Goal: Task Accomplishment & Management: Manage account settings

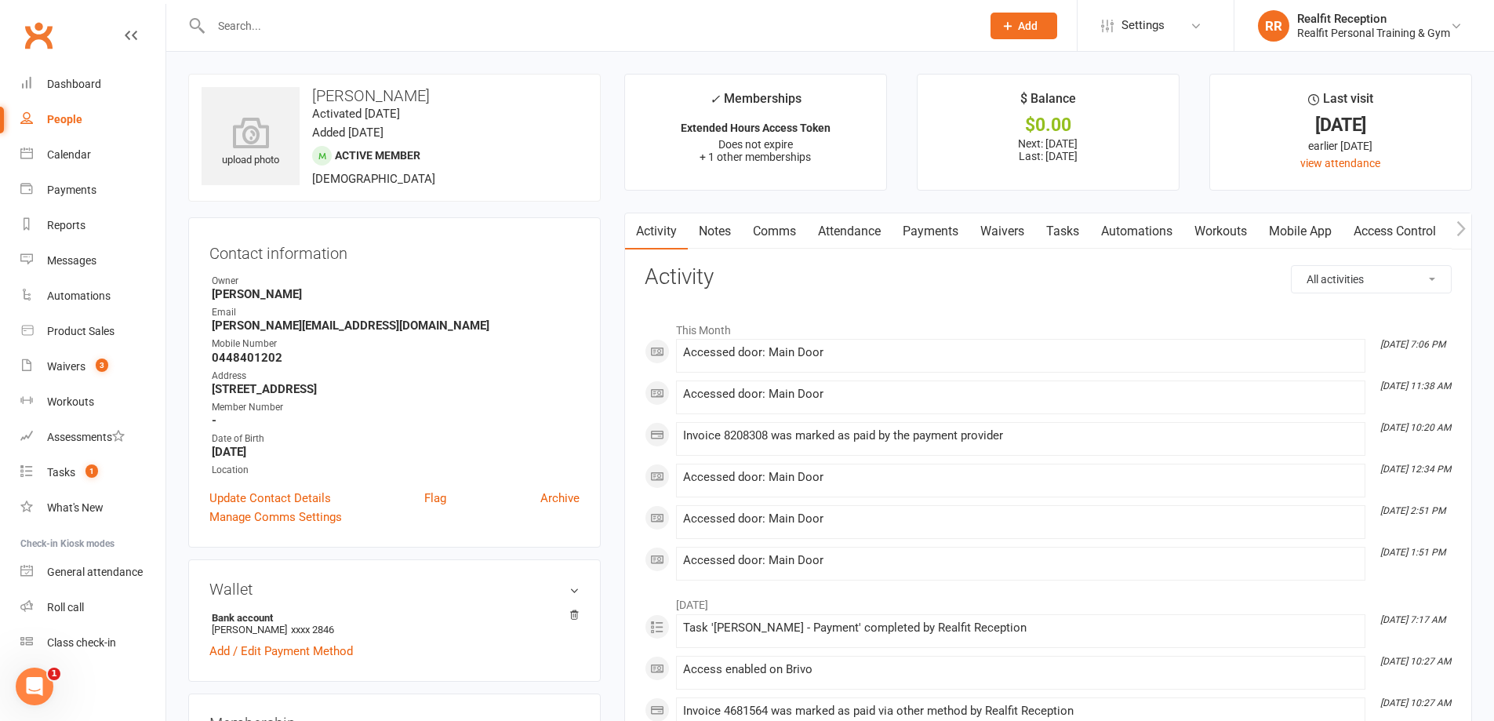
click at [1262, 464] on div "This Month Aug 11, 7:06 PM Accessed door: Main Door Aug 10, 11:38 AM Accessed d…" at bounding box center [1048, 447] width 807 height 267
click at [74, 83] on div "Dashboard" at bounding box center [74, 84] width 54 height 13
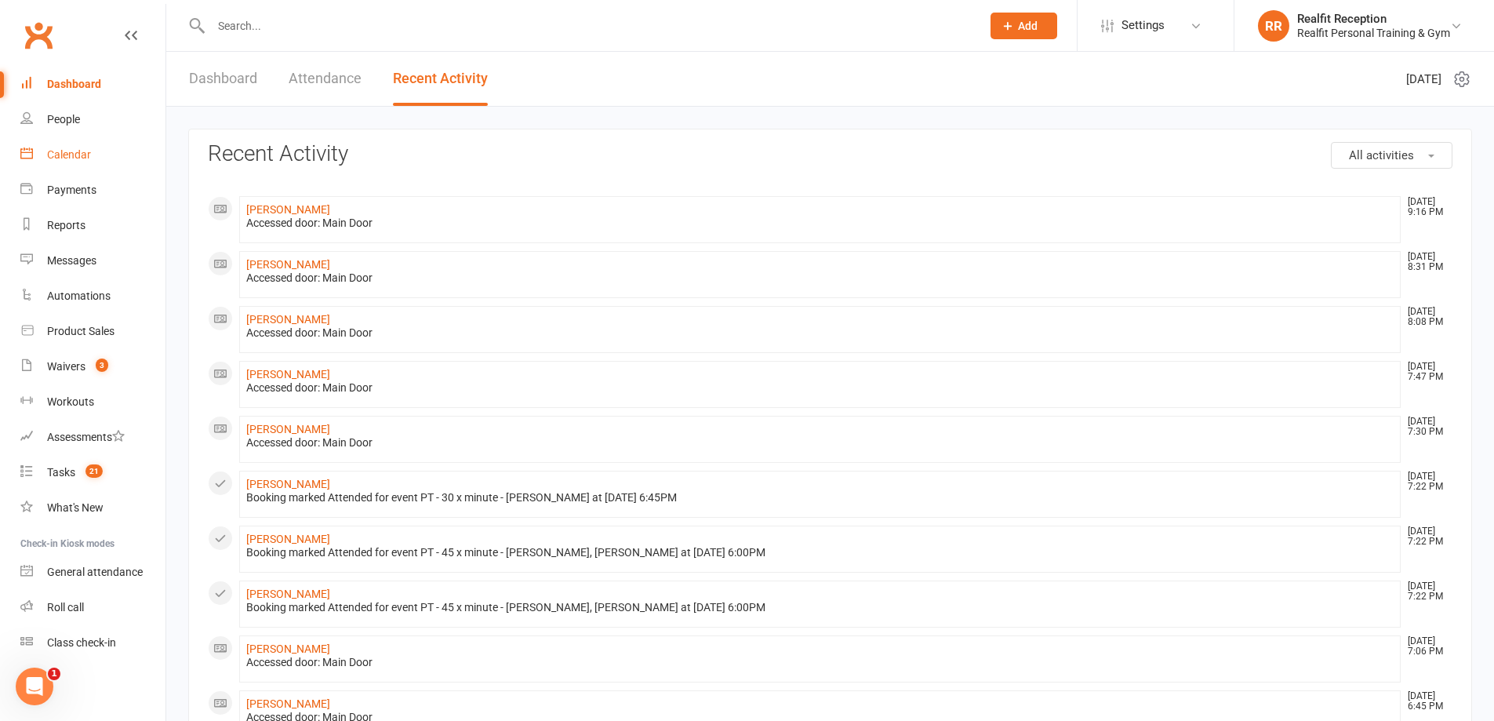
click at [67, 154] on div "Calendar" at bounding box center [69, 154] width 44 height 13
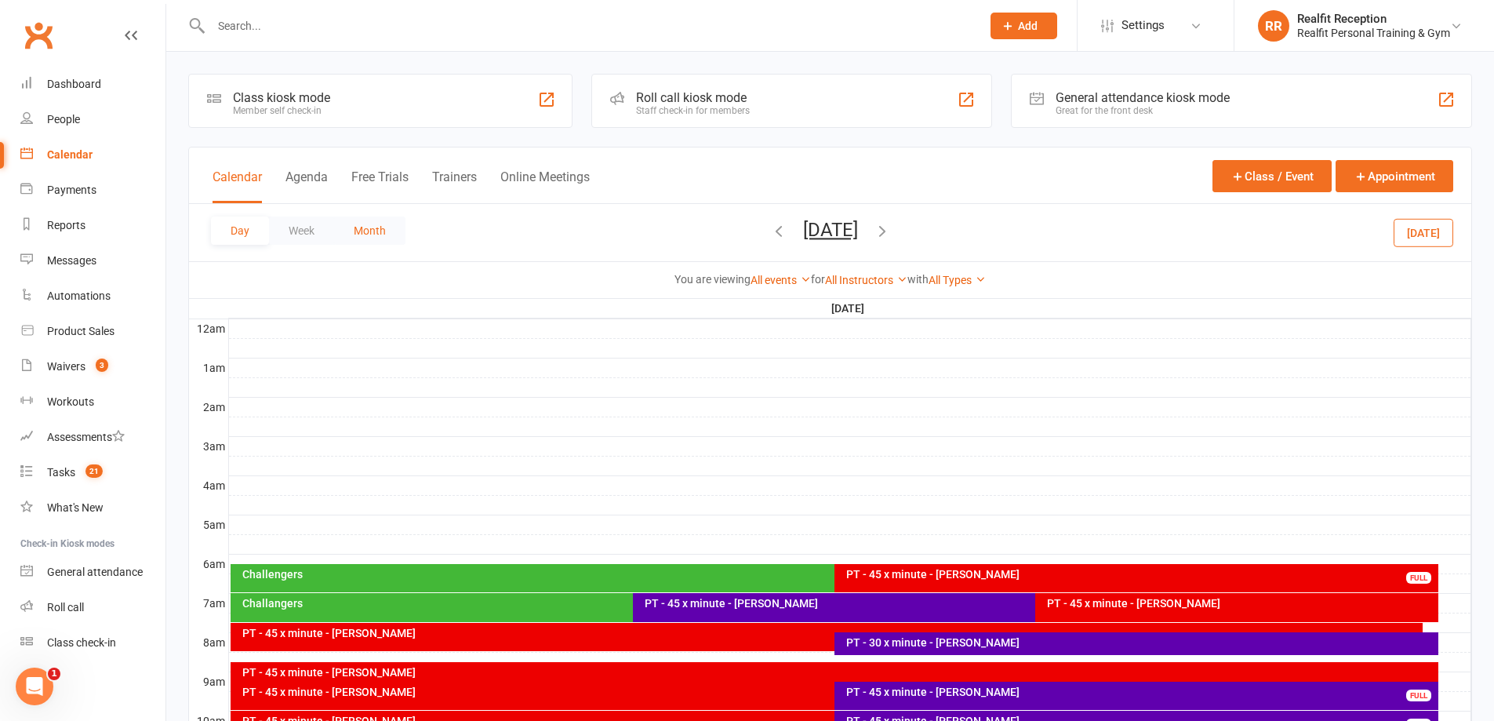
click at [388, 235] on button "Month" at bounding box center [369, 230] width 71 height 28
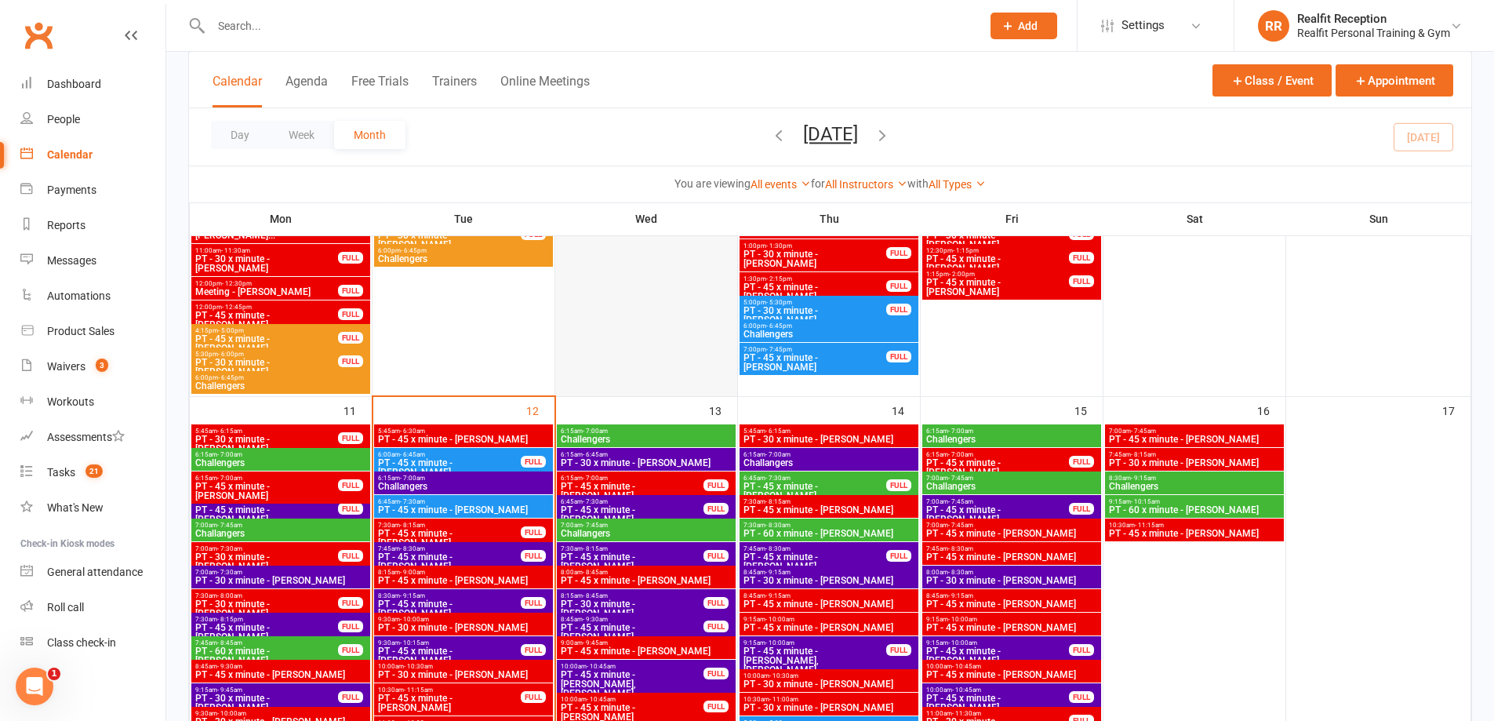
scroll to position [1098, 0]
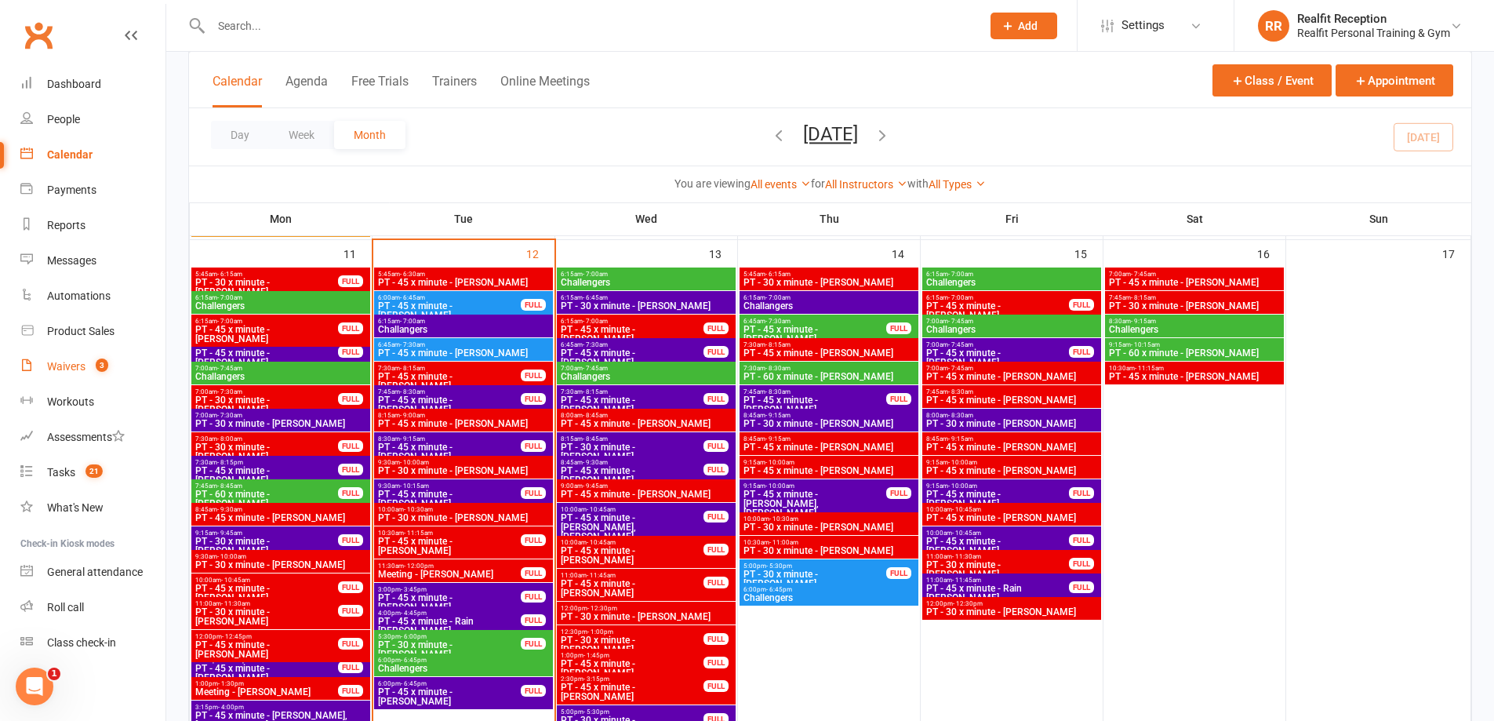
click at [61, 358] on link "Waivers 3" at bounding box center [92, 366] width 145 height 35
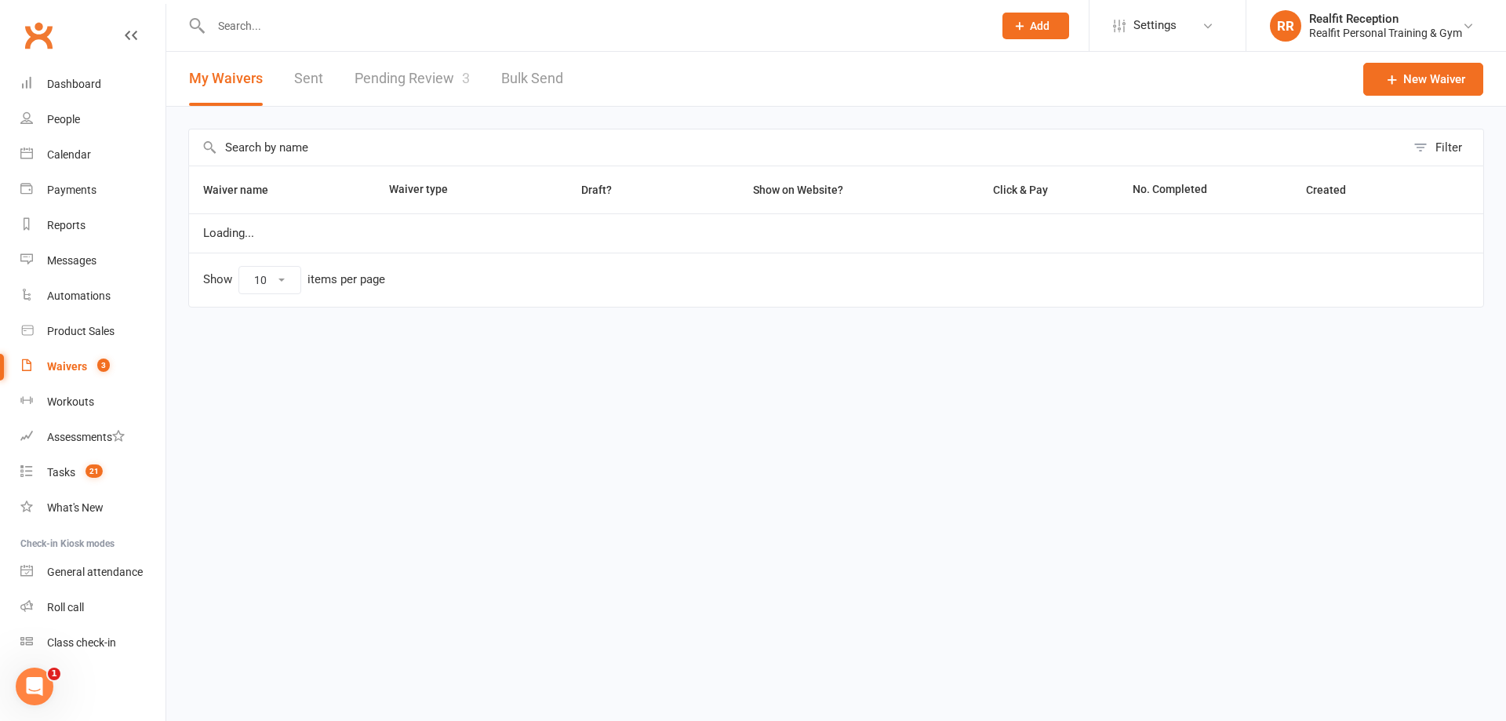
click at [384, 70] on link "Pending Review 3" at bounding box center [412, 79] width 115 height 54
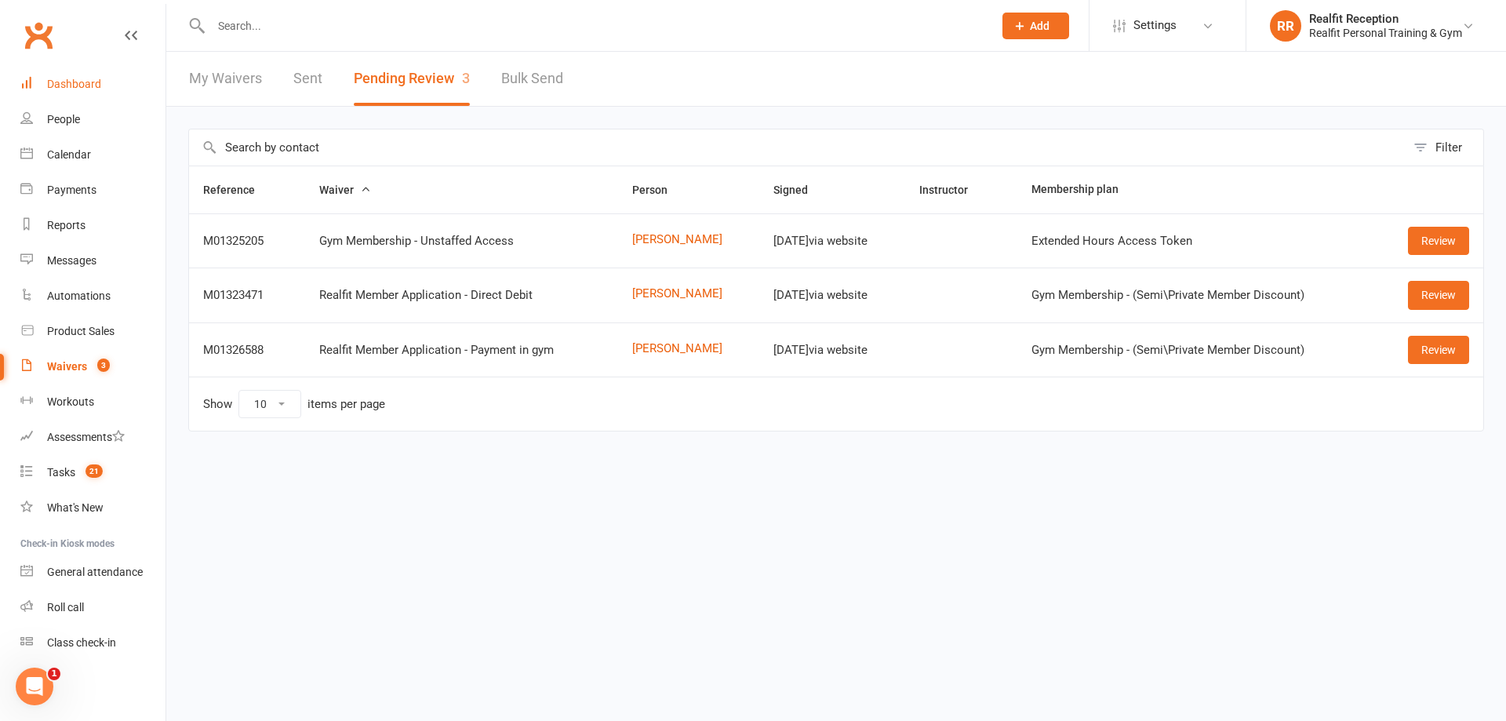
click at [83, 80] on div "Dashboard" at bounding box center [74, 84] width 54 height 13
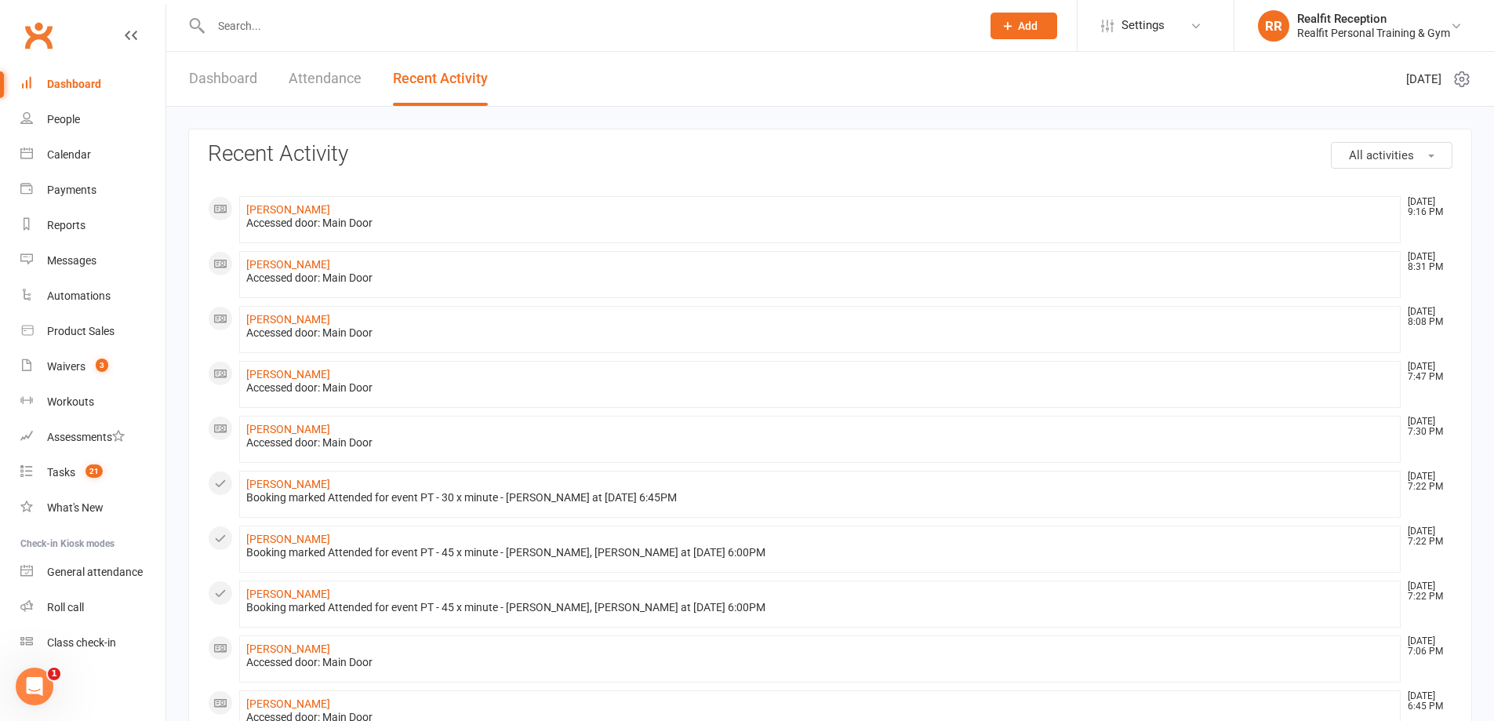
click at [214, 80] on link "Dashboard" at bounding box center [223, 79] width 68 height 54
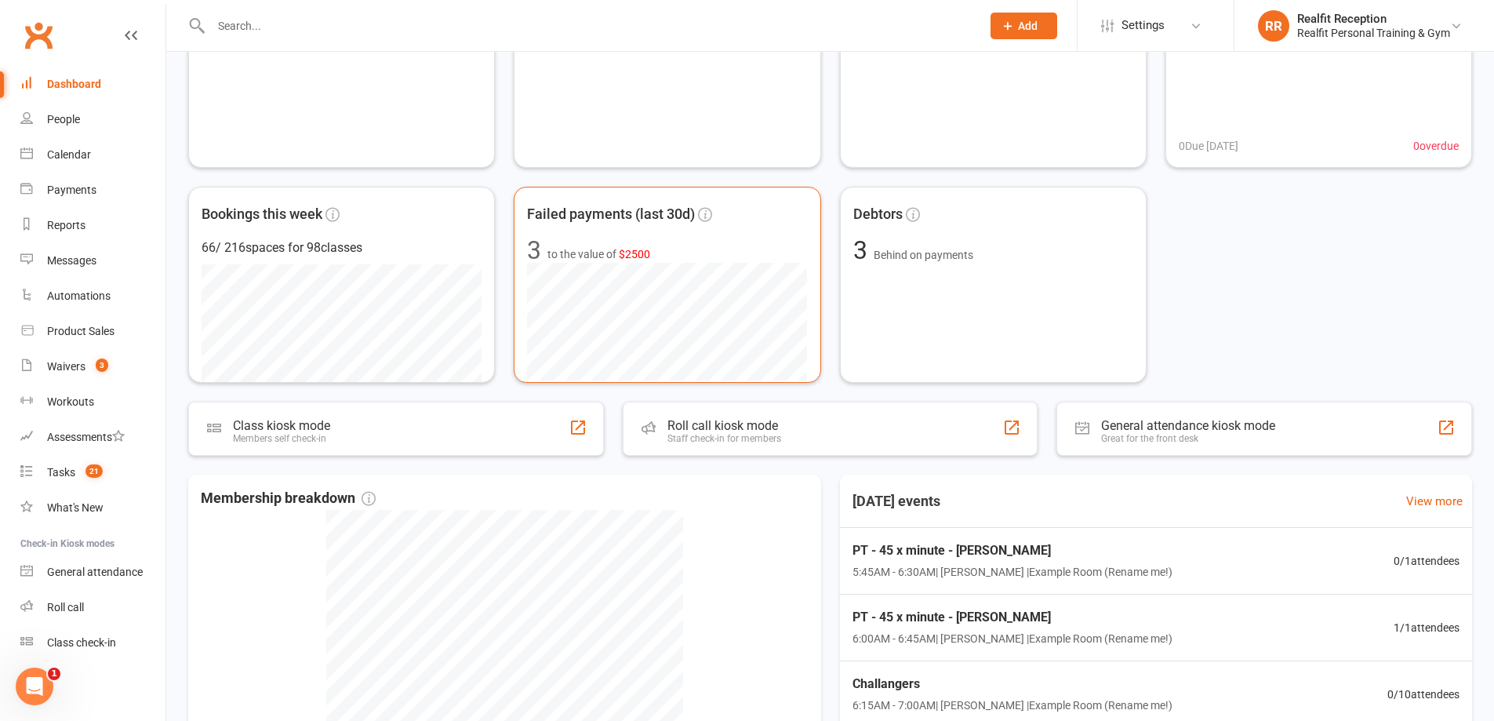
scroll to position [78, 0]
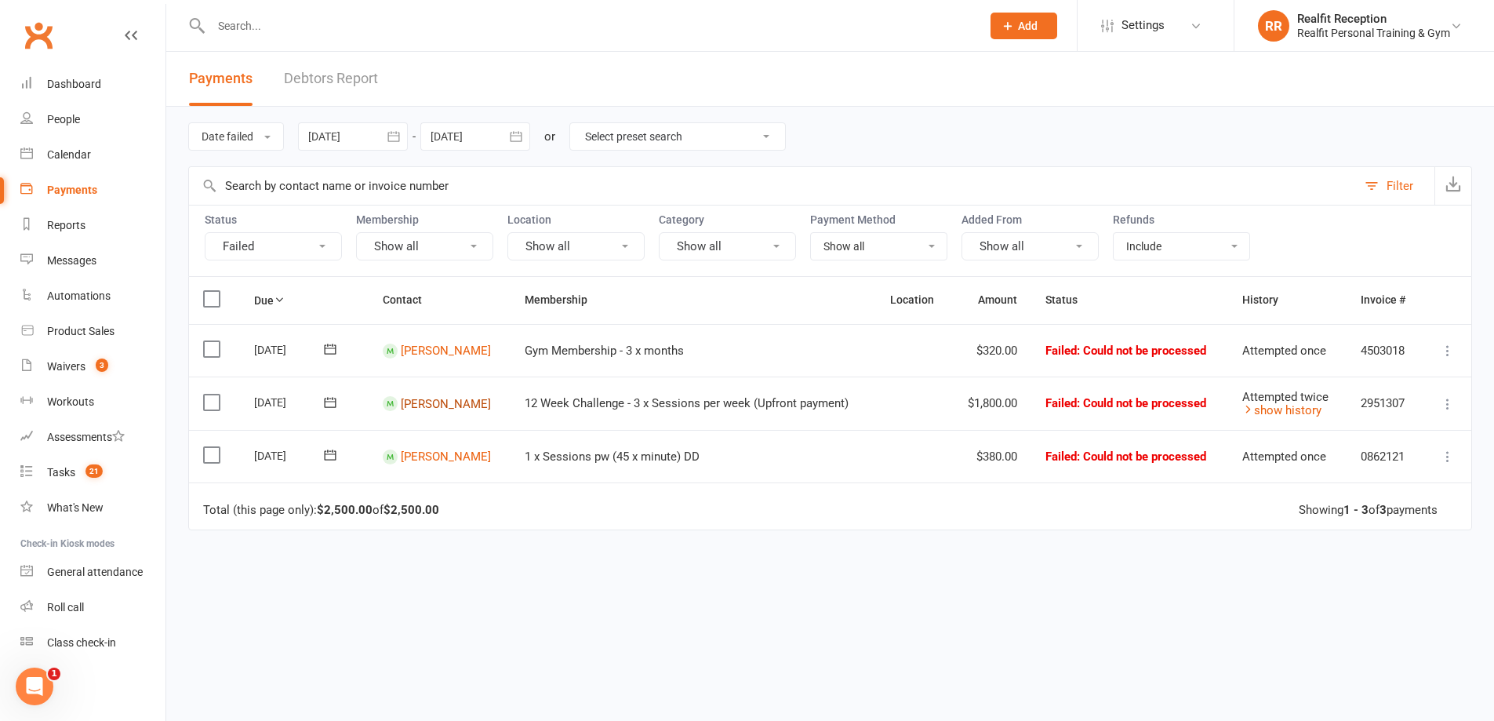
click at [423, 402] on link "David Houston" at bounding box center [446, 403] width 90 height 14
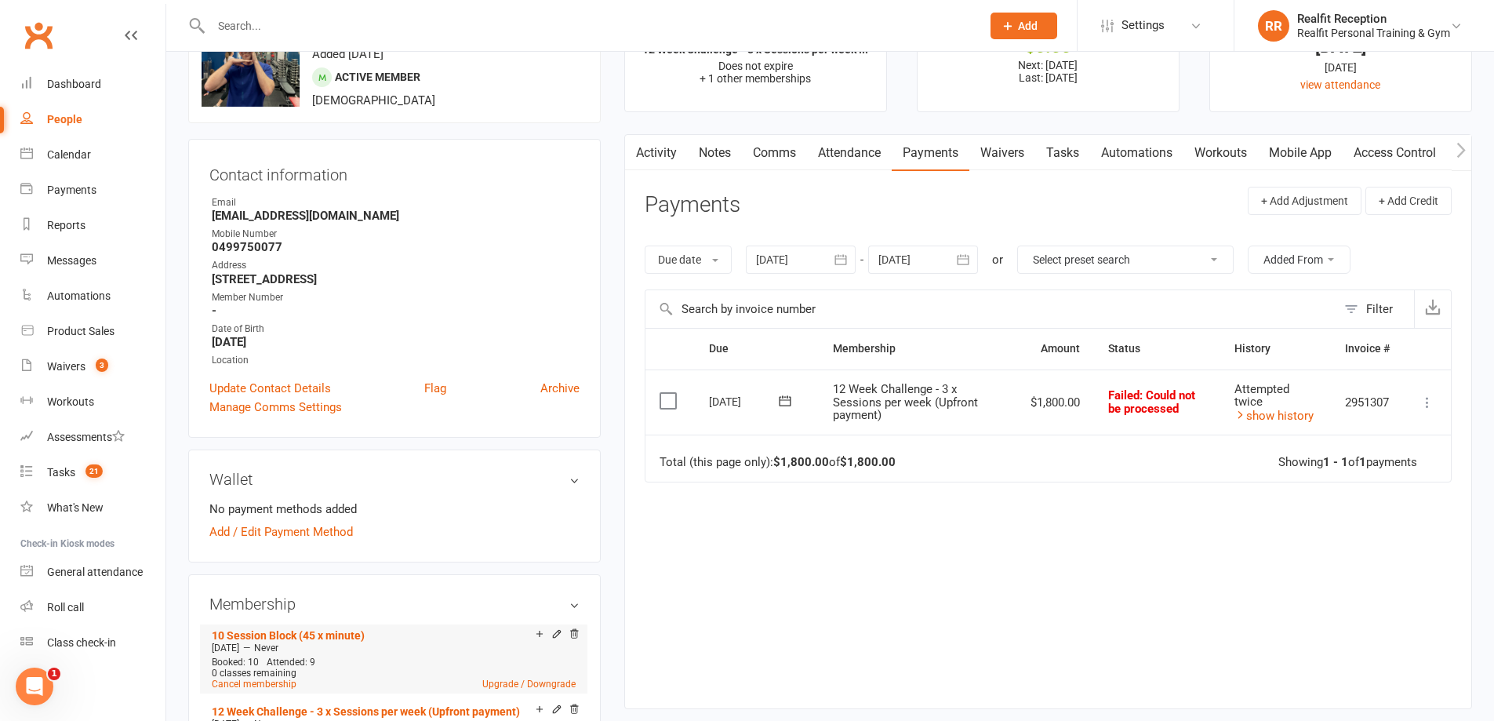
scroll to position [392, 0]
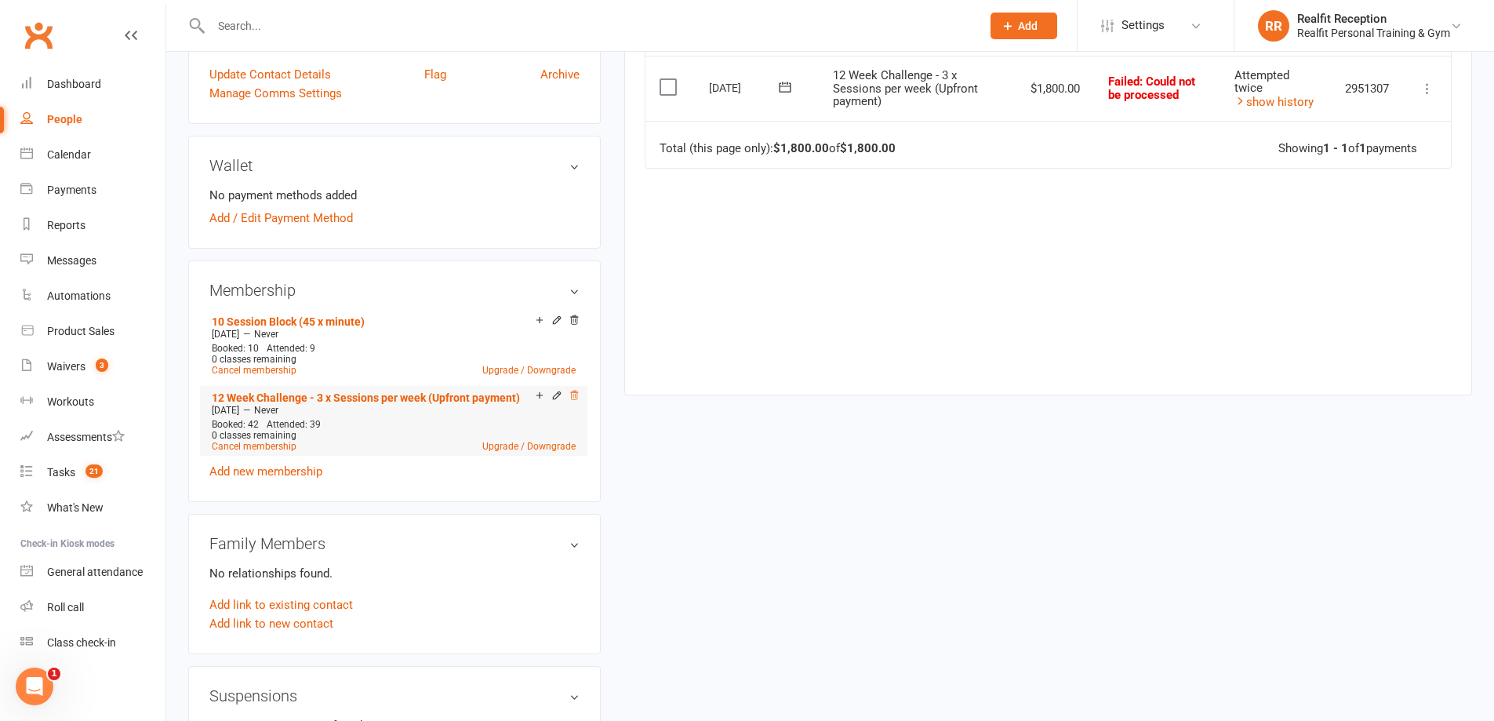
click at [573, 396] on icon at bounding box center [574, 395] width 11 height 11
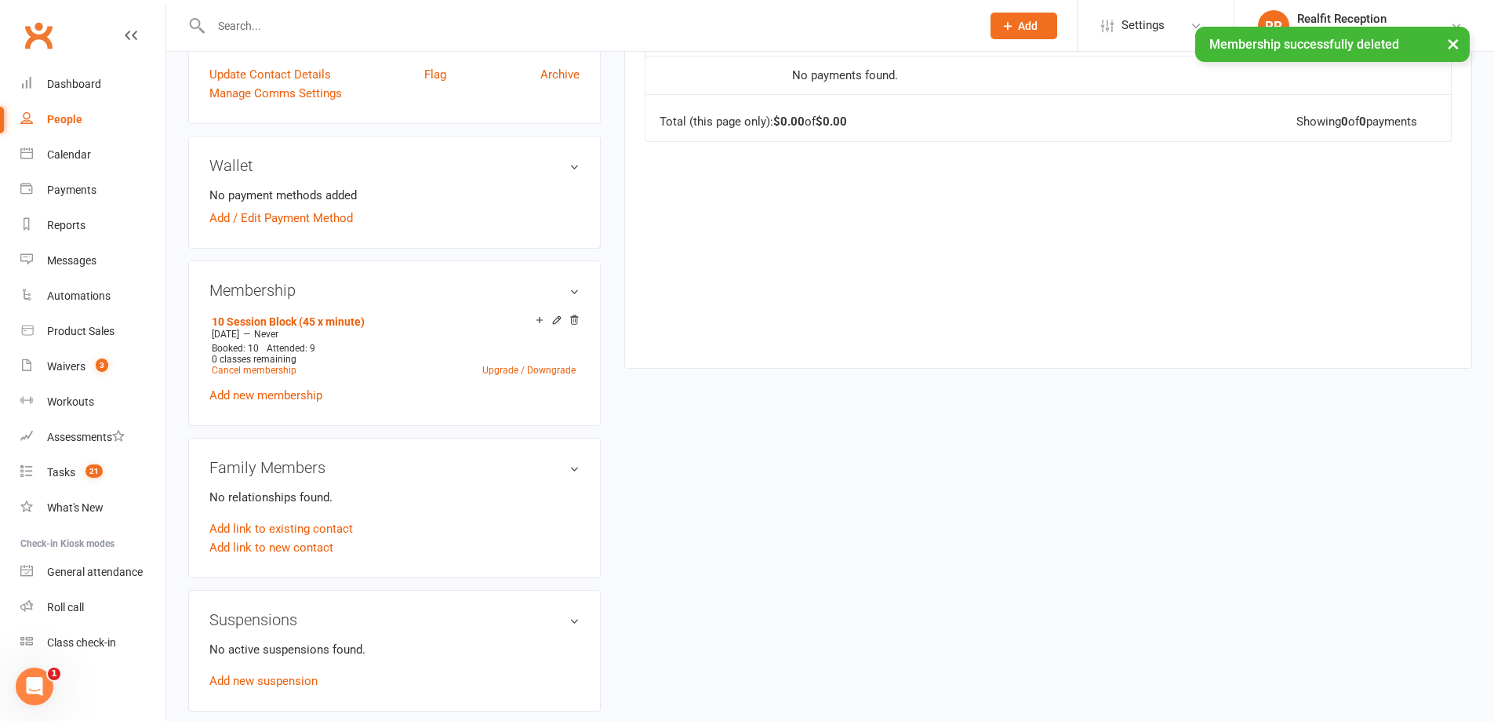
scroll to position [0, 0]
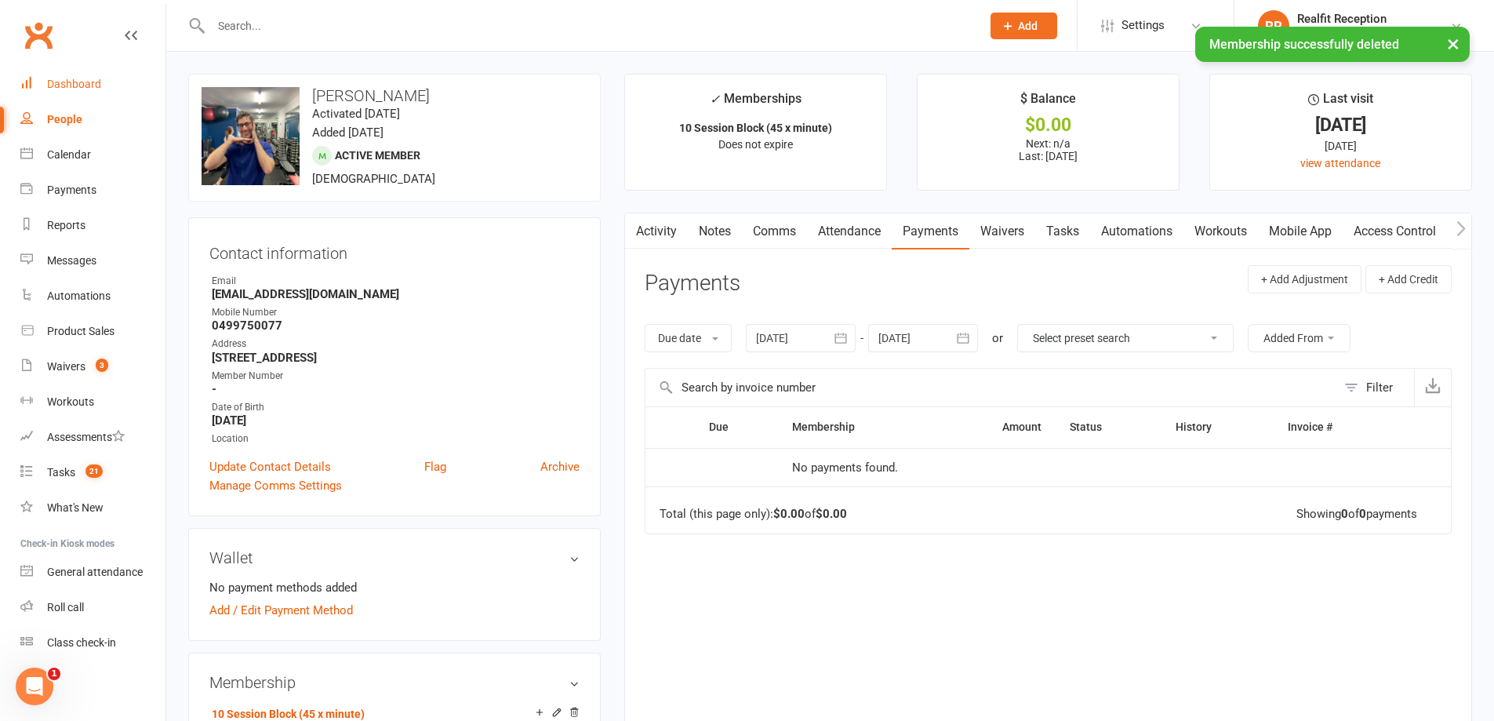
click at [77, 89] on div "Dashboard" at bounding box center [74, 84] width 54 height 13
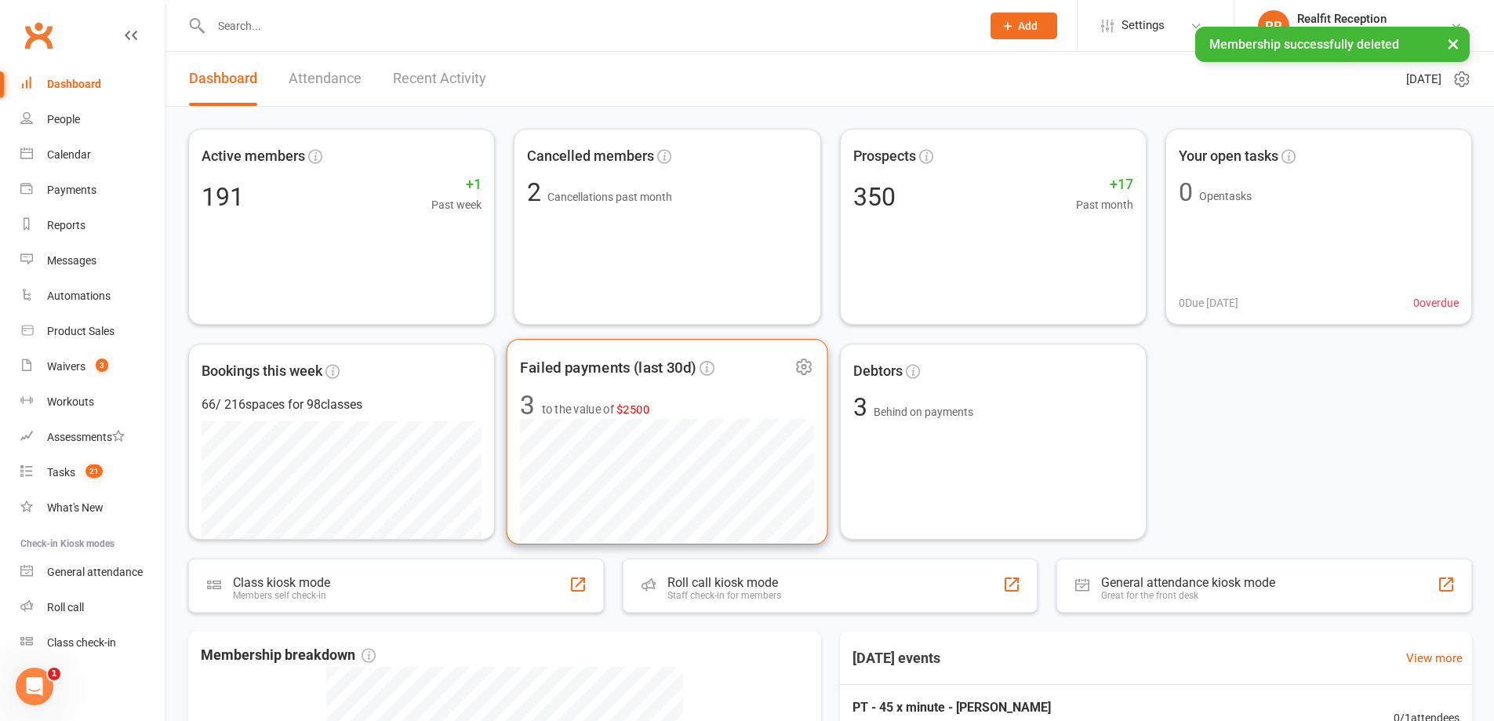
click at [667, 358] on span "Failed payments (last 30d)" at bounding box center [609, 368] width 176 height 24
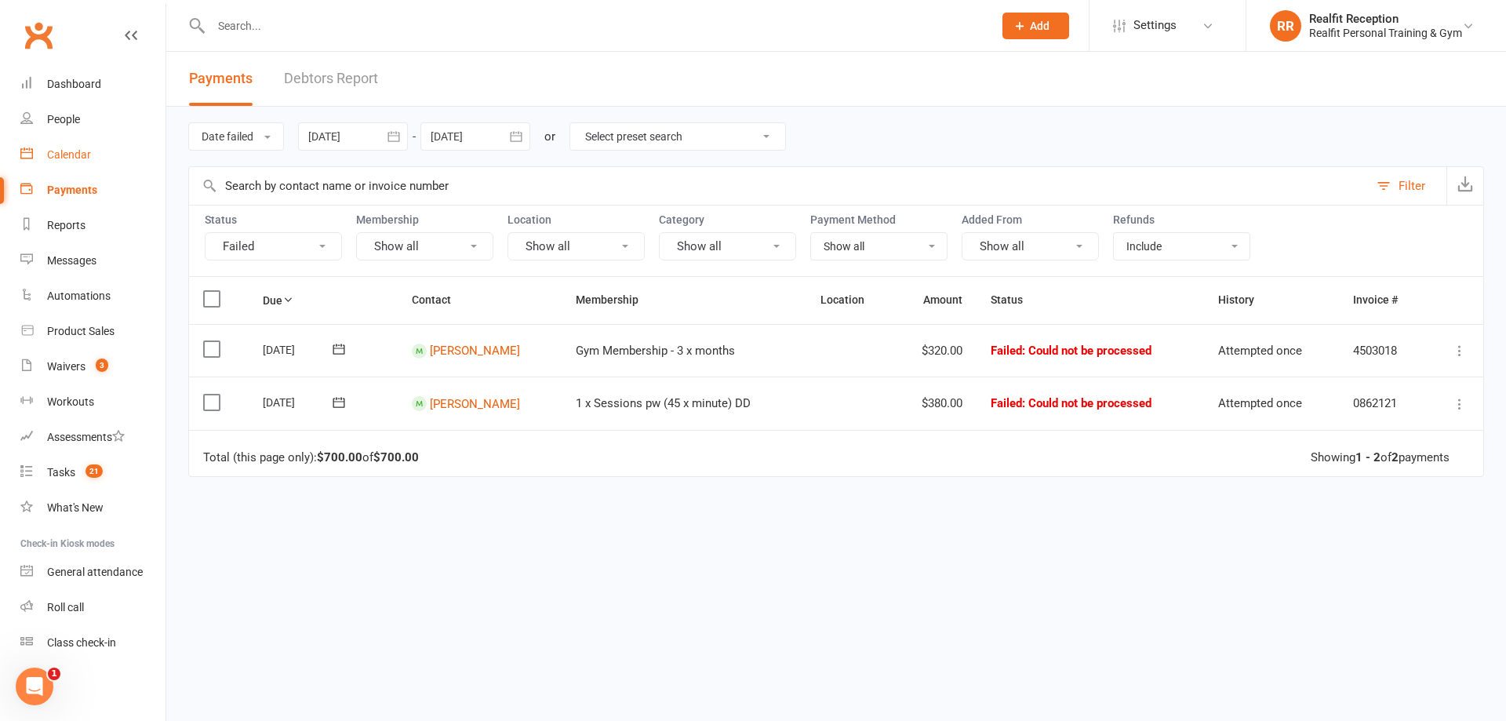
click at [90, 158] on div "Calendar" at bounding box center [69, 154] width 44 height 13
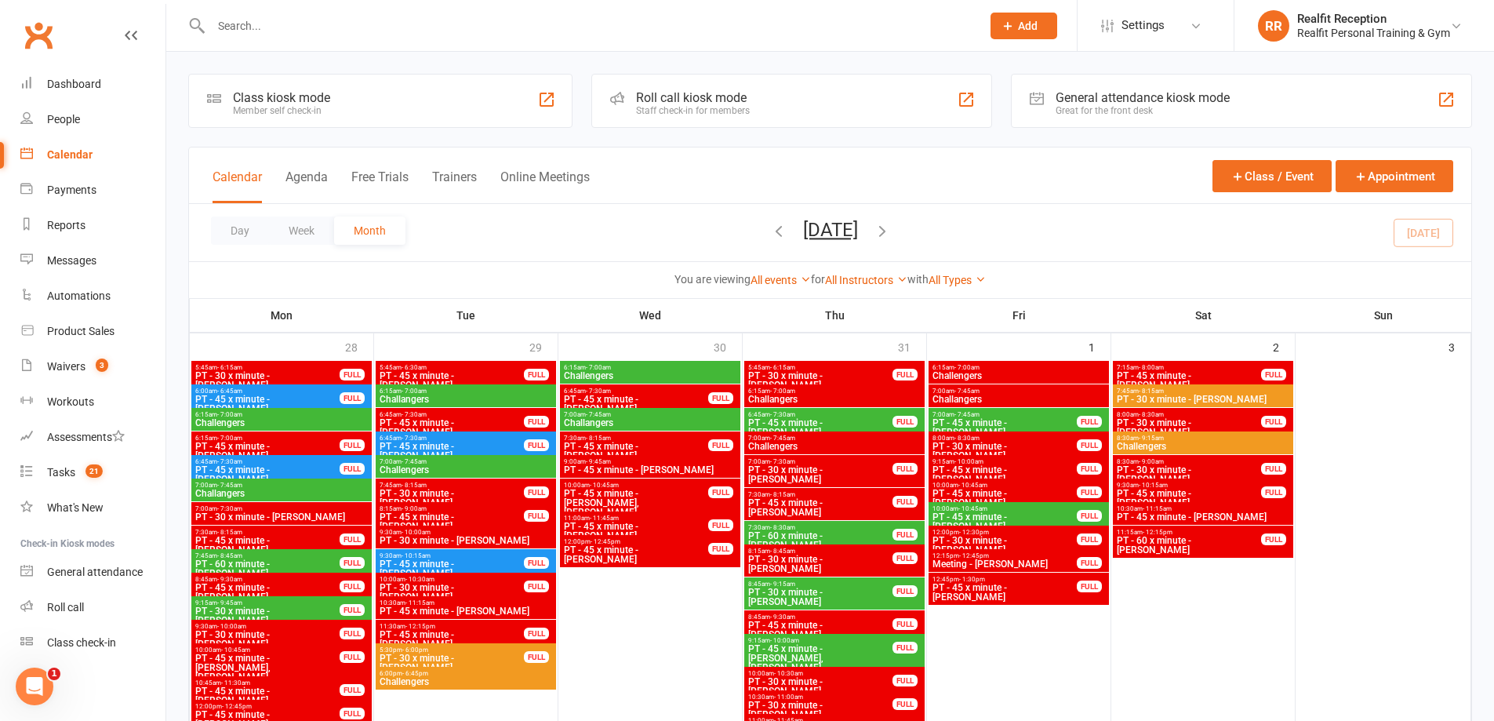
click at [237, 28] on input "text" at bounding box center [588, 26] width 764 height 22
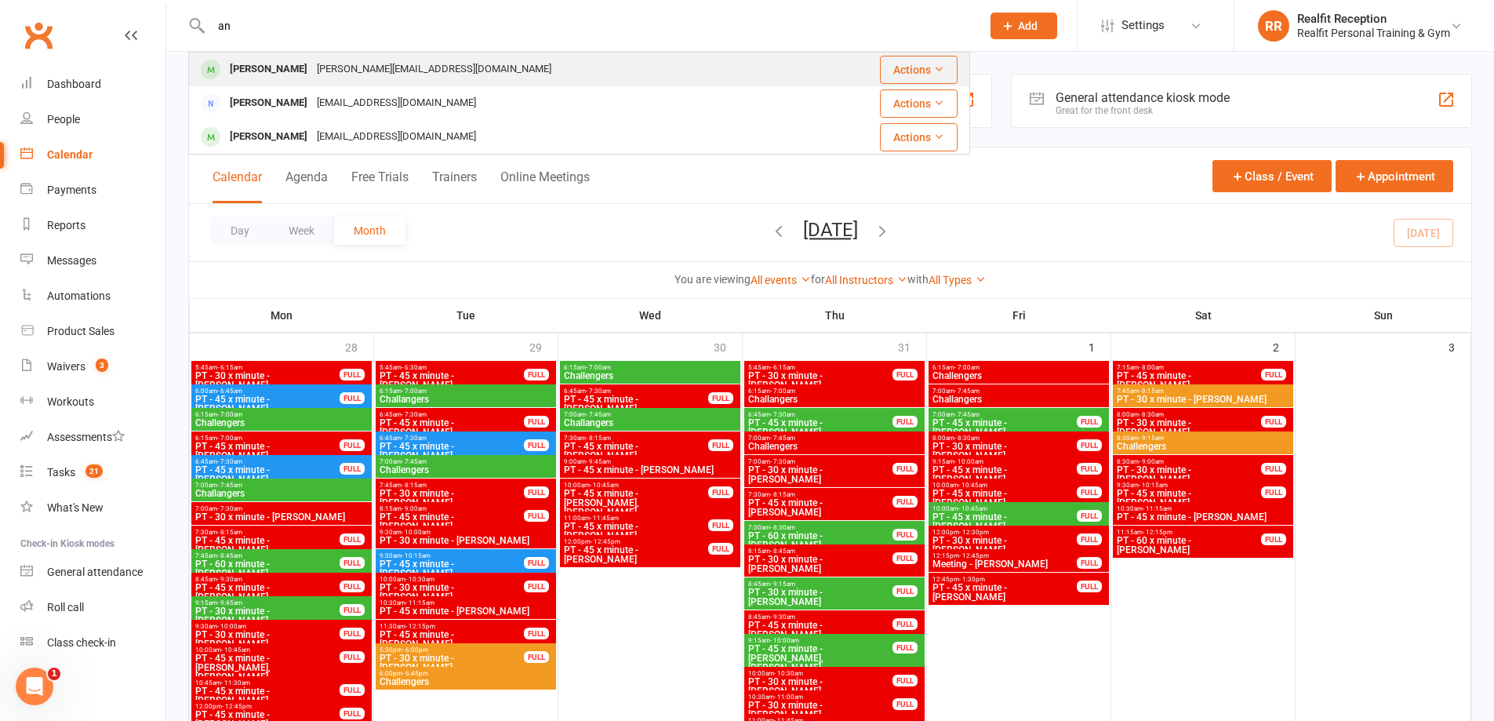
type input "an"
click at [267, 62] on div "Andy Callaghan" at bounding box center [268, 69] width 87 height 23
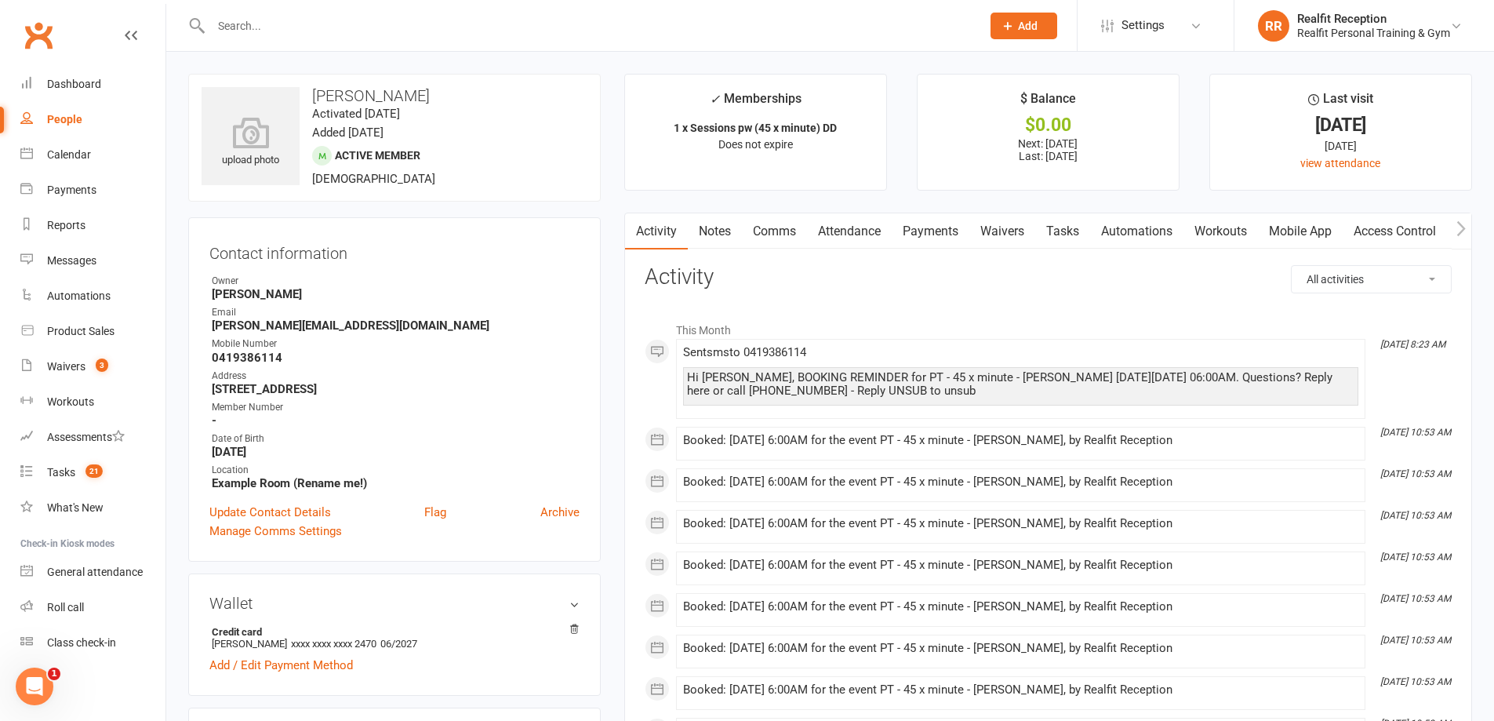
click at [1010, 230] on link "Waivers" at bounding box center [1002, 231] width 66 height 36
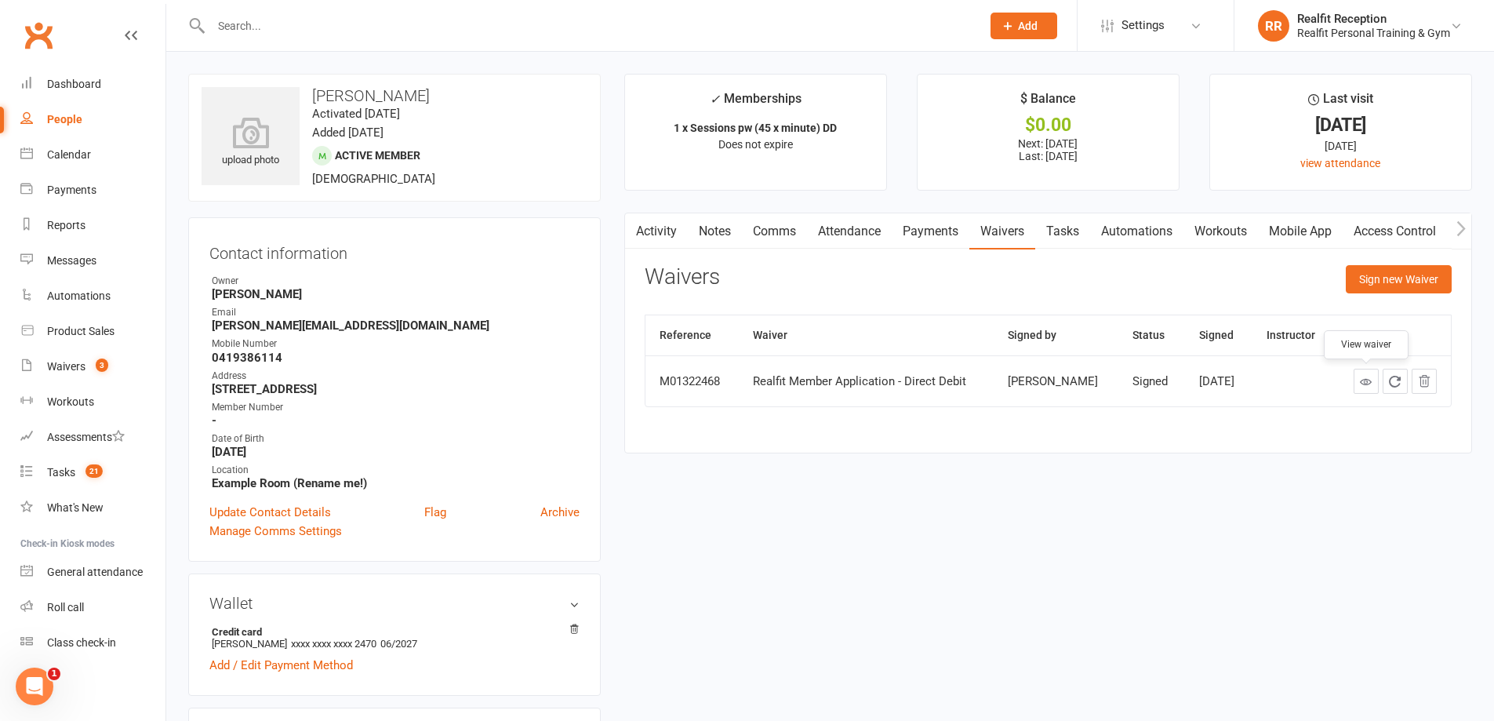
click at [1365, 387] on icon at bounding box center [1366, 382] width 12 height 12
click at [48, 157] on div "Calendar" at bounding box center [69, 154] width 44 height 13
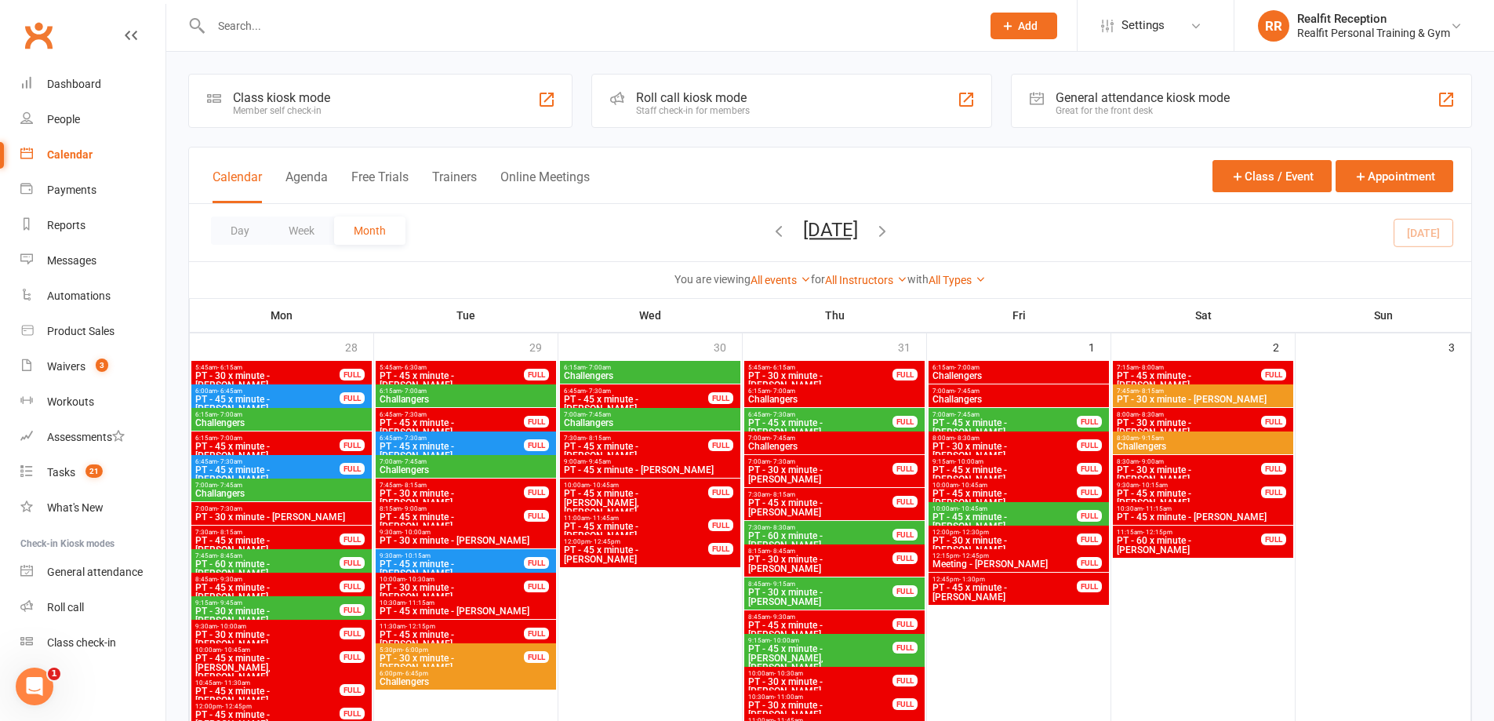
scroll to position [1020, 0]
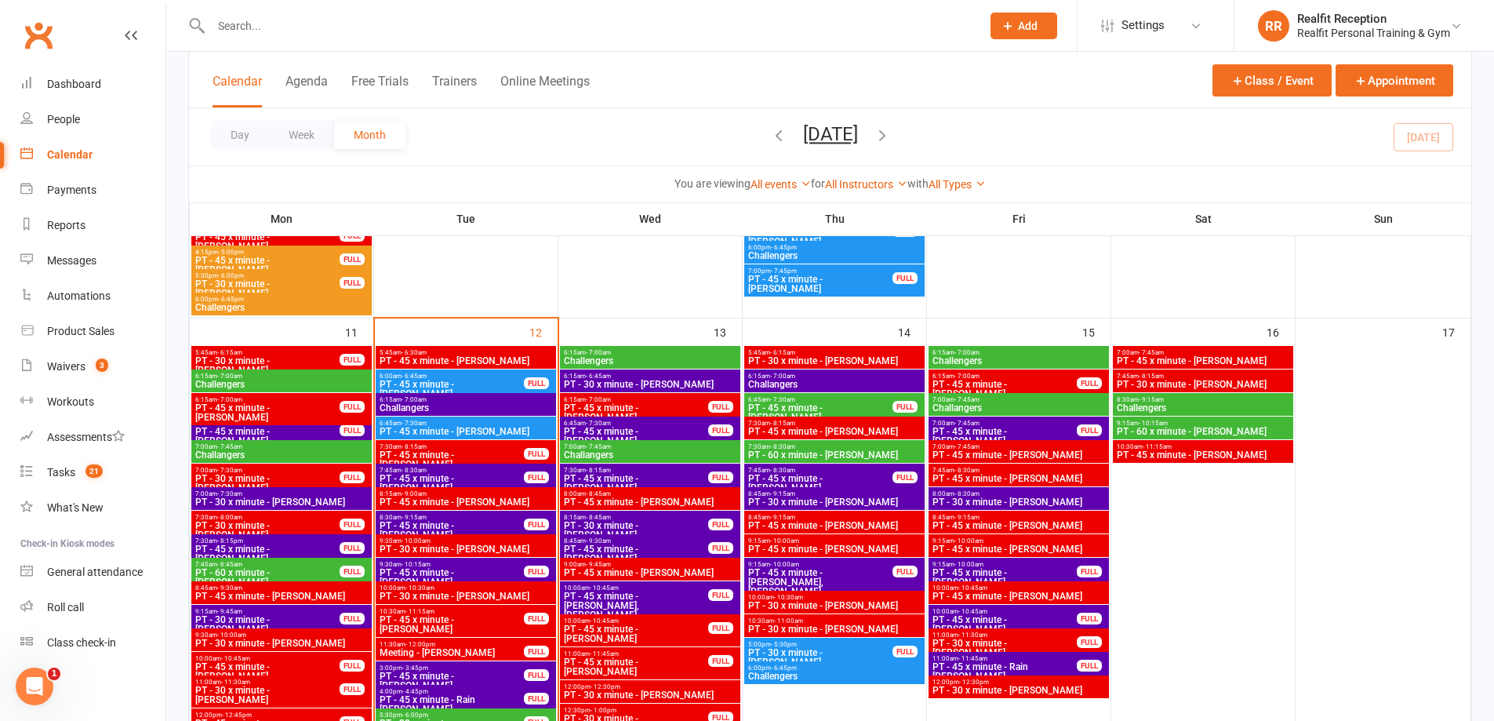
click at [532, 406] on span "Challangers" at bounding box center [466, 407] width 174 height 9
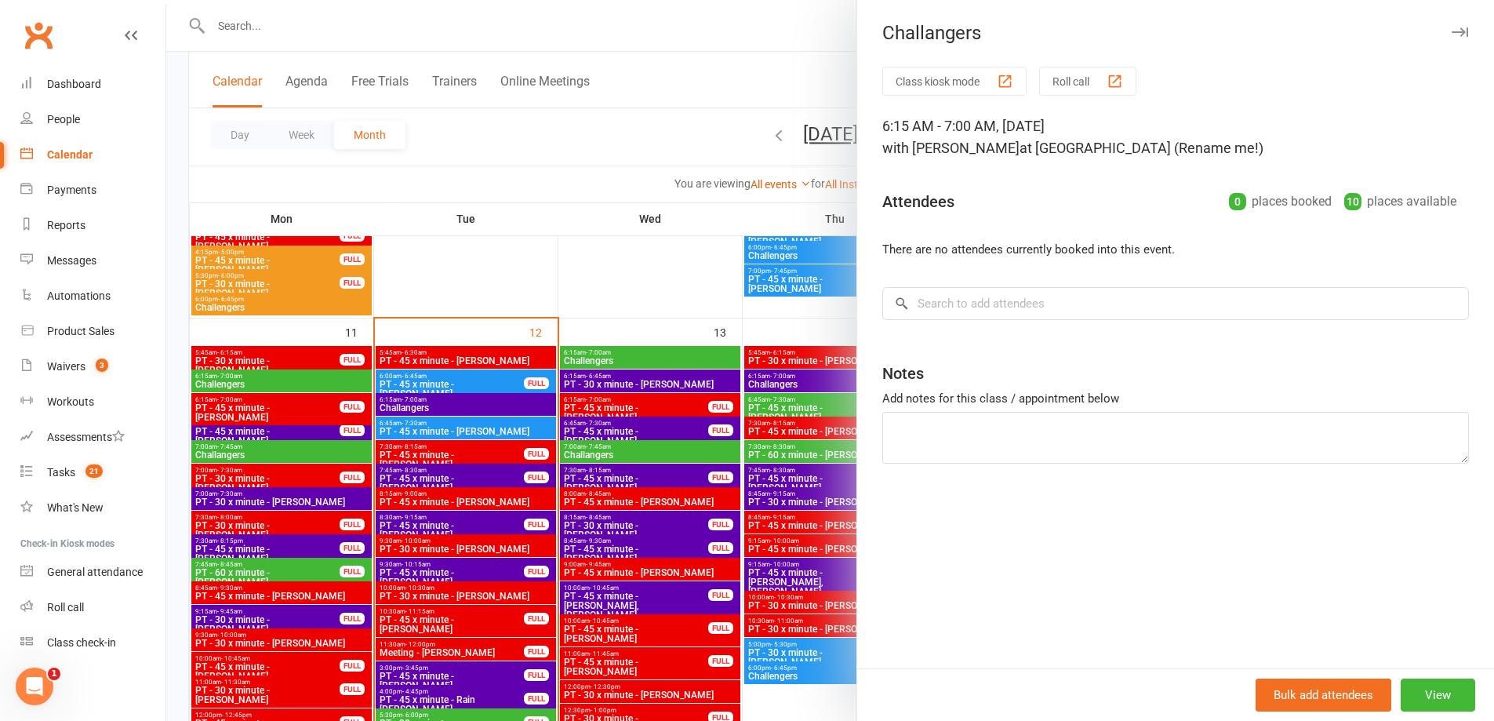
click at [1455, 37] on button "button" at bounding box center [1459, 32] width 19 height 19
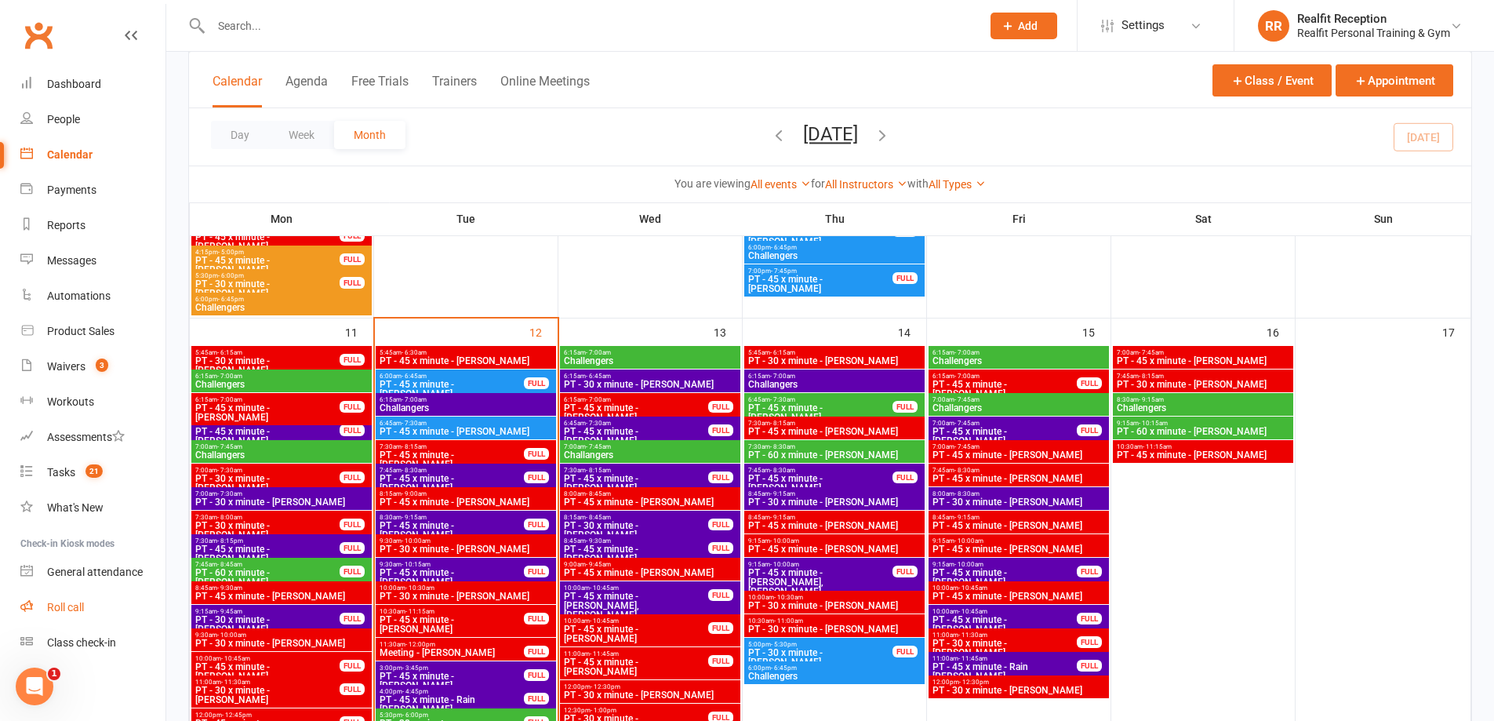
click at [78, 607] on div "Roll call" at bounding box center [65, 607] width 37 height 13
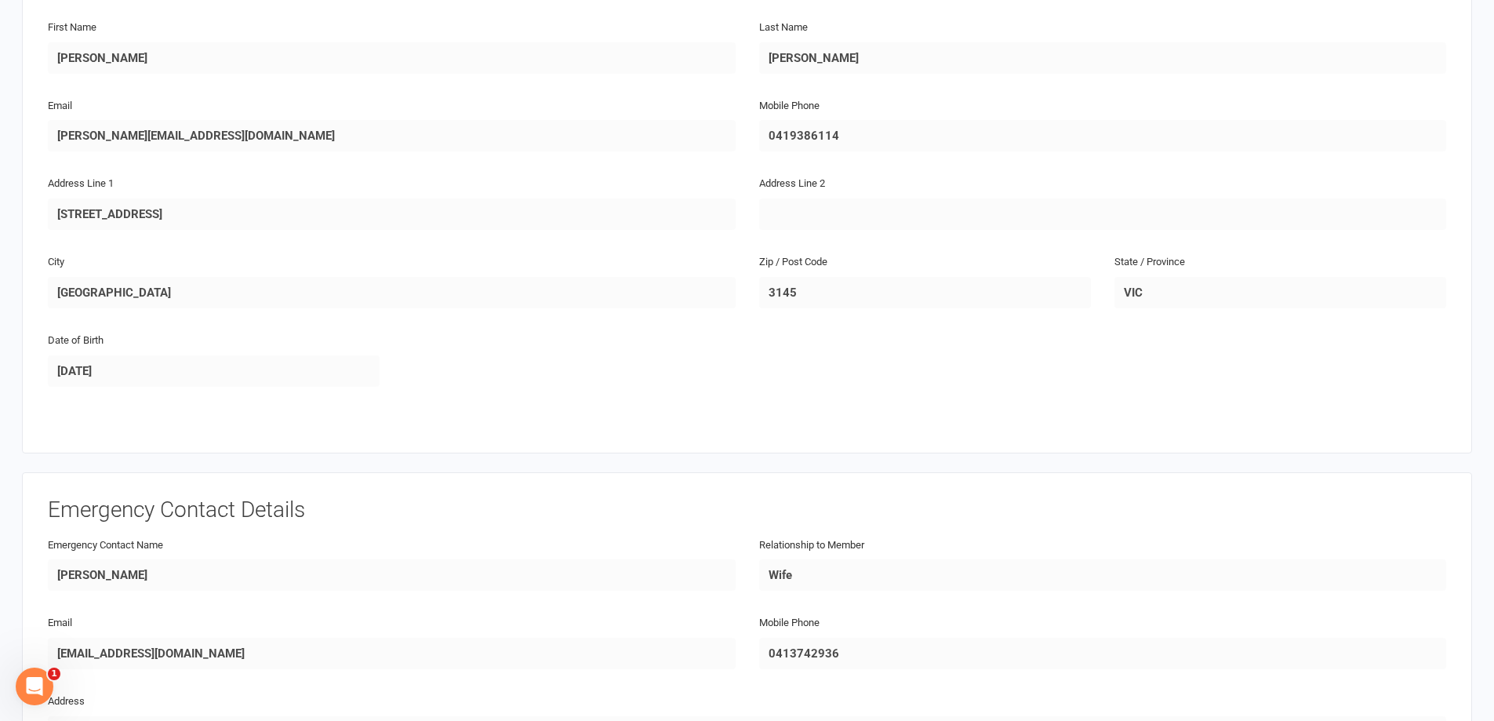
scroll to position [471, 0]
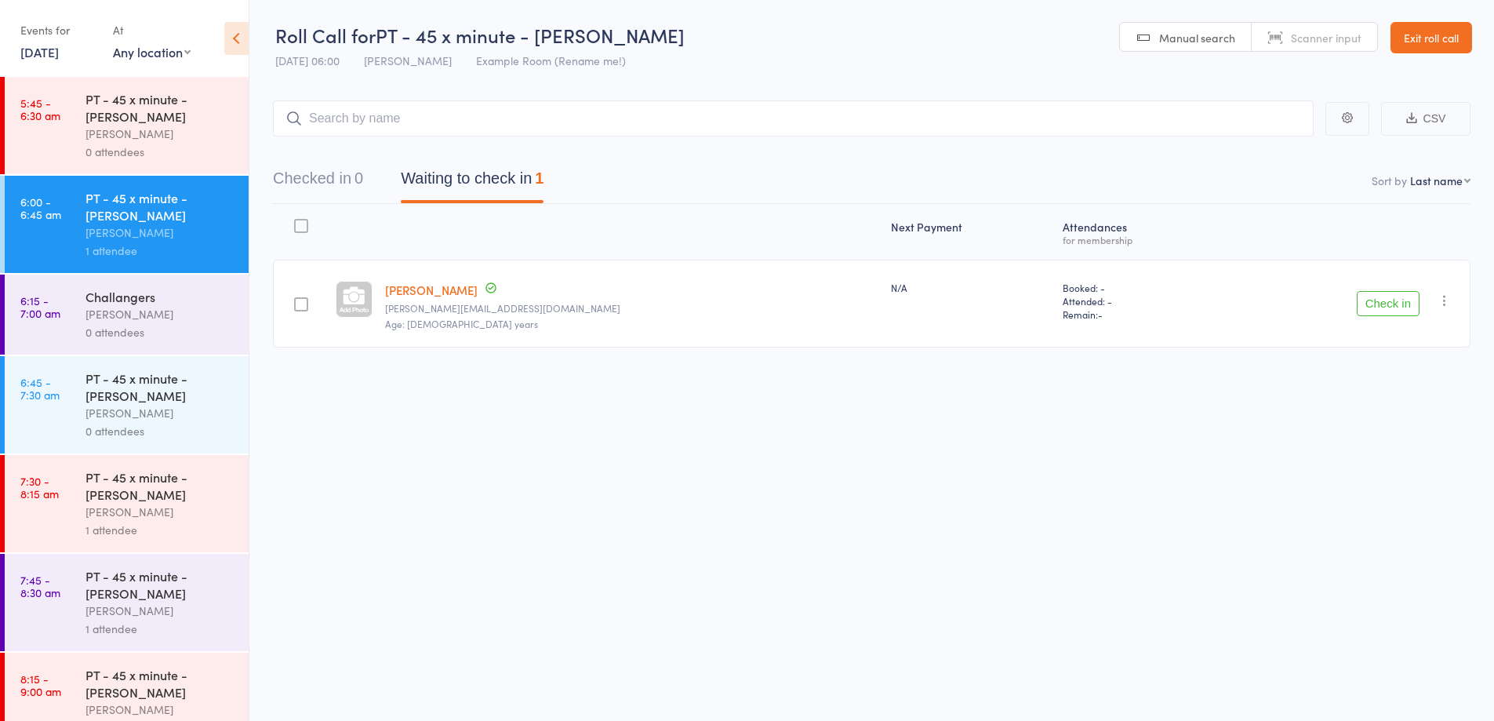
click at [1402, 304] on button "Check in" at bounding box center [1388, 303] width 63 height 25
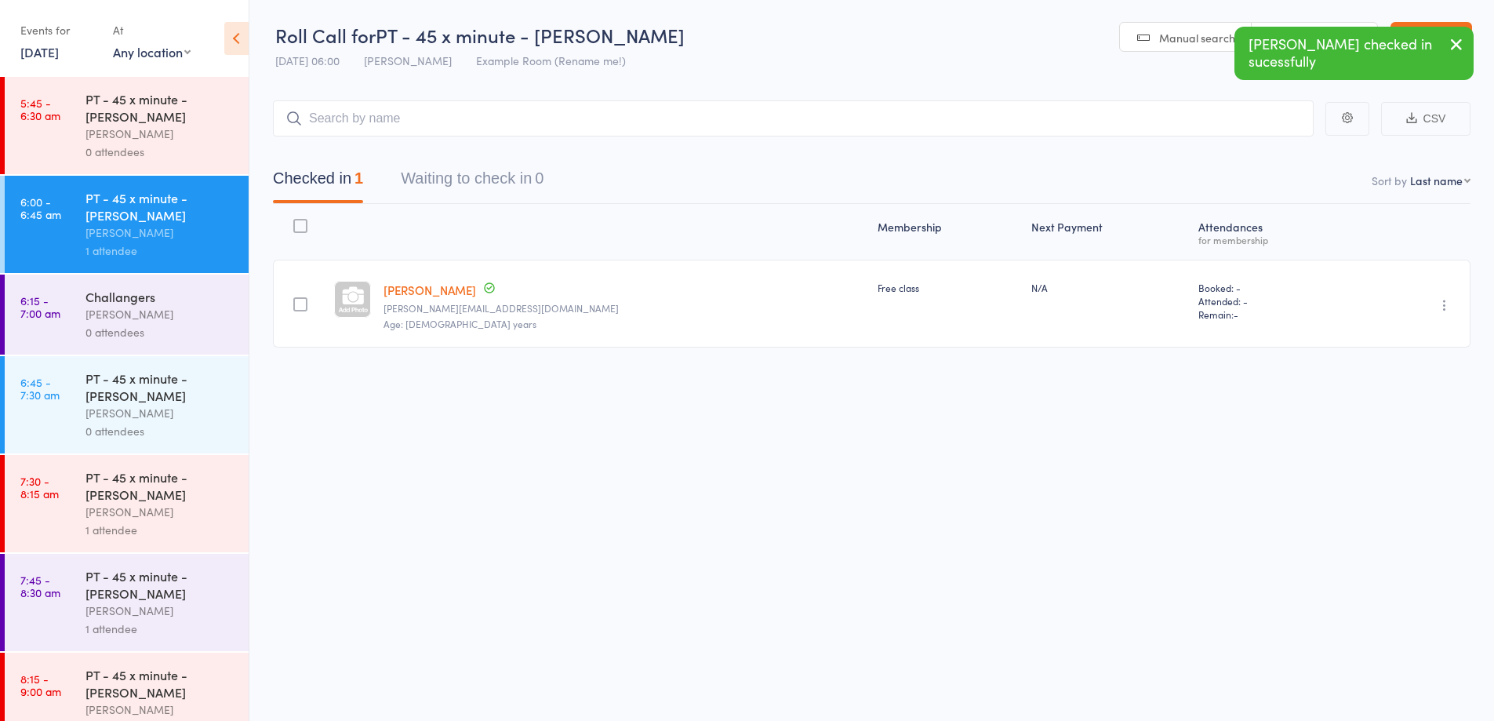
click at [194, 139] on div "David Smethurst" at bounding box center [160, 134] width 150 height 18
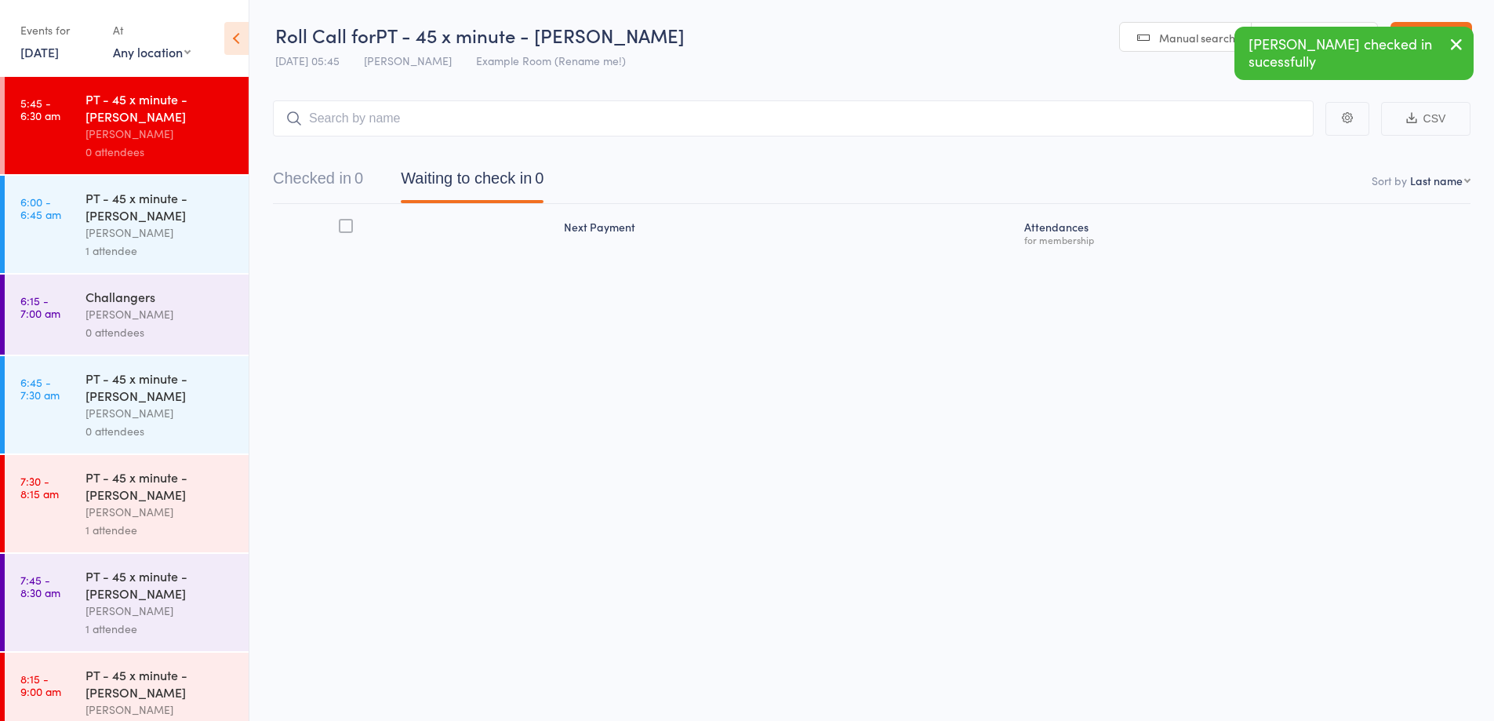
click at [410, 127] on input "search" at bounding box center [793, 118] width 1041 height 36
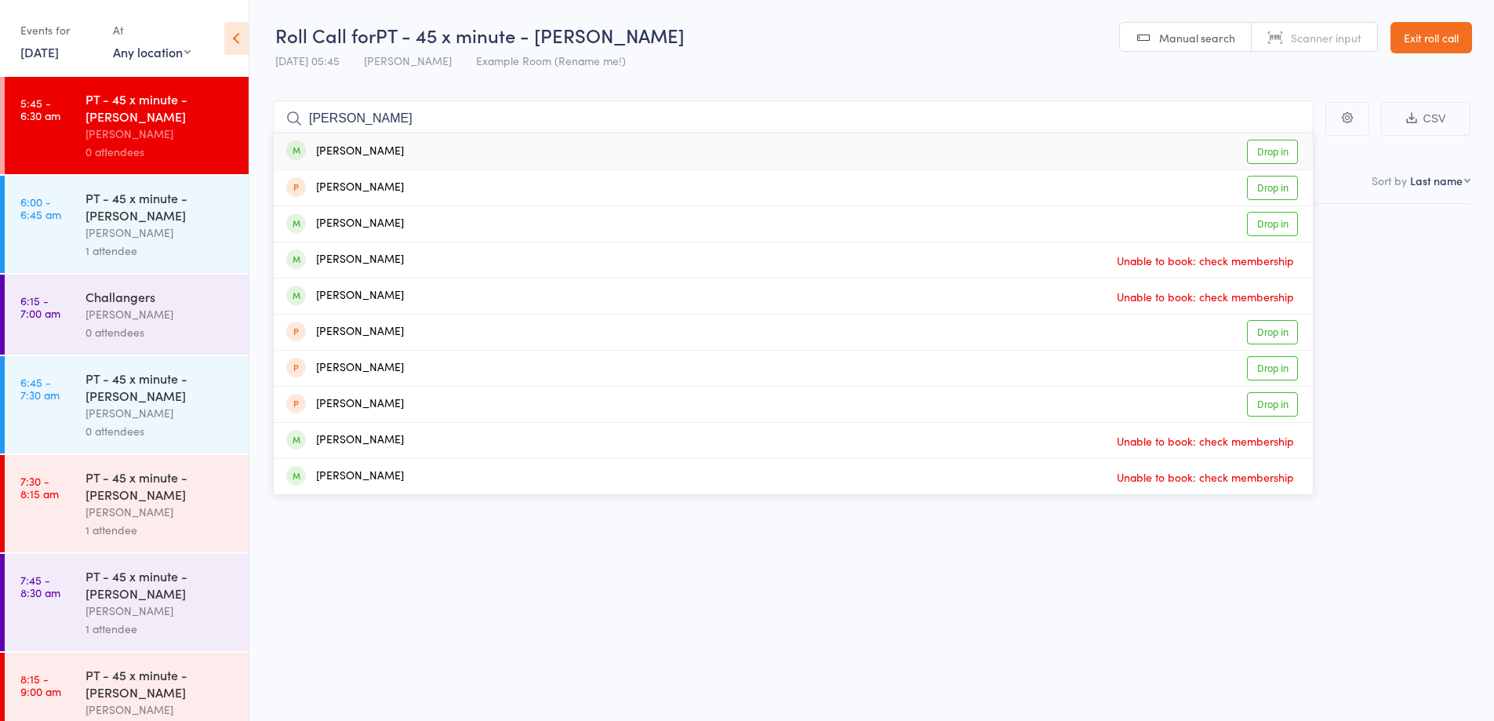
type input "chris"
click at [445, 153] on div "Chris Diver Drop in" at bounding box center [793, 151] width 1039 height 36
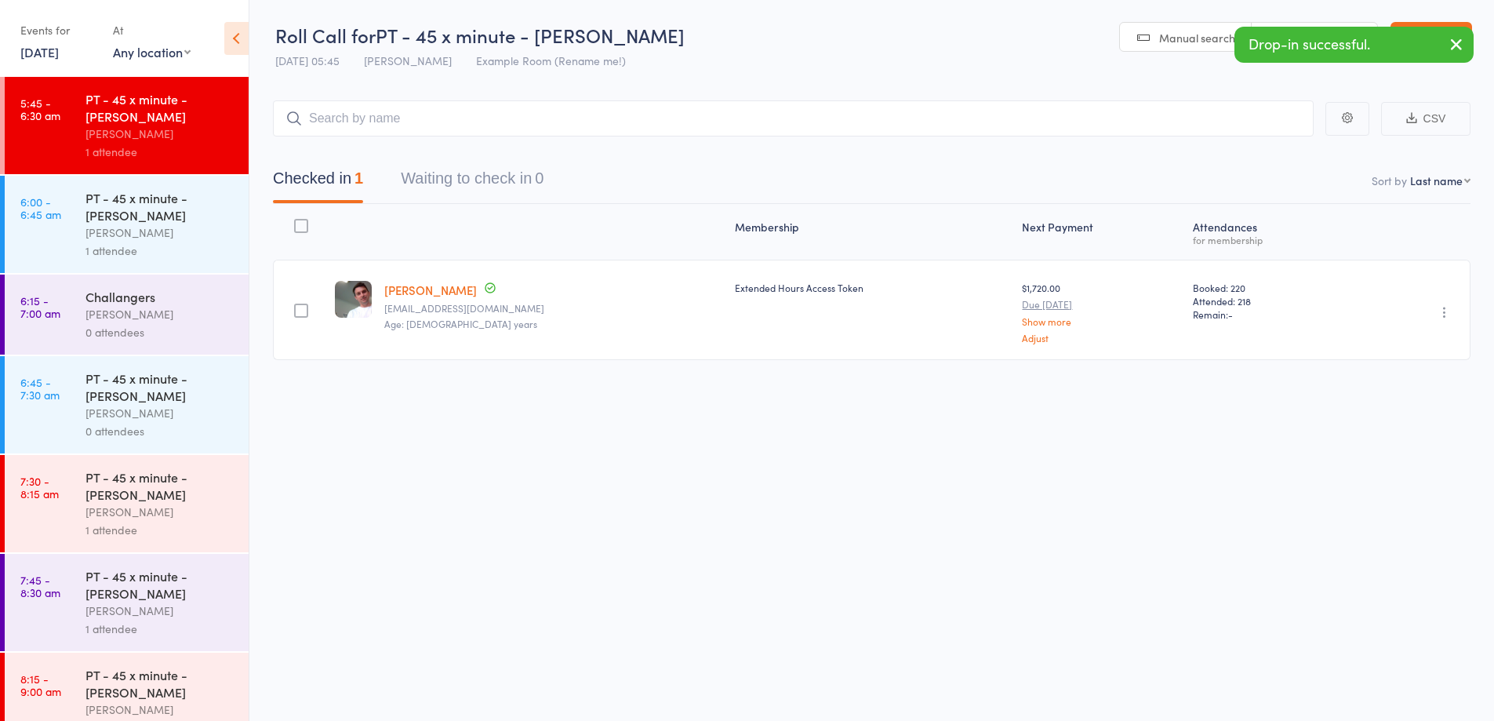
click at [180, 333] on div "0 attendees" at bounding box center [160, 332] width 150 height 18
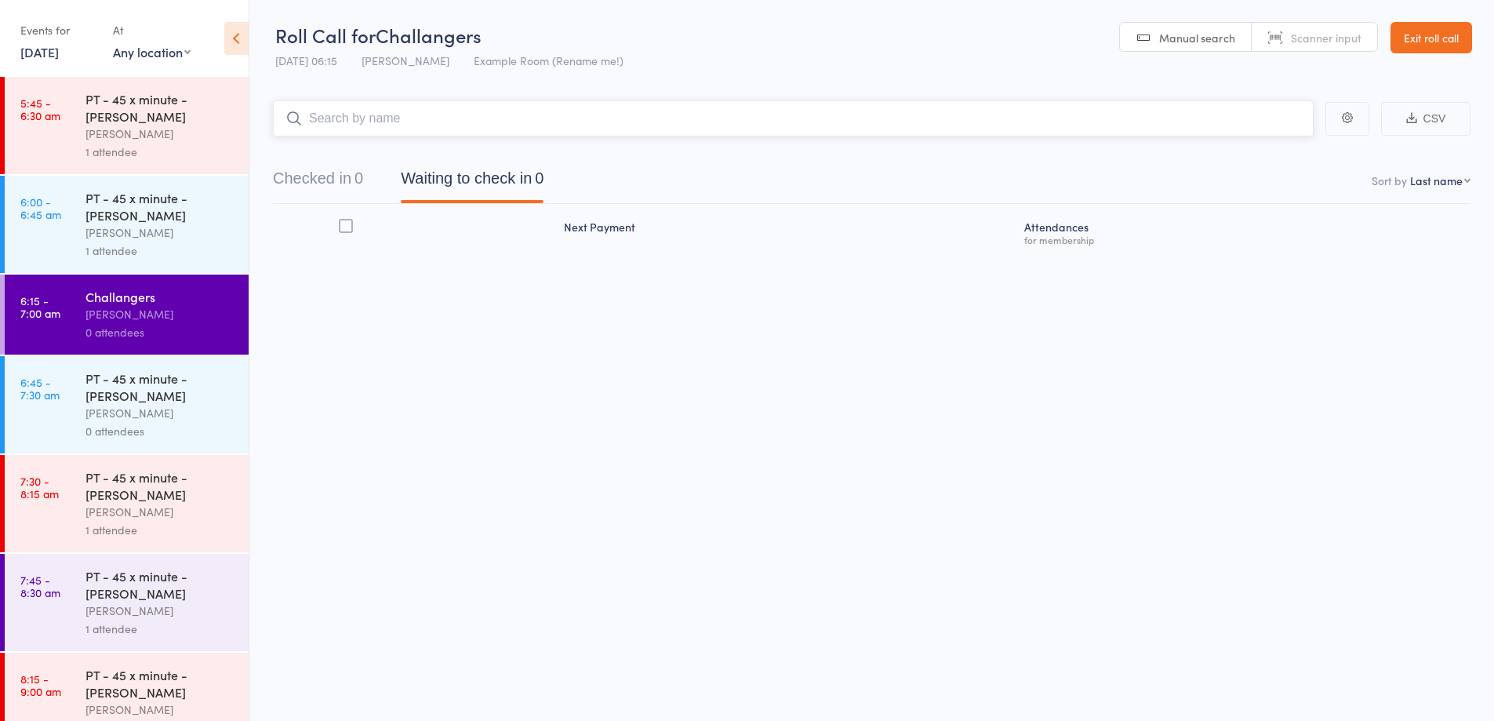
click at [463, 118] on input "search" at bounding box center [793, 118] width 1041 height 36
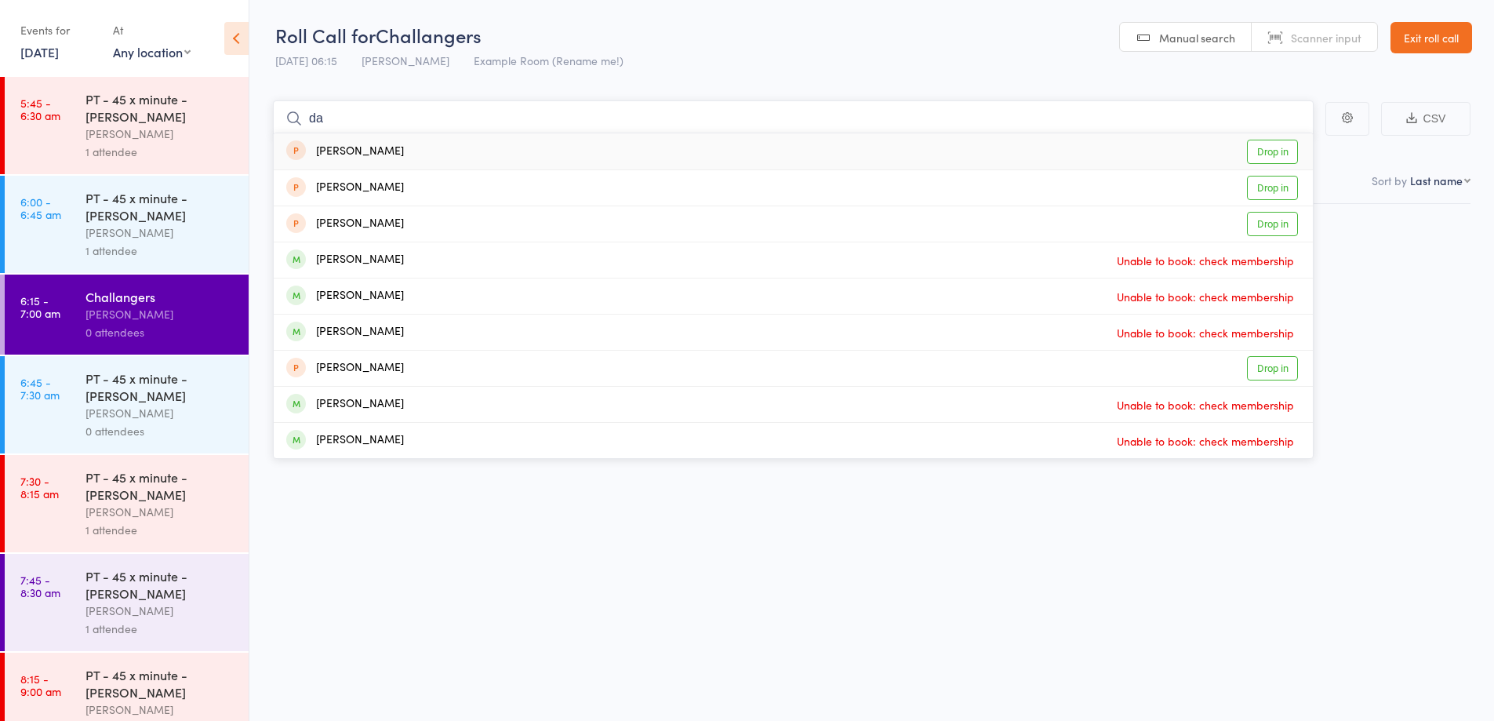
type input "d"
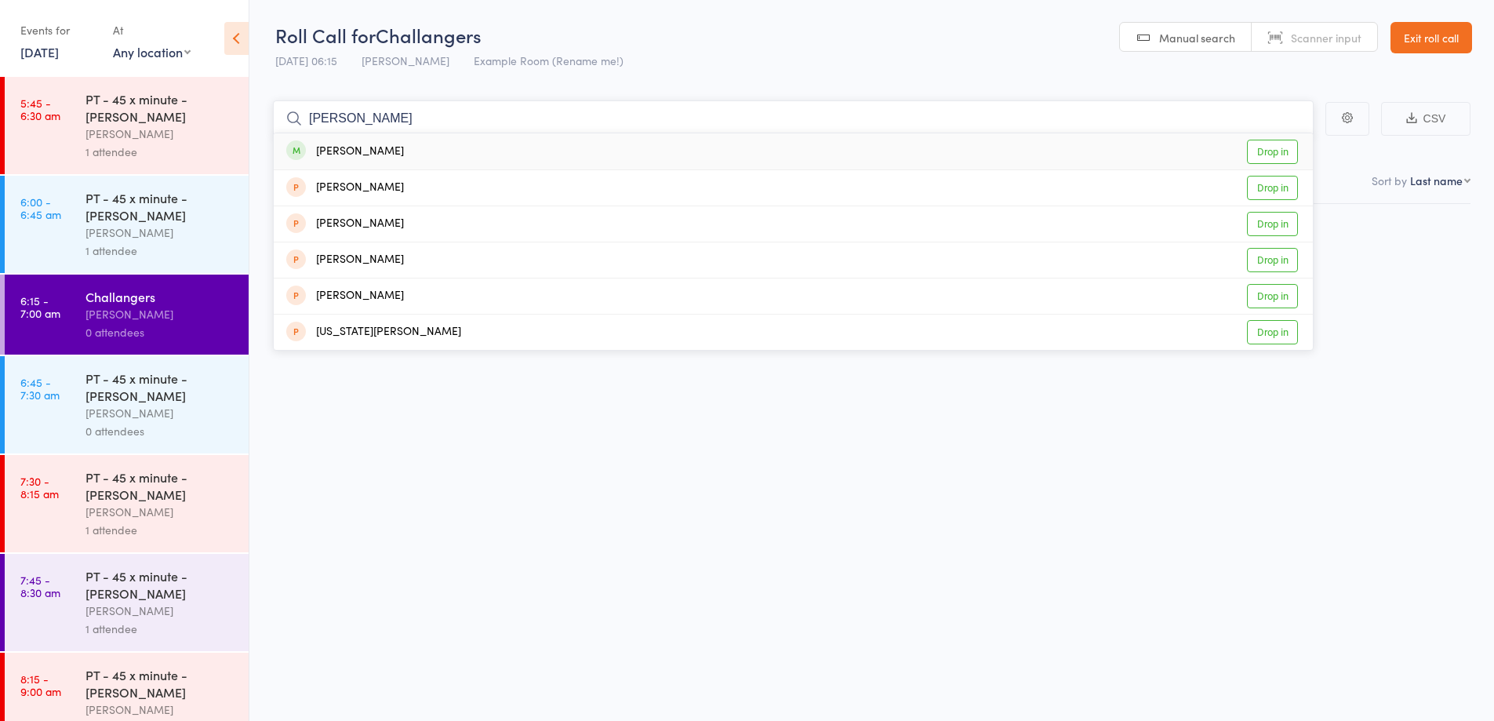
type input "frances"
click at [395, 144] on div "Frances Adamas" at bounding box center [345, 152] width 118 height 18
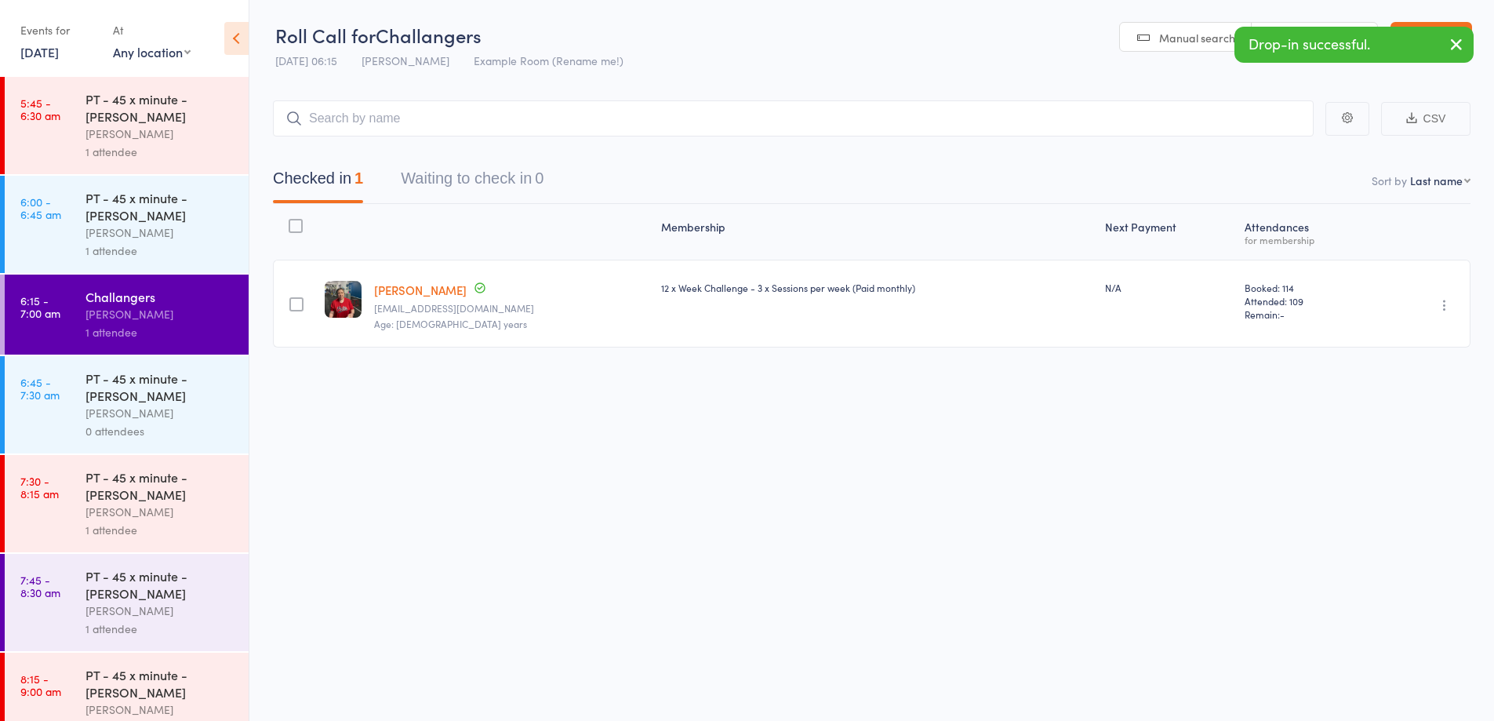
click at [1454, 46] on icon "button" at bounding box center [1456, 45] width 19 height 20
click at [1451, 45] on link "Exit roll call" at bounding box center [1432, 37] width 82 height 31
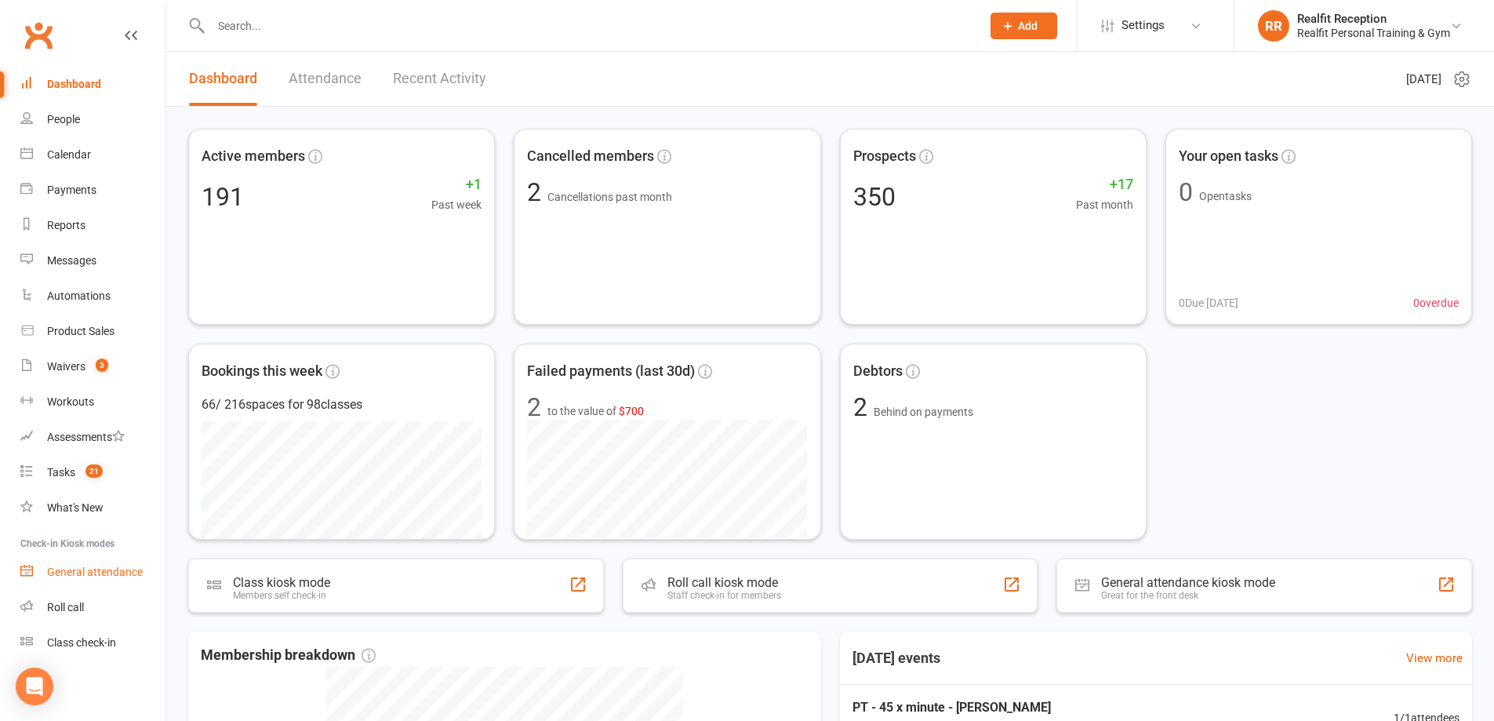
click at [77, 576] on div "General attendance" at bounding box center [95, 571] width 96 height 13
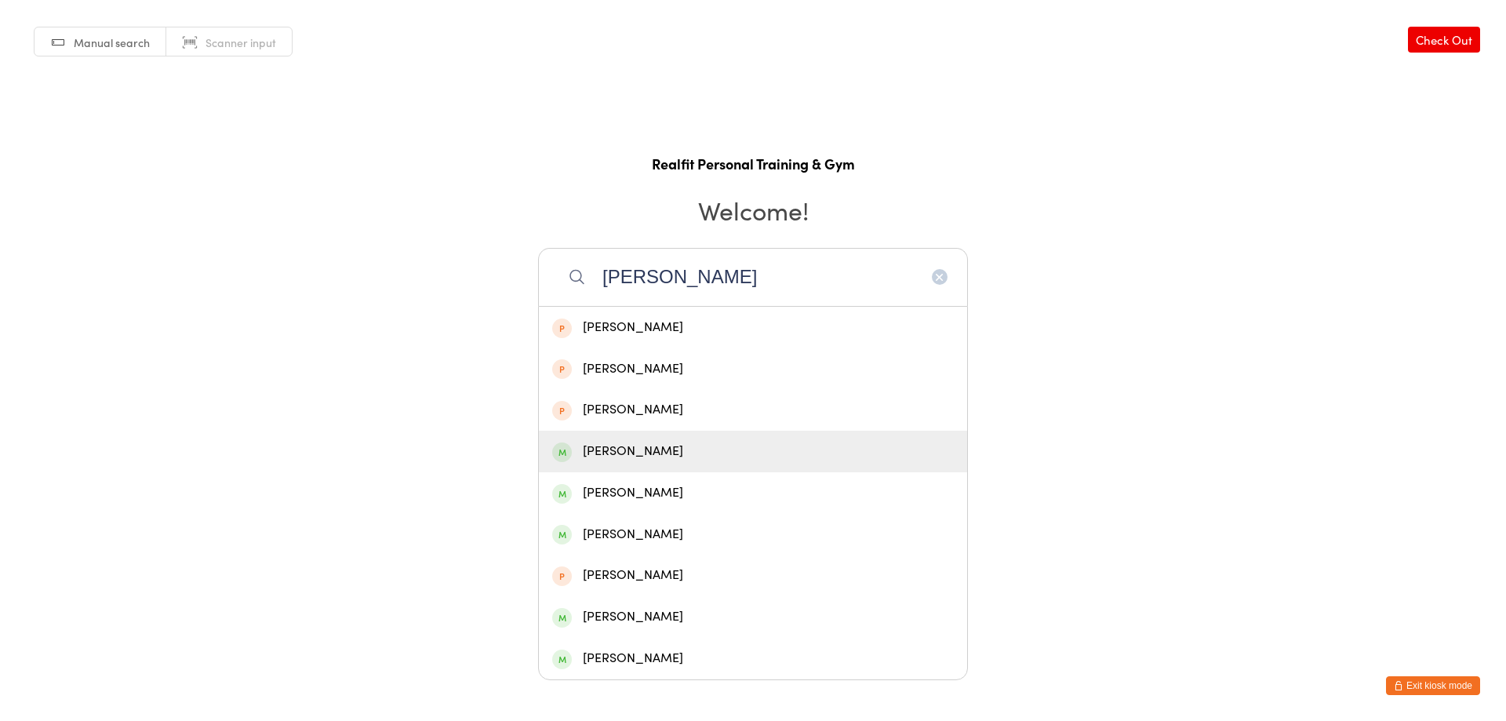
type input "[PERSON_NAME]"
click at [693, 462] on div "[PERSON_NAME]" at bounding box center [753, 452] width 428 height 42
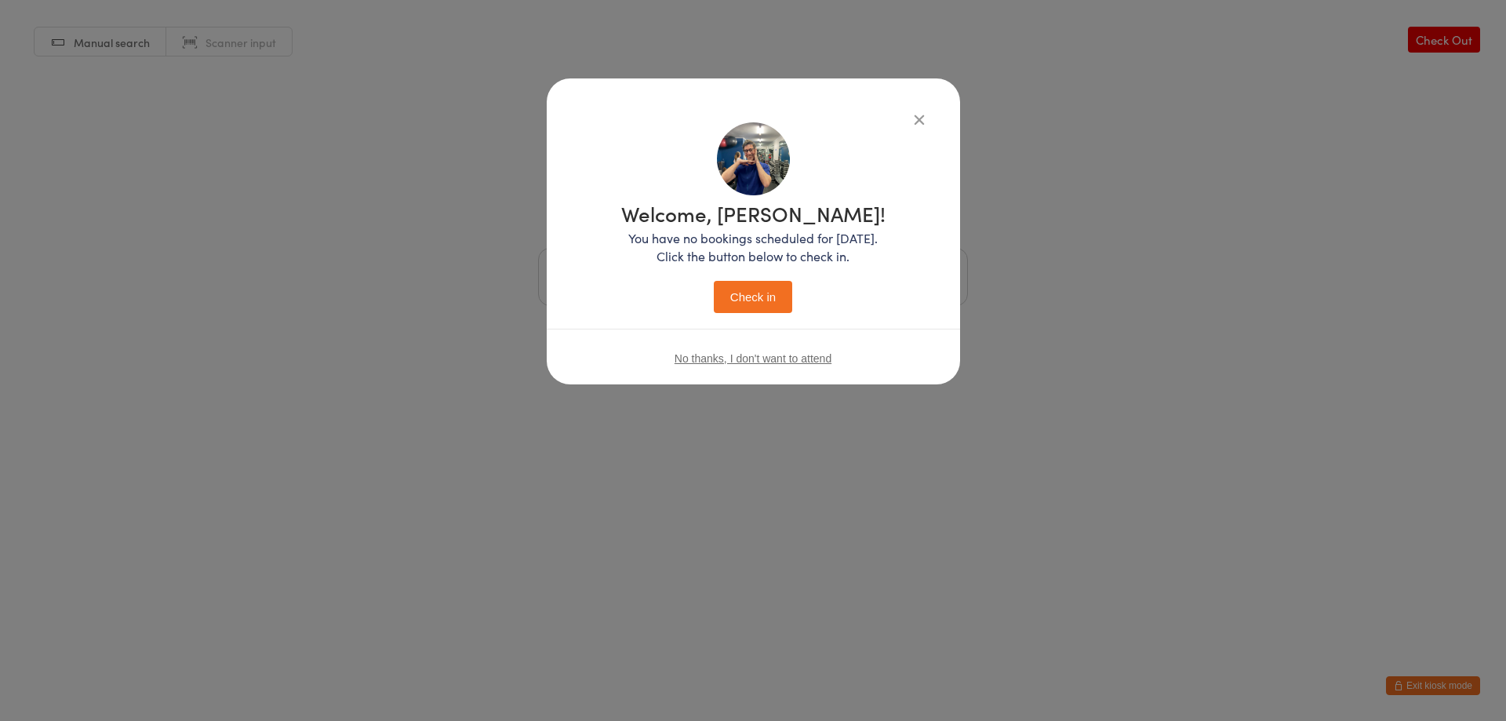
click at [765, 297] on button "Check in" at bounding box center [753, 297] width 78 height 32
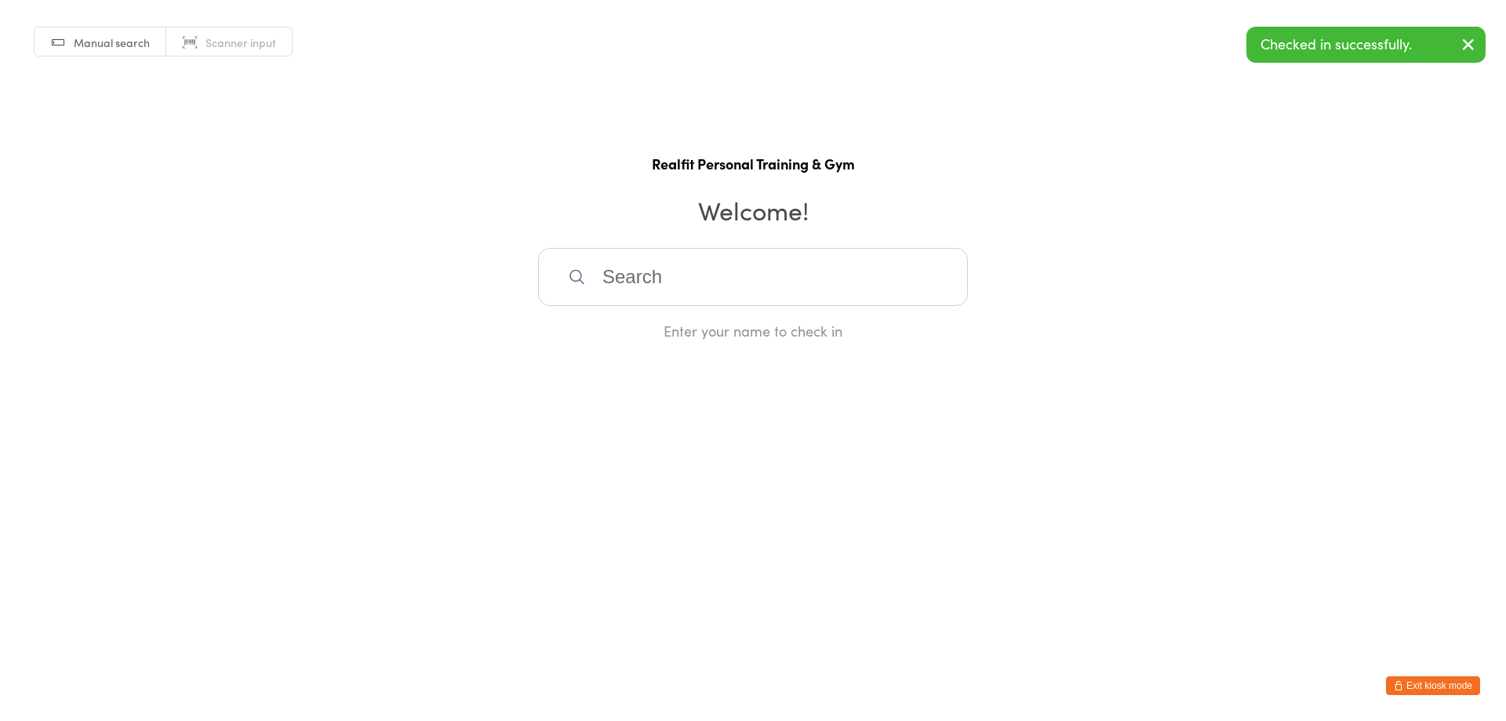
click at [1442, 681] on button "Exit kiosk mode" at bounding box center [1433, 685] width 94 height 19
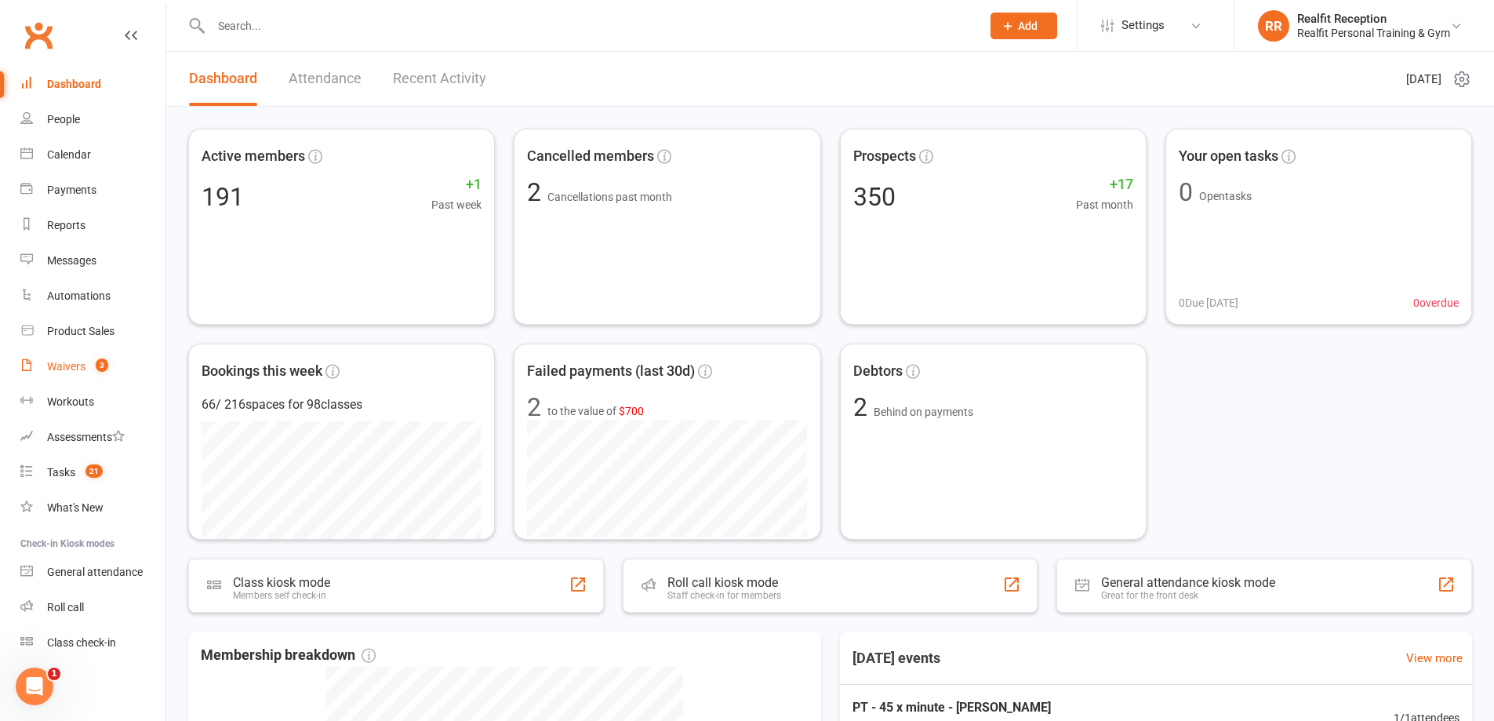
click at [59, 367] on div "Waivers" at bounding box center [66, 366] width 38 height 13
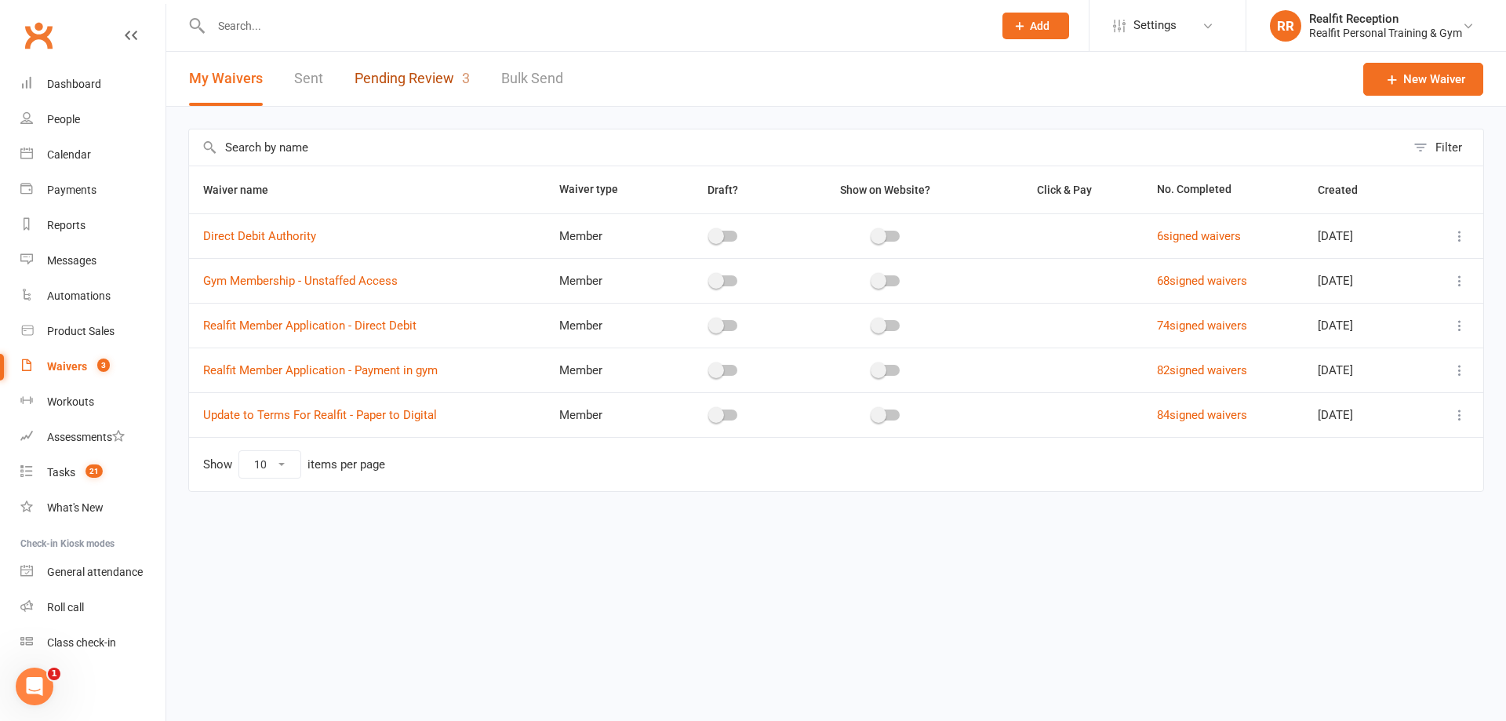
click at [436, 77] on link "Pending Review 3" at bounding box center [412, 79] width 115 height 54
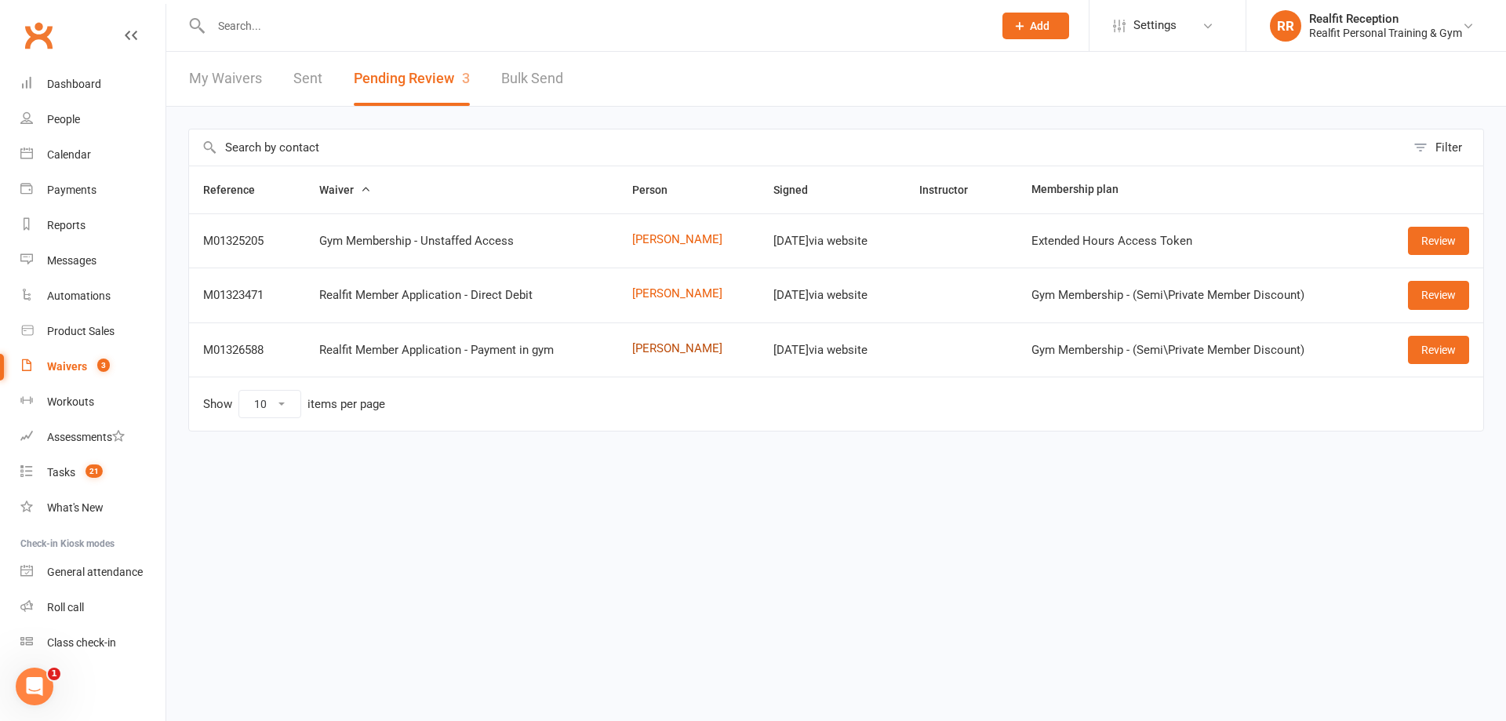
click at [644, 351] on link "[PERSON_NAME]" at bounding box center [688, 348] width 113 height 13
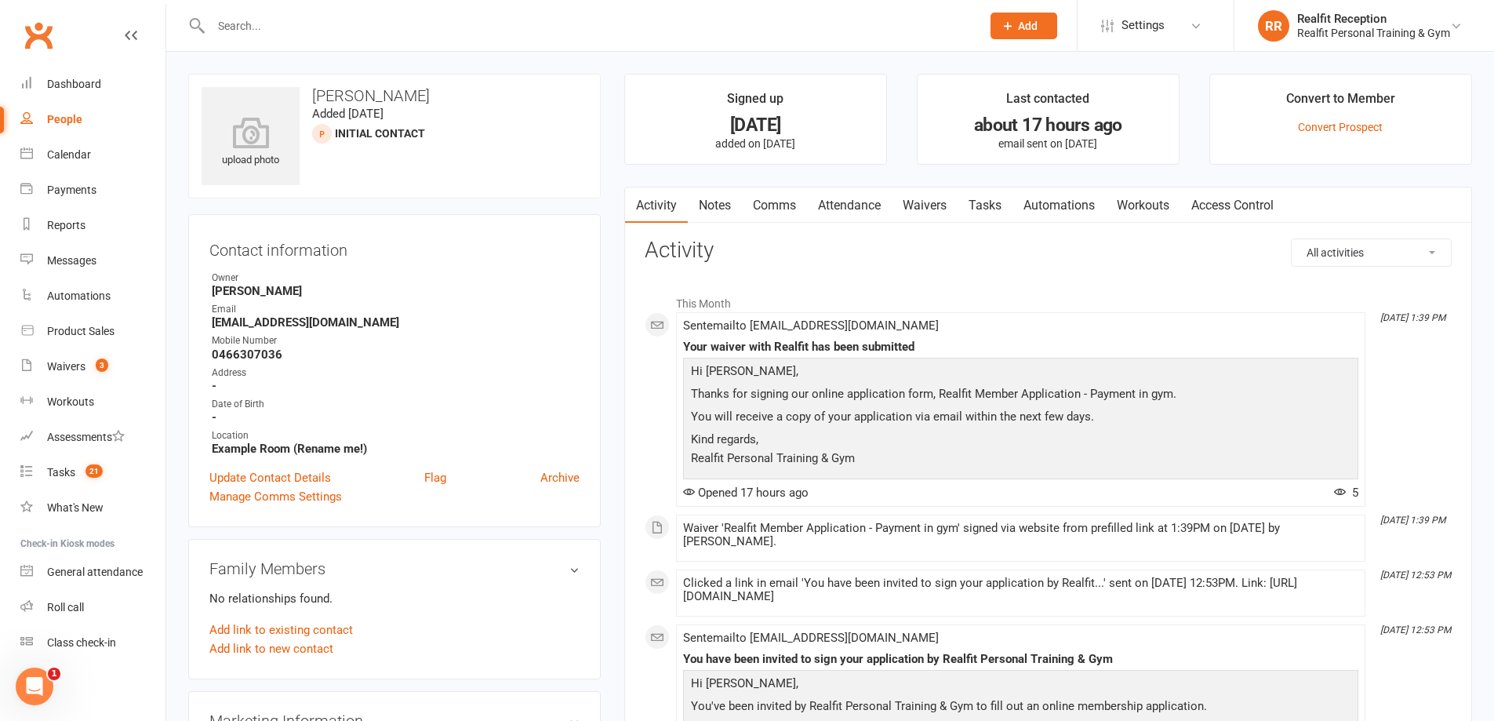
click at [980, 207] on link "Tasks" at bounding box center [985, 205] width 55 height 36
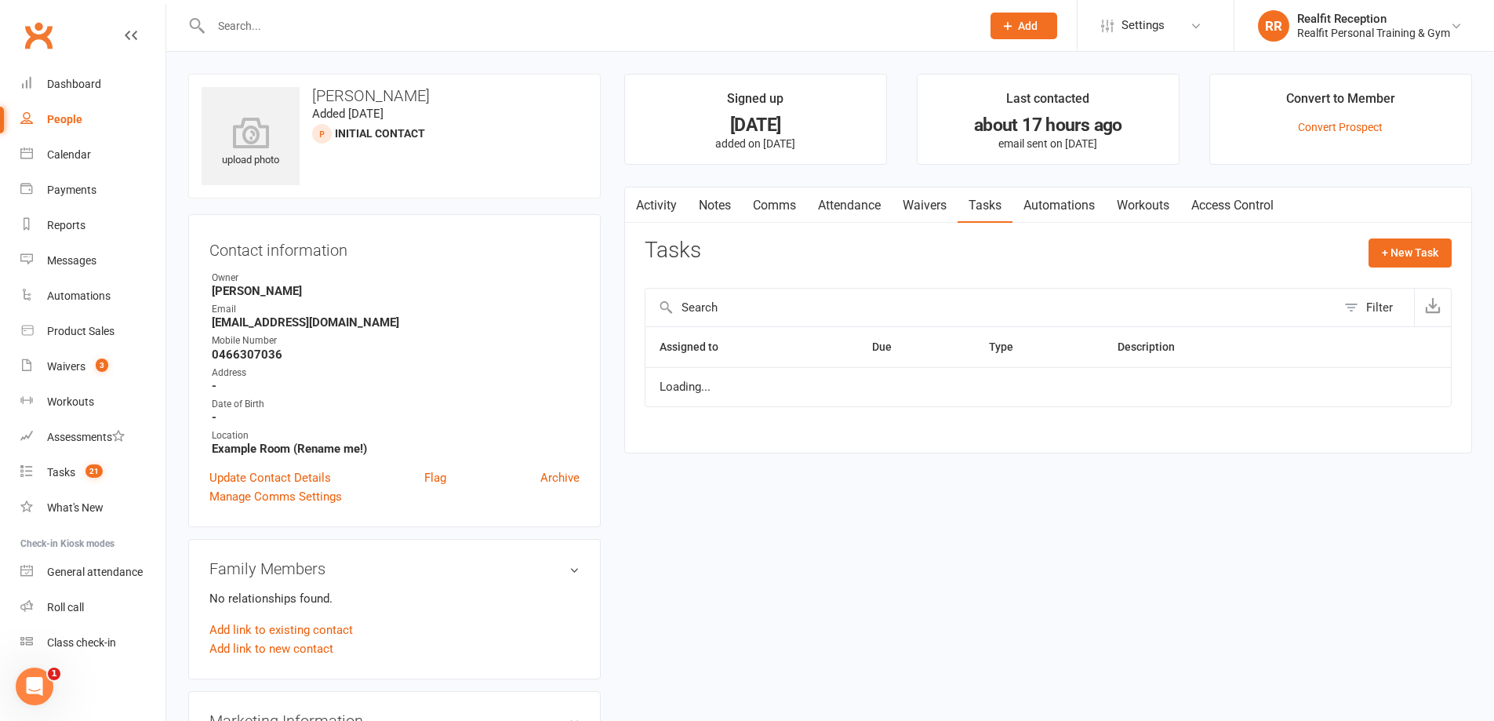
select select "started"
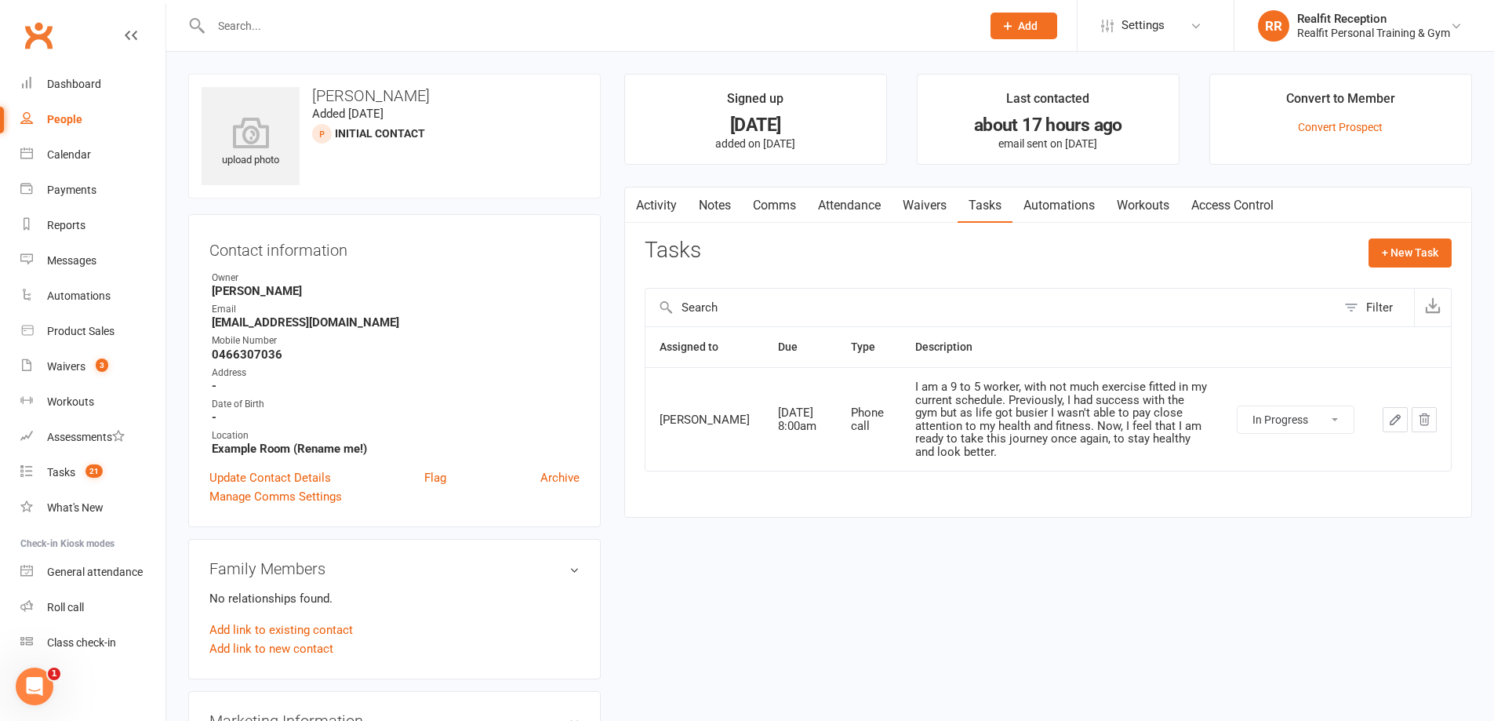
click at [929, 206] on link "Waivers" at bounding box center [925, 205] width 66 height 36
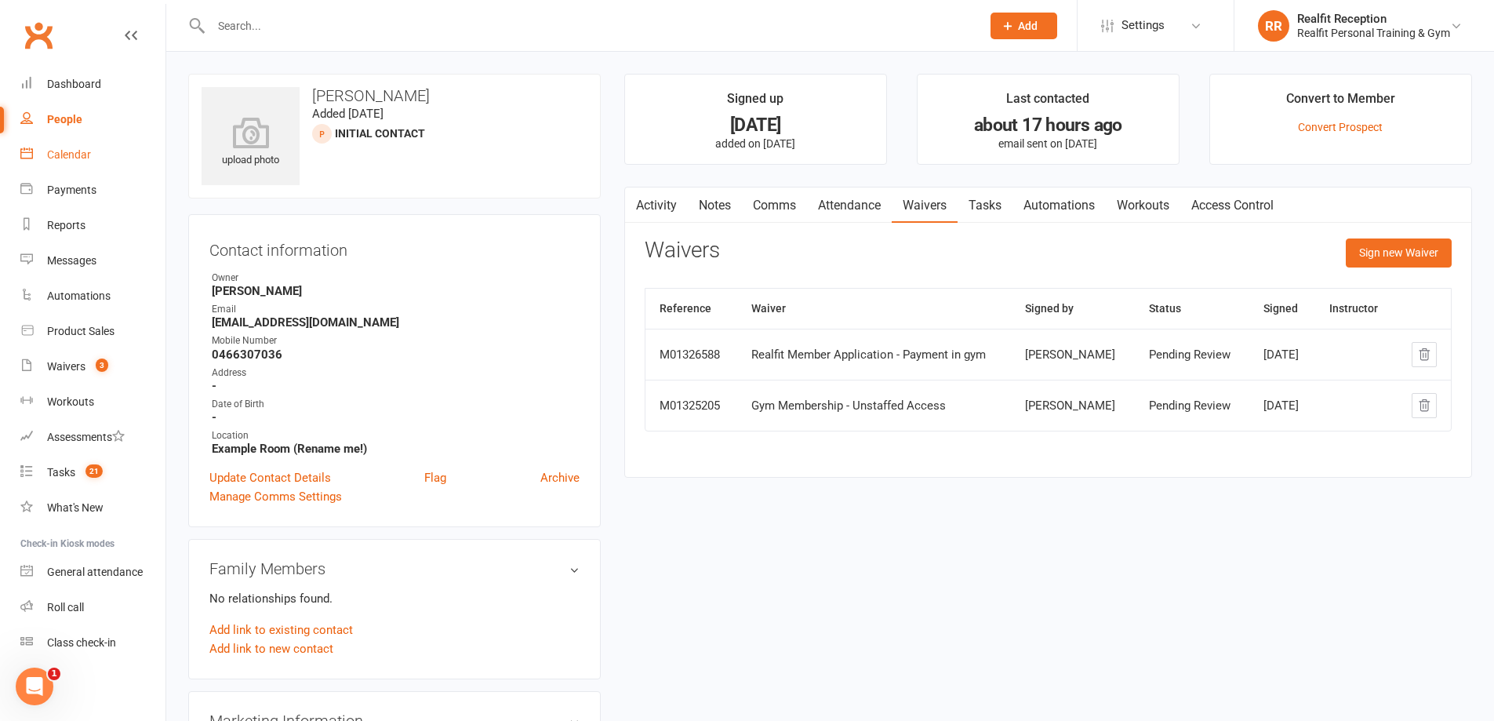
click at [75, 158] on div "Calendar" at bounding box center [69, 154] width 44 height 13
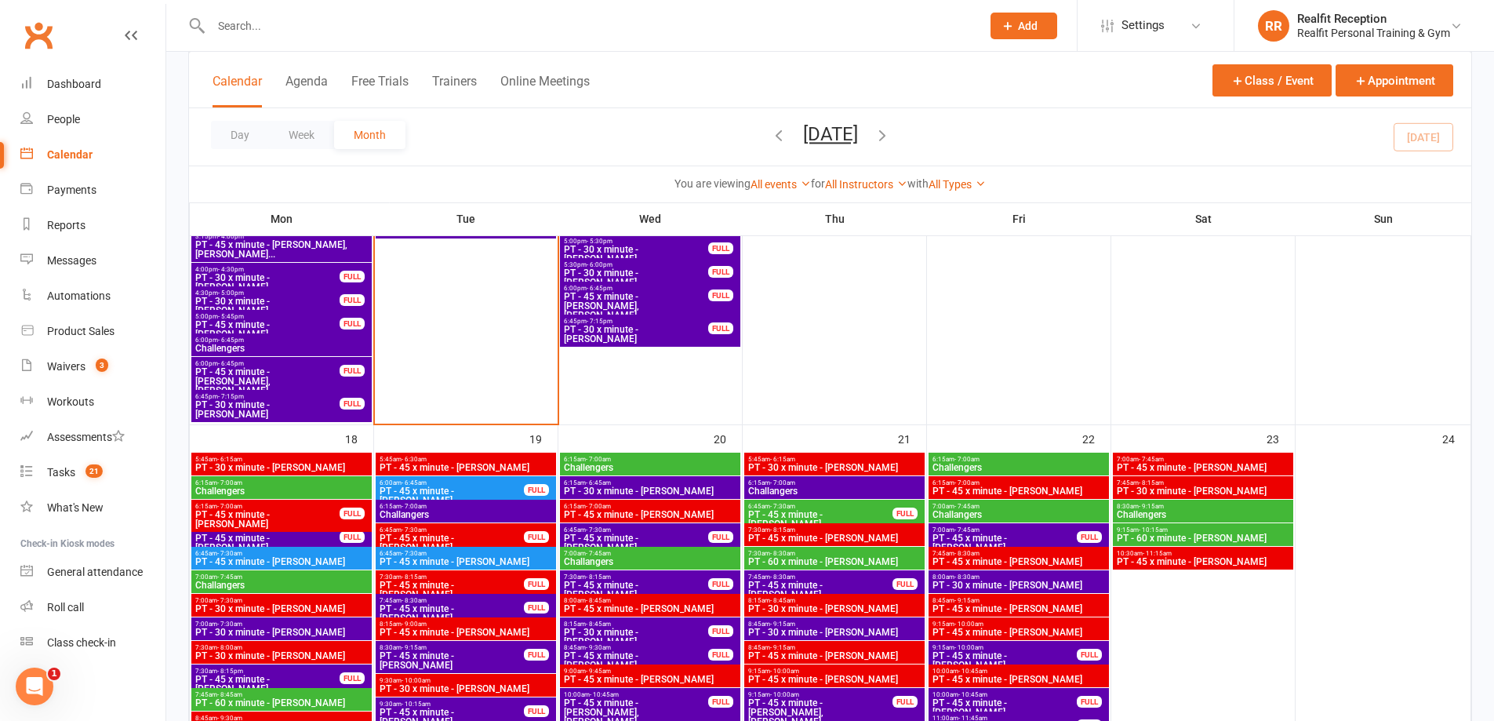
scroll to position [1725, 0]
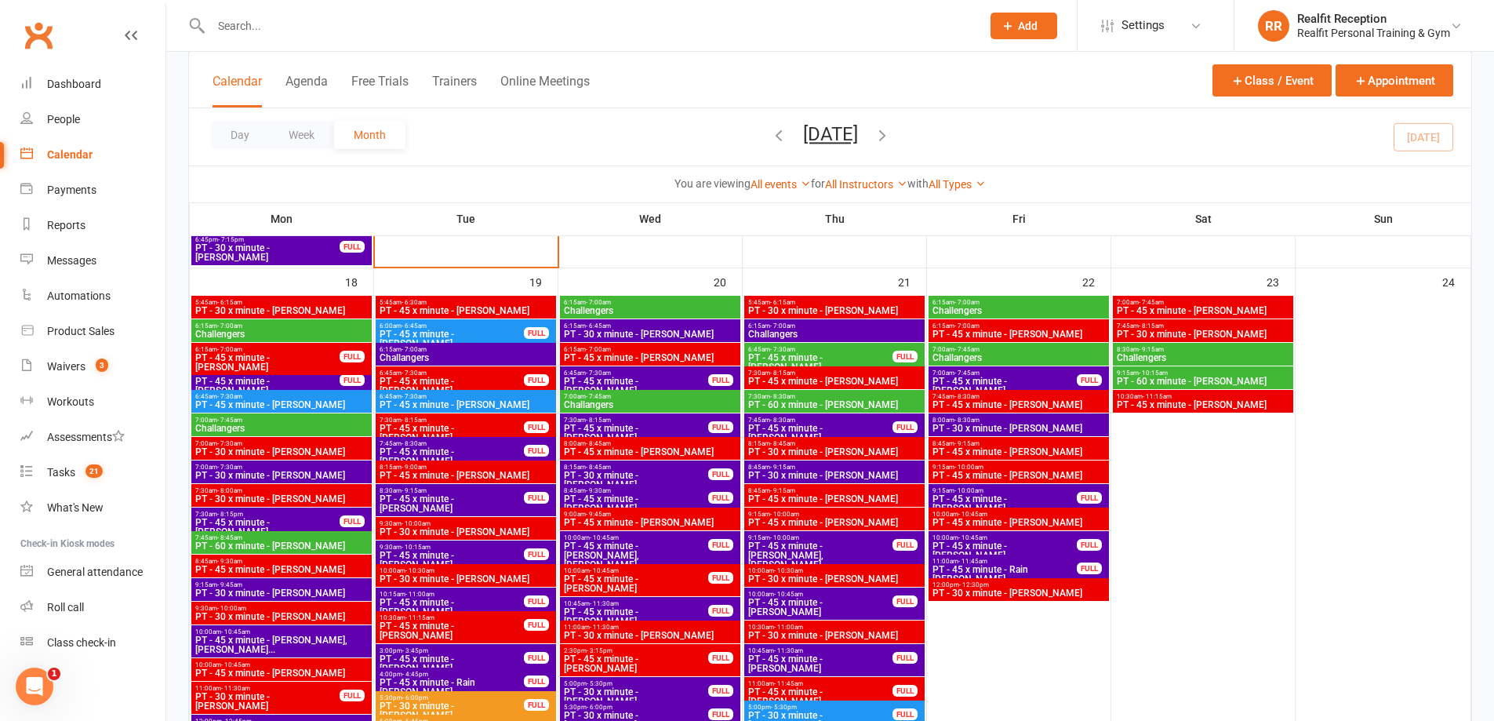
click at [498, 331] on span "PT - 45 x minute - [PERSON_NAME]" at bounding box center [452, 338] width 146 height 19
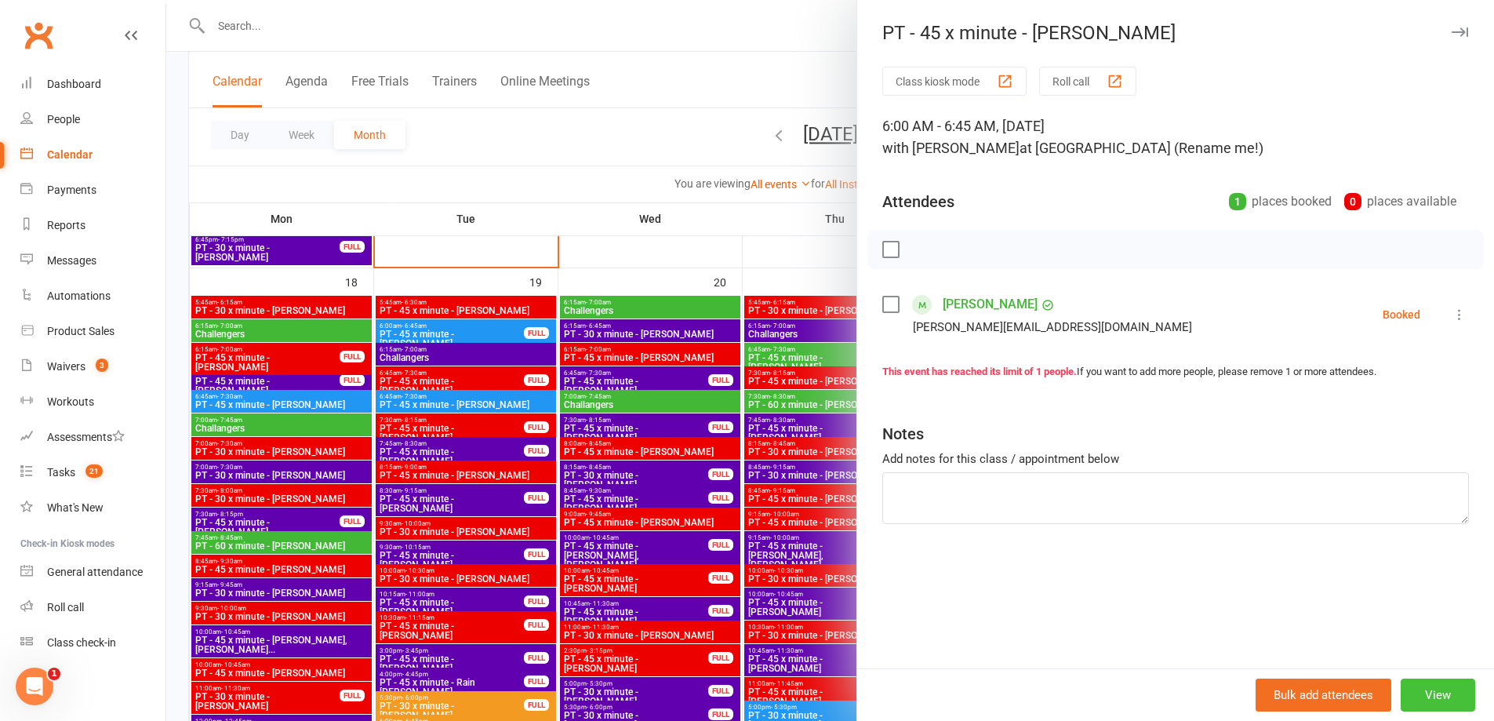
click at [1427, 692] on button "View" at bounding box center [1438, 694] width 75 height 33
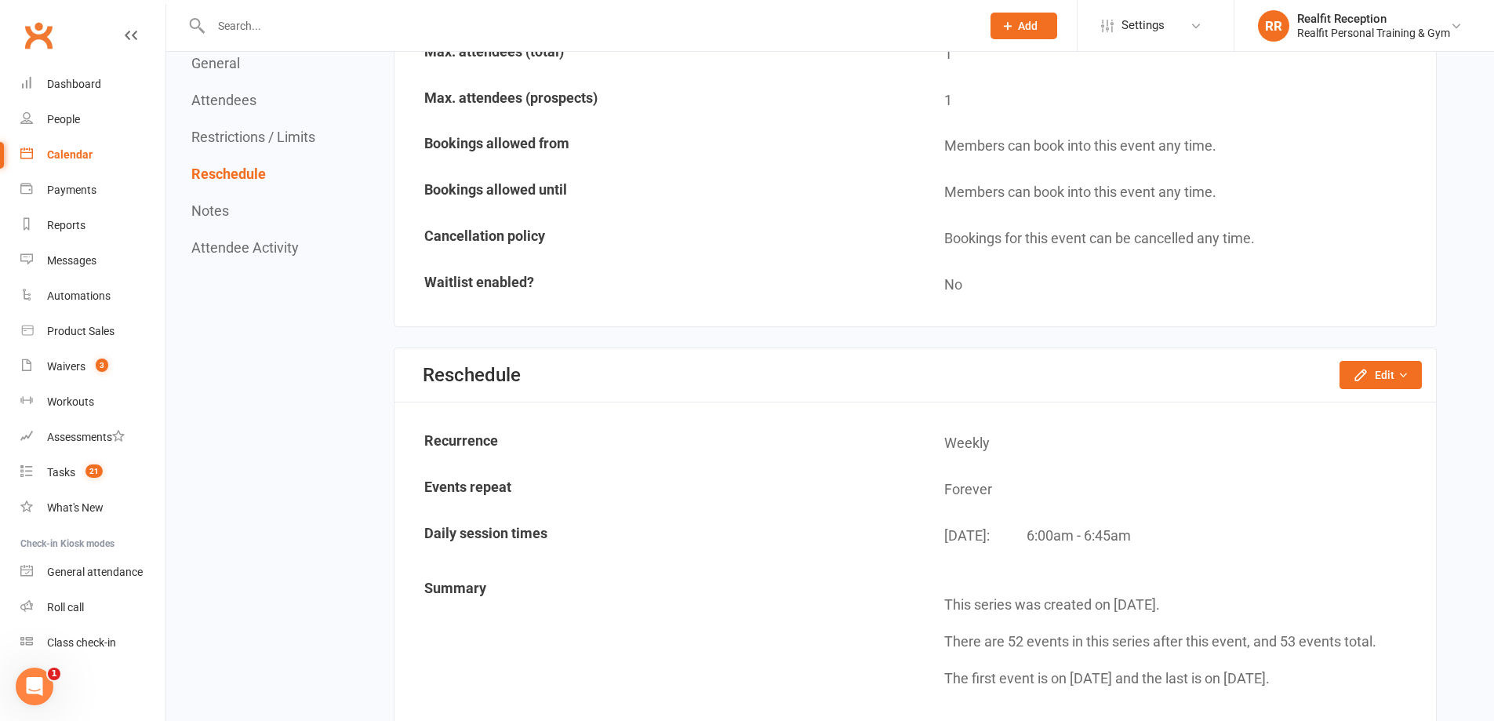
scroll to position [1020, 0]
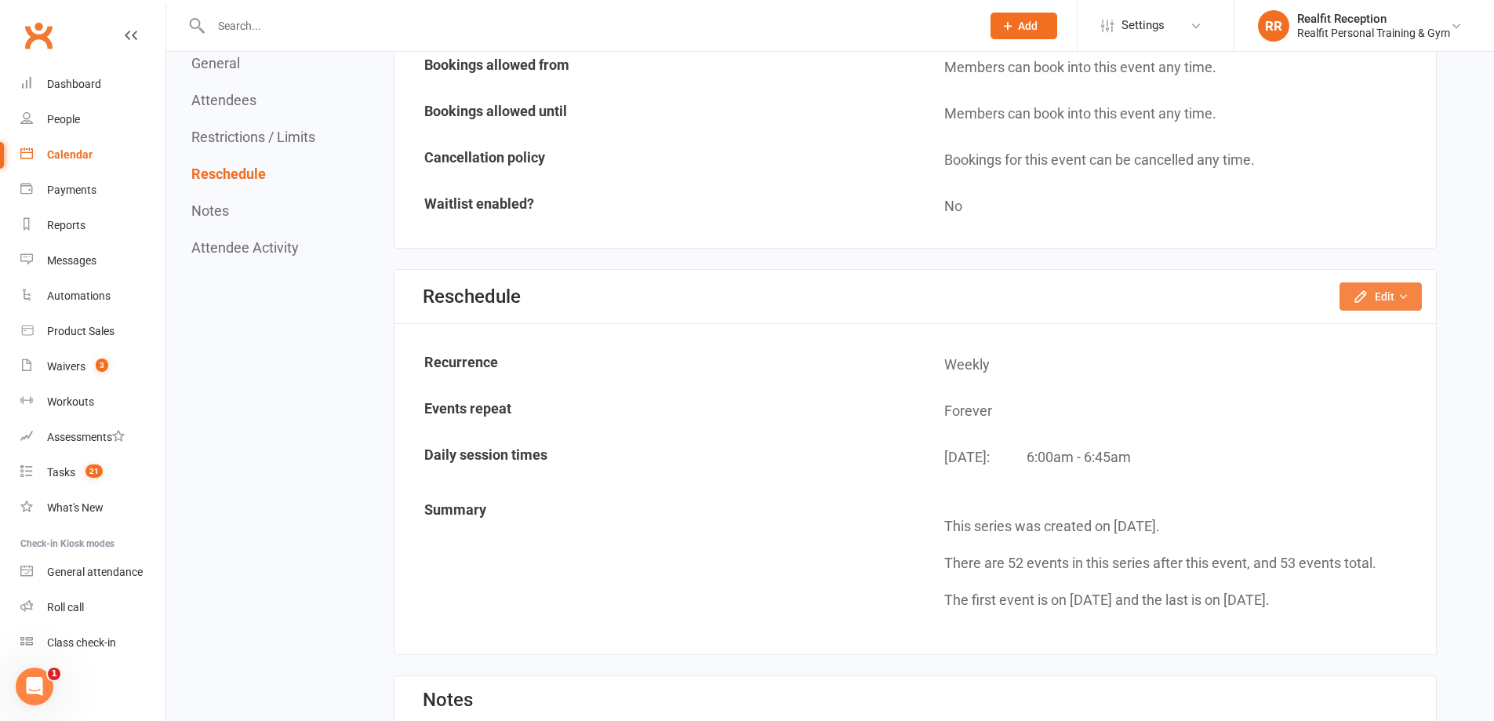
click at [1369, 297] on icon "button" at bounding box center [1361, 297] width 16 height 16
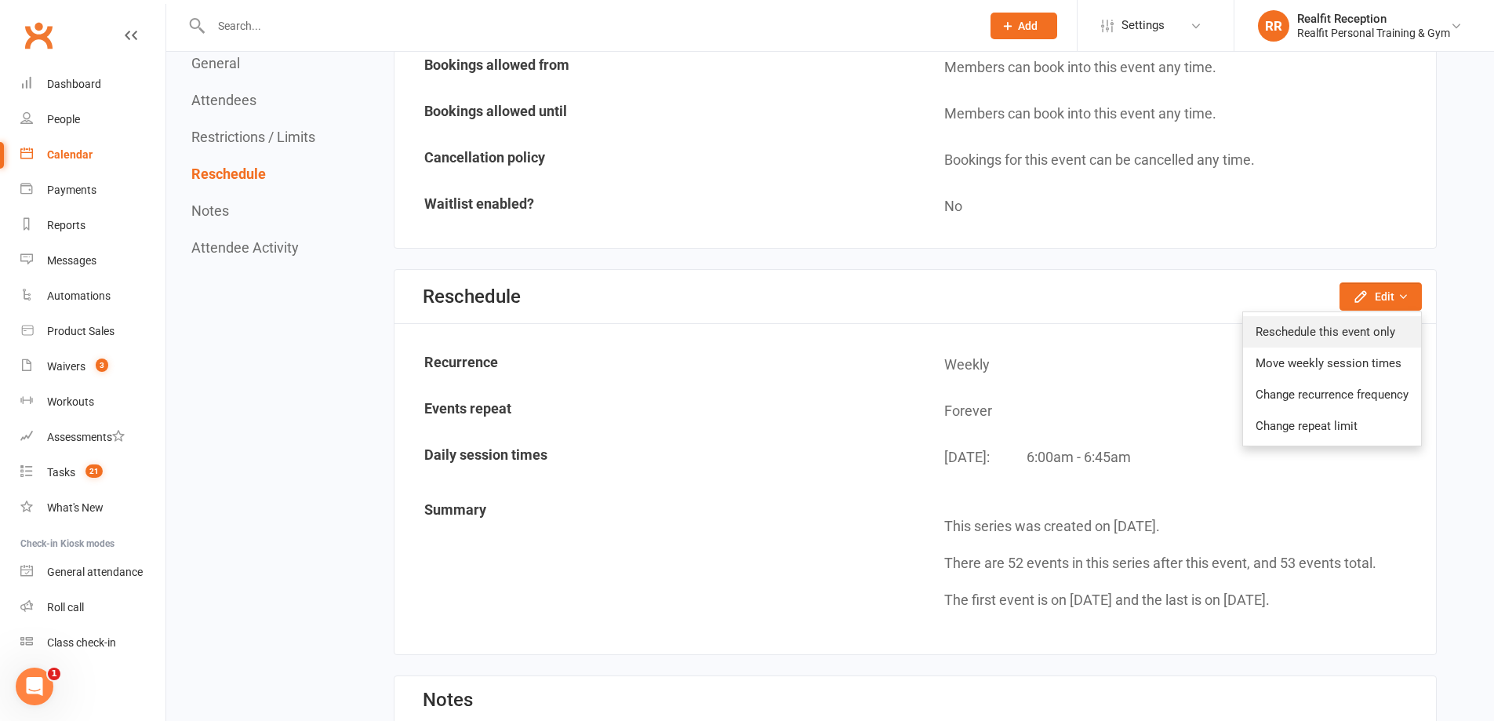
click at [1358, 336] on link "Reschedule this event only" at bounding box center [1332, 331] width 178 height 31
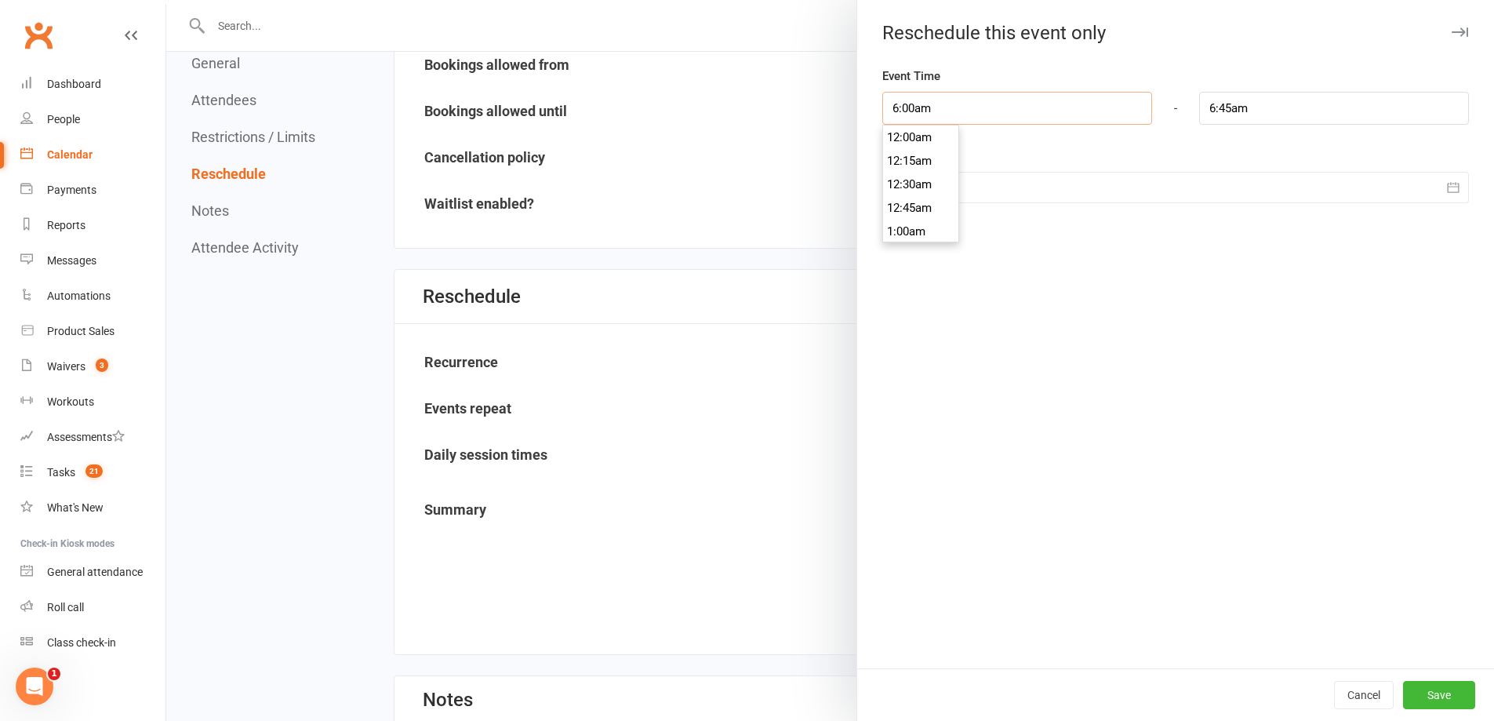
click at [984, 114] on input "6:00am" at bounding box center [1017, 108] width 270 height 33
type input "9:00am"
type input "9:45am"
click at [926, 231] on li "9:00am" at bounding box center [920, 224] width 75 height 24
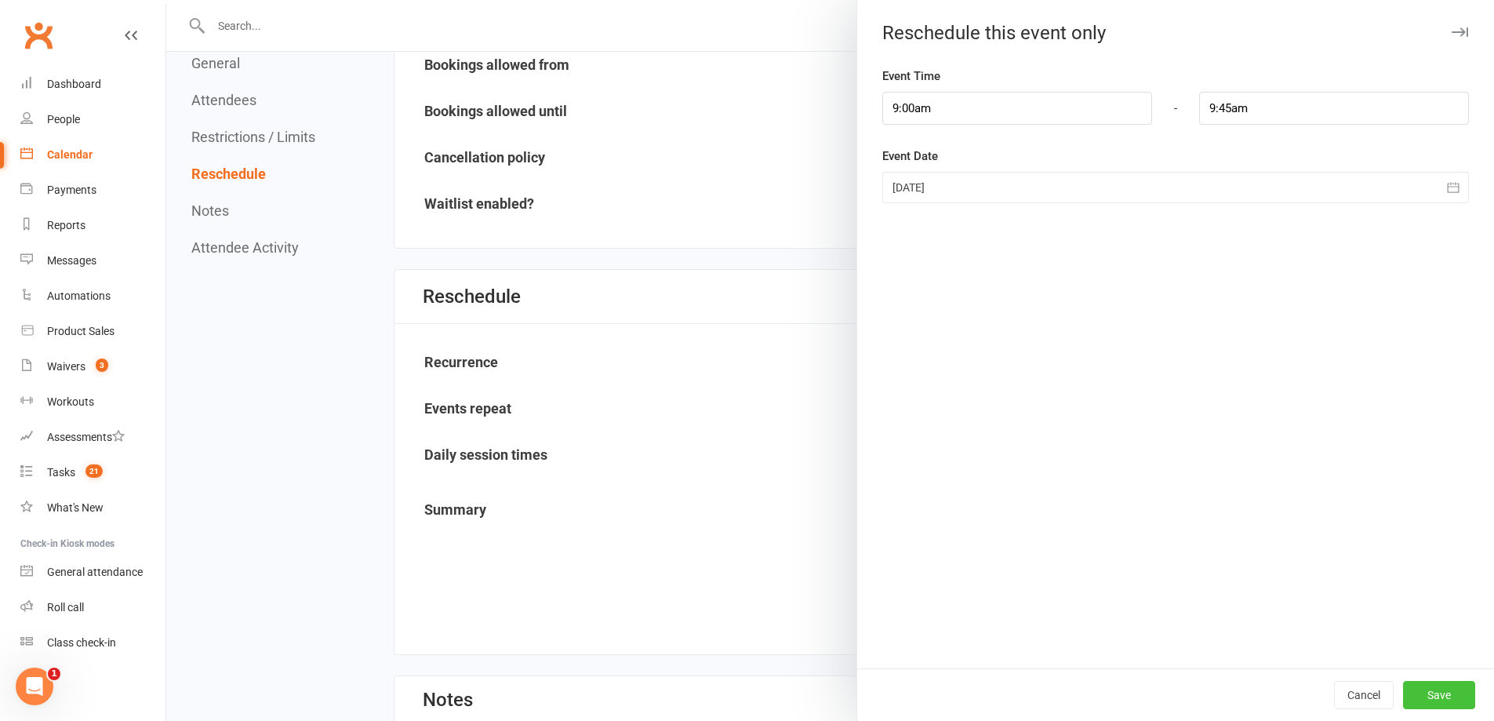
click at [1429, 696] on button "Save" at bounding box center [1439, 695] width 72 height 28
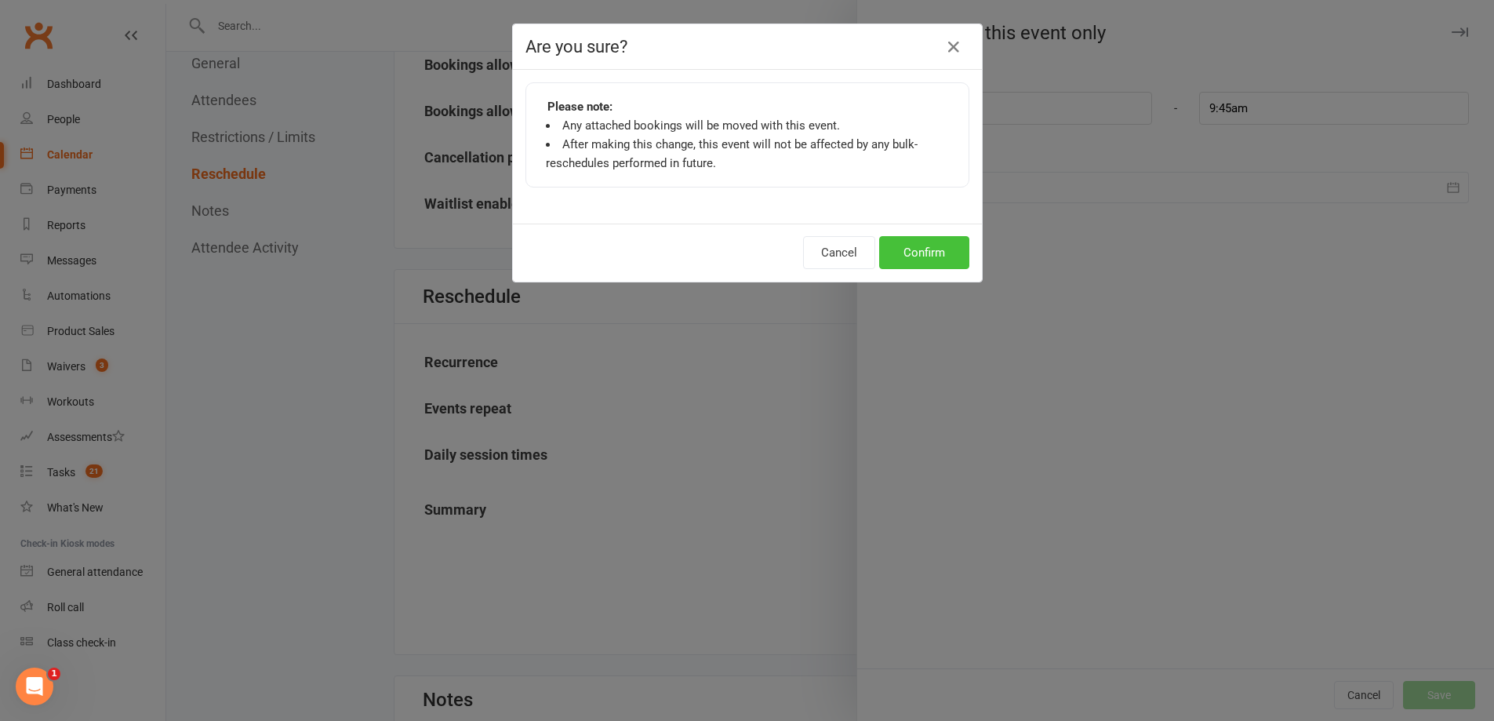
click at [930, 245] on button "Confirm" at bounding box center [924, 252] width 90 height 33
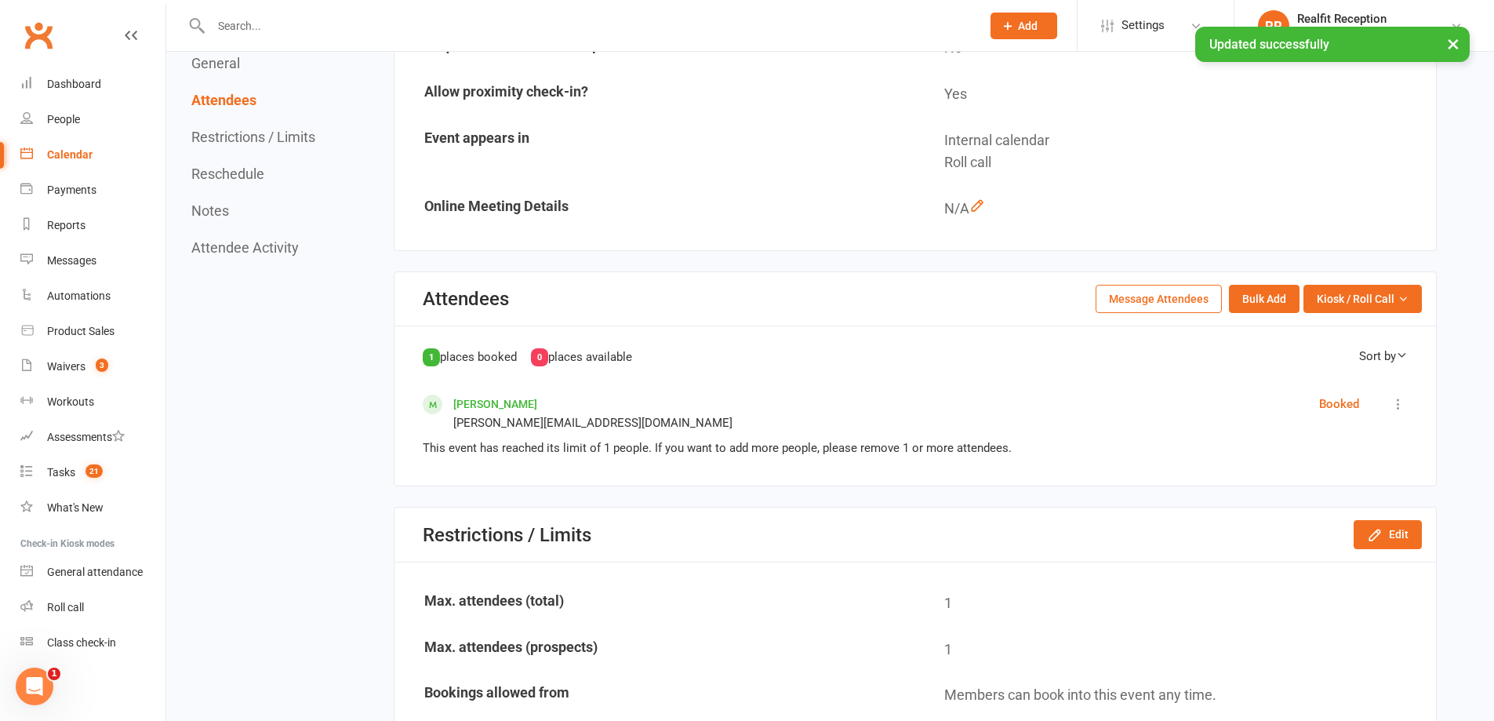
scroll to position [0, 0]
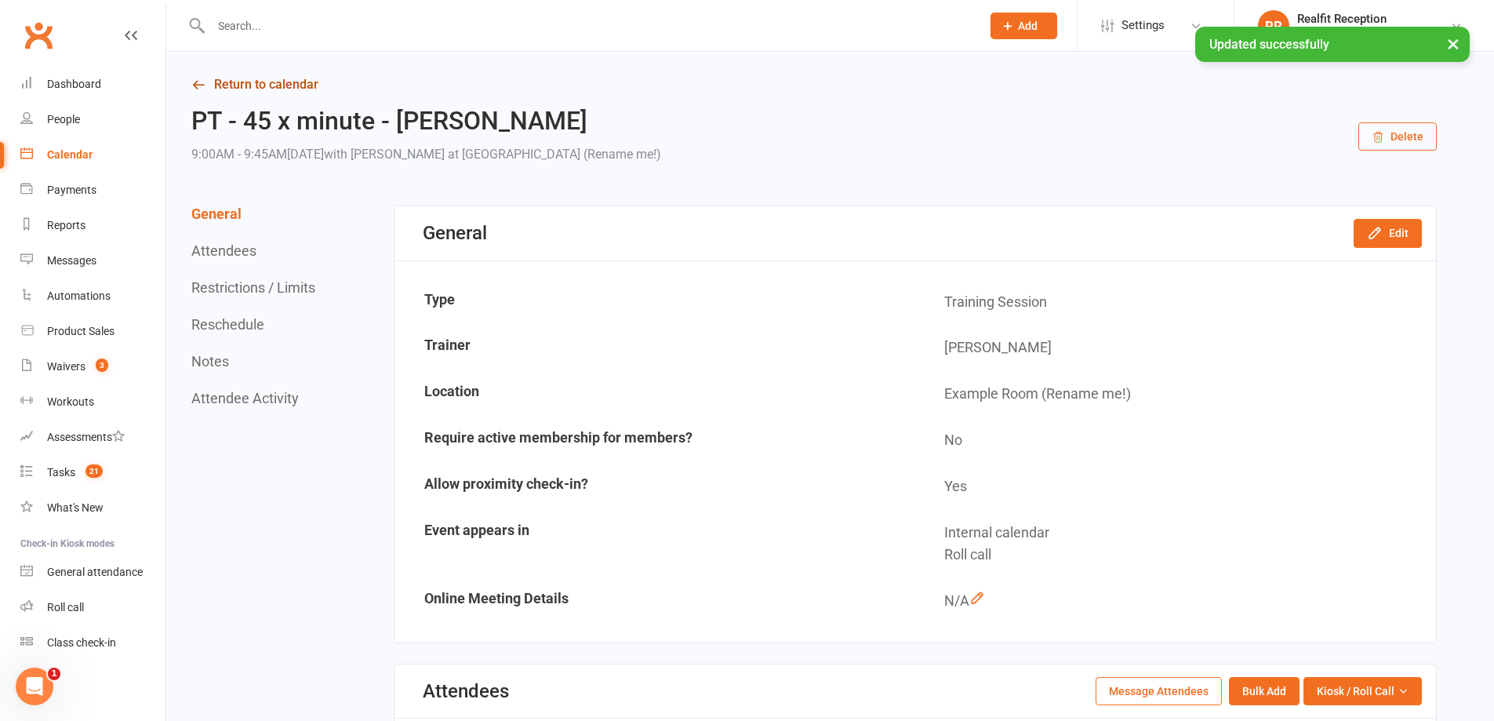
click at [285, 83] on link "Return to calendar" at bounding box center [813, 85] width 1245 height 22
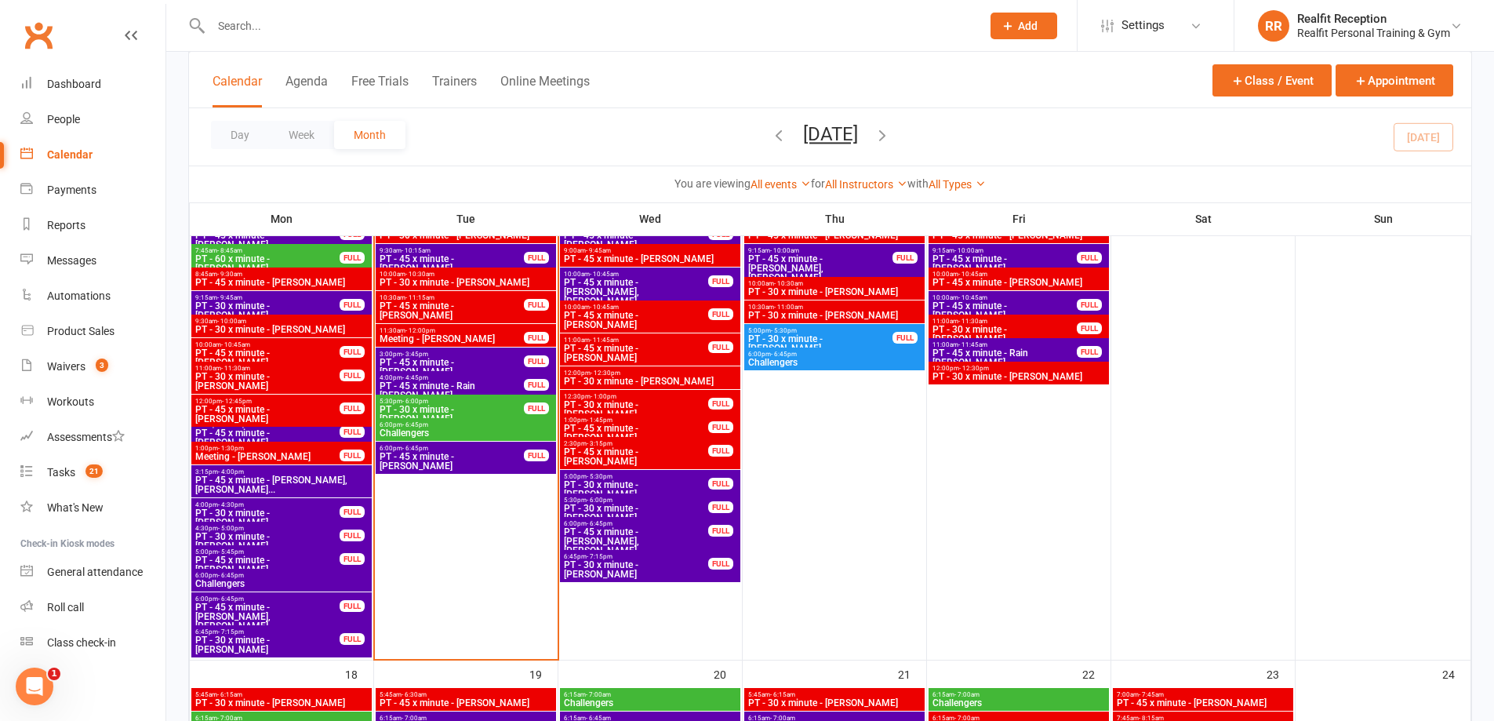
scroll to position [1098, 0]
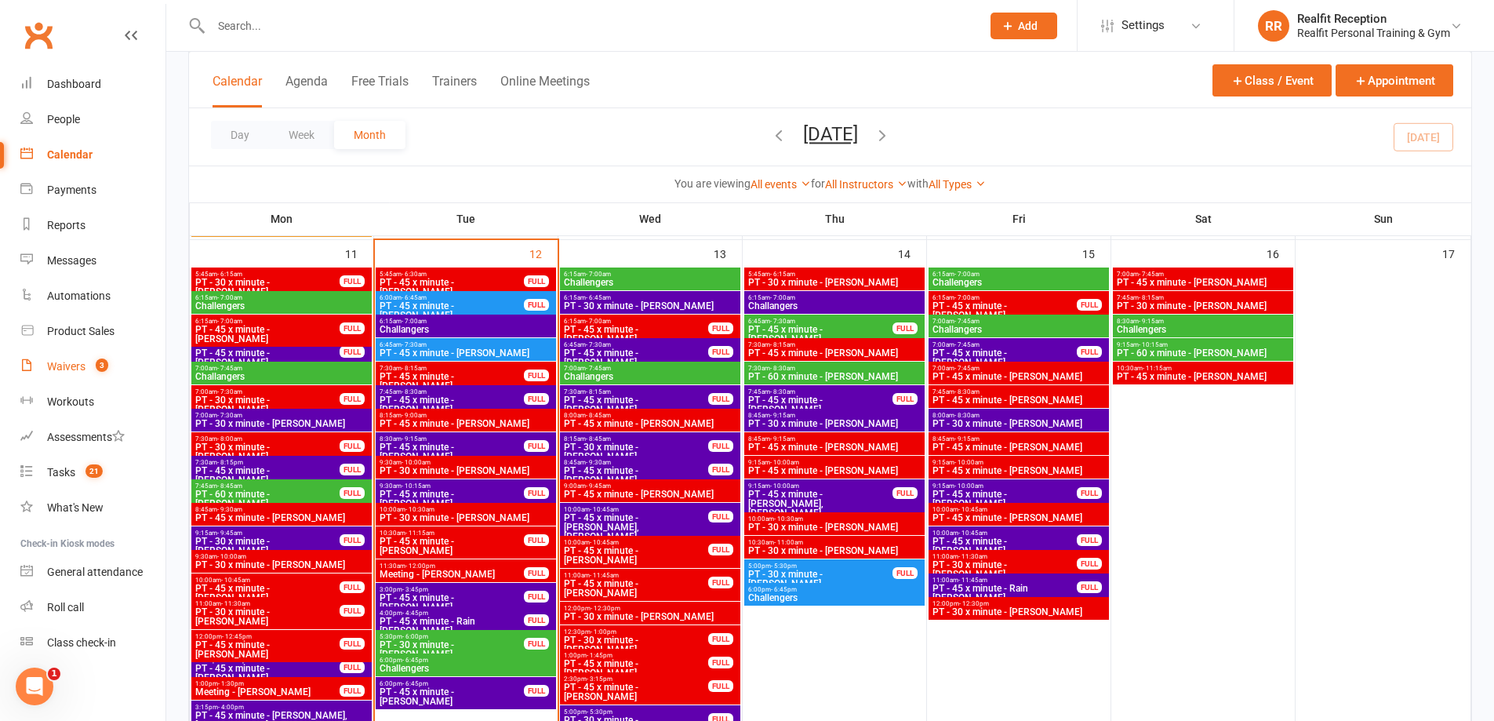
click at [58, 365] on div "Waivers" at bounding box center [66, 366] width 38 height 13
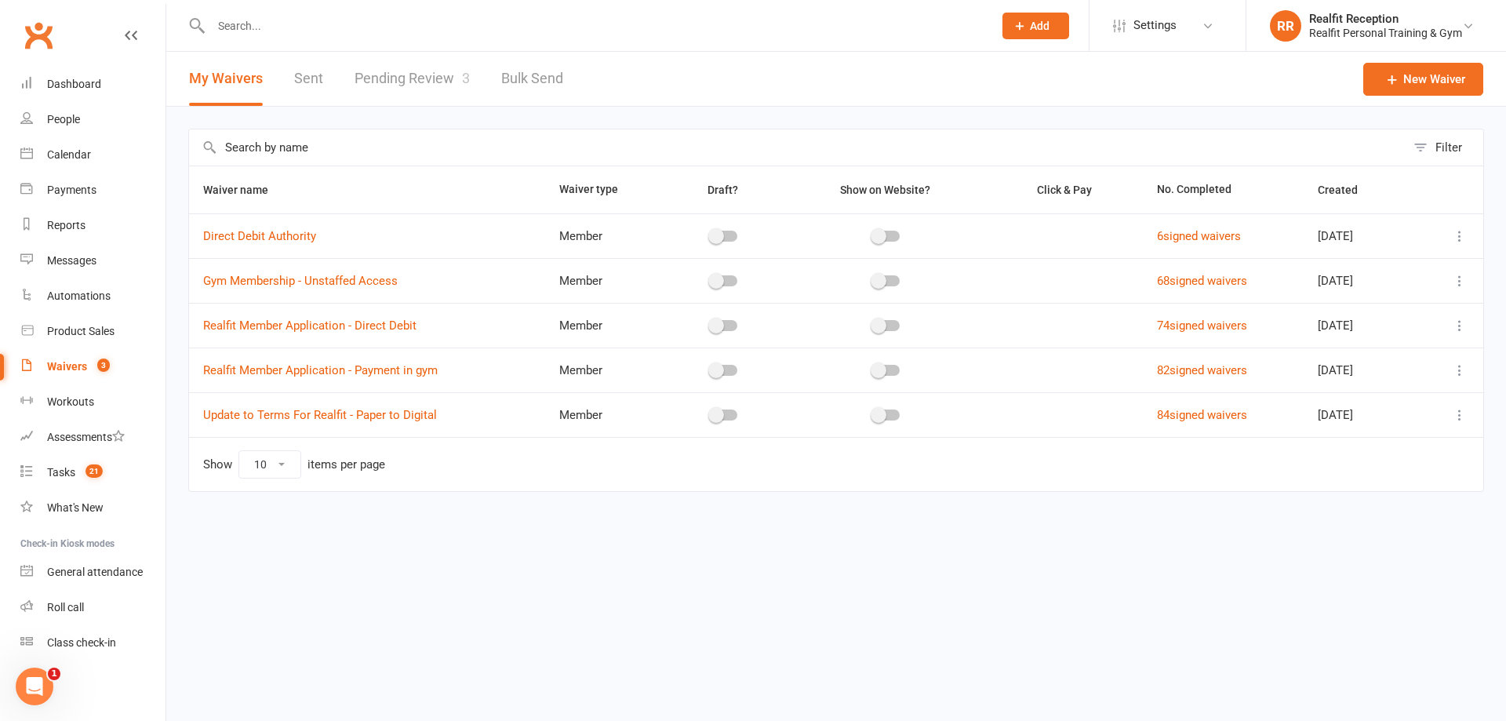
click at [438, 77] on link "Pending Review 3" at bounding box center [412, 79] width 115 height 54
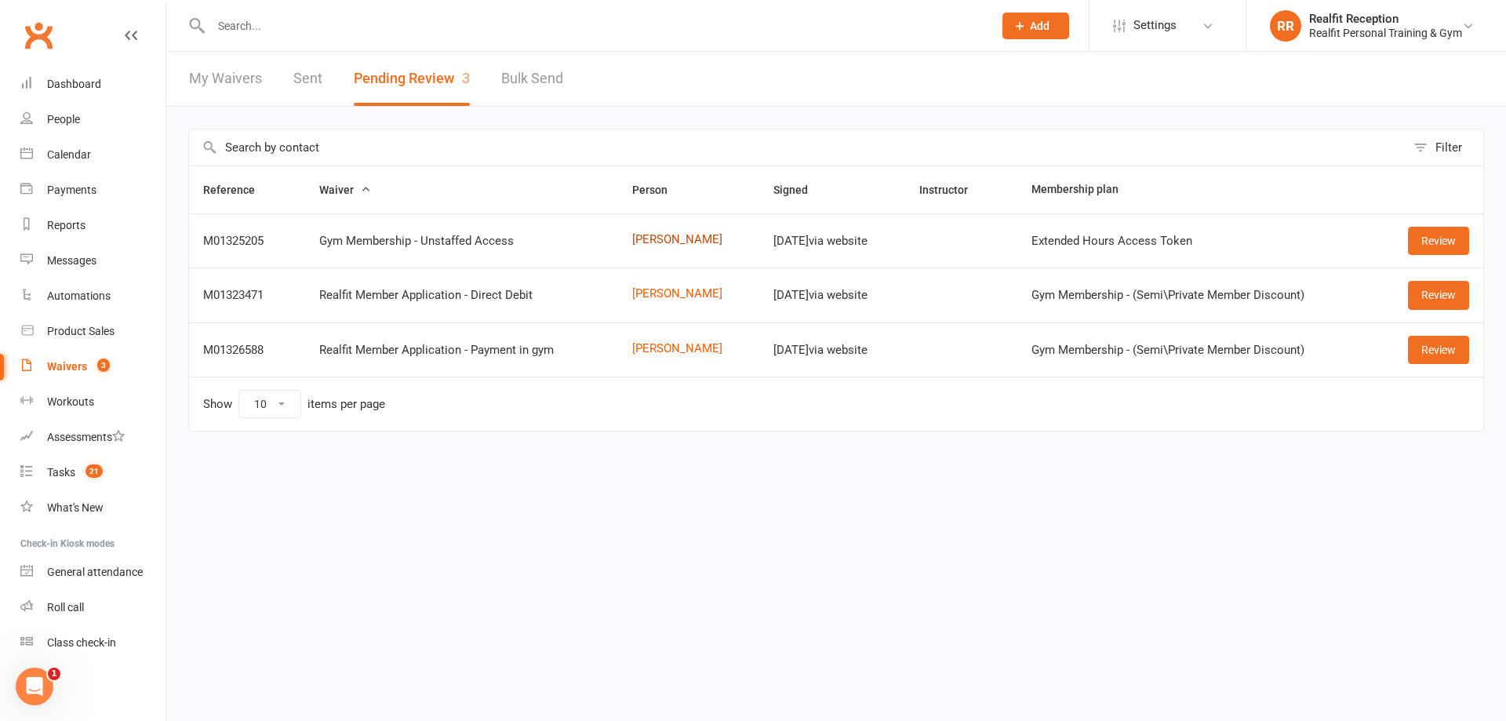
click at [648, 238] on link "[PERSON_NAME]" at bounding box center [688, 239] width 113 height 13
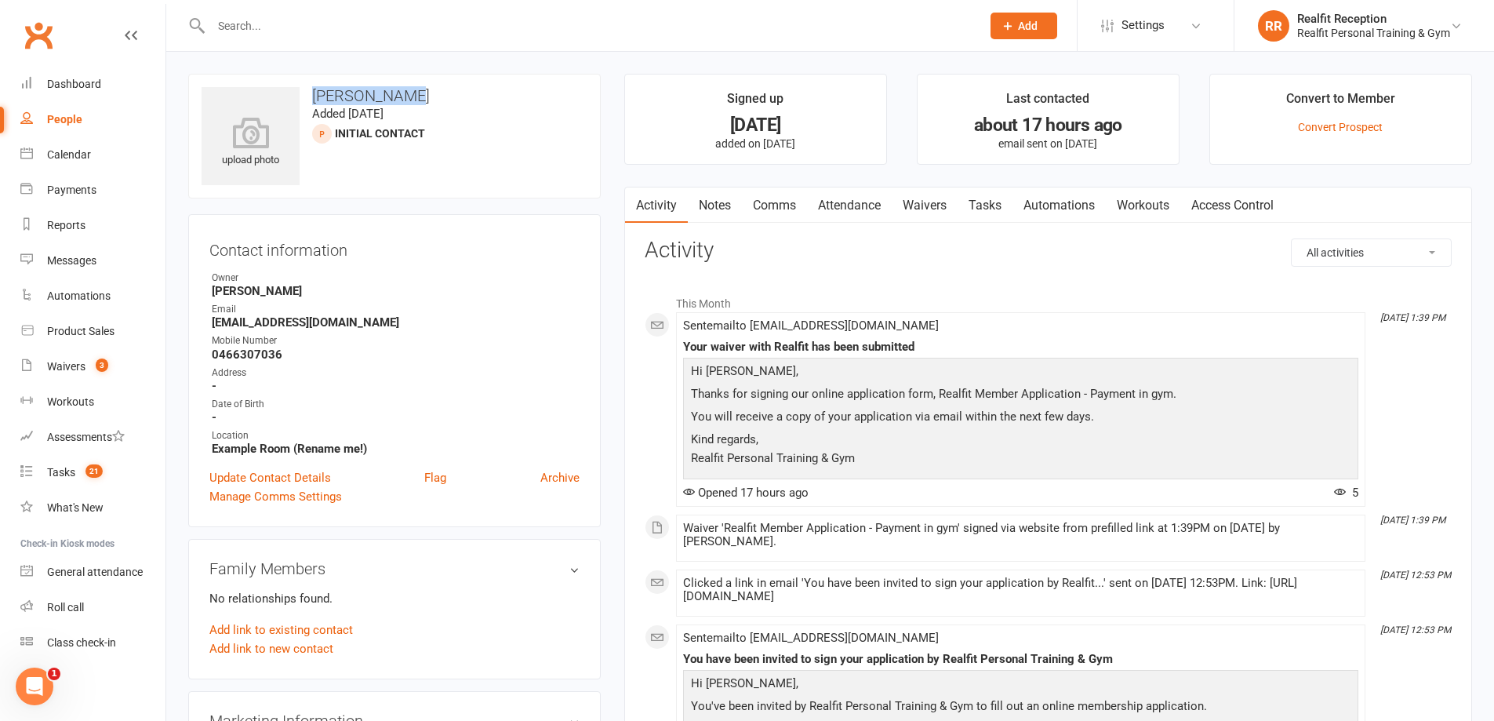
drag, startPoint x: 433, startPoint y: 95, endPoint x: 322, endPoint y: 91, distance: 111.4
click at [314, 92] on h3 "Kenneth Chin" at bounding box center [395, 95] width 386 height 17
copy h3 "Kenneth Chin"
drag, startPoint x: 288, startPoint y: 350, endPoint x: 234, endPoint y: 353, distance: 54.2
click at [210, 356] on li "Mobile Number 0466307036" at bounding box center [394, 346] width 370 height 27
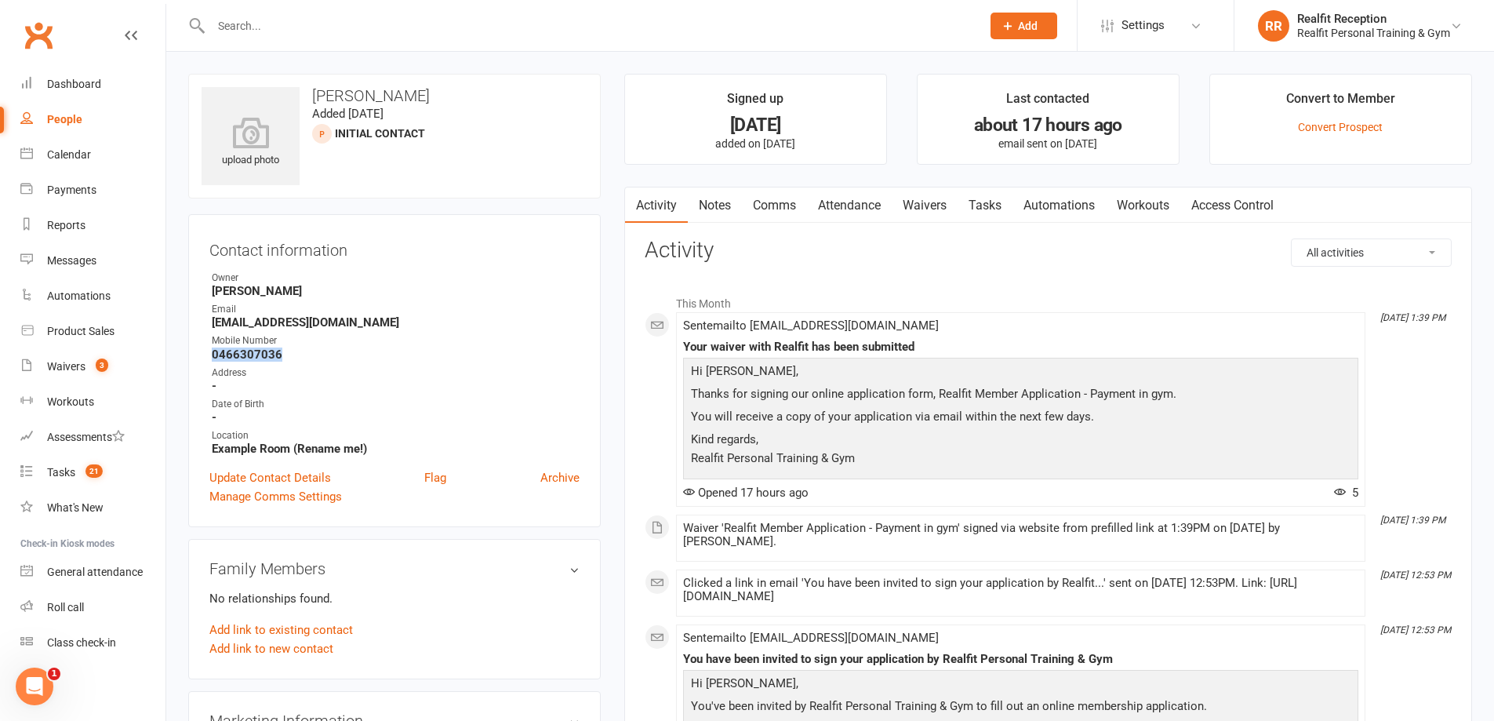
copy strong "0466307036"
drag, startPoint x: 399, startPoint y: 318, endPoint x: 315, endPoint y: 324, distance: 84.2
click at [210, 324] on li "Email kennethchin1242000@gmail.com" at bounding box center [394, 315] width 370 height 27
copy strong "kennethchin1242000@gmail.com"
click at [1249, 207] on link "Access Control" at bounding box center [1232, 205] width 104 height 36
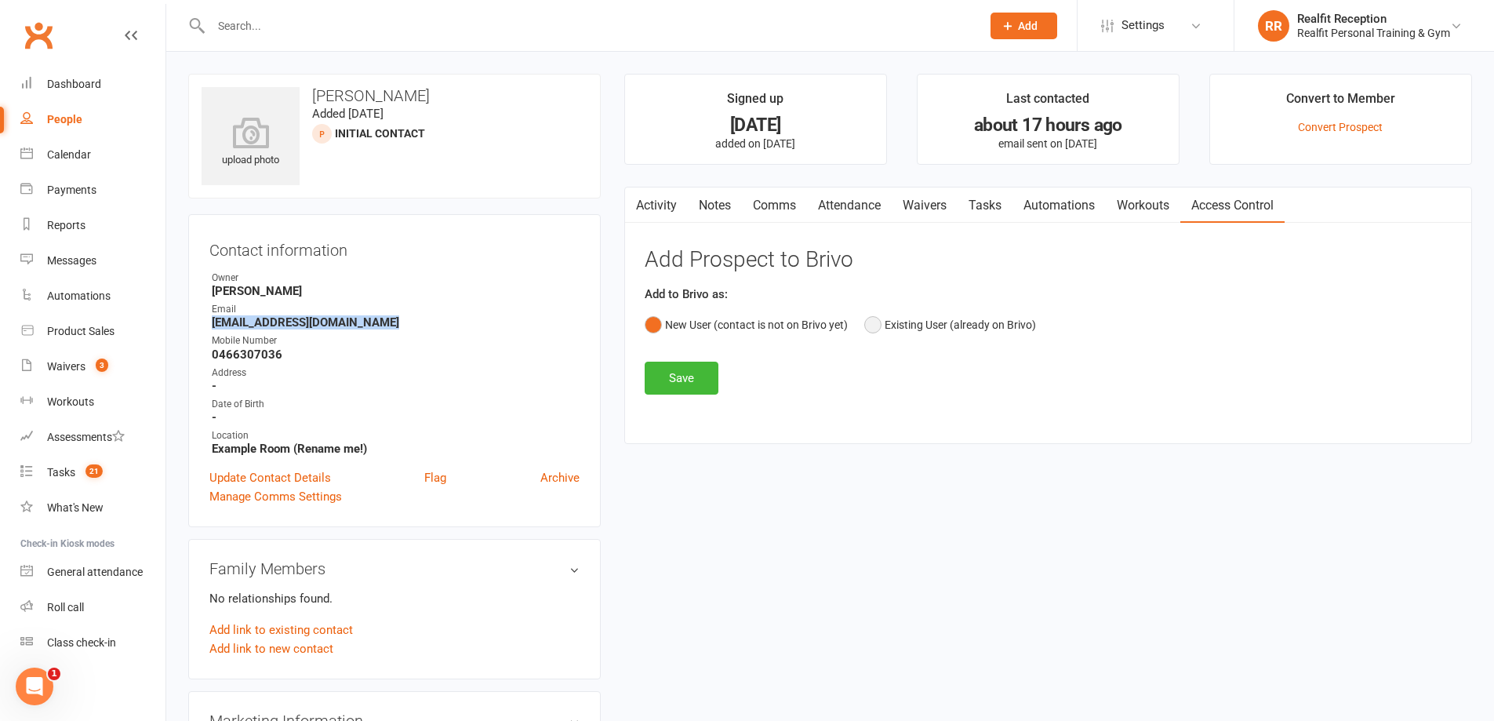
click at [926, 323] on button "Existing User (already on Brivo)" at bounding box center [950, 325] width 172 height 30
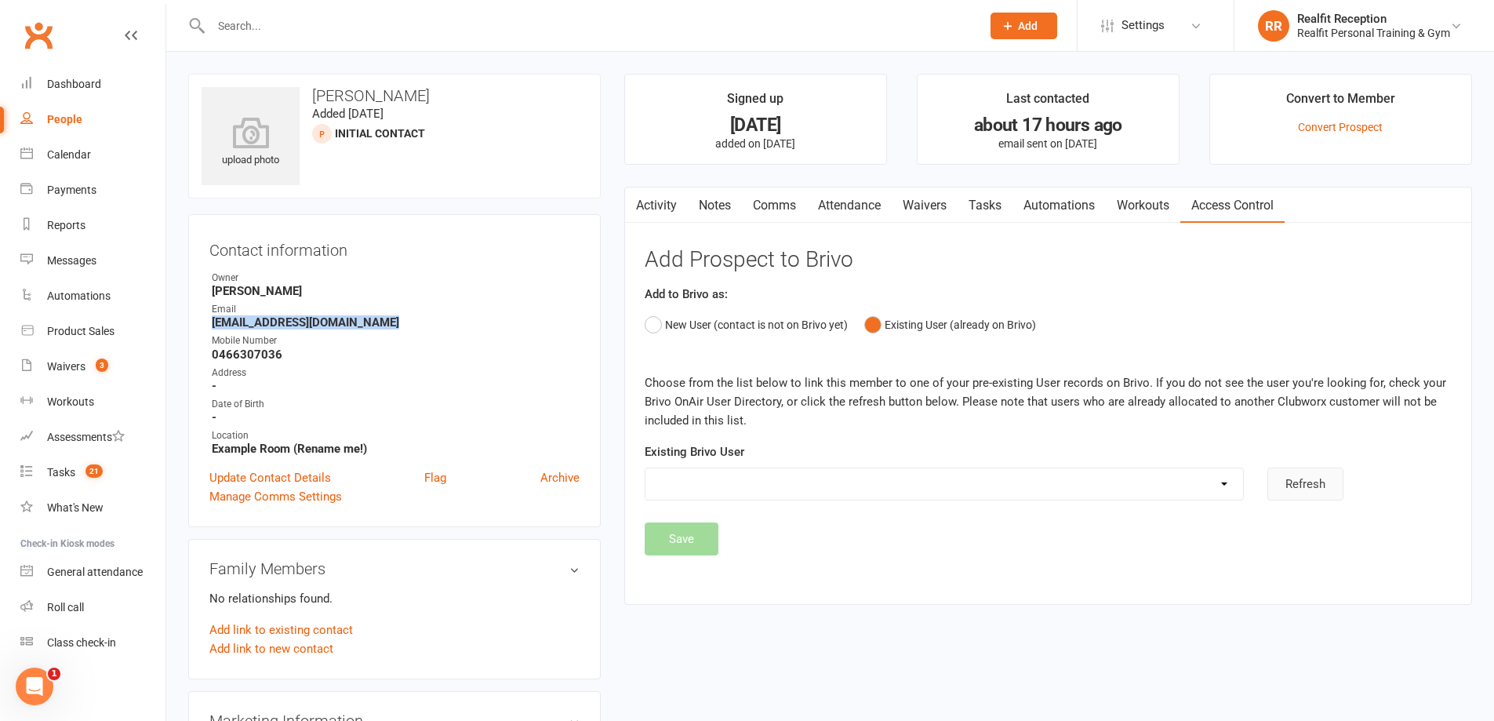
click at [1299, 486] on button "Refresh" at bounding box center [1305, 483] width 76 height 33
click at [1223, 485] on select "Tarik Ajij Victor Beuk Haylee Collins Colin Fearweather Bev Gelbert Brendan Her…" at bounding box center [944, 483] width 598 height 31
select select "2"
click at [645, 468] on select "Tarik Ajij Victor Beuk Kenneth Chin Haylee Collins Colin Fearweather Bev Gelber…" at bounding box center [944, 483] width 598 height 31
click at [685, 543] on button "Save" at bounding box center [682, 538] width 74 height 33
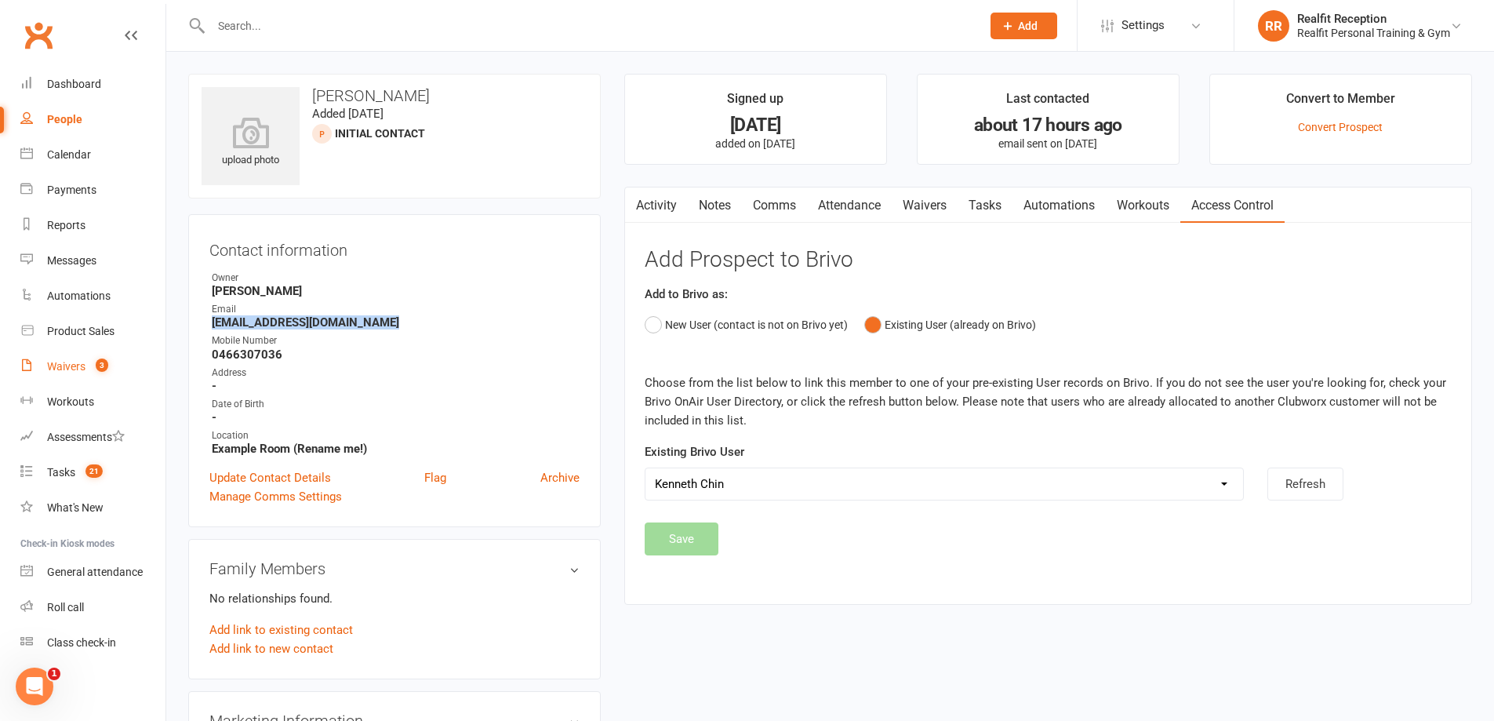
click at [67, 368] on div "Waivers" at bounding box center [66, 366] width 38 height 13
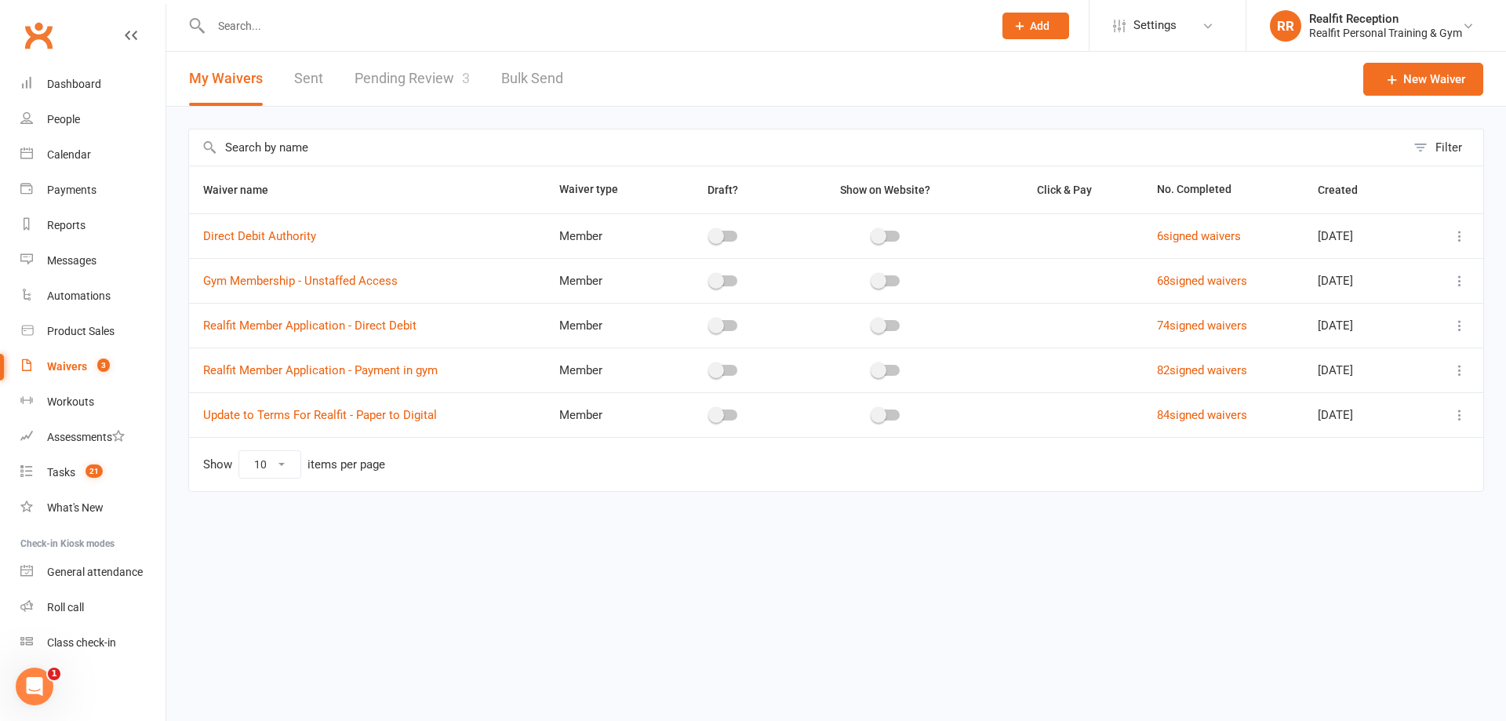
click at [406, 78] on link "Pending Review 3" at bounding box center [412, 79] width 115 height 54
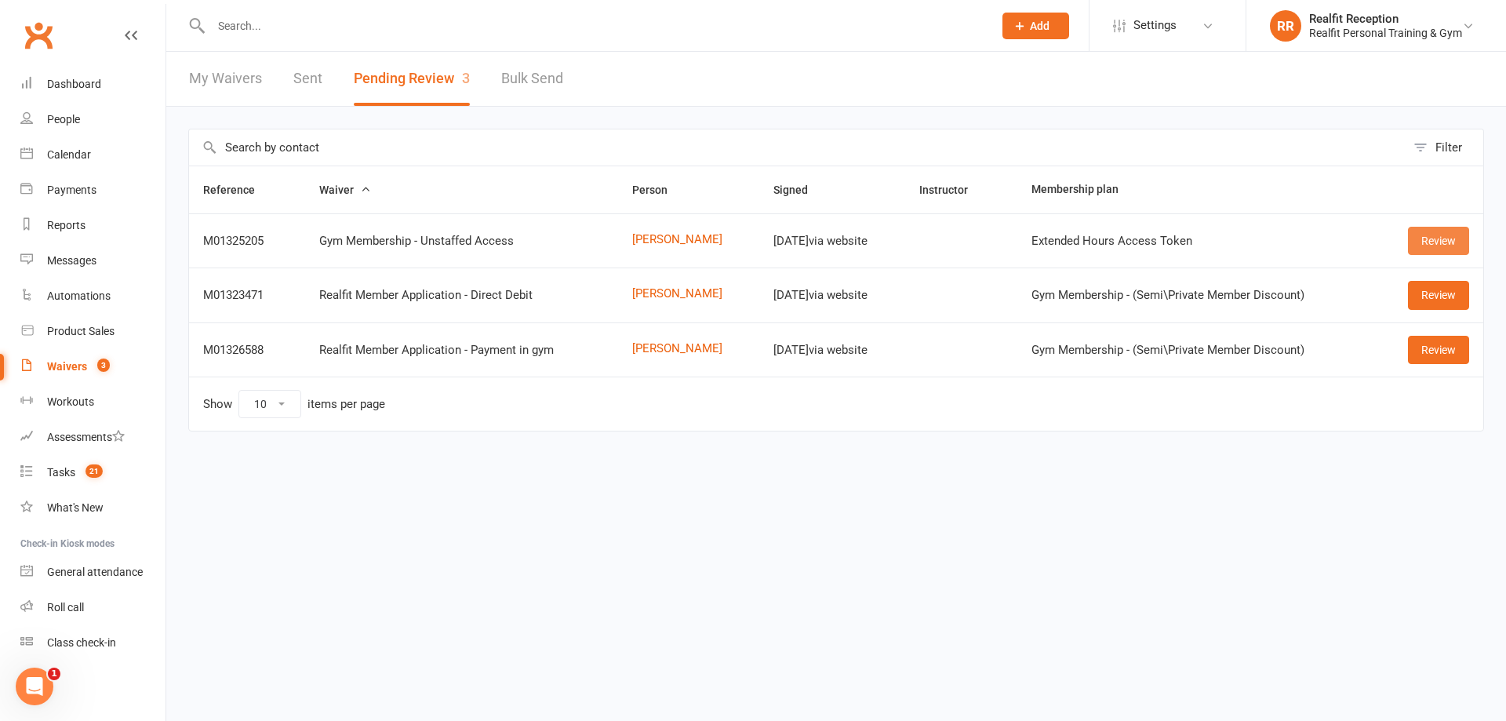
click at [1430, 245] on link "Review" at bounding box center [1438, 241] width 61 height 28
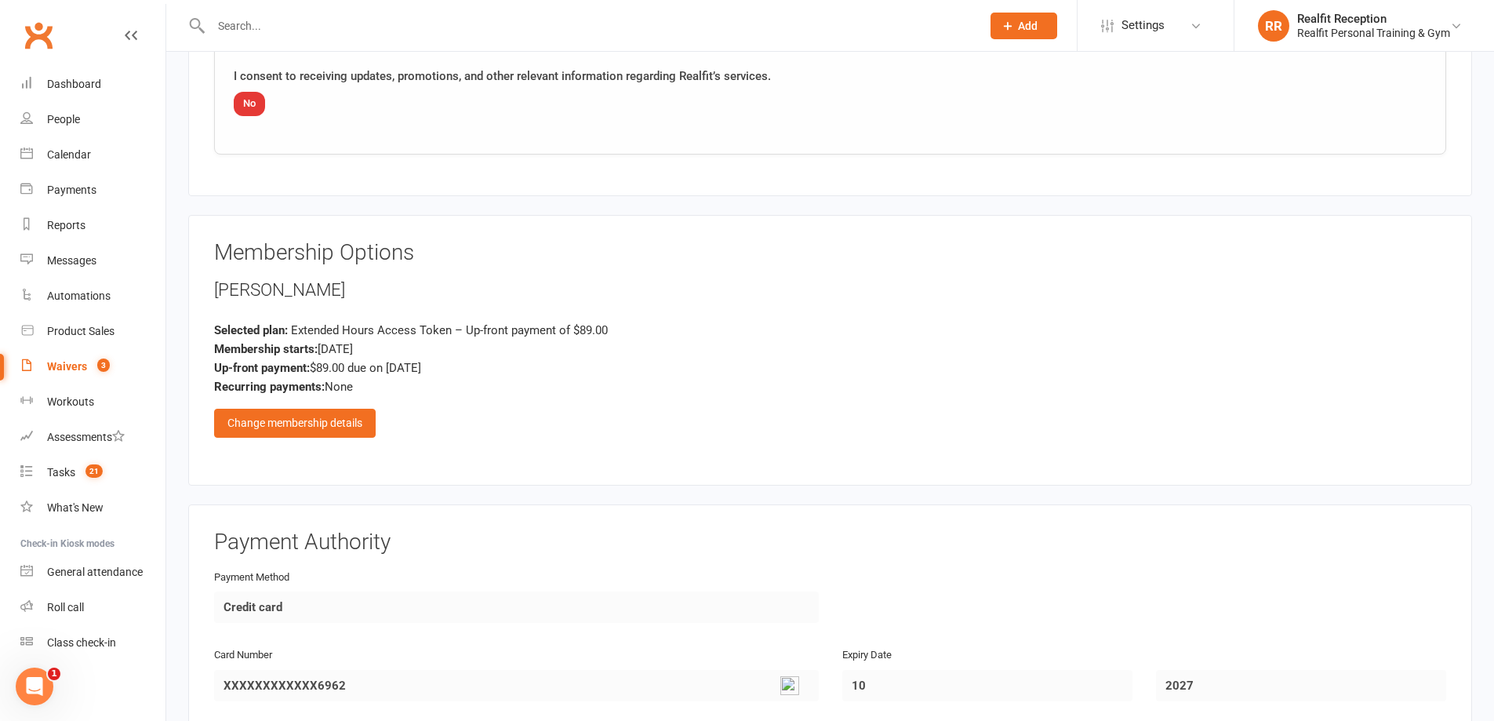
scroll to position [3016, 0]
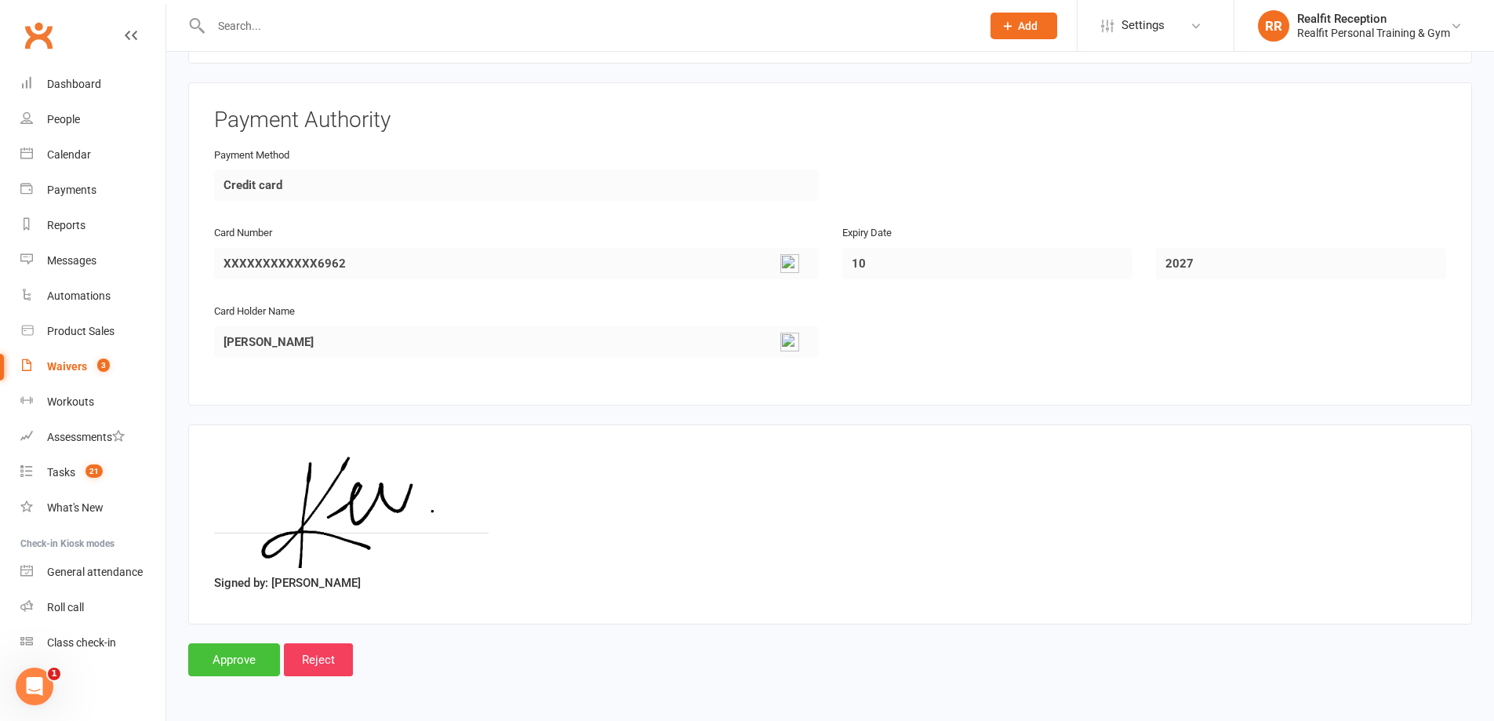
click at [227, 651] on input "Approve" at bounding box center [234, 659] width 92 height 33
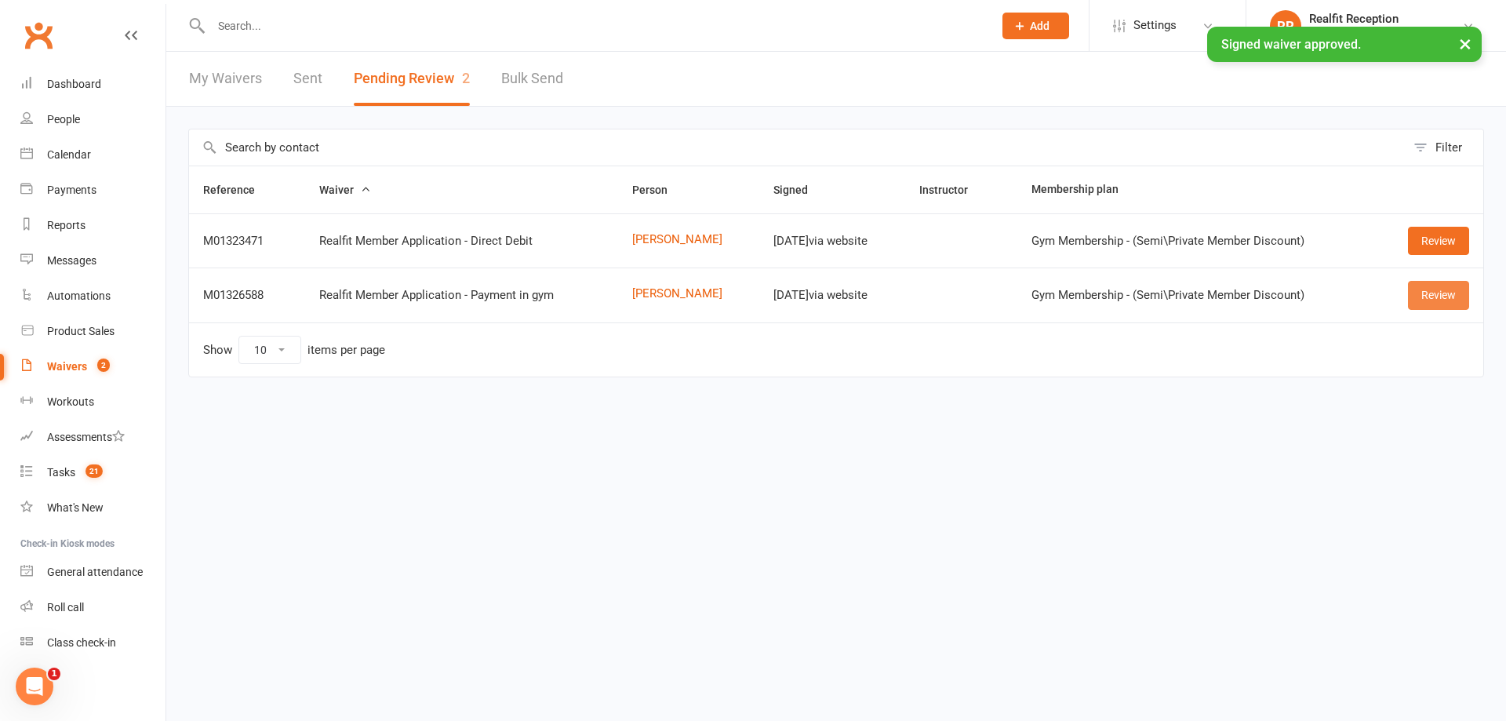
click at [1424, 296] on link "Review" at bounding box center [1438, 295] width 61 height 28
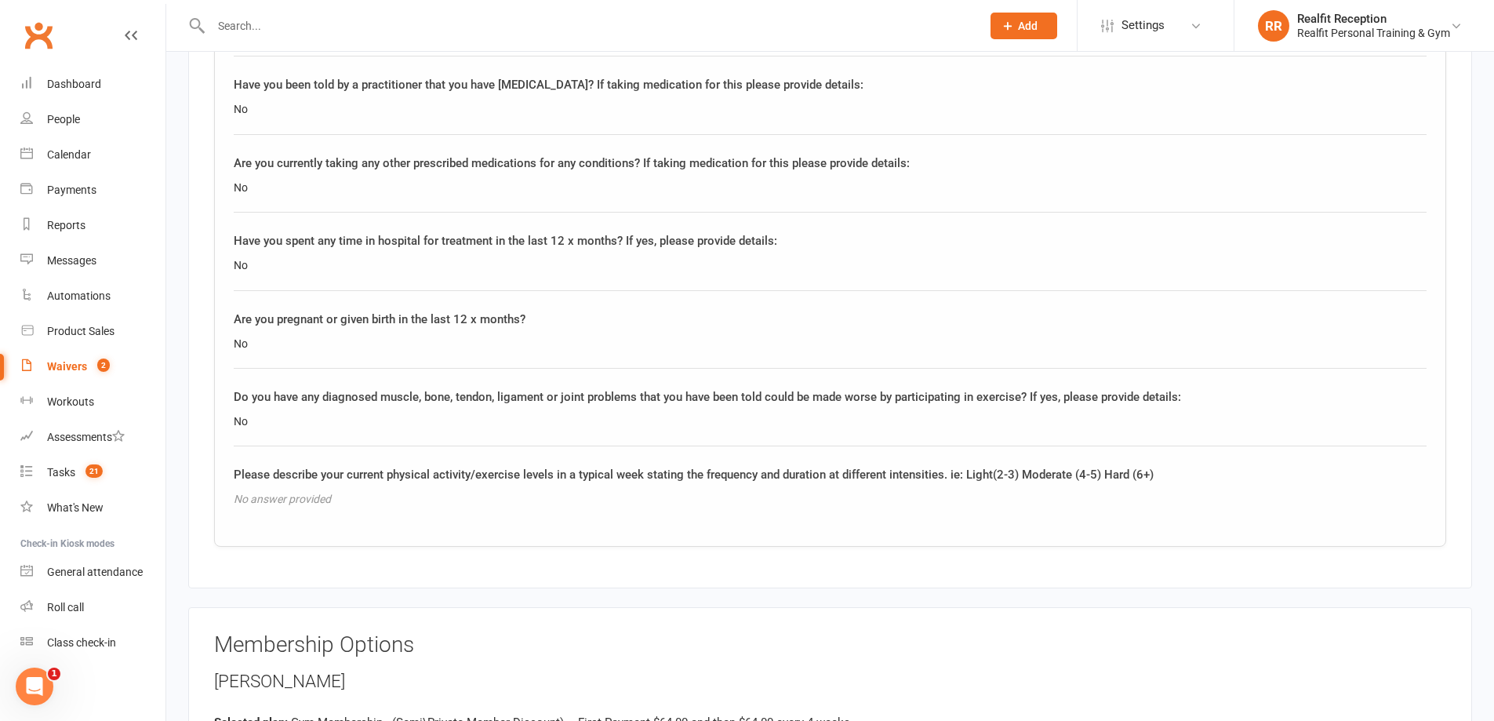
scroll to position [2667, 0]
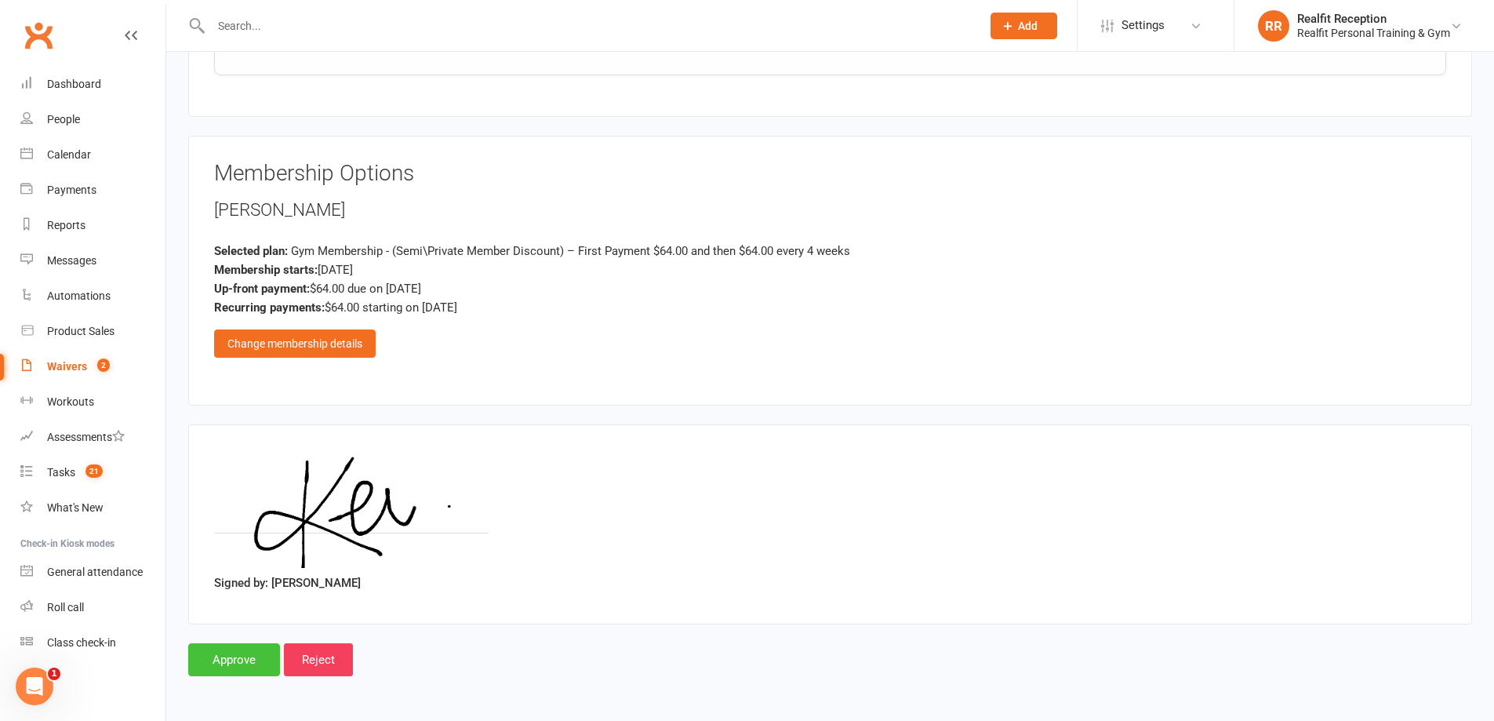
click at [243, 667] on input "Approve" at bounding box center [234, 659] width 92 height 33
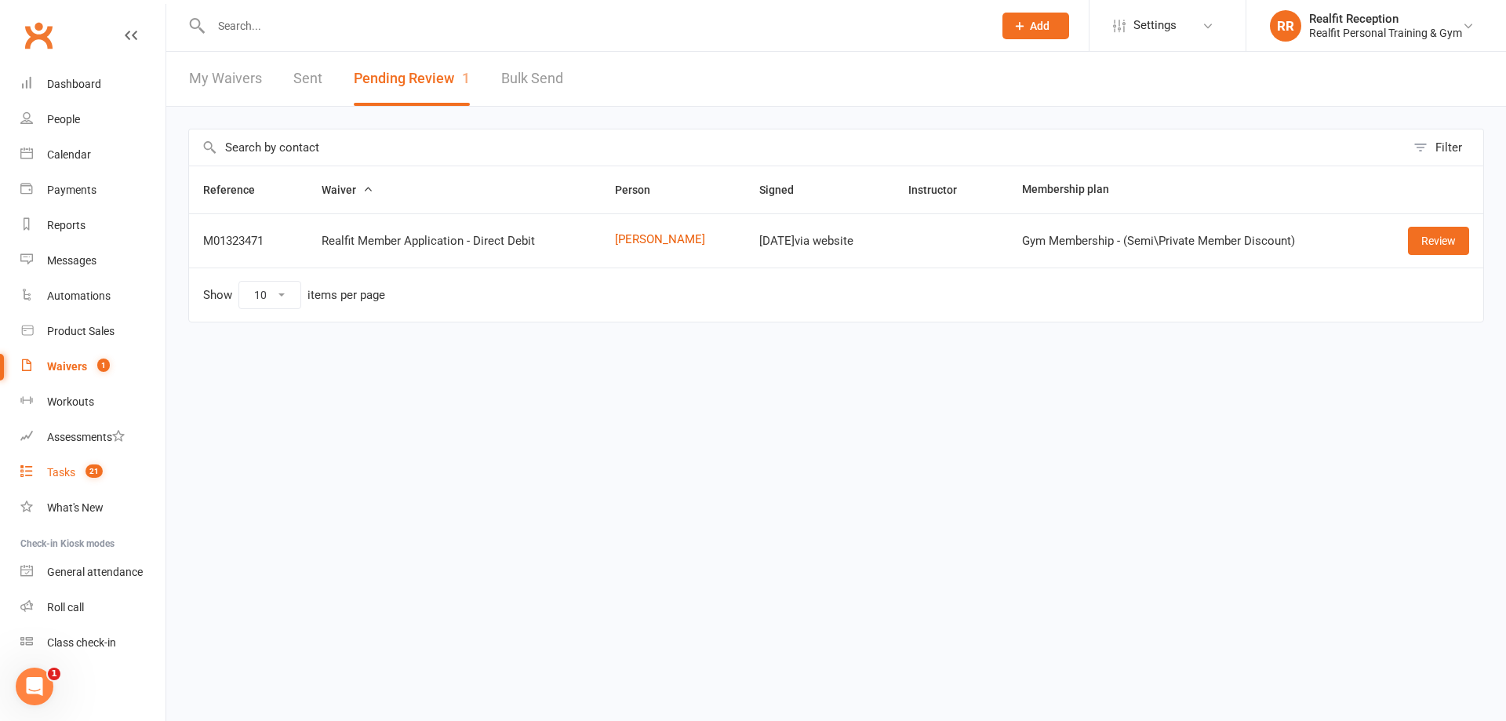
click at [56, 473] on div "Tasks" at bounding box center [61, 472] width 28 height 13
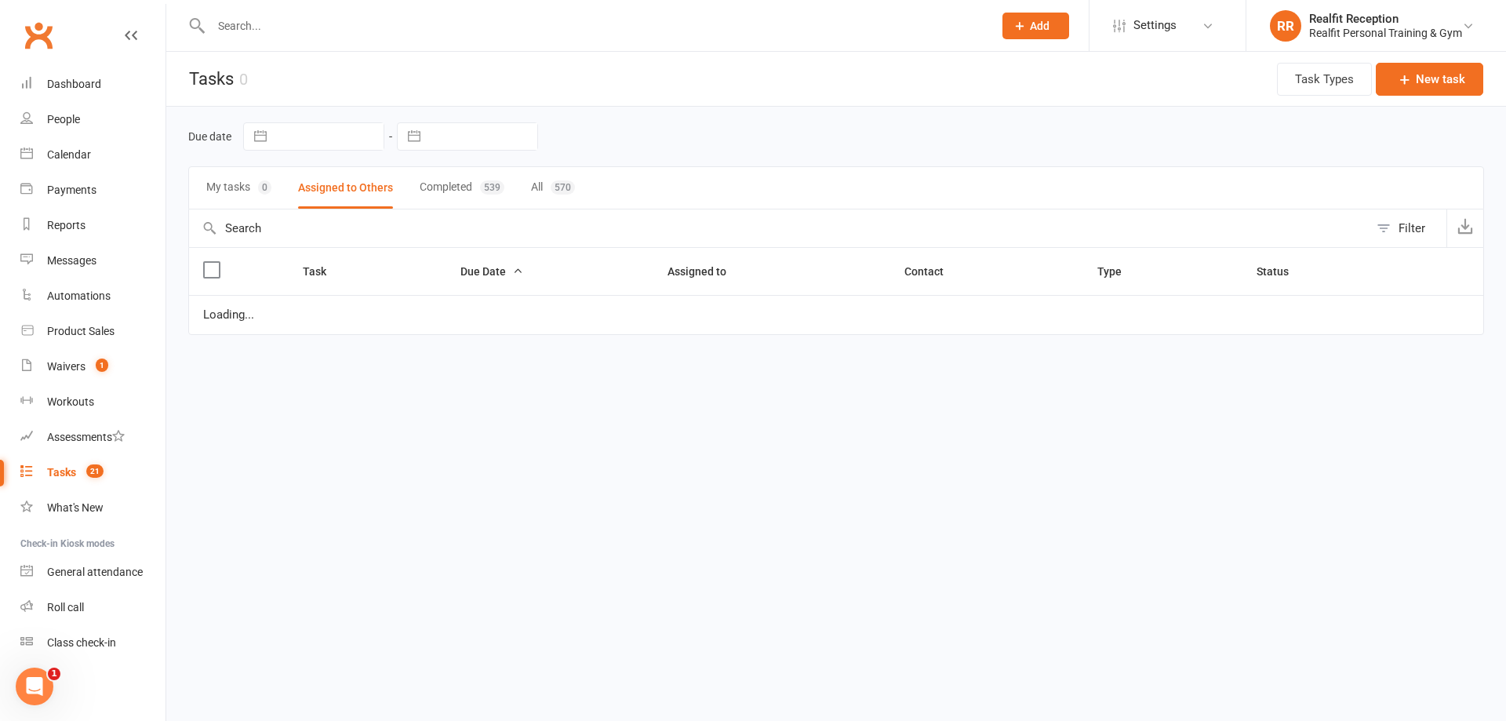
select select "waiting"
select select "started"
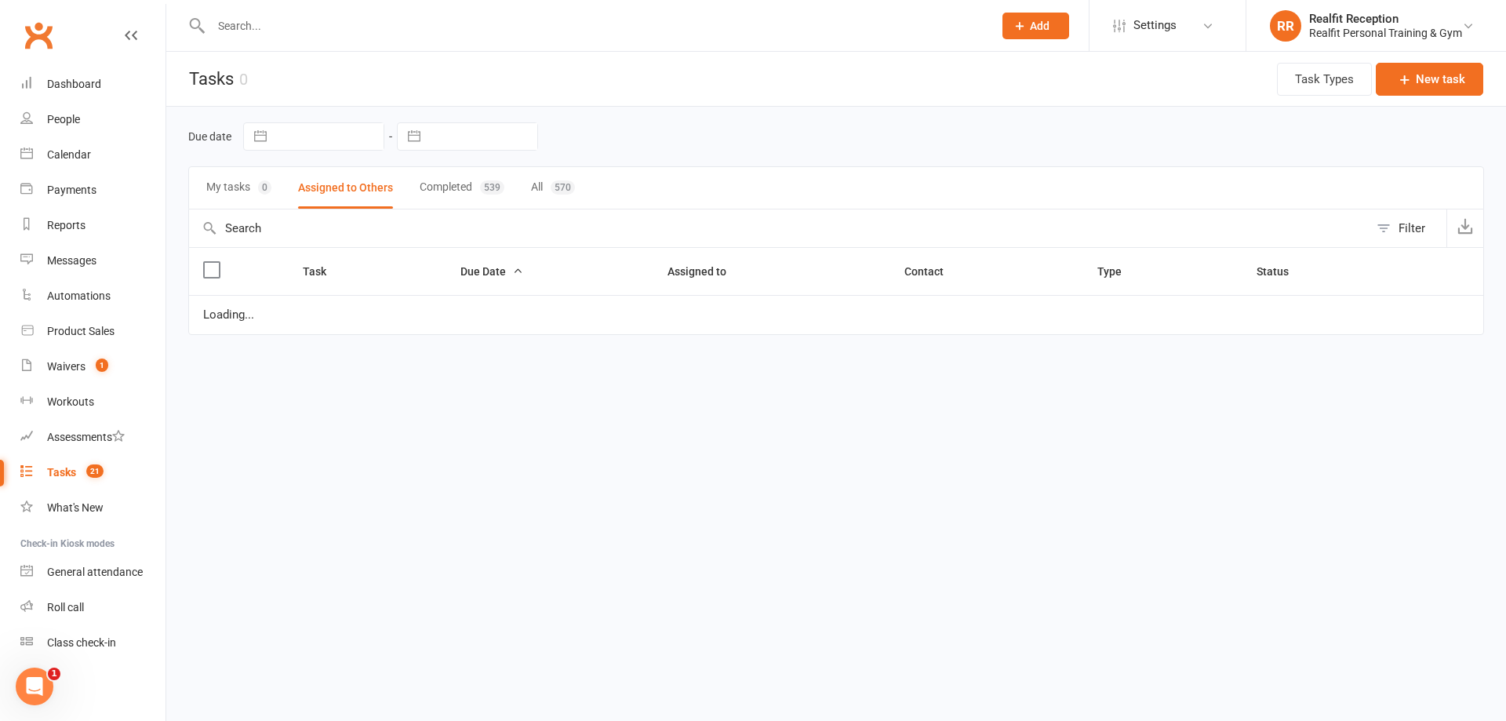
select select "started"
select select "waiting"
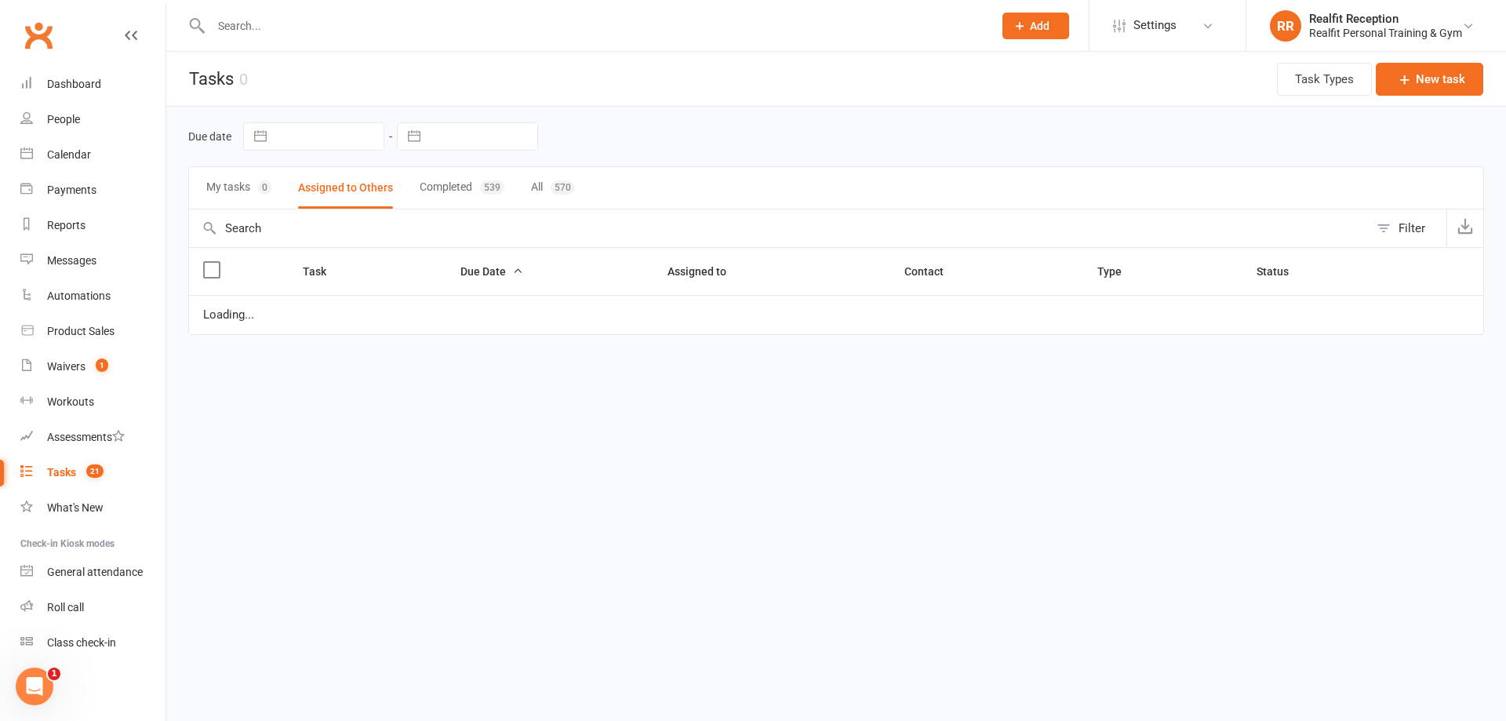
select select "started"
select select "waiting"
select select "started"
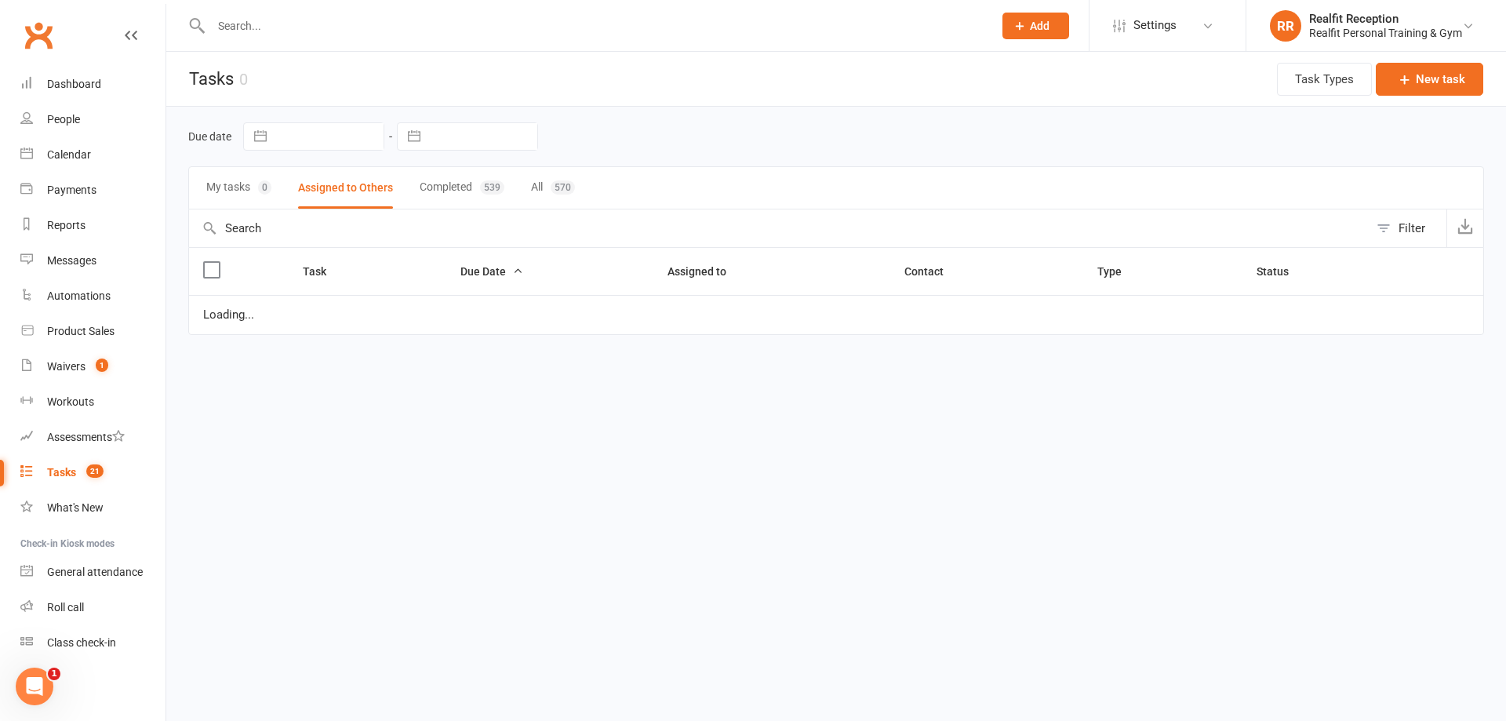
select select "started"
select select "waiting"
select select "started"
select select "waiting"
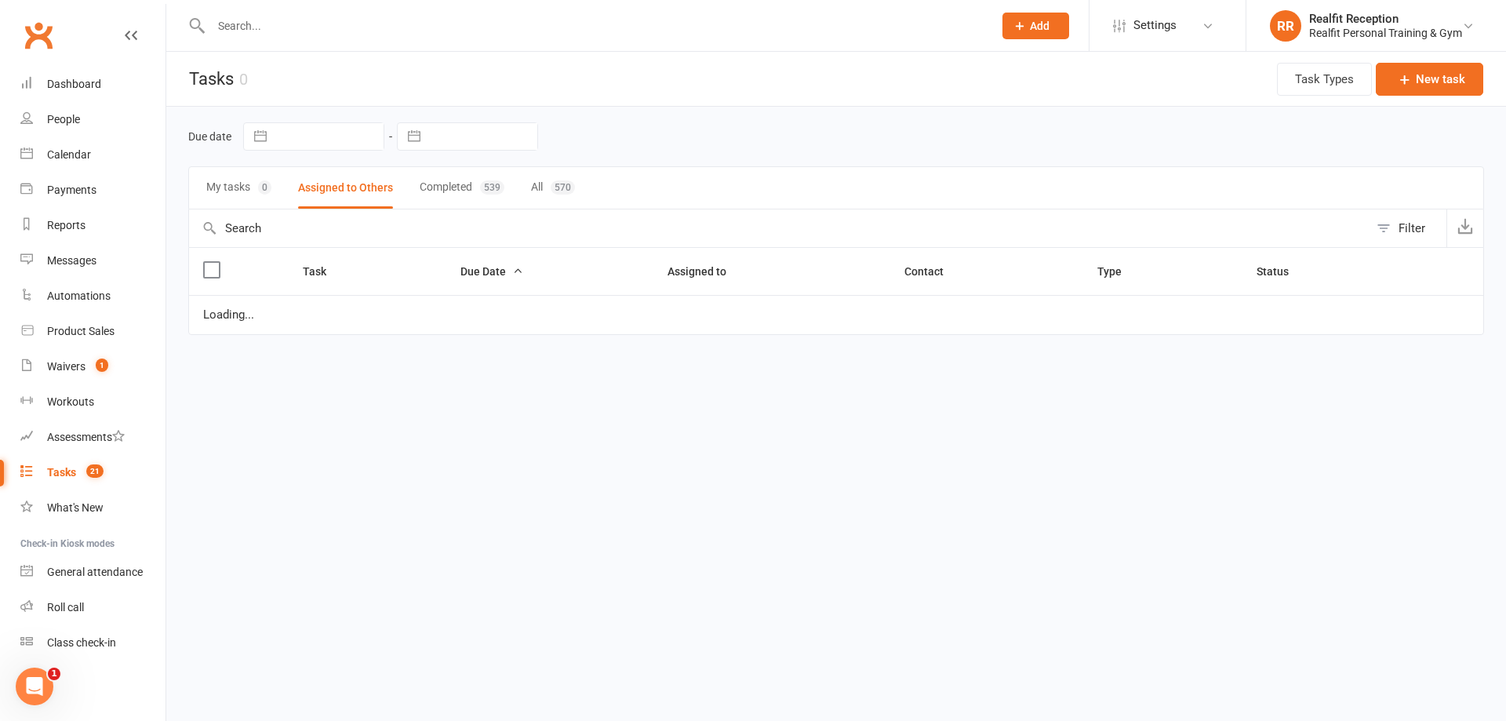
select select "waiting"
select select "started"
select select "waiting"
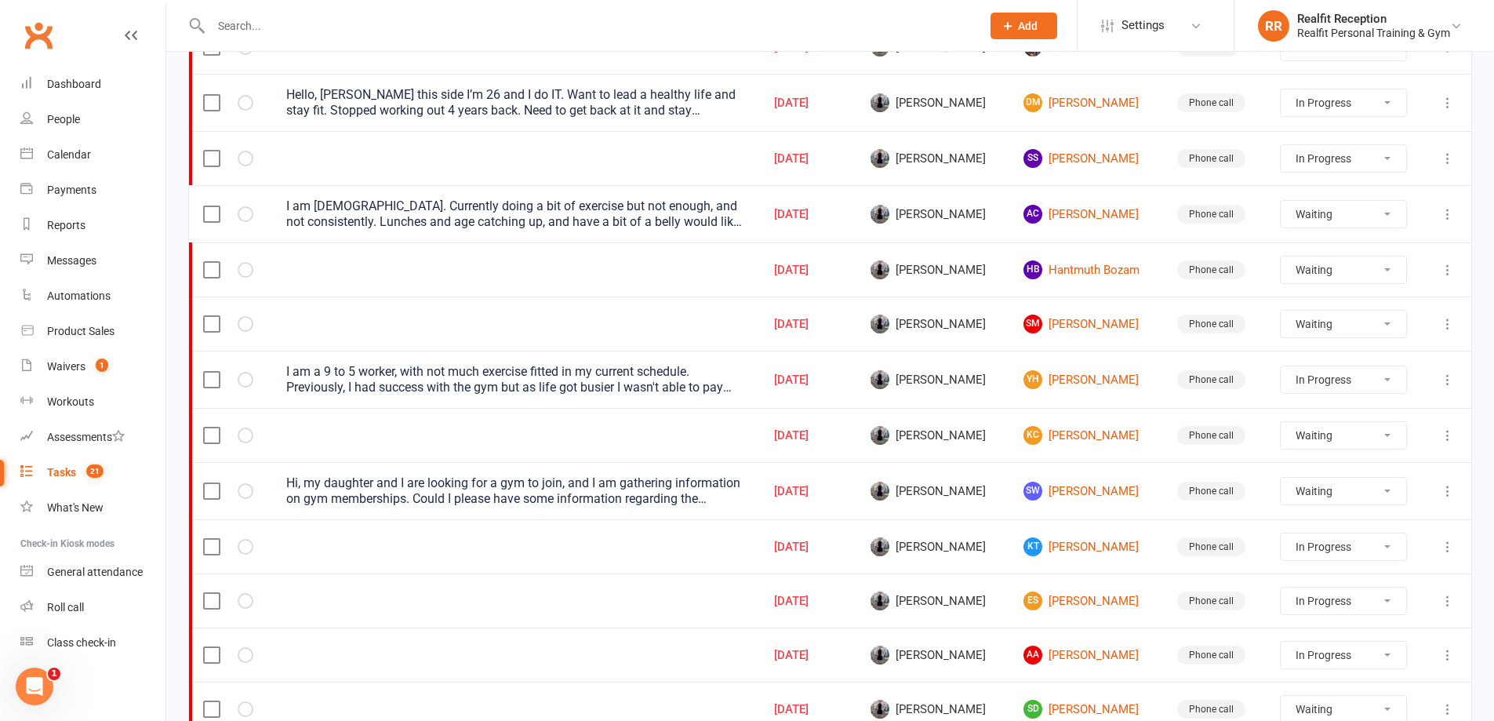
scroll to position [78, 0]
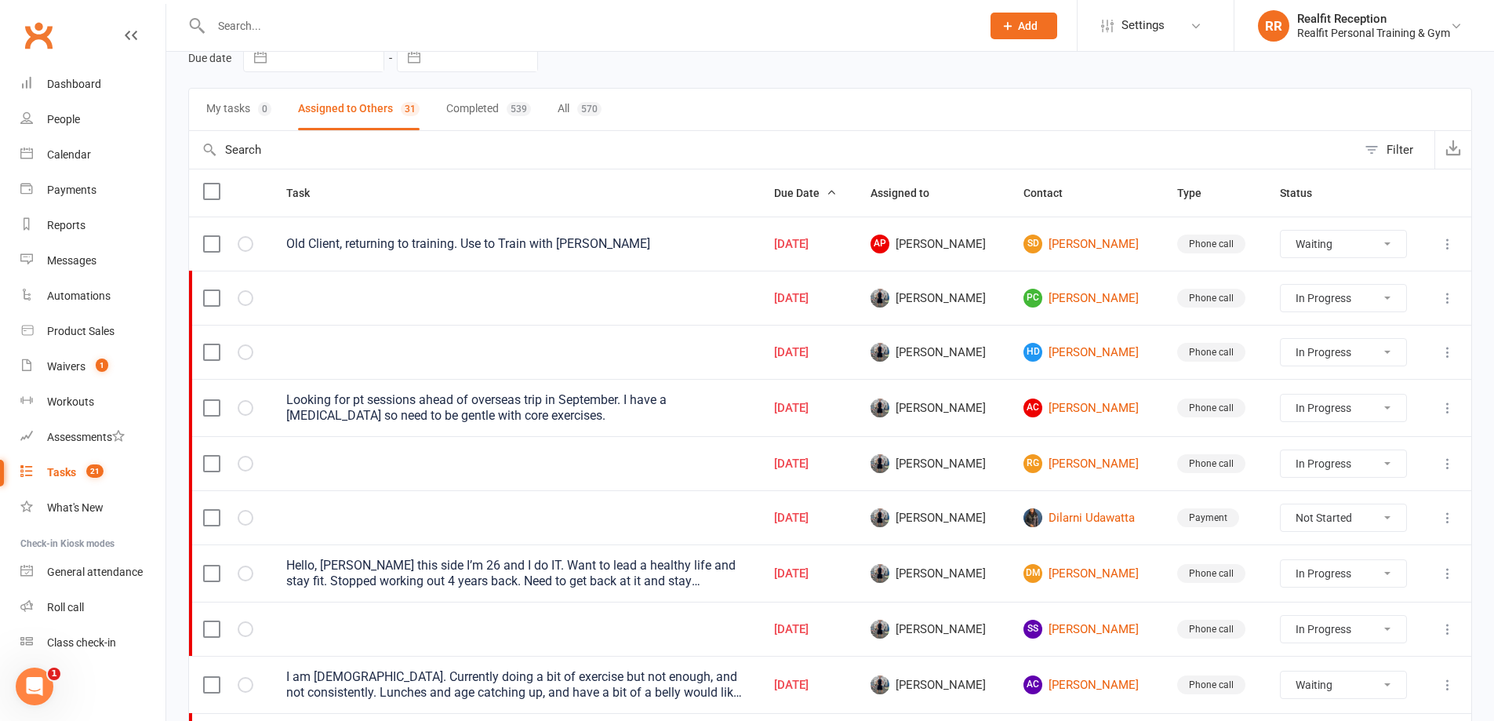
click at [373, 17] on input "text" at bounding box center [588, 26] width 764 height 22
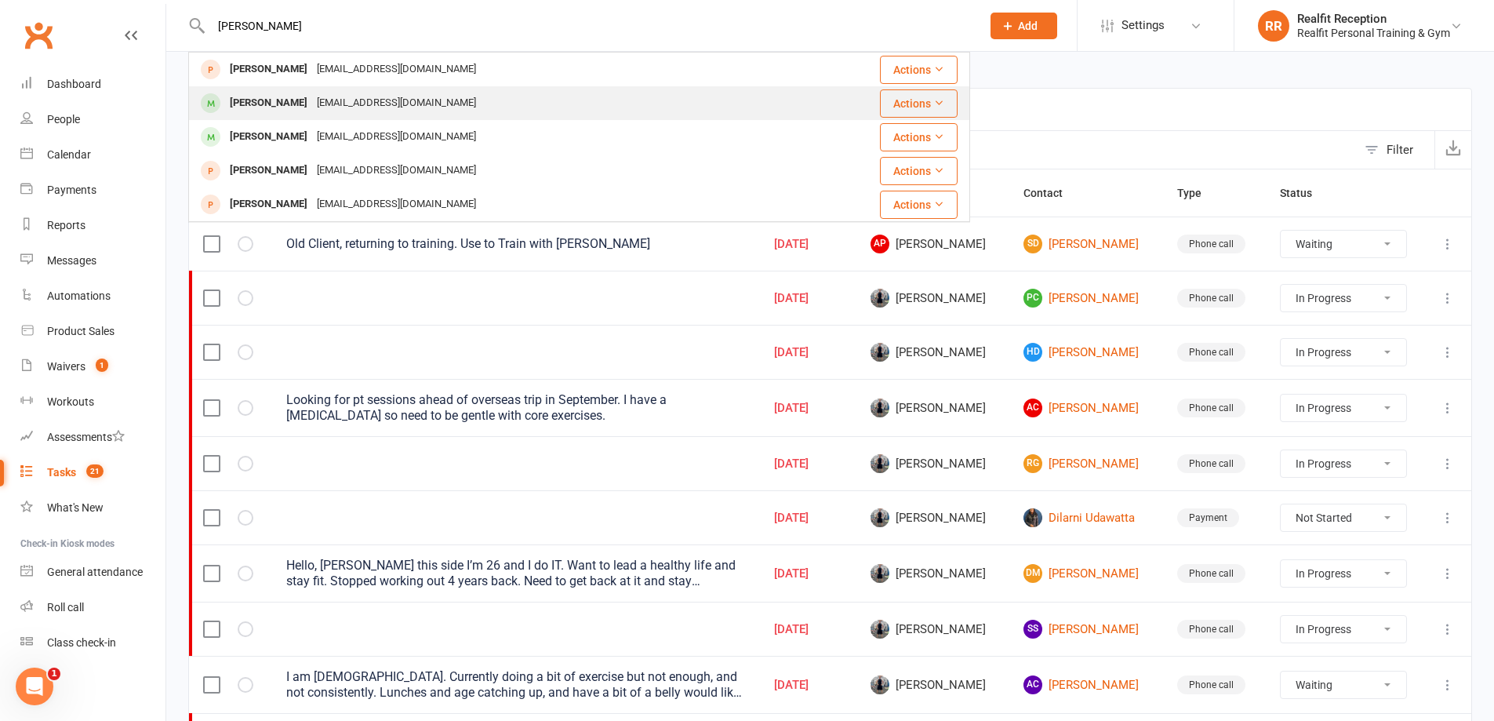
type input "kenn"
click at [354, 104] on div "kennethchin1242000@gmail.com" at bounding box center [396, 103] width 169 height 23
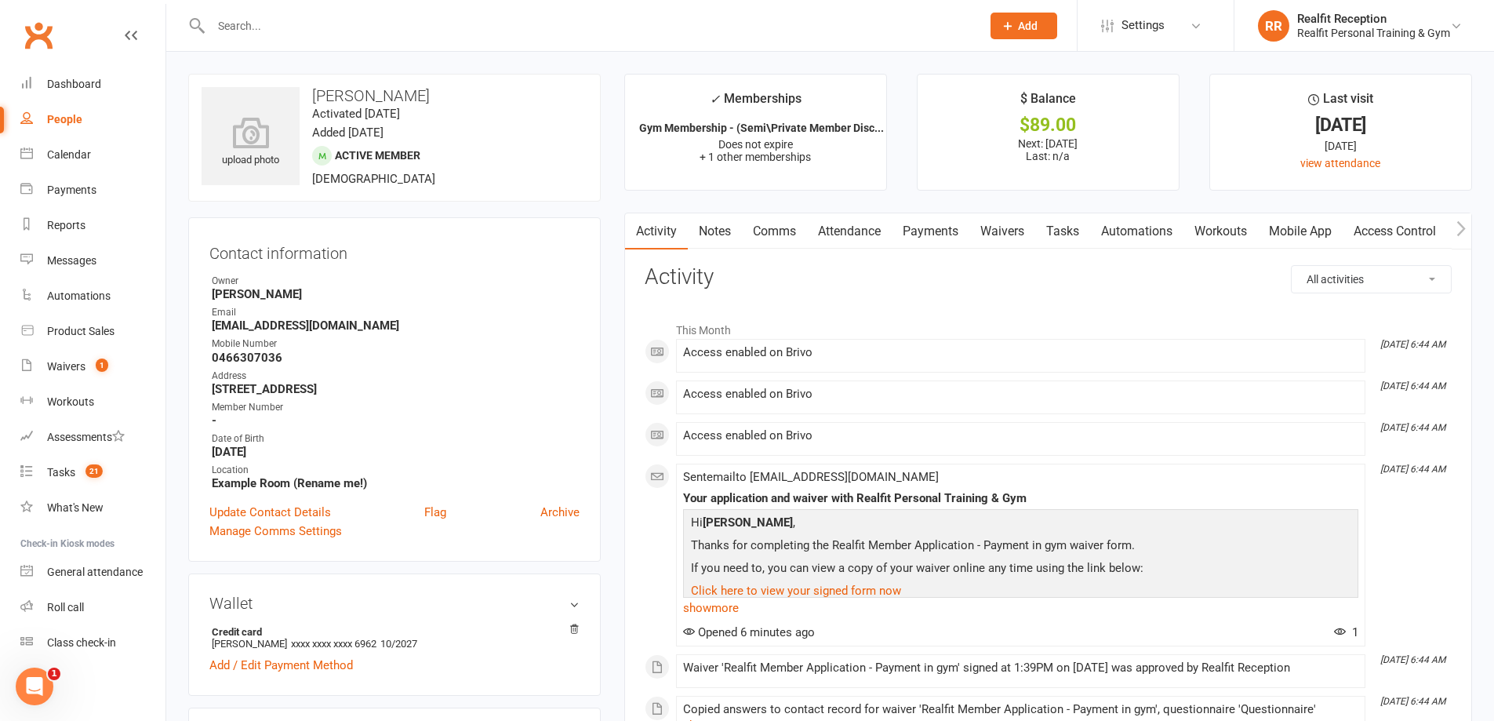
click at [767, 234] on link "Comms" at bounding box center [774, 231] width 65 height 36
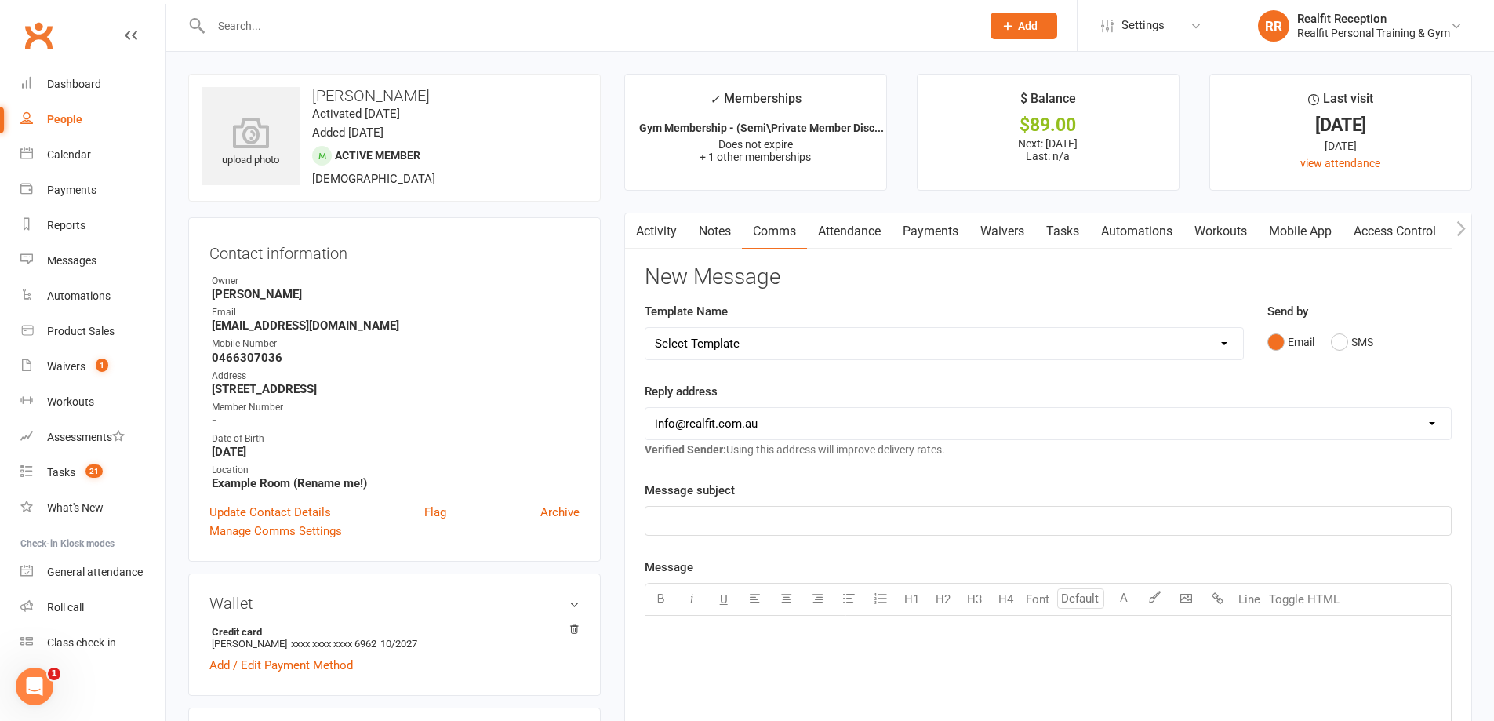
click at [761, 350] on select "Select Template [Email] 30 Day Check In [SMS] 30 Day Check In SMS [Email] [PERS…" at bounding box center [944, 343] width 598 height 31
select select "5"
click at [645, 328] on select "Select Template [Email] 30 Day Check In [SMS] 30 Day Check In SMS [Email] [PERS…" at bounding box center [944, 343] width 598 height 31
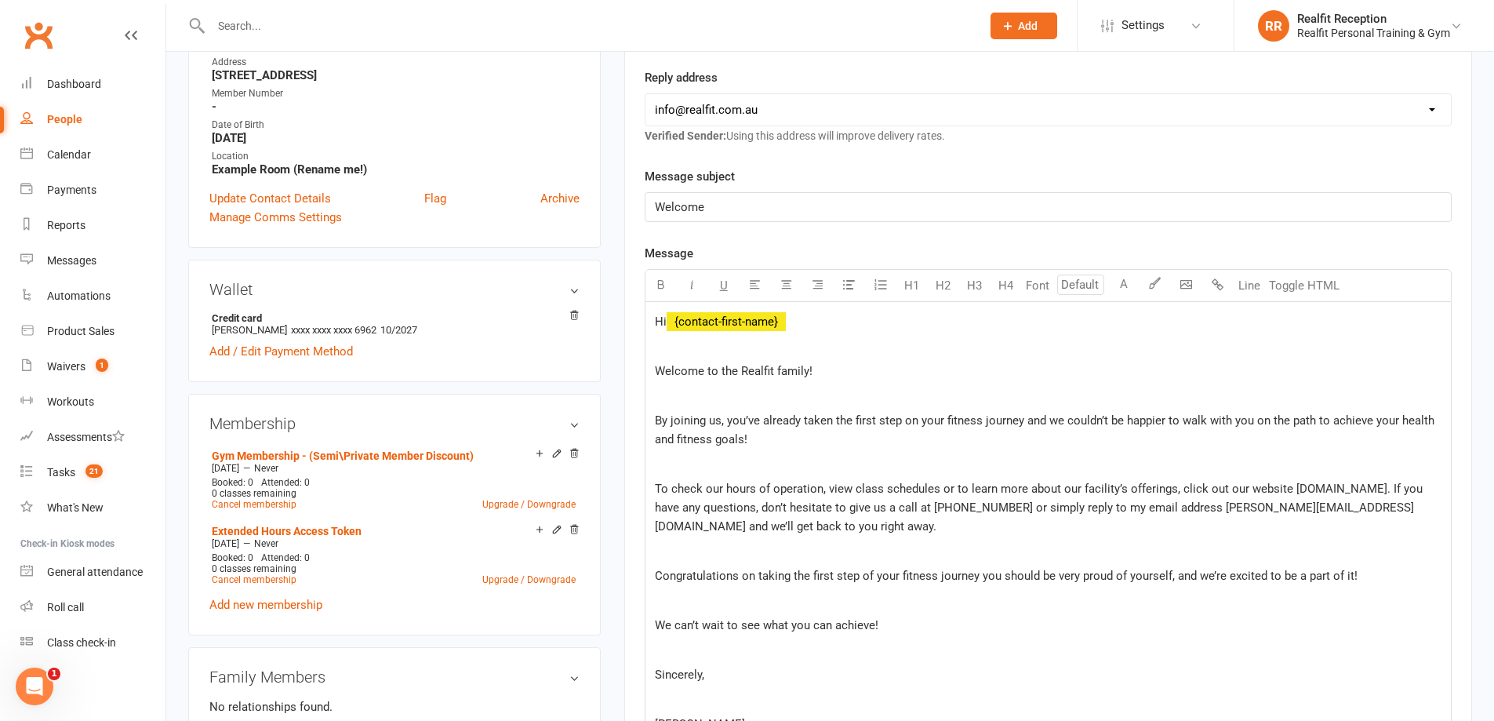
click at [711, 102] on select "[EMAIL_ADDRESS][DOMAIN_NAME] [PERSON_NAME][EMAIL_ADDRESS][DOMAIN_NAME] [PERSON_…" at bounding box center [1047, 109] width 805 height 31
select select "1"
click at [645, 94] on select "[EMAIL_ADDRESS][DOMAIN_NAME] [PERSON_NAME][EMAIL_ADDRESS][DOMAIN_NAME] [PERSON_…" at bounding box center [1047, 109] width 805 height 31
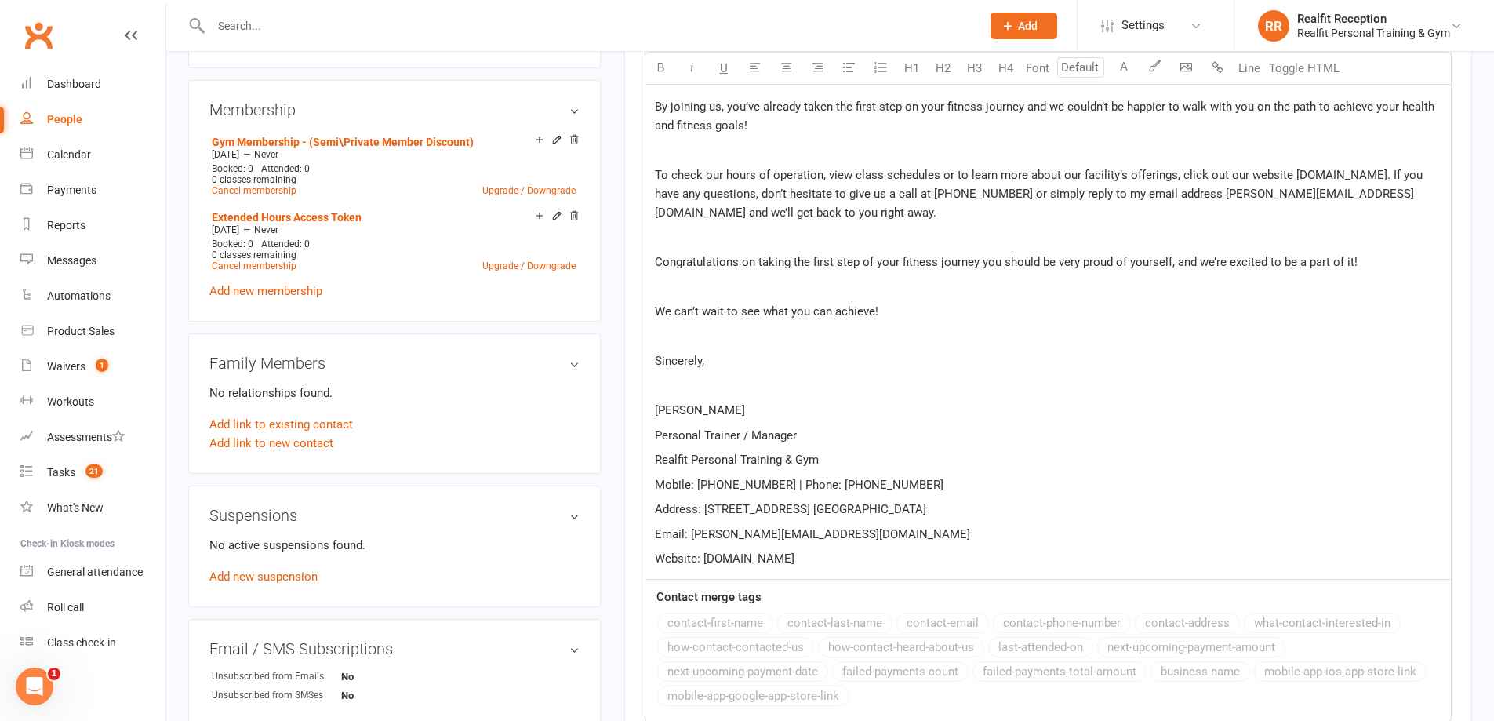
scroll to position [1181, 0]
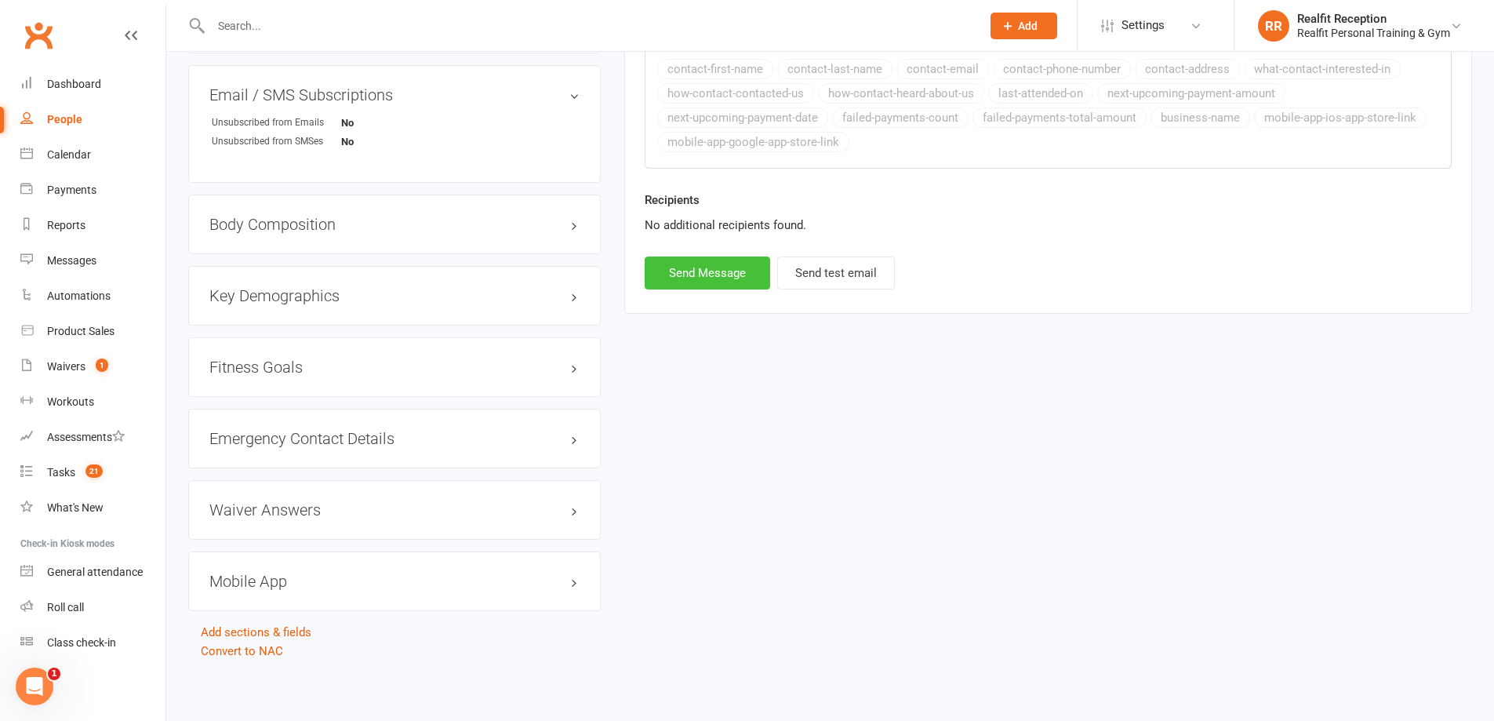
click at [717, 271] on button "Send Message" at bounding box center [707, 272] width 125 height 33
select select
select select "3"
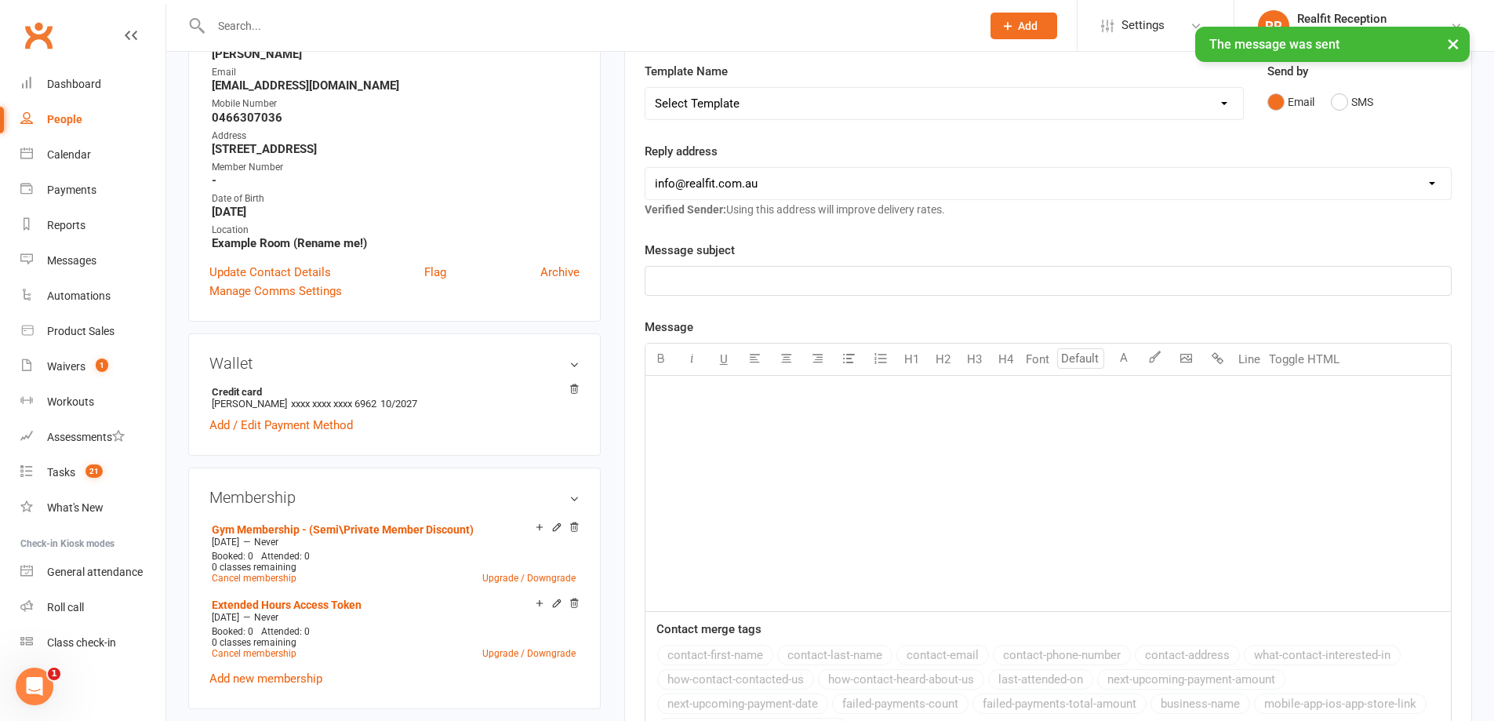
scroll to position [0, 0]
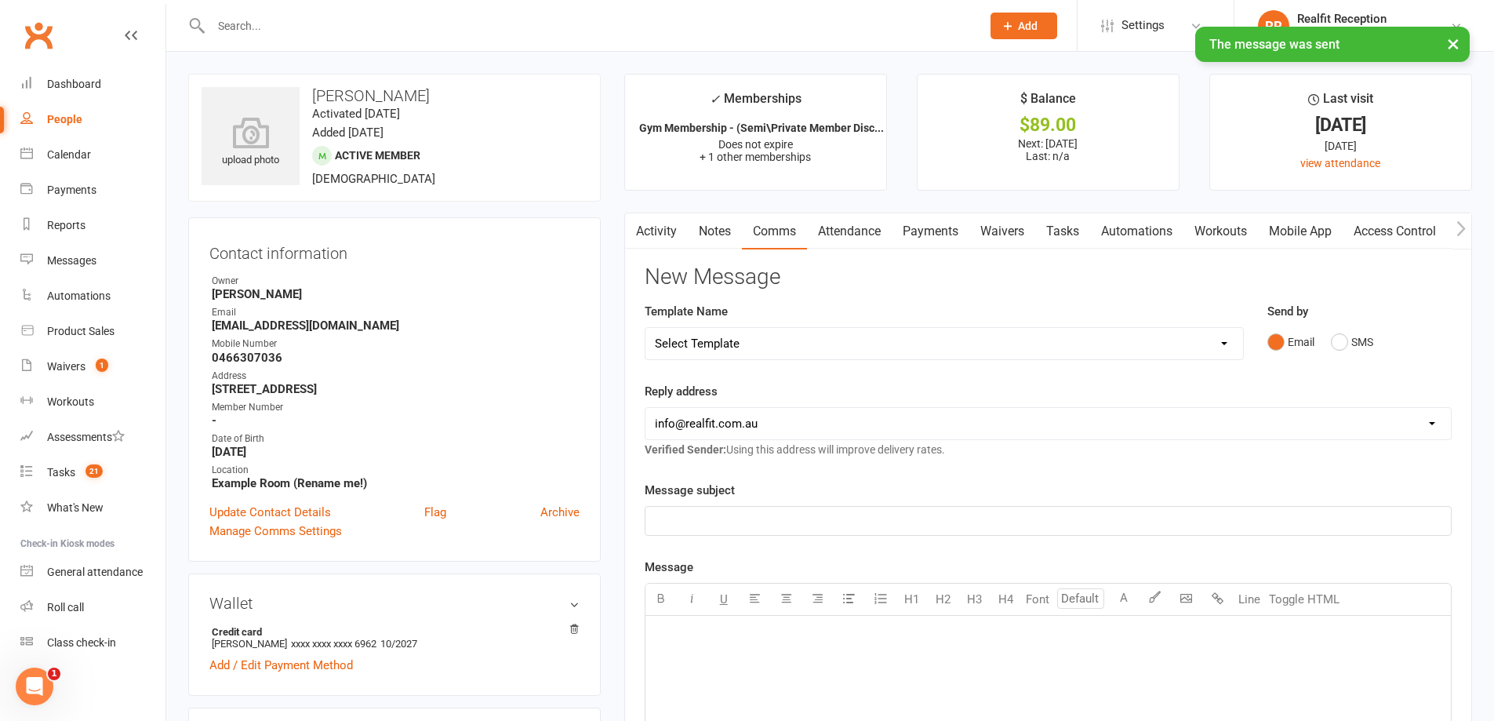
click at [1063, 227] on link "Tasks" at bounding box center [1062, 231] width 55 height 36
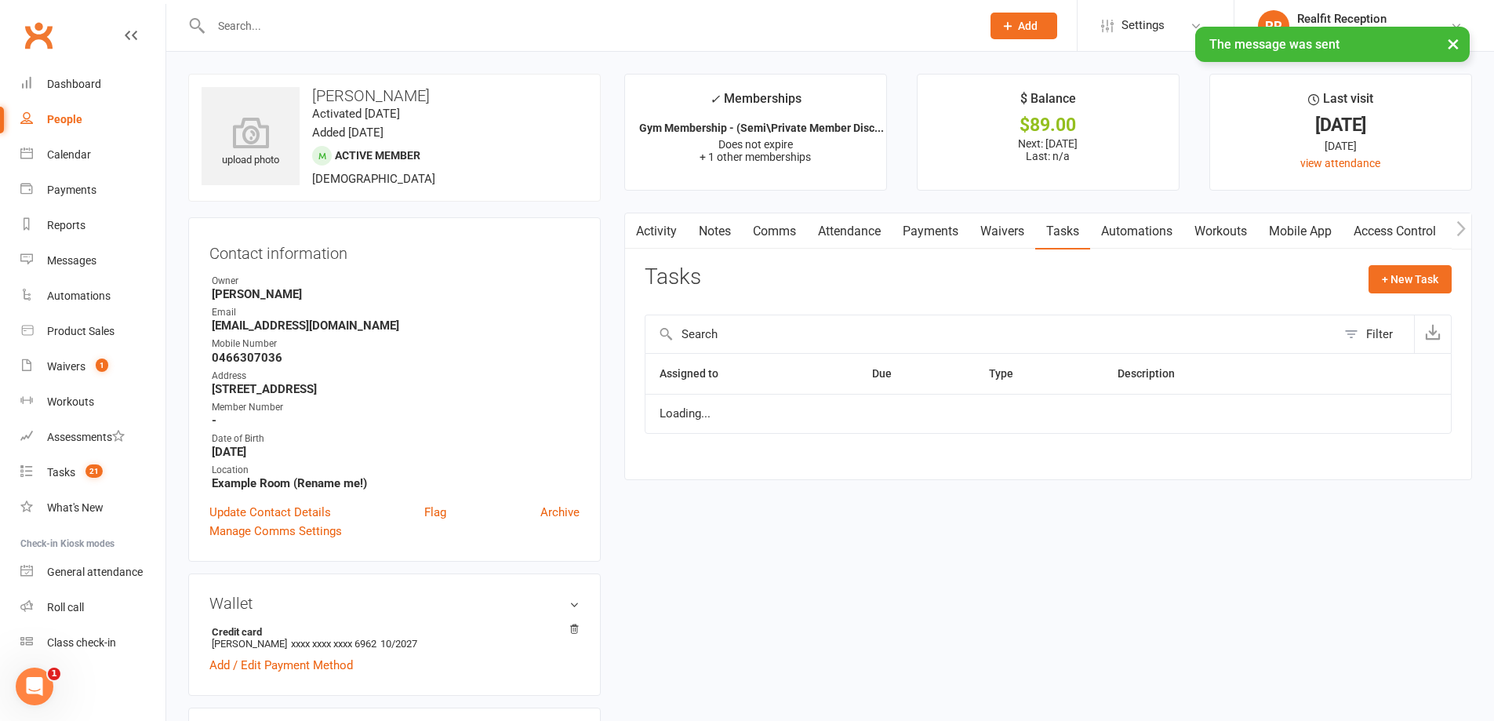
select select "started"
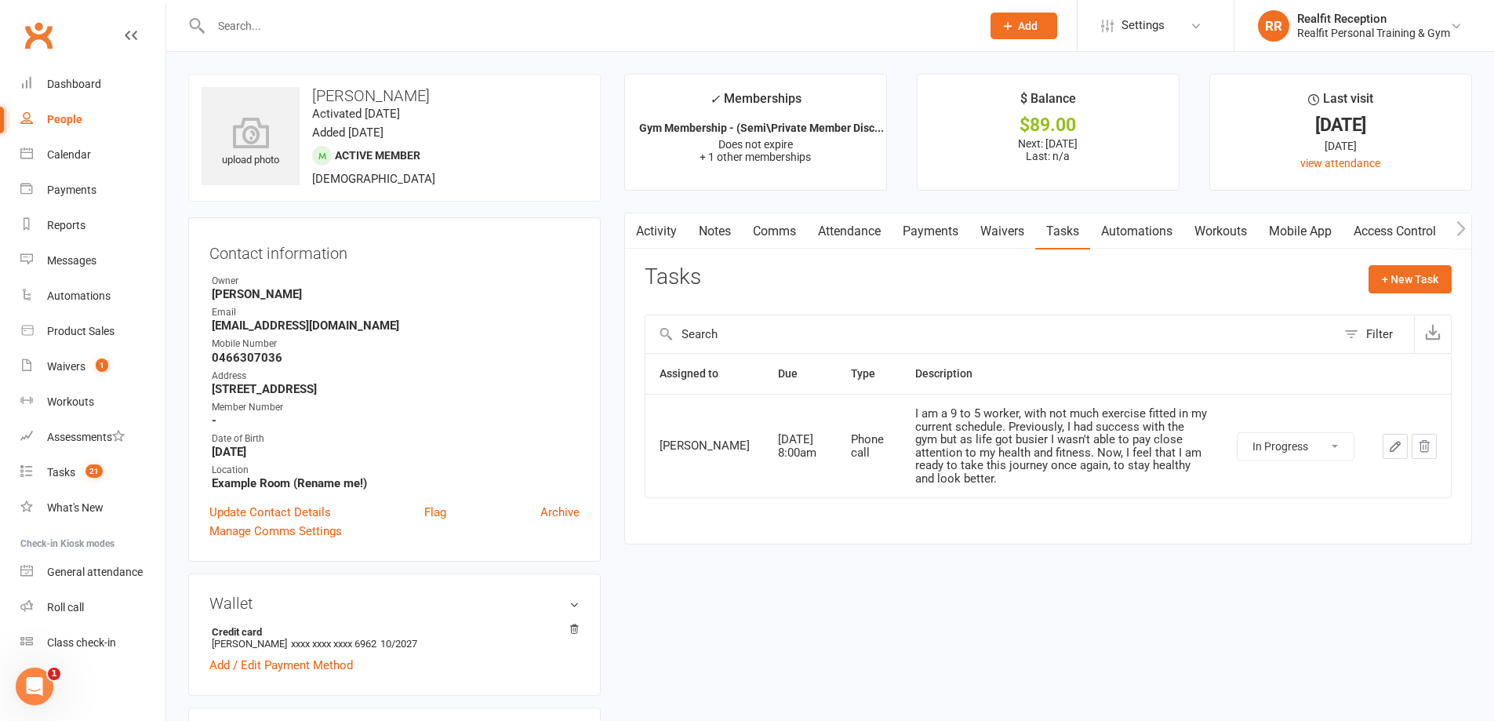
click at [1393, 442] on icon "button" at bounding box center [1395, 446] width 14 height 14
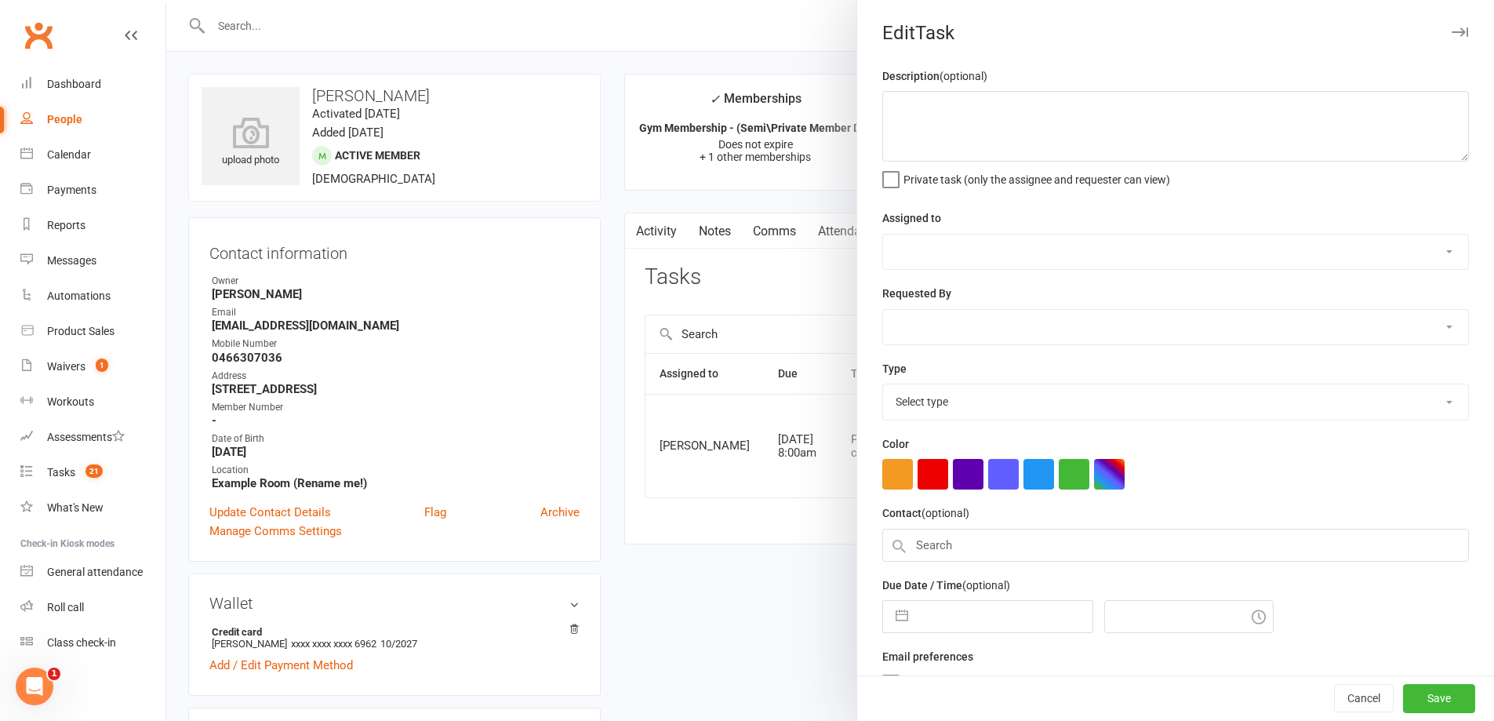
type textarea "I am a 9 to 5 worker, with not much exercise fitted in my current schedule. Pre…"
select select "49223"
type input "[DATE]"
type input "8:00am"
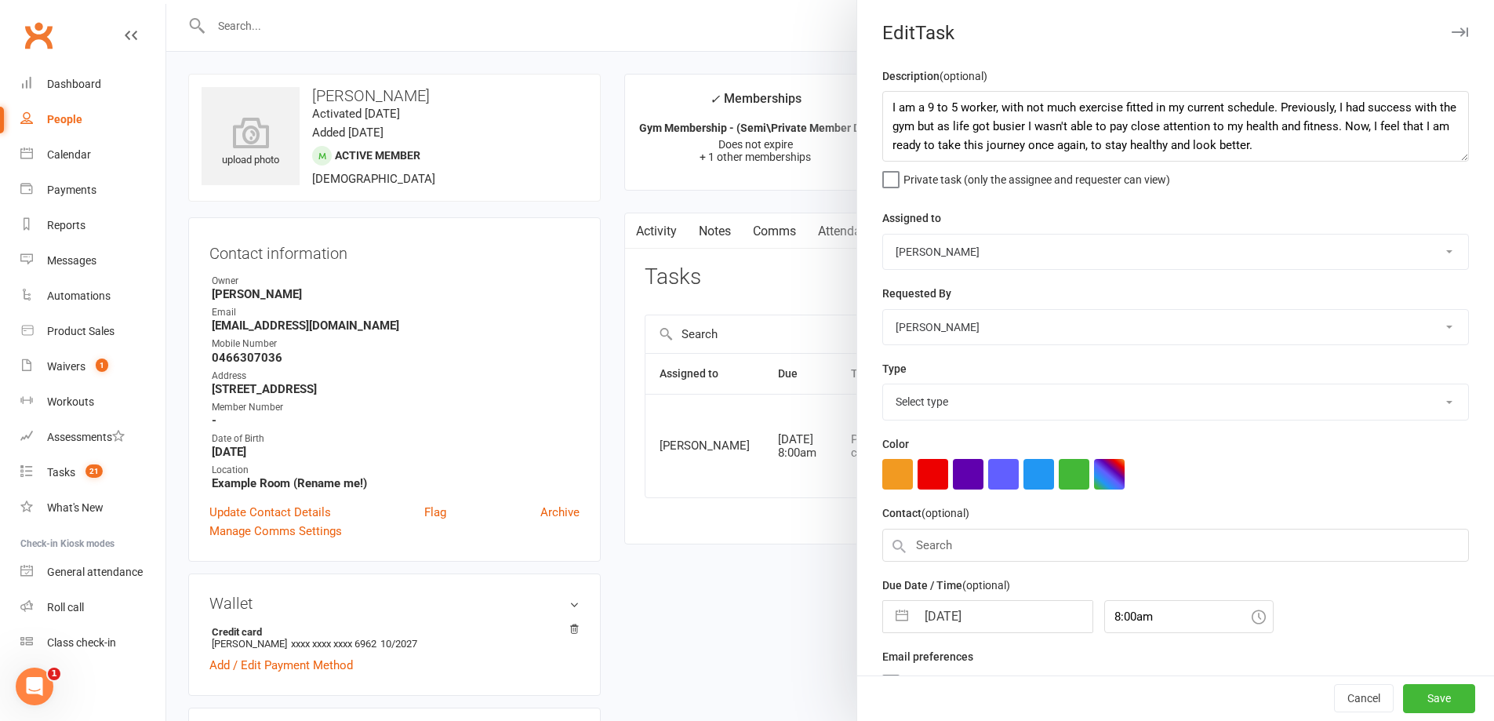
select select "26751"
click at [1013, 614] on input "[DATE]" at bounding box center [1004, 611] width 176 height 31
select select "6"
select select "2025"
select select "7"
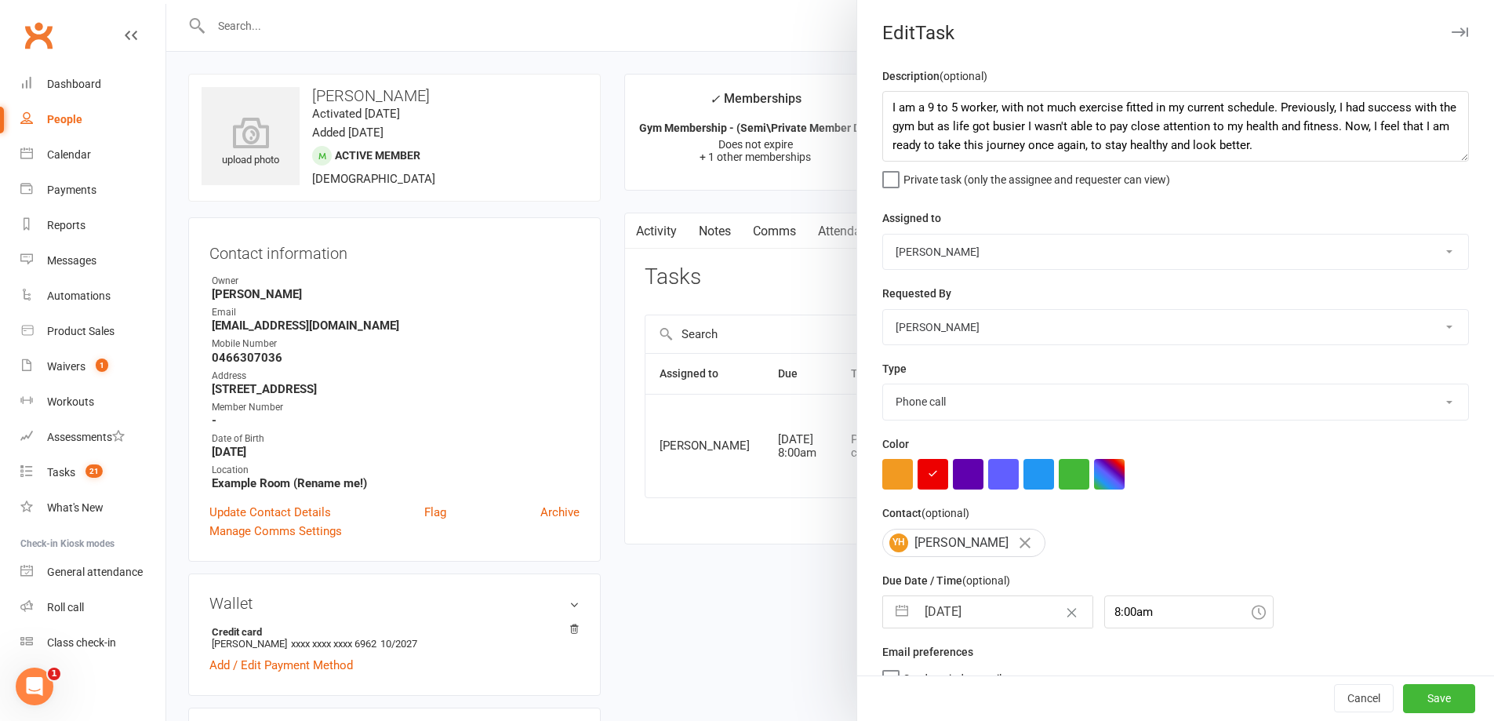
select select "2025"
select select "8"
select select "2025"
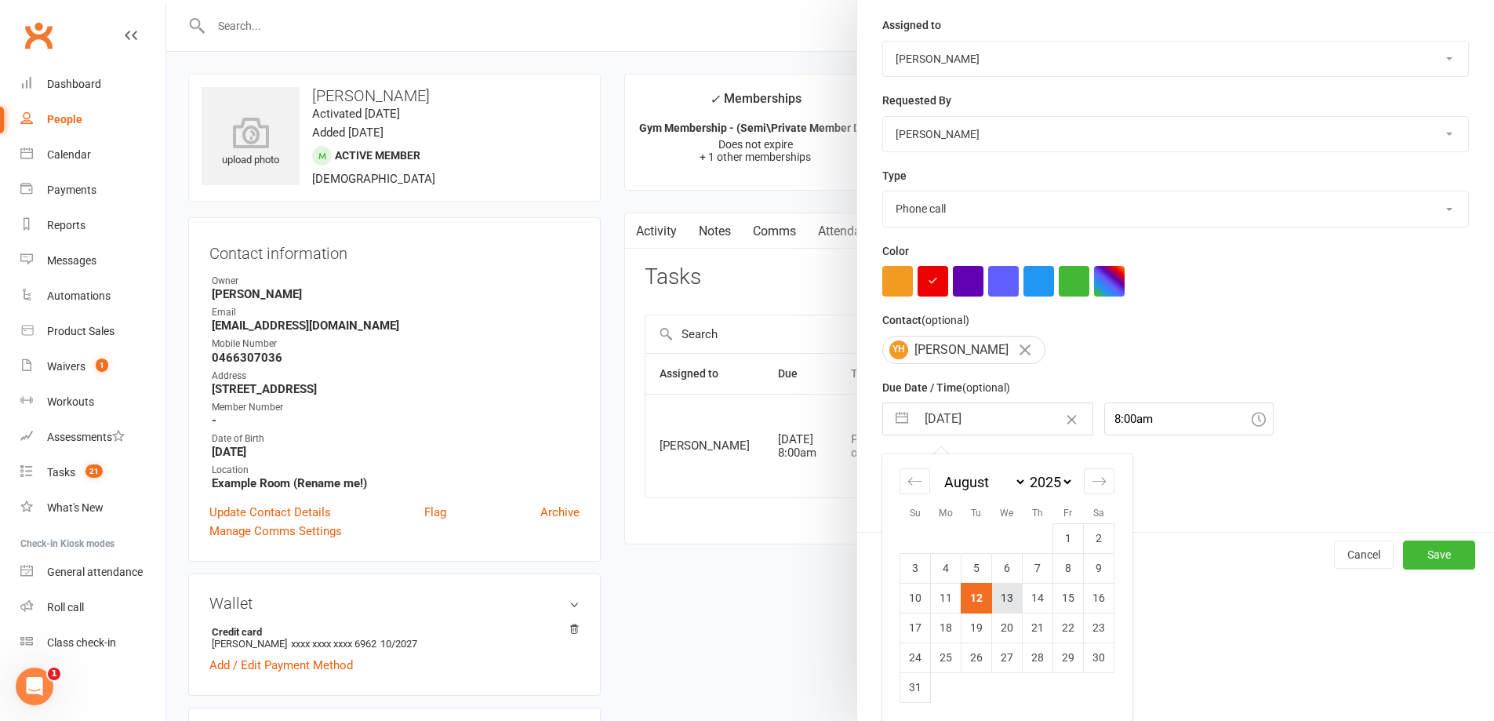
click at [1007, 599] on td "13" at bounding box center [1007, 598] width 31 height 30
type input "13 Aug 2025"
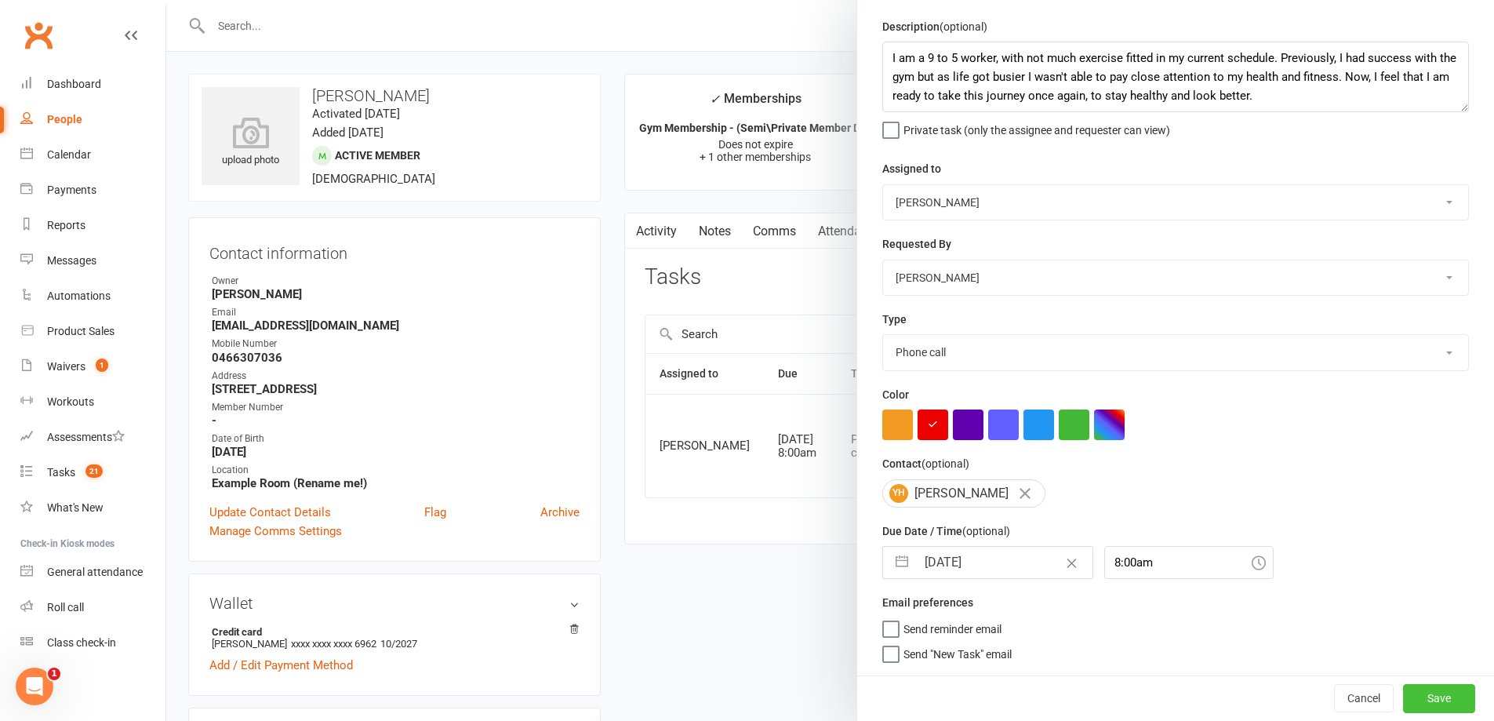
click at [1405, 696] on button "Save" at bounding box center [1439, 698] width 72 height 28
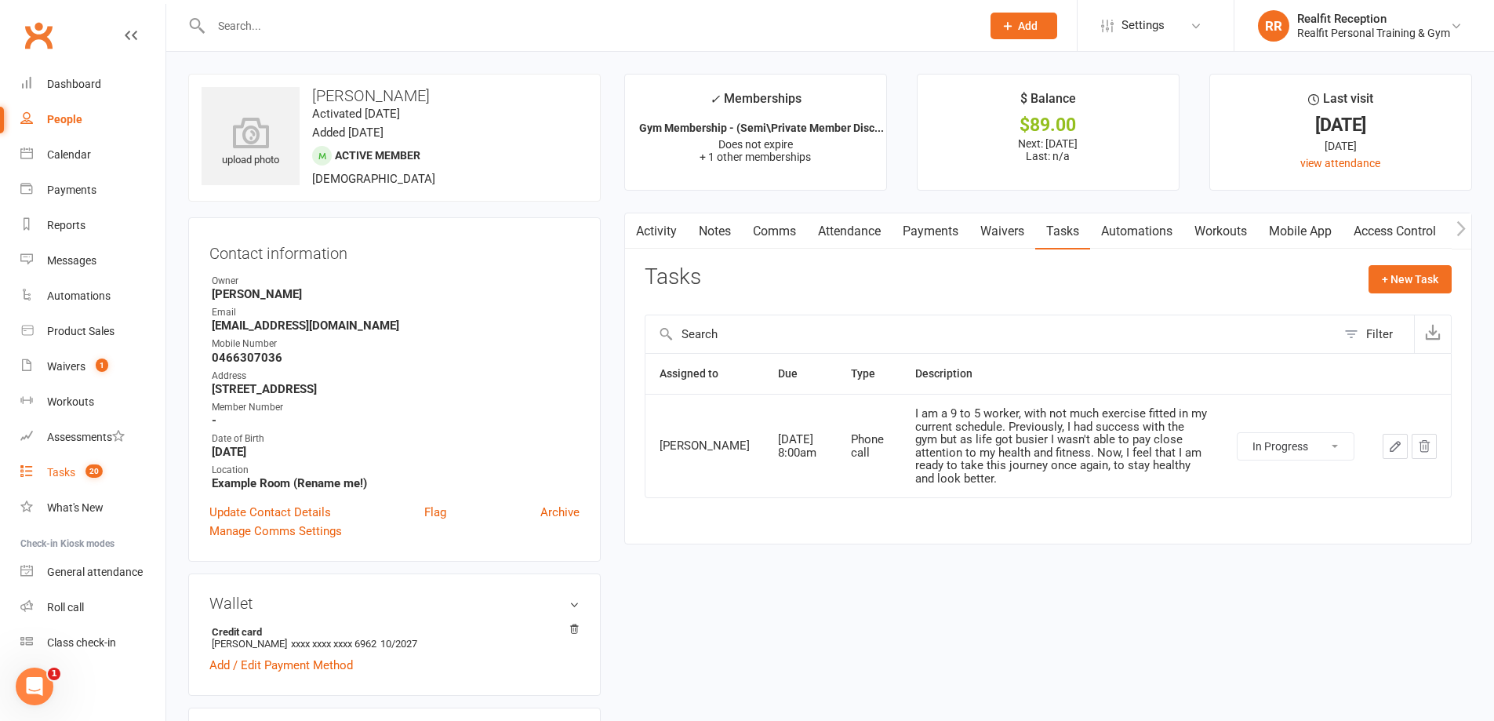
click at [45, 477] on link "Tasks 20" at bounding box center [92, 472] width 145 height 35
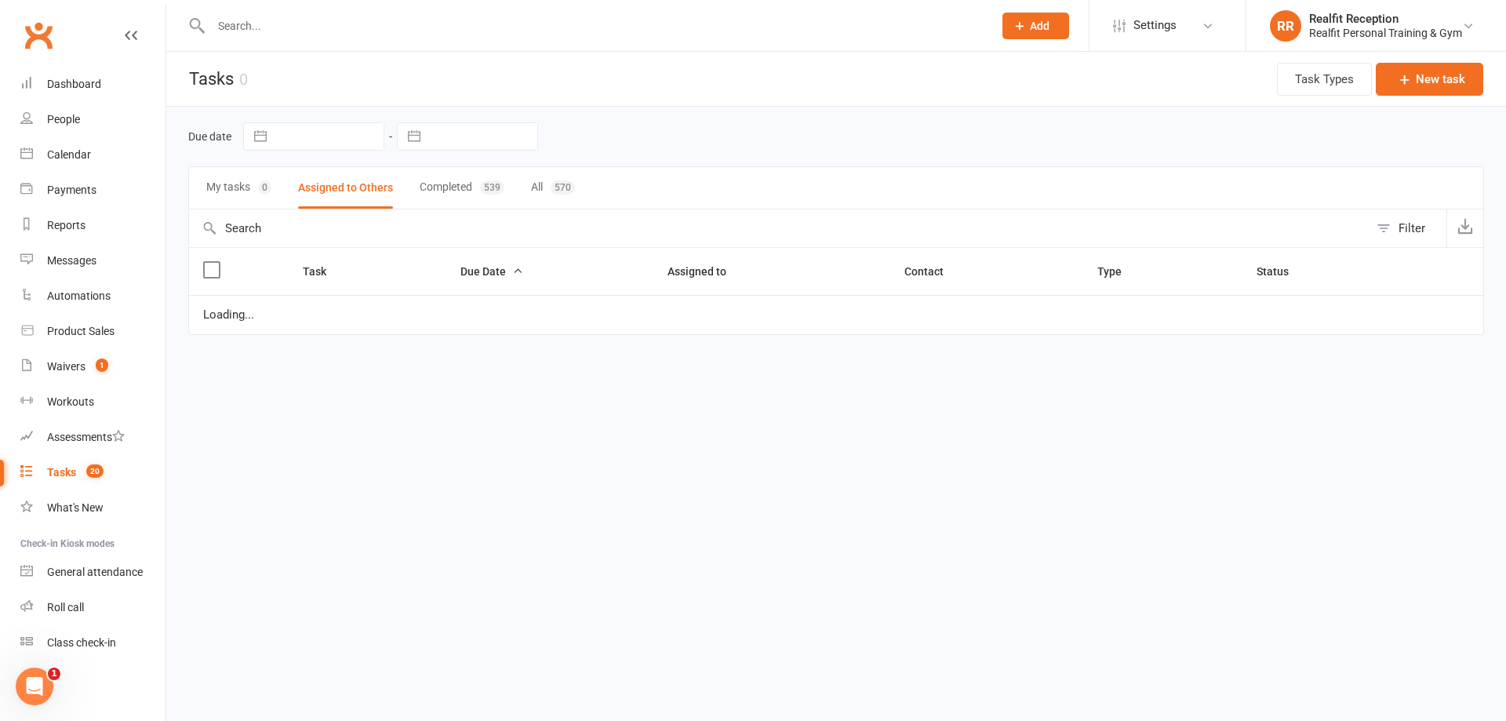
select select "waiting"
select select "started"
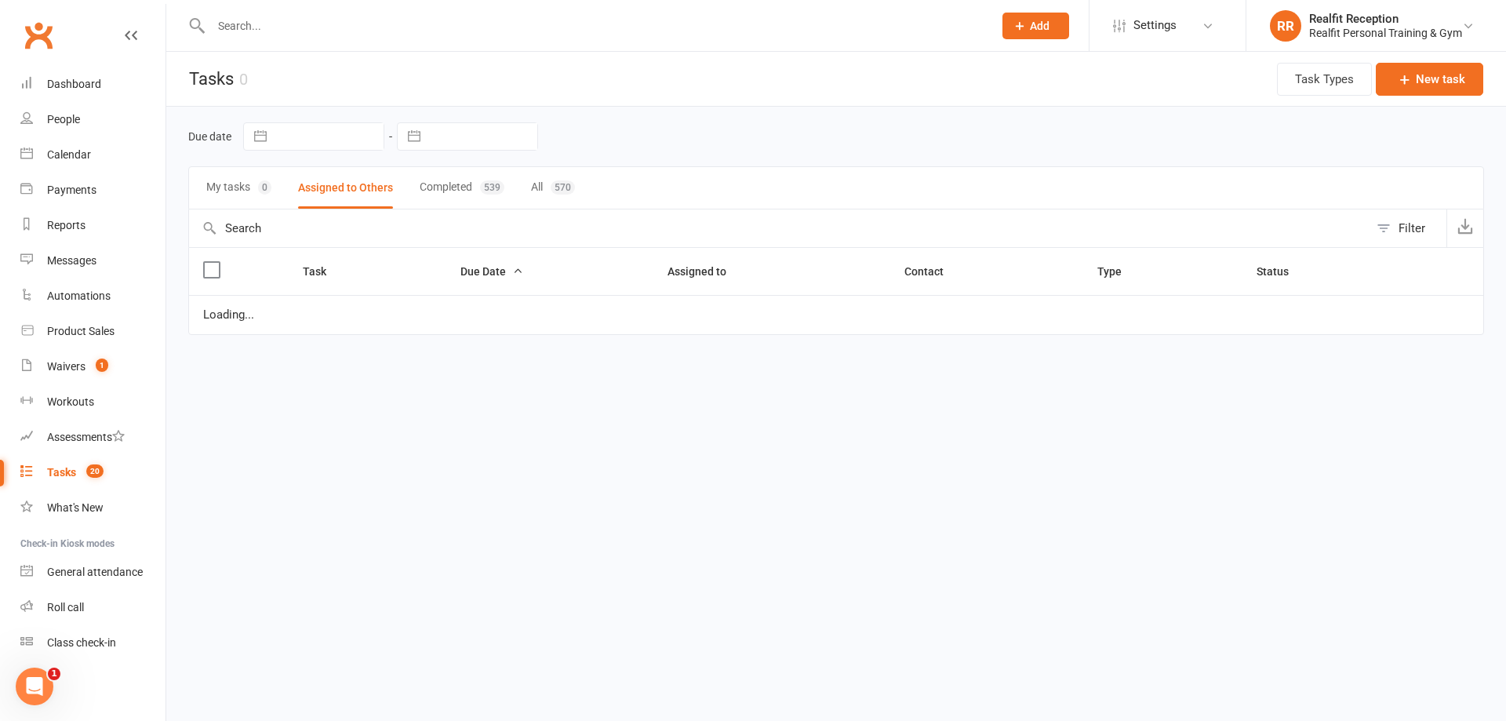
select select "started"
select select "waiting"
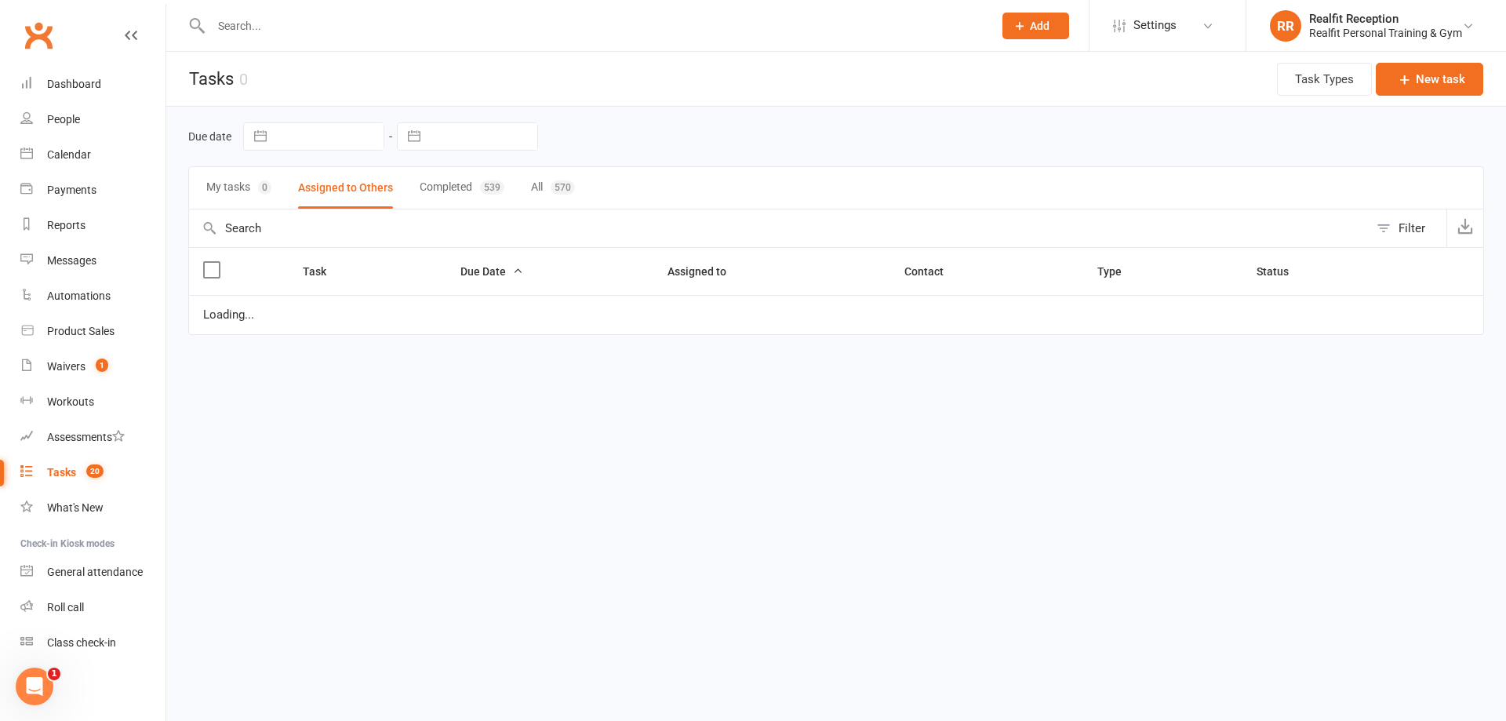
select select "waiting"
select select "started"
select select "waiting"
select select "started"
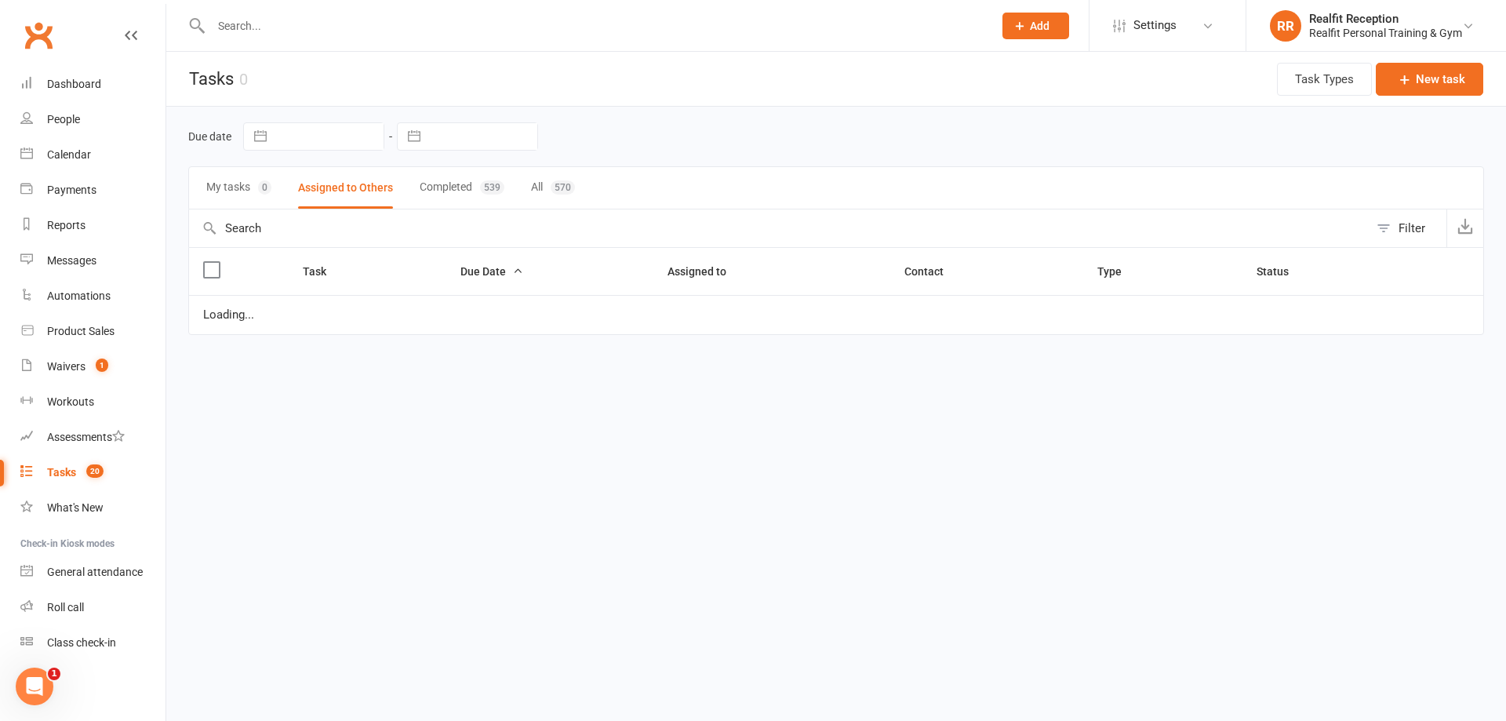
select select "waiting"
select select "started"
select select "waiting"
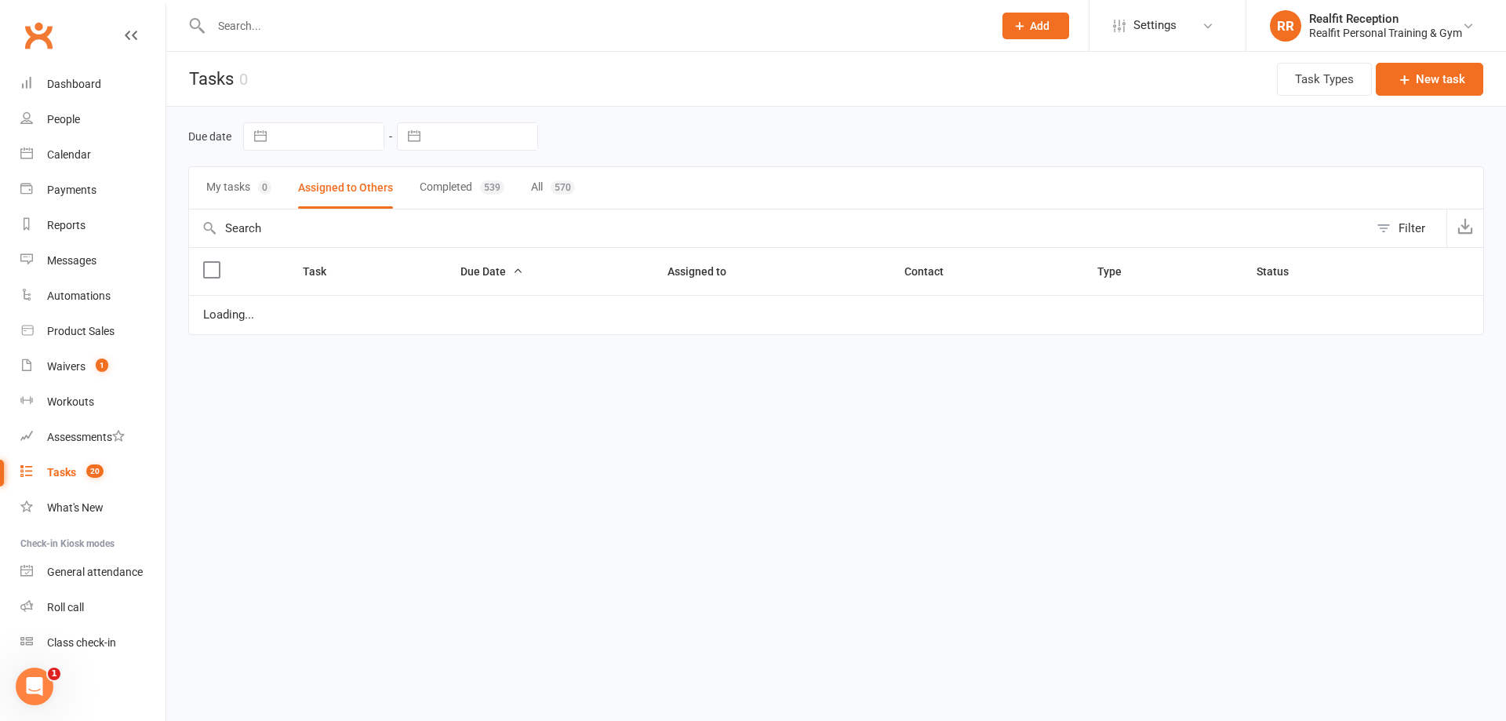
select select "started"
select select "waiting"
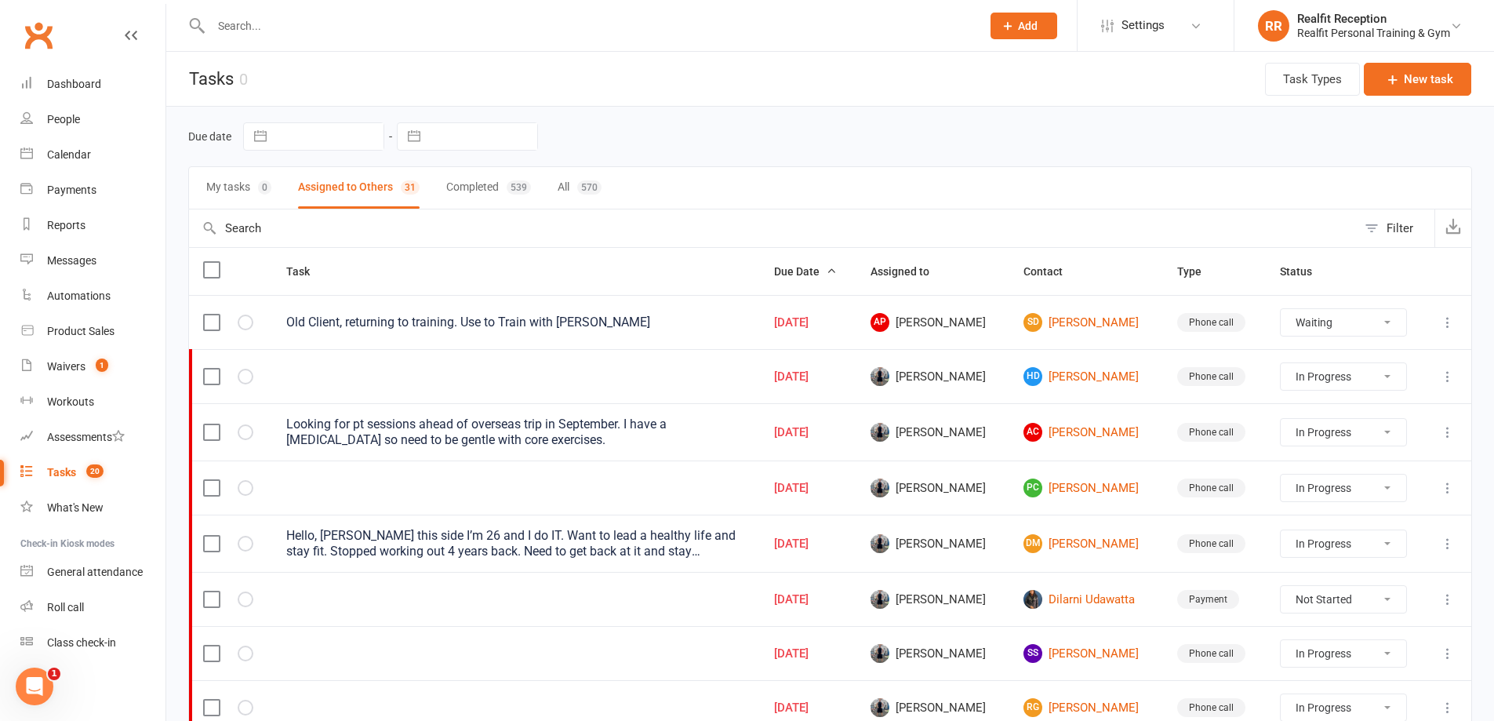
scroll to position [157, 0]
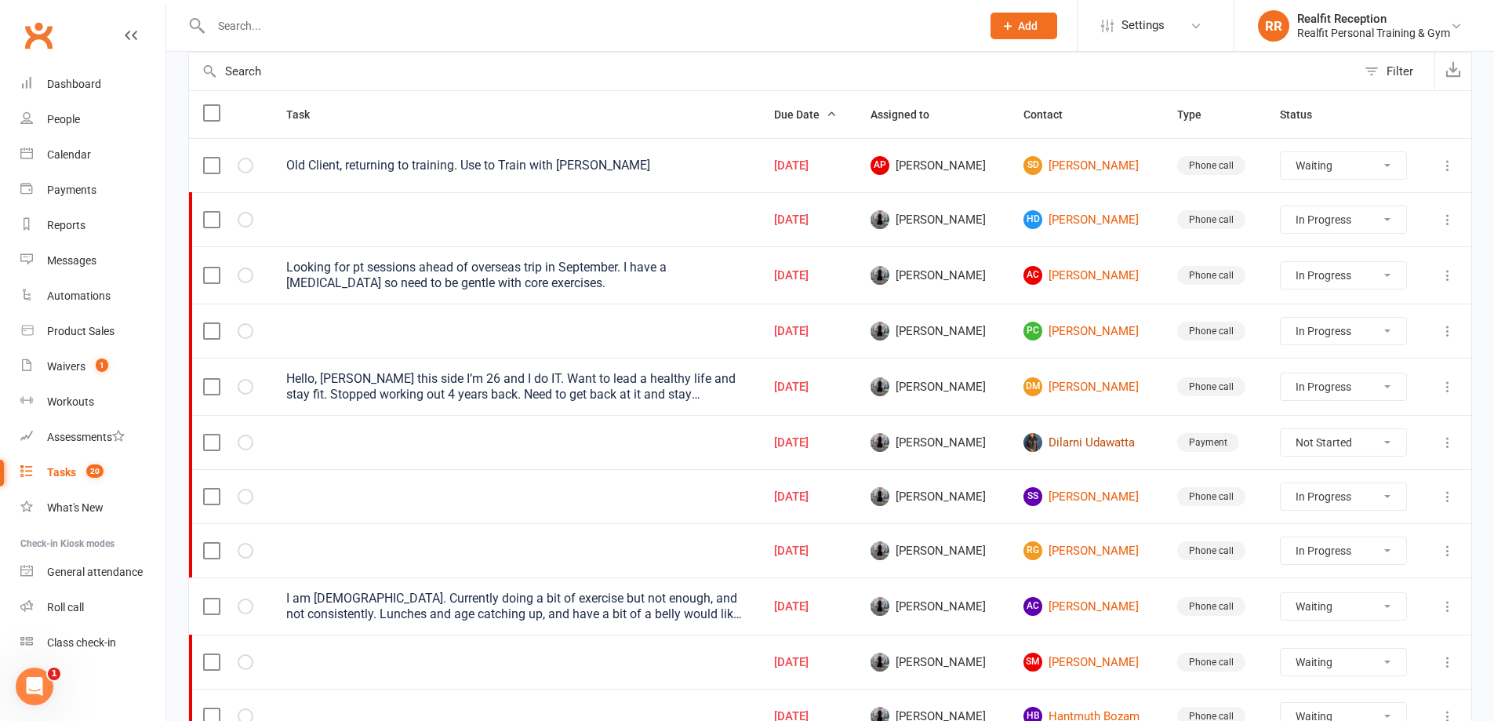
click at [1089, 438] on link "Dilarni Udawatta" at bounding box center [1086, 442] width 125 height 19
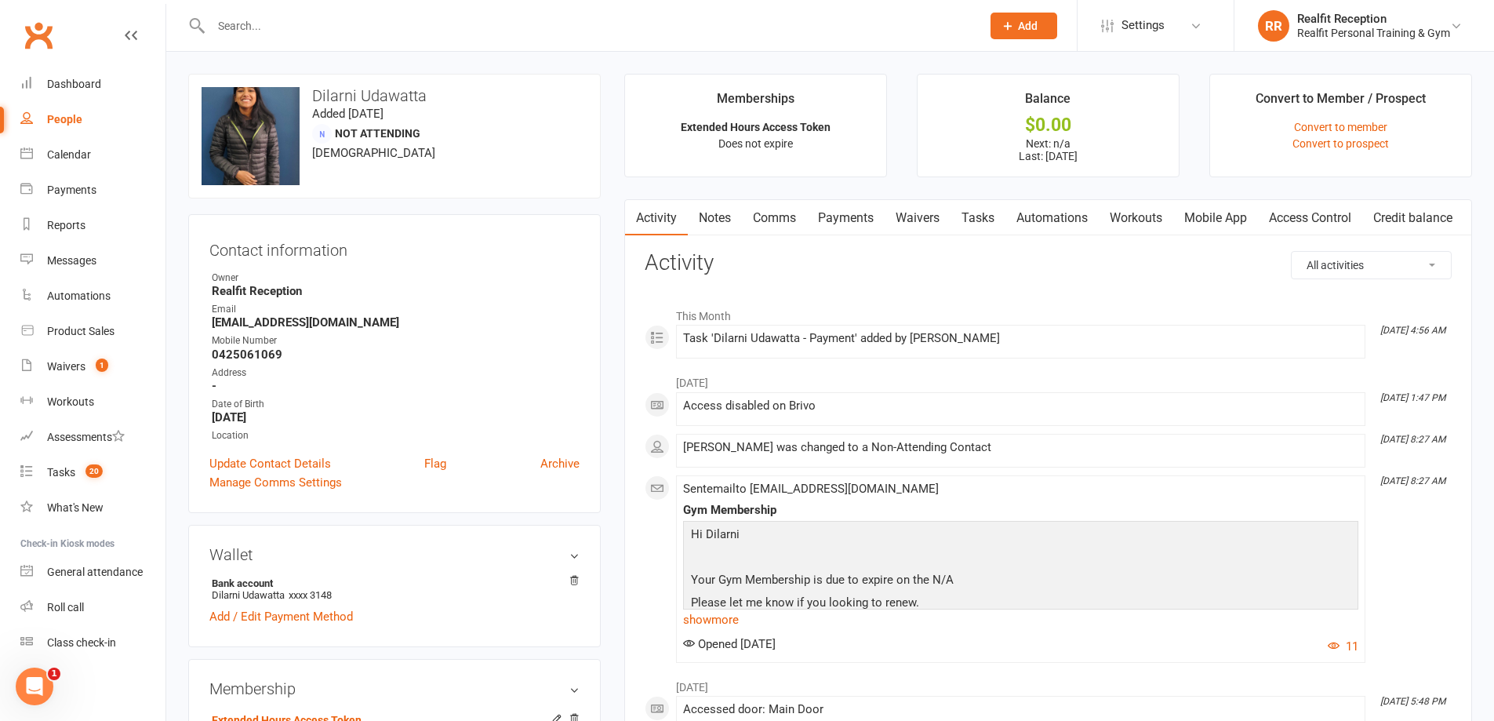
scroll to position [235, 0]
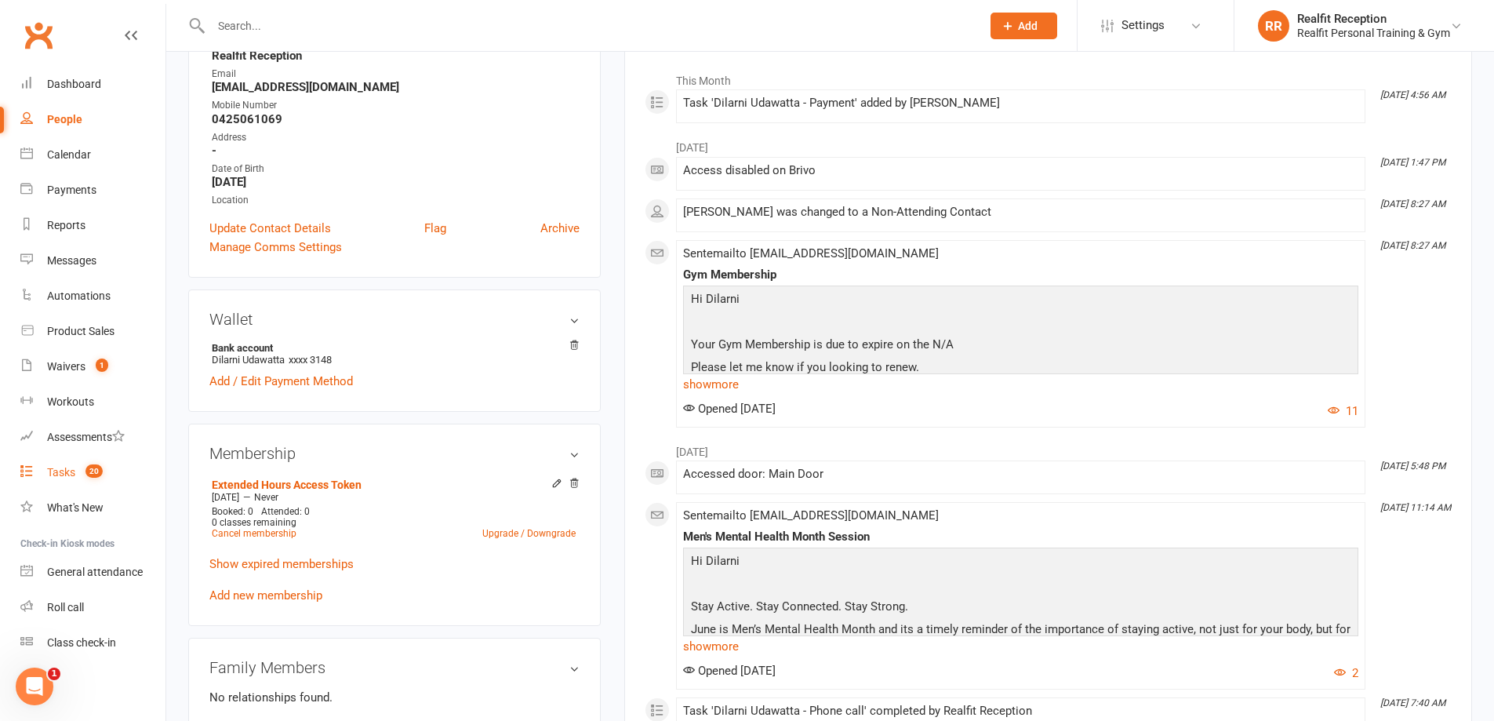
click at [75, 477] on div "Tasks" at bounding box center [61, 472] width 28 height 13
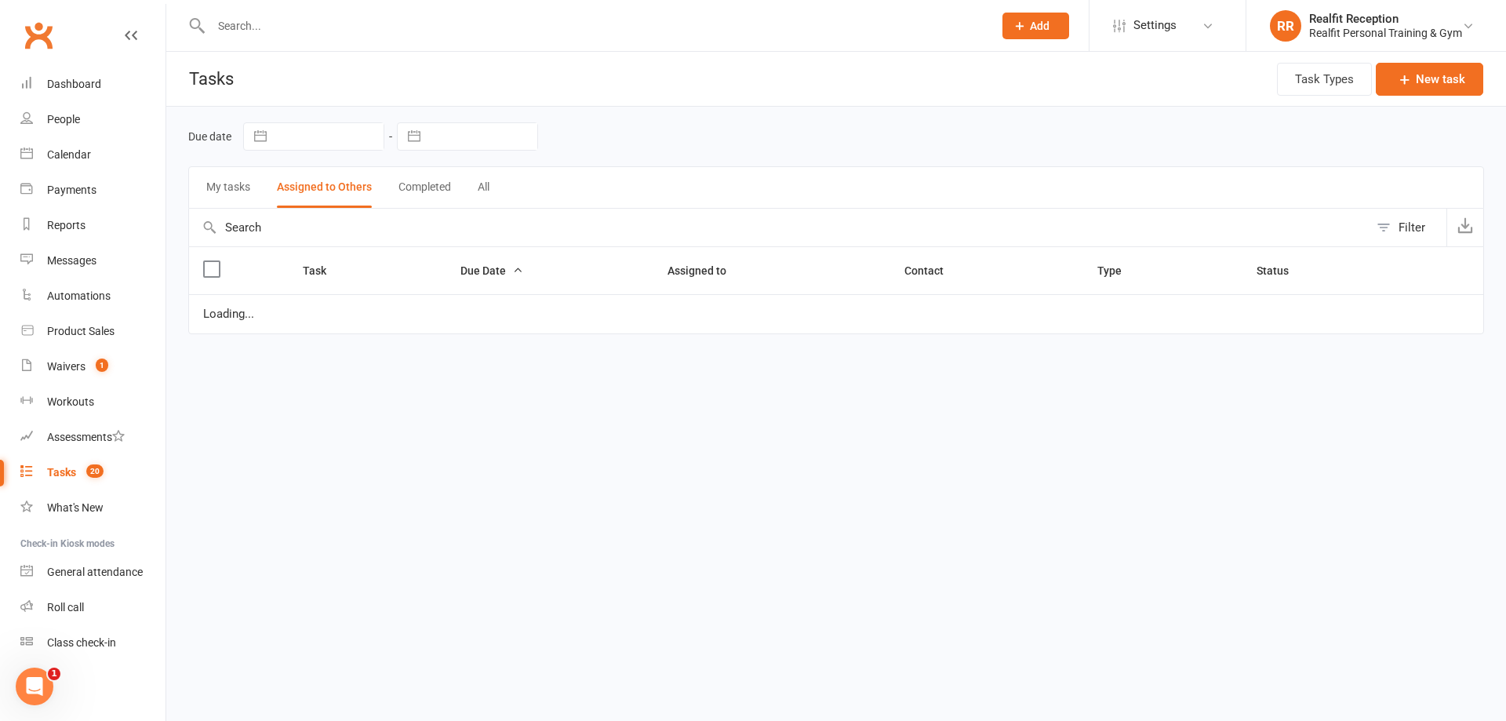
select select "waiting"
select select "started"
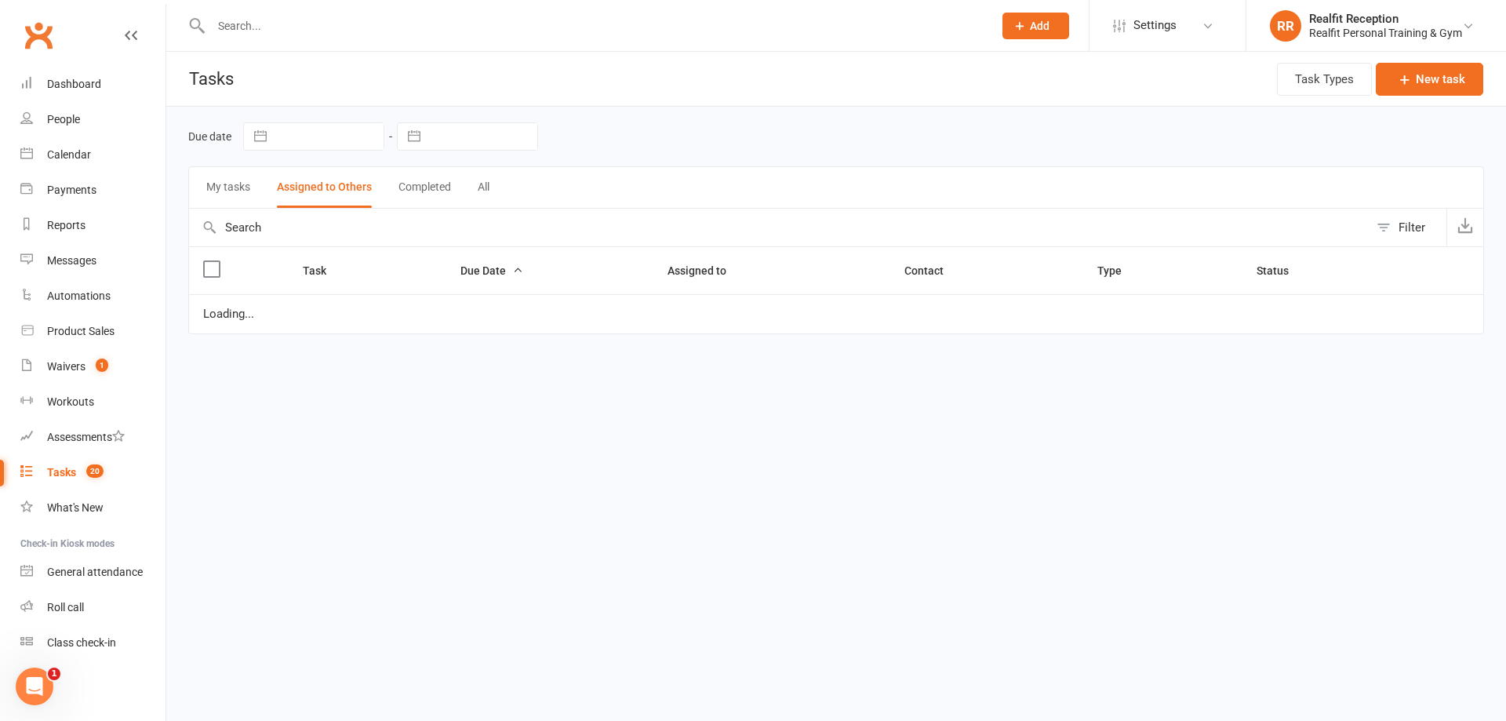
select select "started"
select select "waiting"
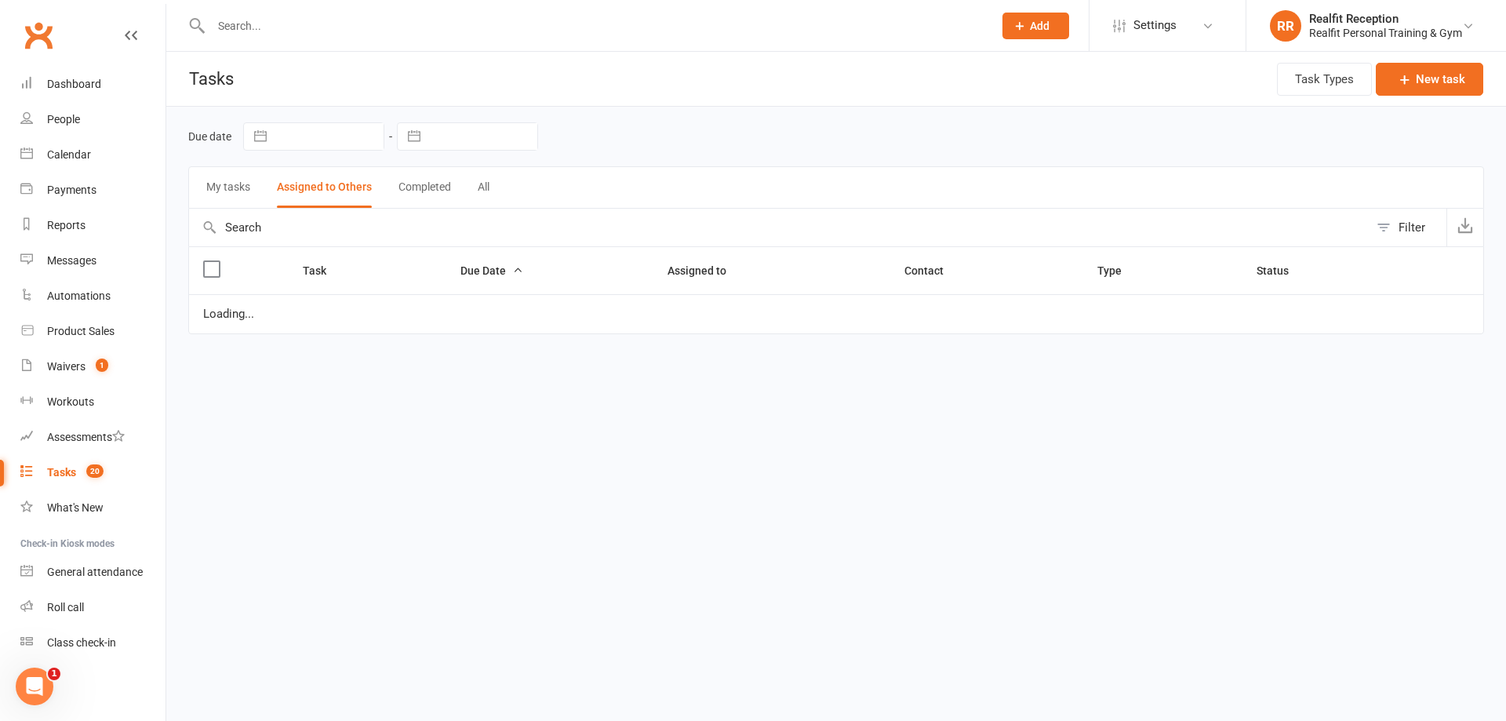
select select "waiting"
select select "started"
select select "waiting"
select select "started"
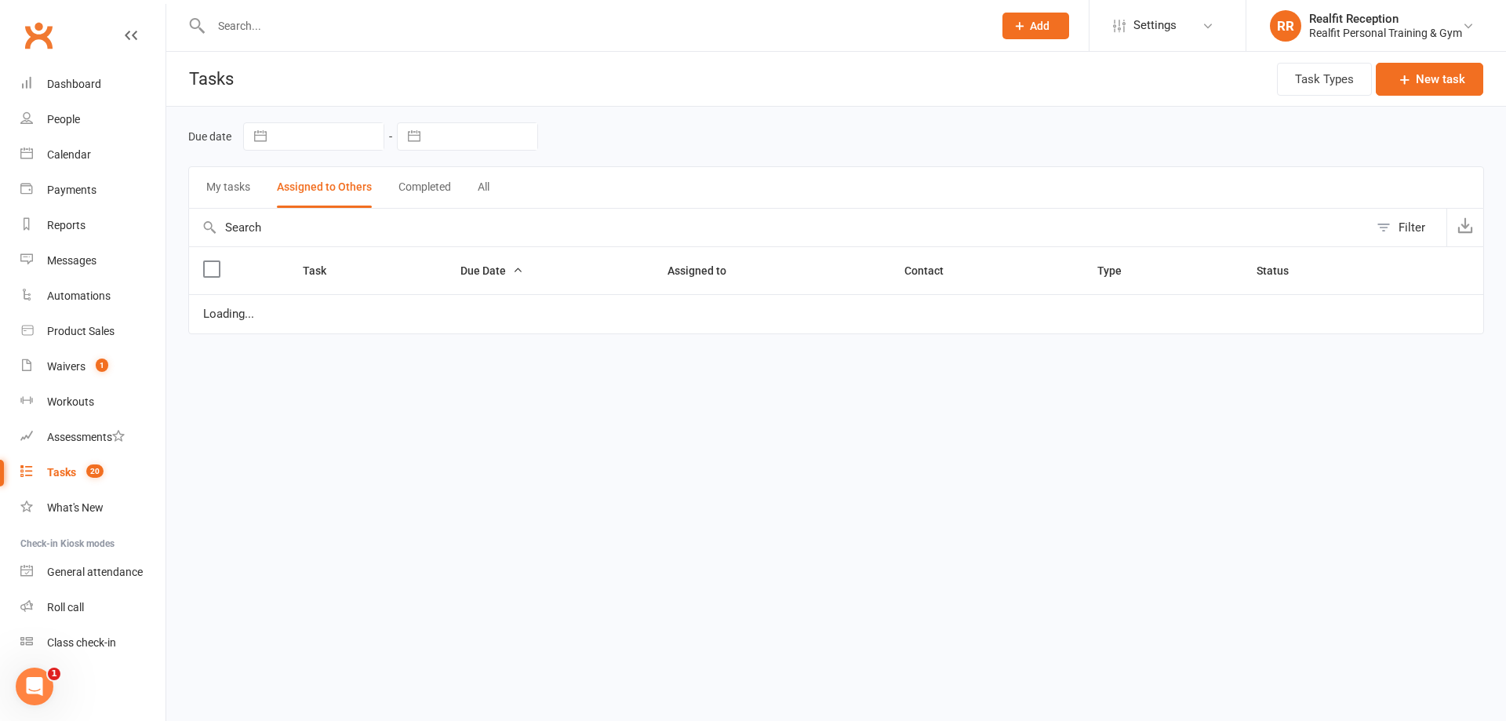
select select "waiting"
select select "started"
select select "waiting"
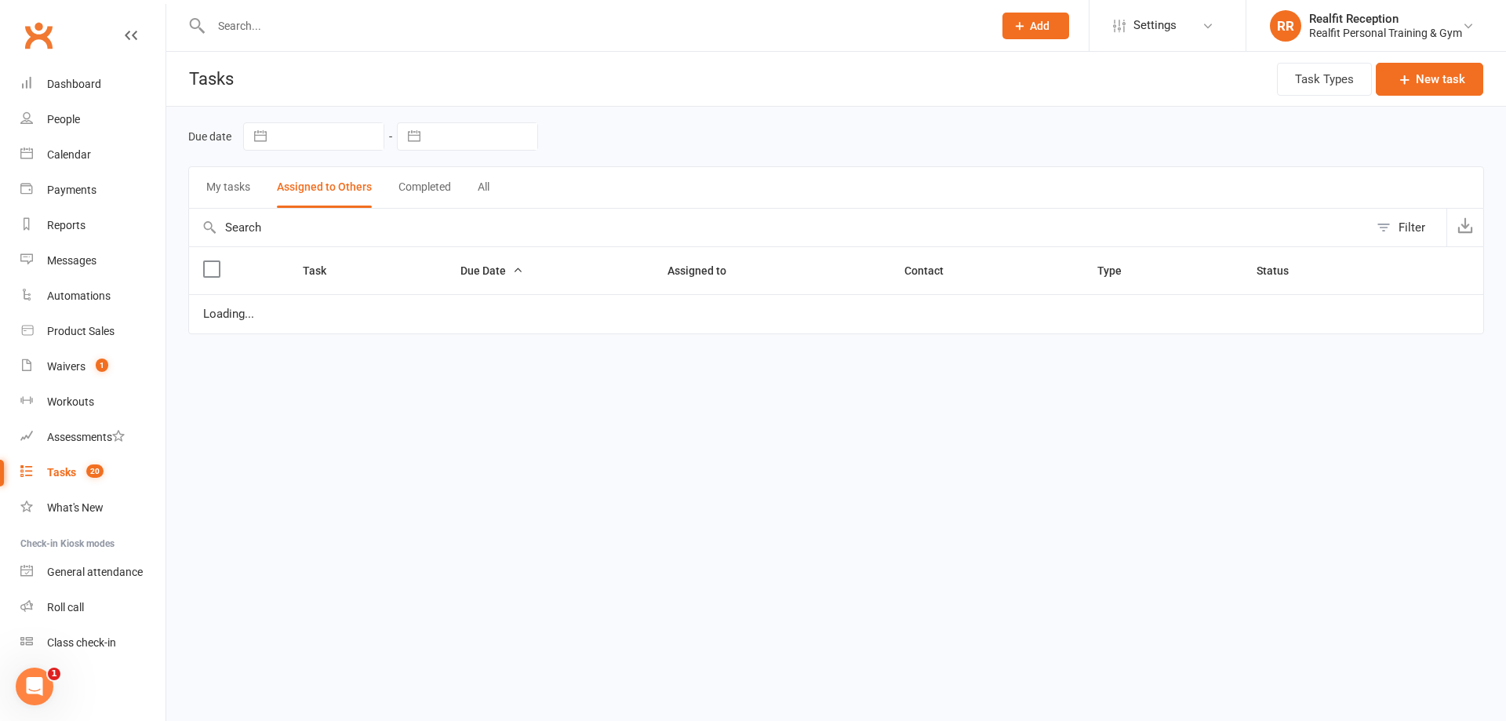
select select "started"
select select "waiting"
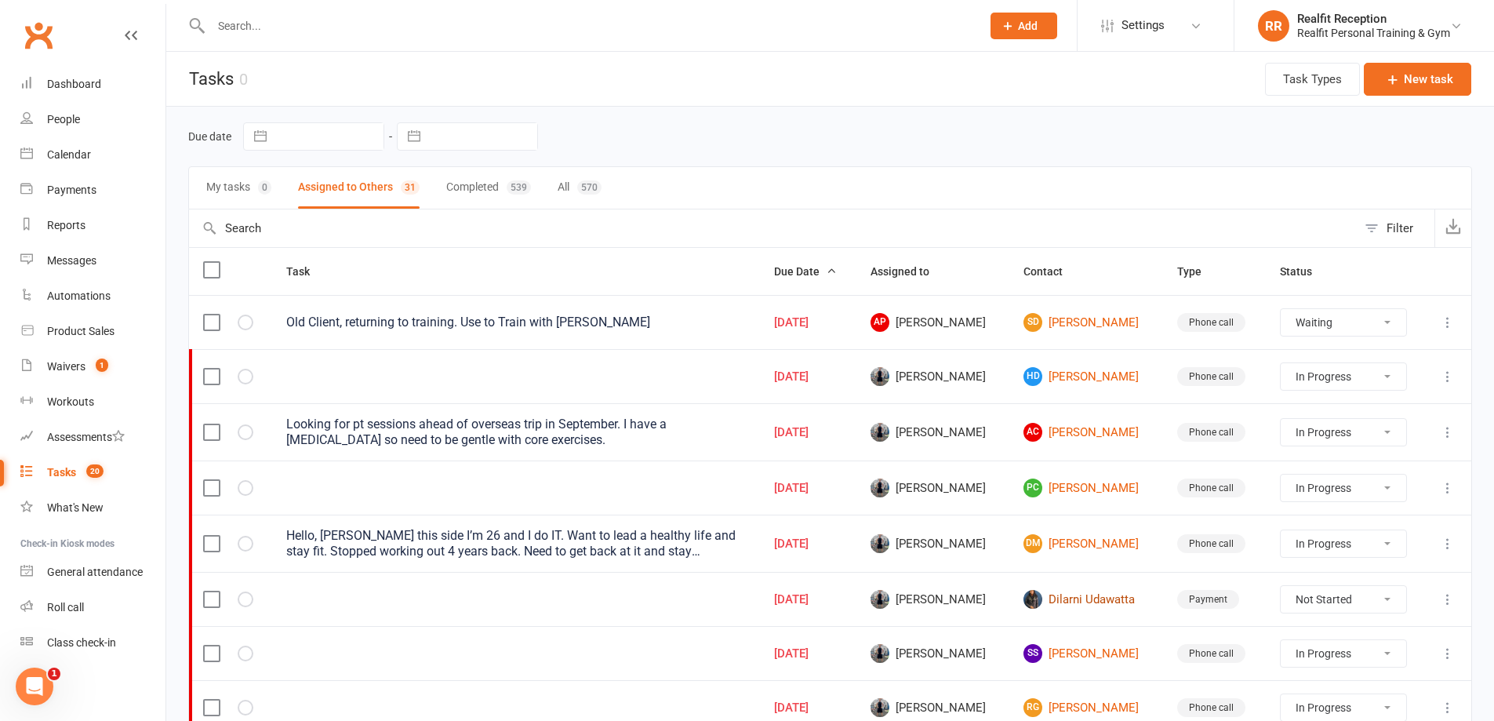
click at [1086, 602] on link "Dilarni Udawatta" at bounding box center [1086, 599] width 125 height 19
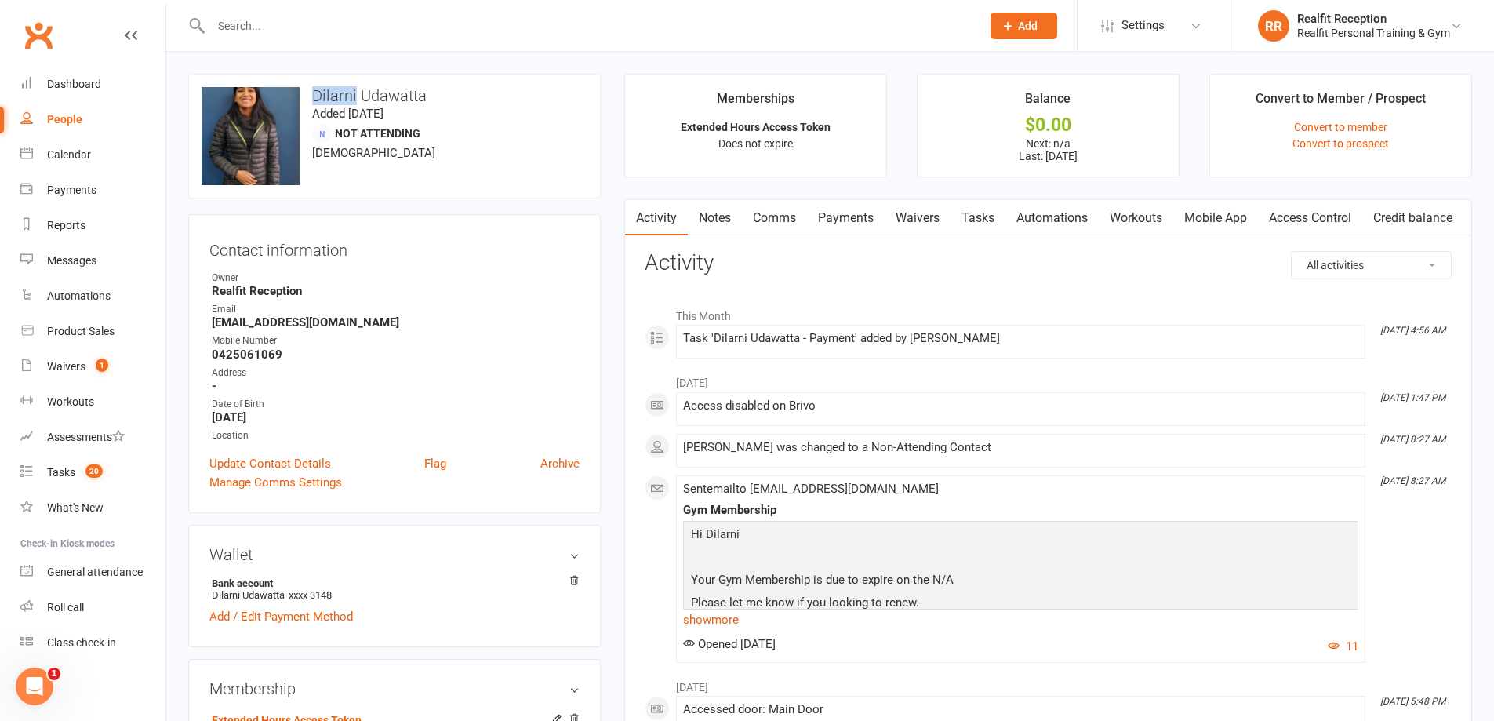
drag, startPoint x: 355, startPoint y: 93, endPoint x: 330, endPoint y: 96, distance: 24.6
click at [315, 95] on h3 "Dilarni Udawatta" at bounding box center [395, 95] width 386 height 17
copy h3 "Dilarni"
click at [729, 217] on link "Notes" at bounding box center [715, 218] width 54 height 36
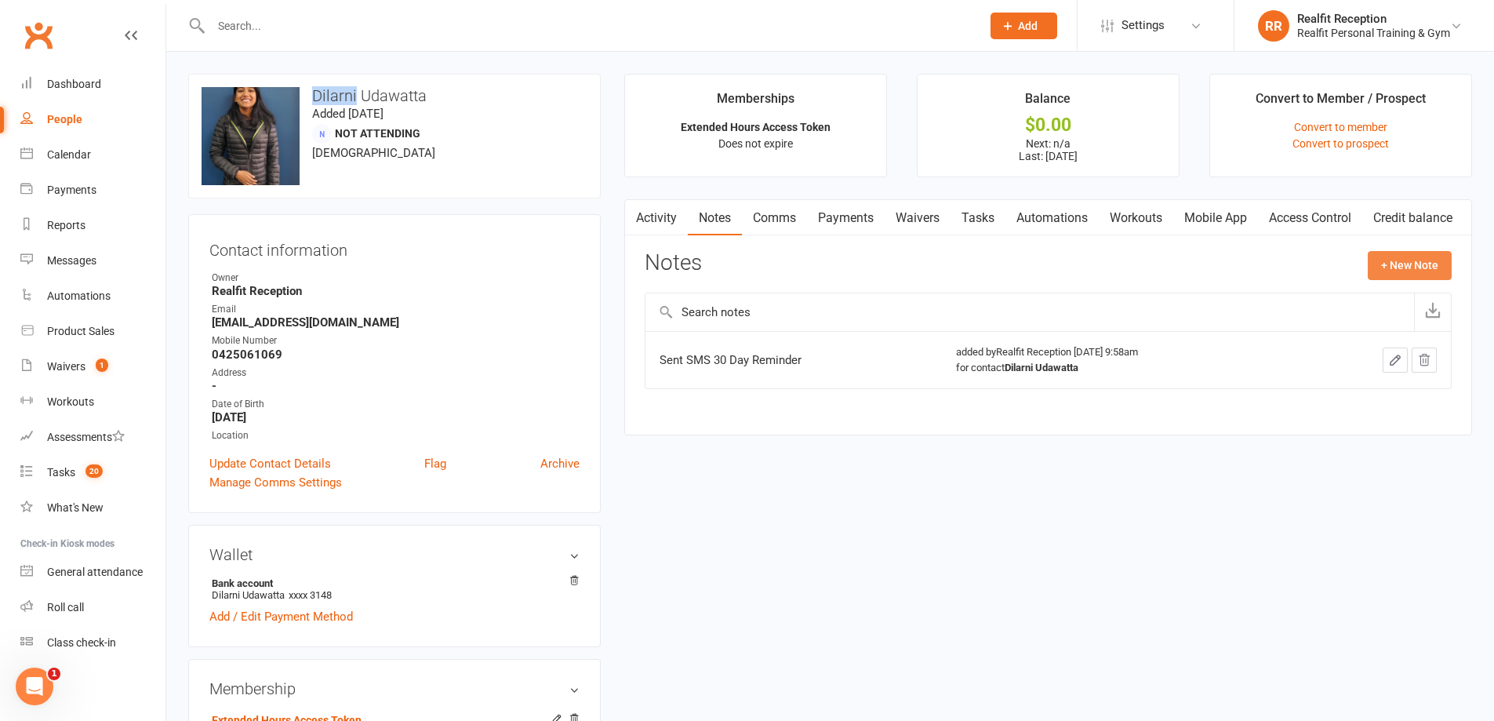
click at [1421, 264] on button "+ New Note" at bounding box center [1410, 265] width 84 height 28
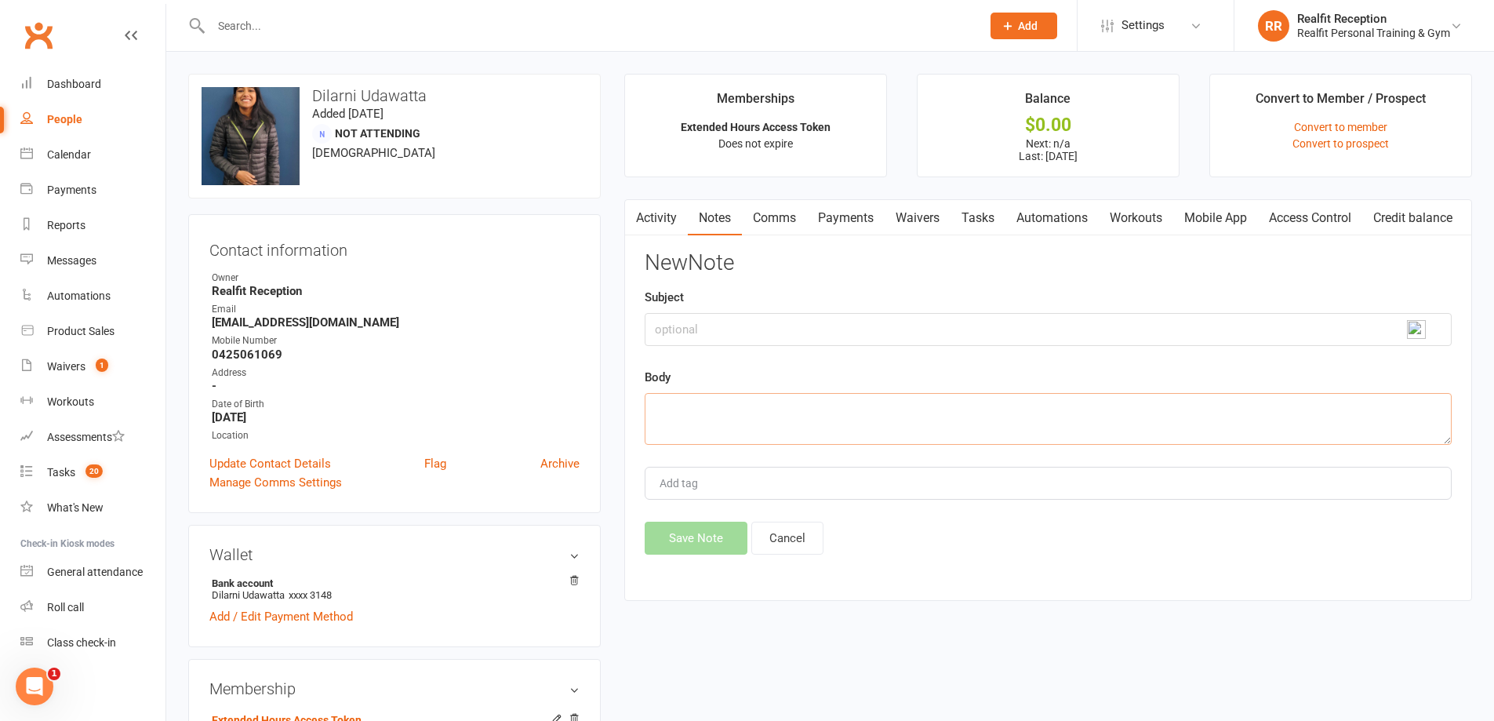
click at [769, 400] on textarea at bounding box center [1048, 419] width 807 height 52
type textarea "Sent Email to restart gym membership"
click at [678, 550] on button "Save Note" at bounding box center [696, 538] width 103 height 33
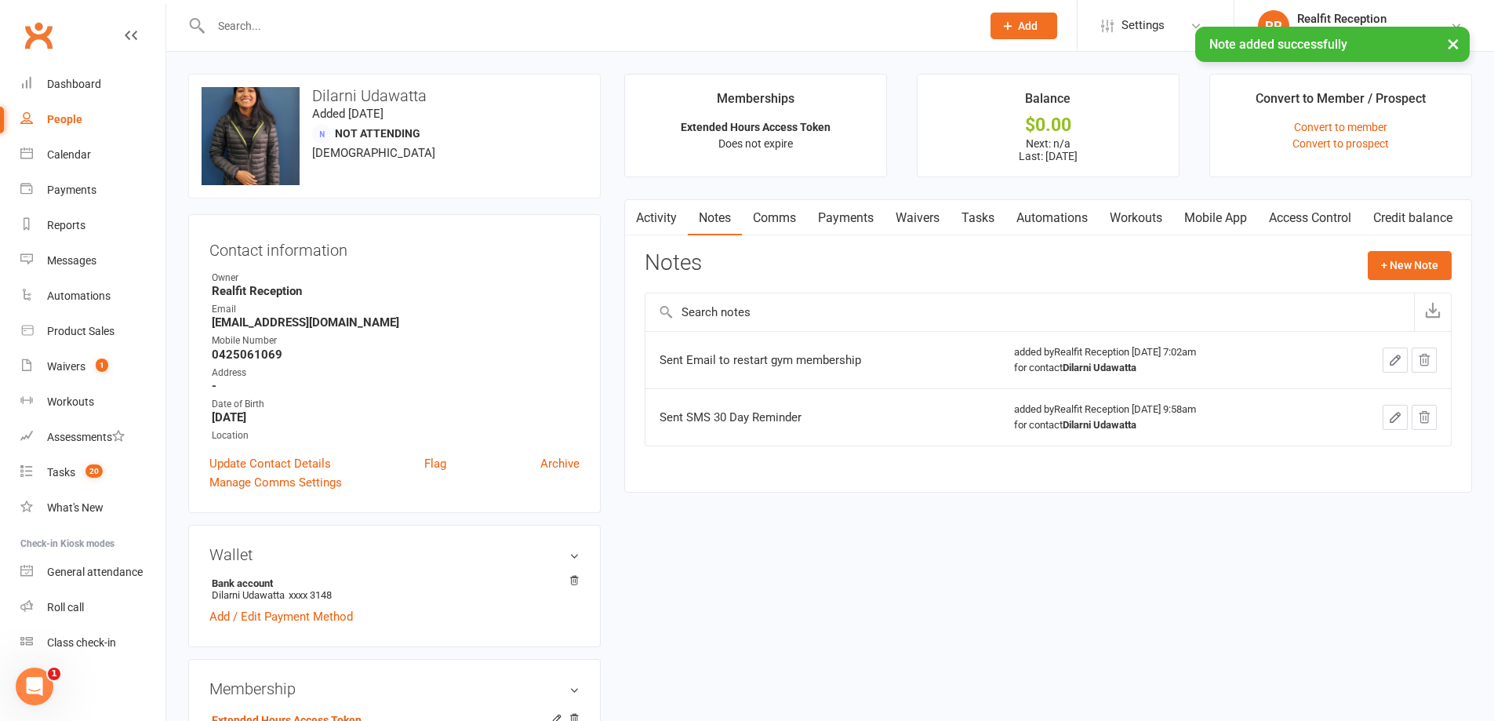
click at [983, 210] on link "Tasks" at bounding box center [978, 218] width 55 height 36
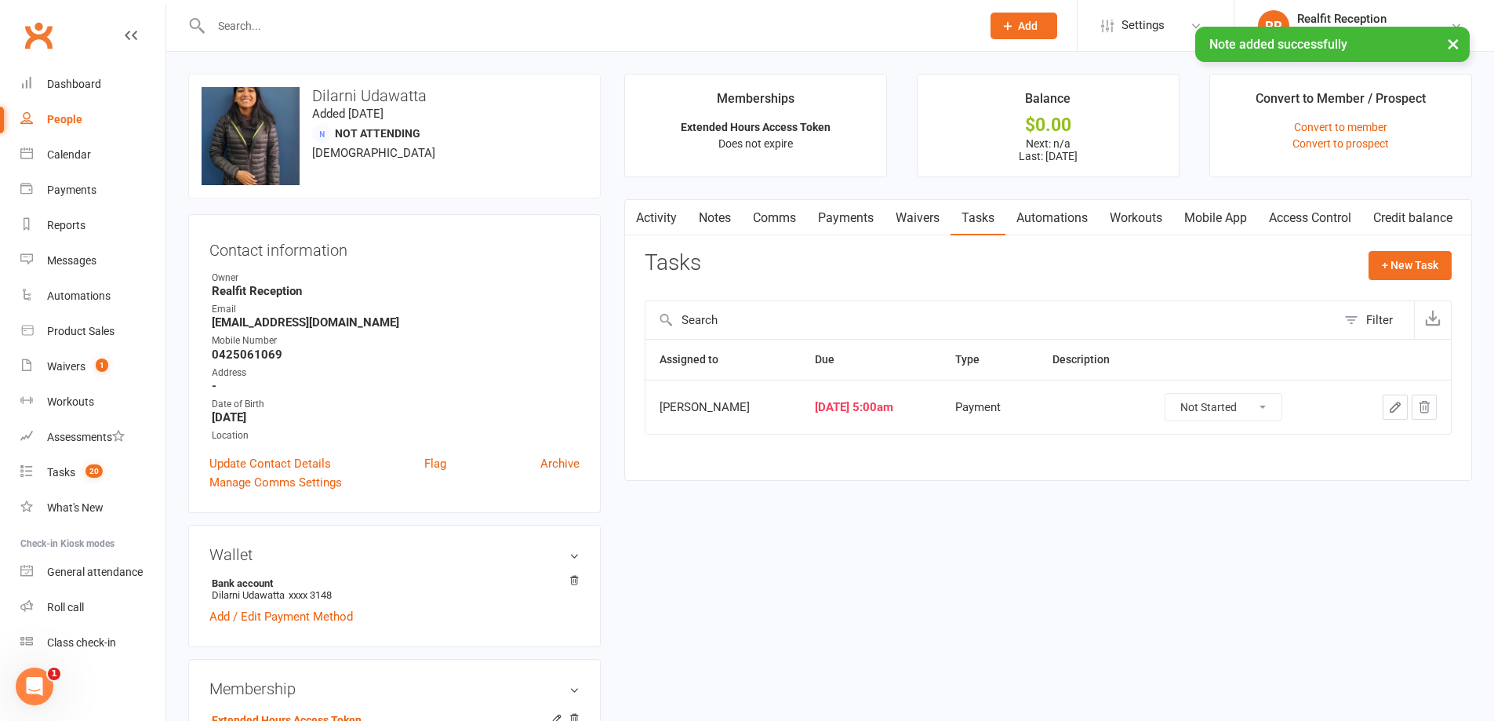
click at [1257, 409] on select "Not Started In Progress Waiting Complete" at bounding box center [1223, 407] width 116 height 27
click at [1180, 394] on select "Not Started In Progress Waiting Complete" at bounding box center [1223, 407] width 116 height 27
select select "started"
click at [1395, 407] on icon "button" at bounding box center [1395, 407] width 14 height 14
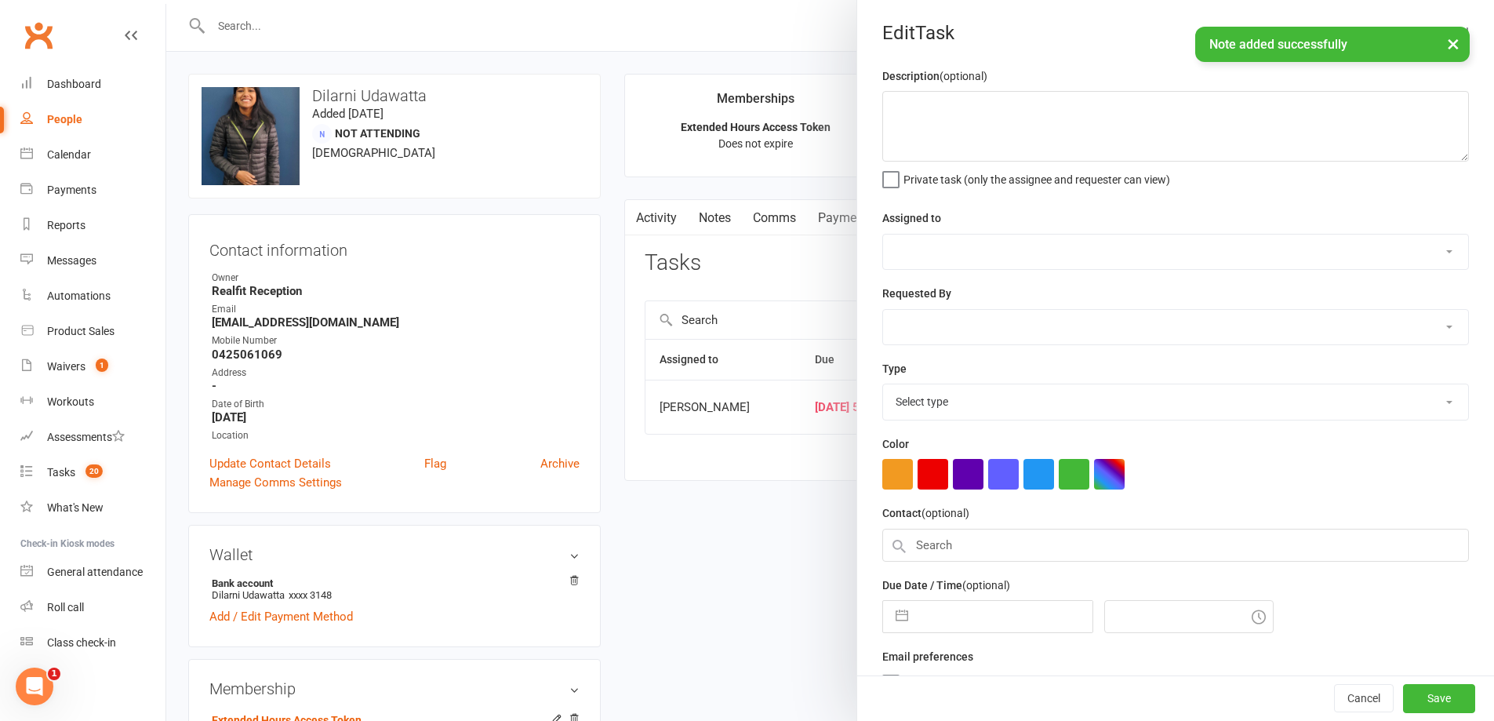
select select "49223"
select select "30000"
type input "[DATE]"
type input "5:00am"
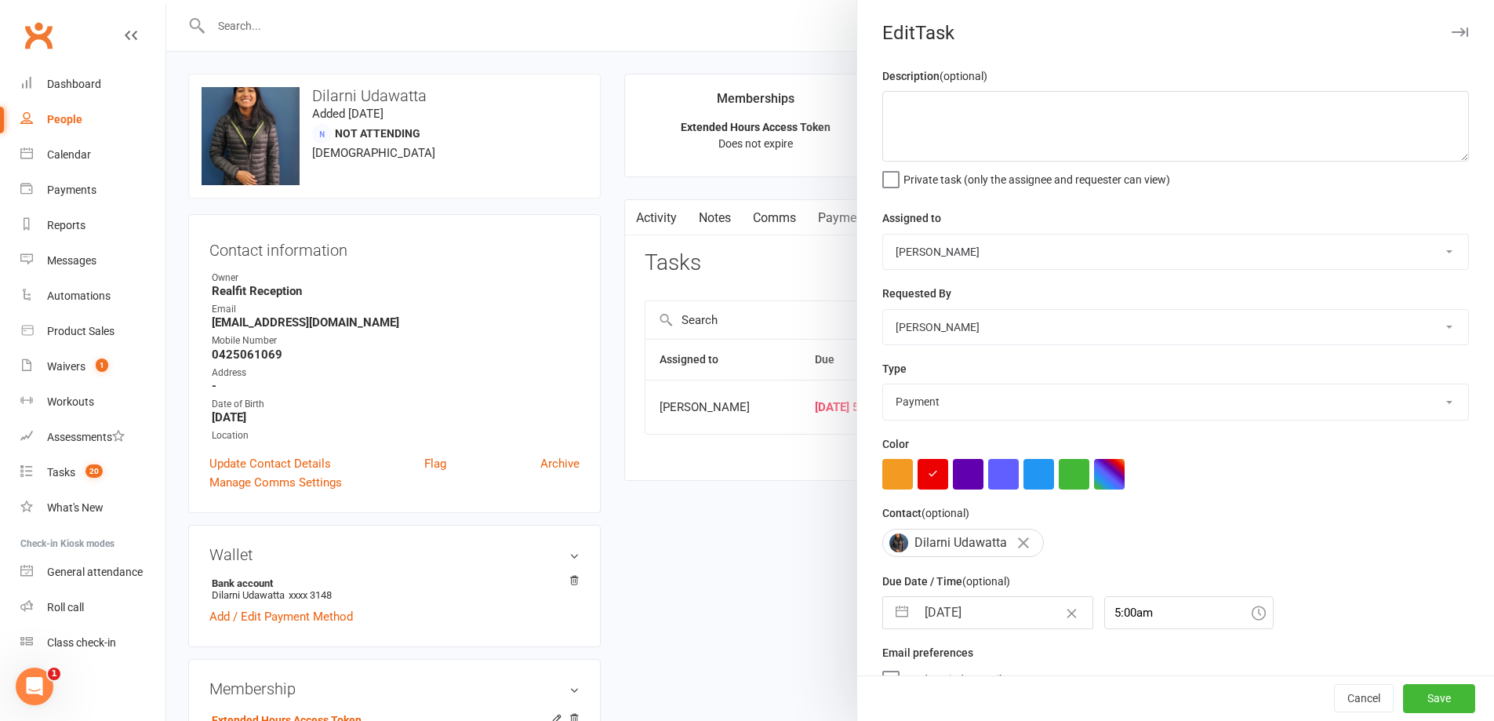
click at [1009, 598] on div "Due Date / Time (optional) 12 Aug 2025 Navigate forward to interact with the ca…" at bounding box center [1175, 600] width 587 height 57
select select "6"
select select "2025"
select select "7"
select select "2025"
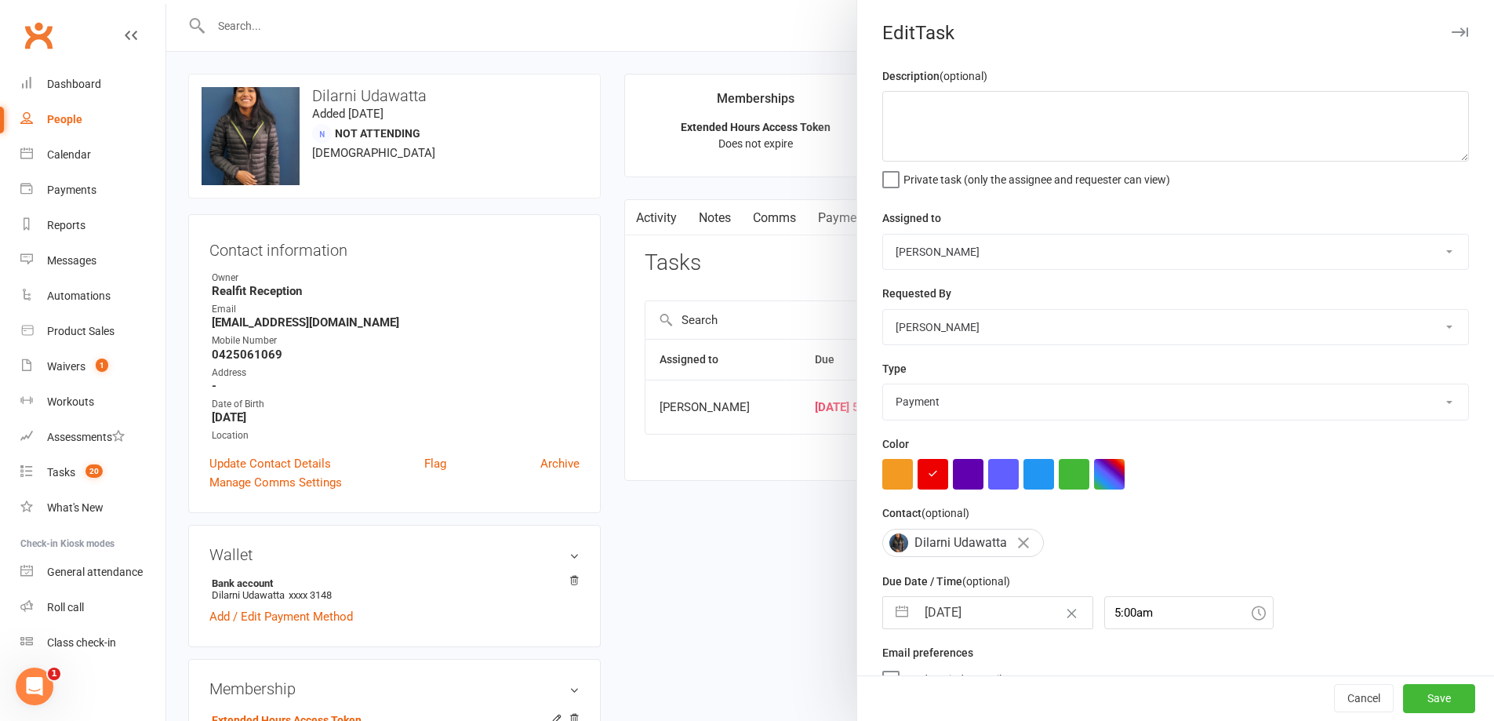
select select "8"
select select "2025"
click at [1020, 628] on input "[DATE]" at bounding box center [1004, 612] width 176 height 31
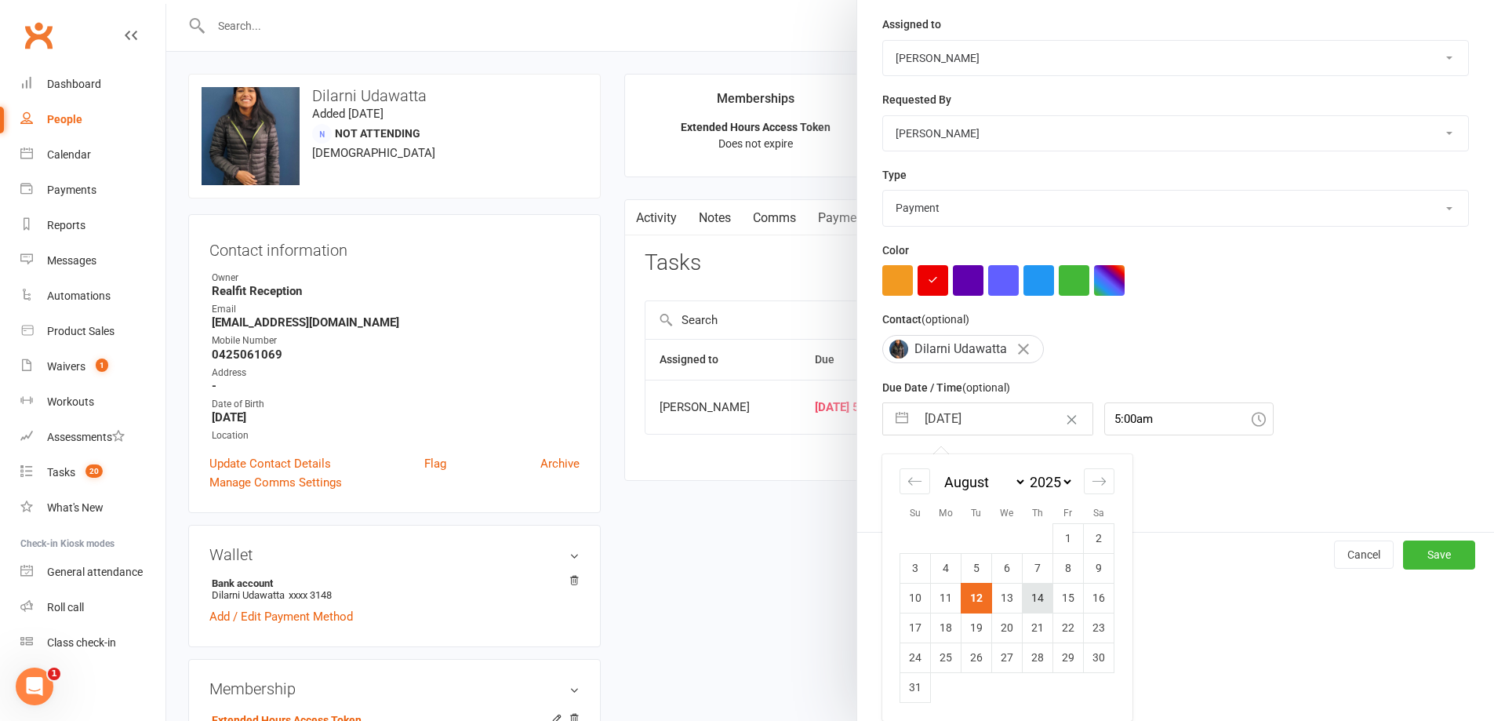
click at [1023, 595] on td "14" at bounding box center [1038, 598] width 31 height 30
type input "14 Aug 2025"
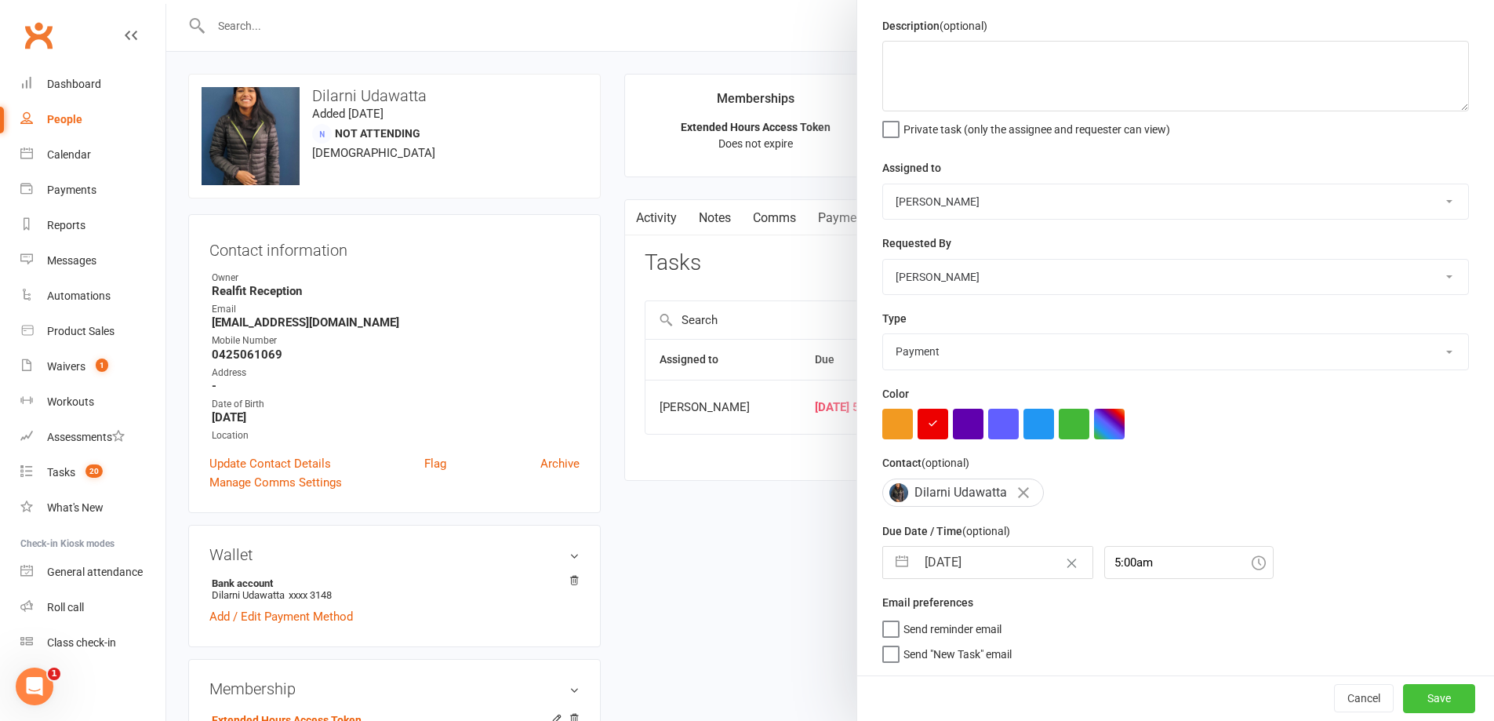
click at [1414, 696] on button "Save" at bounding box center [1439, 698] width 72 height 28
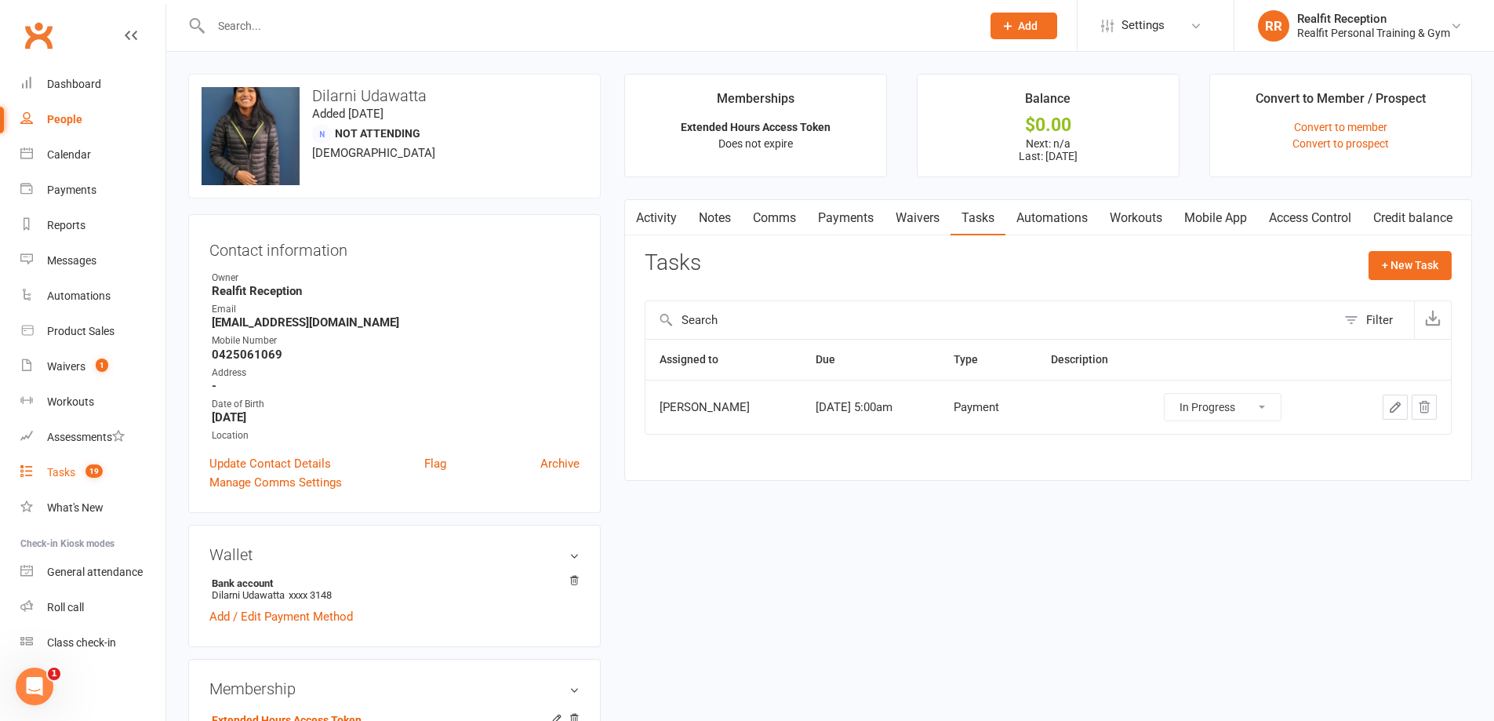
click at [49, 470] on div "Tasks" at bounding box center [61, 472] width 28 height 13
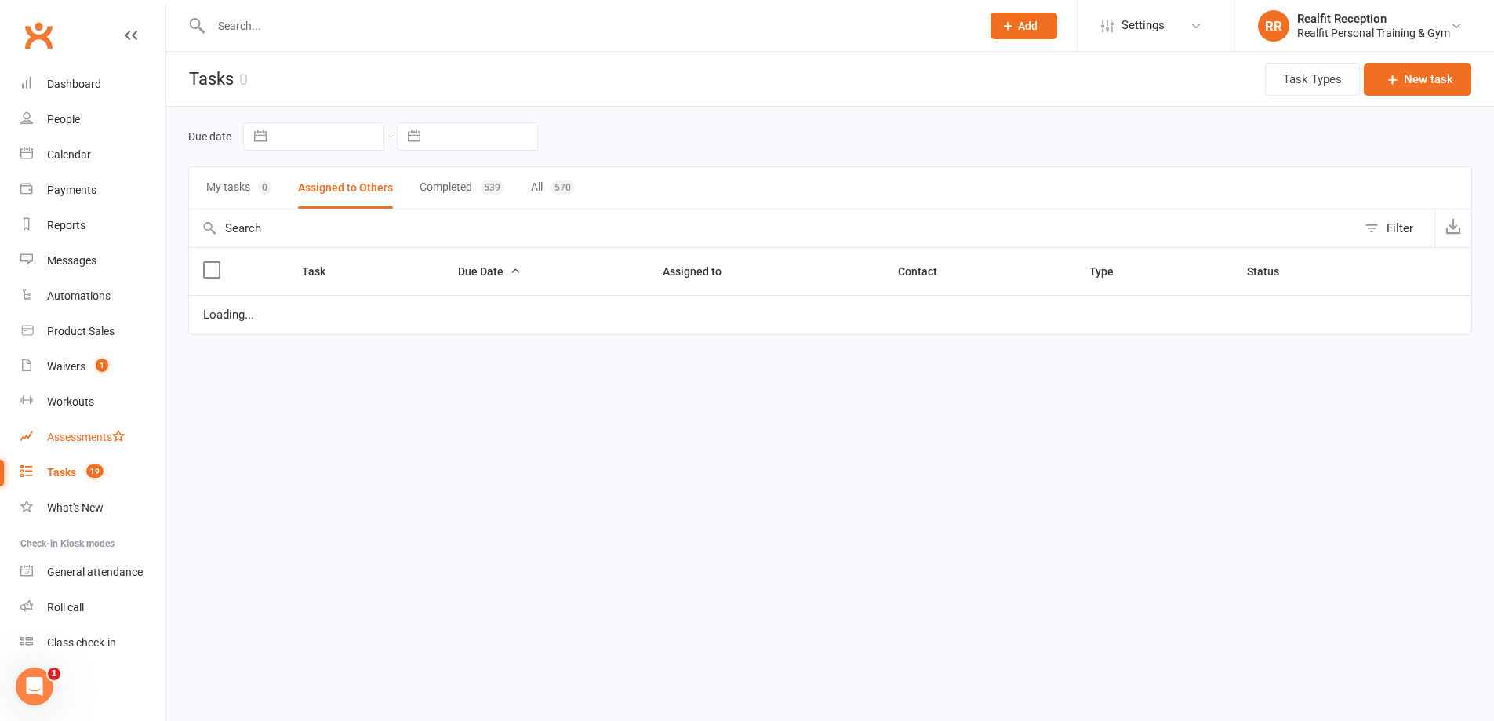
select select "waiting"
select select "started"
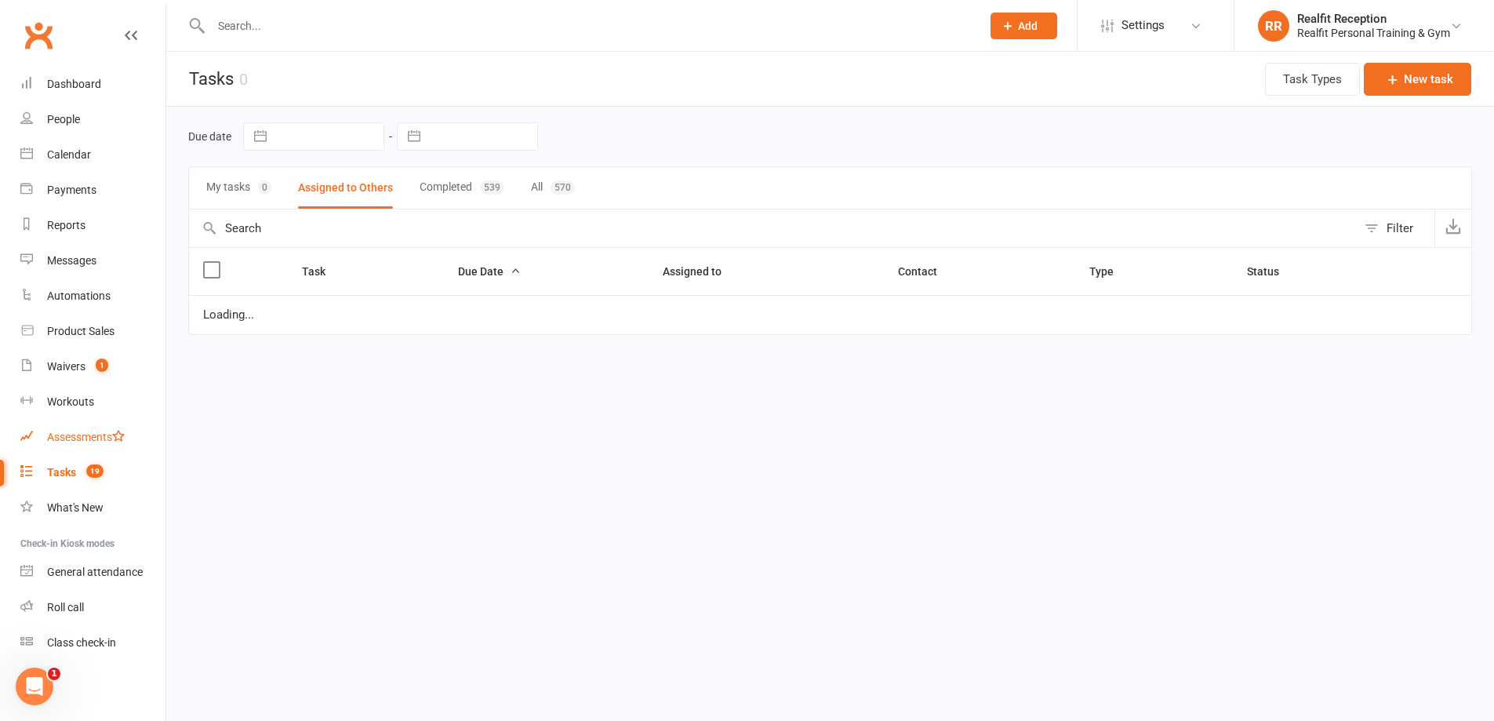
select select "started"
select select "waiting"
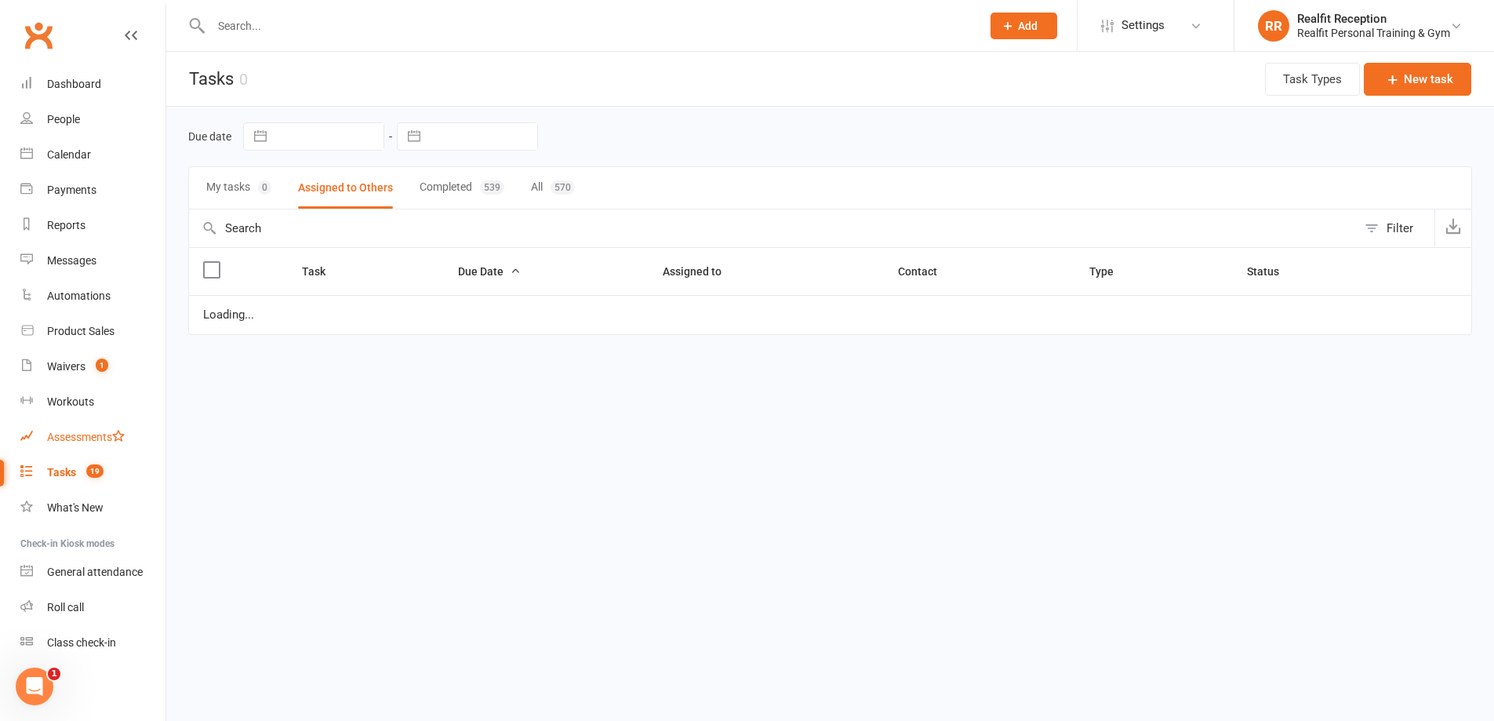
select select "waiting"
select select "started"
select select "waiting"
select select "started"
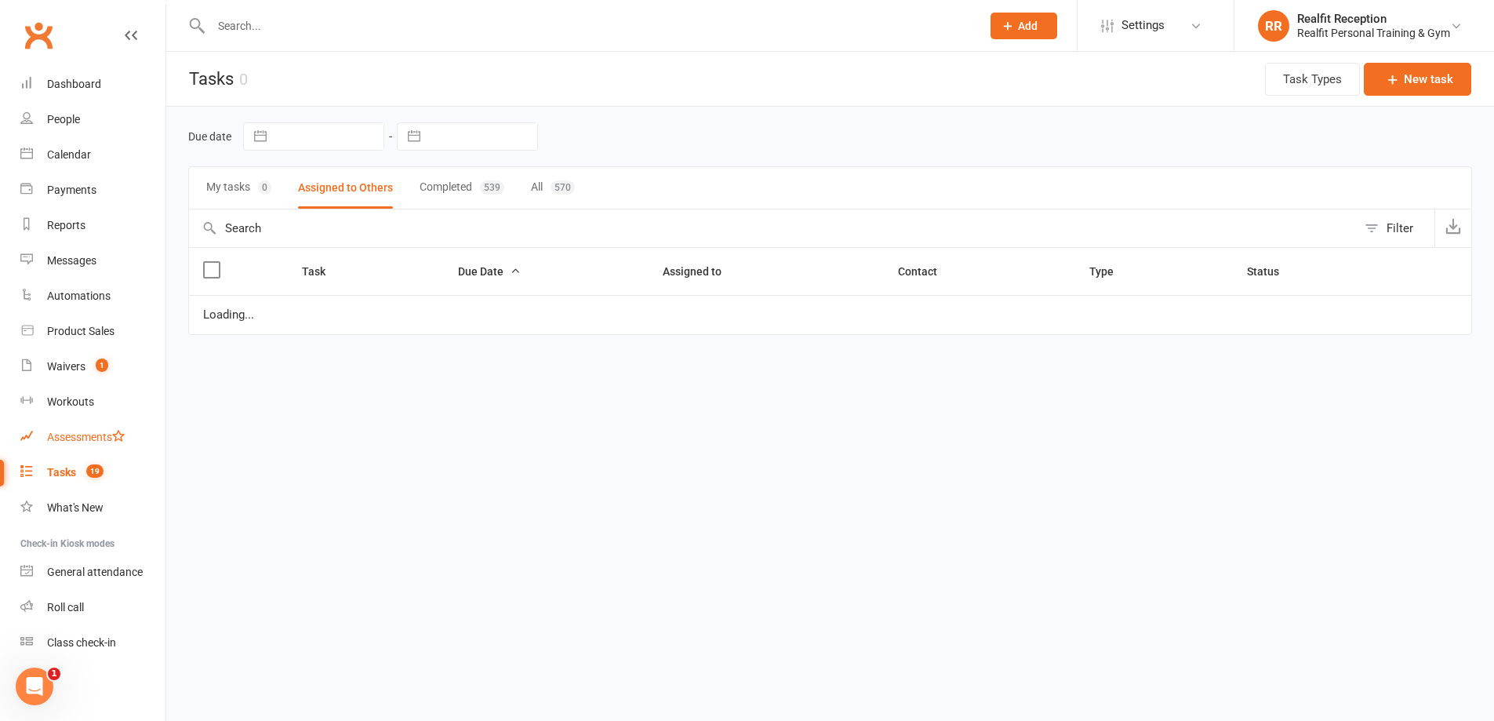
select select "waiting"
select select "started"
select select "waiting"
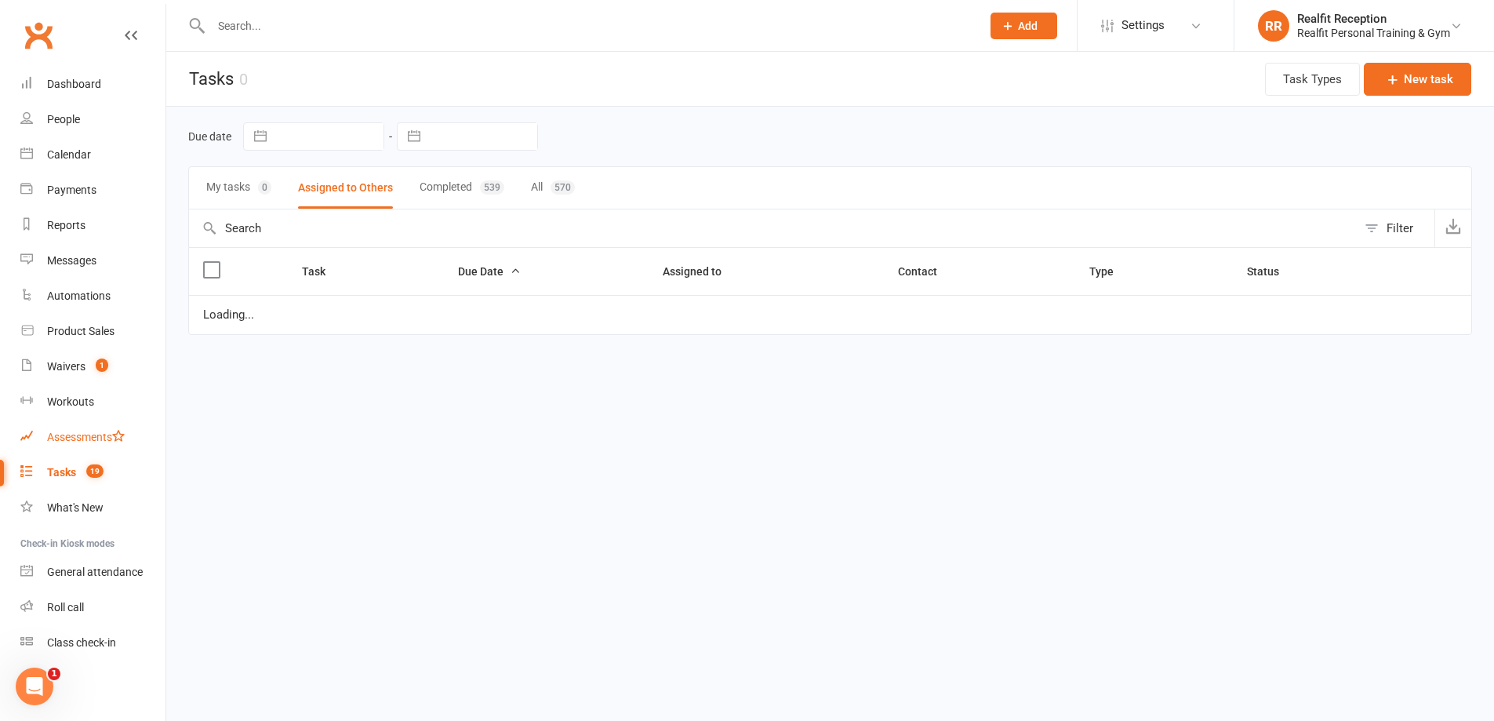
select select "started"
select select "waiting"
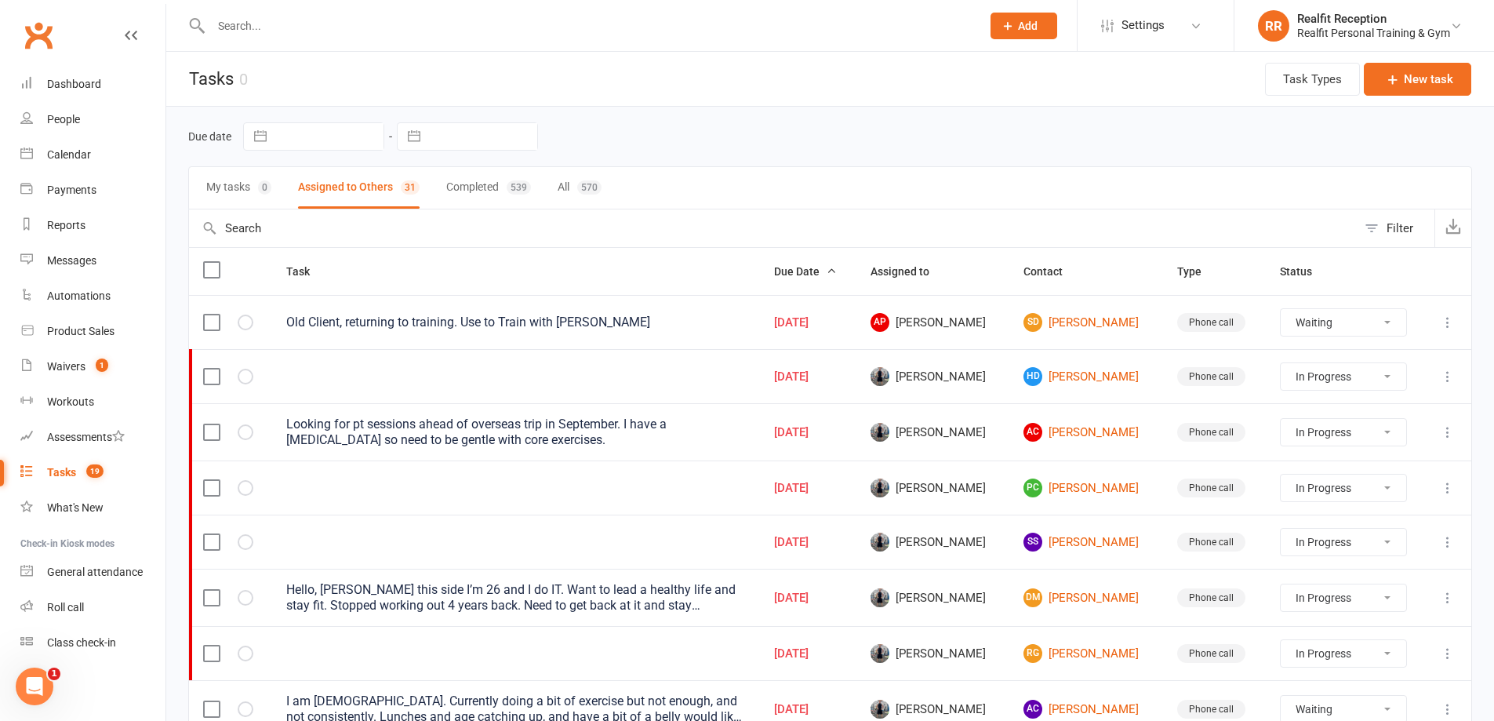
scroll to position [157, 0]
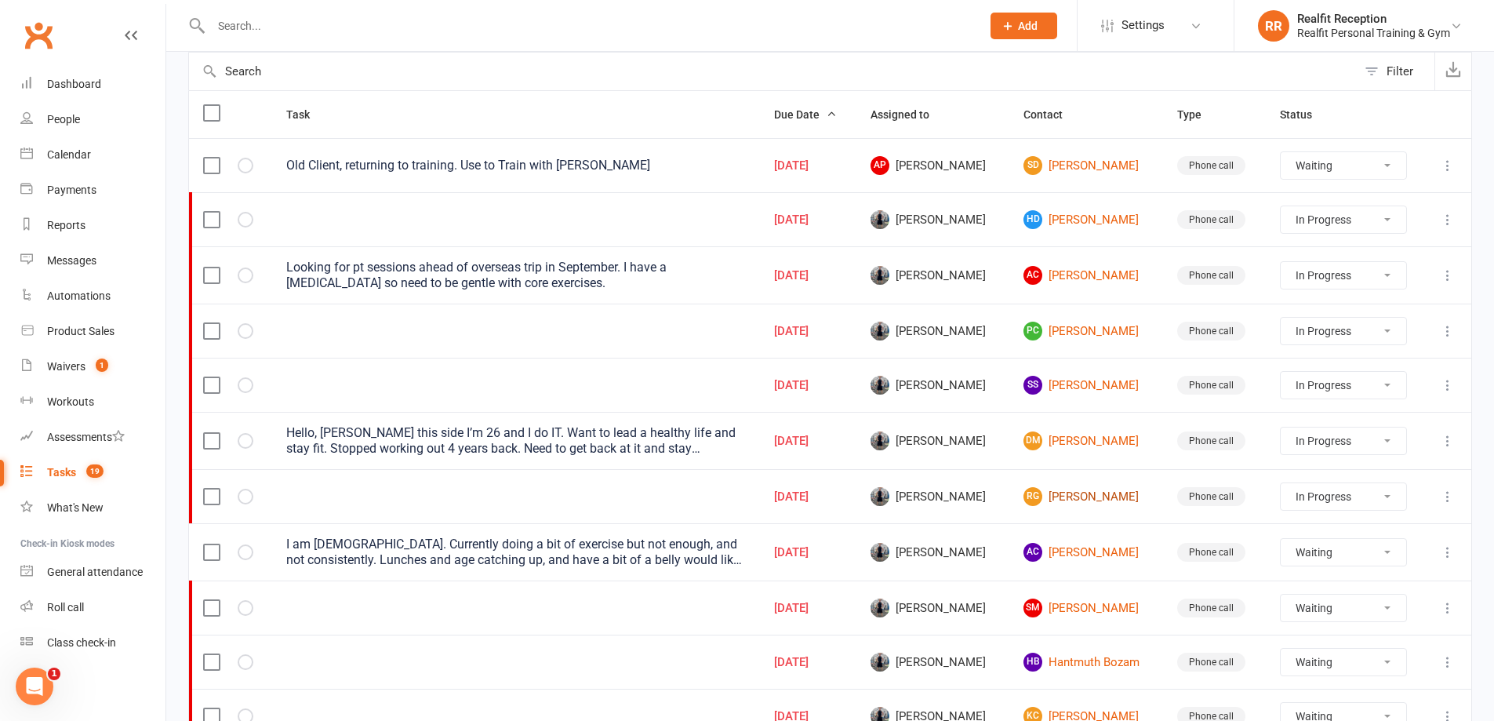
click at [1058, 489] on link "RG Robert Gregg" at bounding box center [1086, 496] width 125 height 19
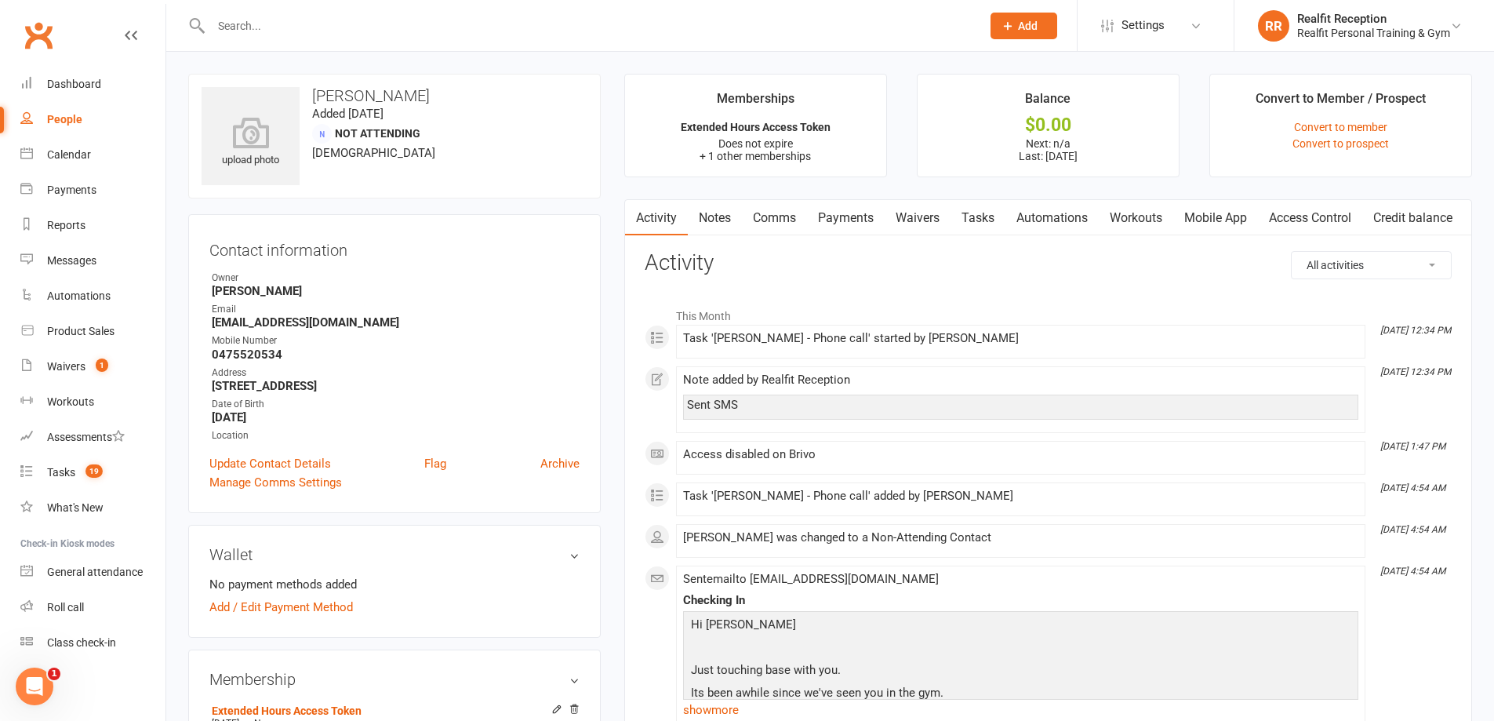
click at [771, 213] on link "Comms" at bounding box center [774, 218] width 65 height 36
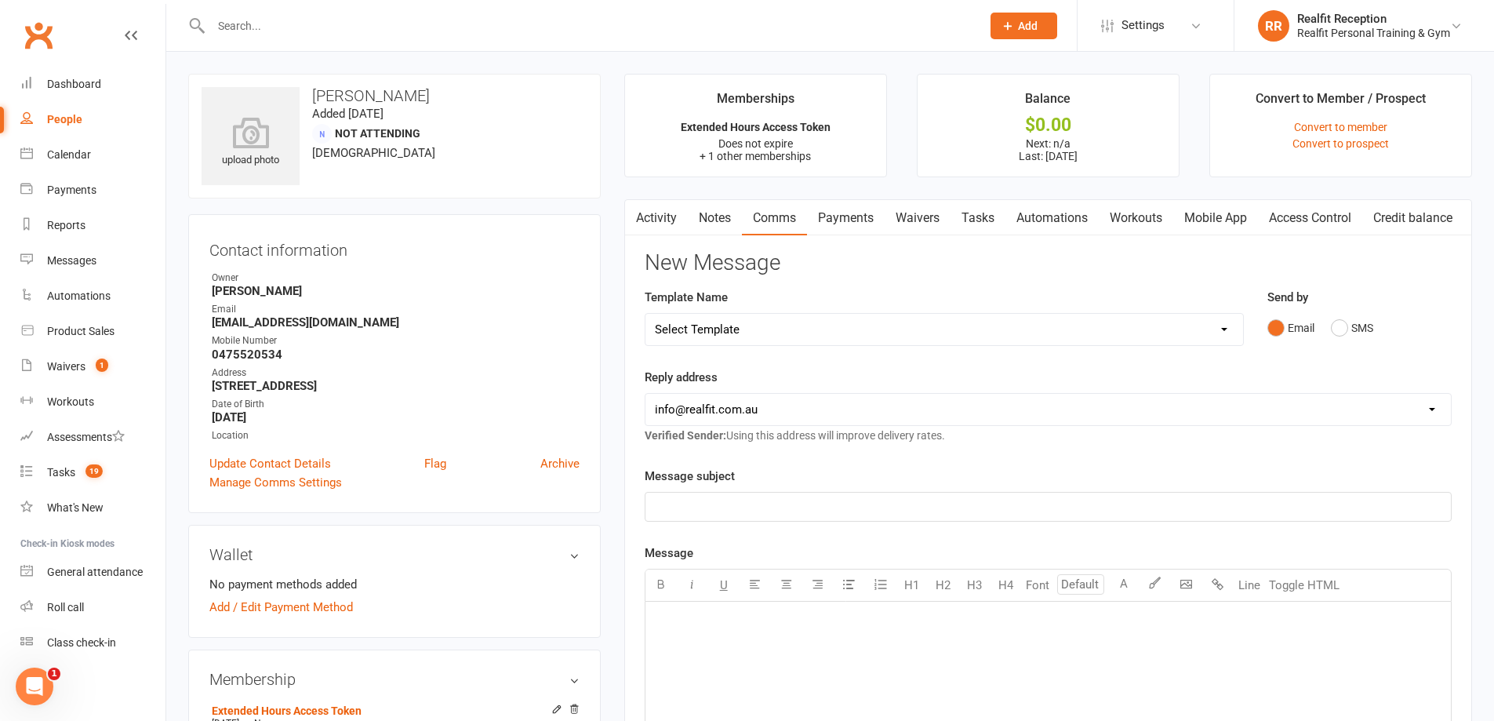
click at [762, 323] on select "Select Template [Email] 30 Day Check In [SMS] 30 Day Check In SMS [Email] [PERS…" at bounding box center [944, 329] width 598 height 31
select select "2"
click at [645, 314] on select "Select Template [Email] 30 Day Check In [SMS] 30 Day Check In SMS [Email] [PERS…" at bounding box center [944, 329] width 598 height 31
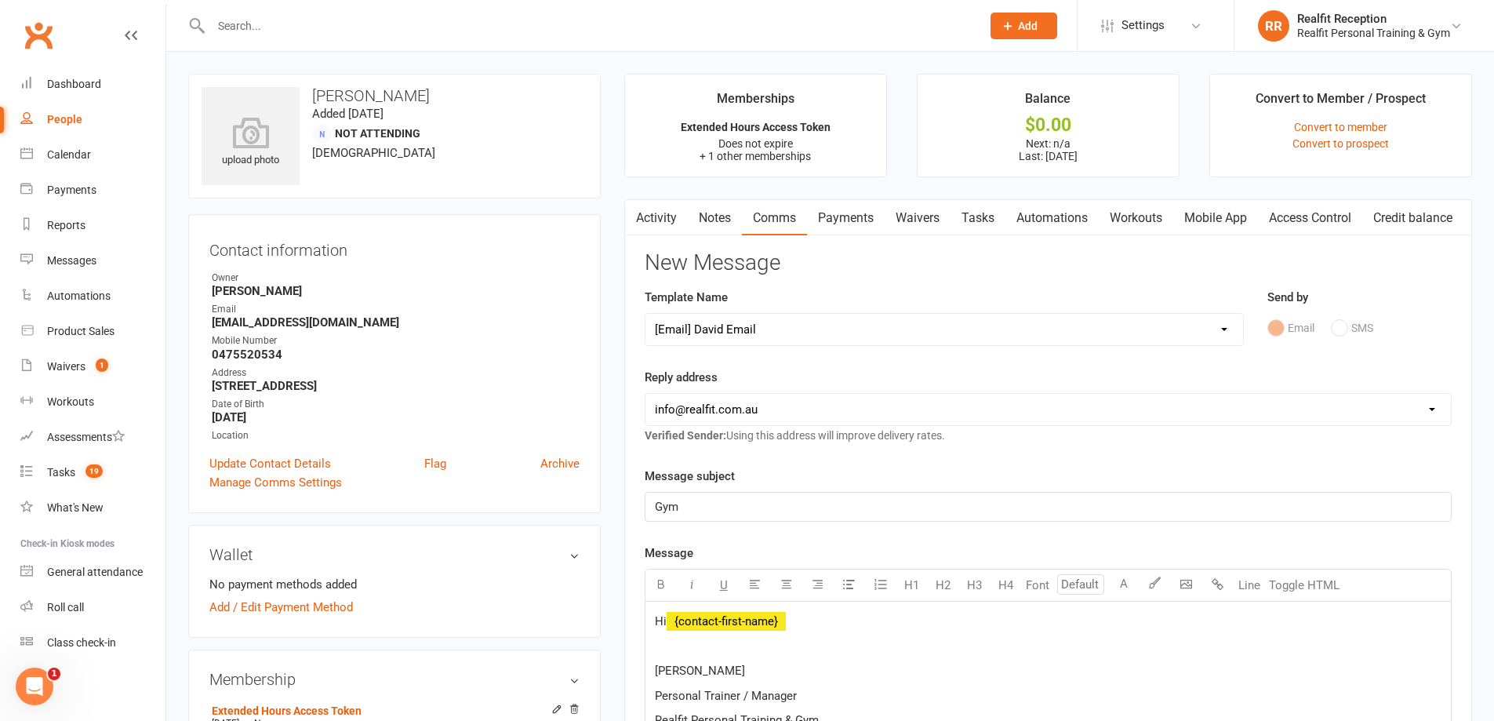
click at [725, 405] on select "[EMAIL_ADDRESS][DOMAIN_NAME] [PERSON_NAME][EMAIL_ADDRESS][DOMAIN_NAME] [PERSON_…" at bounding box center [1047, 409] width 805 height 31
select select "1"
click at [645, 394] on select "[EMAIL_ADDRESS][DOMAIN_NAME] [PERSON_NAME][EMAIL_ADDRESS][DOMAIN_NAME] [PERSON_…" at bounding box center [1047, 409] width 805 height 31
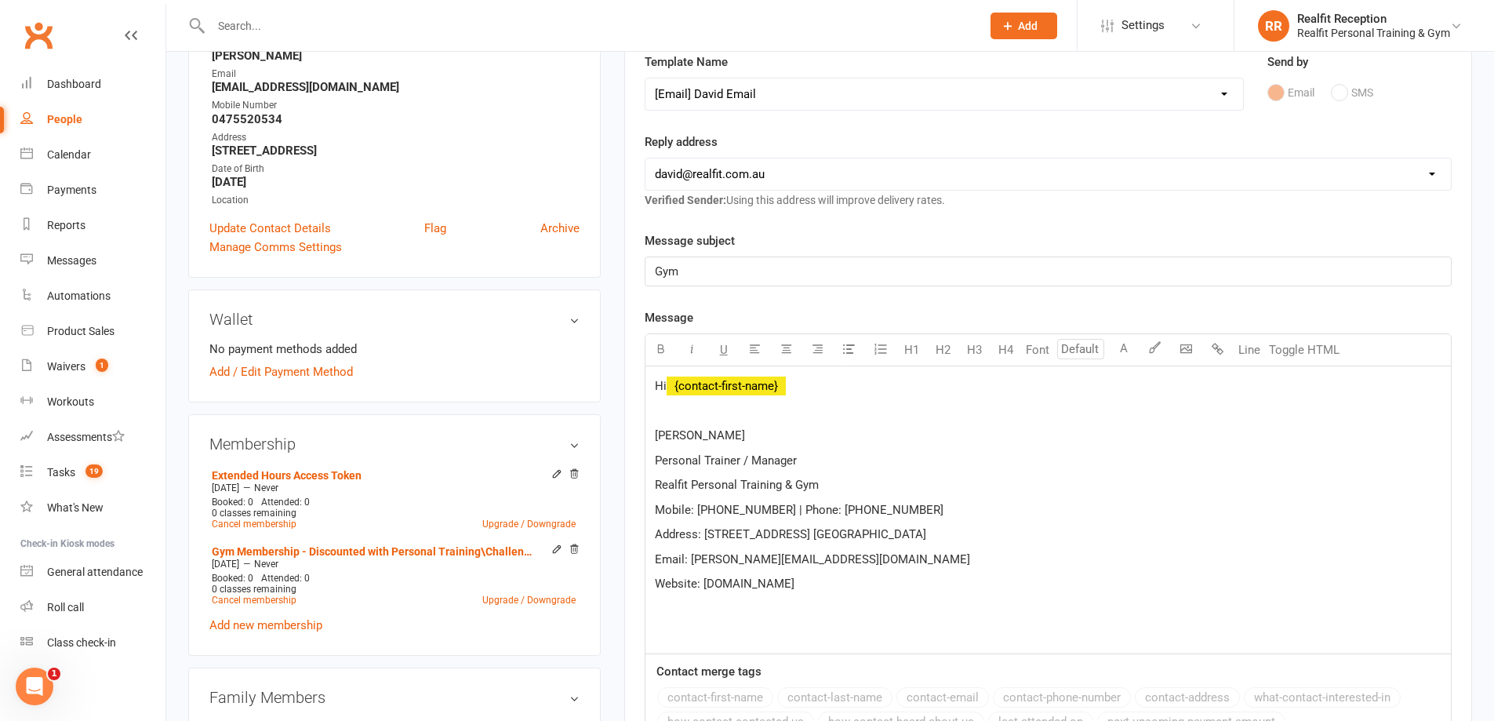
scroll to position [314, 0]
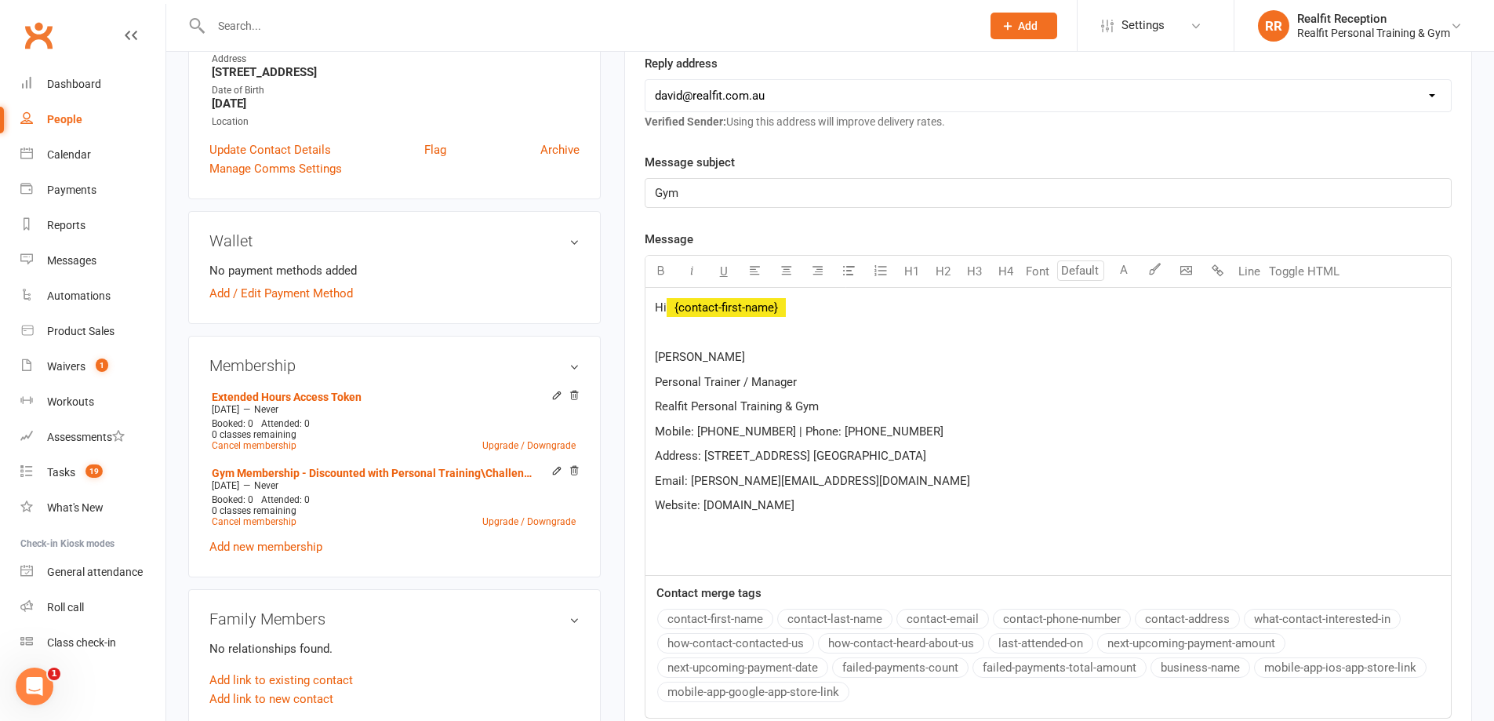
drag, startPoint x: 791, startPoint y: 314, endPoint x: 802, endPoint y: 309, distance: 11.9
click at [794, 313] on p "Hi ﻿ {contact-first-name}" at bounding box center [1048, 307] width 787 height 19
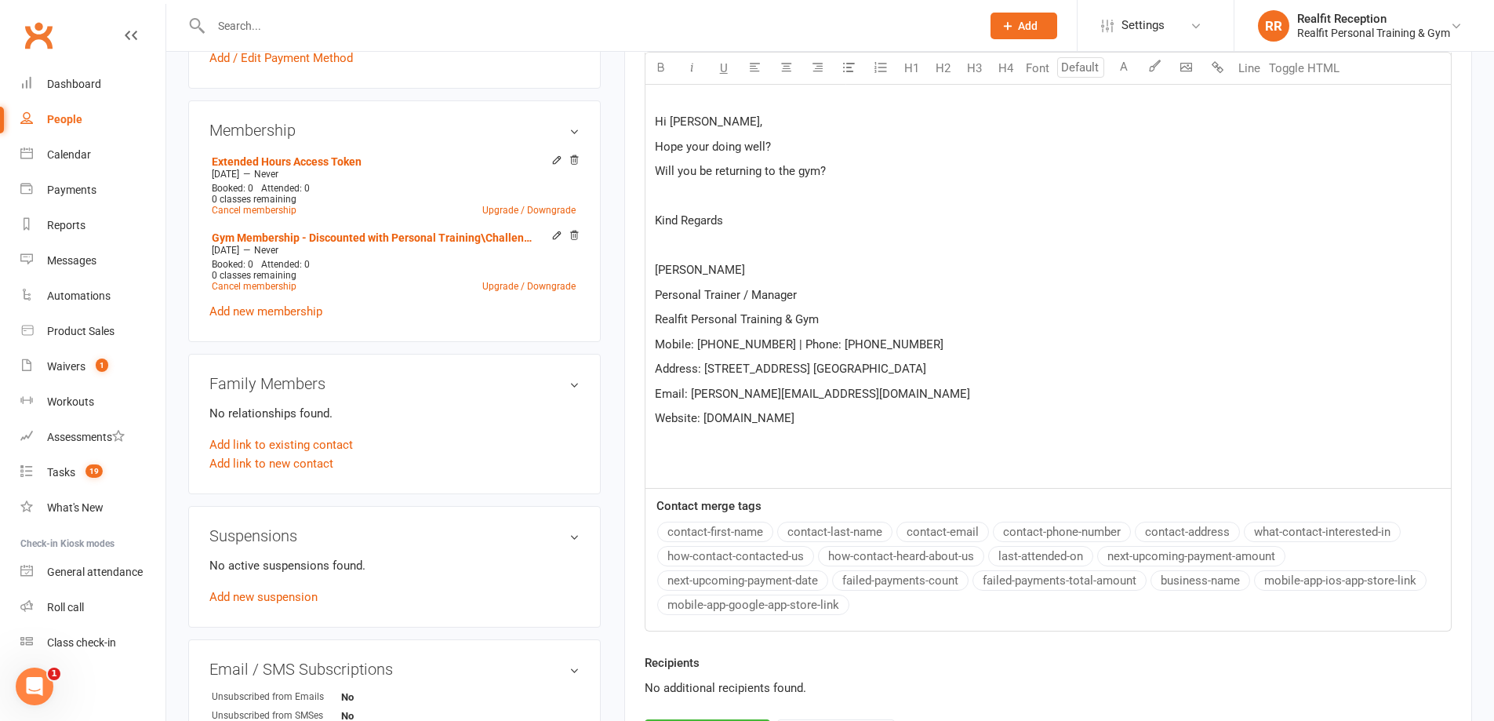
scroll to position [784, 0]
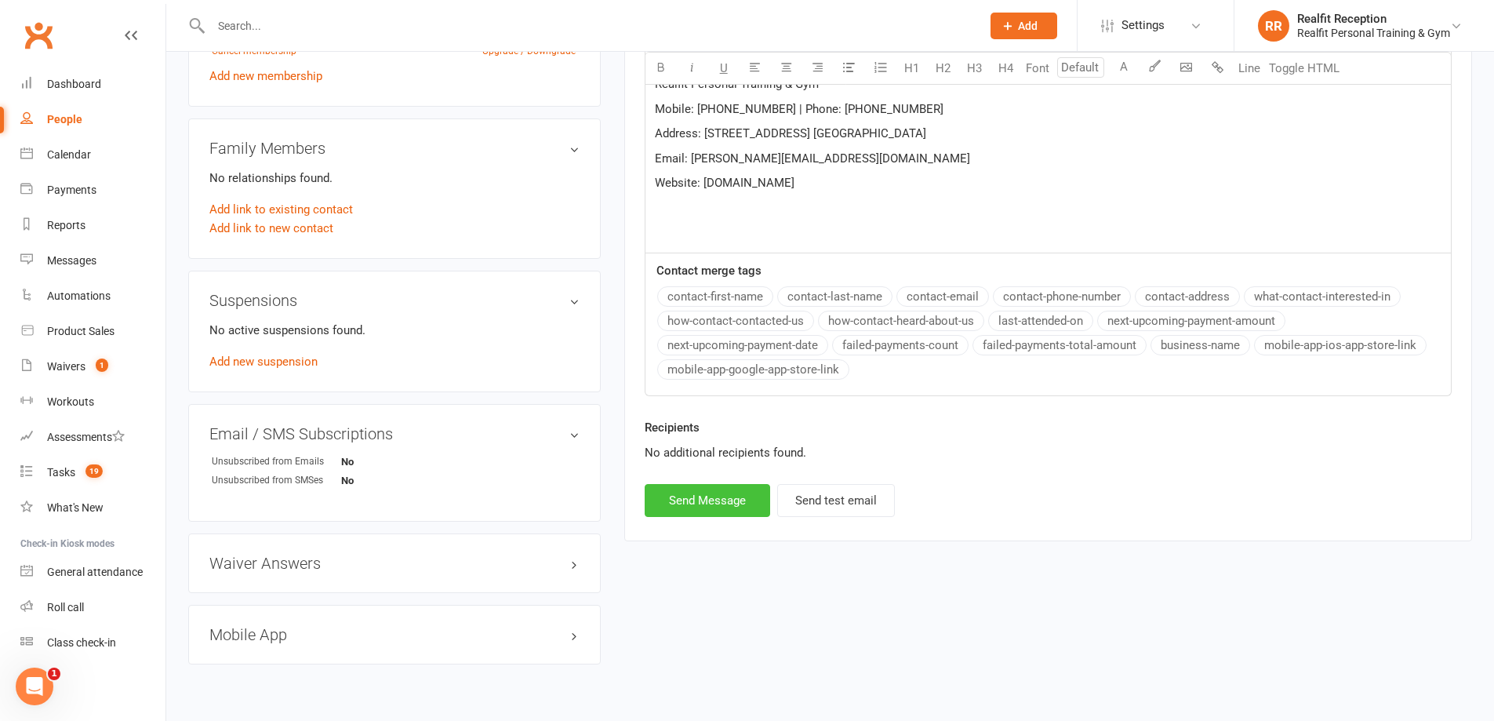
click at [718, 511] on button "Send Message" at bounding box center [707, 500] width 125 height 33
select select
select select "3"
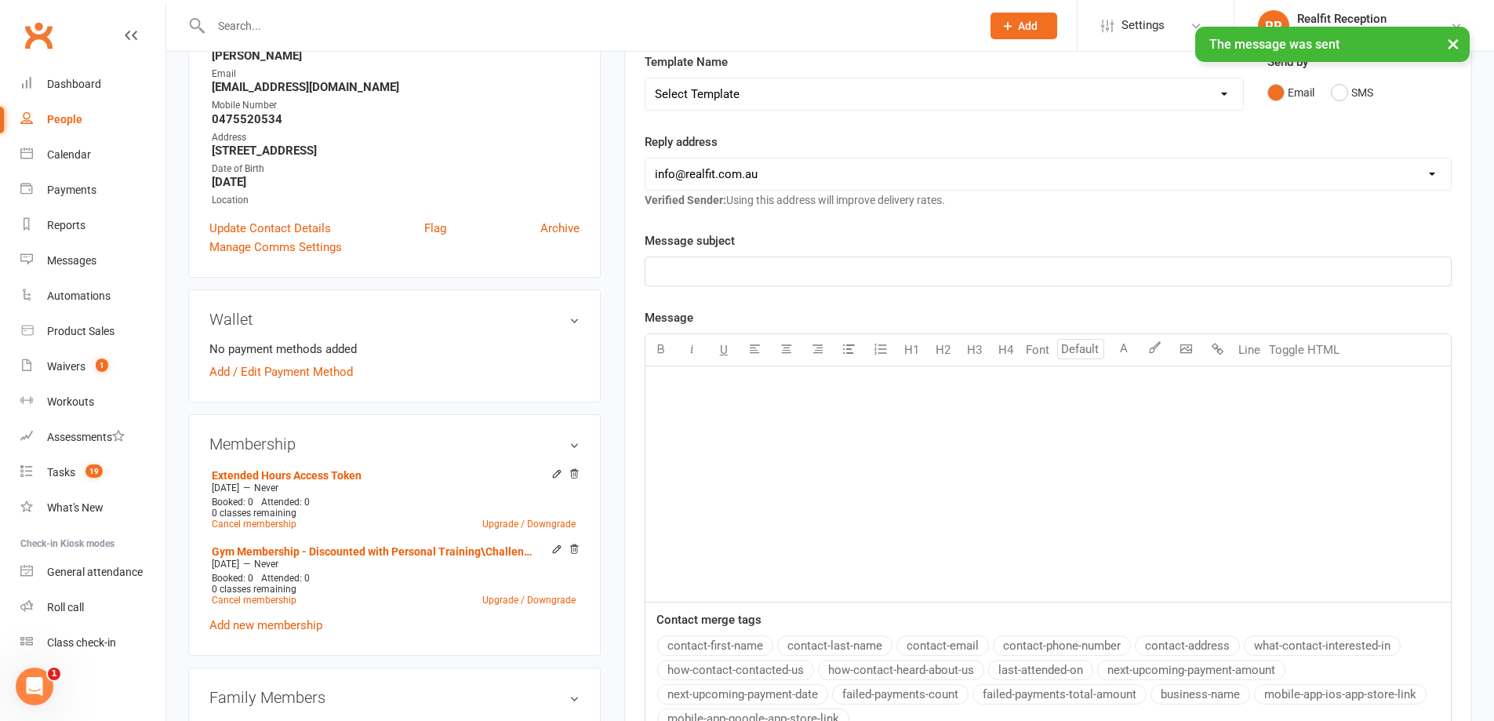
scroll to position [0, 0]
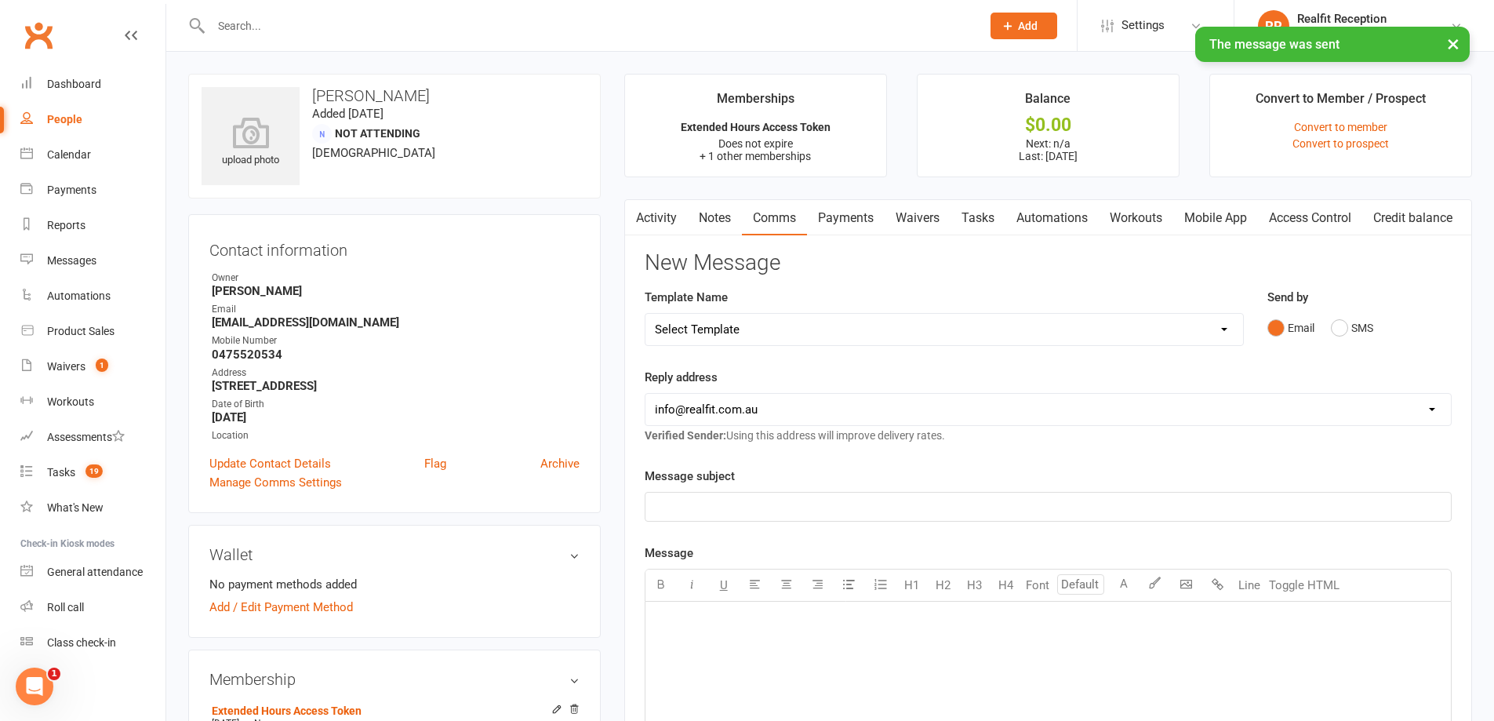
click at [719, 213] on link "Notes" at bounding box center [715, 218] width 54 height 36
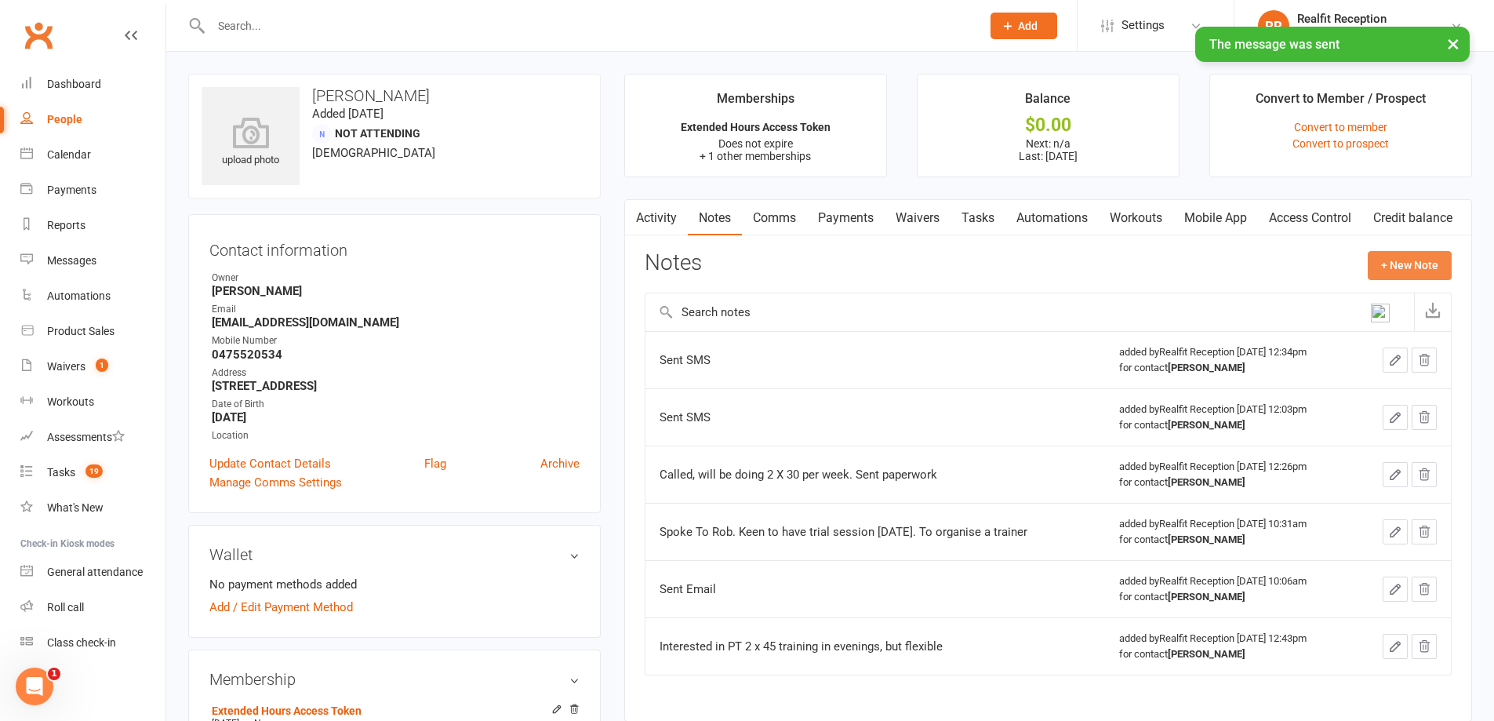
click at [1427, 258] on button "+ New Note" at bounding box center [1410, 265] width 84 height 28
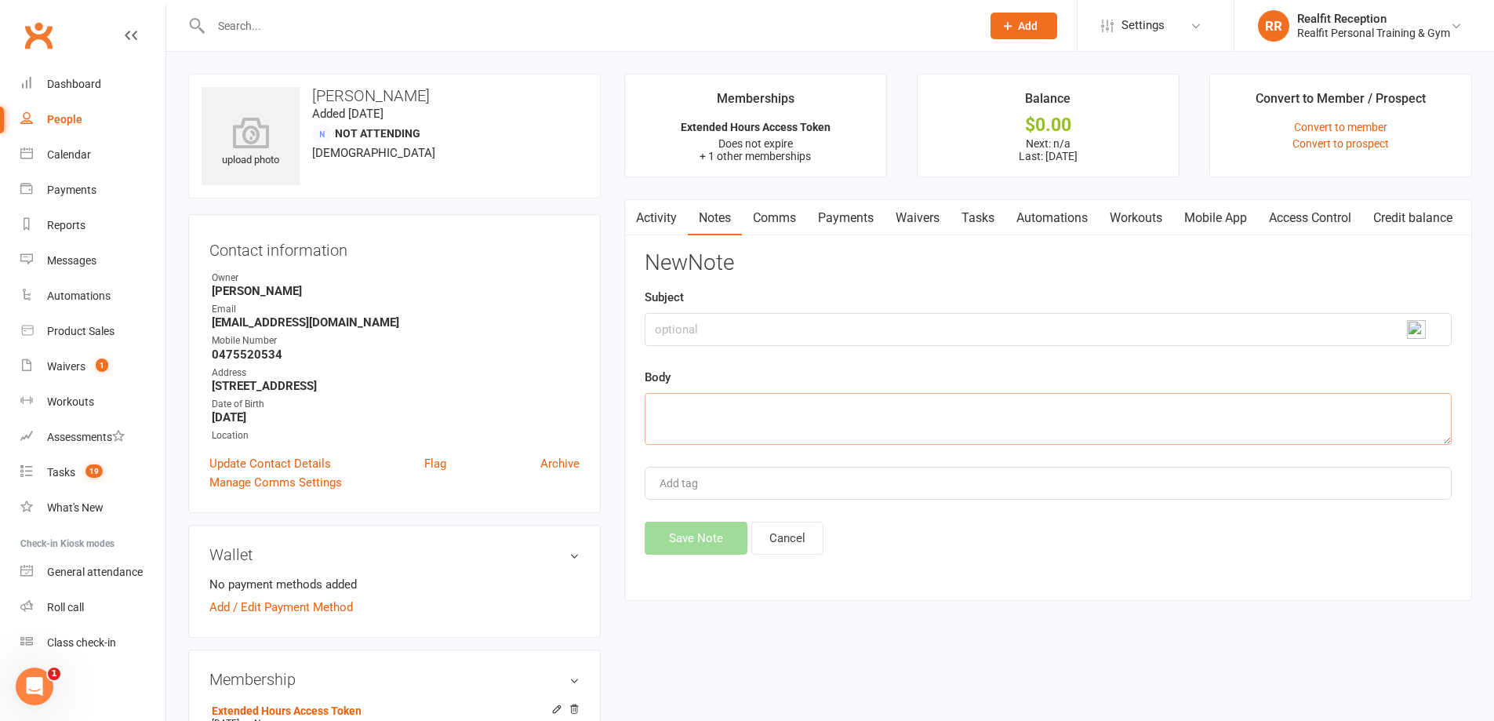
click at [701, 407] on textarea at bounding box center [1048, 419] width 807 height 52
type textarea "Sent Email"
click at [727, 542] on button "Save Note" at bounding box center [696, 538] width 103 height 33
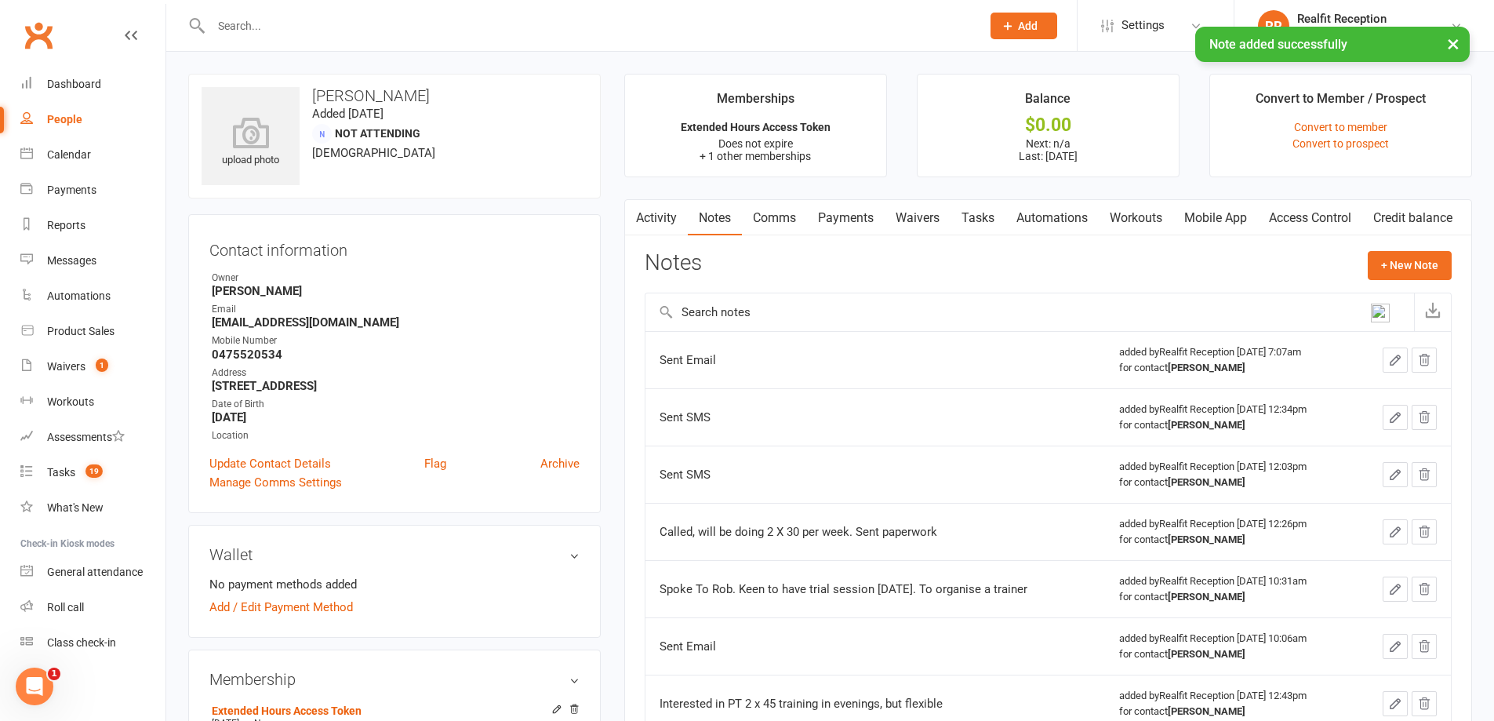
click at [984, 214] on link "Tasks" at bounding box center [978, 218] width 55 height 36
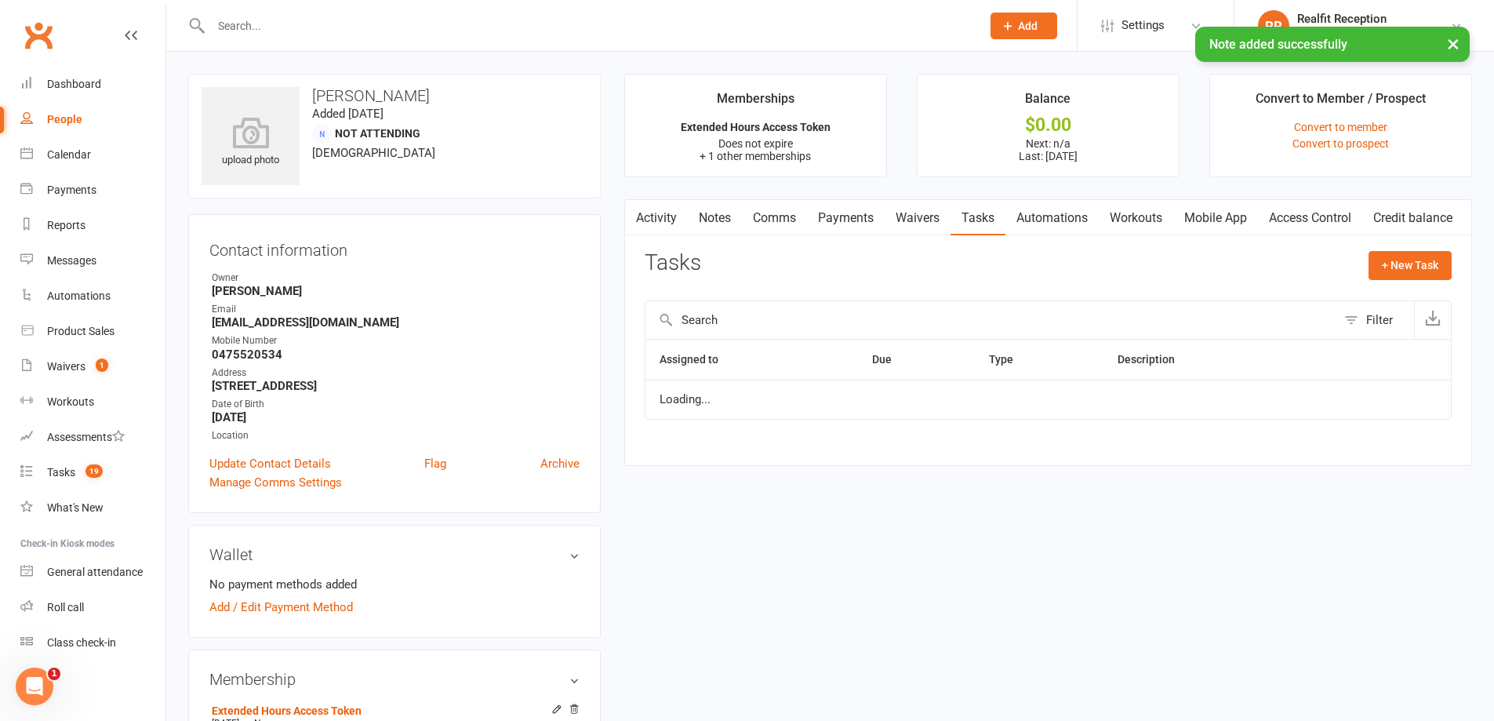
select select "started"
click at [1258, 402] on select "Not Started In Progress Waiting Complete" at bounding box center [1228, 407] width 116 height 27
click at [1184, 394] on select "Not Started In Progress Waiting Complete" at bounding box center [1228, 407] width 116 height 27
click at [1391, 408] on icon "button" at bounding box center [1395, 407] width 14 height 14
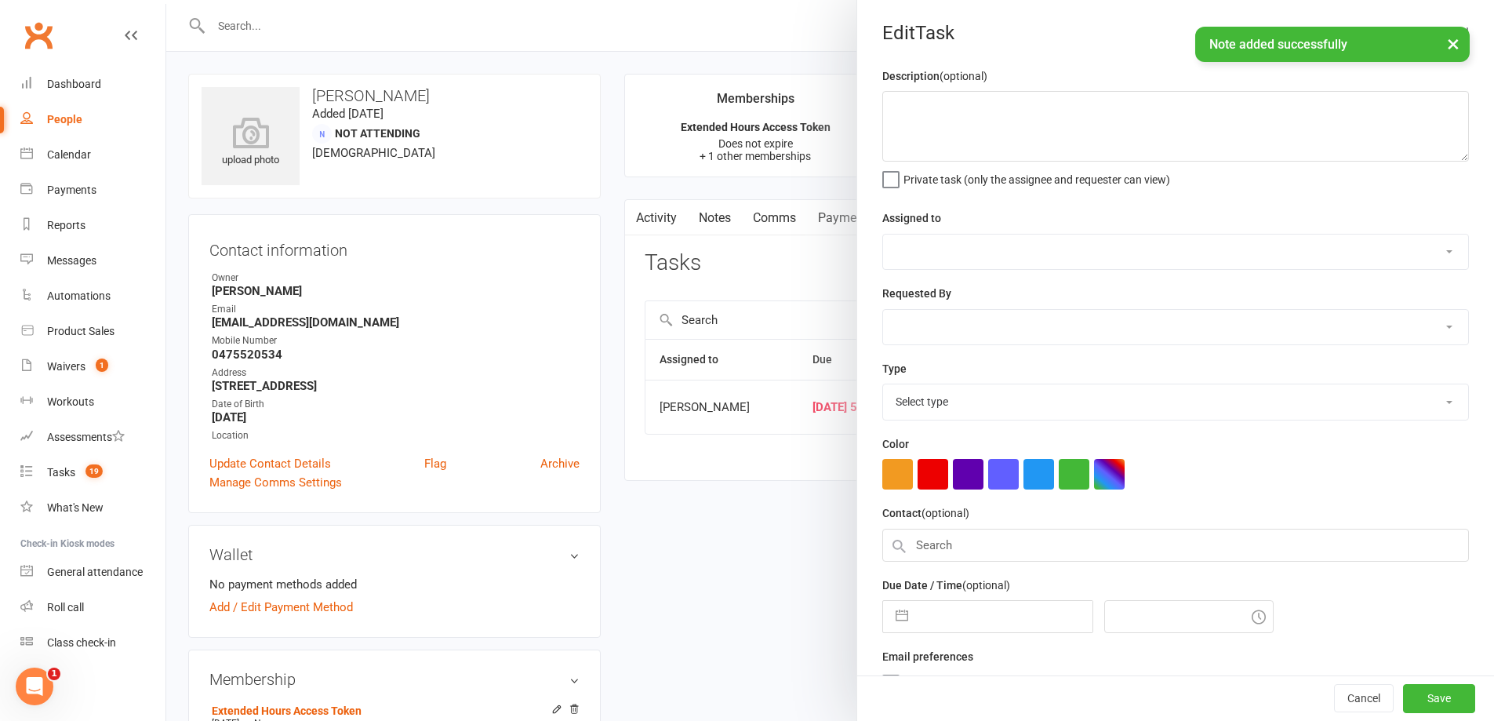
select select "49223"
type input "[DATE]"
type input "5:00am"
select select "26751"
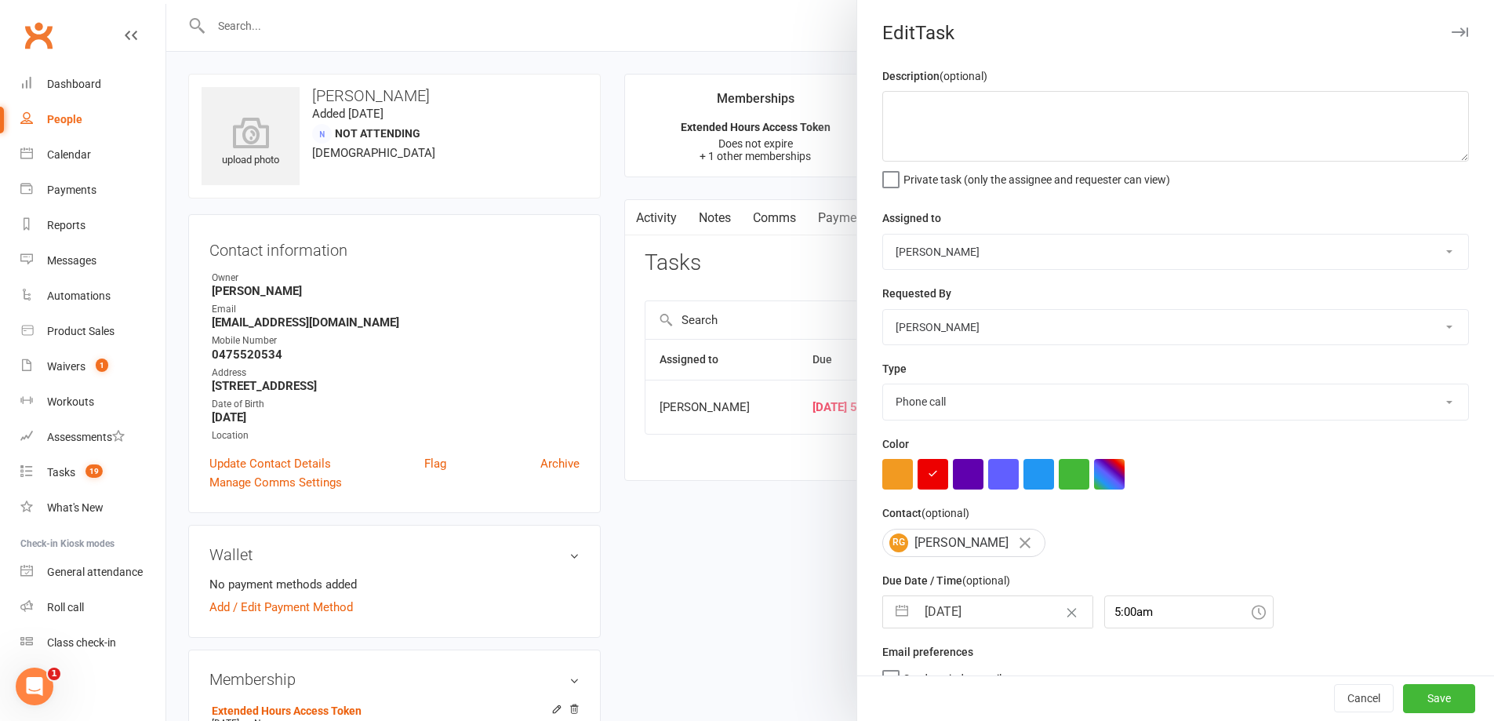
click at [1008, 619] on input "[DATE]" at bounding box center [1004, 611] width 176 height 31
select select "6"
select select "2025"
select select "7"
select select "2025"
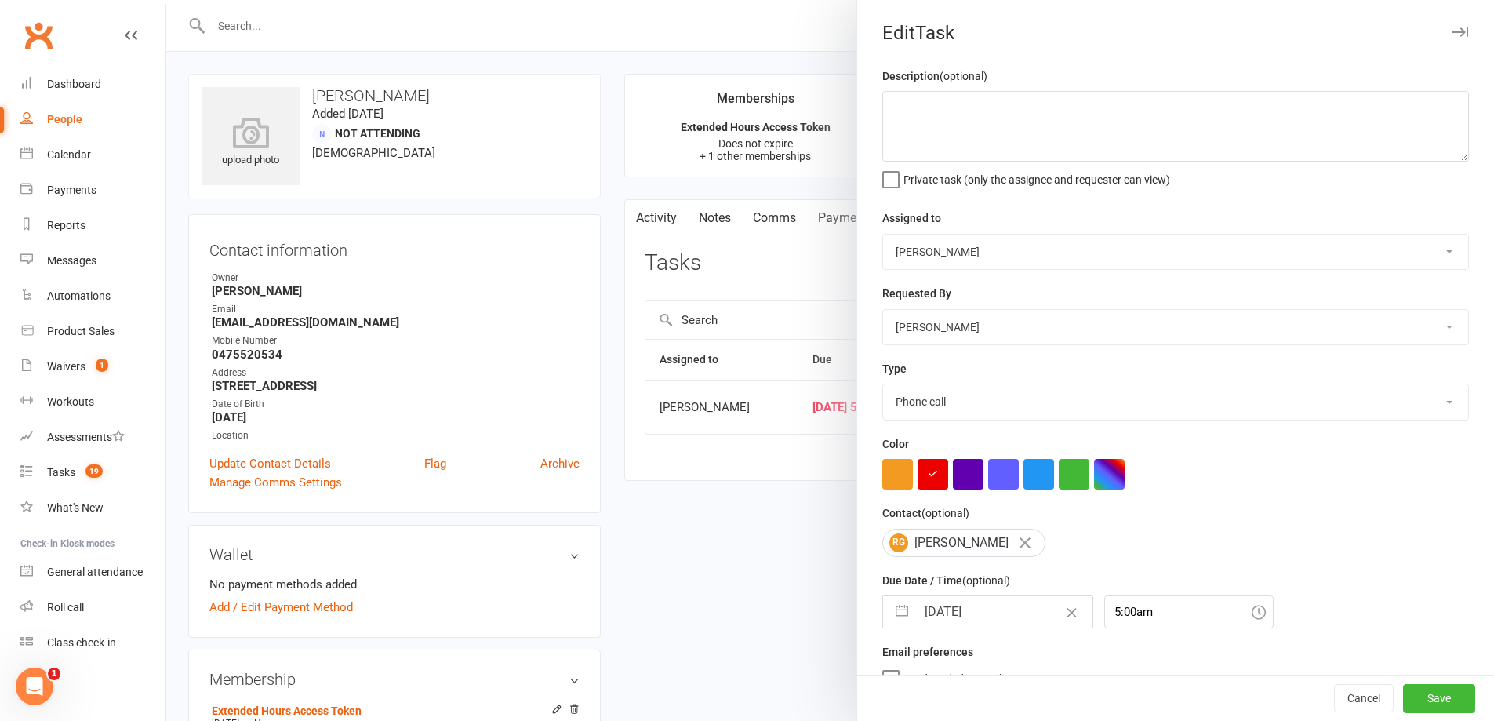
select select "8"
select select "2025"
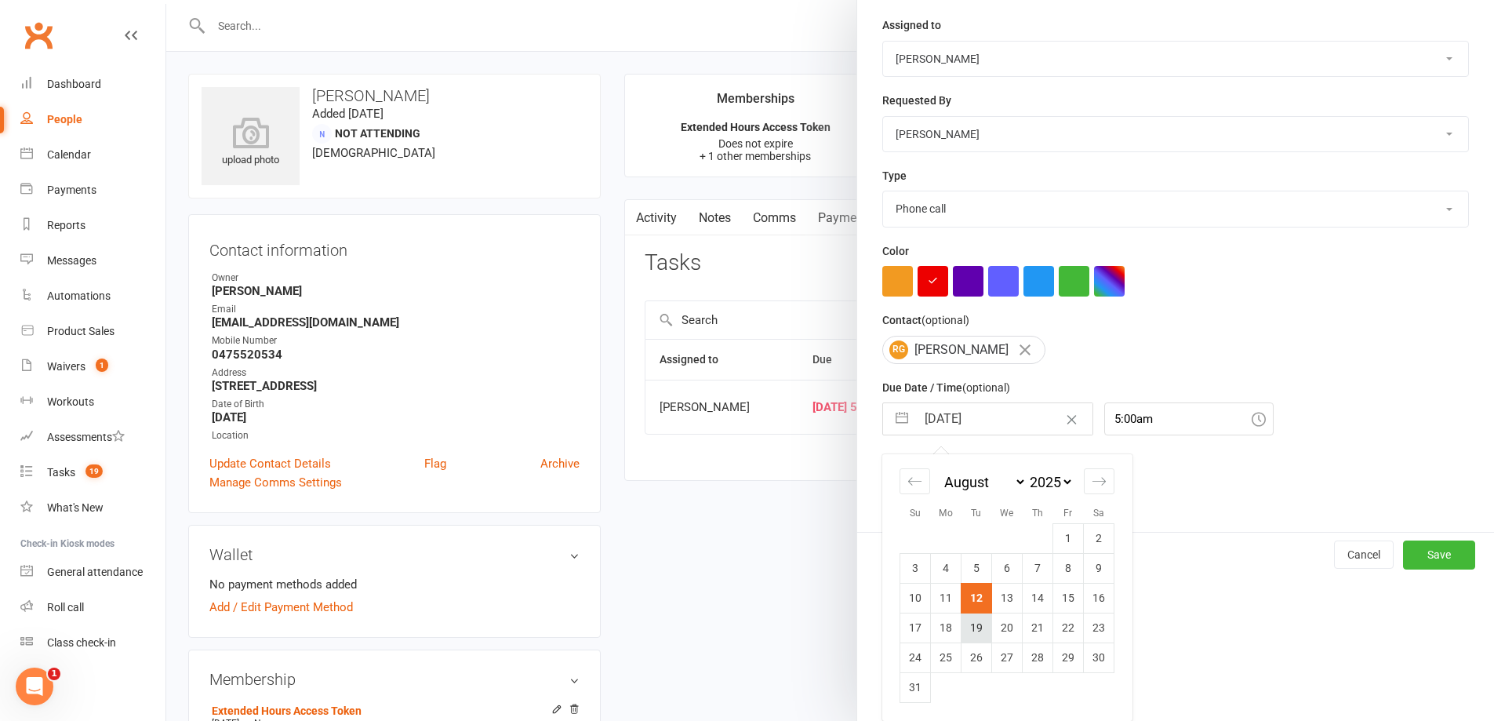
click at [977, 626] on td "19" at bounding box center [977, 628] width 31 height 30
type input "[DATE]"
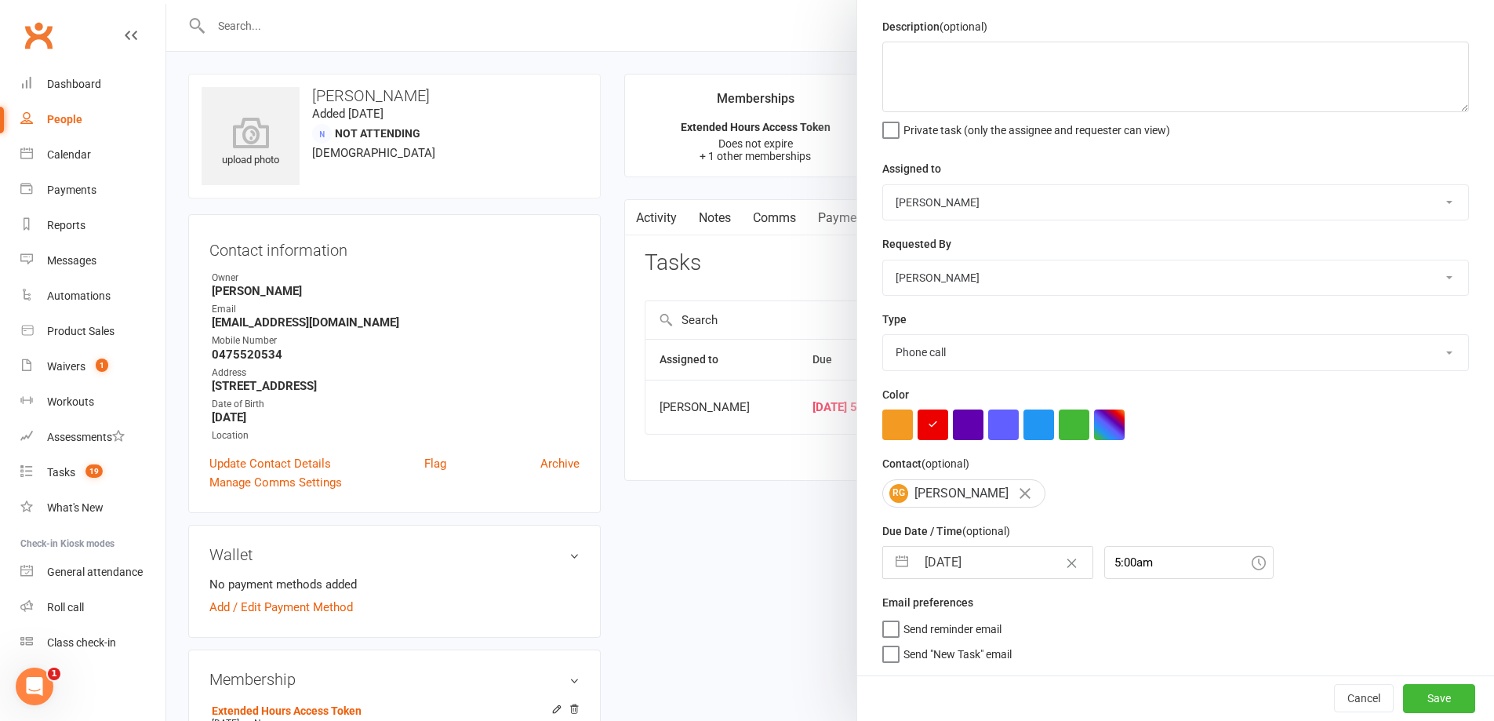
scroll to position [56, 0]
click at [1426, 699] on button "Save" at bounding box center [1439, 698] width 72 height 28
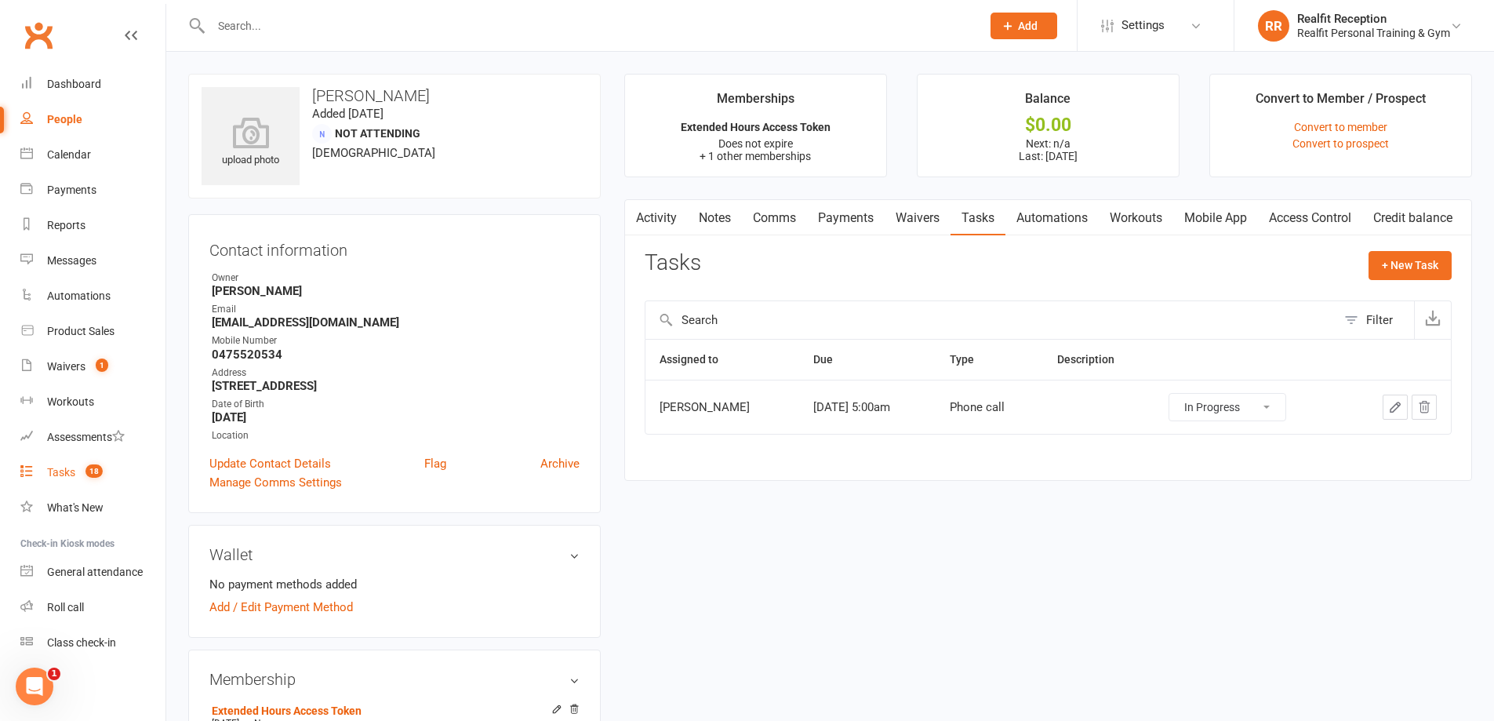
click at [56, 475] on div "Tasks" at bounding box center [61, 472] width 28 height 13
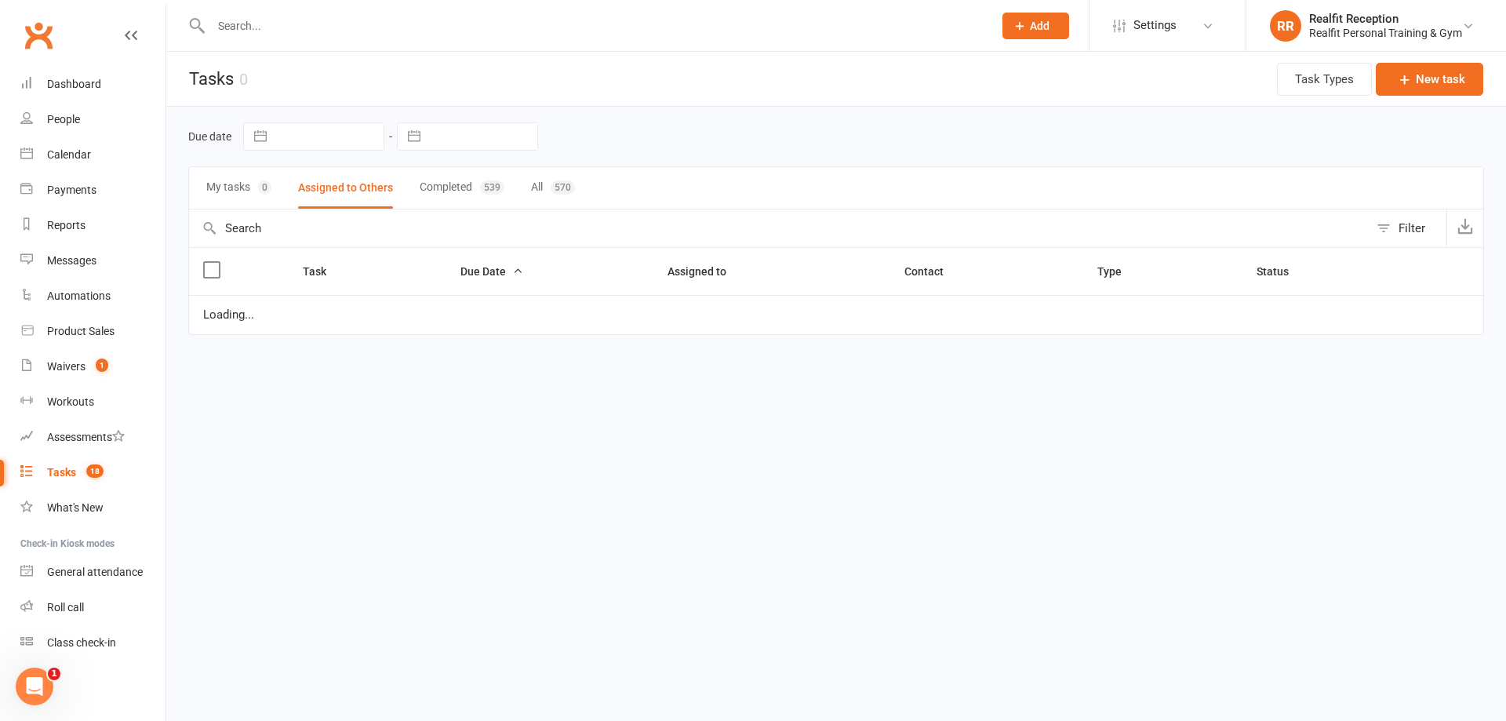
select select "waiting"
select select "started"
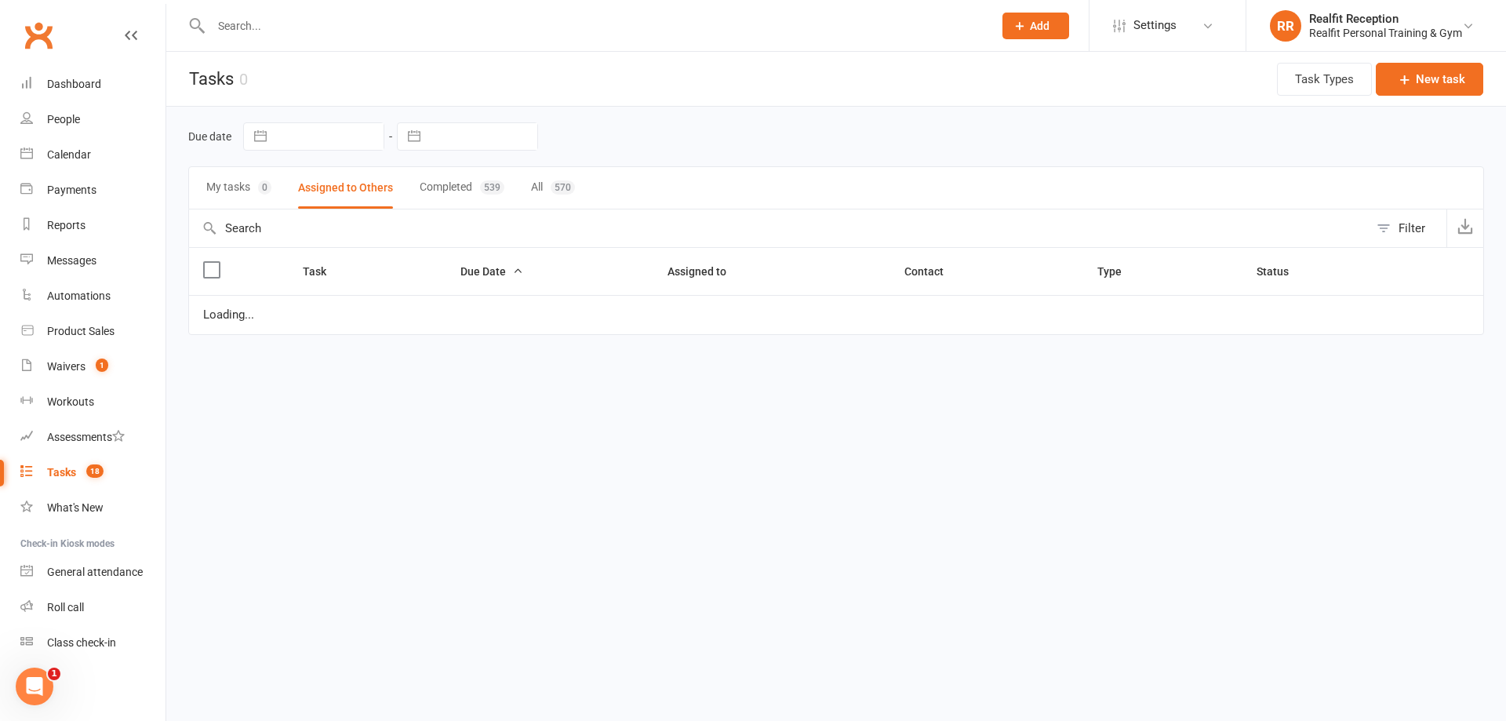
select select "started"
select select "waiting"
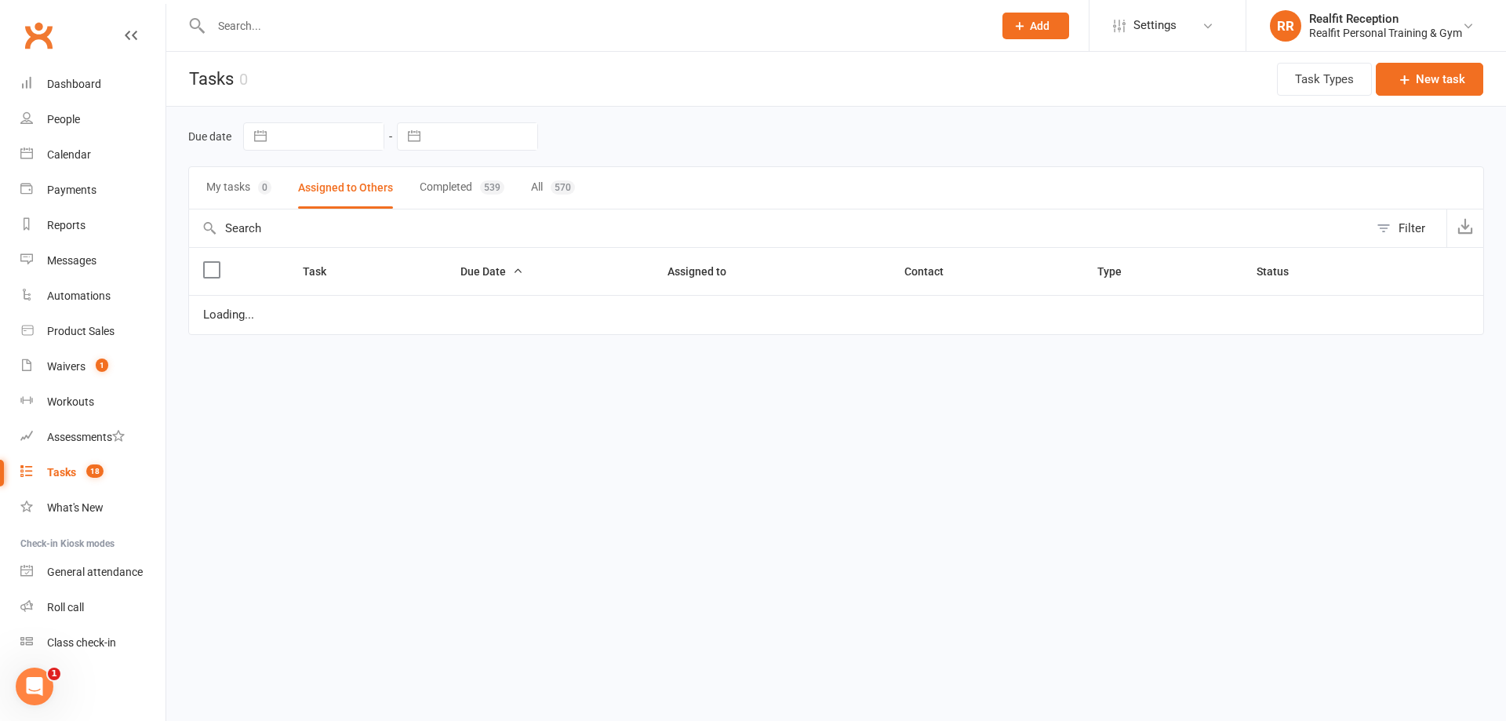
select select "waiting"
select select "started"
select select "waiting"
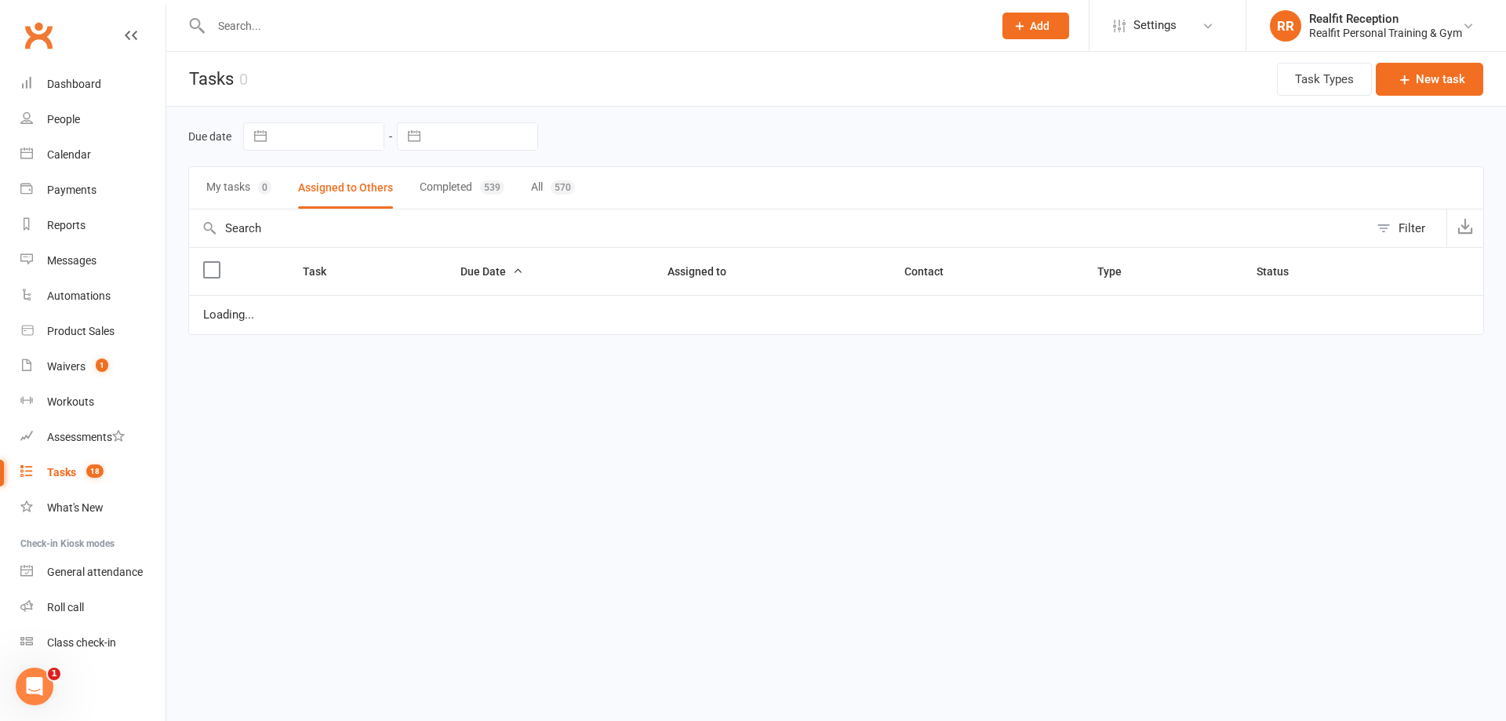
select select "started"
select select "waiting"
select select "started"
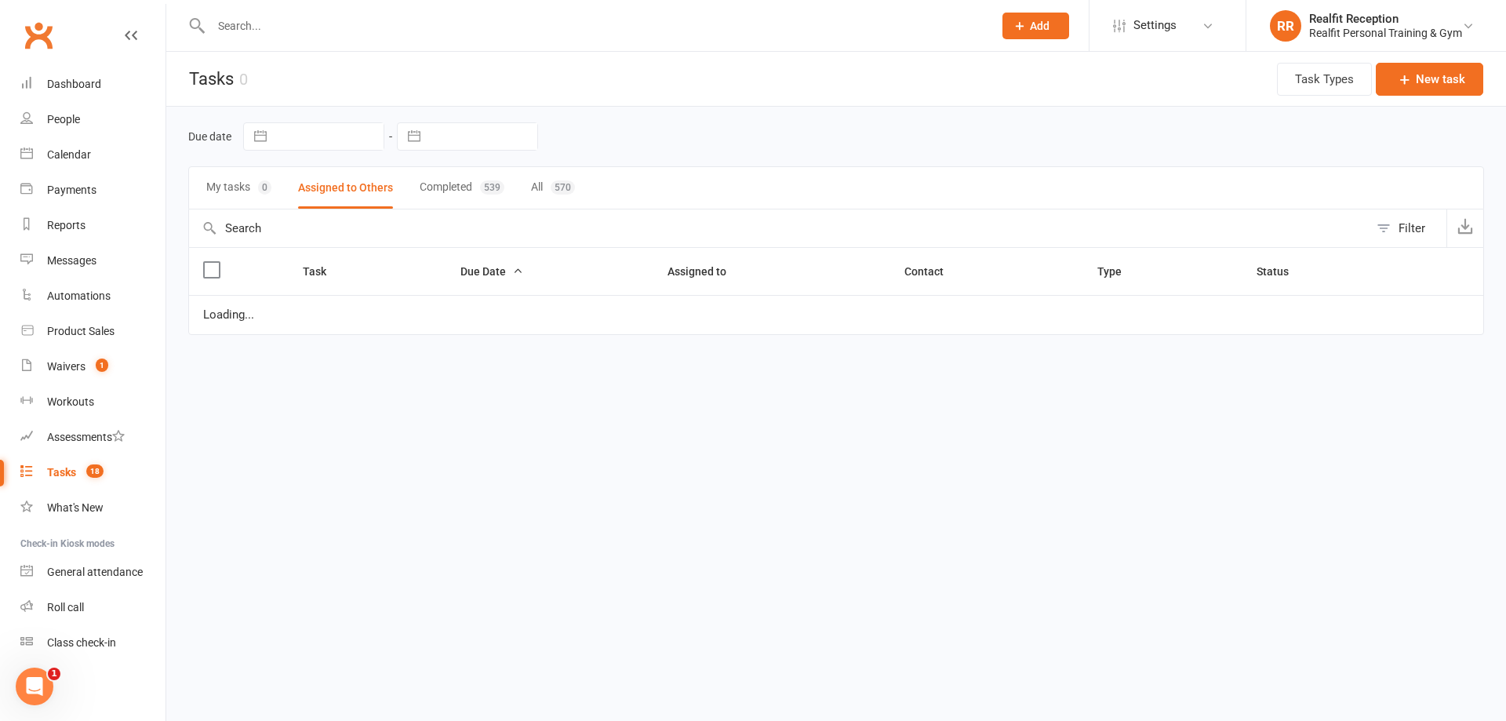
select select "started"
select select "waiting"
select select "started"
select select "waiting"
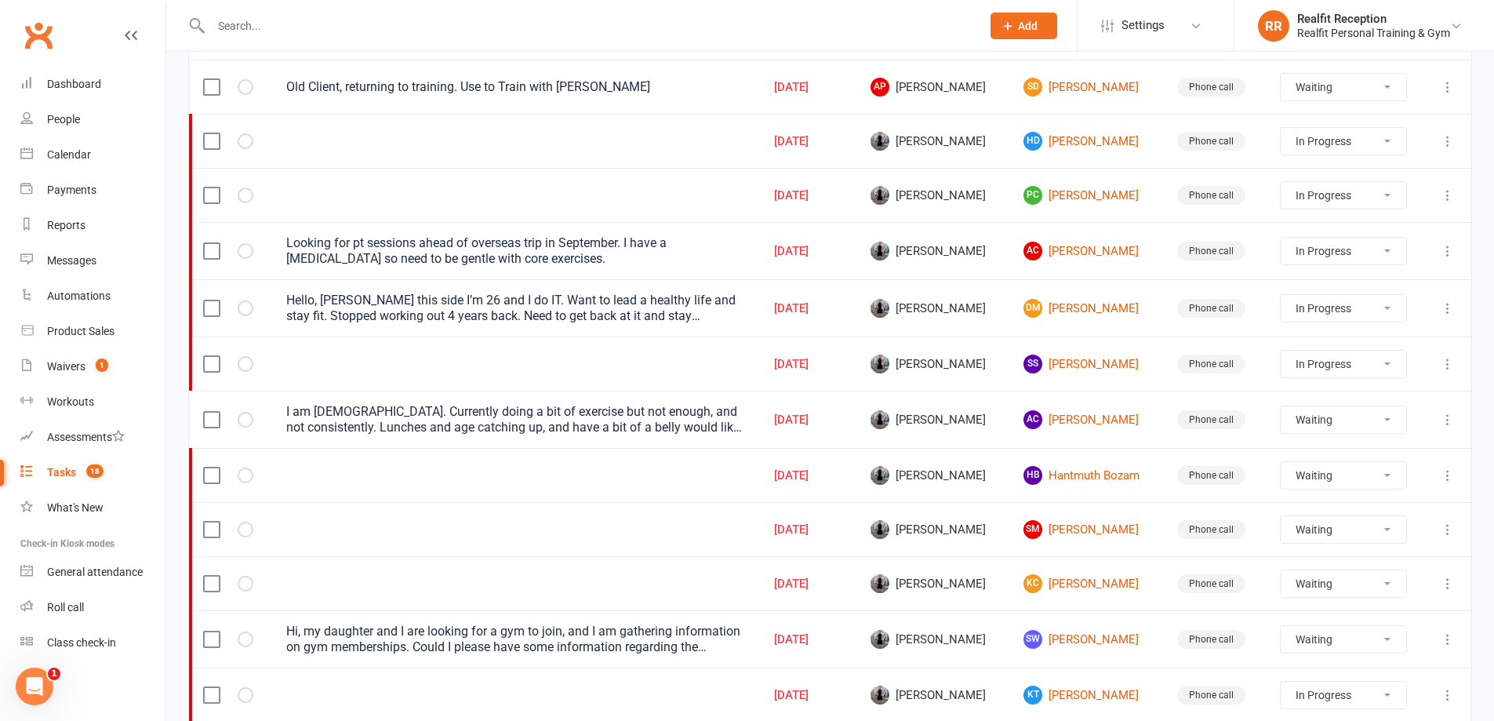
scroll to position [78, 0]
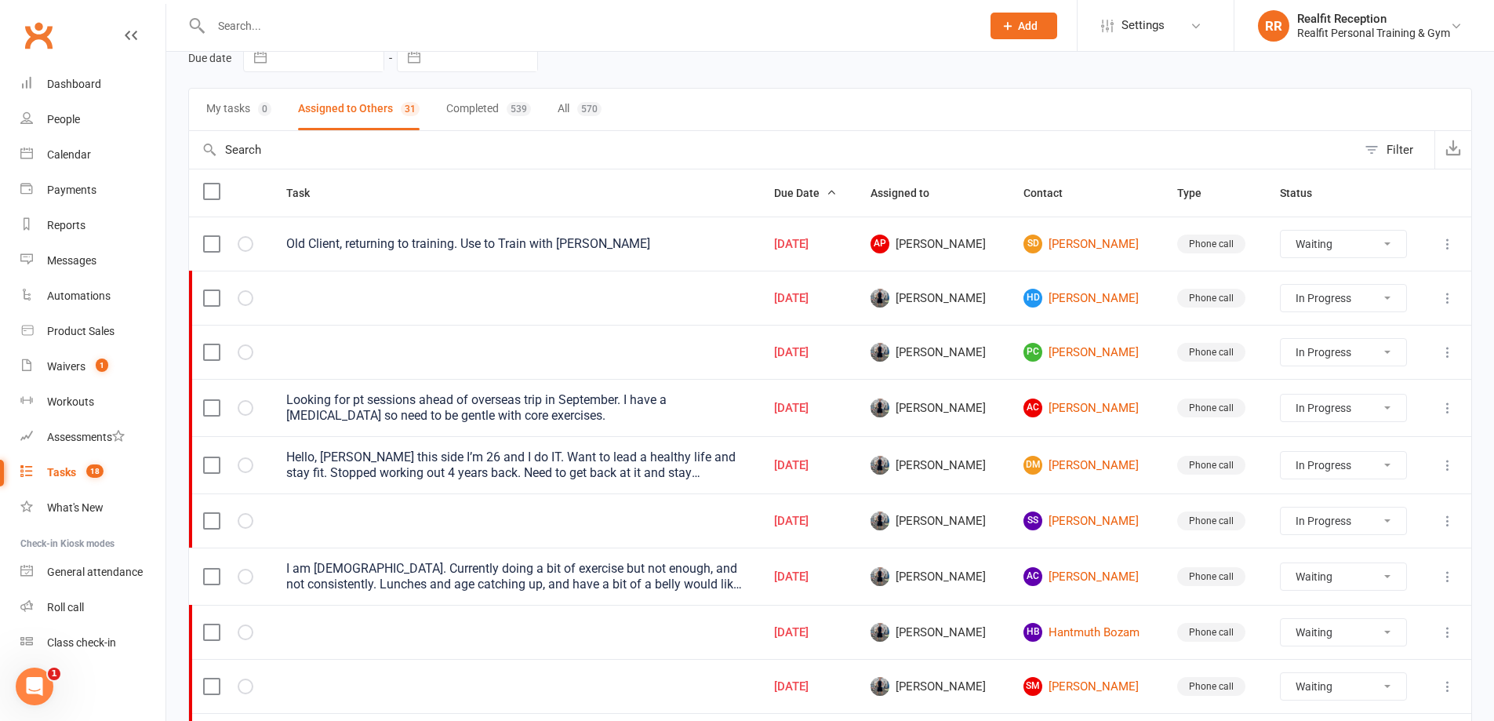
click at [1358, 242] on select "Not Started In Progress Waiting Complete" at bounding box center [1343, 244] width 125 height 27
click at [1288, 231] on select "Not Started In Progress Waiting Complete" at bounding box center [1343, 244] width 125 height 27
select select "waiting"
select select "started"
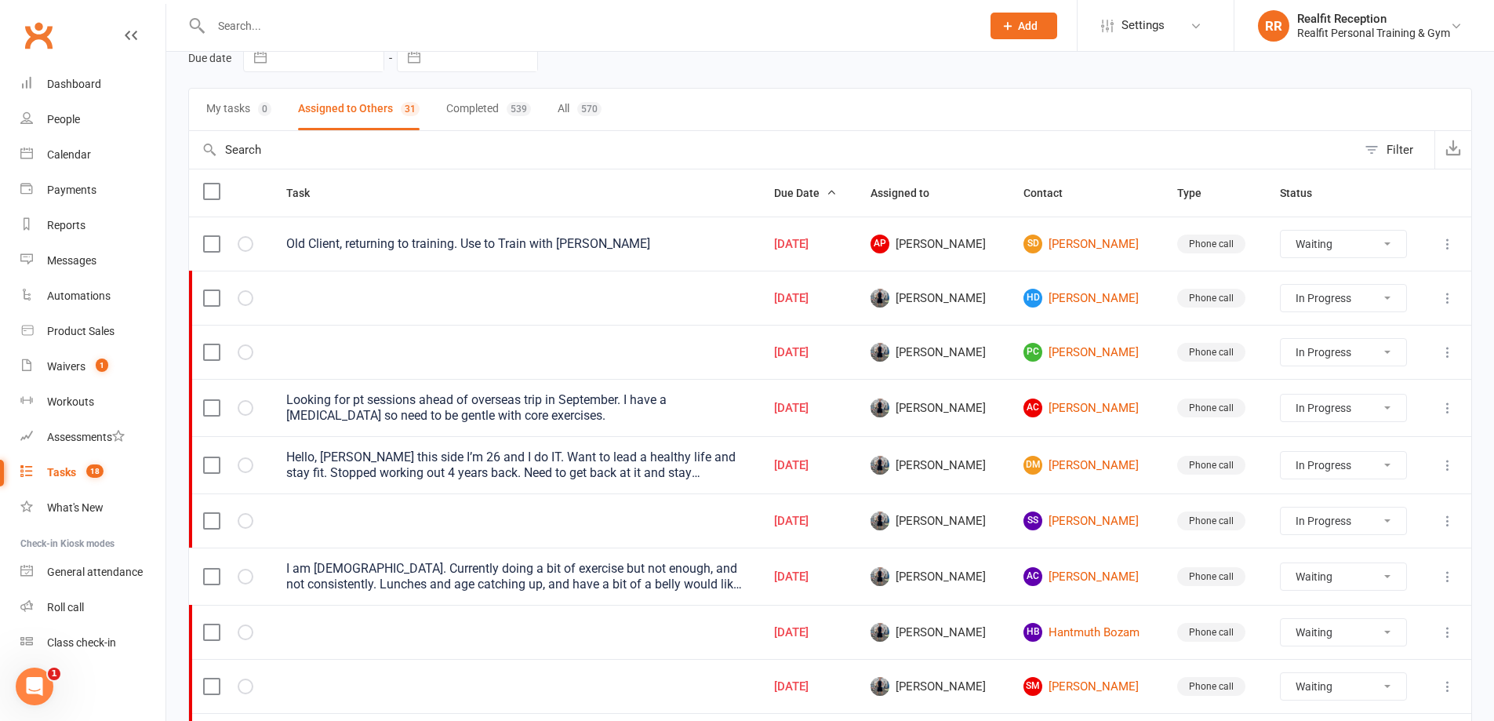
select select "started"
select select "waiting"
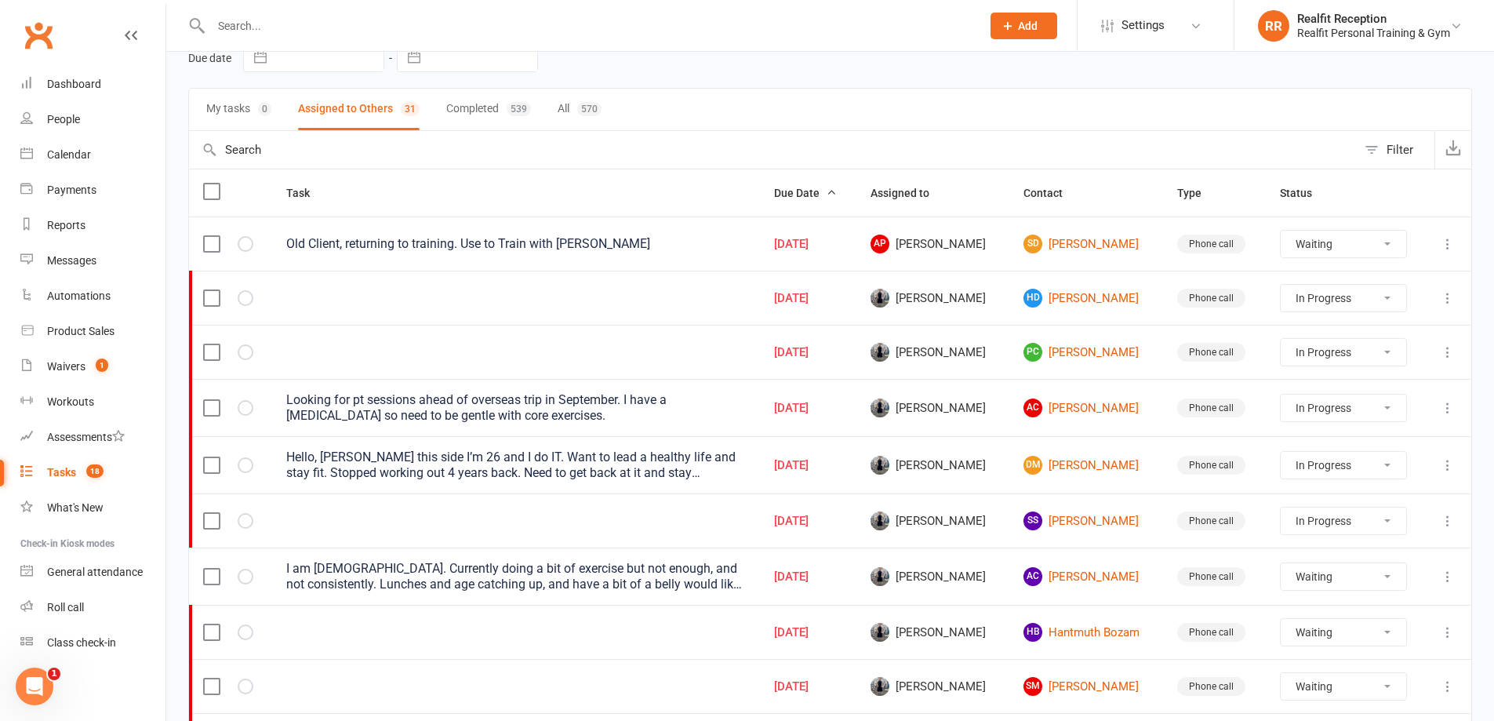
select select "waiting"
select select "started"
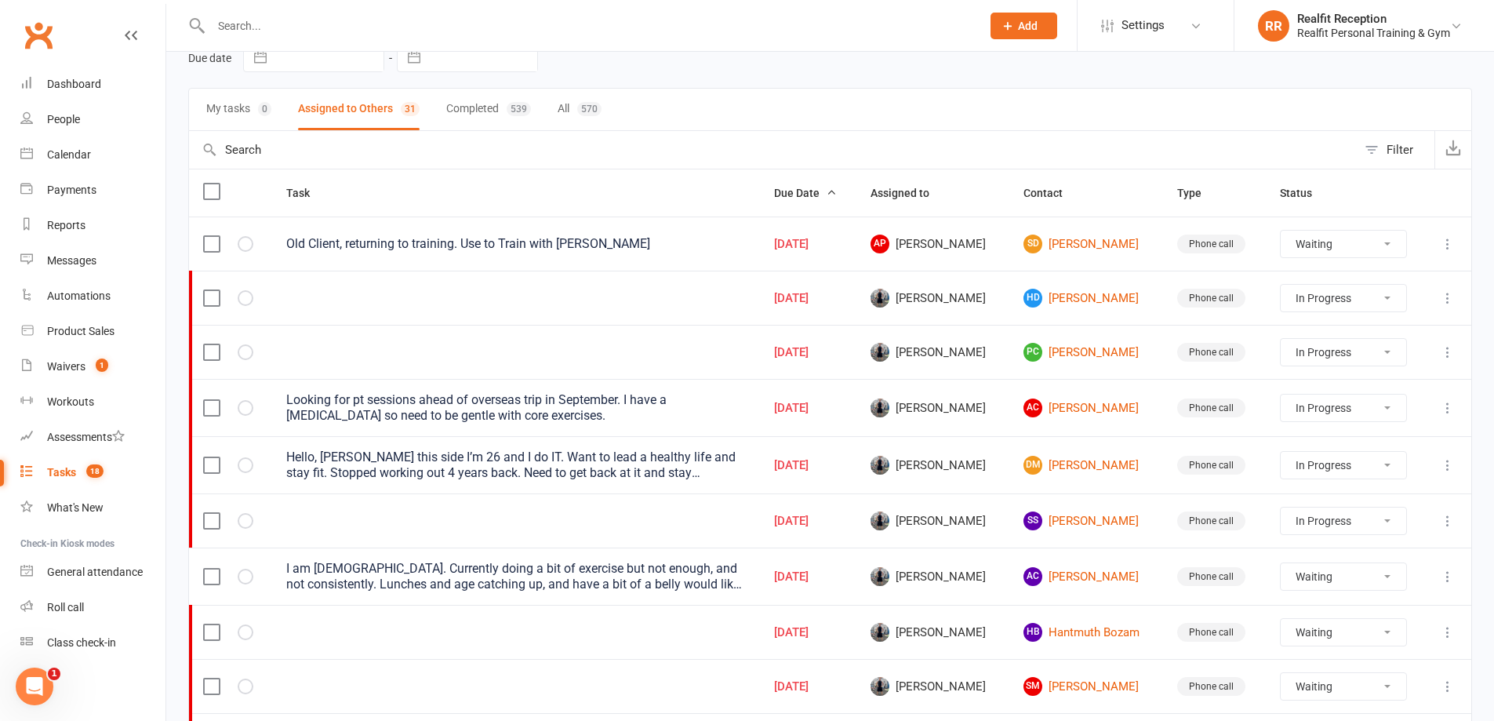
select select "started"
select select "waiting"
select select "started"
select select "waiting"
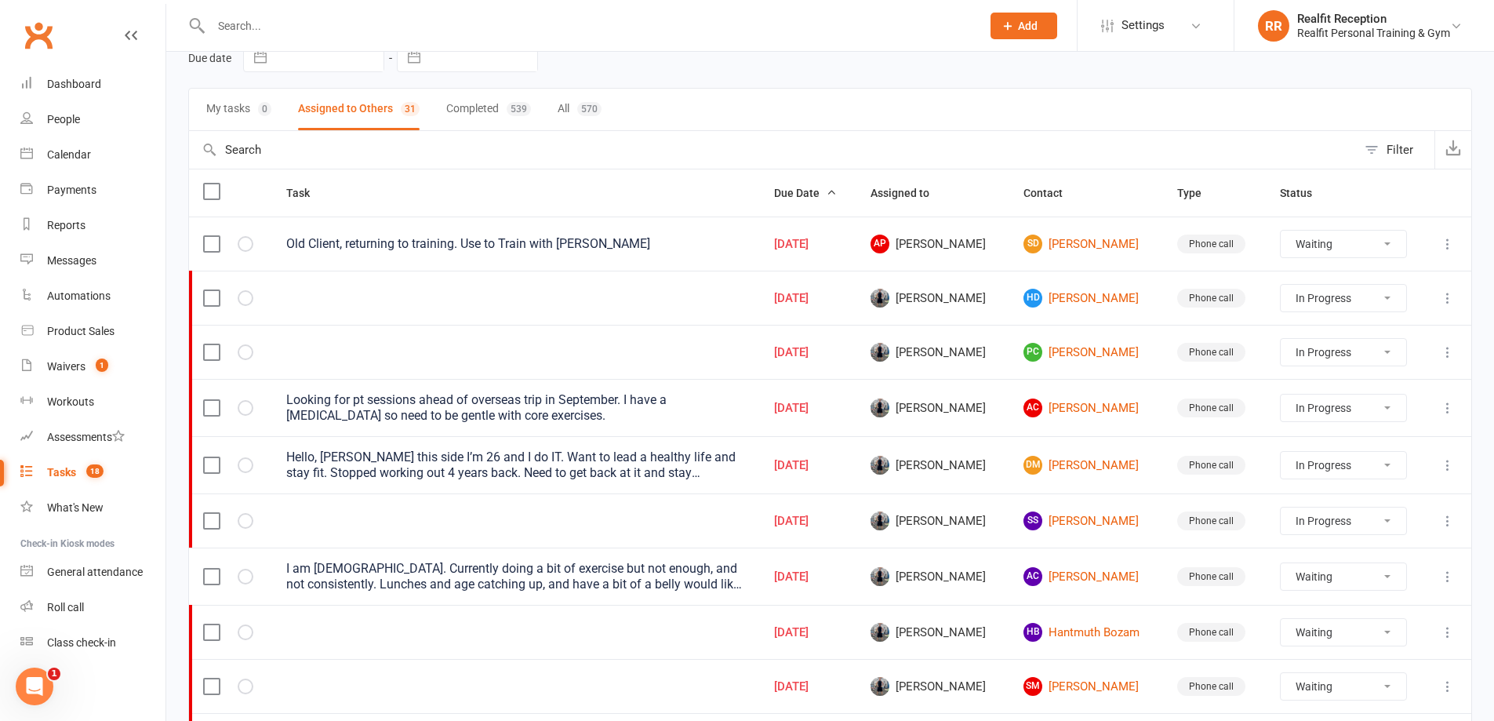
select select "waiting"
select select "started"
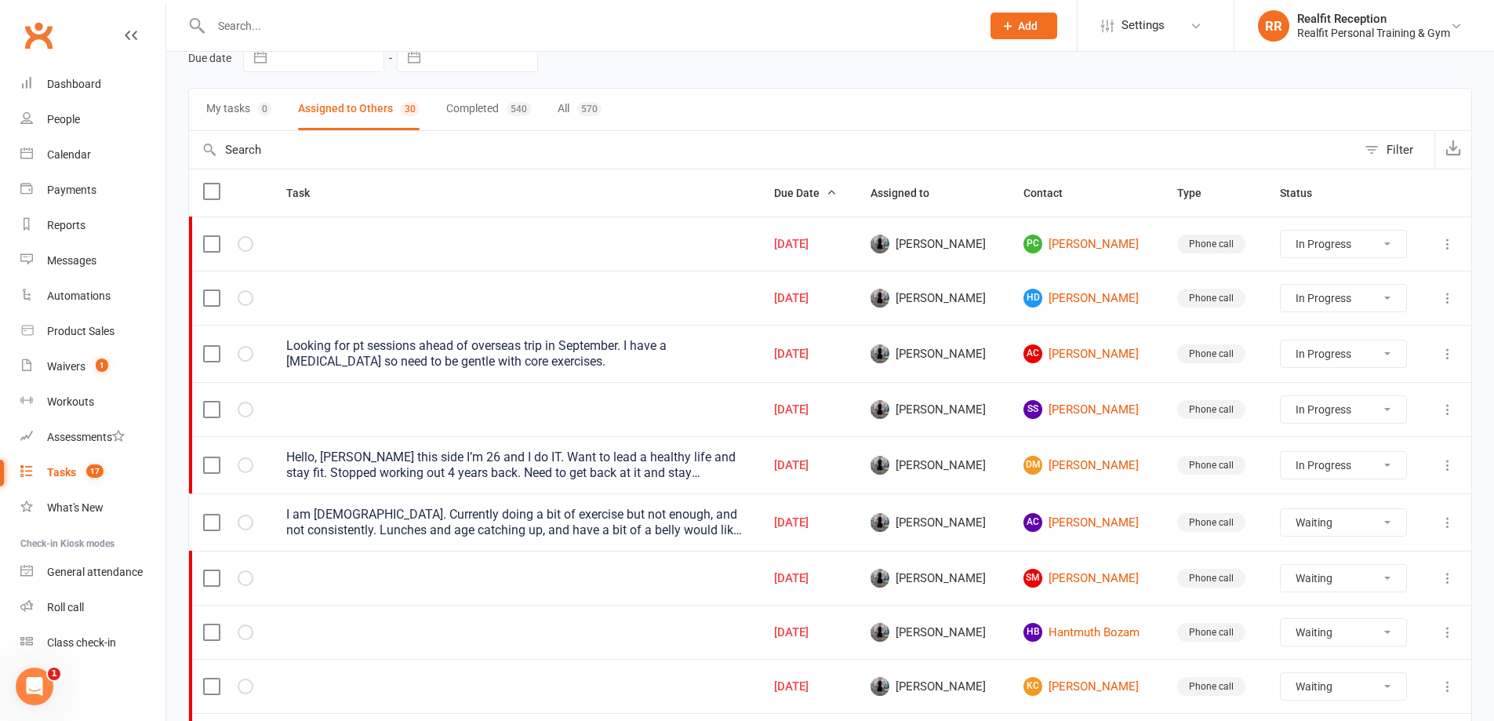
click at [1369, 524] on select "Not Started In Progress Waiting Complete" at bounding box center [1343, 522] width 125 height 27
click at [1288, 509] on select "Not Started In Progress Waiting Complete" at bounding box center [1343, 522] width 125 height 27
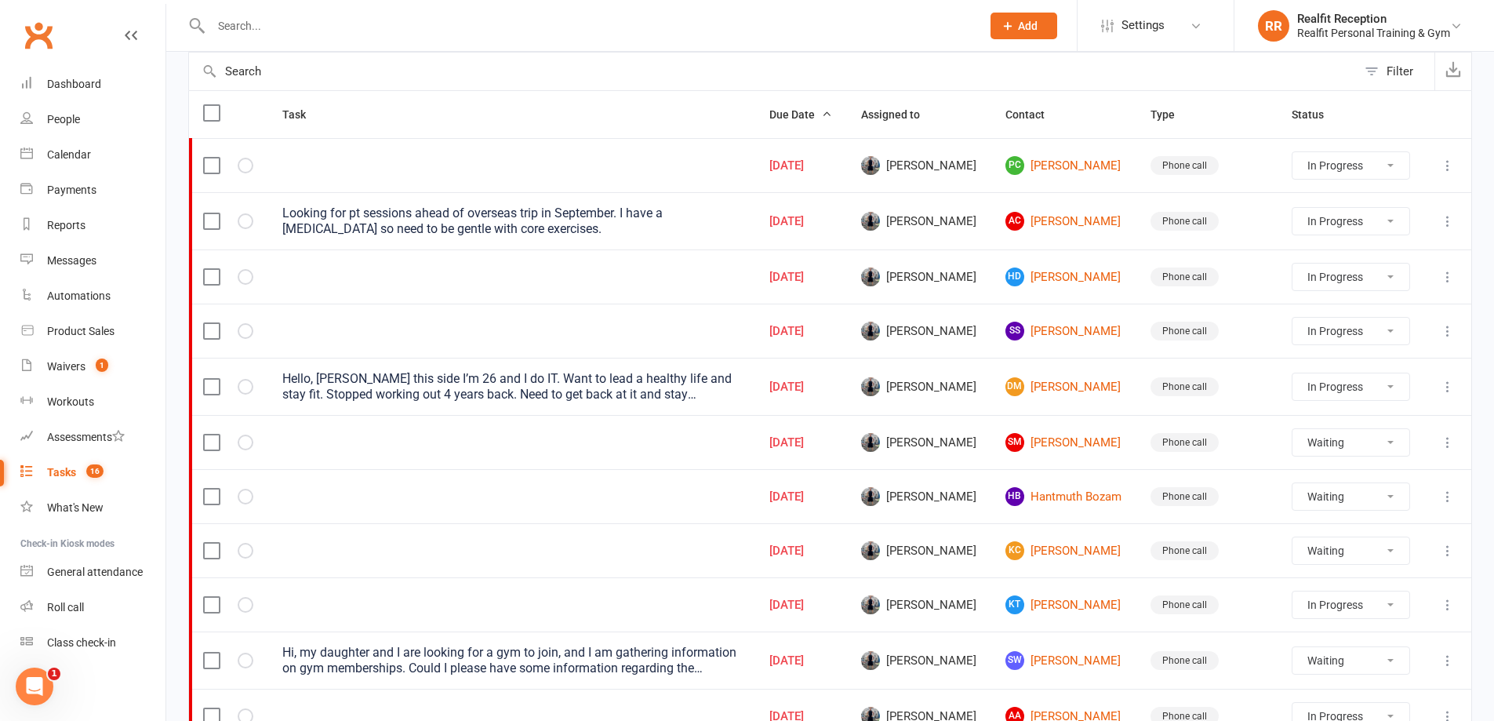
scroll to position [314, 0]
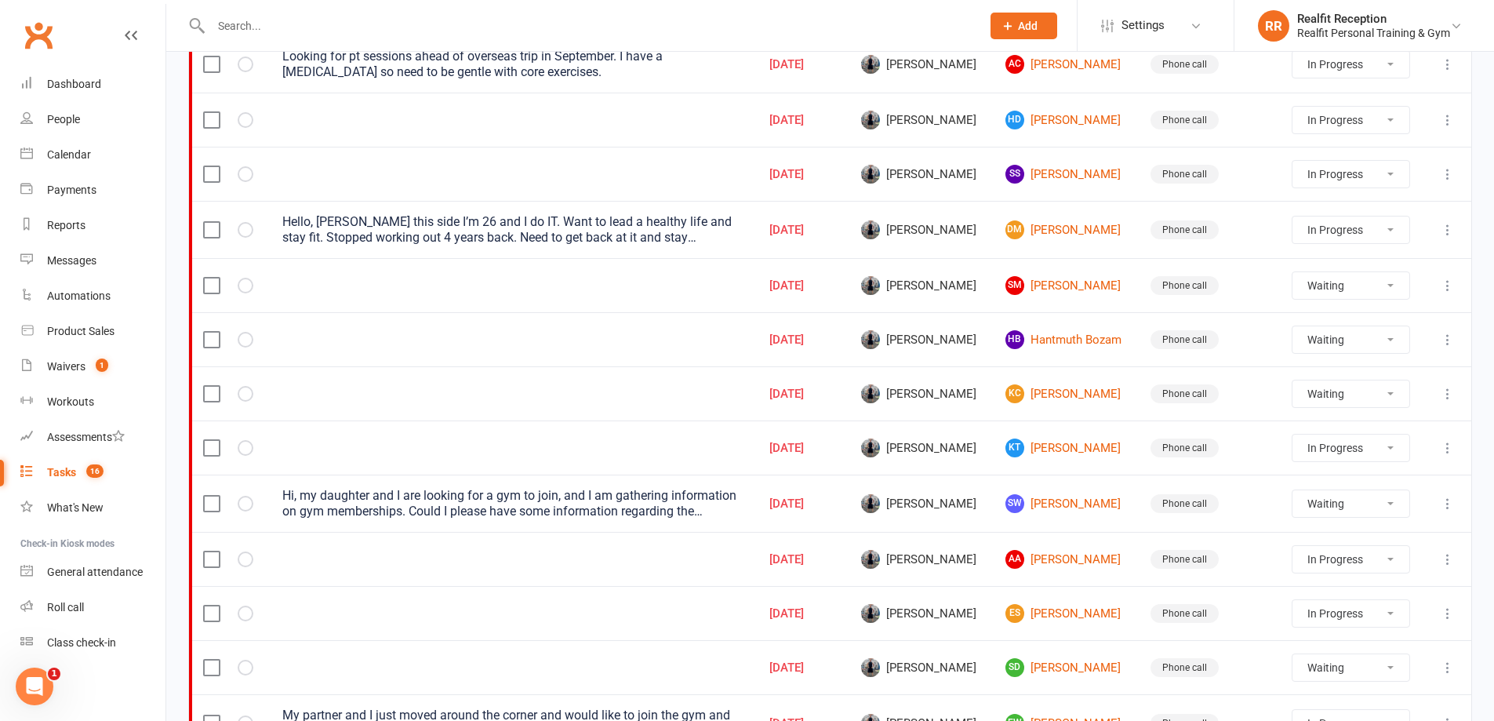
click at [1445, 396] on icon at bounding box center [1448, 394] width 16 height 16
click at [1358, 450] on link "Edit" at bounding box center [1366, 454] width 155 height 31
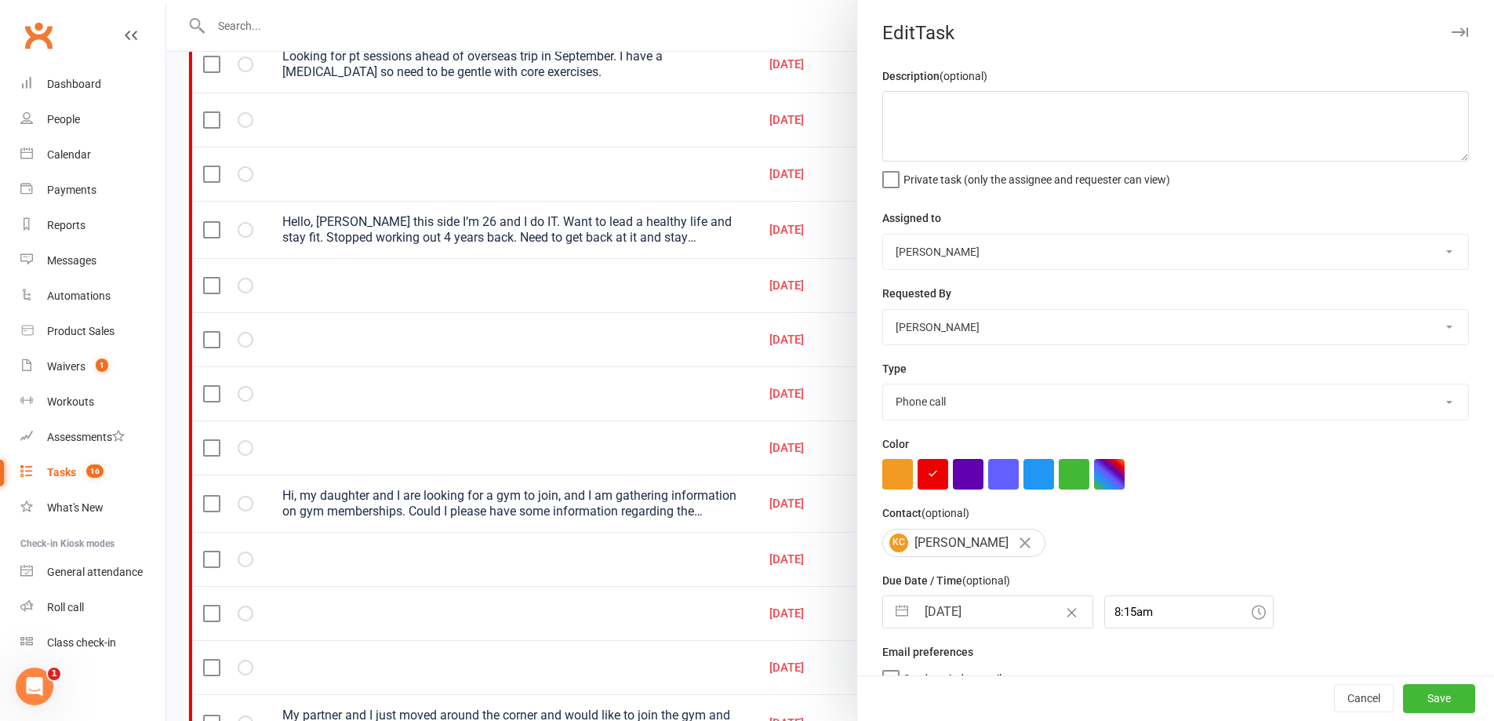
click at [1012, 619] on input "[DATE]" at bounding box center [1004, 611] width 176 height 31
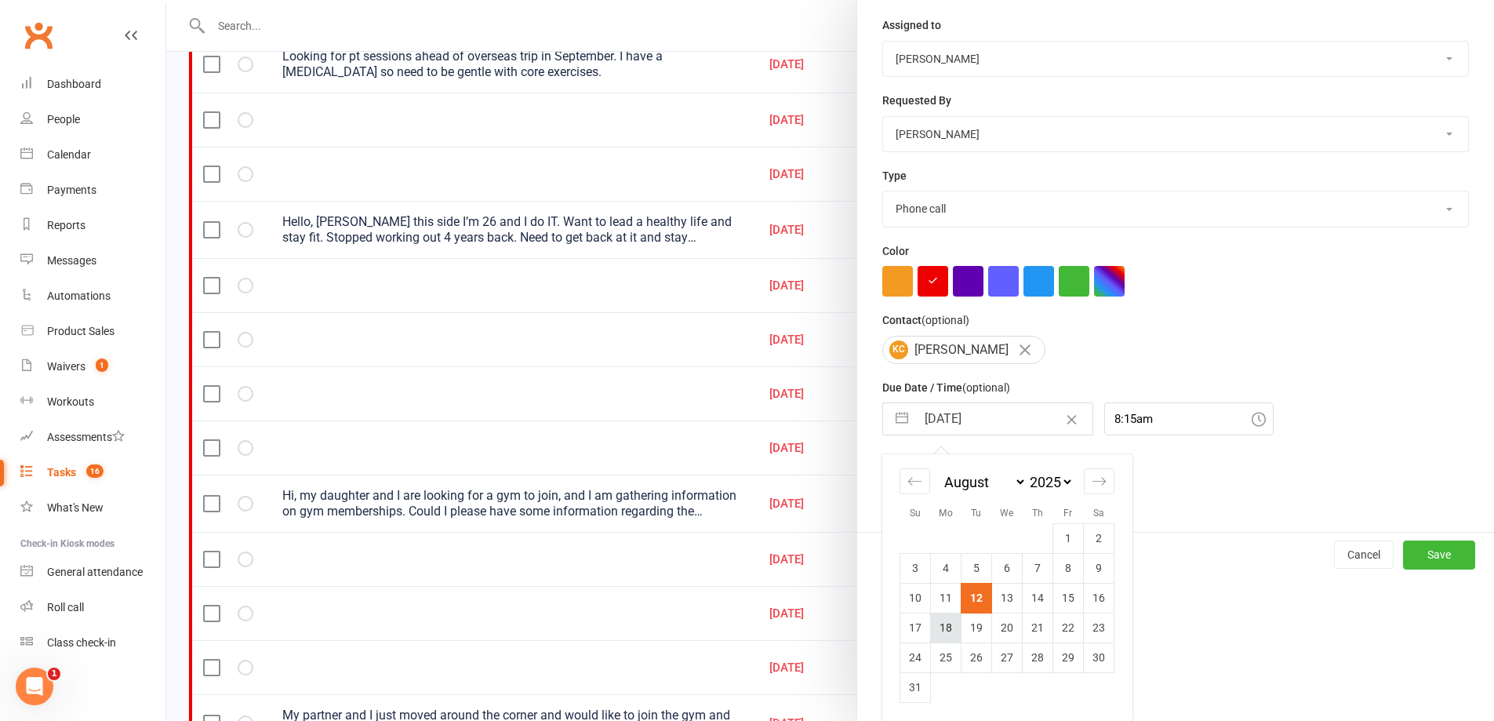
click at [945, 629] on td "18" at bounding box center [946, 628] width 31 height 30
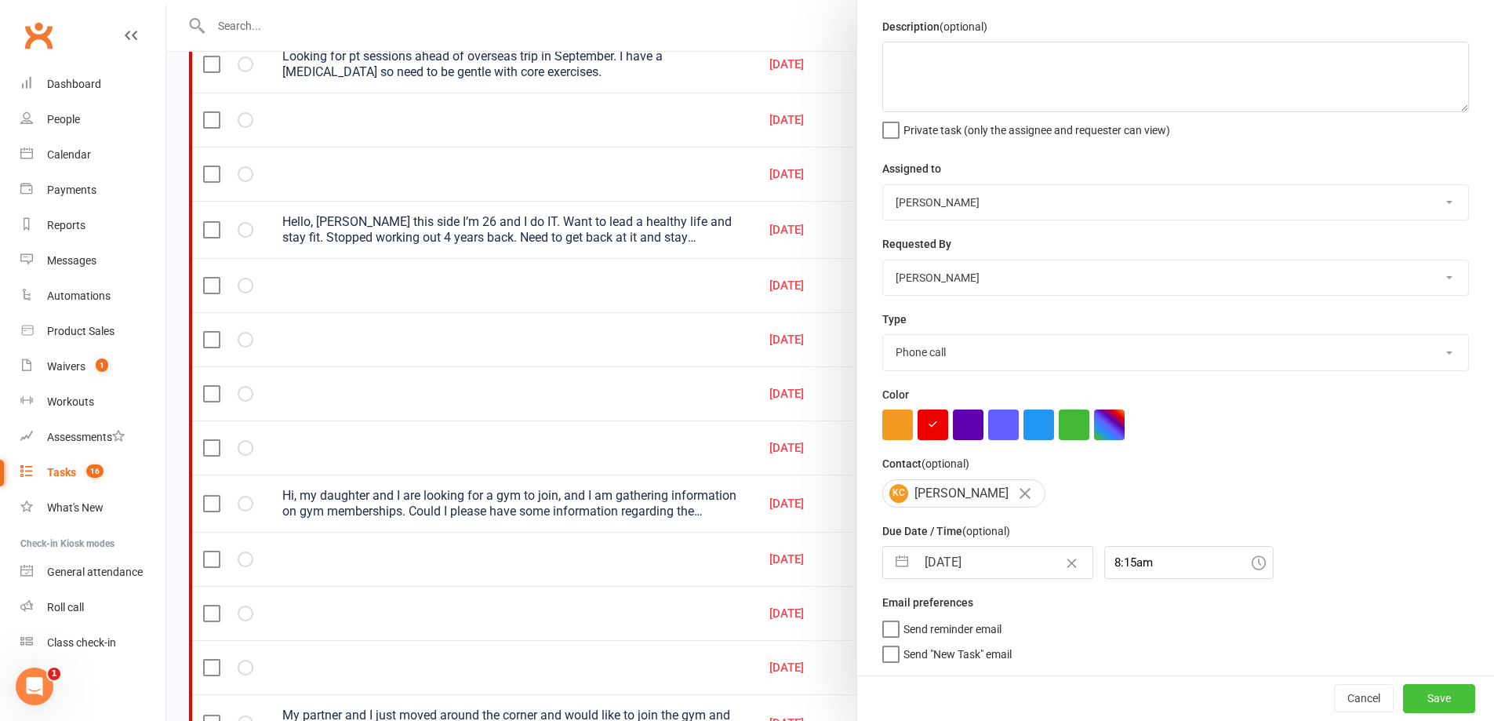
click at [1403, 701] on button "Save" at bounding box center [1439, 698] width 72 height 28
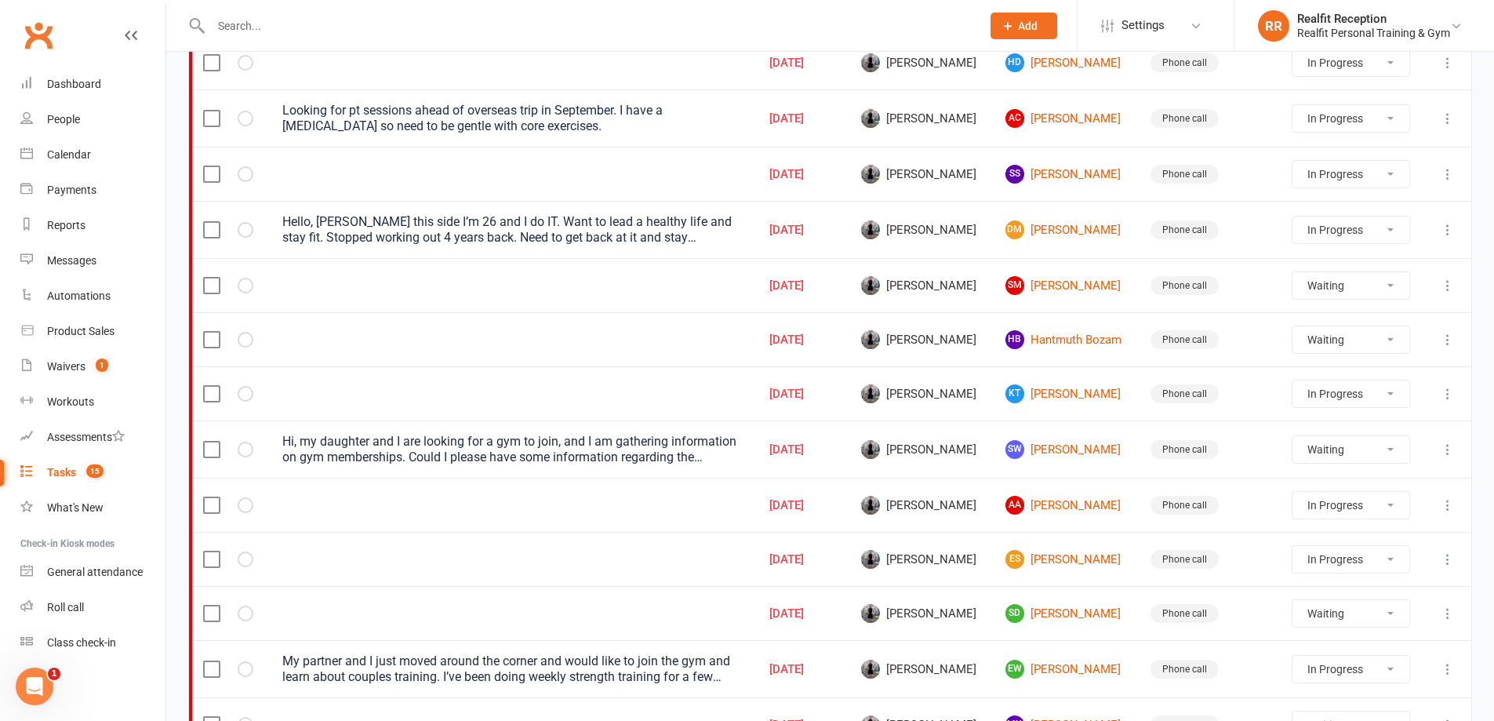
scroll to position [471, 0]
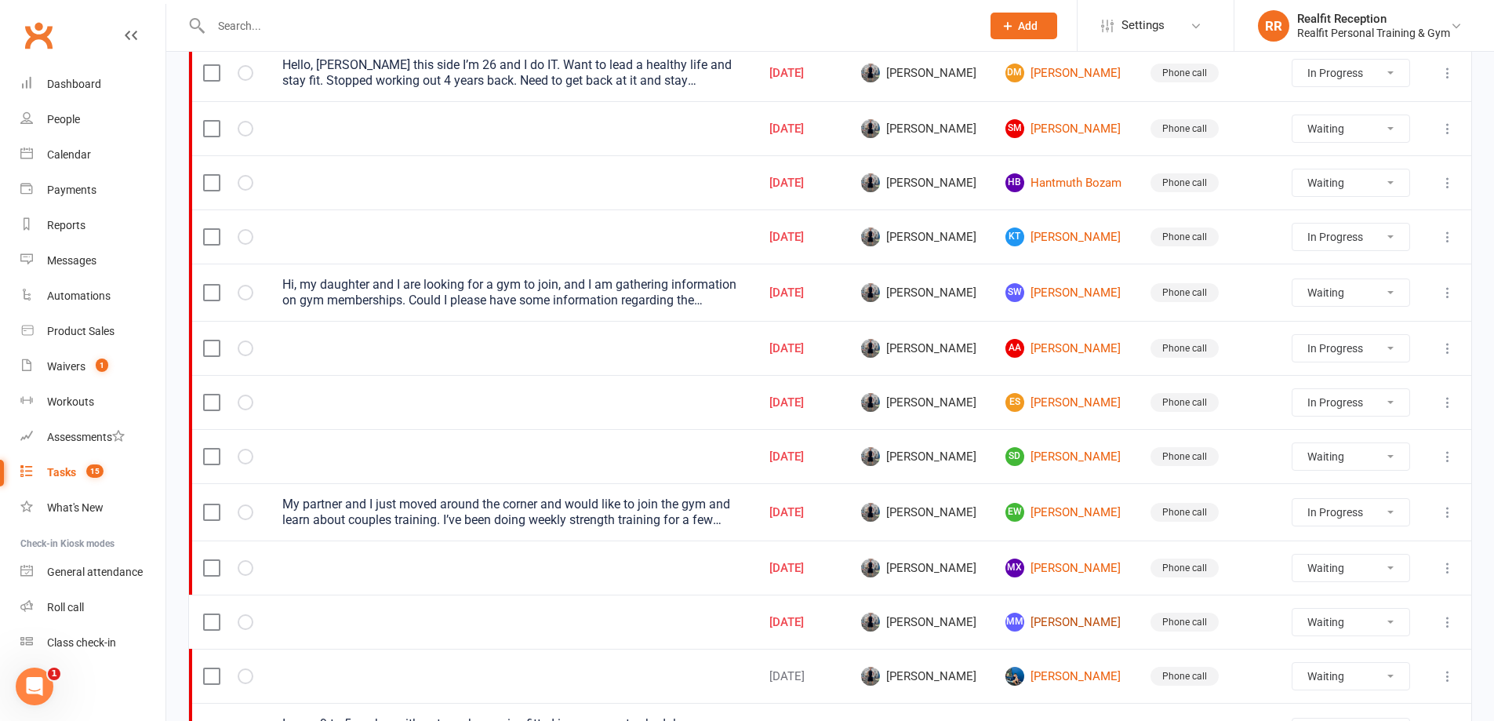
click at [1060, 621] on link "MM [PERSON_NAME]" at bounding box center [1063, 622] width 117 height 19
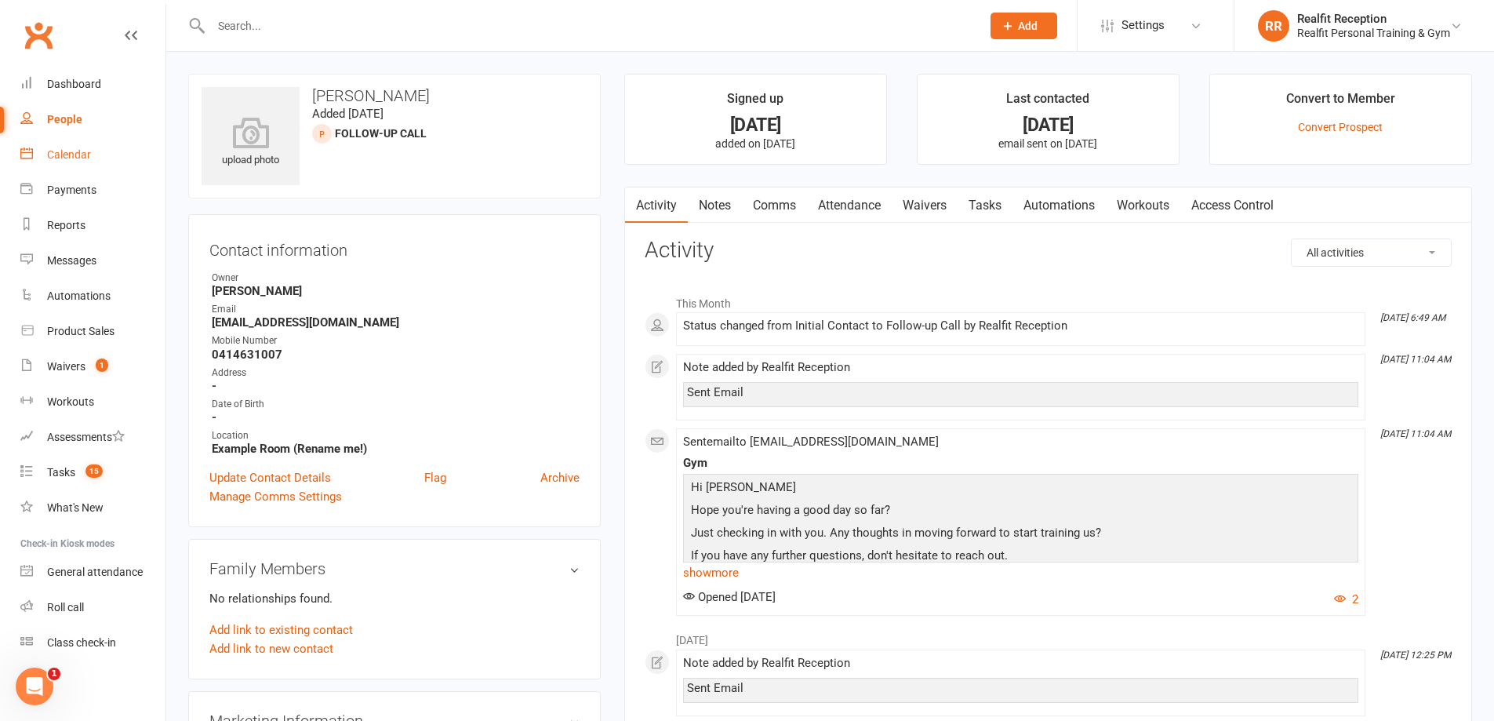
click at [74, 158] on div "Calendar" at bounding box center [69, 154] width 44 height 13
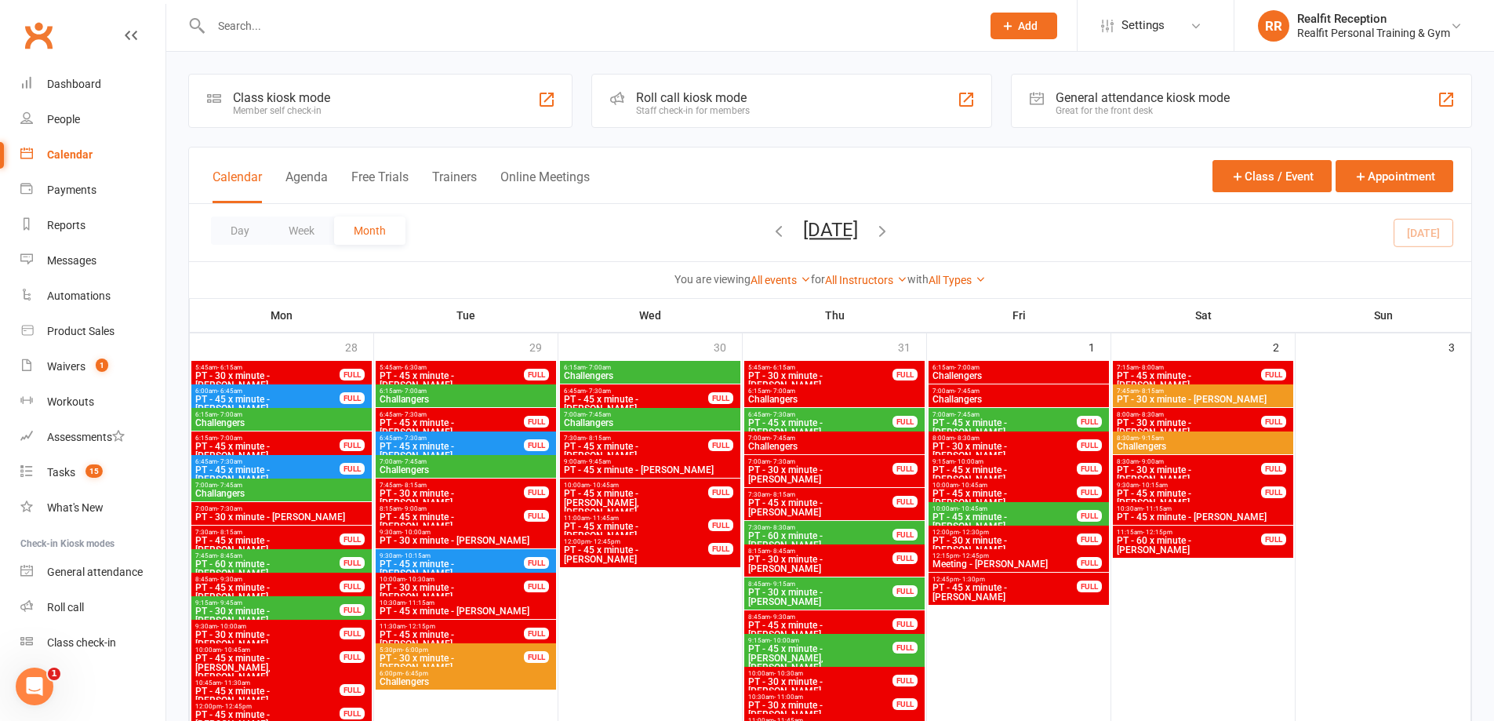
click at [278, 31] on input "text" at bounding box center [588, 26] width 764 height 22
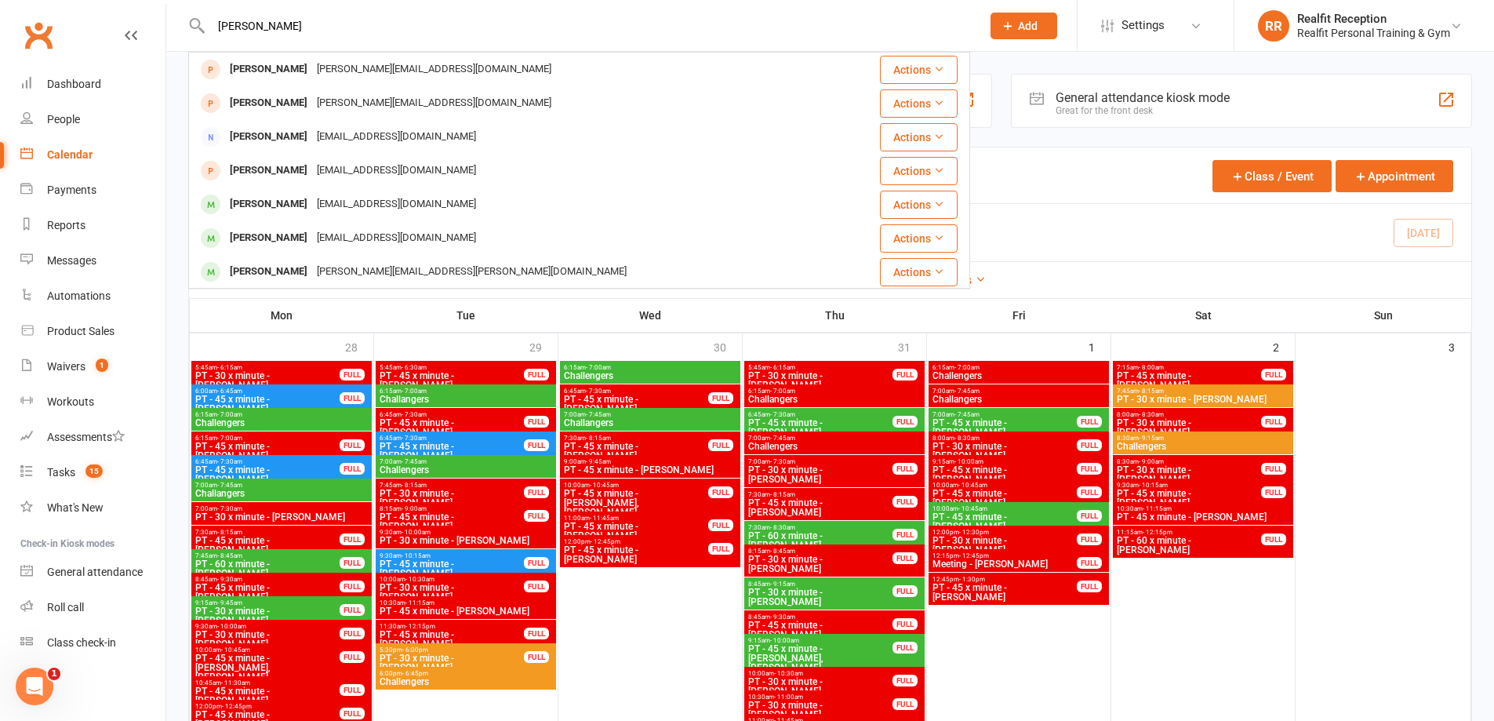
click at [275, 243] on div "David Houston" at bounding box center [268, 238] width 87 height 23
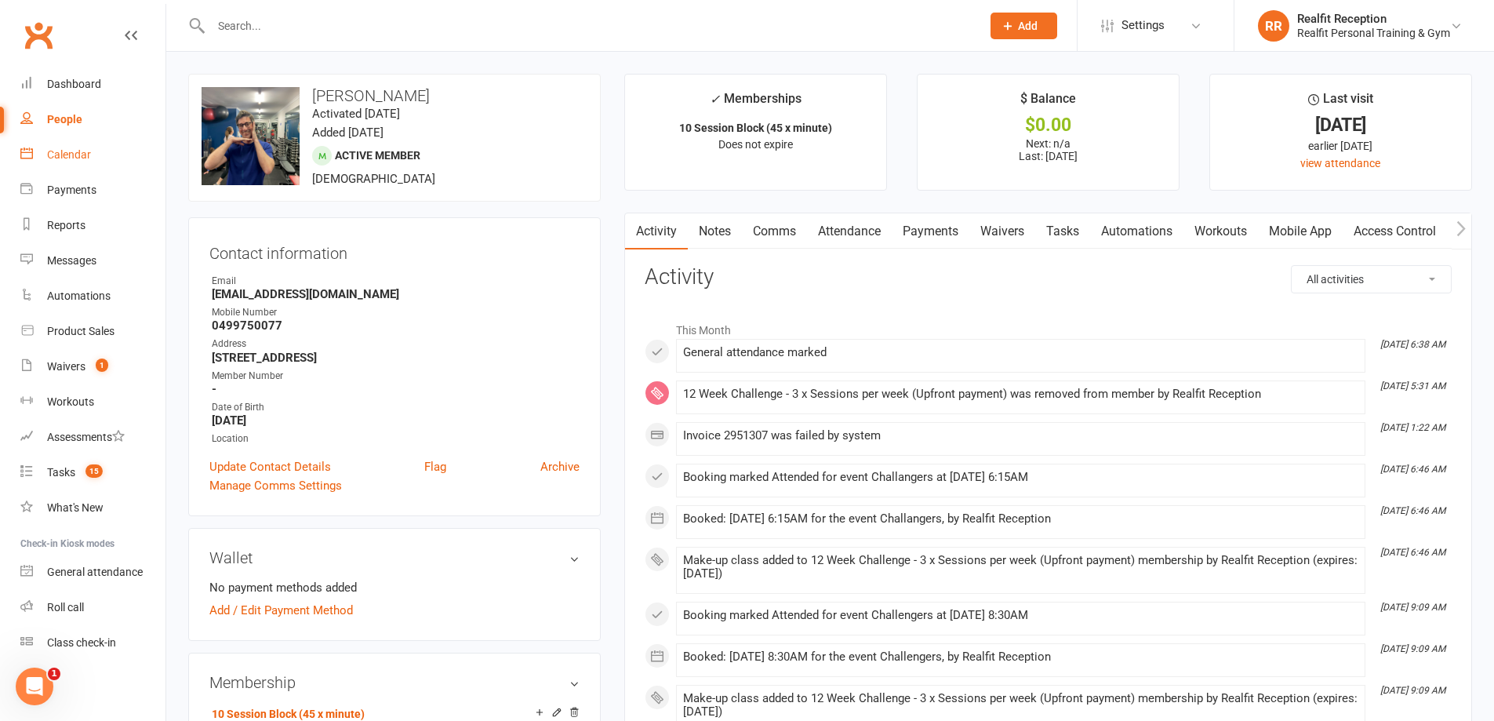
click at [55, 157] on div "Calendar" at bounding box center [69, 154] width 44 height 13
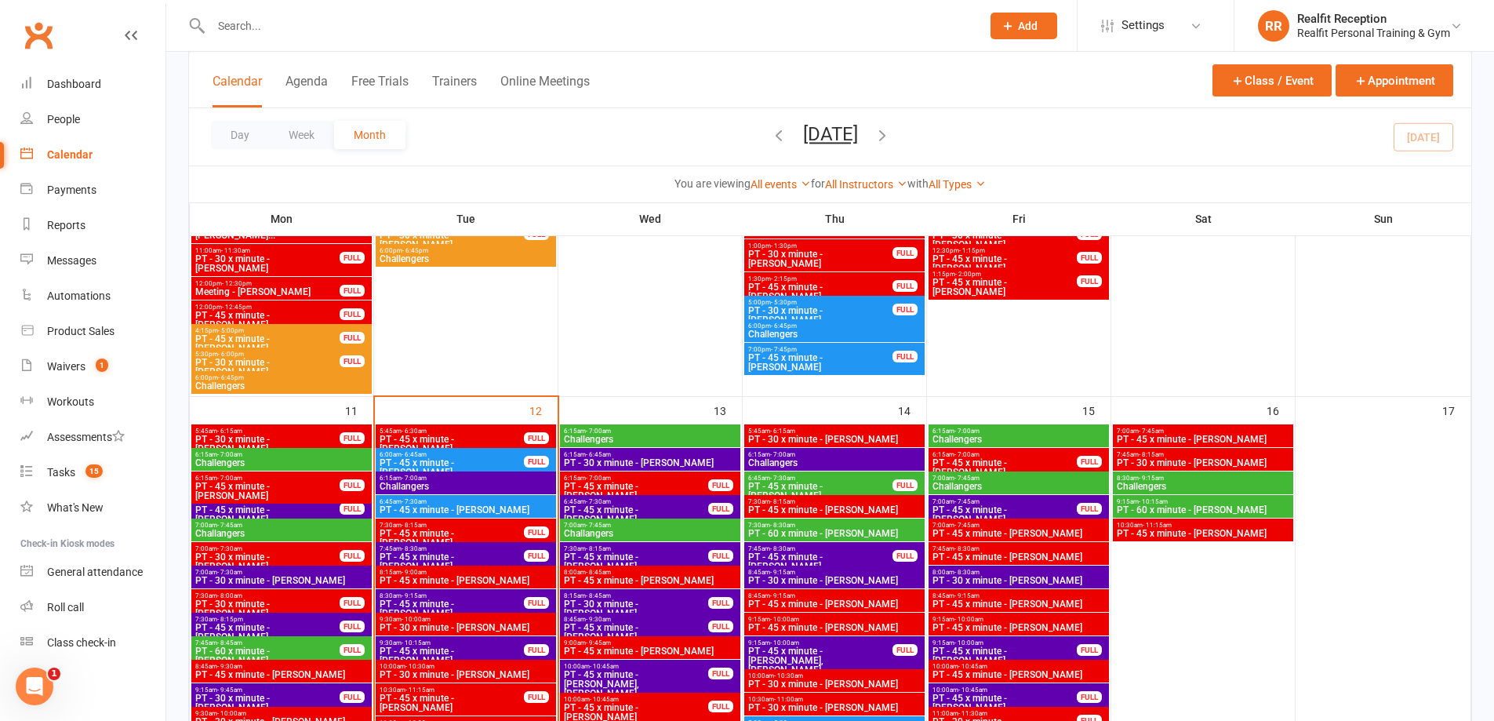
scroll to position [784, 0]
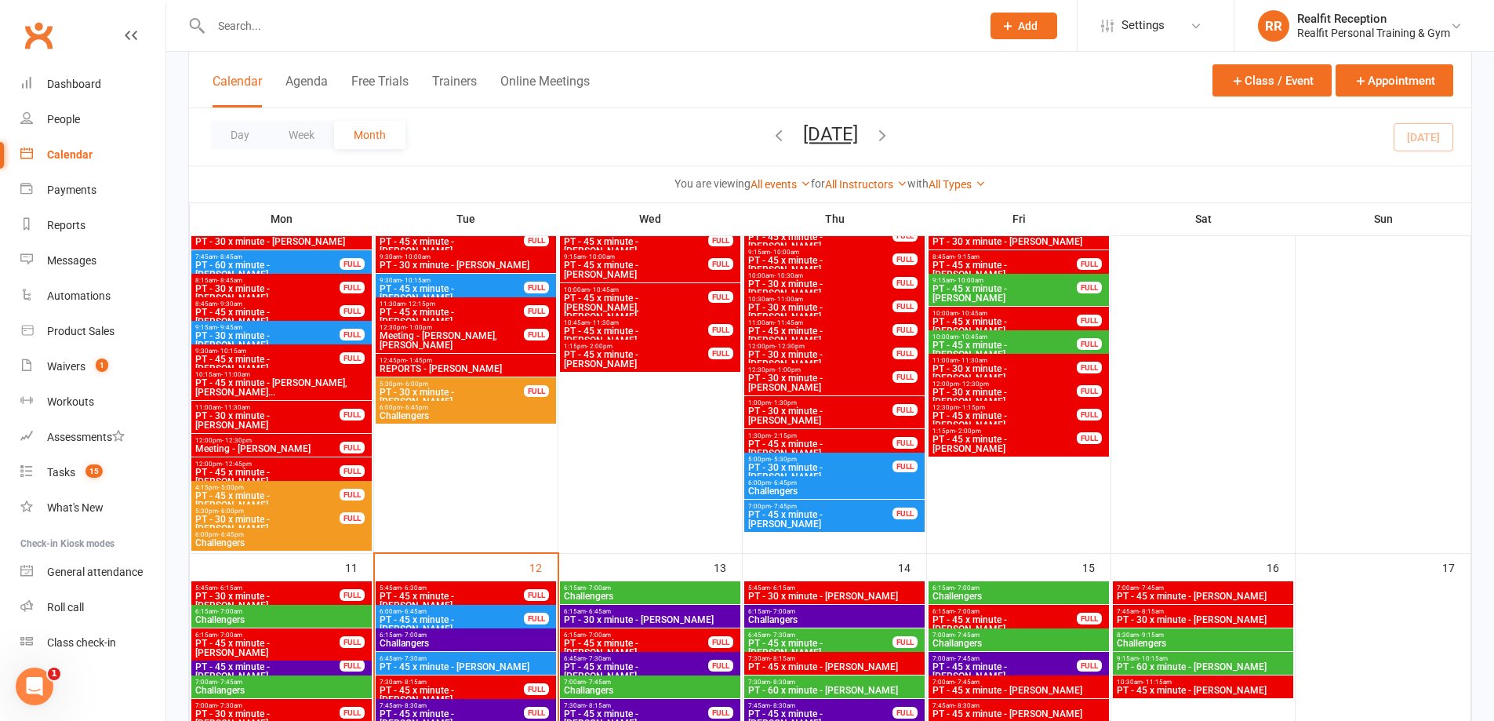
click at [363, 35] on div at bounding box center [579, 25] width 782 height 51
click at [362, 2] on div at bounding box center [579, 25] width 782 height 51
click at [344, 24] on input "text" at bounding box center [588, 26] width 764 height 22
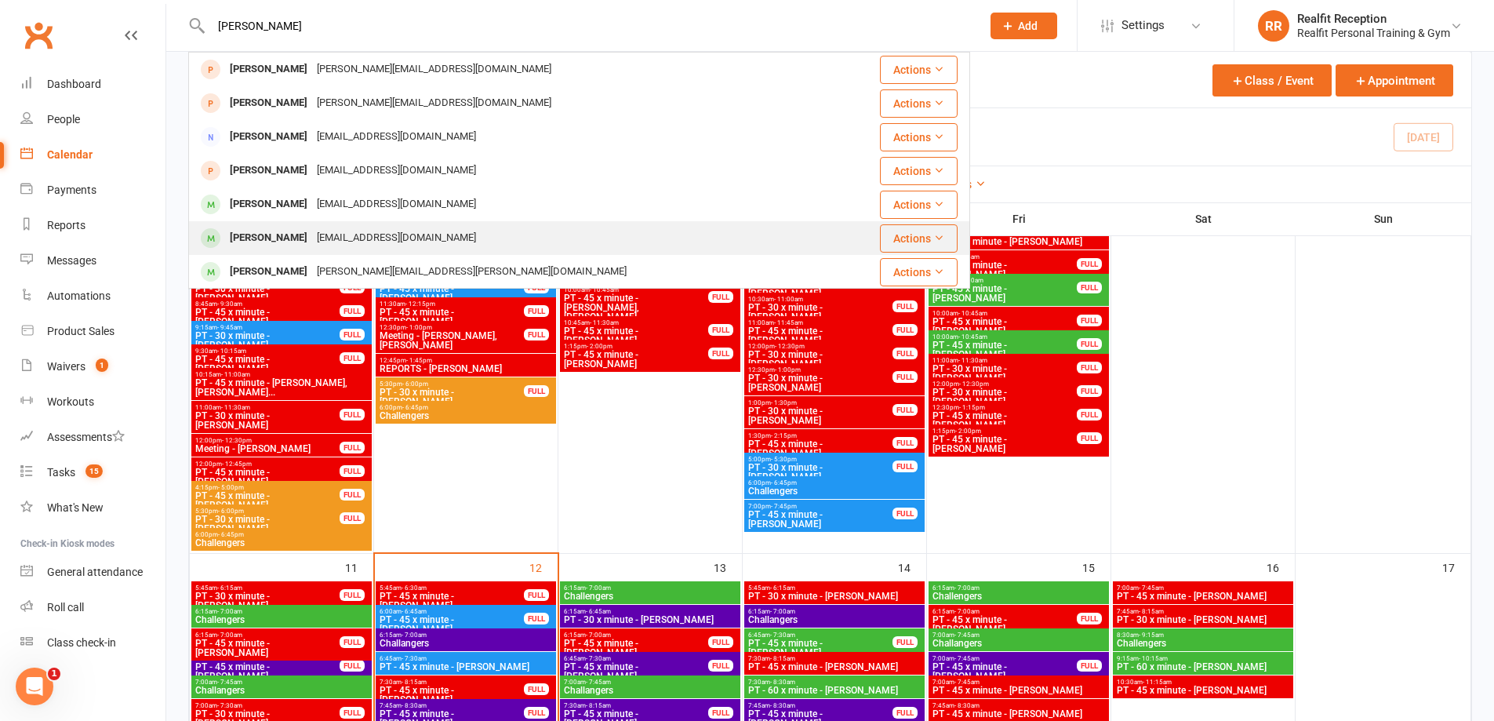
click at [354, 227] on div "houstondt1980@hotmail.com" at bounding box center [396, 238] width 169 height 23
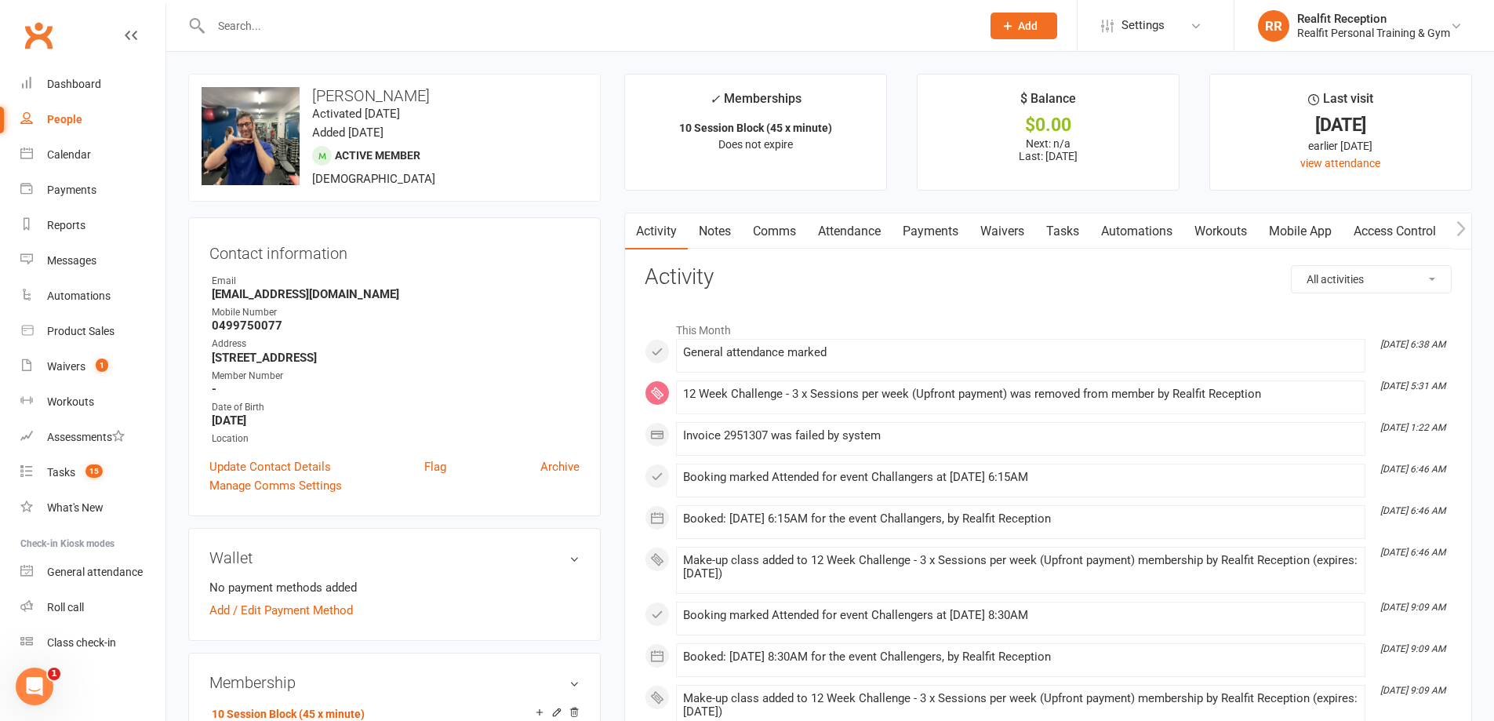
click at [993, 231] on link "Waivers" at bounding box center [1002, 231] width 66 height 36
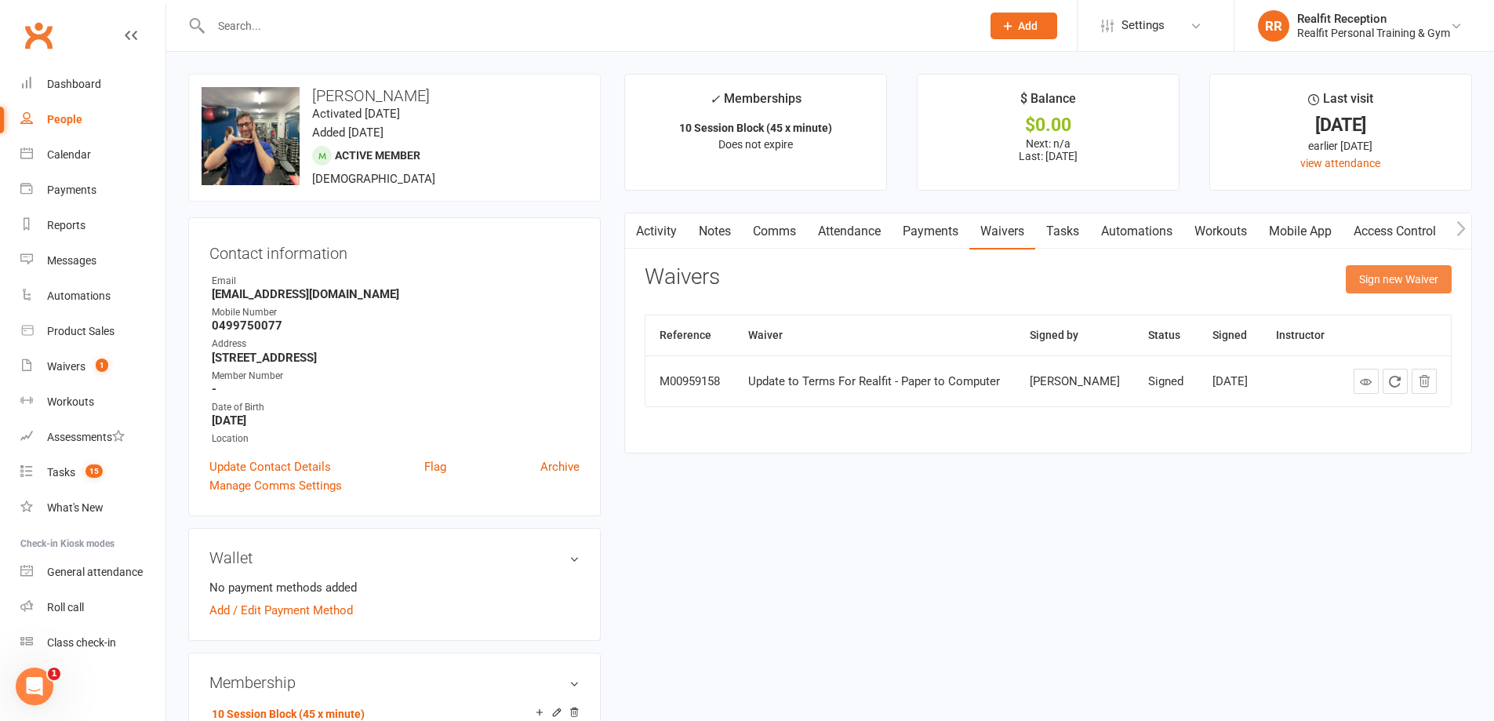
click at [1359, 283] on button "Sign new Waiver" at bounding box center [1399, 279] width 106 height 28
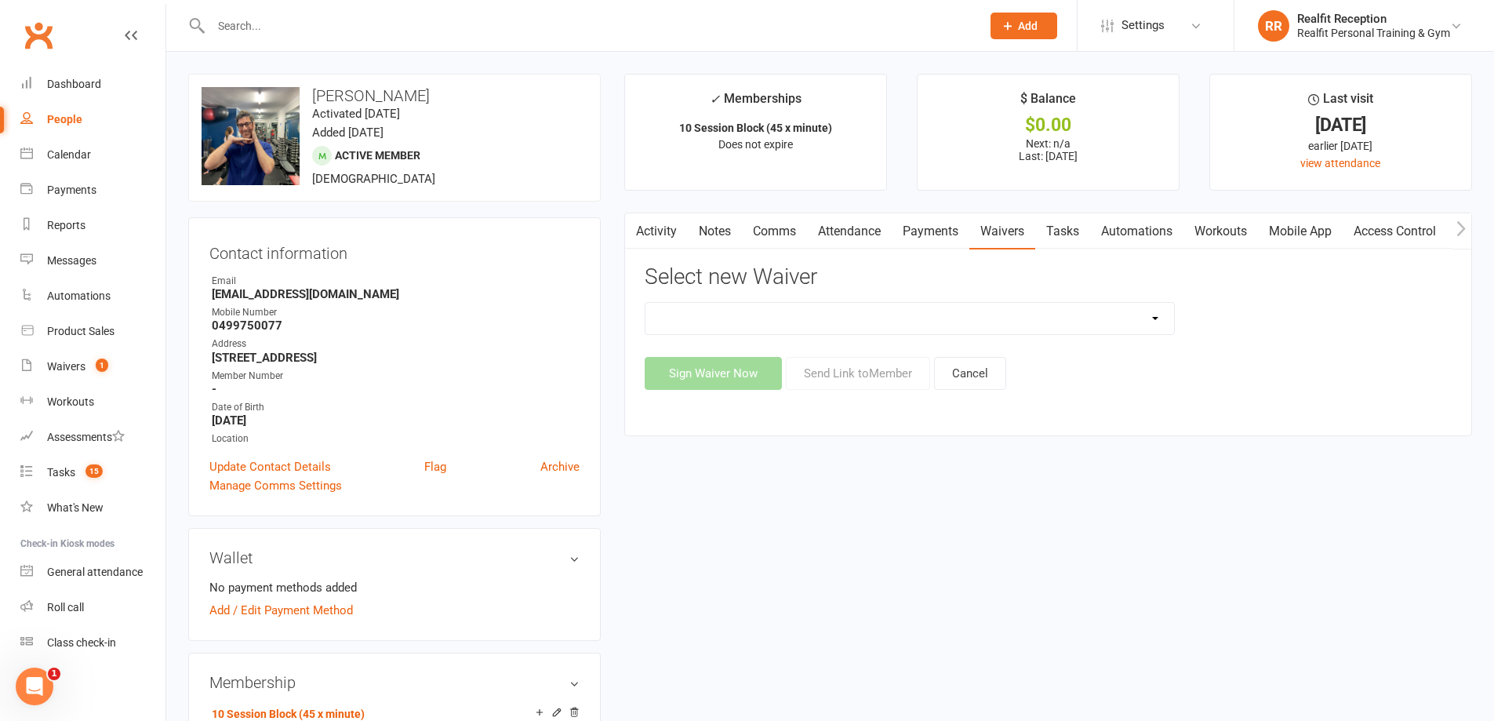
click at [1034, 325] on select "Direct Debit Authority Gym Membership - Unstaffed Access Realfit Member Applica…" at bounding box center [909, 318] width 529 height 31
click at [645, 303] on select "Direct Debit Authority Gym Membership - Unstaffed Access Realfit Member Applica…" at bounding box center [909, 318] width 529 height 31
click at [873, 368] on button "Send Link to Member" at bounding box center [858, 373] width 144 height 33
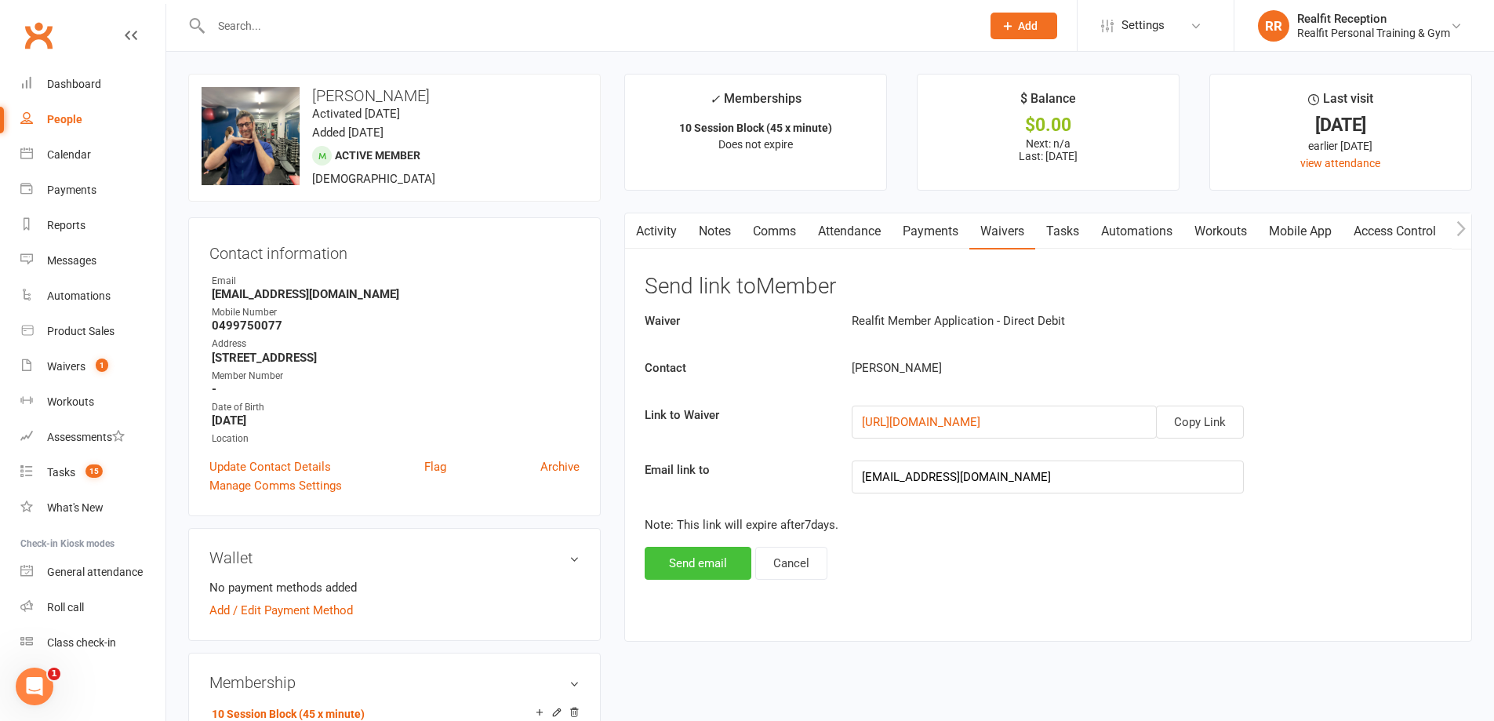
click at [733, 561] on button "Send email" at bounding box center [698, 563] width 107 height 33
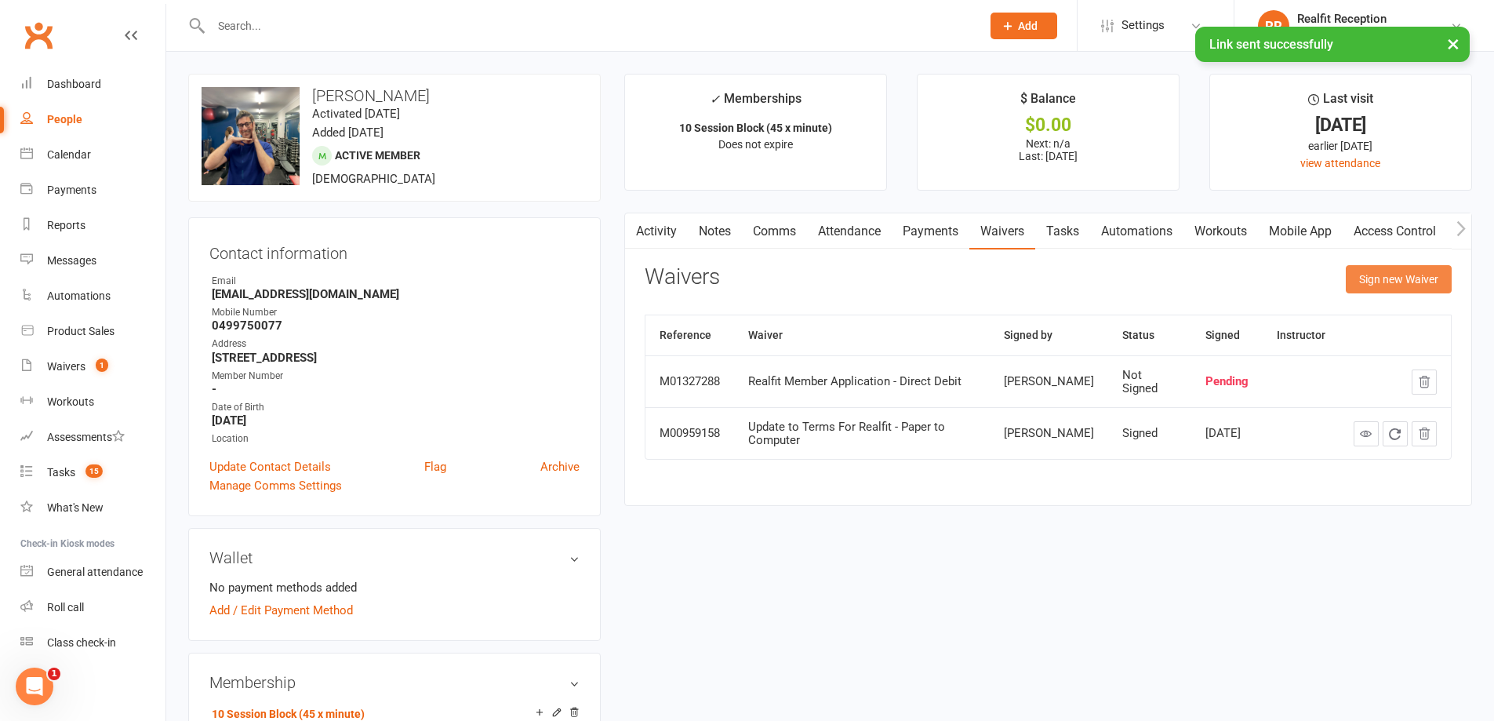
click at [1383, 270] on button "Sign new Waiver" at bounding box center [1399, 279] width 106 height 28
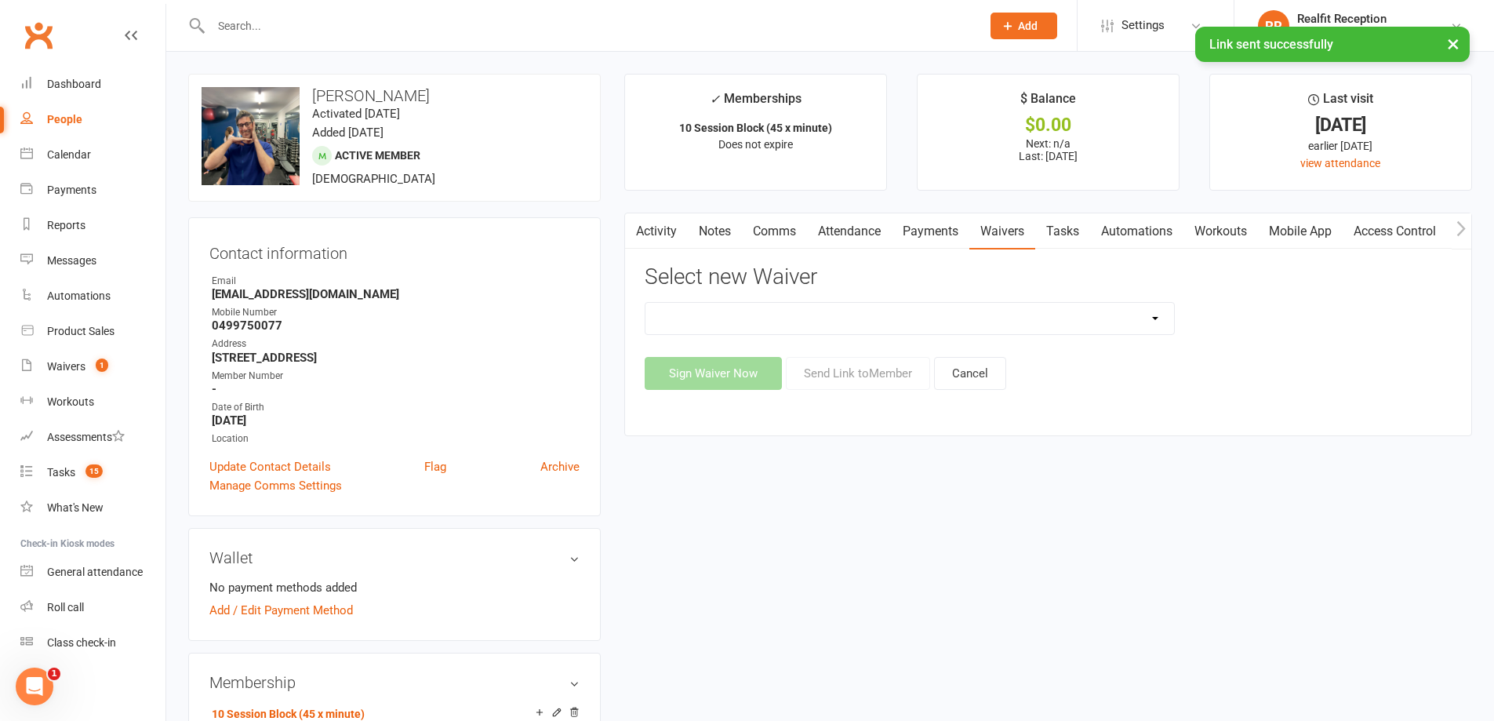
click at [1031, 315] on select "Direct Debit Authority Gym Membership - Unstaffed Access Realfit Member Applica…" at bounding box center [909, 318] width 529 height 31
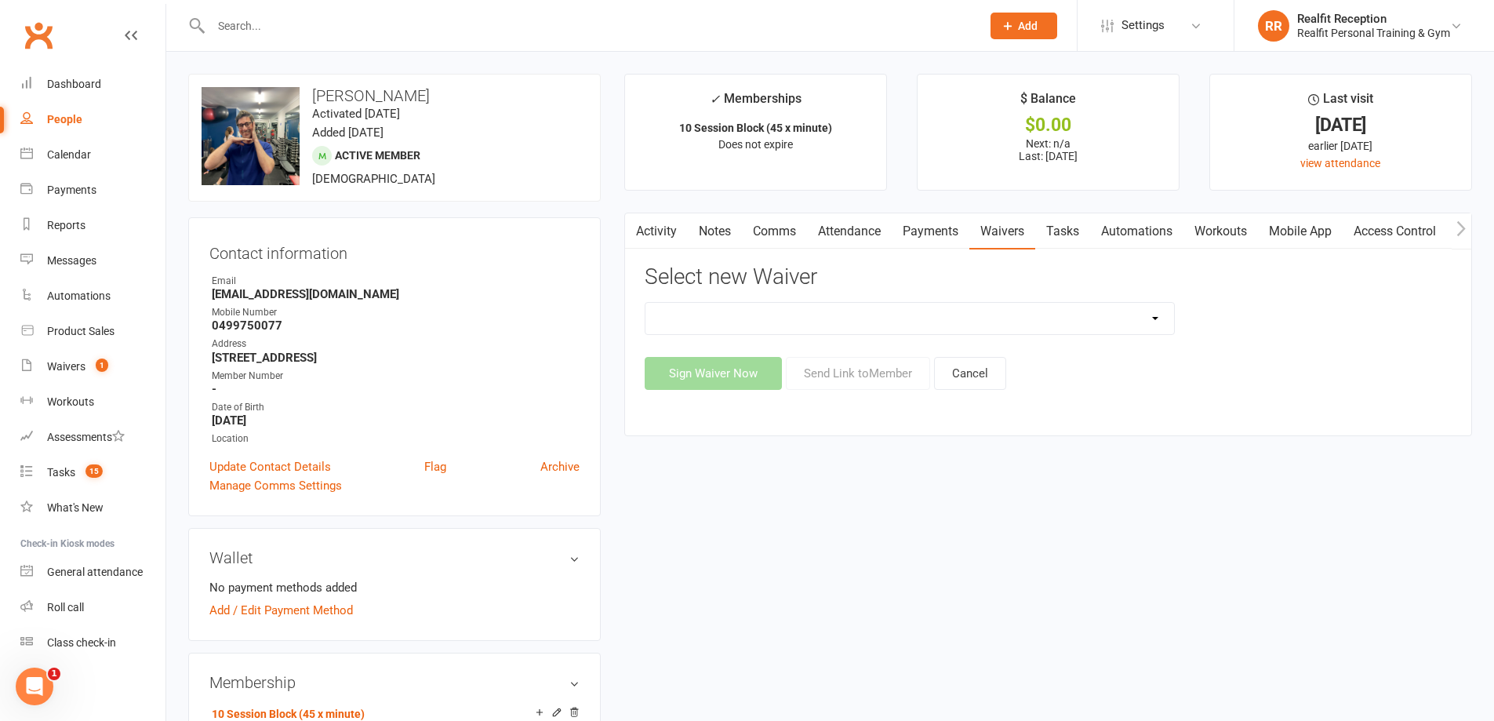
click at [974, 372] on button "Cancel" at bounding box center [970, 373] width 72 height 33
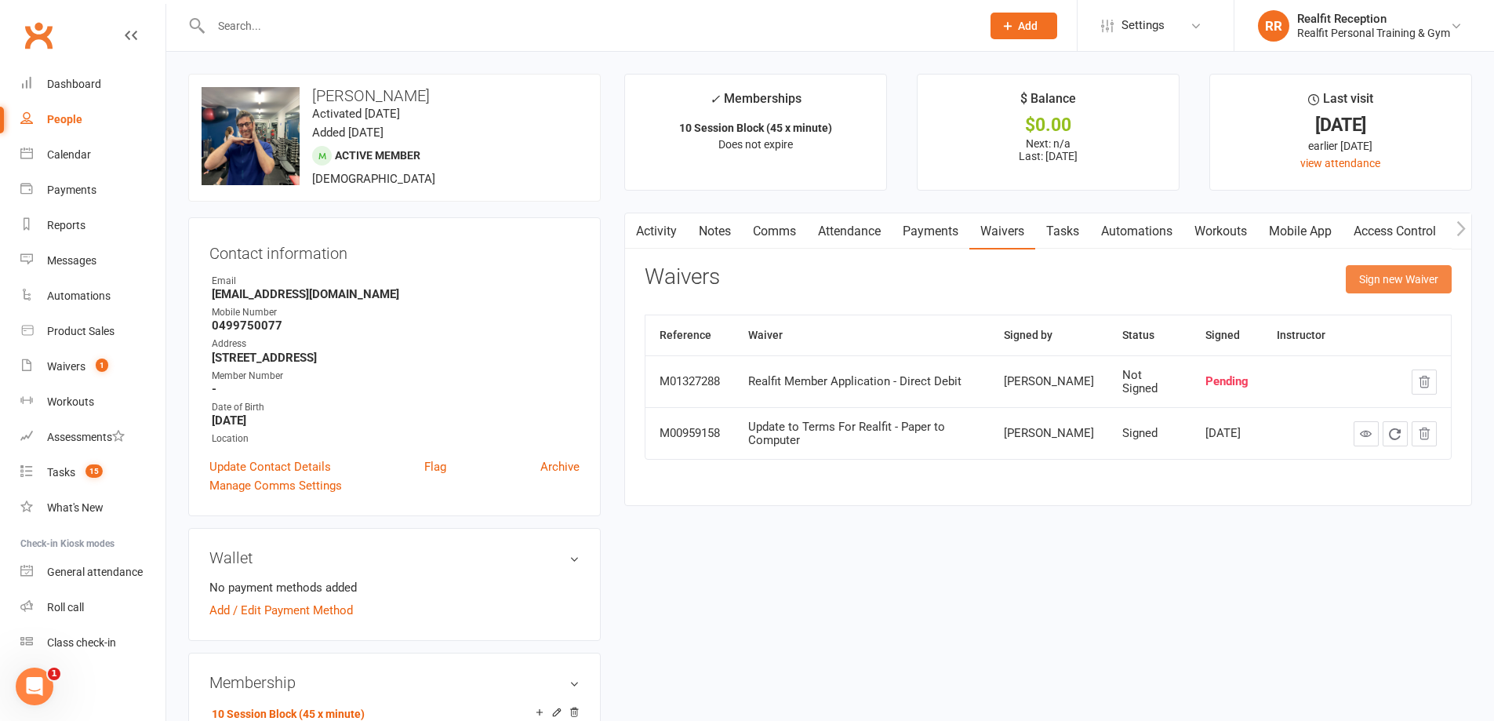
click at [1393, 278] on button "Sign new Waiver" at bounding box center [1399, 279] width 106 height 28
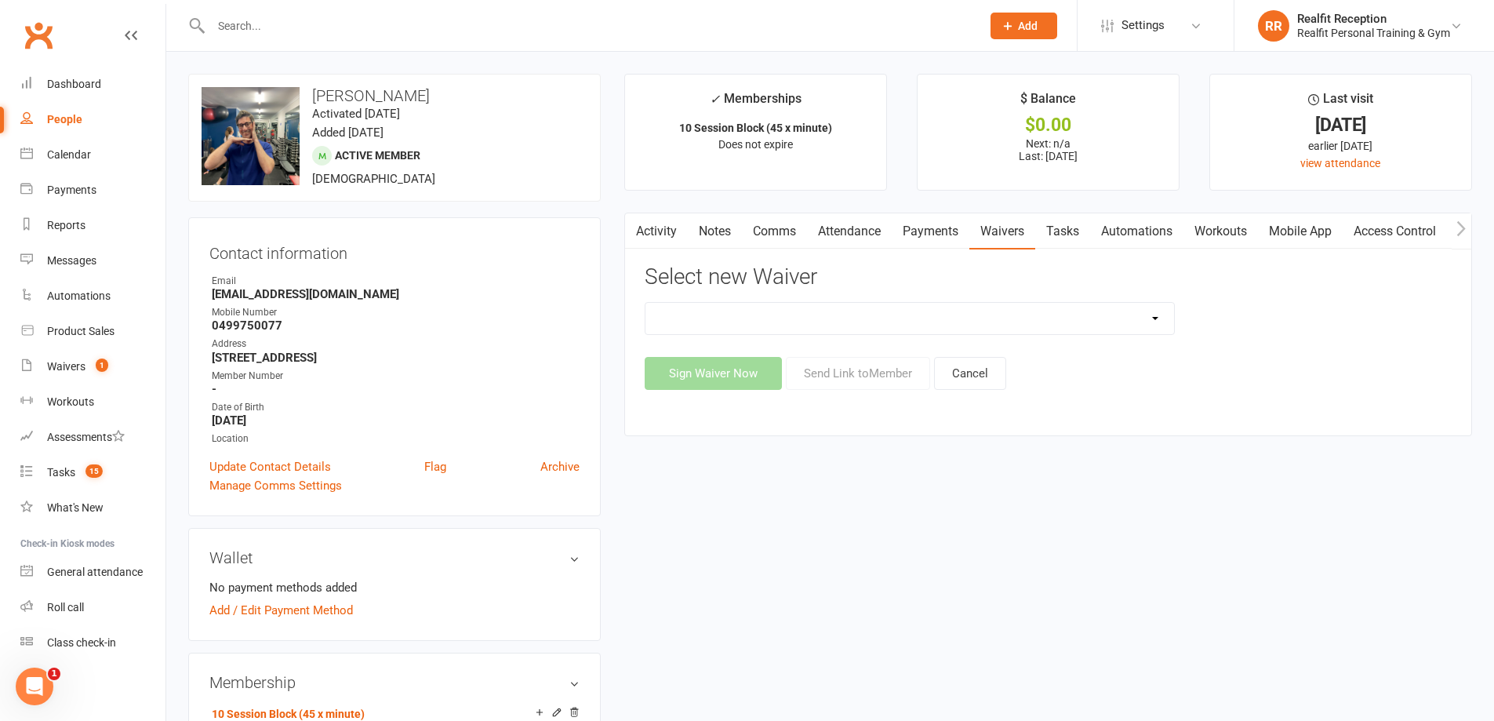
click at [1031, 322] on select "Direct Debit Authority Gym Membership - Unstaffed Access Realfit Member Applica…" at bounding box center [909, 318] width 529 height 31
click at [645, 303] on select "Direct Debit Authority Gym Membership - Unstaffed Access Realfit Member Applica…" at bounding box center [909, 318] width 529 height 31
click at [831, 373] on button "Send Link to Member" at bounding box center [858, 373] width 144 height 33
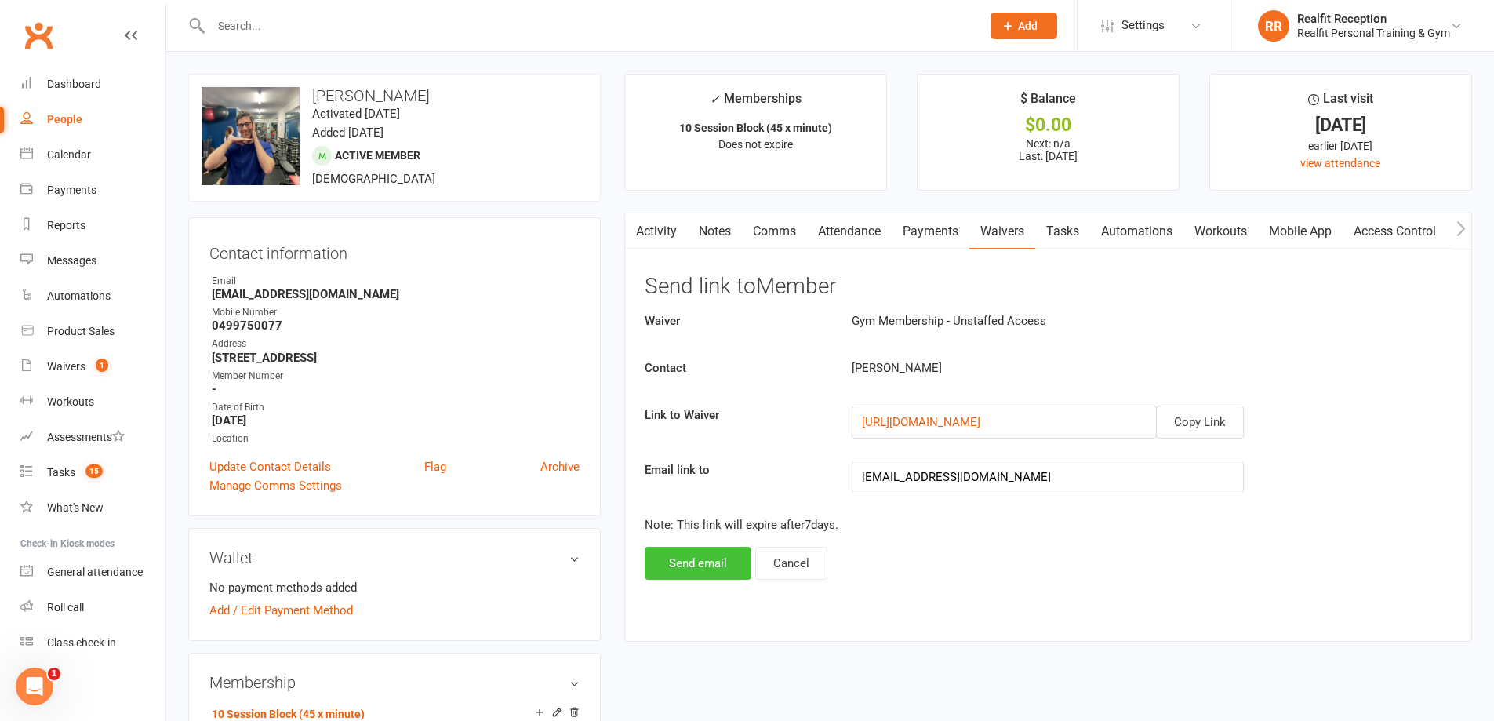
click at [717, 565] on button "Send email" at bounding box center [698, 563] width 107 height 33
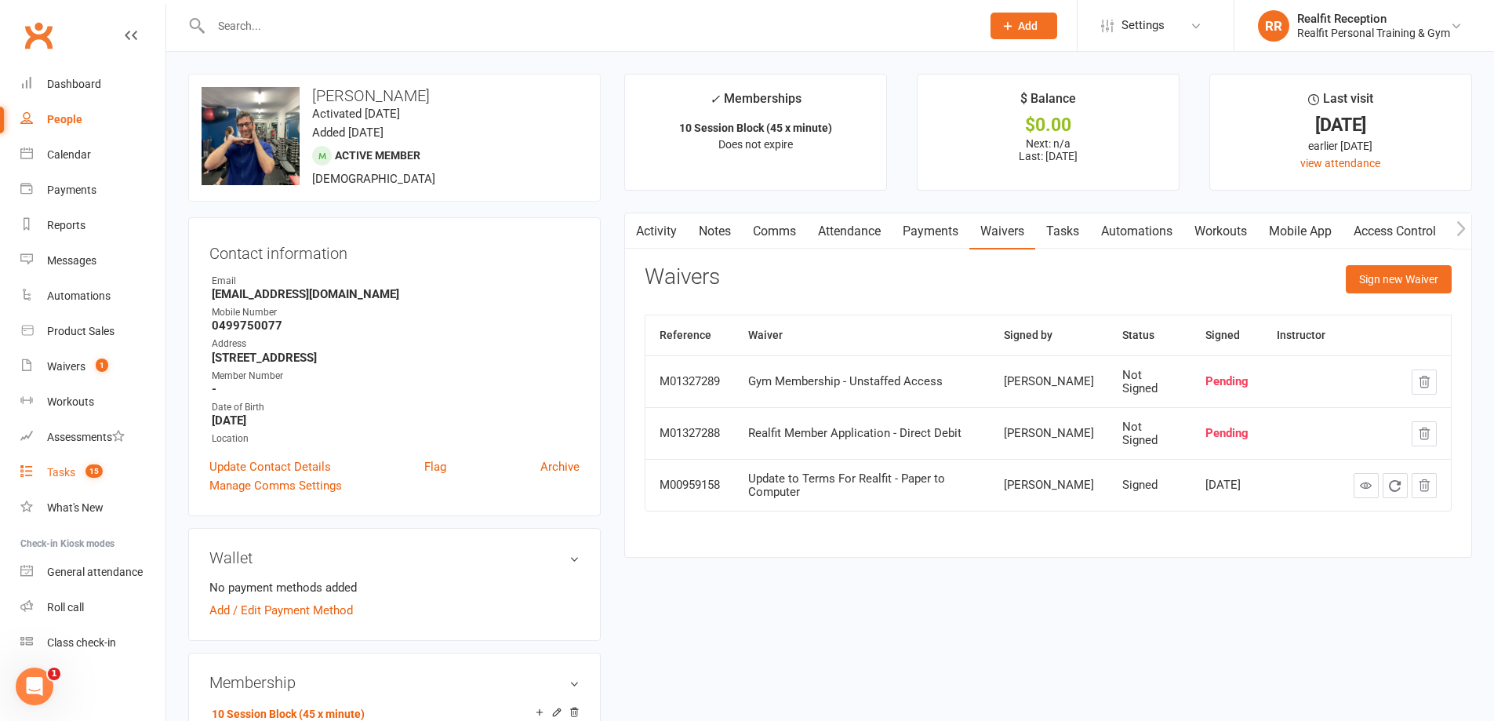
click at [61, 478] on div "Tasks" at bounding box center [61, 472] width 28 height 13
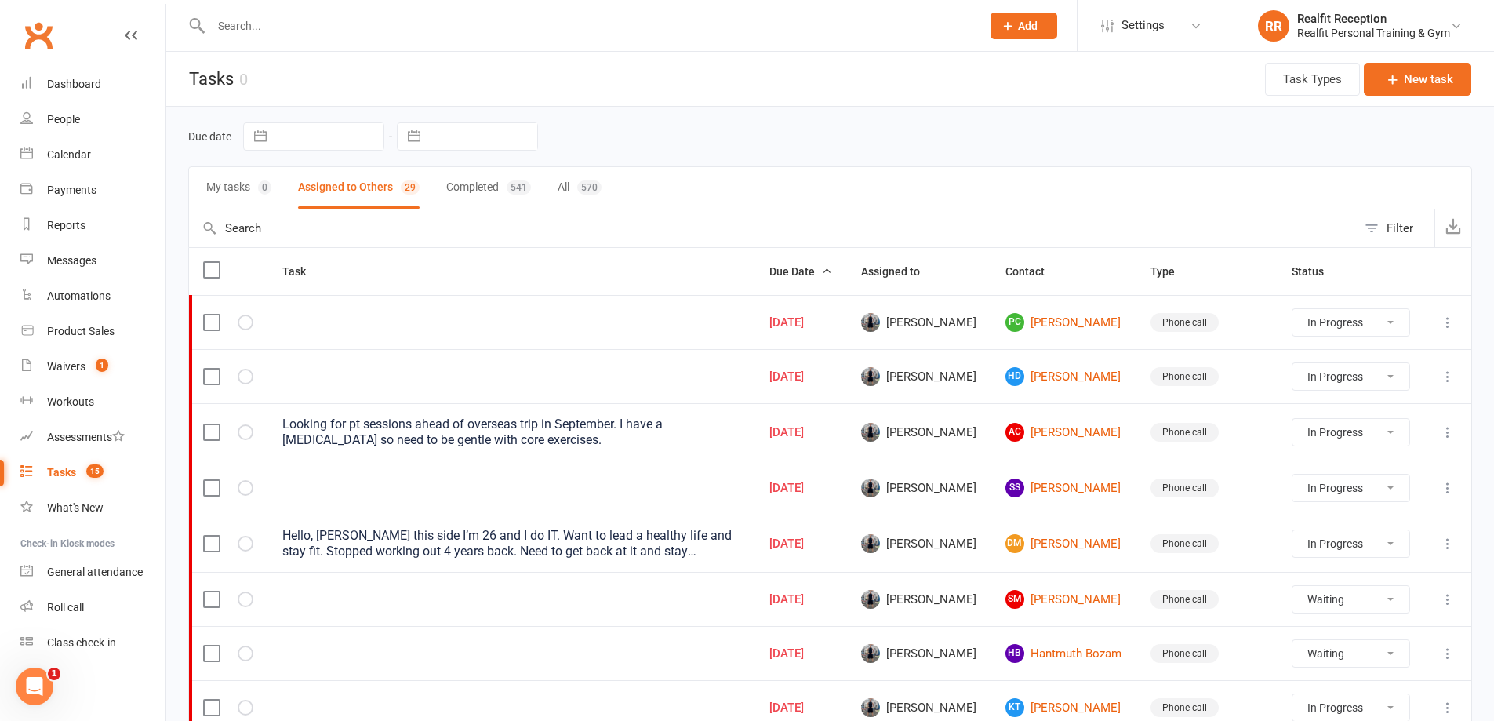
scroll to position [157, 0]
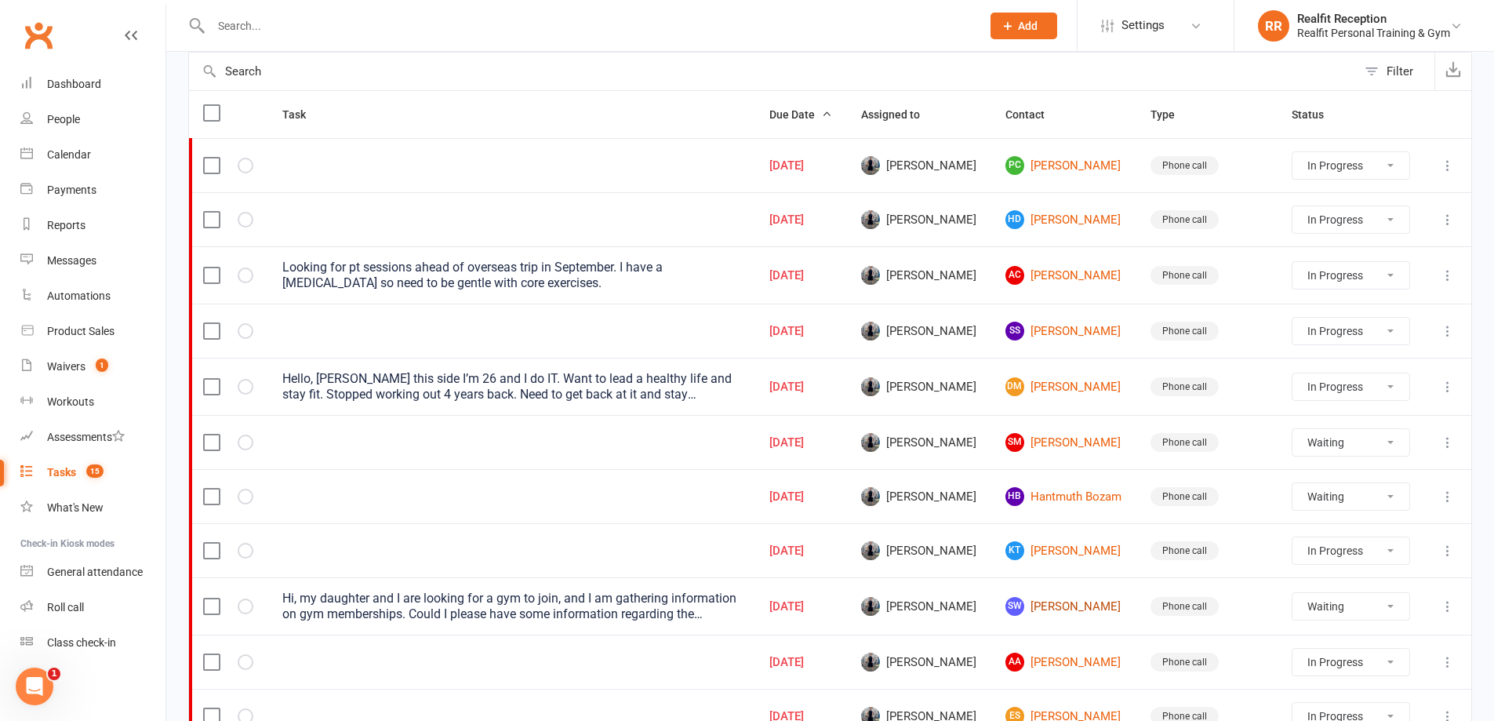
click at [1075, 605] on link "SW [PERSON_NAME]" at bounding box center [1063, 606] width 117 height 19
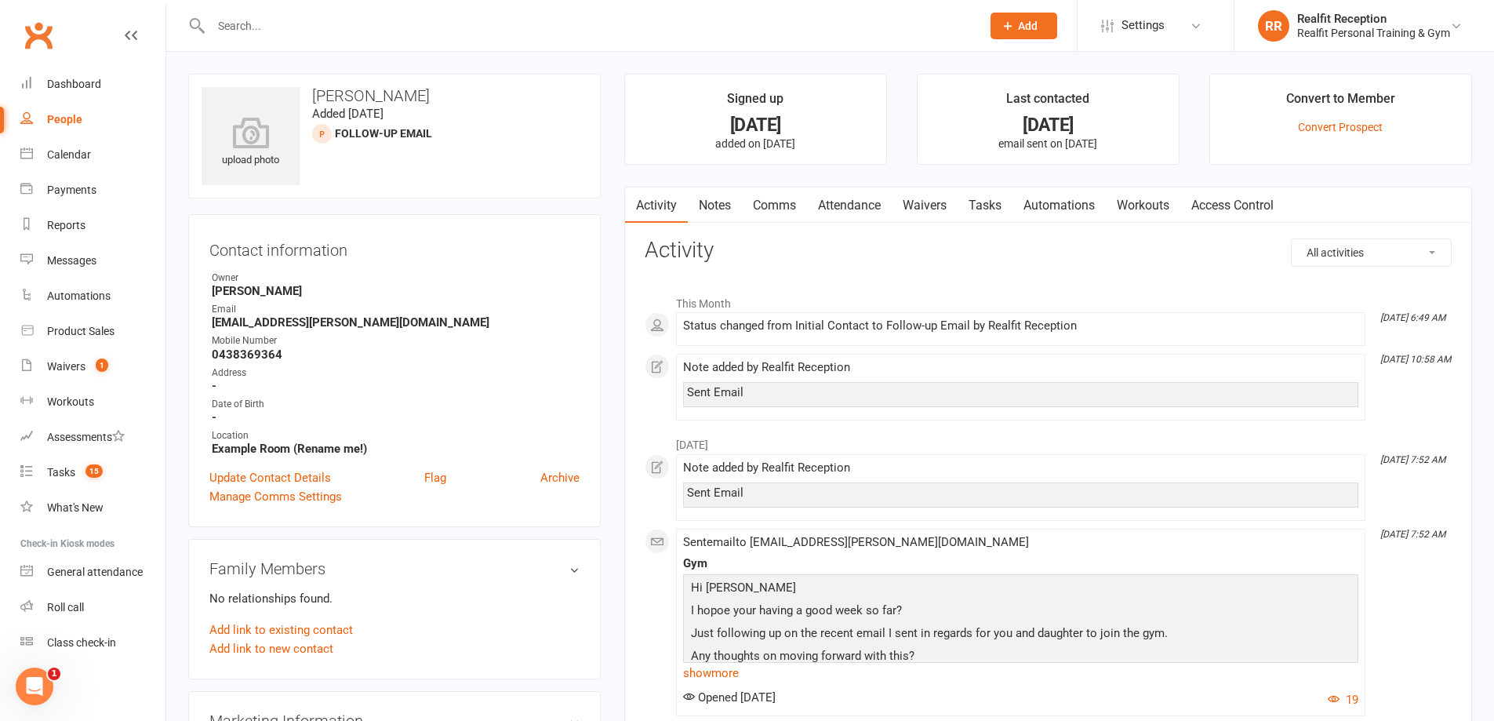
drag, startPoint x: 420, startPoint y: 95, endPoint x: 312, endPoint y: 97, distance: 108.3
click at [312, 97] on h3 "[PERSON_NAME]" at bounding box center [395, 95] width 386 height 17
copy h3 "[PERSON_NAME]"
click at [78, 609] on div "Roll call" at bounding box center [65, 607] width 37 height 13
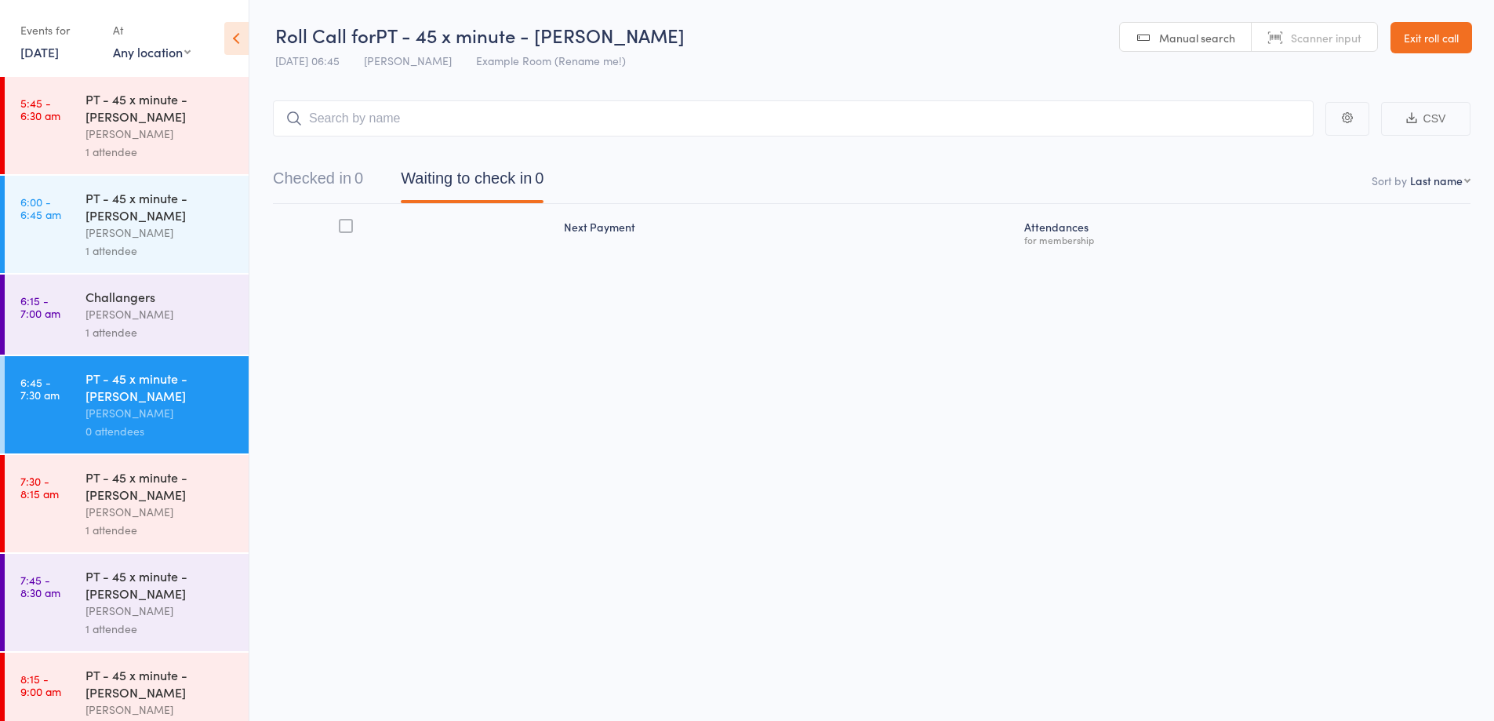
click at [416, 122] on input "search" at bounding box center [793, 118] width 1041 height 36
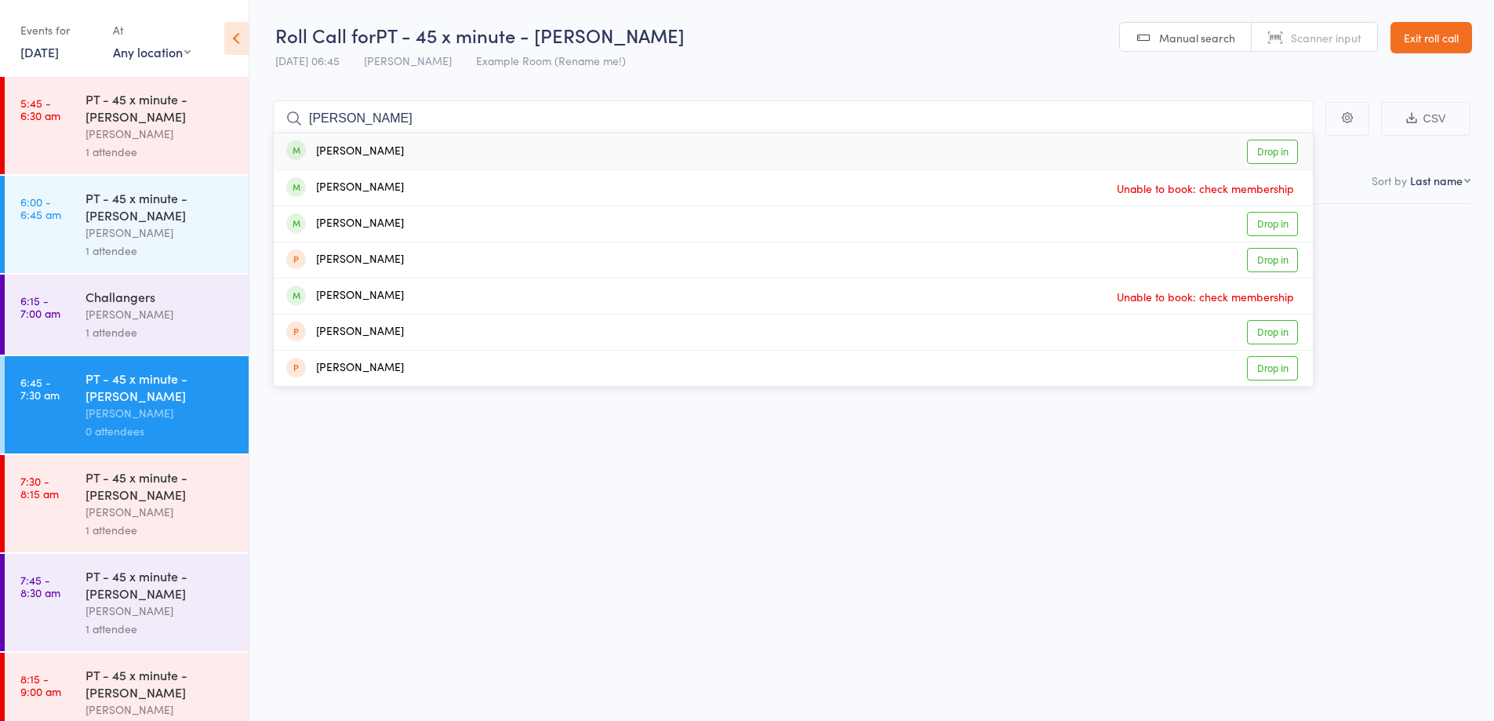
type input "nick"
click at [402, 146] on div "Nick Baker Drop in" at bounding box center [793, 151] width 1039 height 36
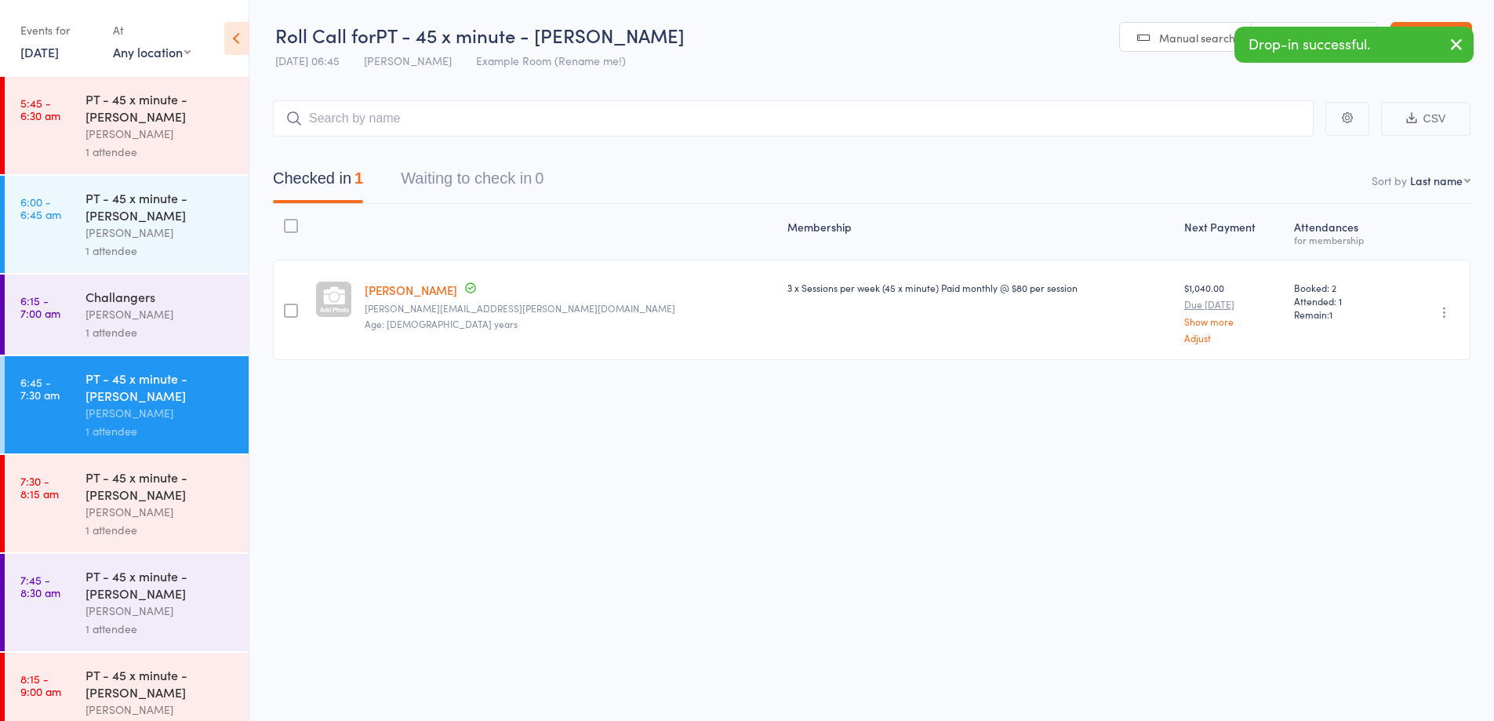
click at [173, 329] on div "1 attendee" at bounding box center [160, 332] width 150 height 18
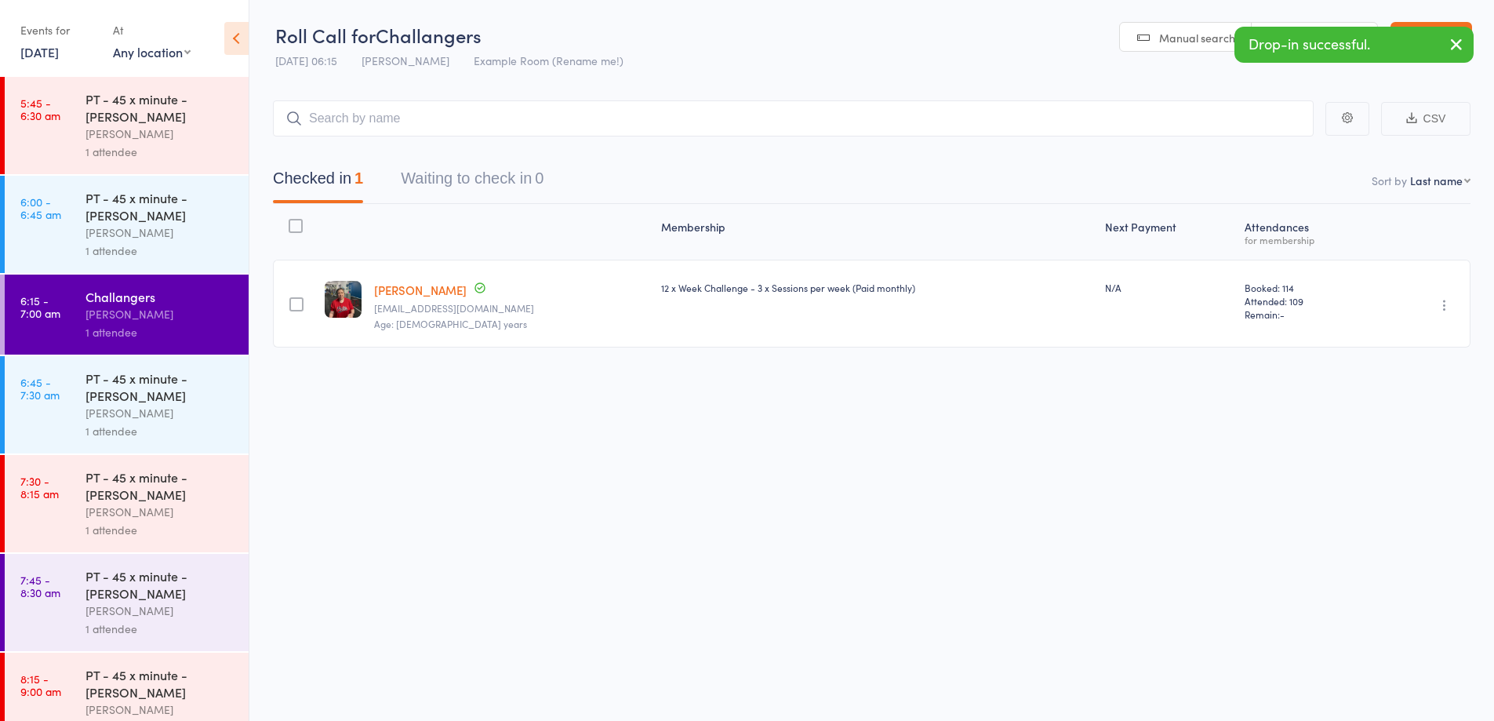
click at [453, 107] on input "search" at bounding box center [793, 118] width 1041 height 36
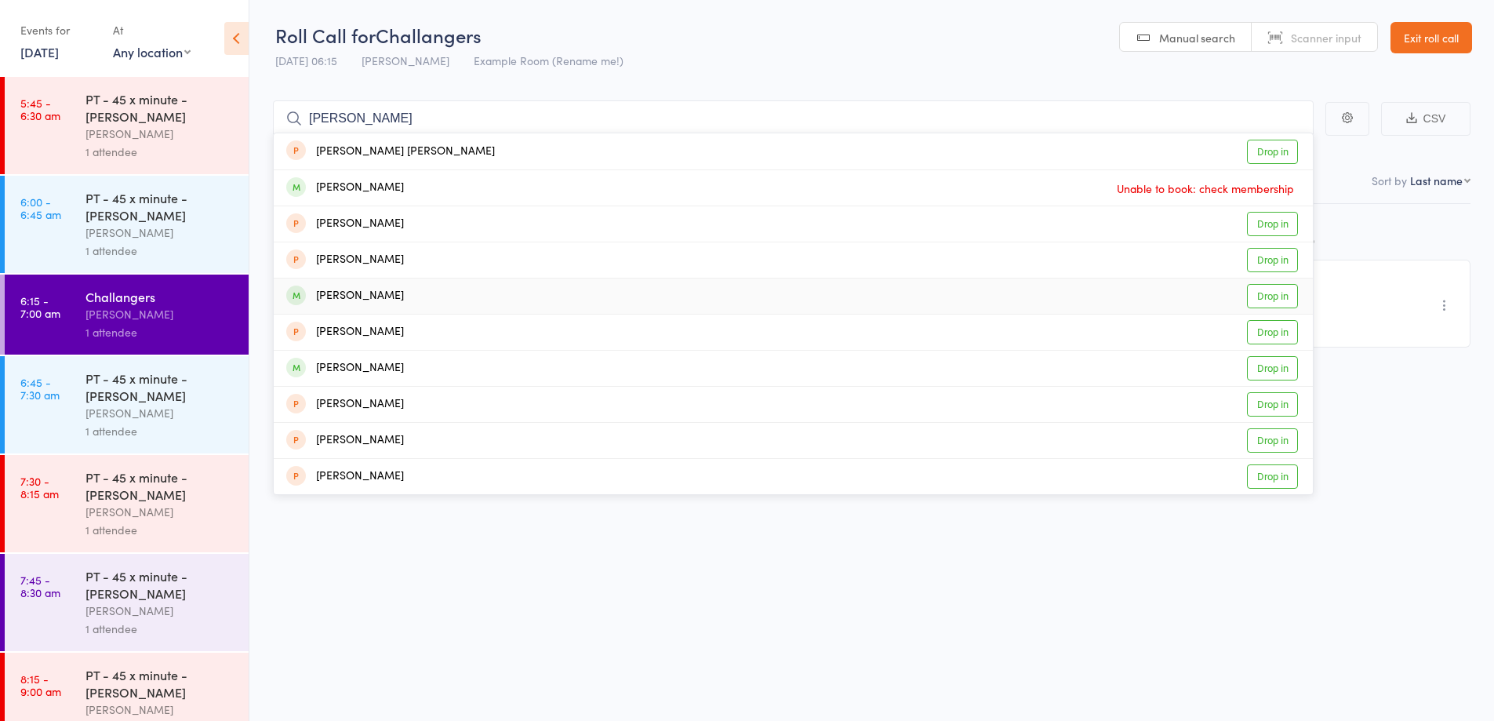
type input "peter"
click at [405, 290] on div "Peter Purcell Drop in" at bounding box center [793, 295] width 1039 height 35
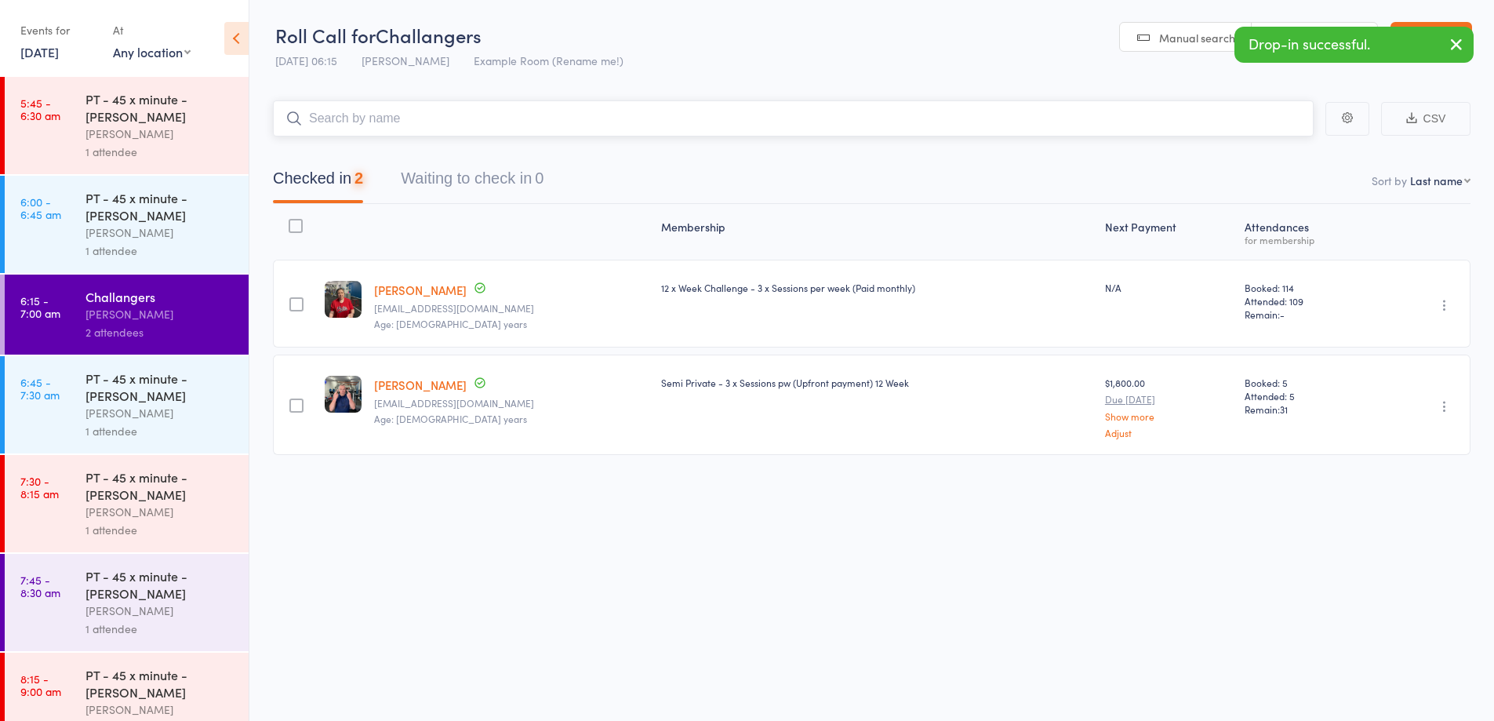
click at [424, 111] on input "search" at bounding box center [793, 118] width 1041 height 36
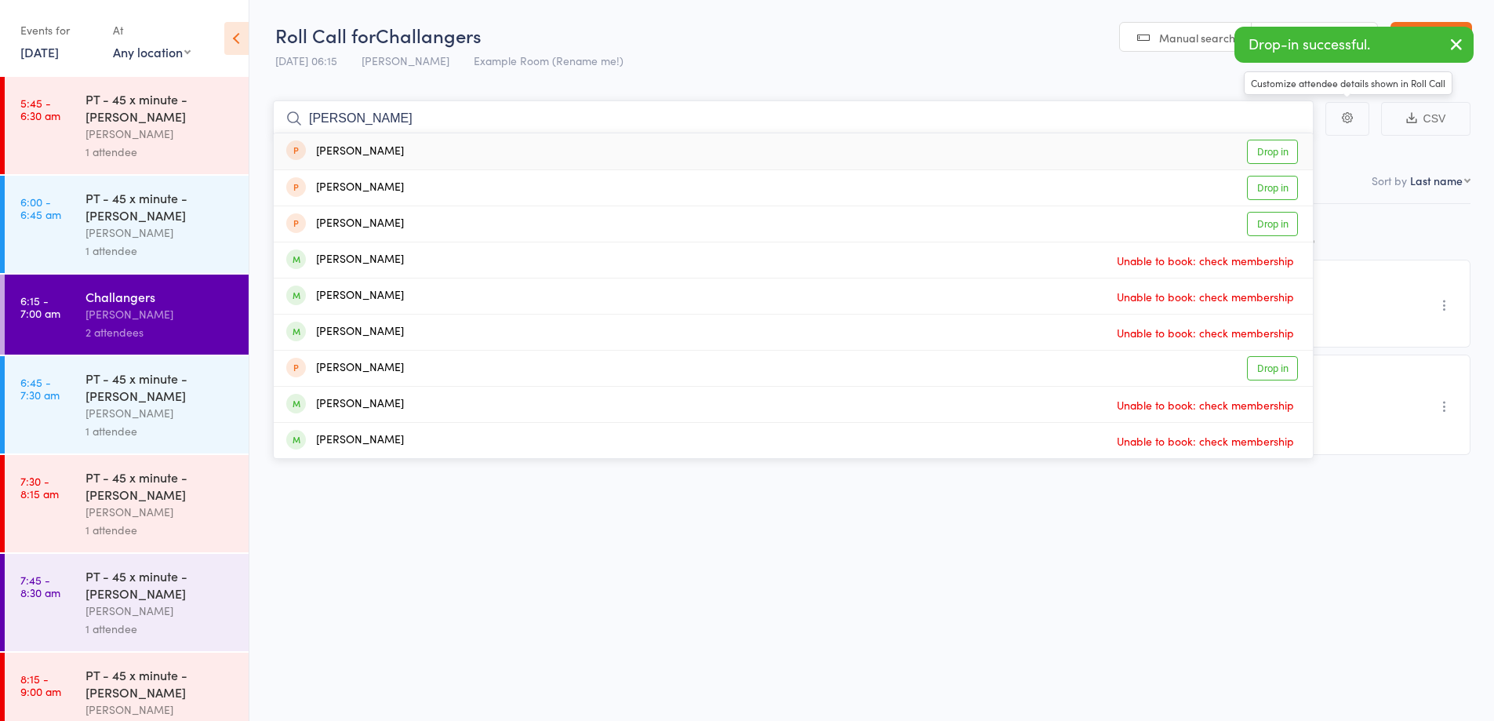
type input "dave"
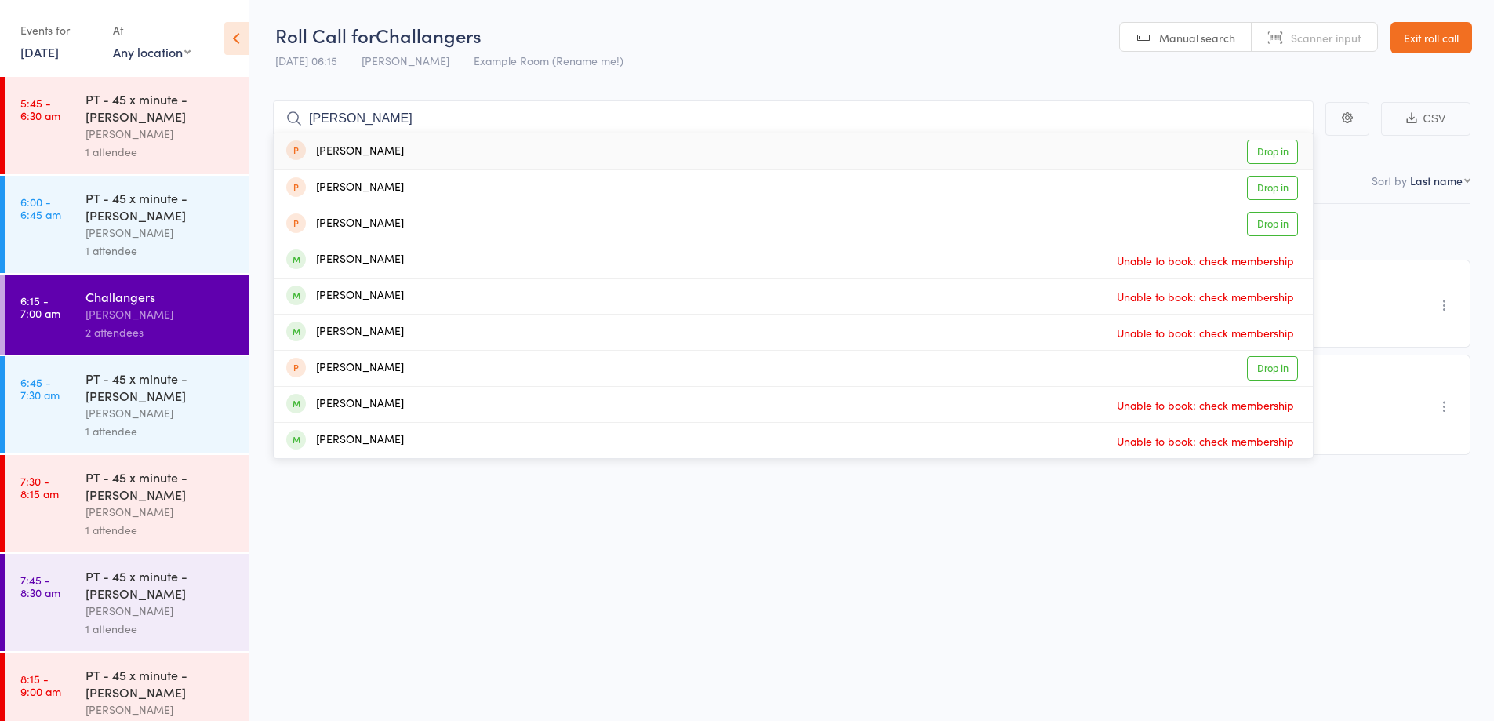
click at [729, 592] on div "Roll Call for Challangers 12 Aug 06:15 Audery Perera Example Room (Rename me!) …" at bounding box center [747, 360] width 1494 height 721
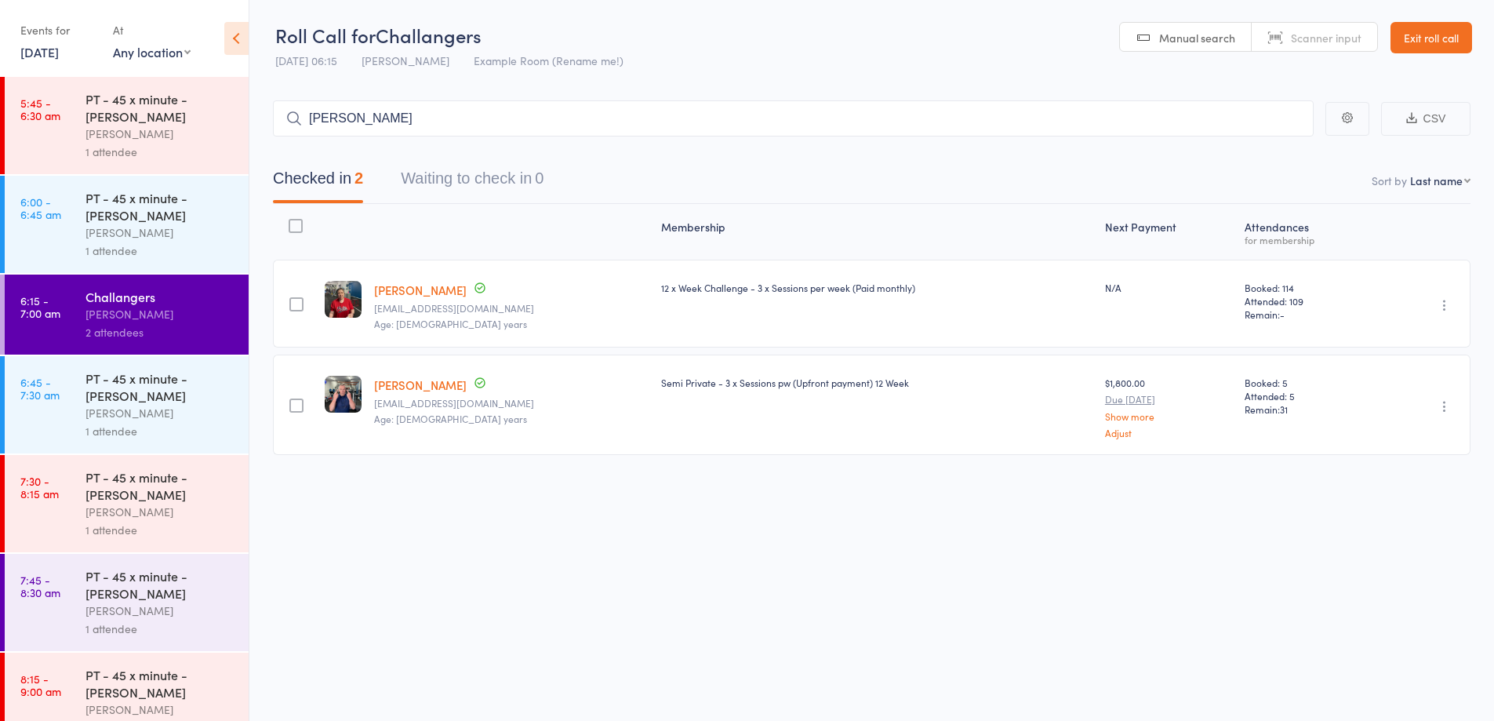
click at [183, 627] on div "1 attendee" at bounding box center [160, 629] width 150 height 18
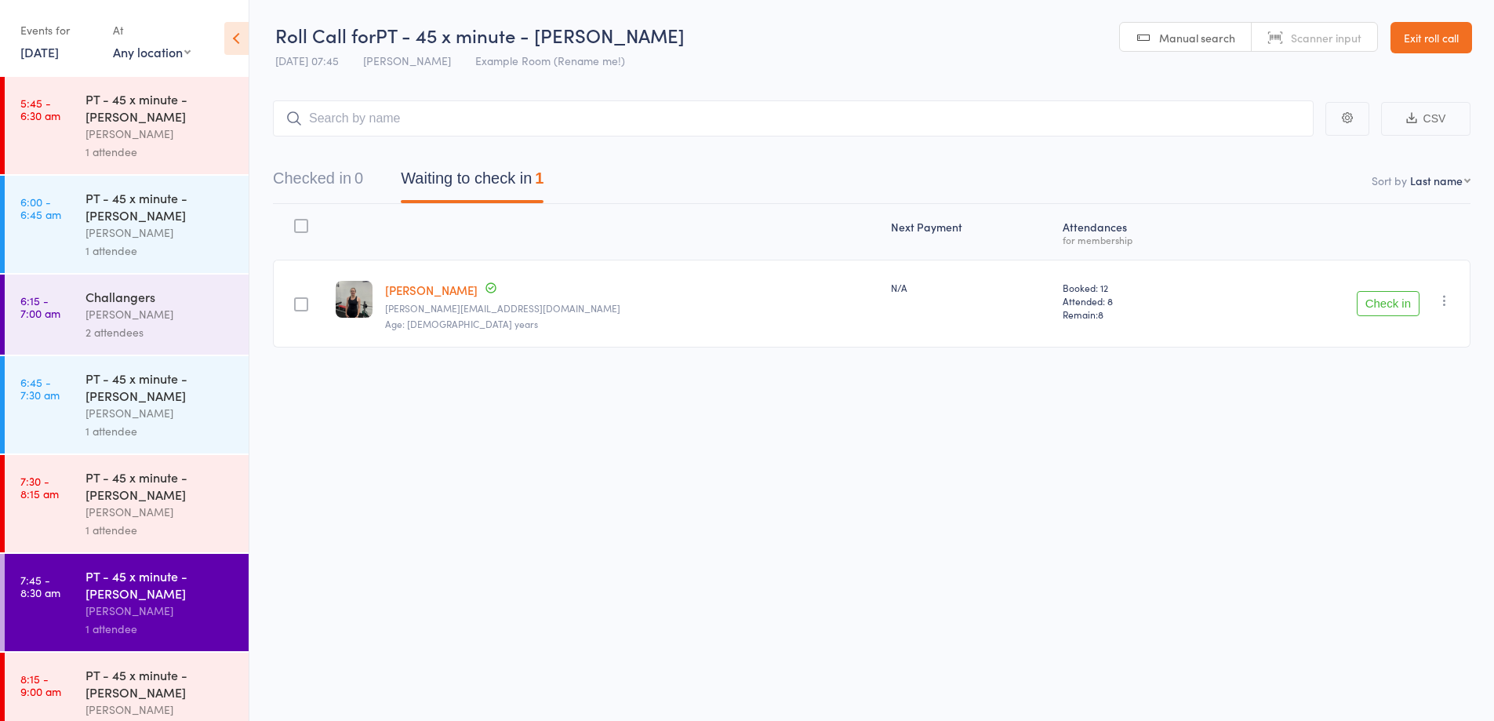
click at [1400, 309] on button "Check in" at bounding box center [1388, 303] width 63 height 25
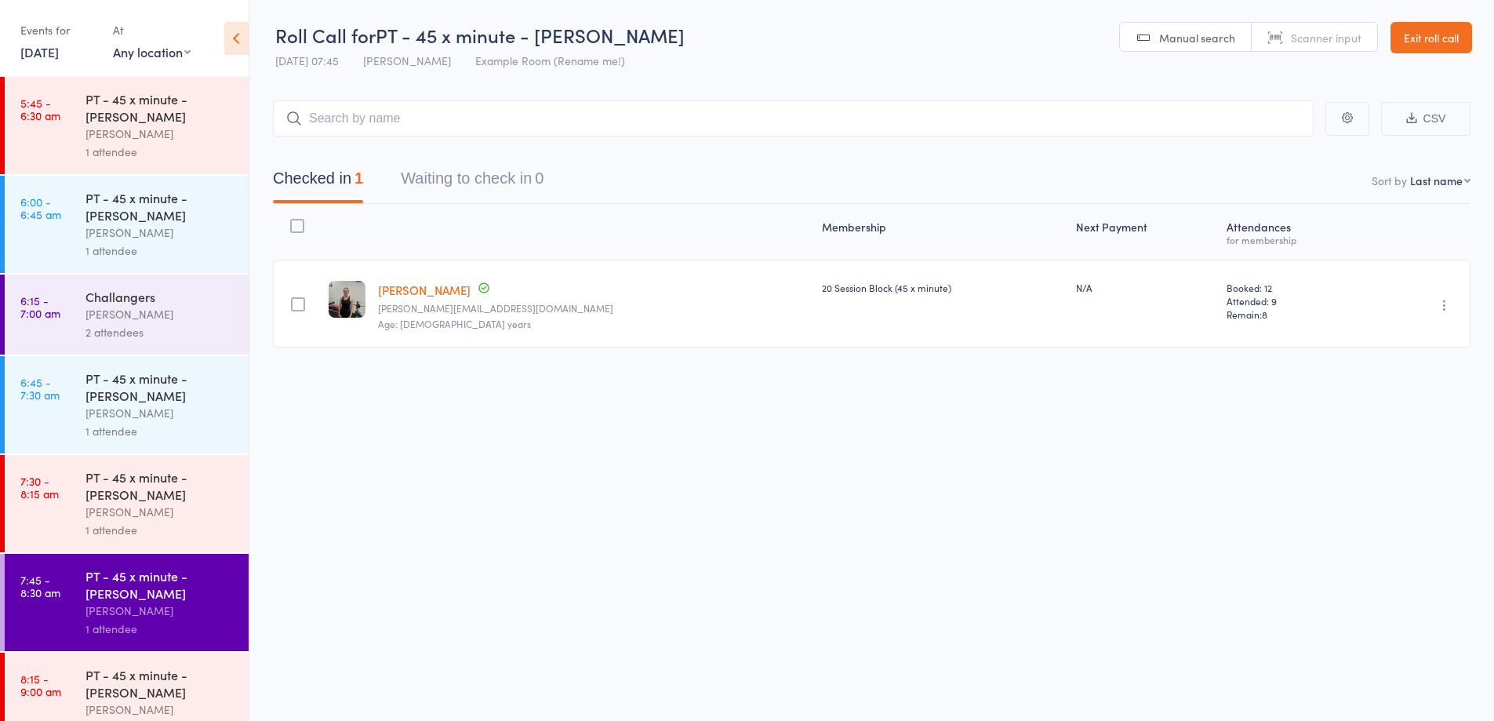
click at [1414, 35] on link "Exit roll call" at bounding box center [1432, 37] width 82 height 31
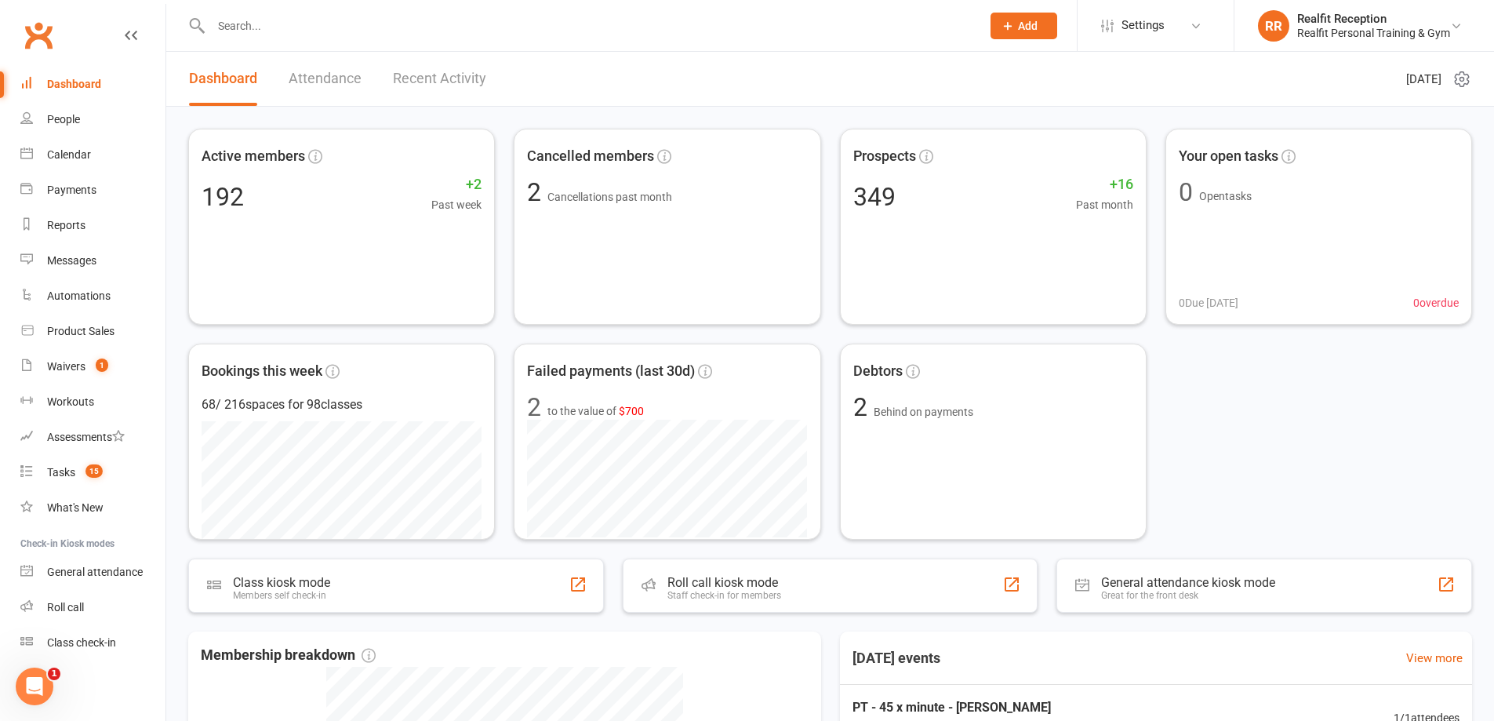
click at [1045, 18] on button "Add" at bounding box center [1024, 26] width 67 height 27
click at [1013, 65] on link "Prospect" at bounding box center [1007, 70] width 140 height 36
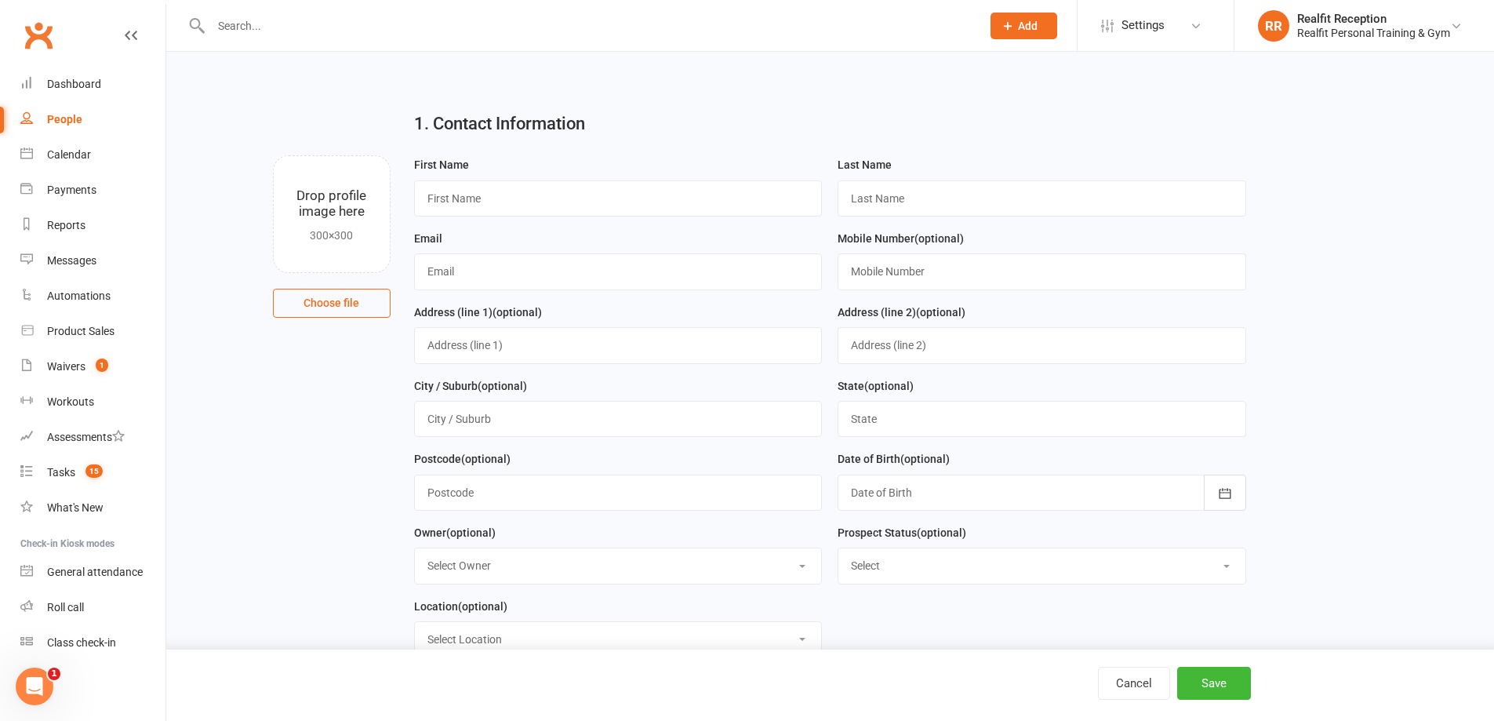
click at [286, 23] on input "text" at bounding box center [588, 26] width 764 height 22
click at [457, 202] on input "text" at bounding box center [618, 198] width 409 height 36
type input "[PERSON_NAME]"
type input "Austin"
click at [934, 284] on input "text" at bounding box center [1042, 271] width 409 height 36
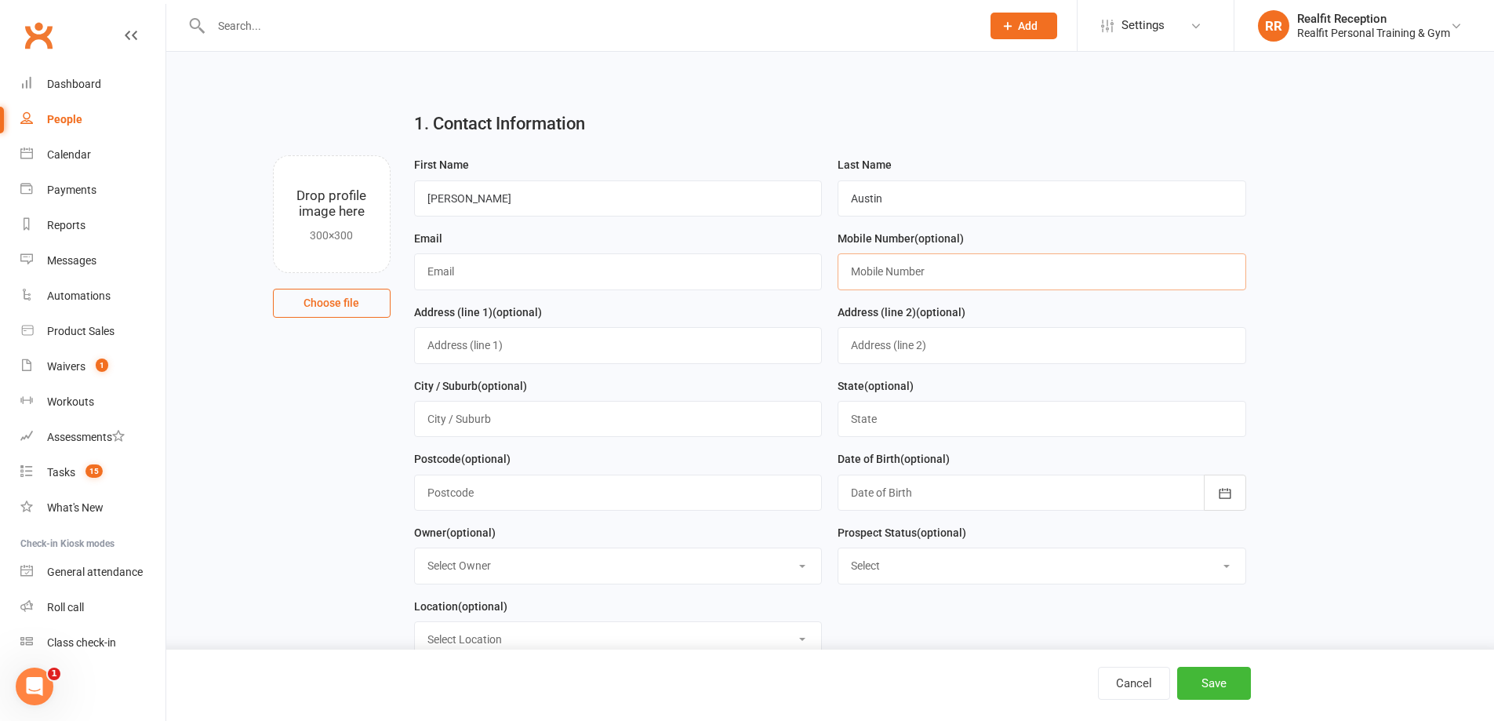
paste input "0492021007"
type input "0492021007"
click at [471, 276] on input "text" at bounding box center [618, 271] width 409 height 36
paste input "[EMAIL_ADDRESS][DOMAIN_NAME]"
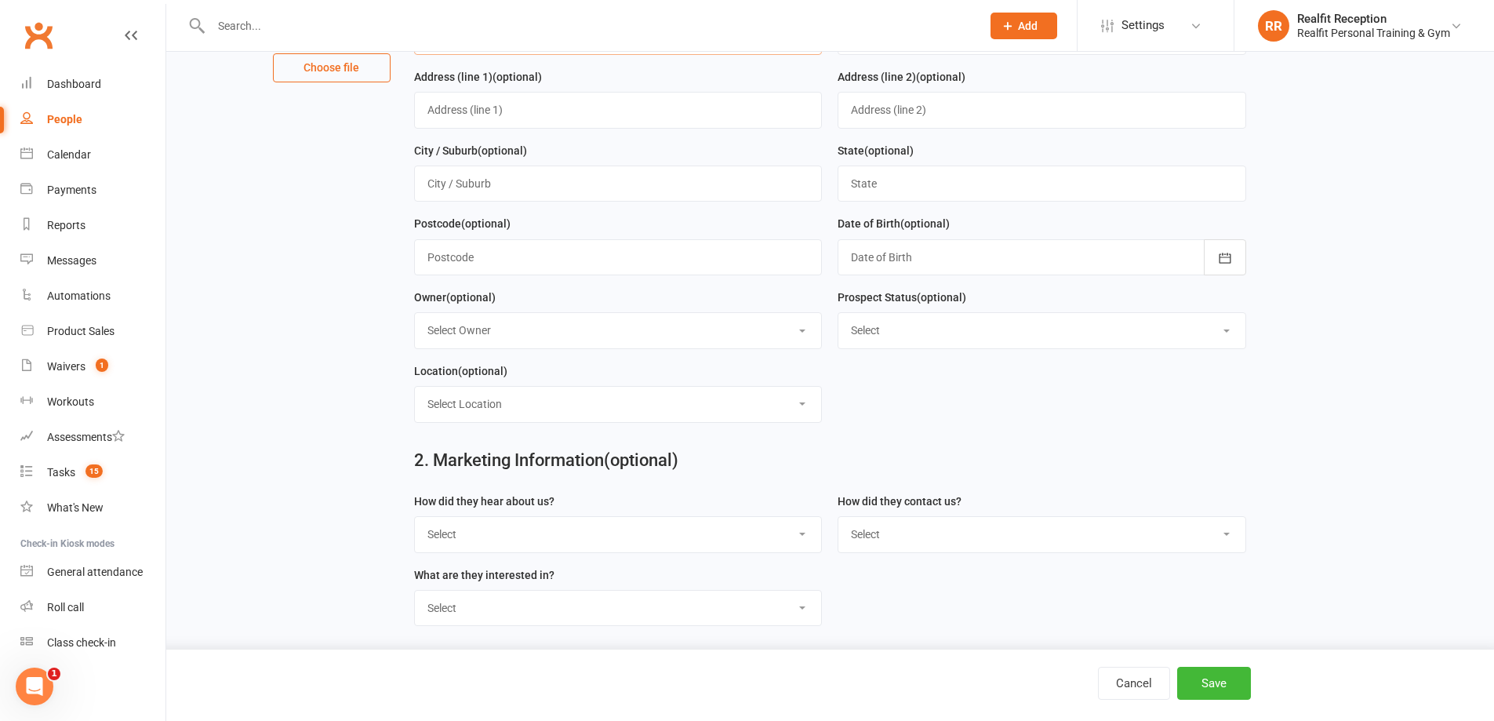
type input "[EMAIL_ADDRESS][DOMAIN_NAME]"
click at [493, 336] on select "Select Owner [PERSON_NAME] [PERSON_NAME] Realfit Reception [PERSON_NAME] [PERSO…" at bounding box center [618, 330] width 407 height 35
click at [415, 318] on select "Select Owner [PERSON_NAME] [PERSON_NAME] Realfit Reception [PERSON_NAME] [PERSO…" at bounding box center [618, 330] width 407 height 35
click at [503, 335] on select "Select Owner [PERSON_NAME] [PERSON_NAME] Realfit Reception [PERSON_NAME] [PERSO…" at bounding box center [618, 330] width 407 height 35
select select "5"
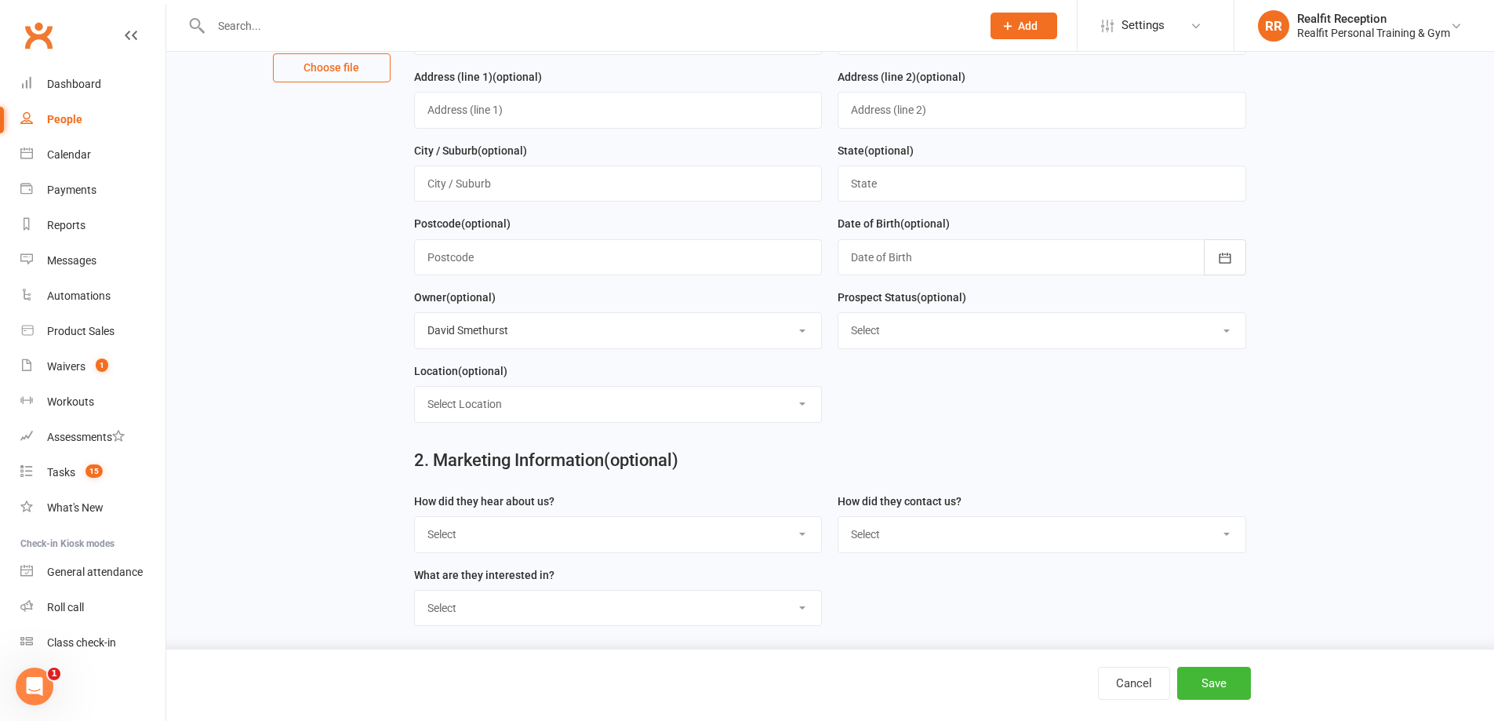
click at [415, 318] on select "Select Owner [PERSON_NAME] [PERSON_NAME] Realfit Reception [PERSON_NAME] [PERSO…" at bounding box center [618, 330] width 407 height 35
click at [505, 404] on select "Select Location Example Room (Rename me!)" at bounding box center [618, 404] width 407 height 35
select select "0"
click at [415, 392] on select "Select Location Example Room (Rename me!)" at bounding box center [618, 404] width 407 height 35
click at [903, 332] on select "Select Initial Contact Follow-up Call Follow-up Email Almost Ready Not Ready No…" at bounding box center [1041, 330] width 407 height 35
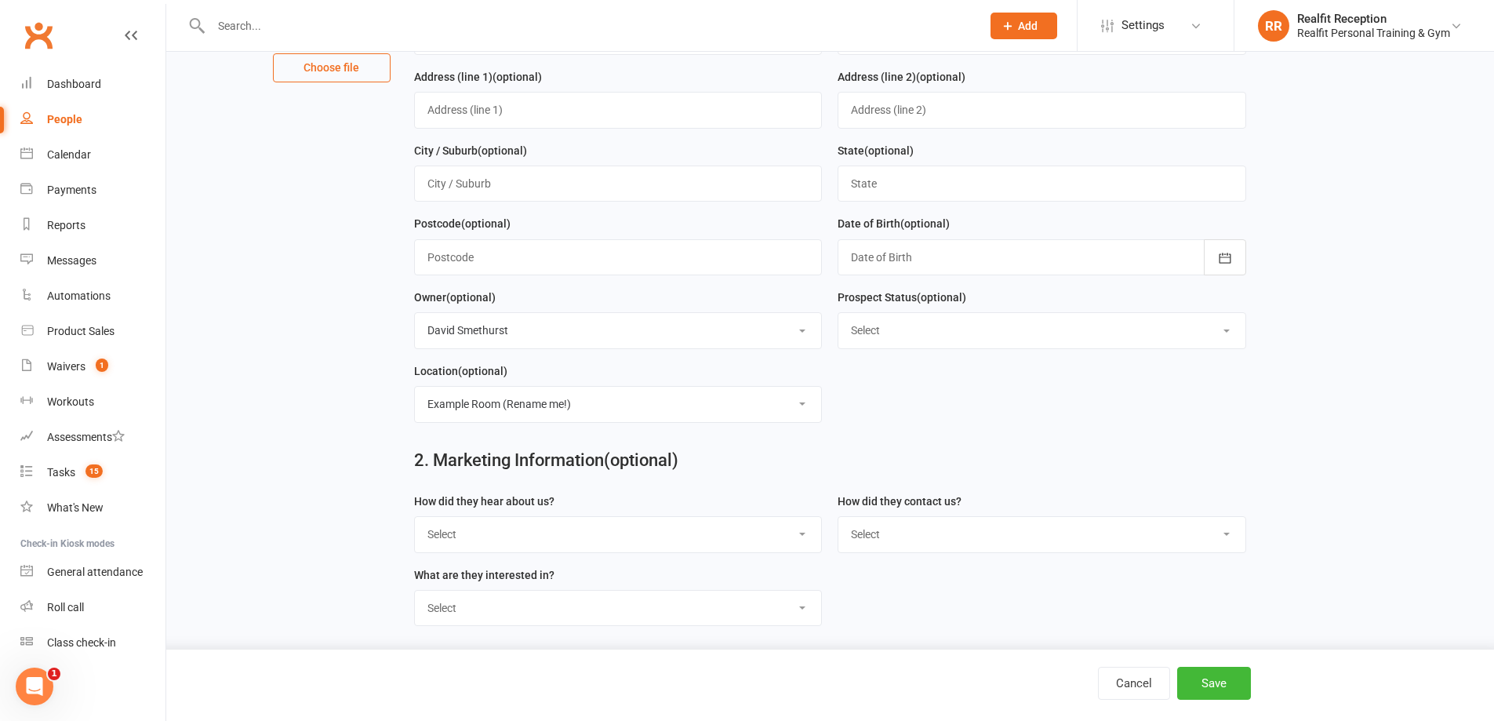
select select "Initial Contact"
click at [838, 318] on select "Select Initial Contact Follow-up Call Follow-up Email Almost Ready Not Ready No…" at bounding box center [1041, 330] width 407 height 35
click at [503, 551] on select "Select Google Through A Friend Walk by Letter Box Drop Facebook Medical Centre …" at bounding box center [618, 534] width 407 height 35
select select "Google"
click at [415, 523] on select "Select Google Through A Friend Walk by Letter Box Drop Facebook Medical Centre …" at bounding box center [618, 534] width 407 height 35
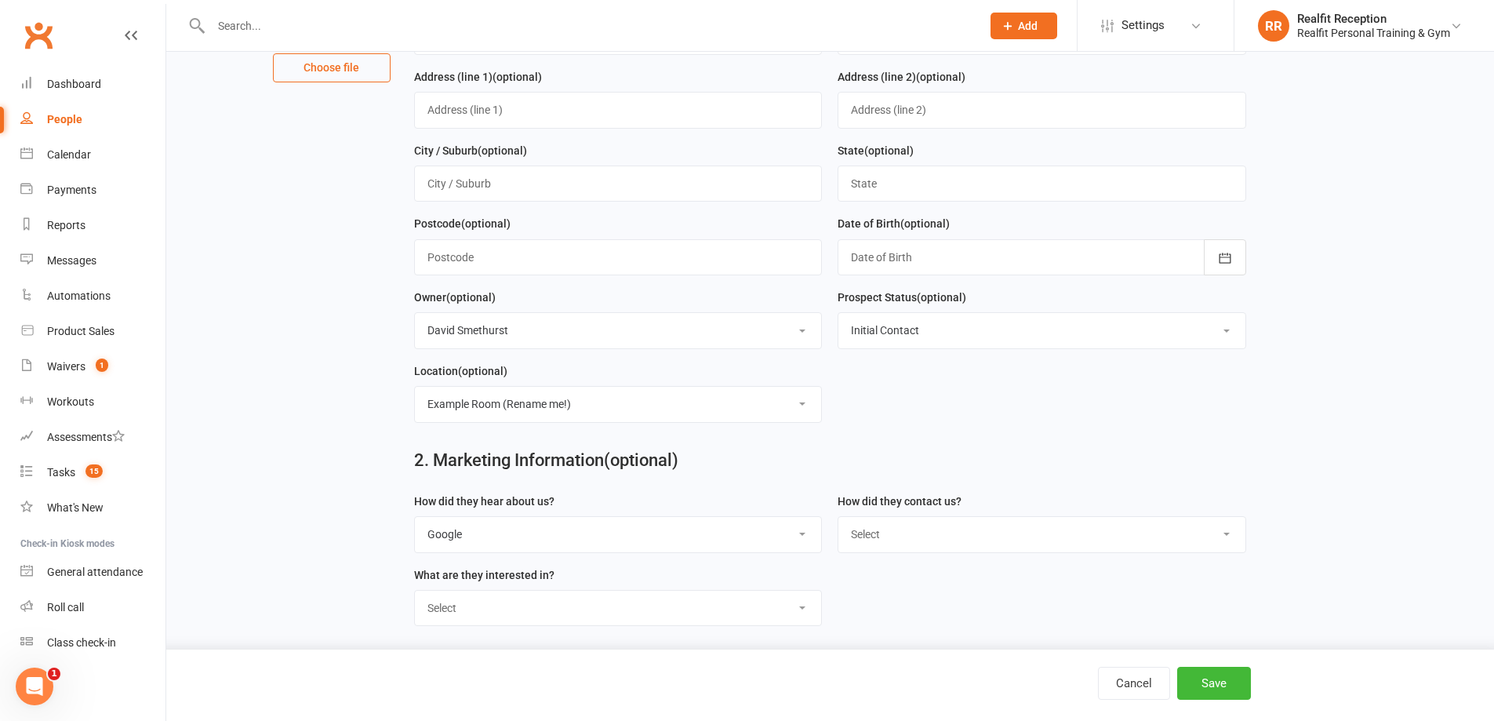
click at [928, 540] on select "Select Phone Email In-Facility" at bounding box center [1041, 534] width 407 height 35
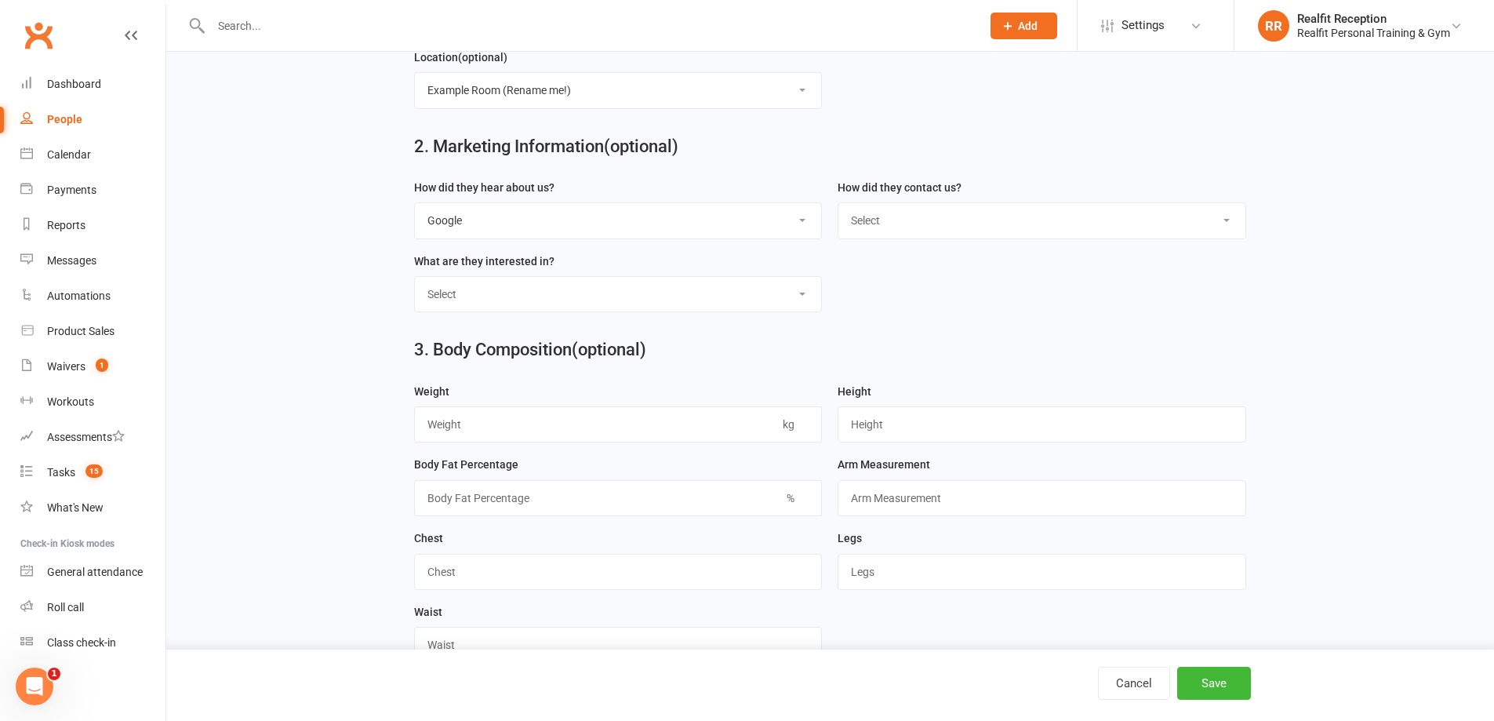
click at [905, 224] on select "Select Phone Email In-Facility" at bounding box center [1041, 220] width 407 height 35
select select "Email"
click at [838, 209] on select "Select Phone Email In-Facility" at bounding box center [1041, 220] width 407 height 35
click at [543, 311] on select "Select Personal Training 12 Week Challenge Gym Membership Weight Loss Strength …" at bounding box center [618, 294] width 407 height 35
select select "Personal Training"
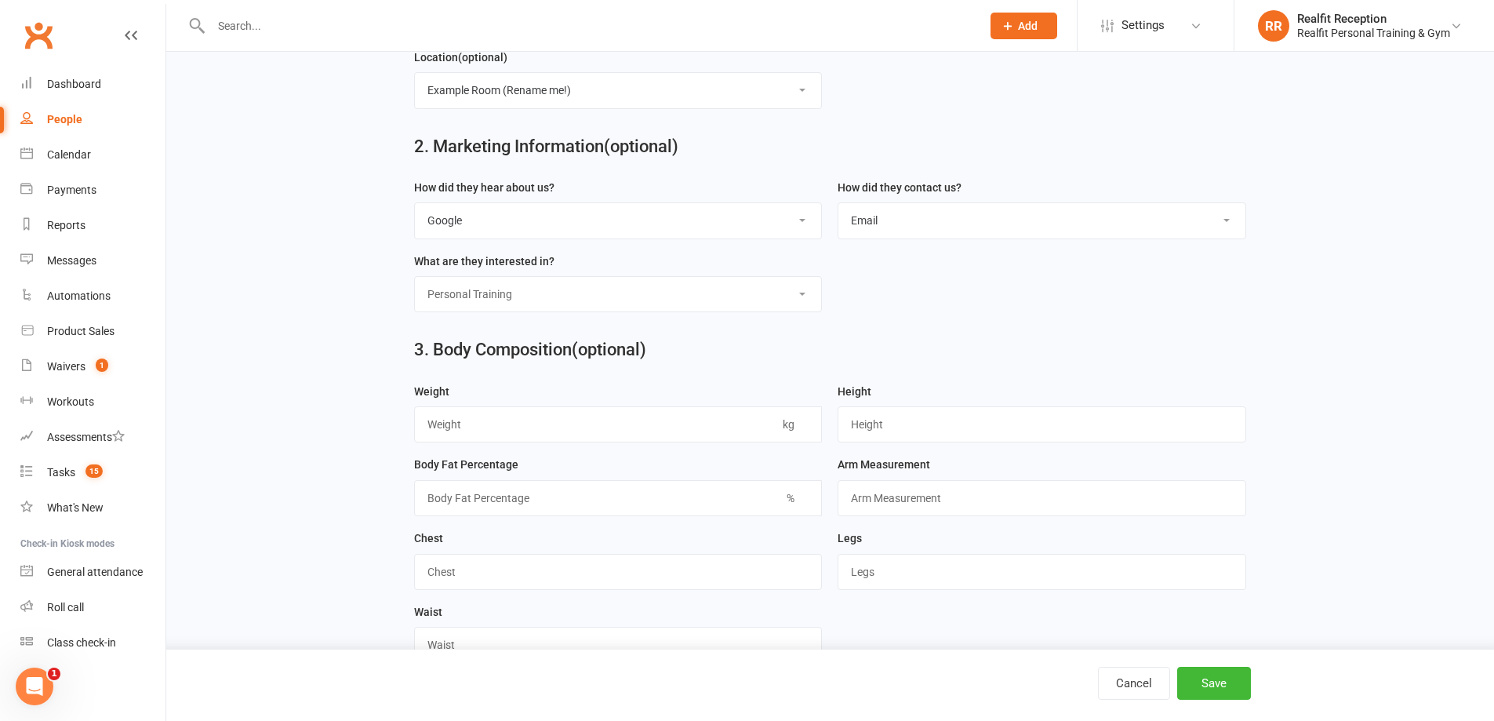
click at [415, 284] on select "Select Personal Training 12 Week Challenge Gym Membership Weight Loss Strength …" at bounding box center [618, 294] width 407 height 35
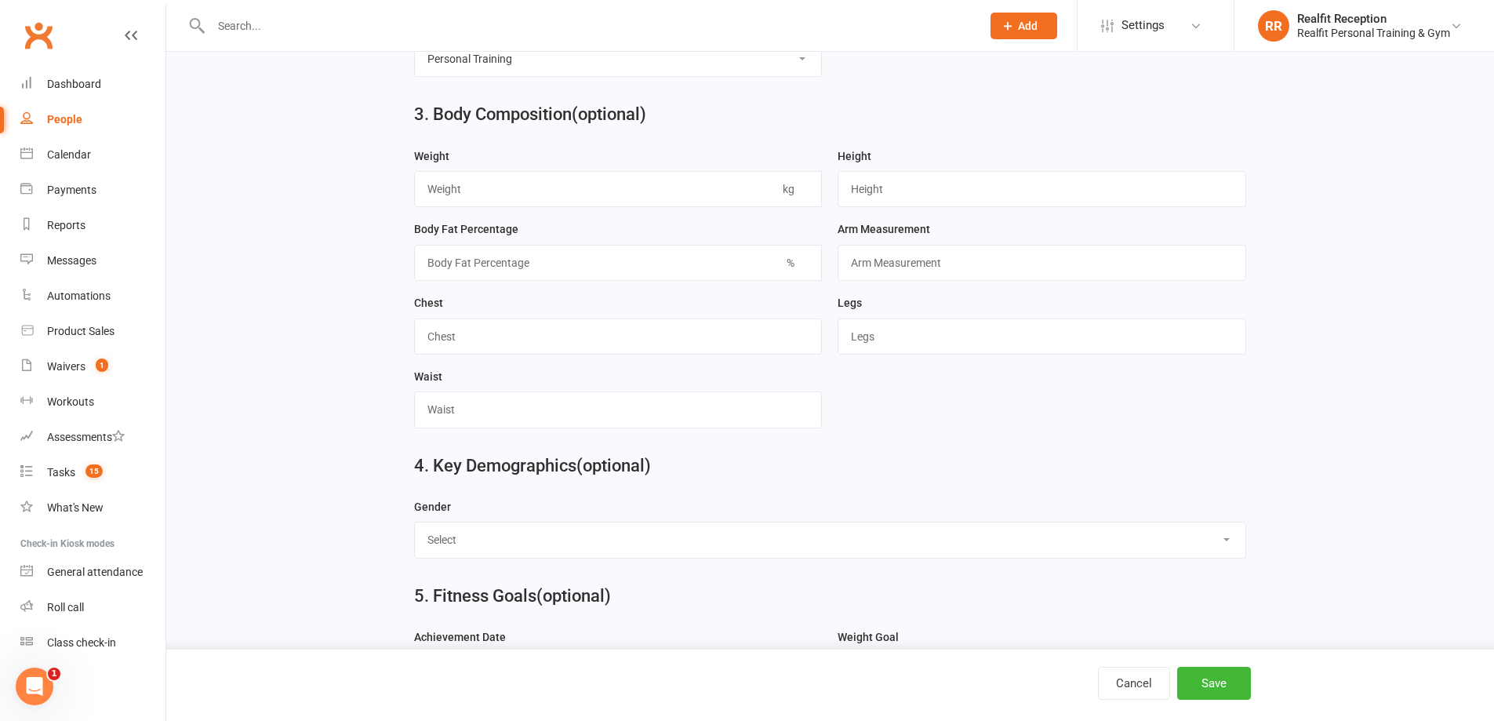
click at [461, 557] on select "Select [DEMOGRAPHIC_DATA] [DEMOGRAPHIC_DATA]" at bounding box center [830, 539] width 831 height 35
select select "[DEMOGRAPHIC_DATA]"
click at [415, 533] on select "Select [DEMOGRAPHIC_DATA] [DEMOGRAPHIC_DATA]" at bounding box center [830, 539] width 831 height 35
click at [1213, 678] on button "Save" at bounding box center [1214, 683] width 74 height 33
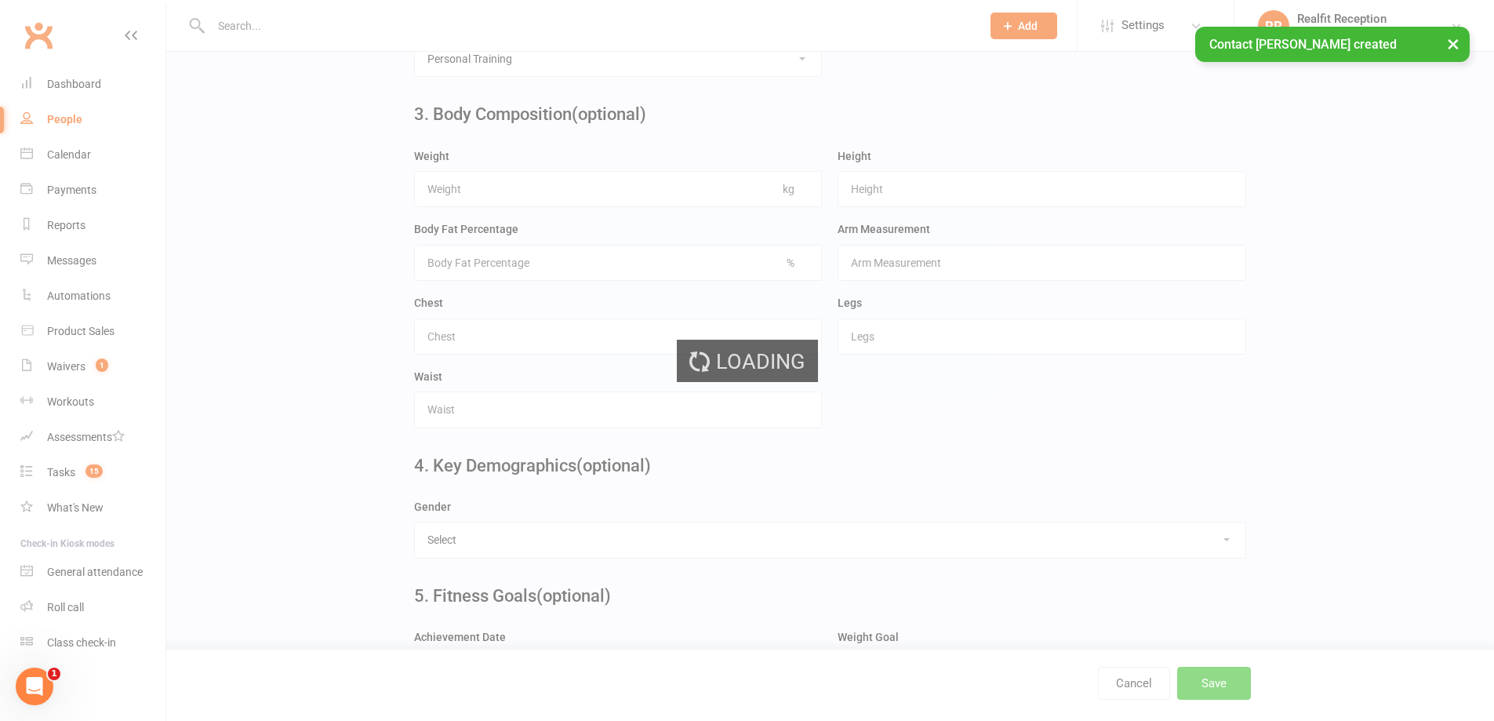
scroll to position [0, 0]
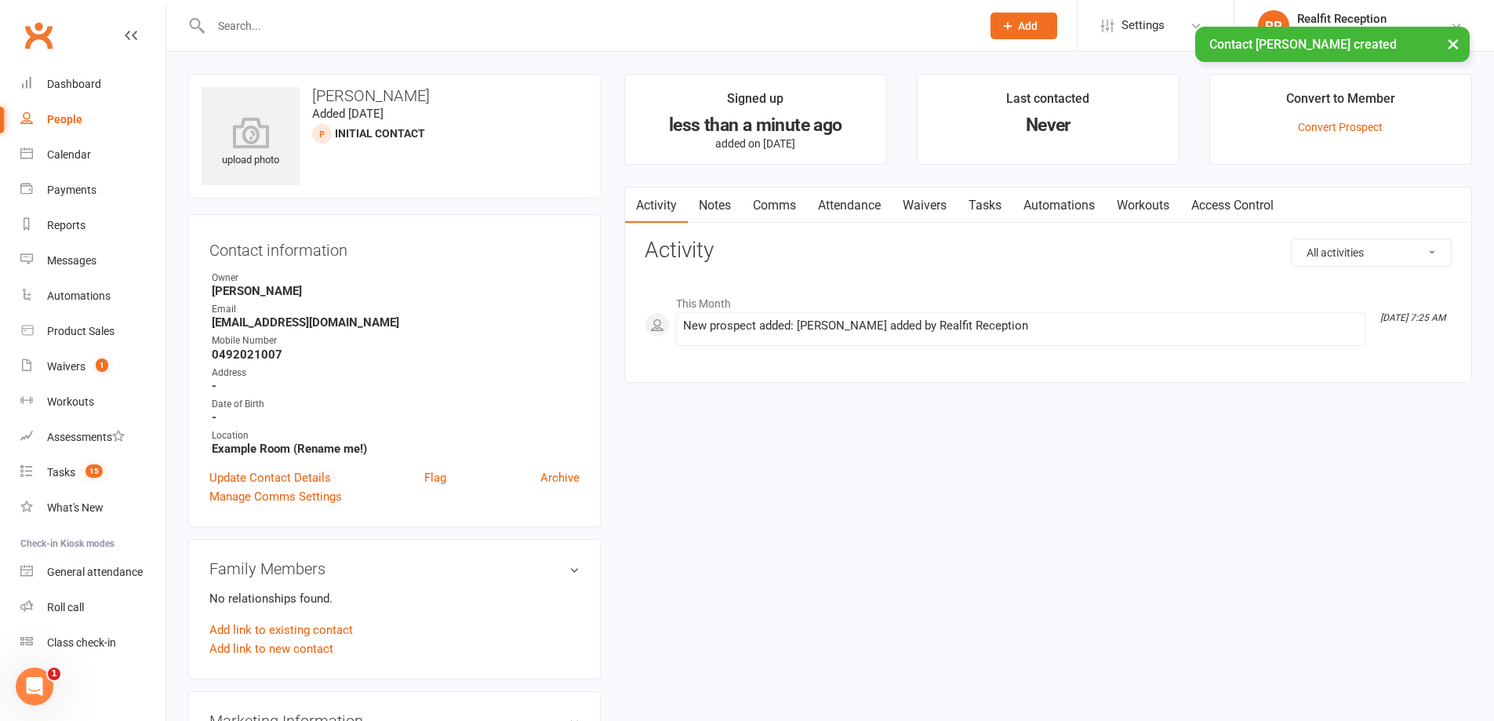
click at [977, 193] on link "Tasks" at bounding box center [985, 205] width 55 height 36
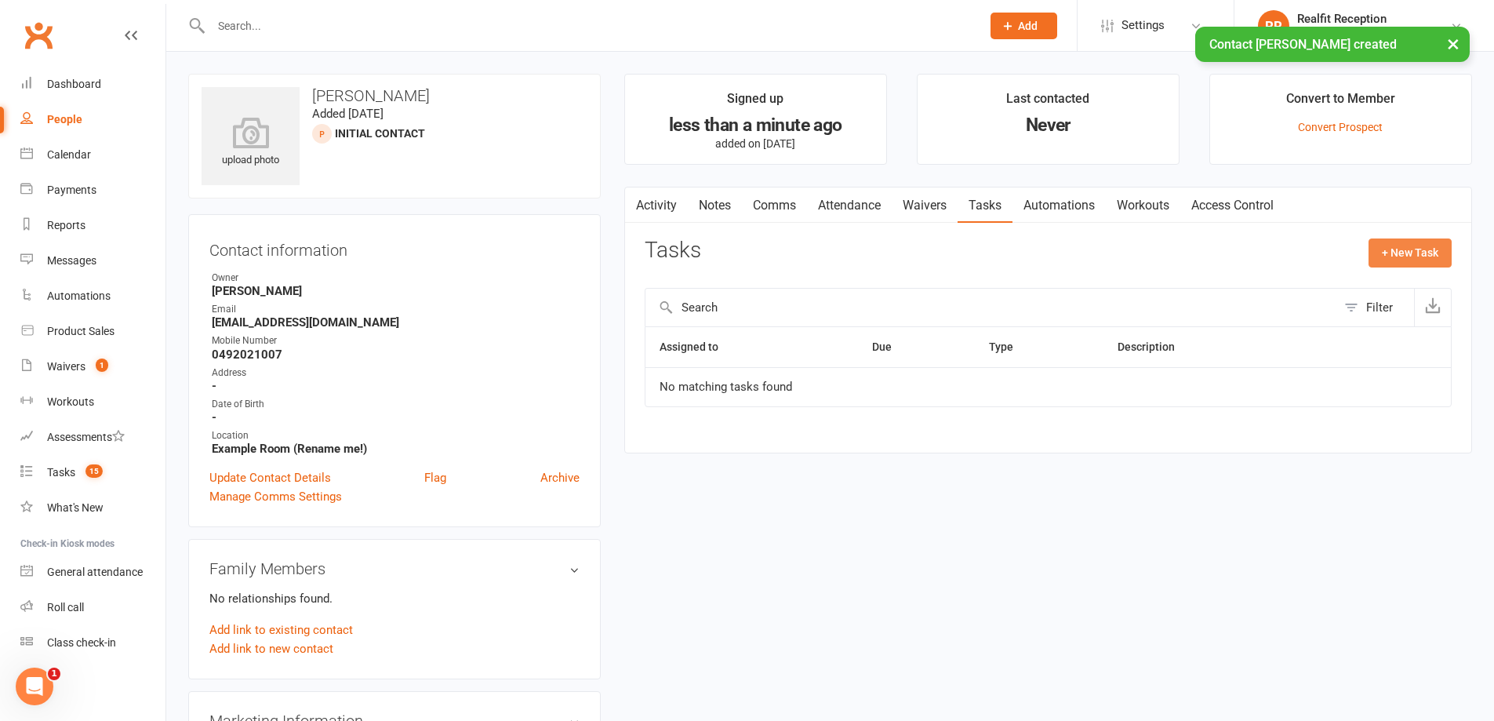
click at [1405, 245] on button "+ New Task" at bounding box center [1410, 252] width 83 height 28
select select "49355"
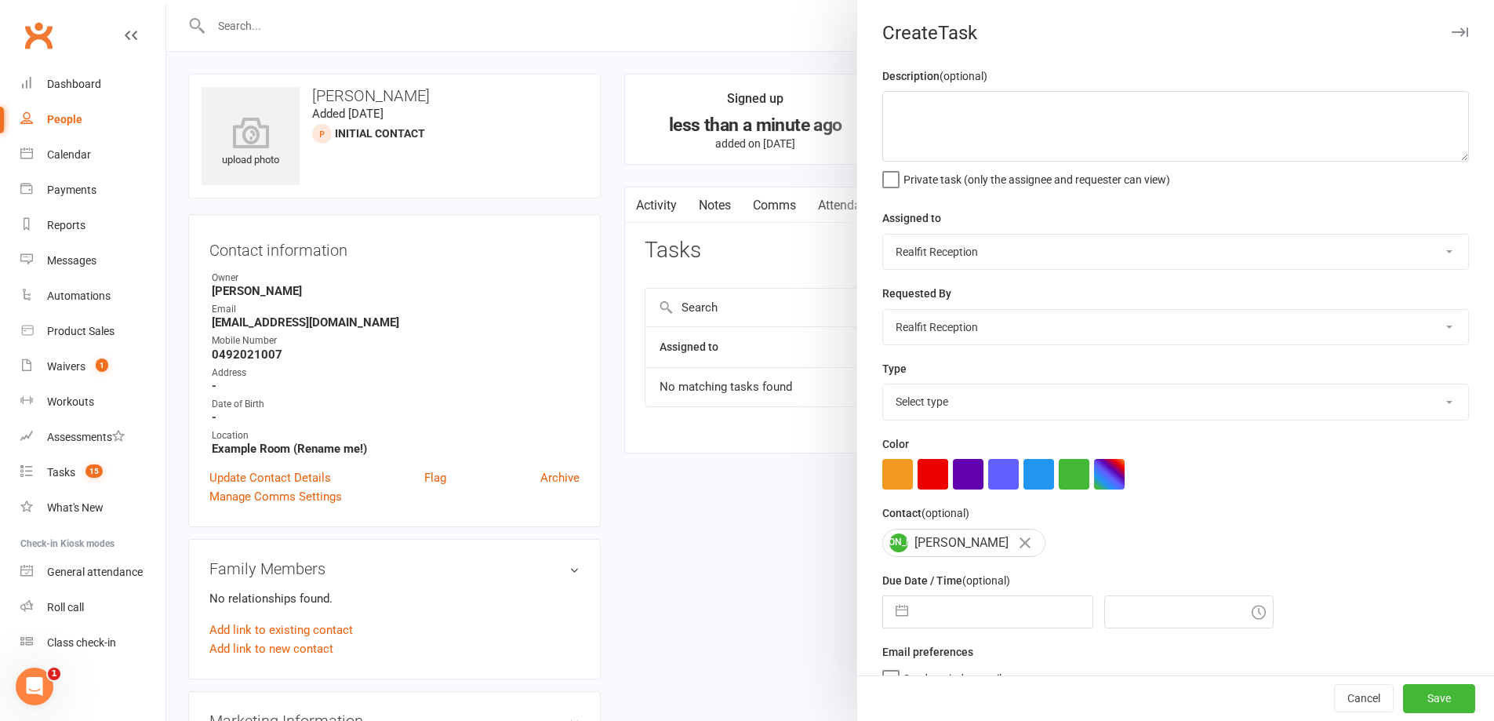
click at [957, 243] on select "[PERSON_NAME] [PERSON_NAME] Realfit Reception [PERSON_NAME] [PERSON_NAME] [PERS…" at bounding box center [1175, 252] width 585 height 35
select select "49223"
click at [883, 235] on select "[PERSON_NAME] [PERSON_NAME] Realfit Reception [PERSON_NAME] [PERSON_NAME] [PERS…" at bounding box center [1175, 252] width 585 height 35
click at [955, 322] on select "[PERSON_NAME] [PERSON_NAME] Realfit Reception [PERSON_NAME] [PERSON_NAME] [PERS…" at bounding box center [1175, 327] width 585 height 35
select select "49223"
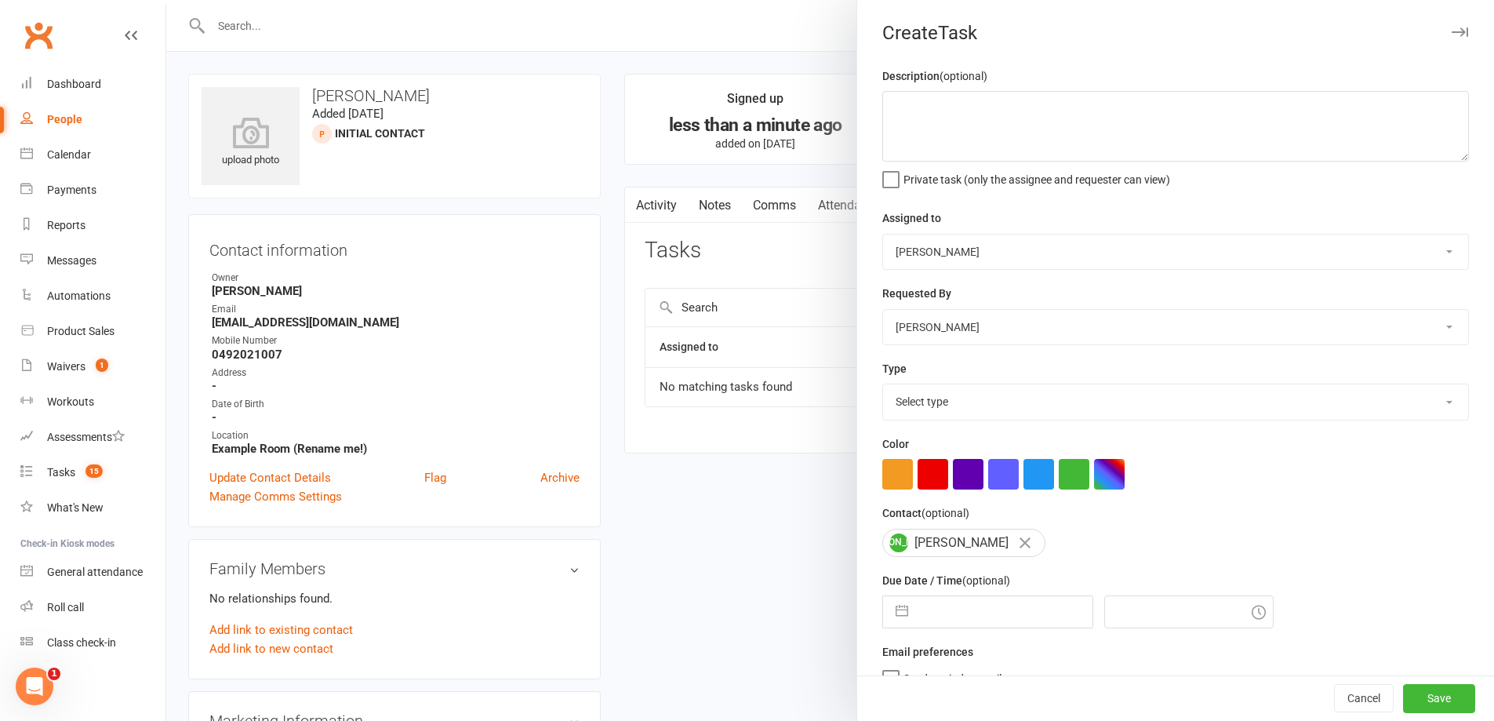
click at [883, 311] on select "[PERSON_NAME] [PERSON_NAME] Realfit Reception [PERSON_NAME] [PERSON_NAME] [PERS…" at bounding box center [1175, 327] width 585 height 35
select select "6"
select select "2025"
select select "7"
select select "2025"
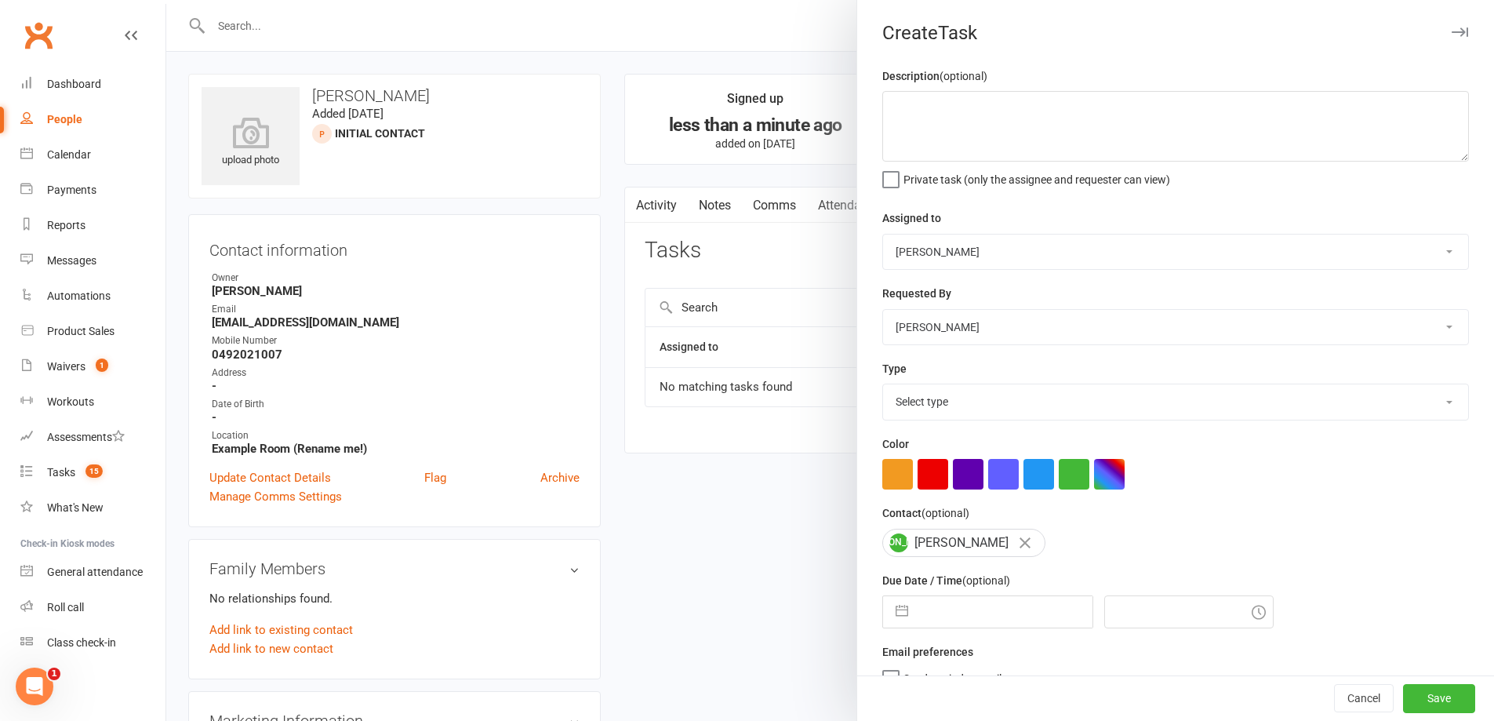
select select "8"
select select "2025"
click at [955, 623] on input "text" at bounding box center [1004, 611] width 176 height 31
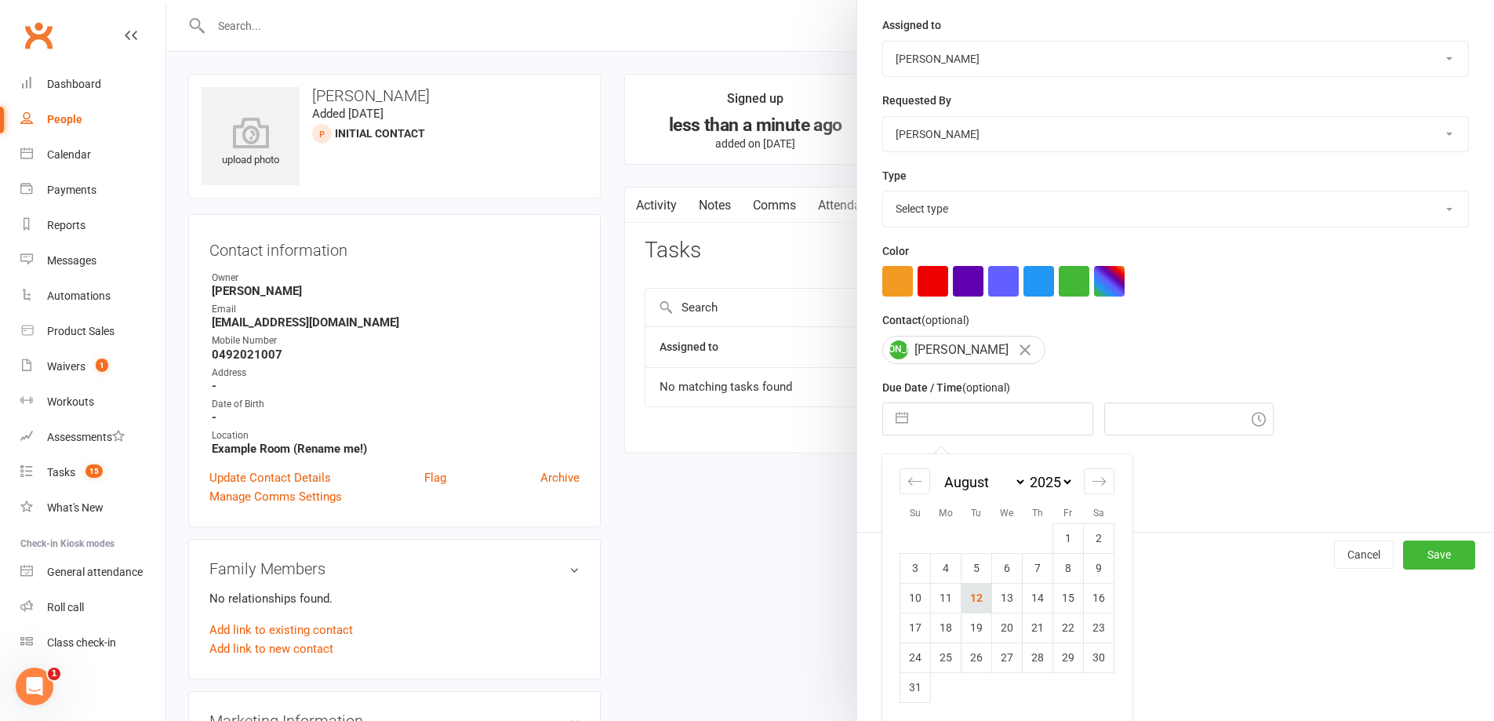
click at [971, 606] on td "12" at bounding box center [977, 598] width 31 height 30
type input "[DATE]"
type input "7:30am"
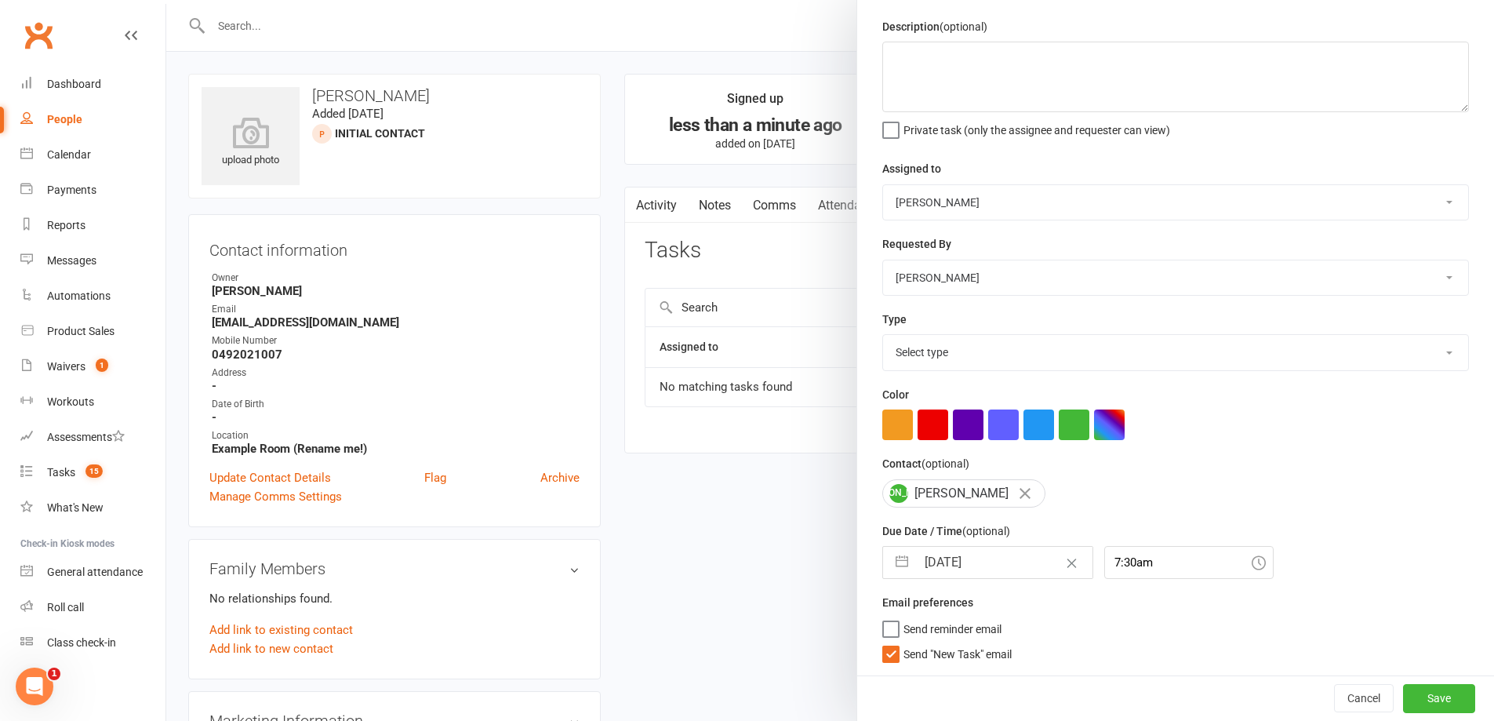
scroll to position [56, 0]
click at [943, 653] on span "Send "New Task" email" at bounding box center [958, 651] width 108 height 18
click at [943, 642] on input "Send "New Task" email" at bounding box center [946, 642] width 129 height 0
click at [1403, 689] on button "Save" at bounding box center [1439, 698] width 72 height 28
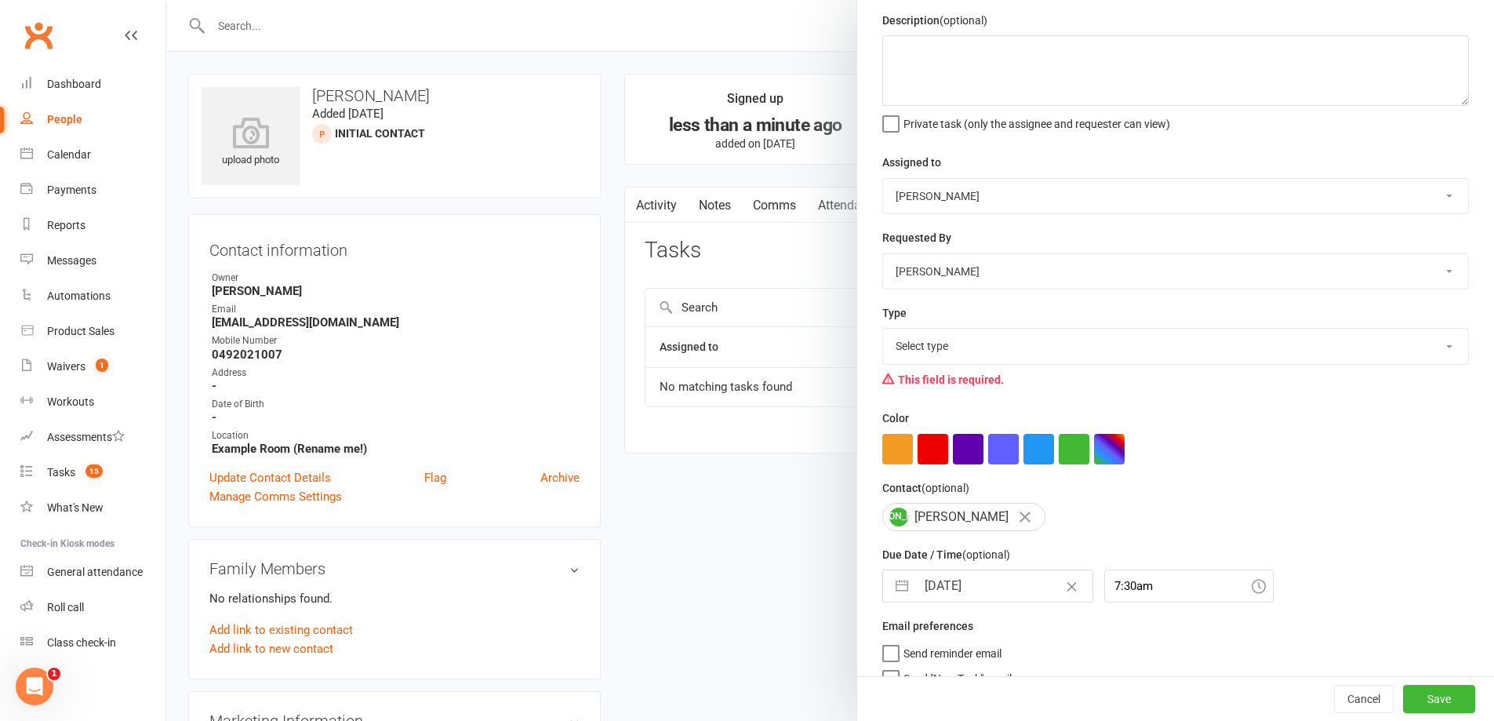
click at [947, 342] on select "Select type Building maintenance E-mail Gym floor Incident process and manageme…" at bounding box center [1175, 346] width 585 height 35
select select "26751"
click at [883, 332] on select "Select type Building maintenance E-mail Gym floor Incident process and manageme…" at bounding box center [1175, 346] width 585 height 35
click at [1426, 697] on button "Save" at bounding box center [1439, 699] width 72 height 28
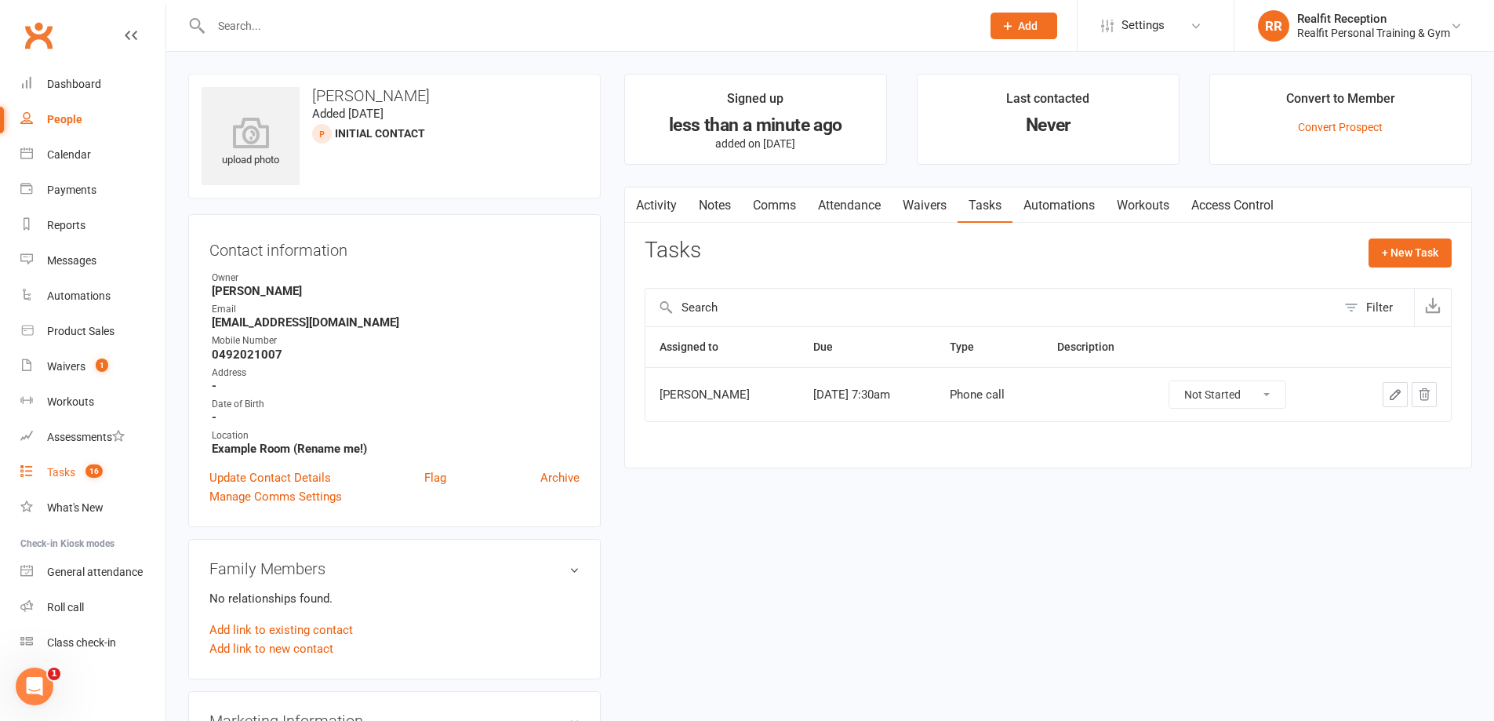
click at [71, 475] on div "Tasks" at bounding box center [61, 472] width 28 height 13
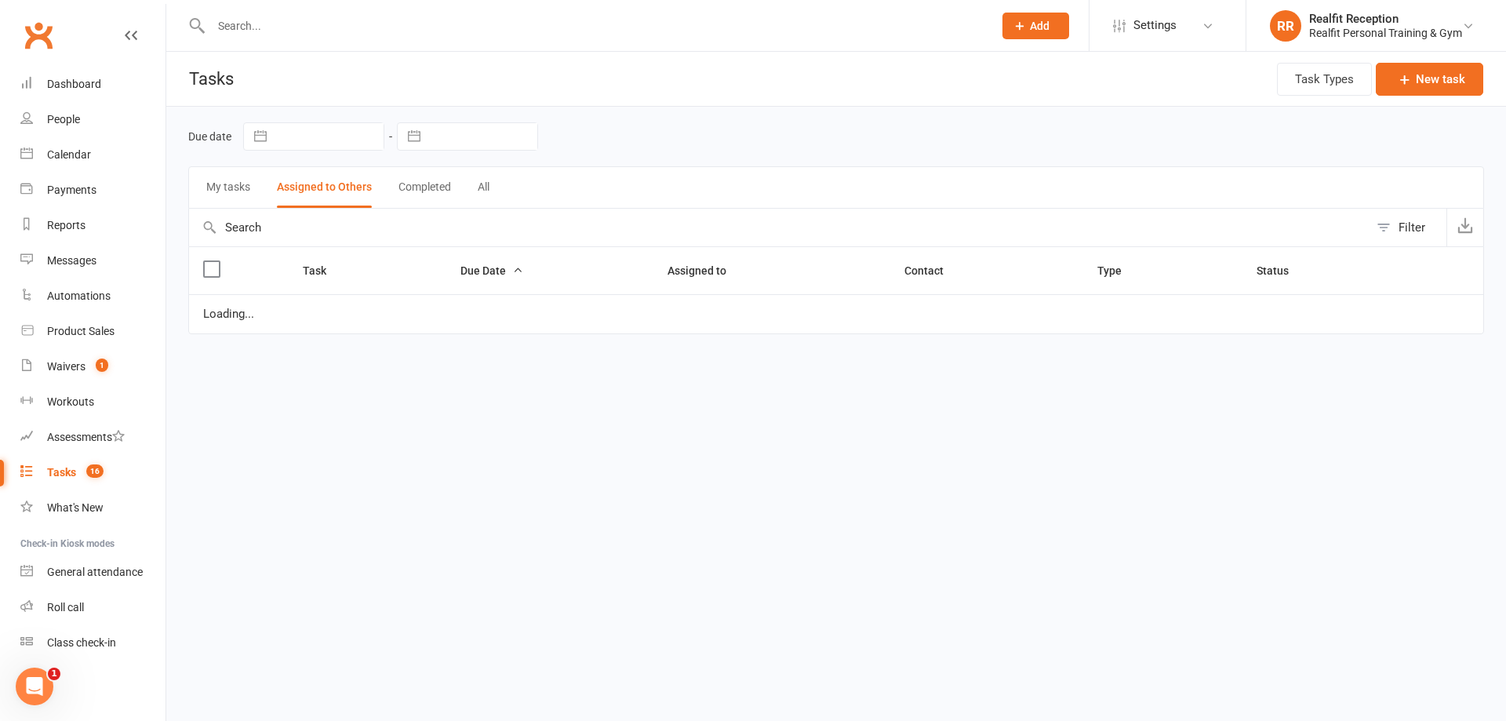
select select "started"
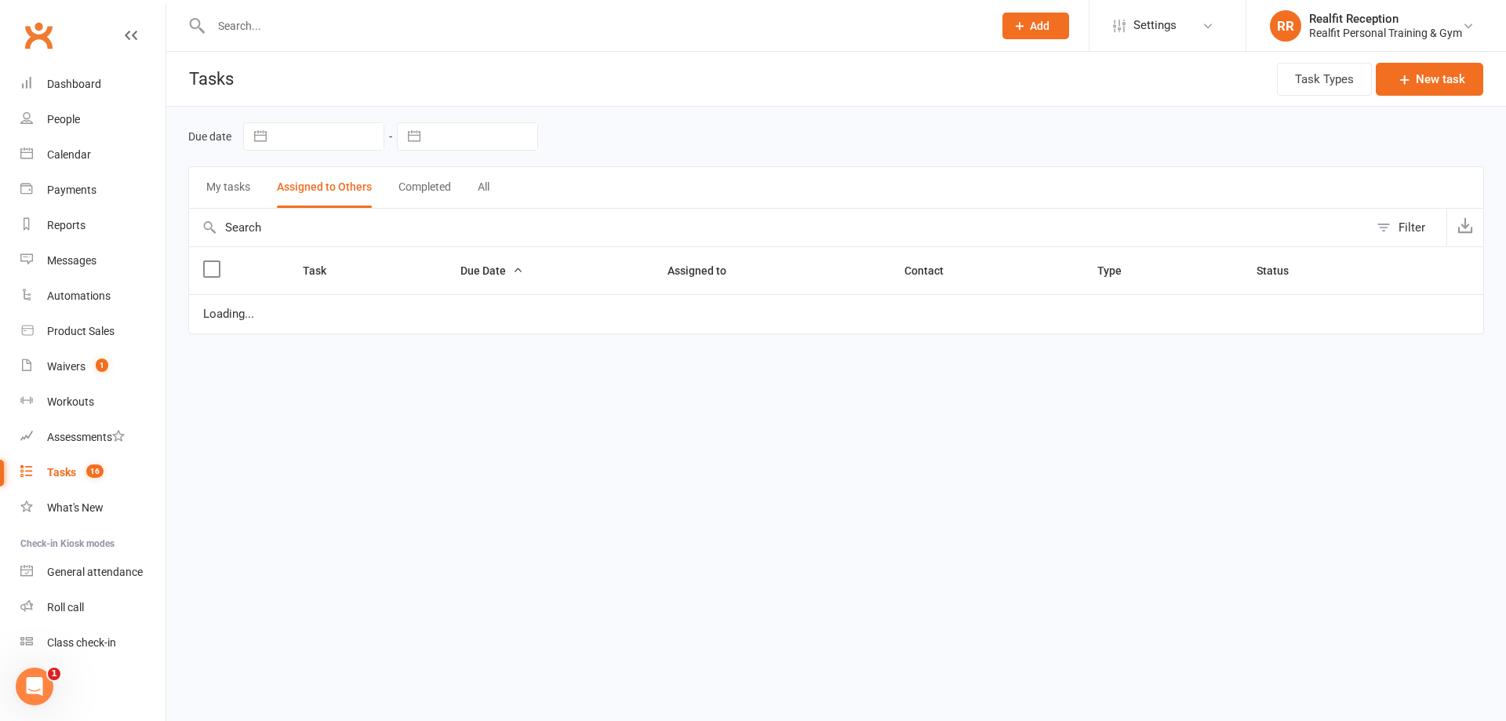
select select "waiting"
select select "started"
select select "waiting"
select select "started"
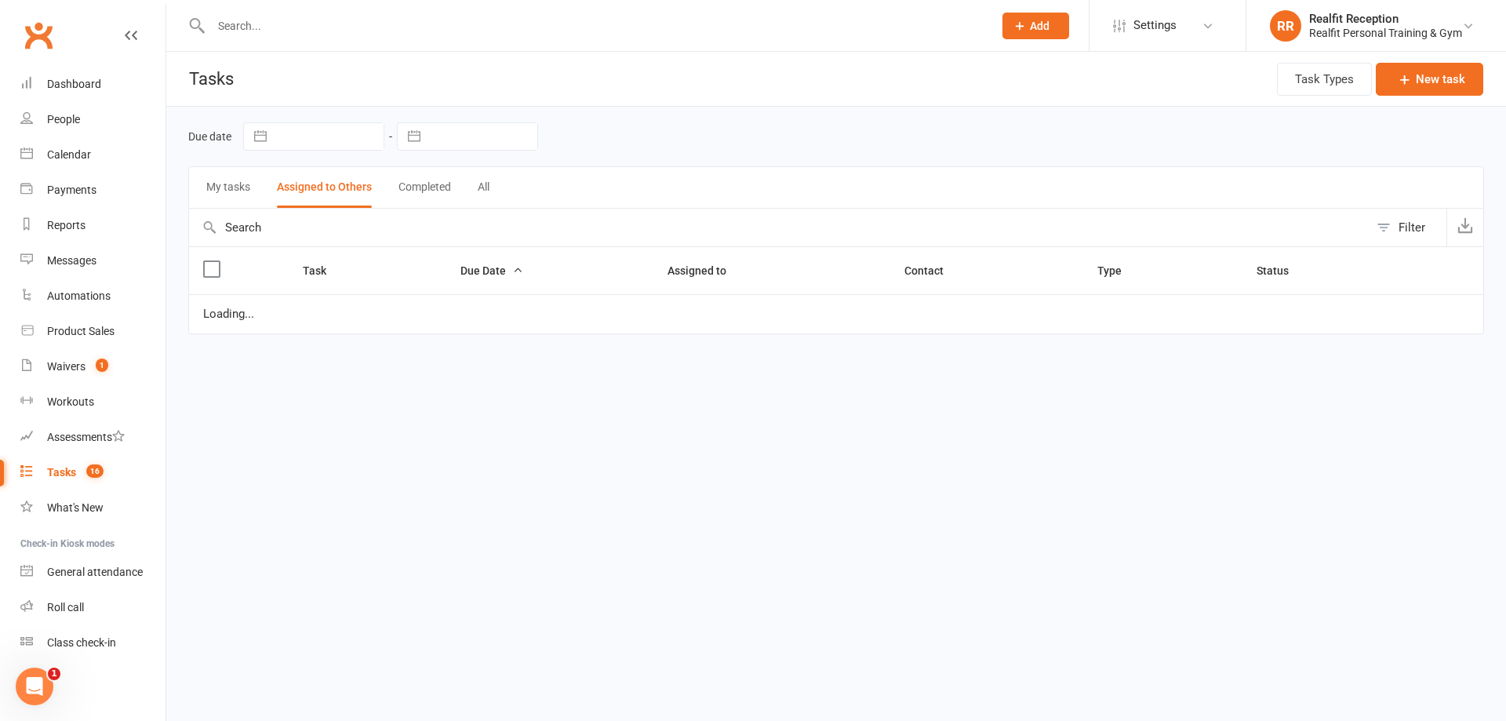
select select "started"
select select "waiting"
select select "started"
select select "waiting"
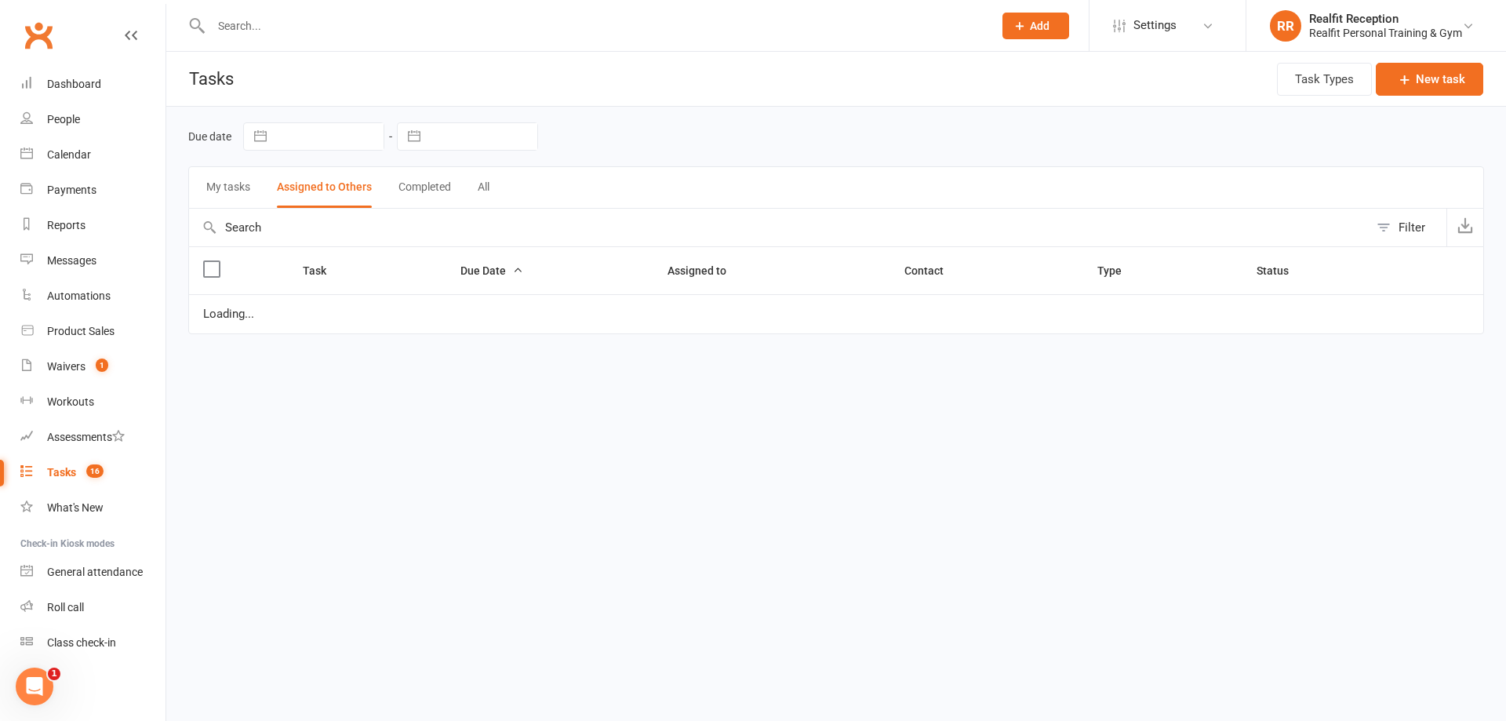
select select "waiting"
select select "started"
select select "waiting"
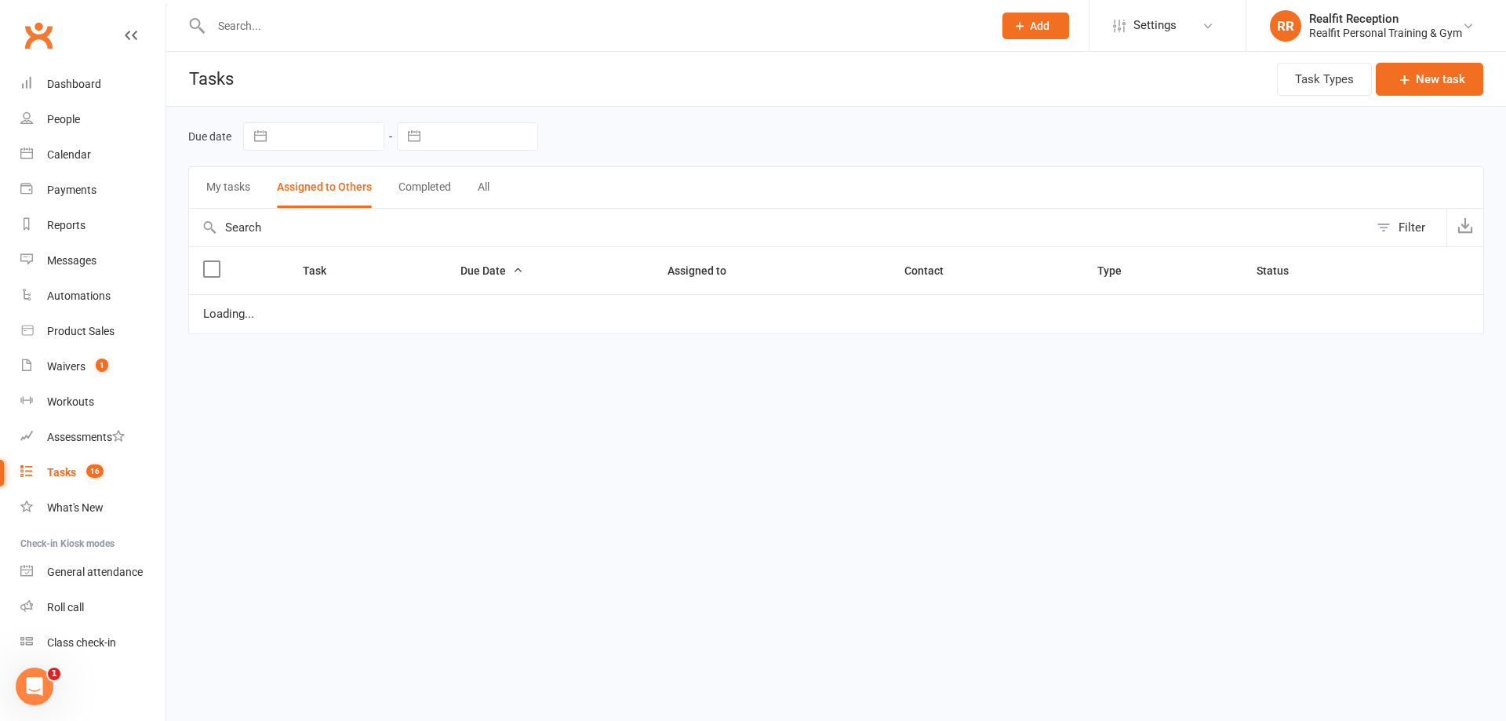
select select "waiting"
select select "started"
select select "waiting"
select select "started"
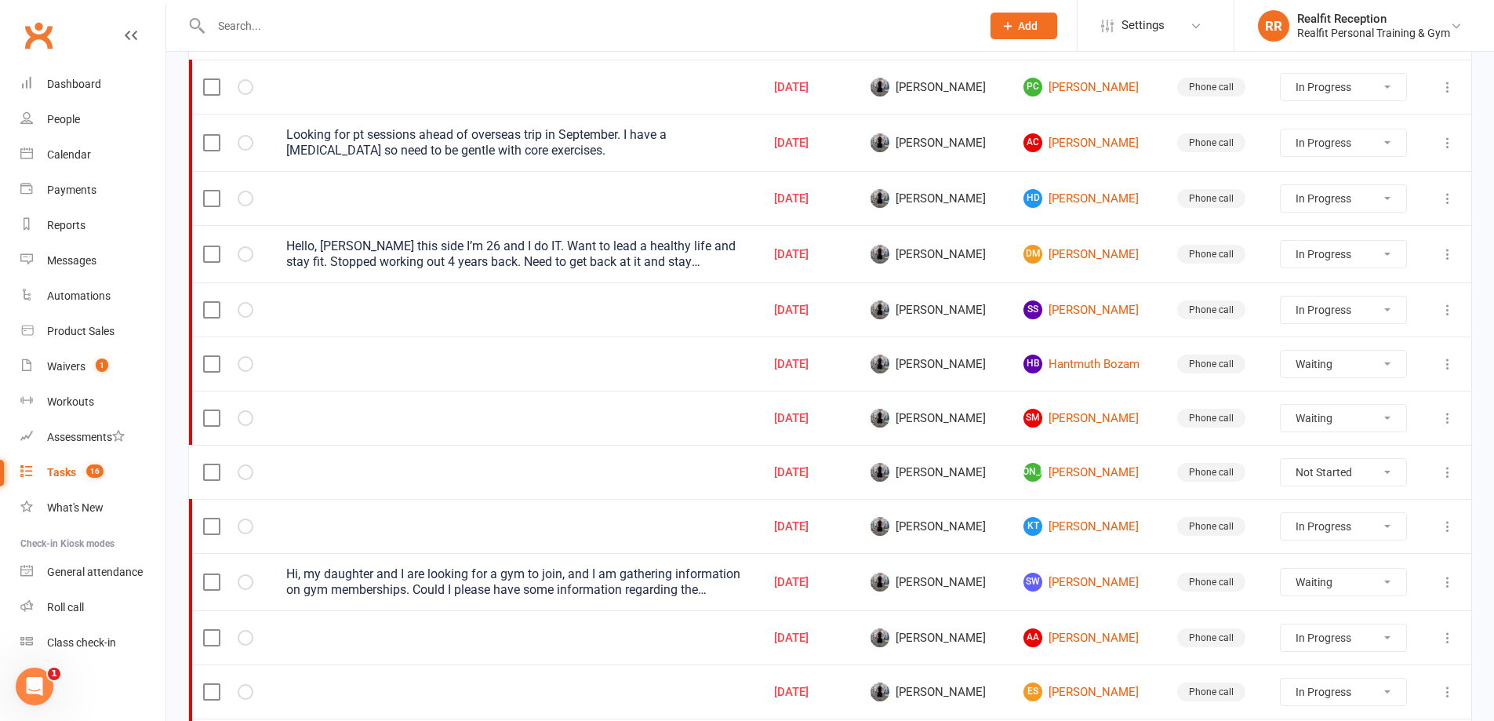
scroll to position [392, 0]
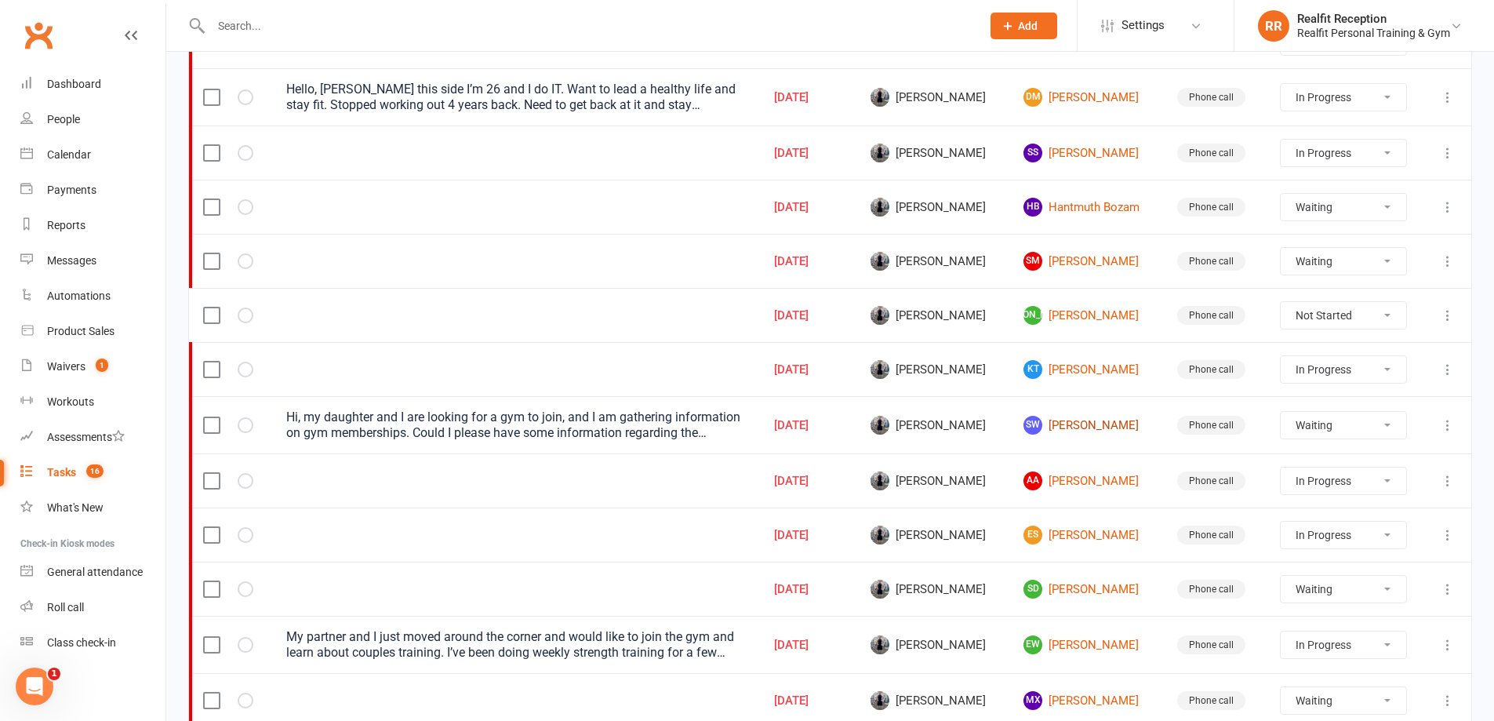
click at [1079, 427] on link "SW [PERSON_NAME]" at bounding box center [1086, 425] width 125 height 19
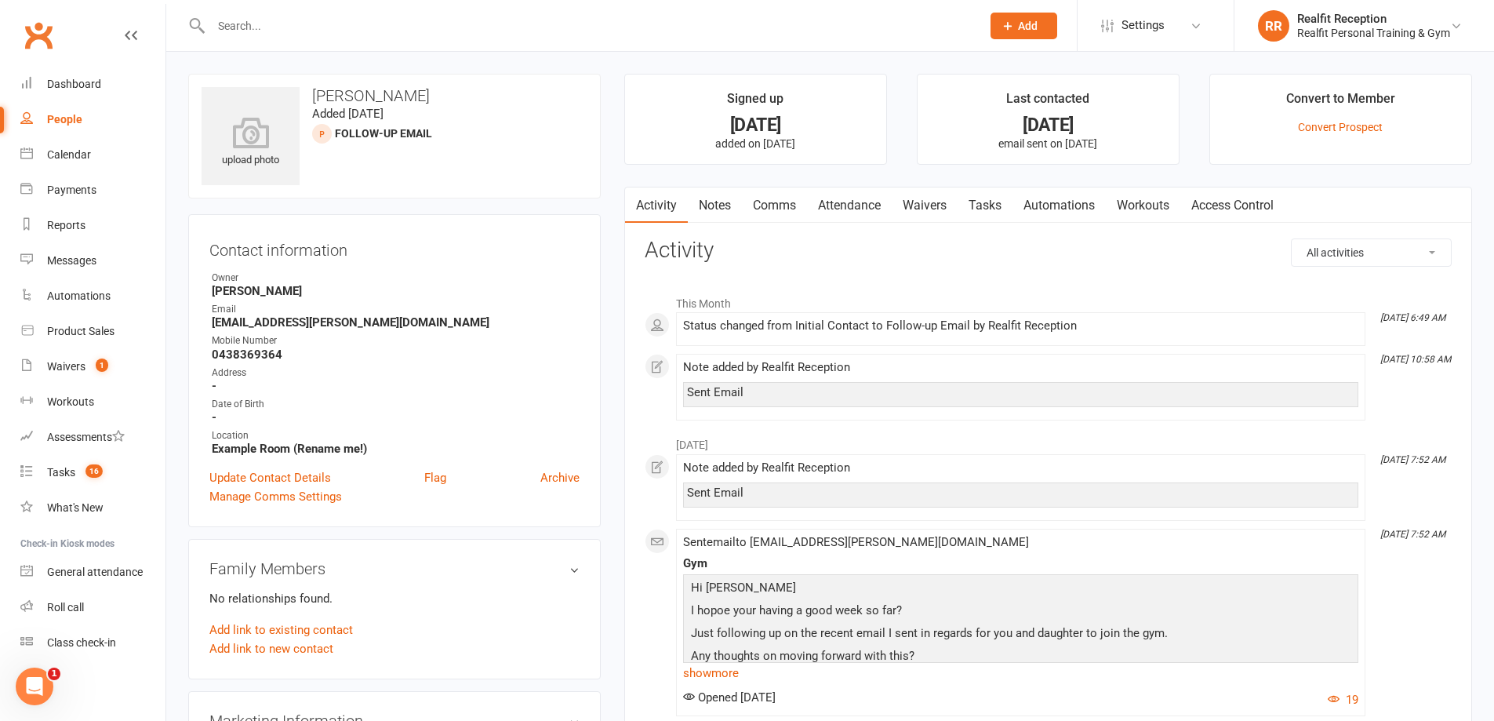
click at [718, 208] on link "Notes" at bounding box center [715, 205] width 54 height 36
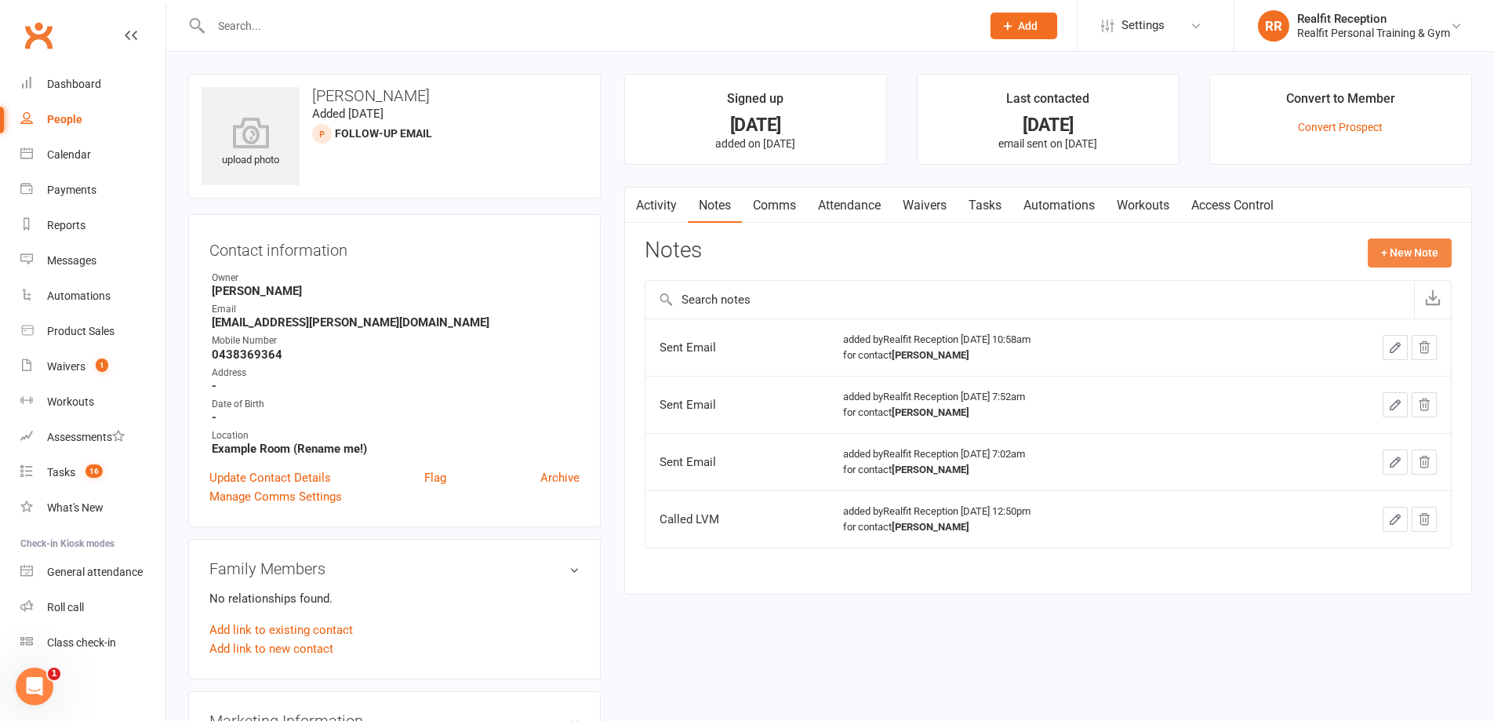
click at [1383, 256] on button "+ New Note" at bounding box center [1410, 252] width 84 height 28
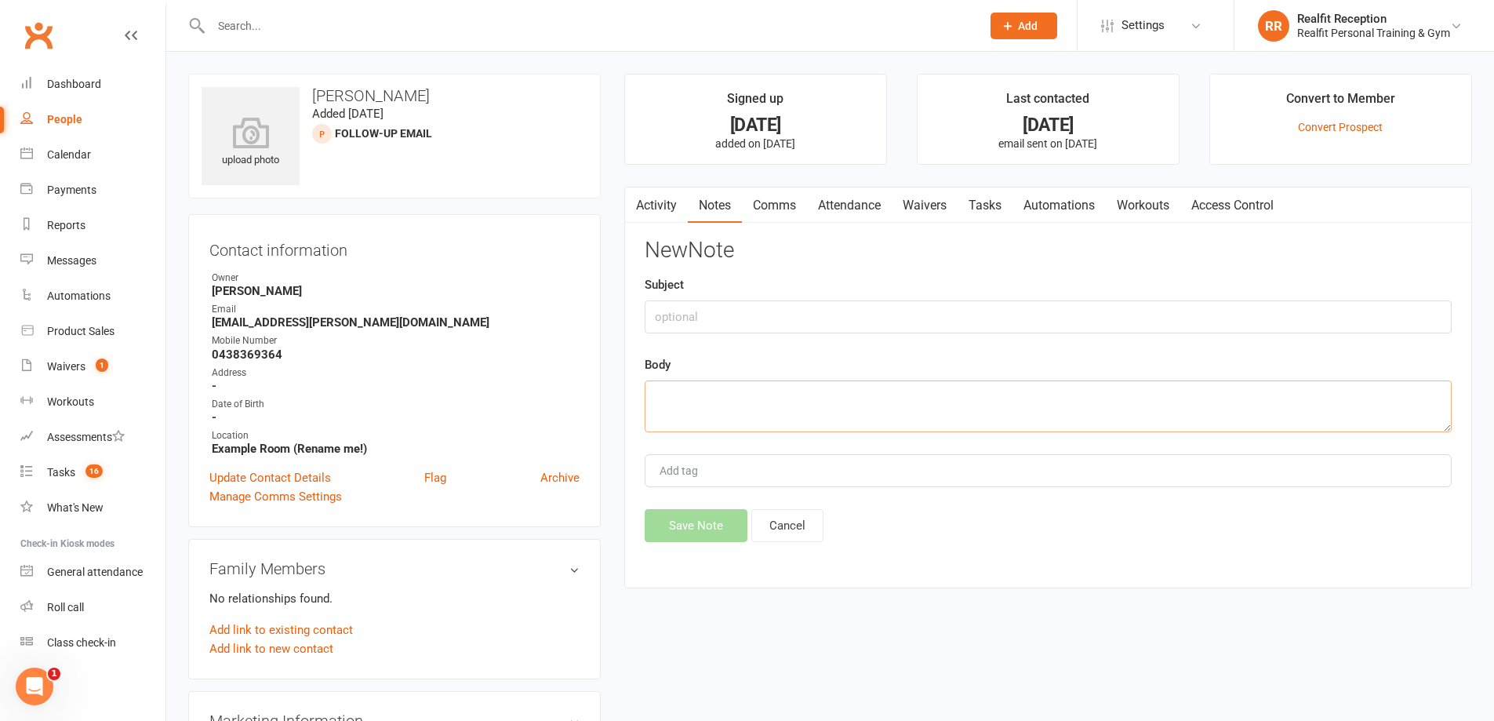
click at [669, 390] on textarea at bounding box center [1048, 406] width 807 height 52
type textarea "Sent Email"
click at [691, 534] on button "Save Note" at bounding box center [696, 525] width 103 height 33
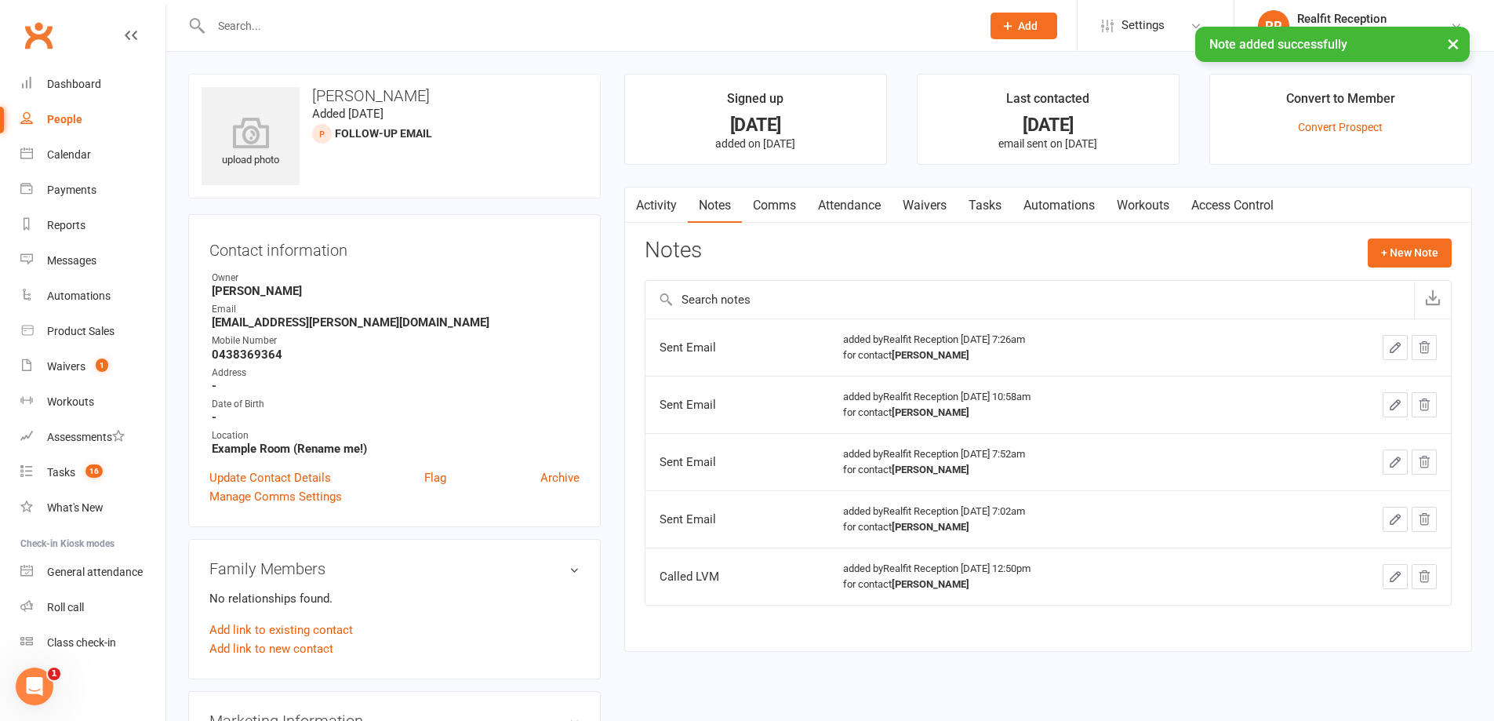
click at [979, 202] on link "Tasks" at bounding box center [985, 205] width 55 height 36
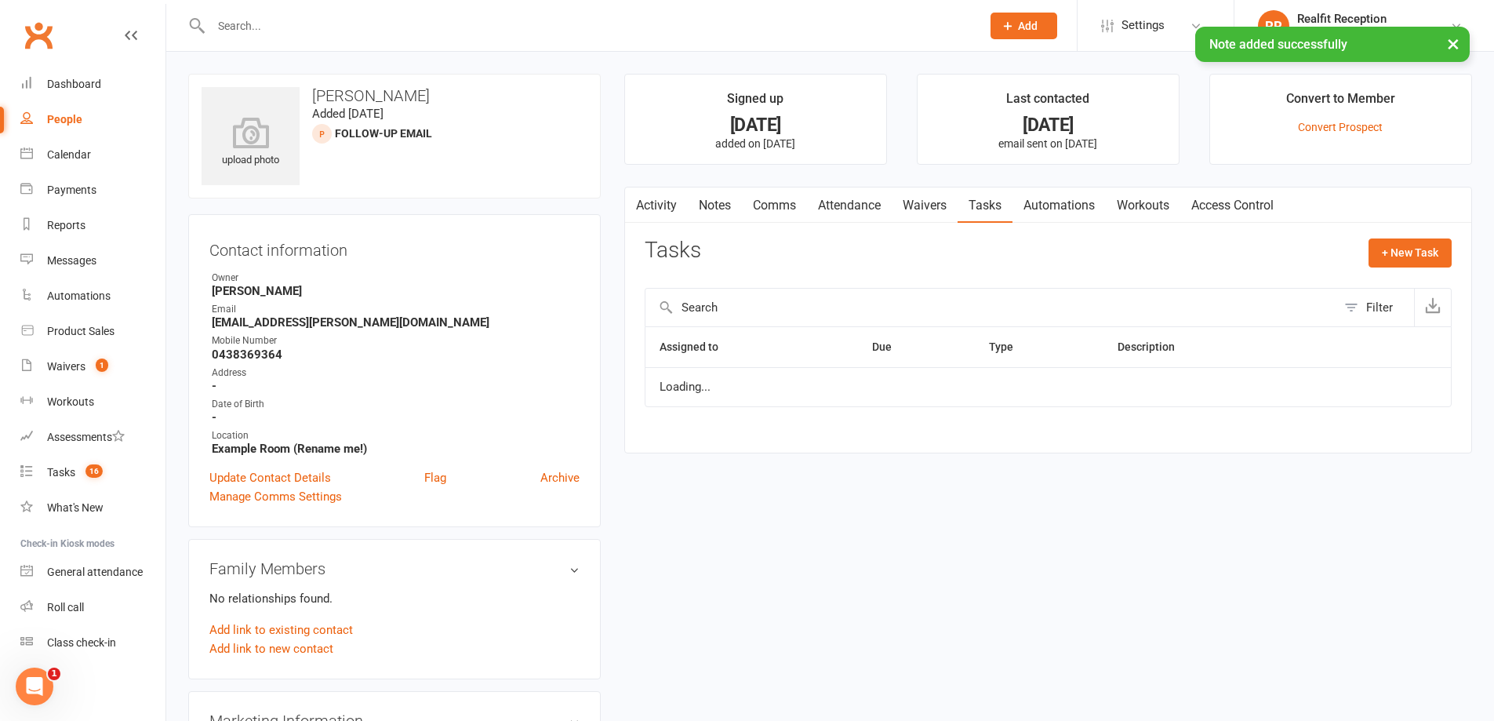
select select "waiting"
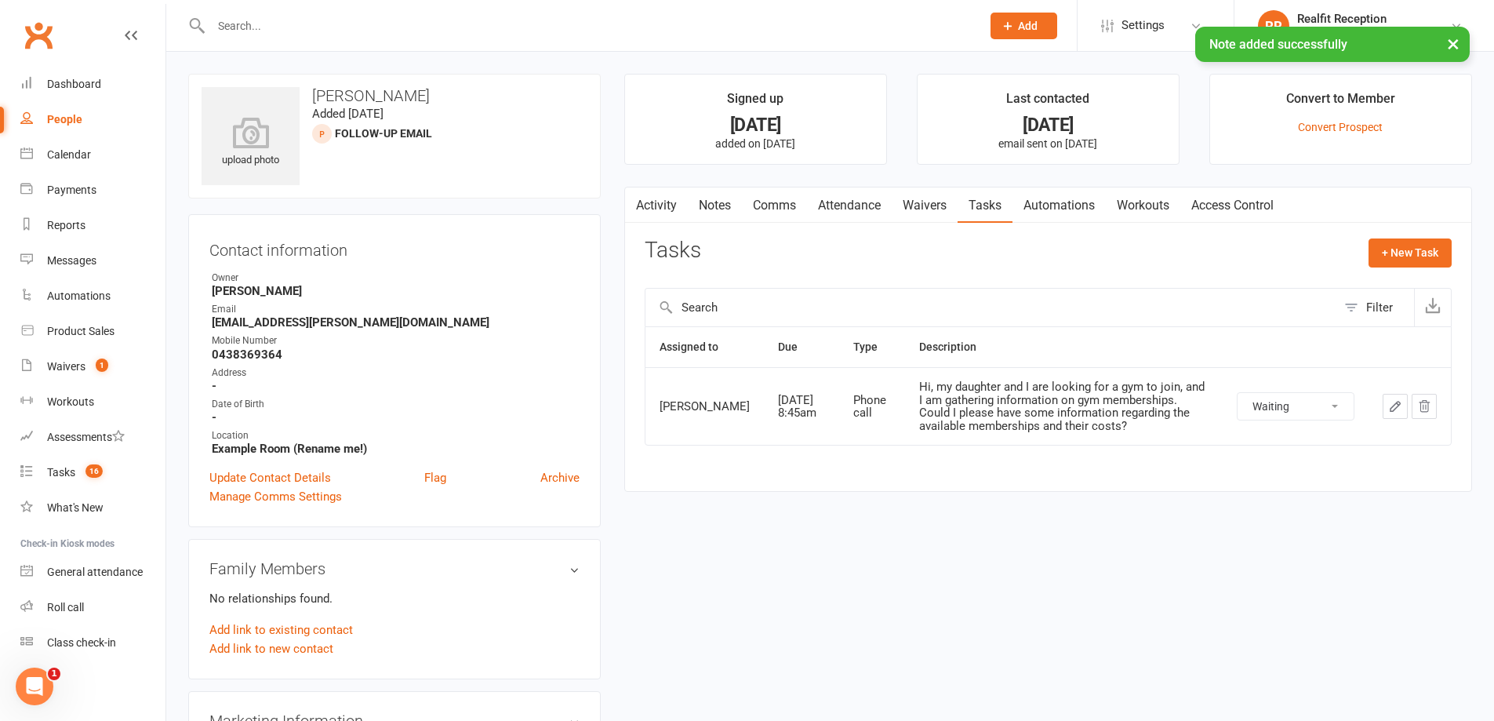
click at [1395, 409] on icon "button" at bounding box center [1395, 406] width 14 height 14
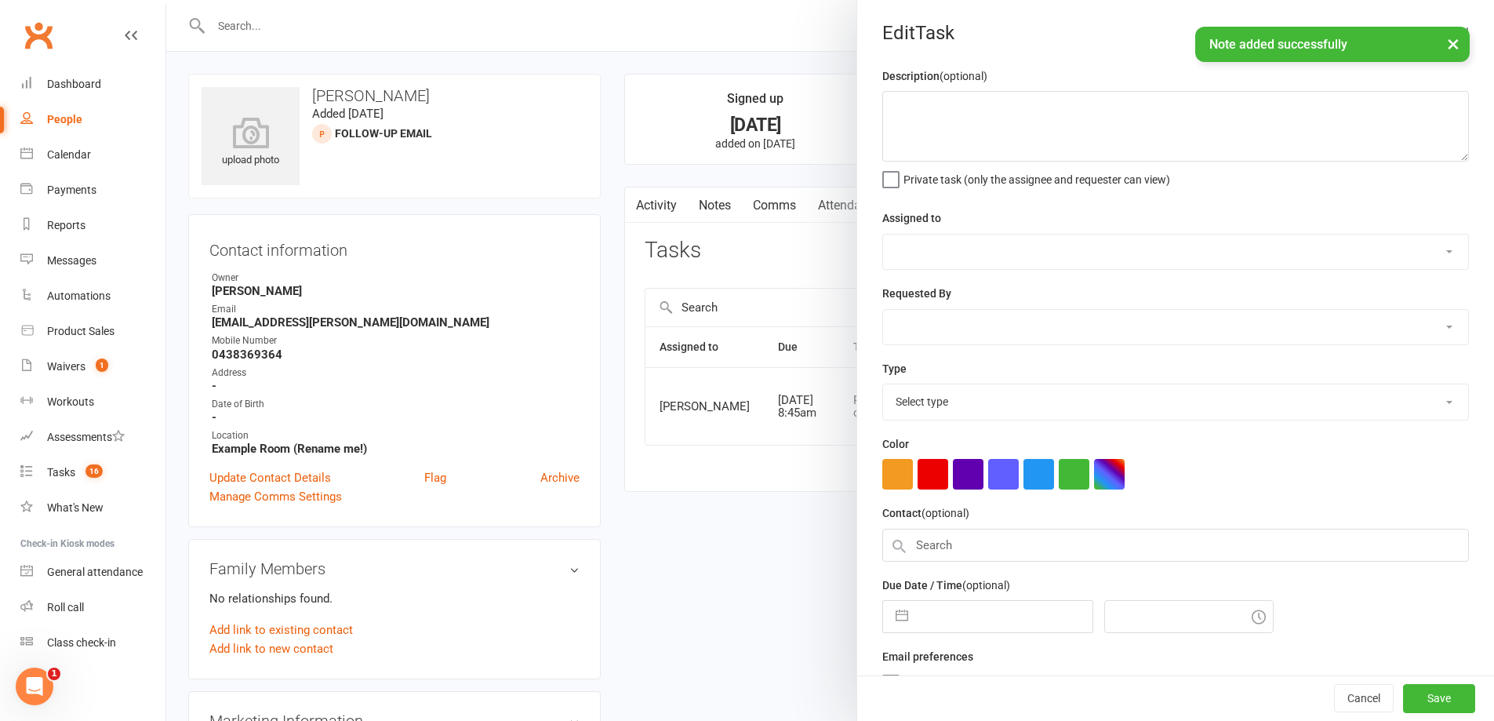
type textarea "Hi, my daughter and I are looking for a gym to join, and I am gathering informa…"
select select "49223"
type input "[DATE]"
type input "8:45am"
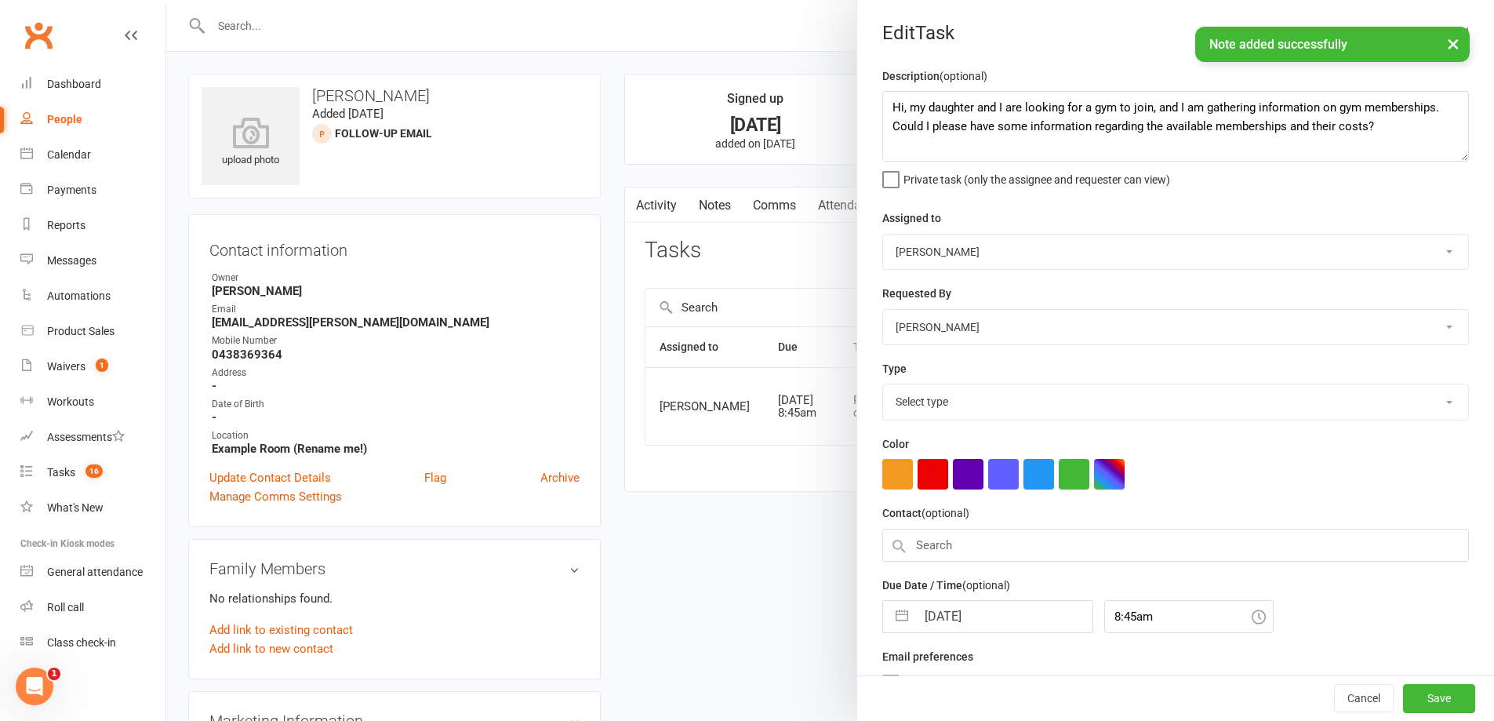
select select "26751"
click at [1025, 609] on input "[DATE]" at bounding box center [1004, 611] width 176 height 31
select select "6"
select select "2025"
select select "7"
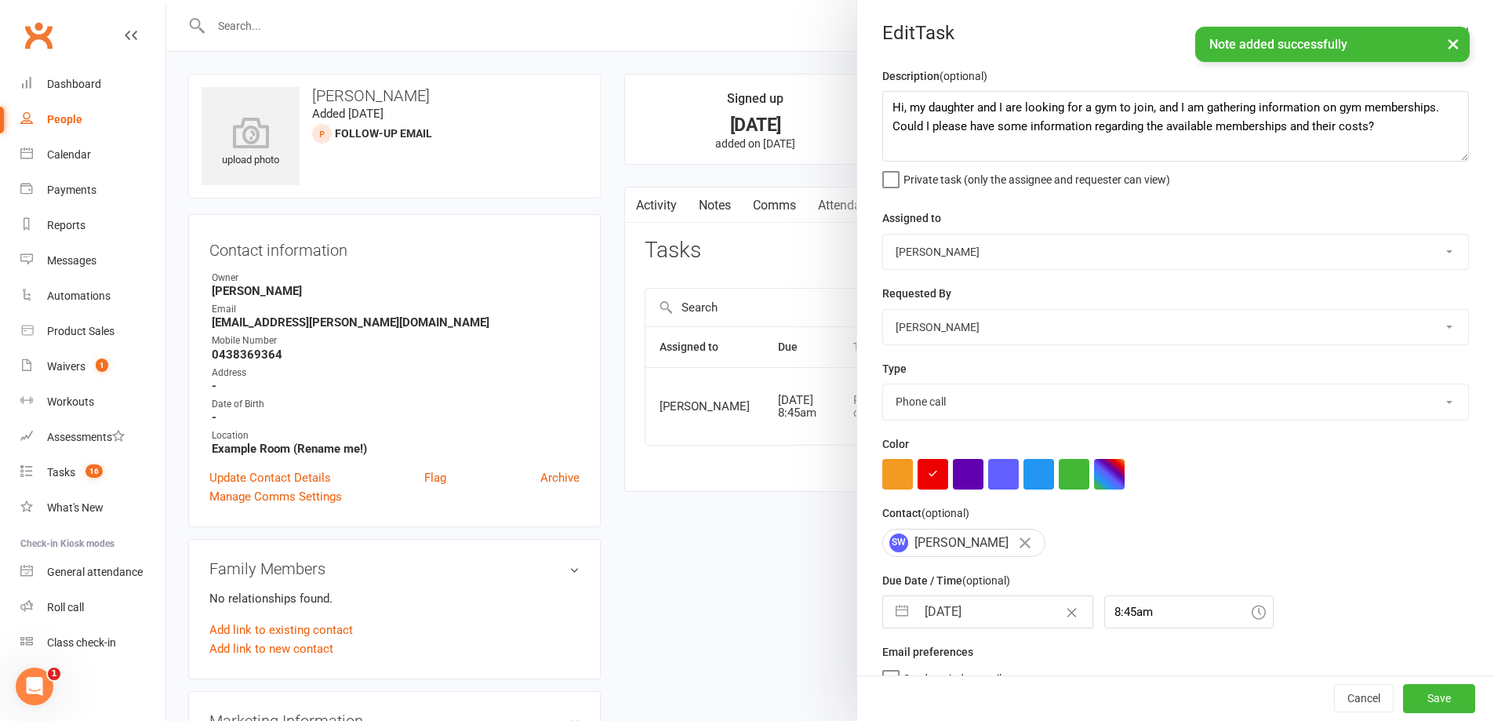
select select "2025"
select select "8"
select select "2025"
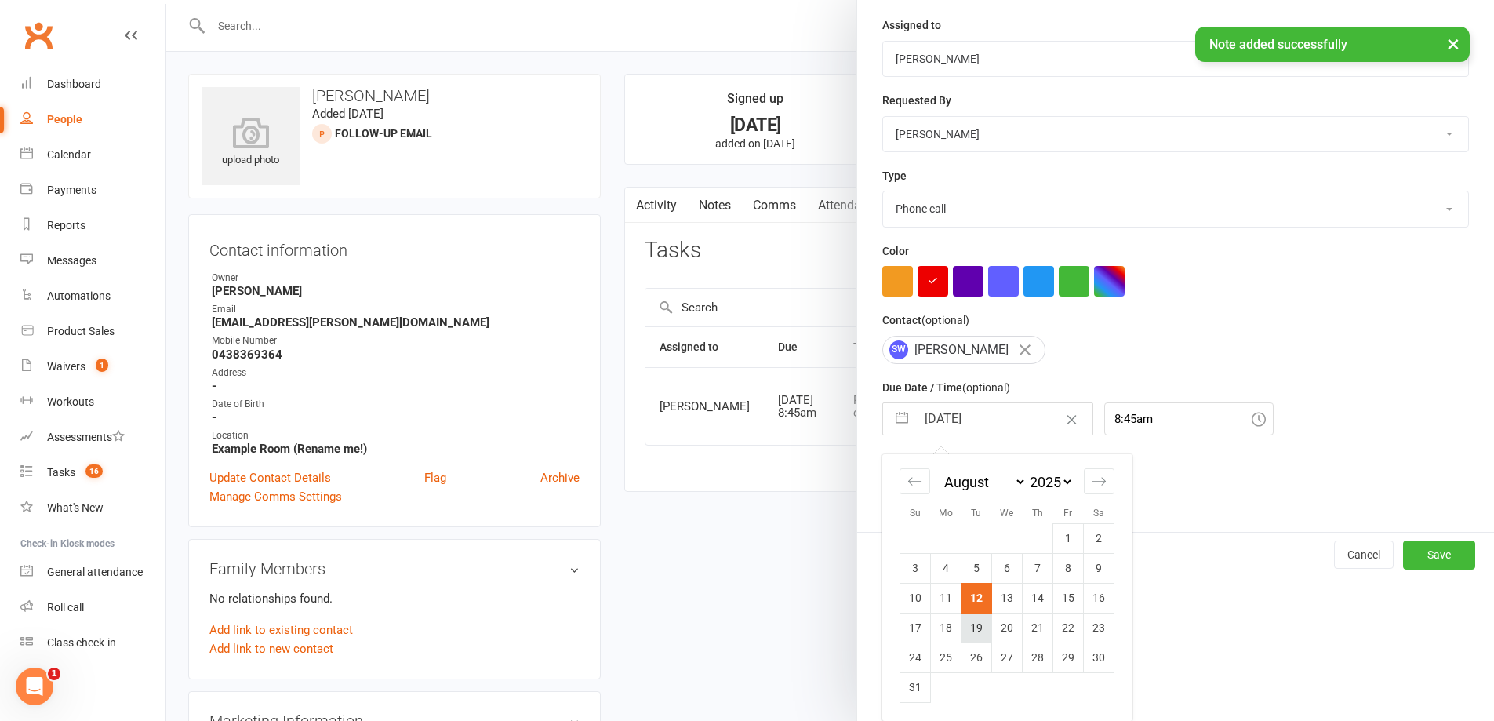
click at [969, 631] on td "19" at bounding box center [977, 628] width 31 height 30
type input "[DATE]"
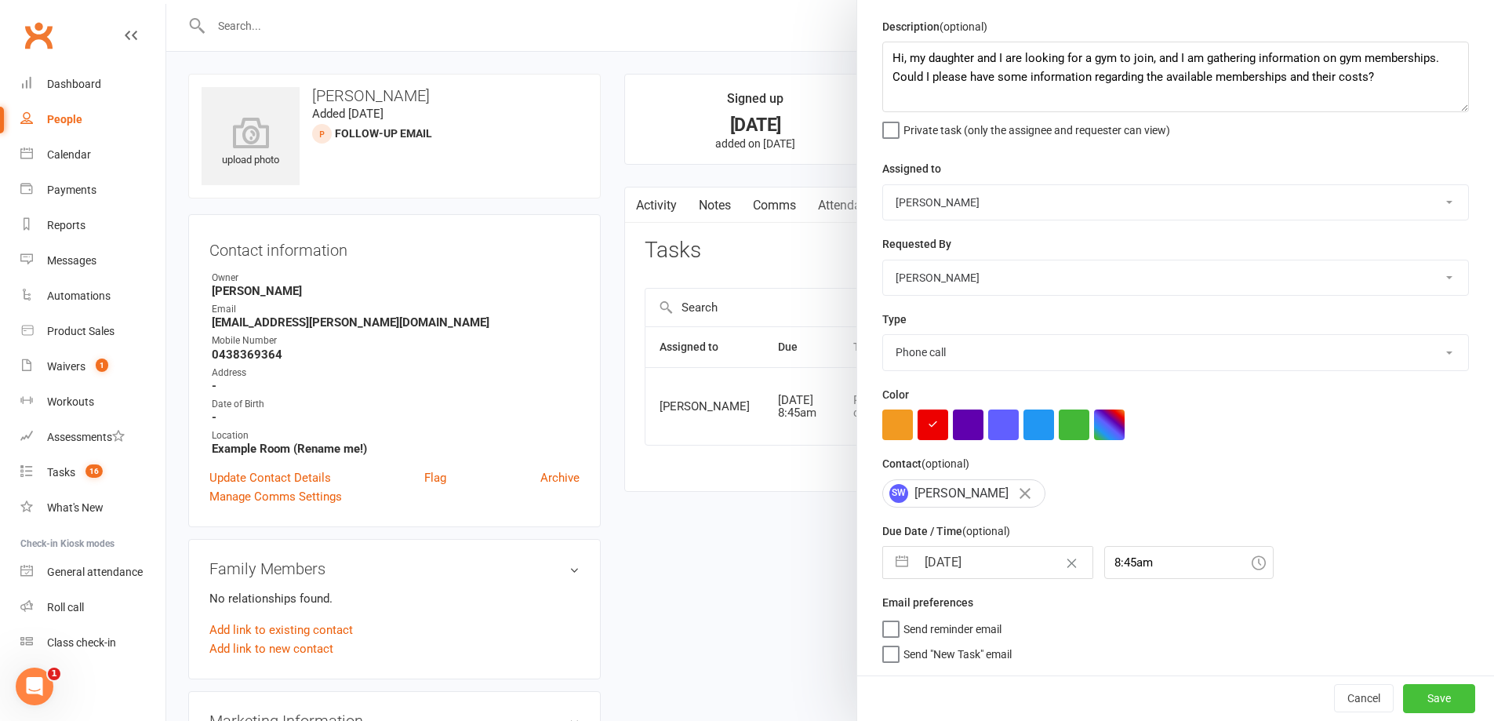
click at [1403, 696] on button "Save" at bounding box center [1439, 698] width 72 height 28
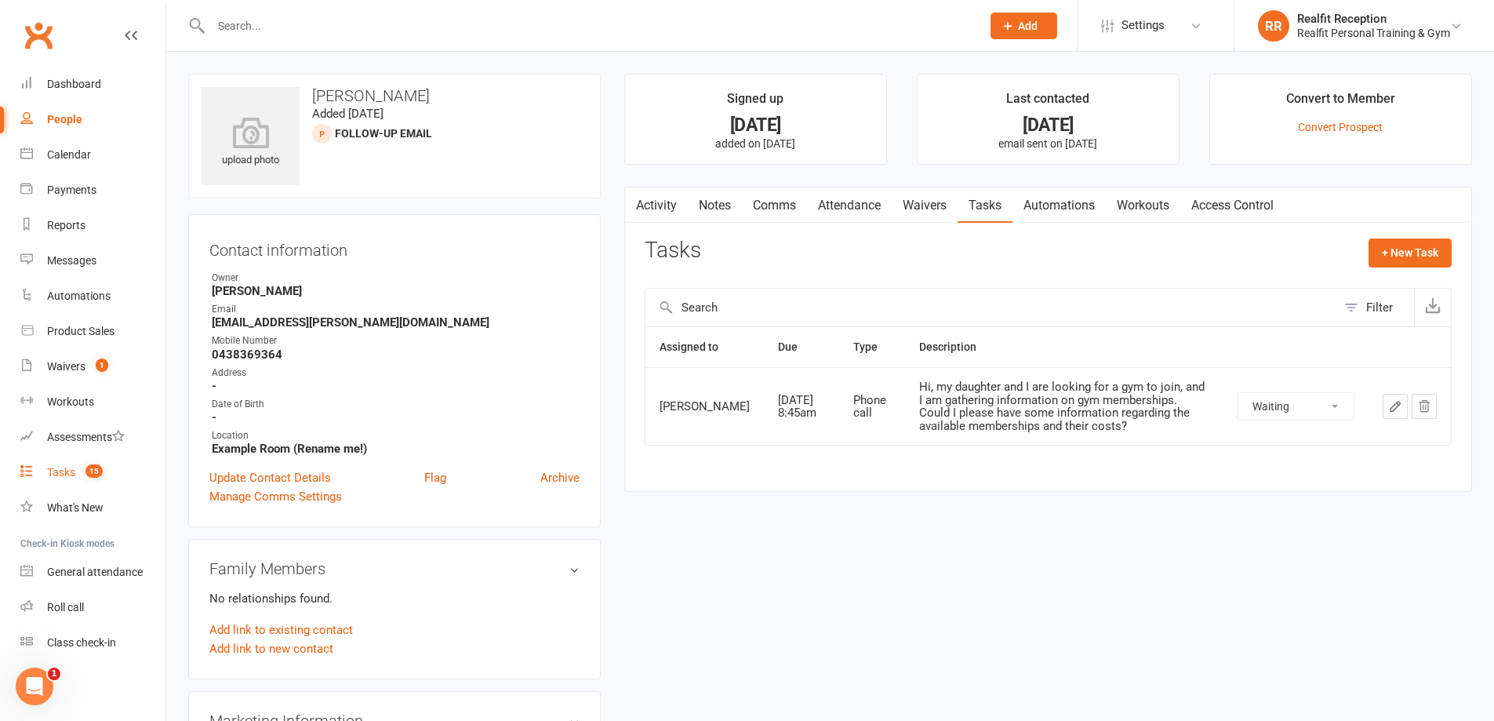
click at [57, 476] on div "Tasks" at bounding box center [61, 472] width 28 height 13
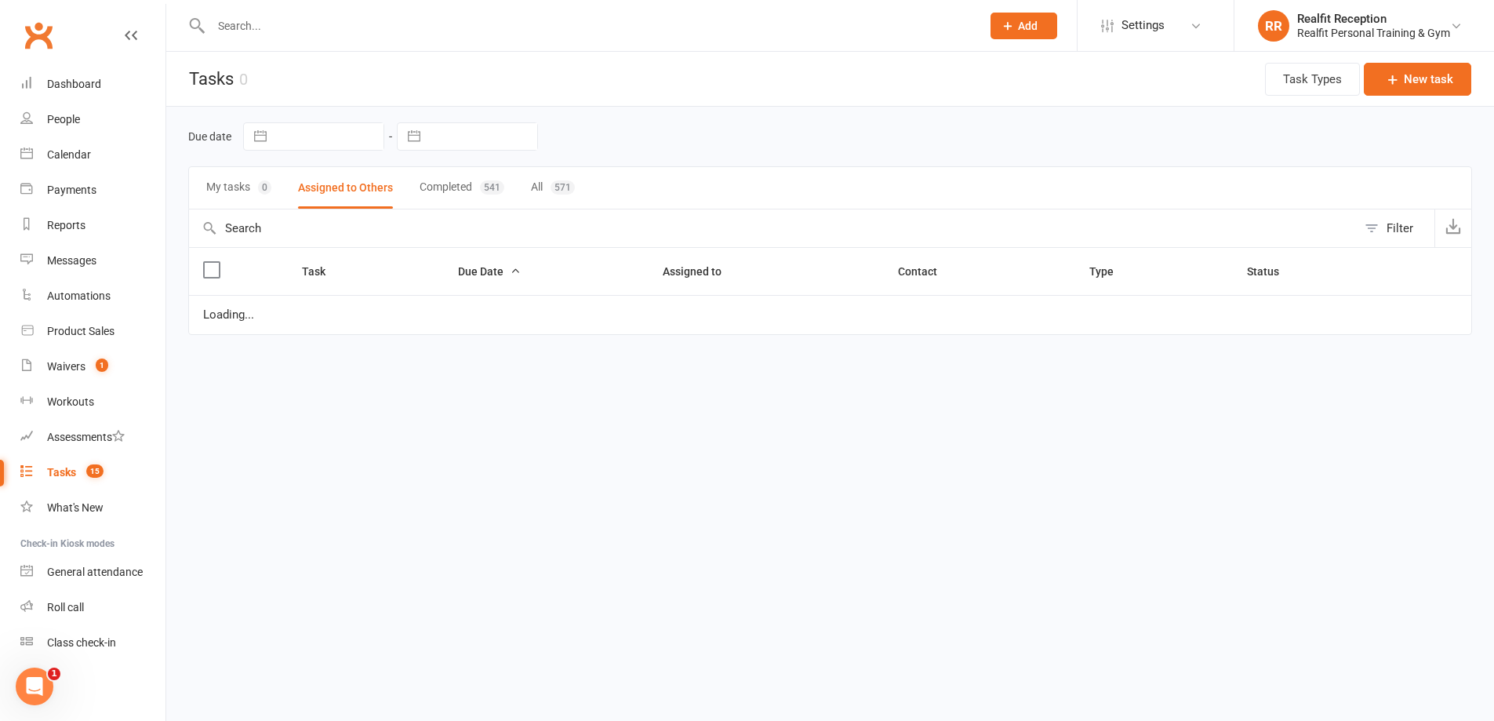
select select "started"
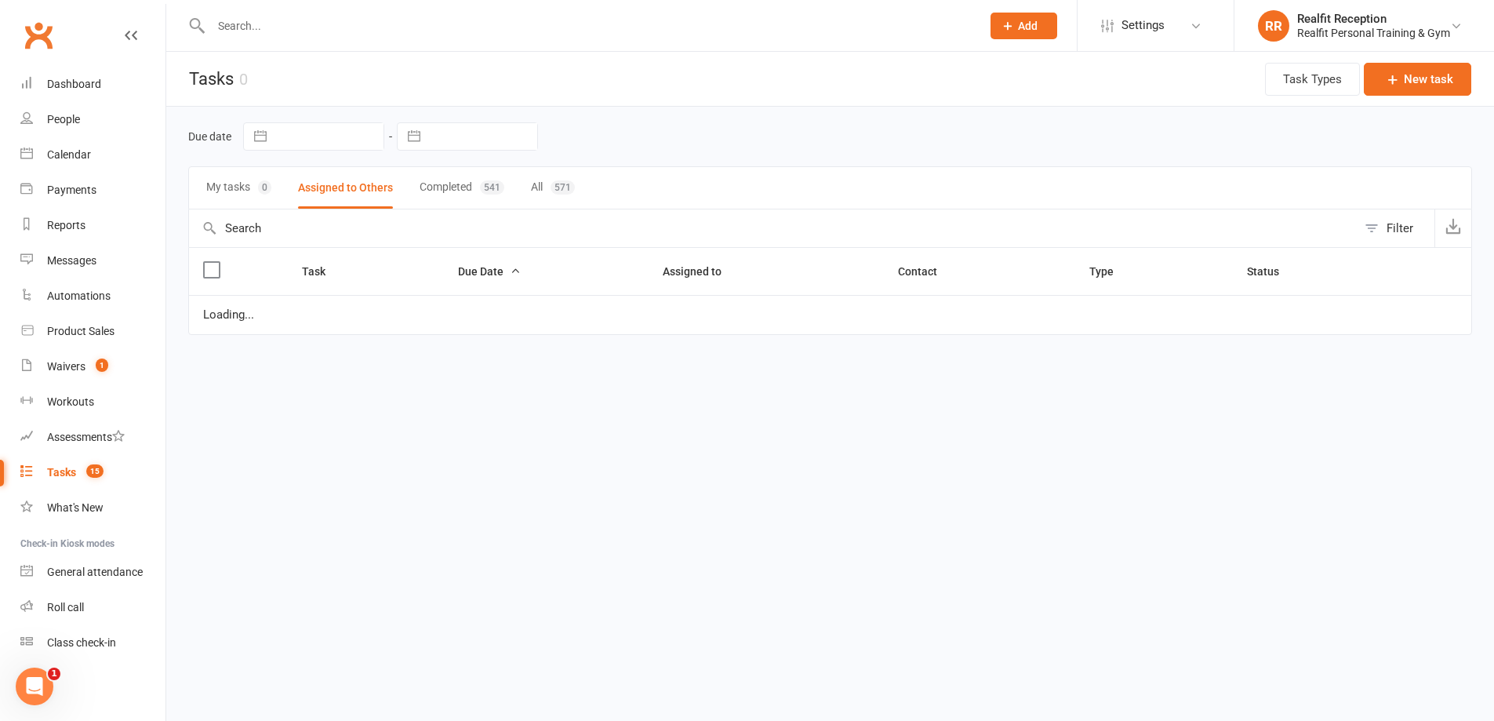
select select "waiting"
select select "started"
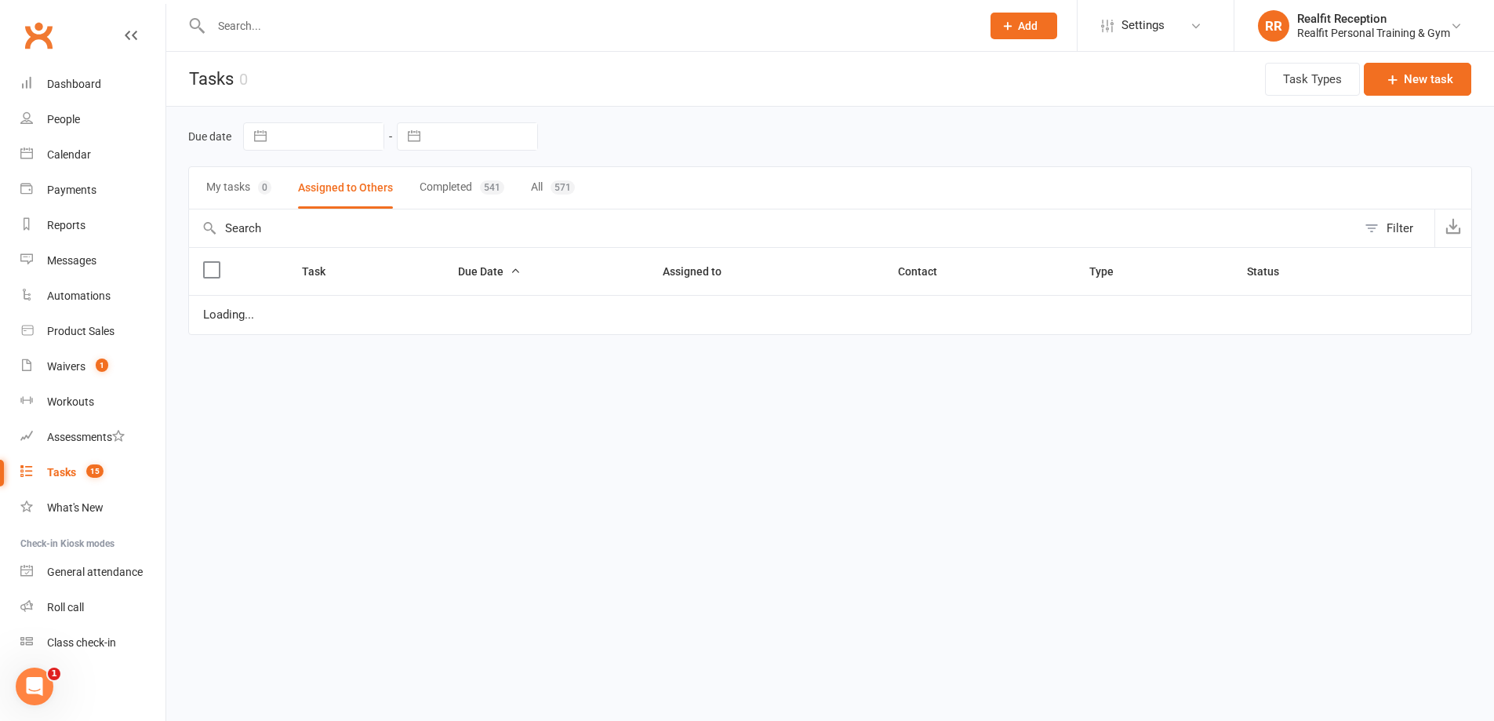
select select "waiting"
select select "started"
select select "waiting"
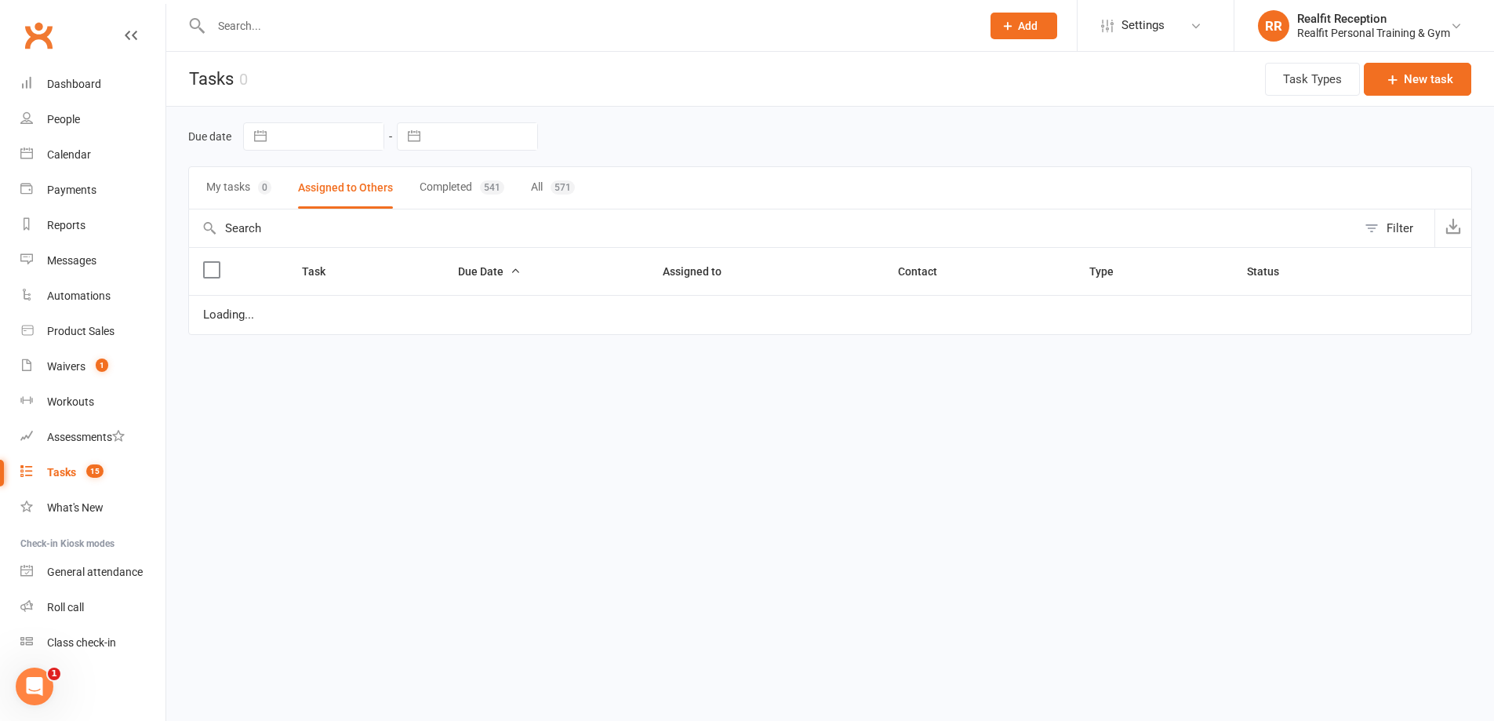
select select "started"
select select "waiting"
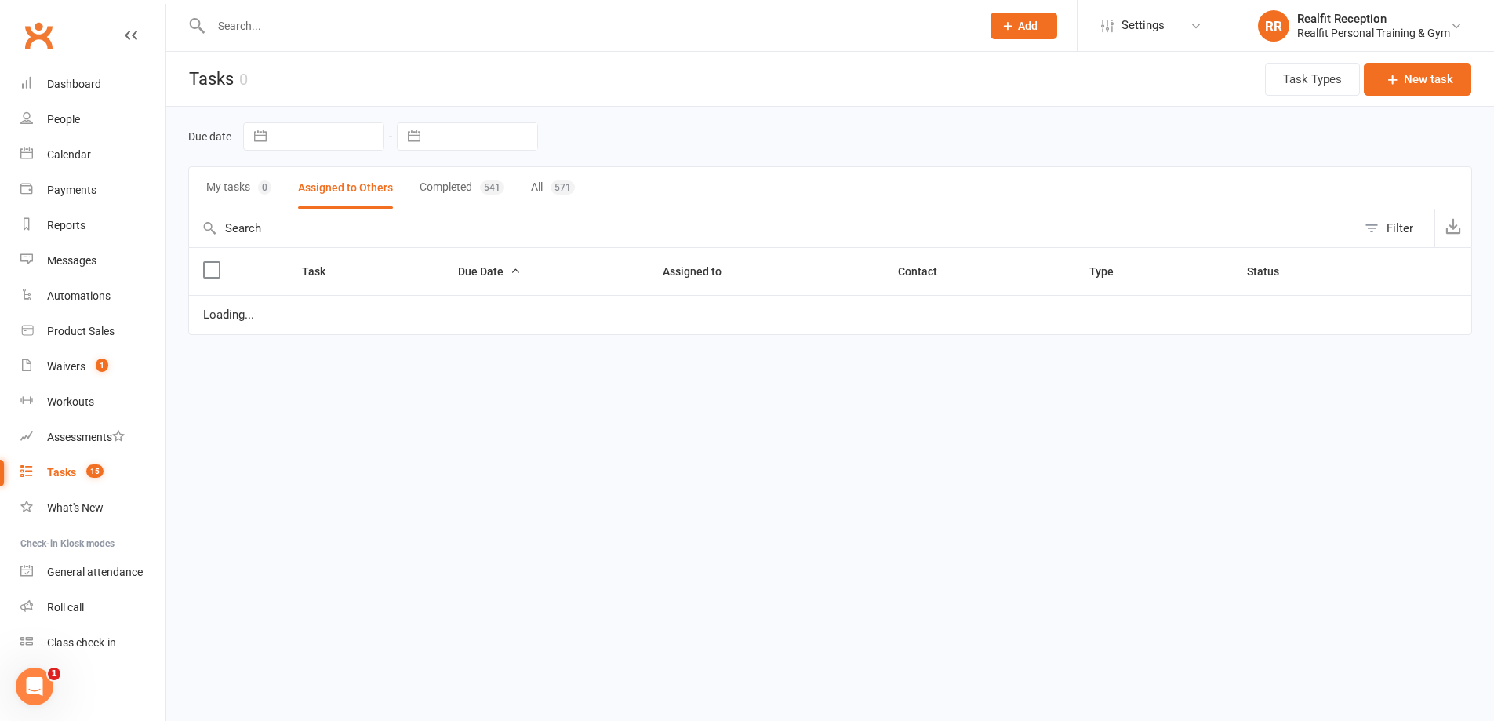
select select "started"
select select "waiting"
select select "started"
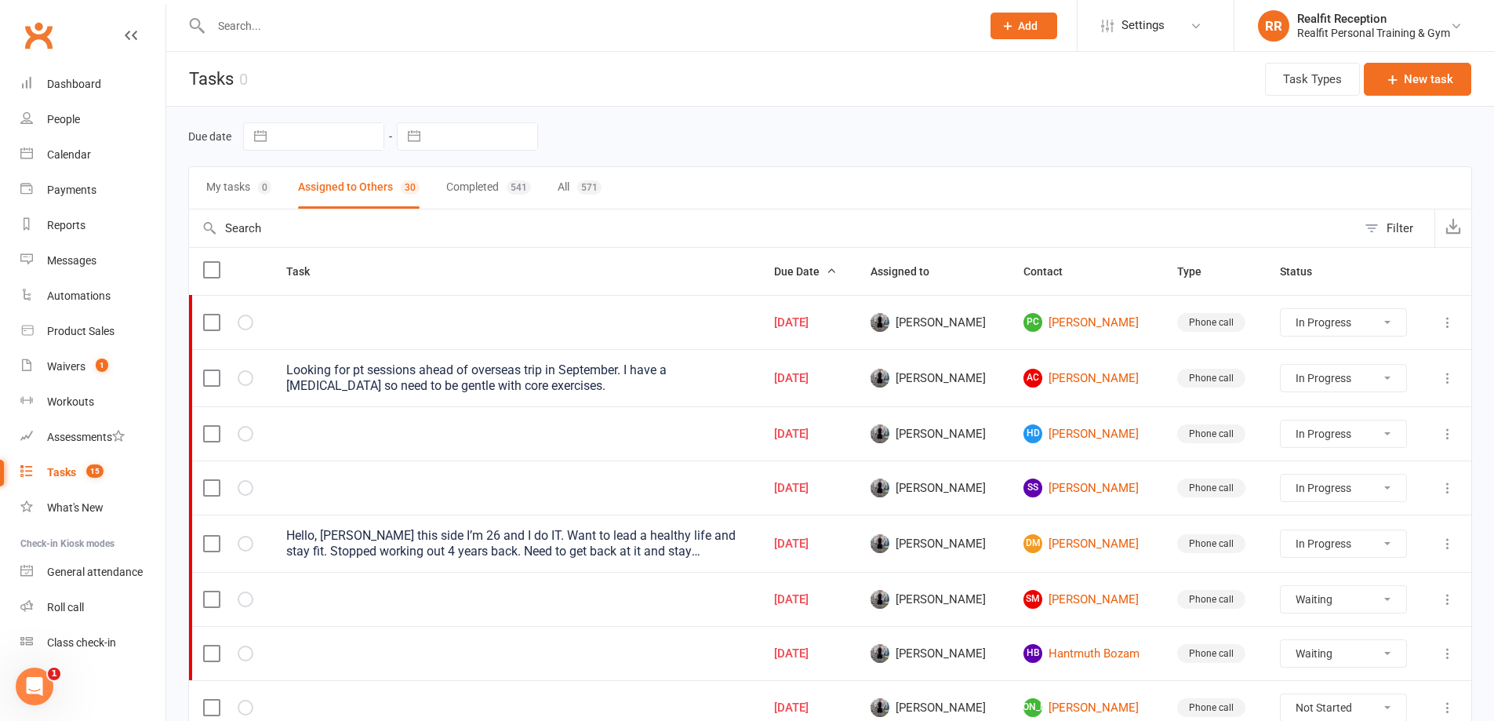
scroll to position [549, 0]
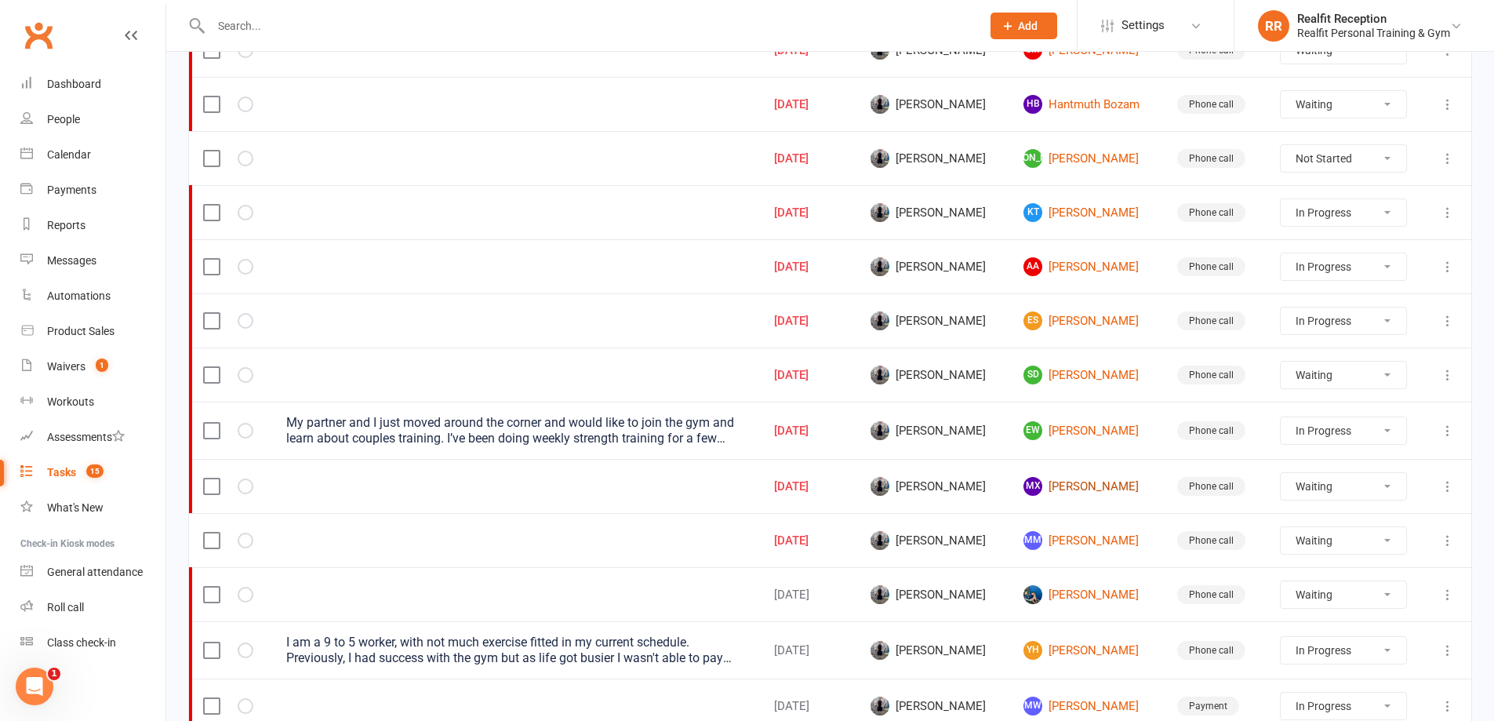
click at [1064, 485] on link "MX [PERSON_NAME]" at bounding box center [1086, 486] width 125 height 19
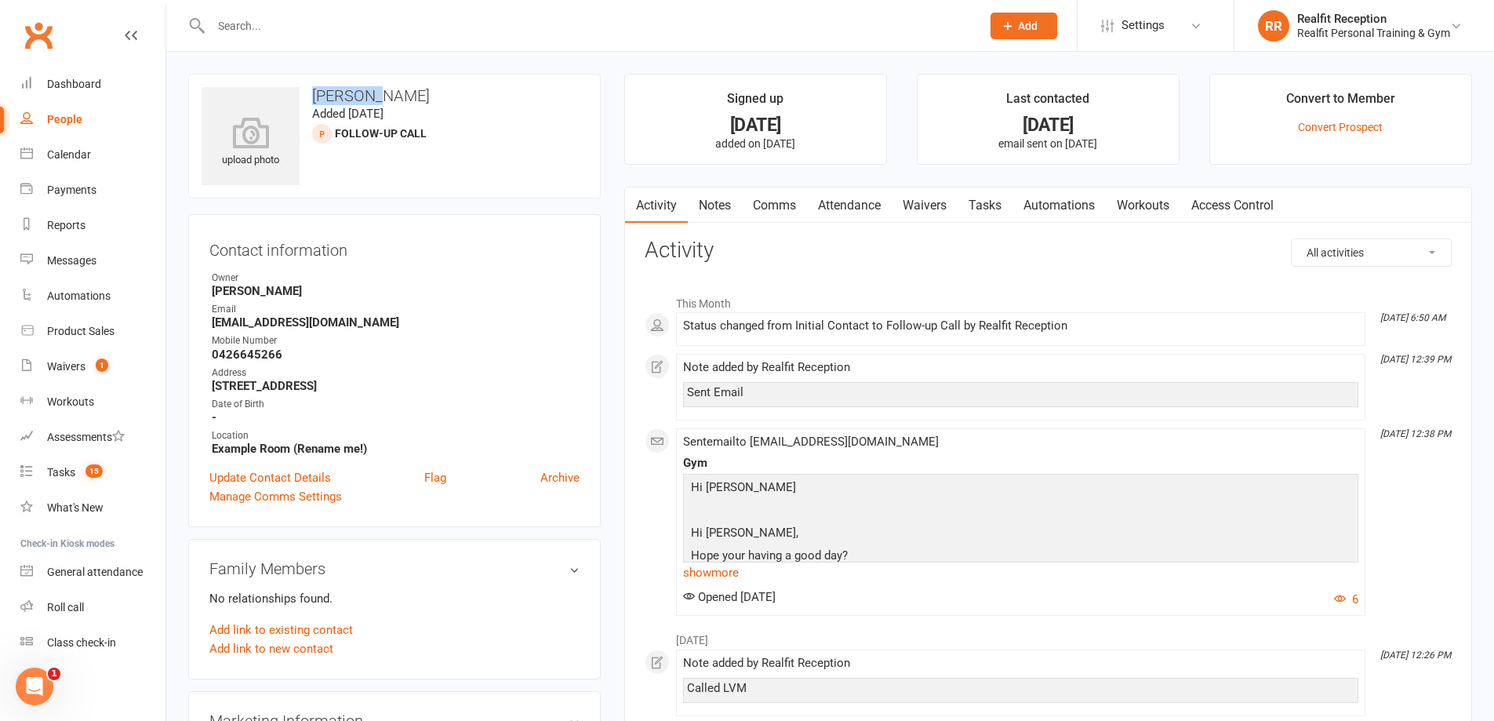
drag, startPoint x: 378, startPoint y: 97, endPoint x: 316, endPoint y: 94, distance: 62.0
click at [316, 94] on h3 "[PERSON_NAME]" at bounding box center [395, 95] width 386 height 17
click at [699, 575] on link "show more" at bounding box center [1020, 573] width 675 height 22
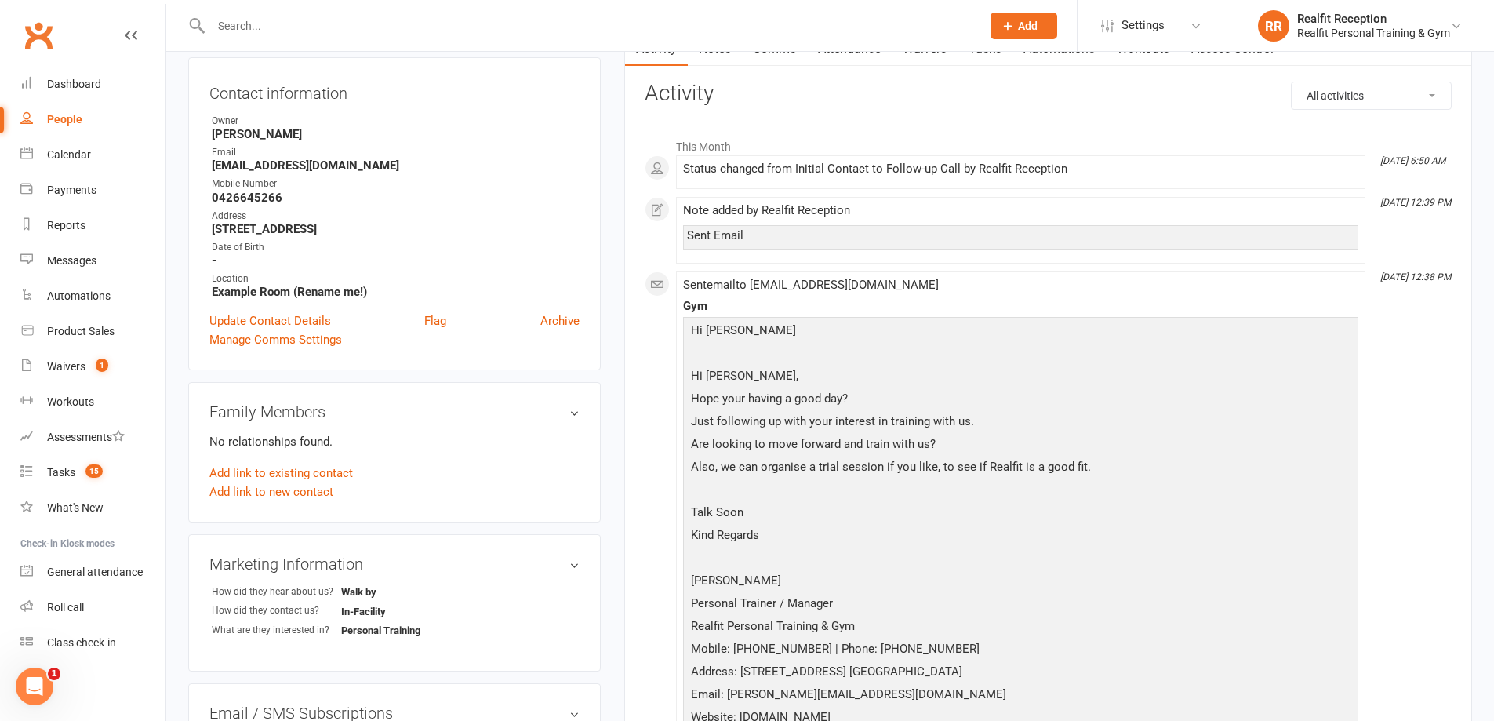
scroll to position [235, 0]
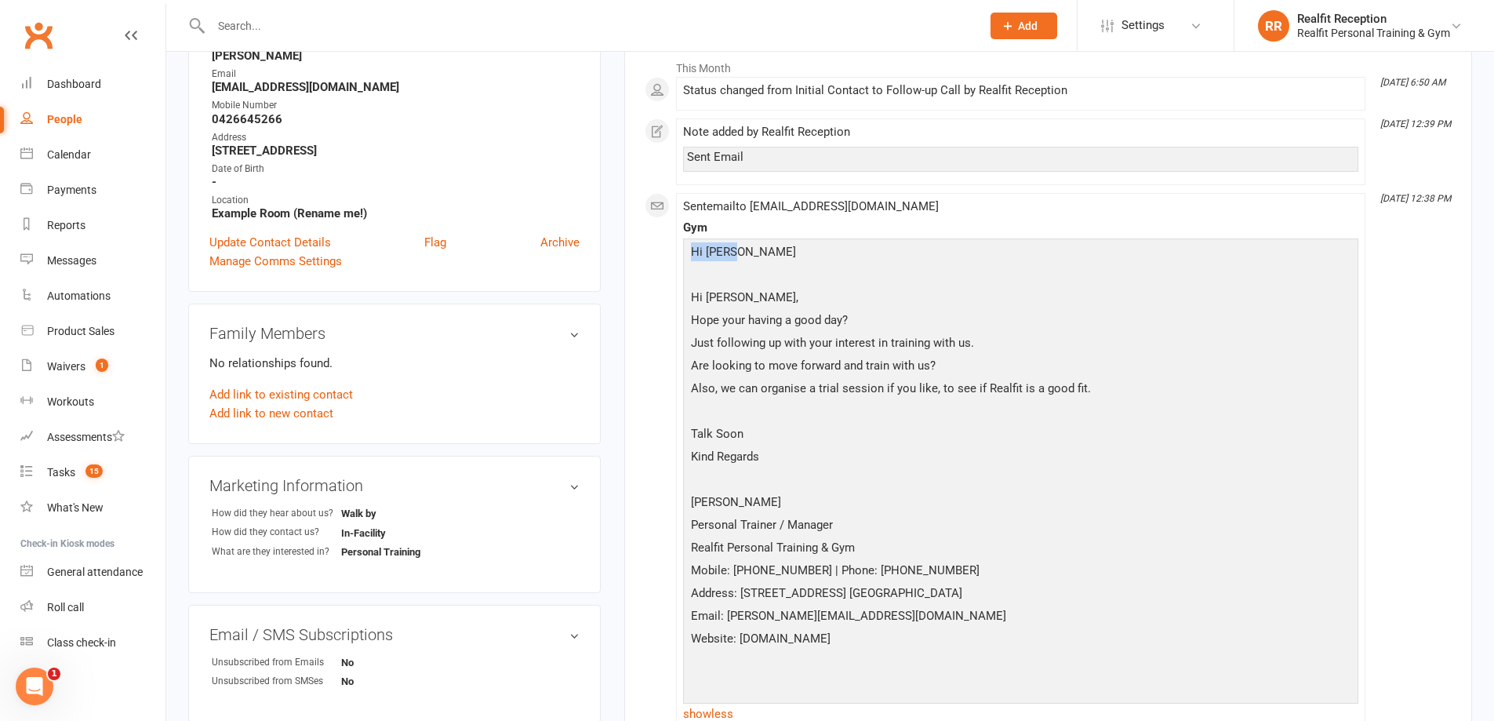
drag, startPoint x: 689, startPoint y: 249, endPoint x: 742, endPoint y: 251, distance: 52.6
click at [742, 251] on p "Hi [PERSON_NAME]" at bounding box center [1020, 253] width 667 height 23
click at [695, 326] on p "Hope your having a good day?" at bounding box center [1020, 322] width 667 height 23
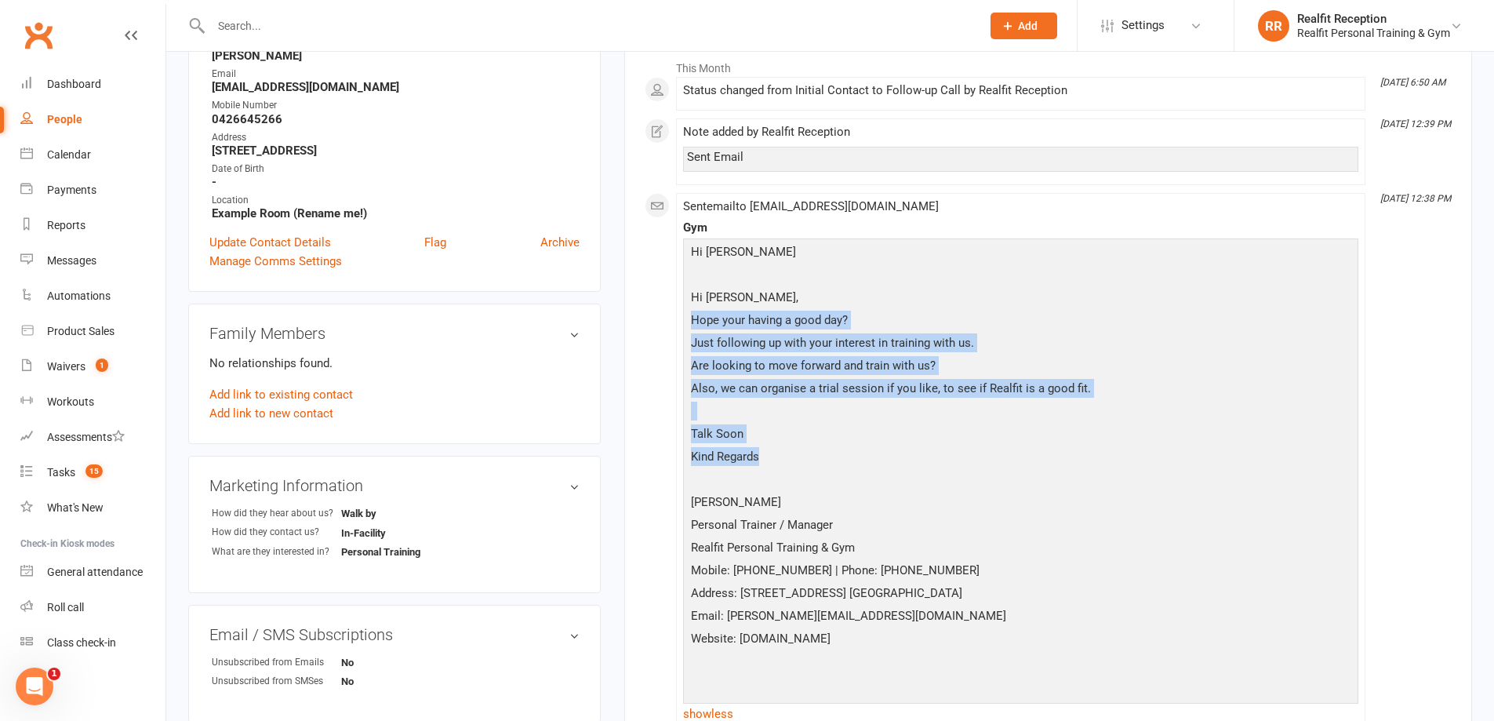
drag, startPoint x: 693, startPoint y: 318, endPoint x: 1119, endPoint y: 459, distance: 449.4
click at [1119, 459] on div "Hi [PERSON_NAME], Hope your having a good day? Just following up with your inte…" at bounding box center [1020, 469] width 667 height 455
copy div "Hope your having a good day? Just following up with your interest in training w…"
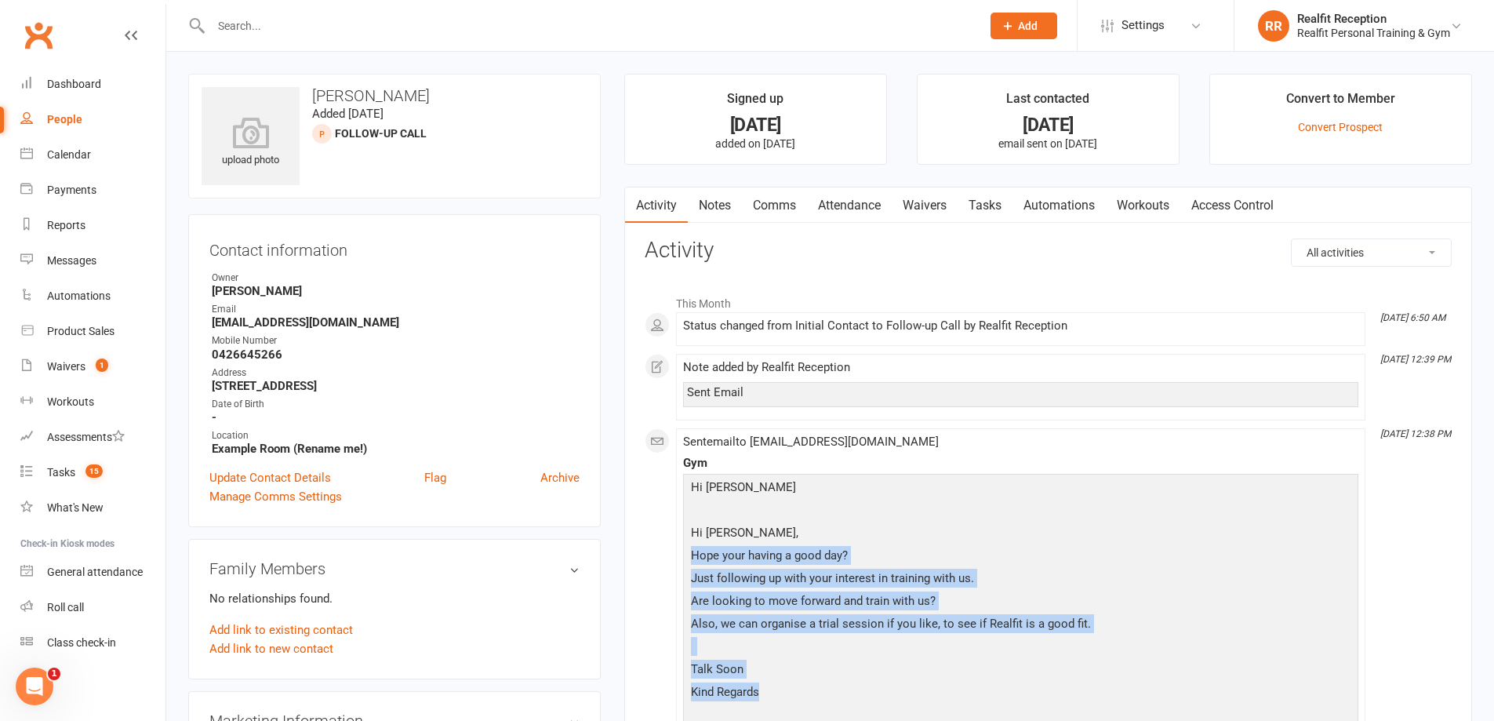
click at [716, 205] on link "Notes" at bounding box center [715, 205] width 54 height 36
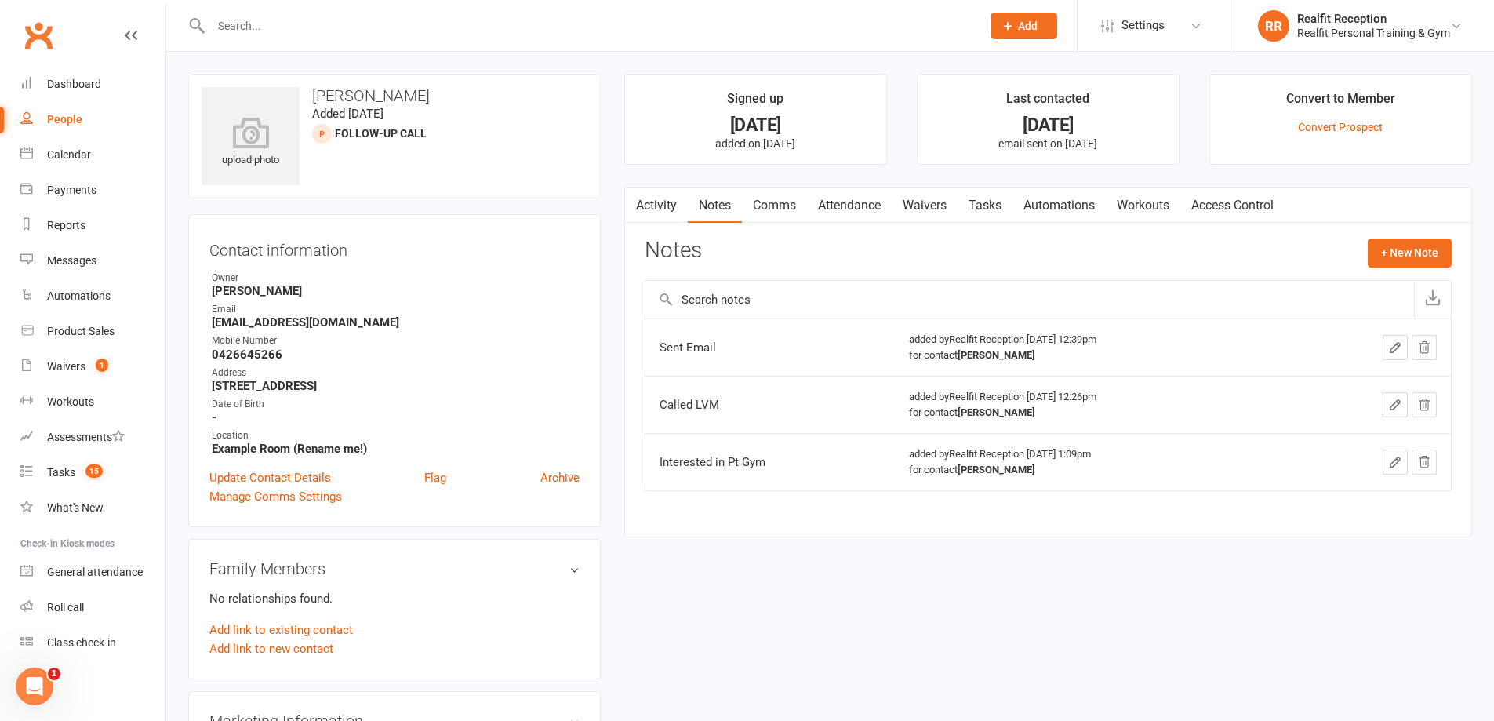
click at [770, 205] on link "Comms" at bounding box center [774, 205] width 65 height 36
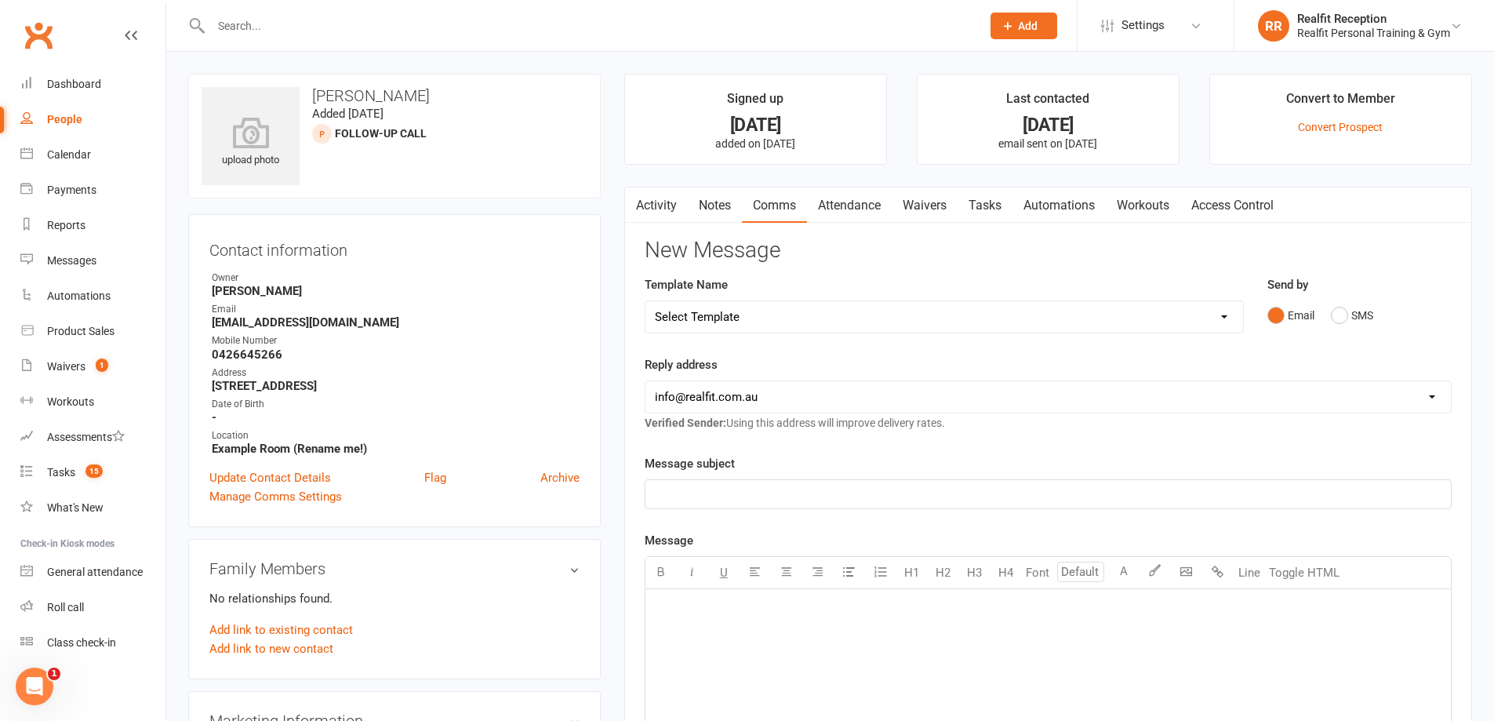
click at [726, 315] on select "Select Template [Email] 30 Day Check In [SMS] 30 Day Check In SMS [Email] [PERS…" at bounding box center [944, 316] width 598 height 31
click at [645, 301] on select "Select Template [Email] 30 Day Check In [SMS] 30 Day Check In SMS [Email] [PERS…" at bounding box center [944, 316] width 598 height 31
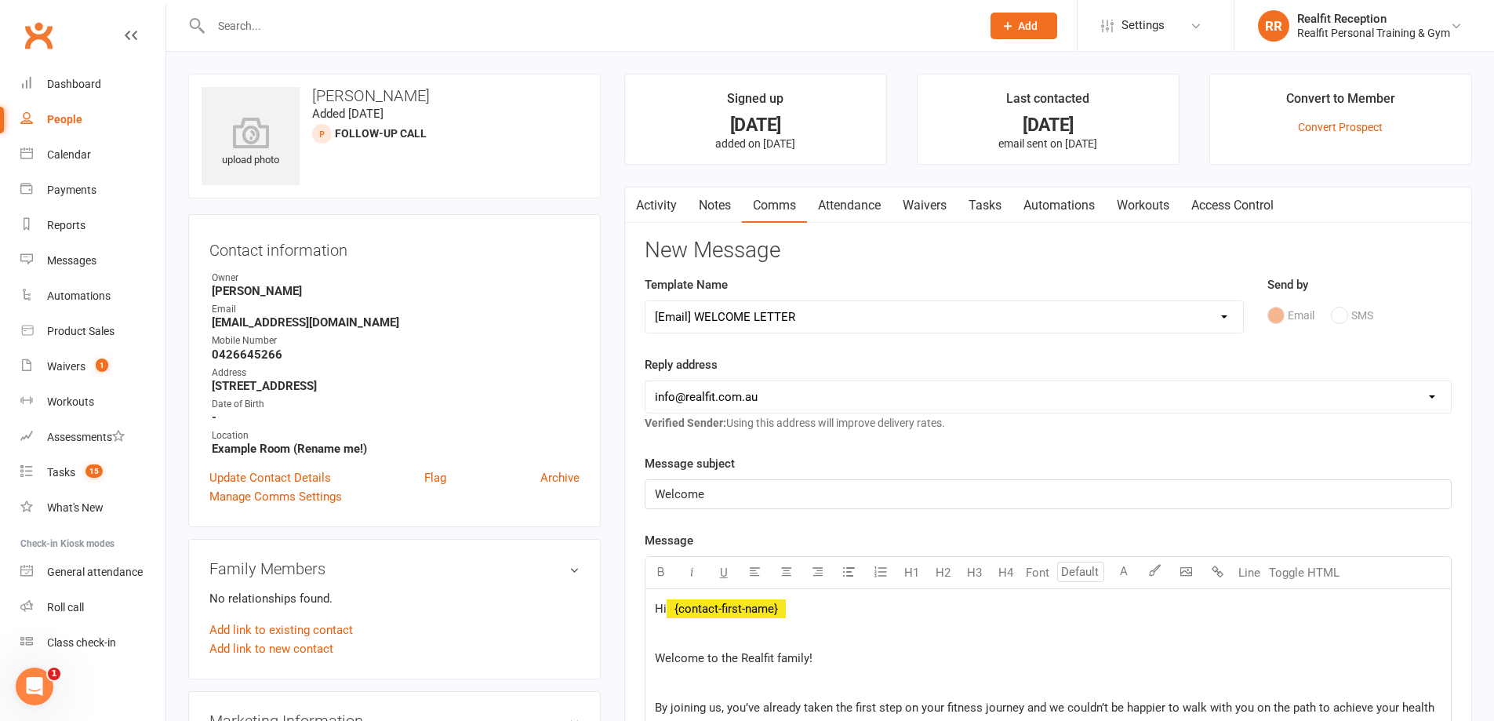
click at [725, 316] on select "Select Template [Email] 30 Day Check In [SMS] 30 Day Check In SMS [Email] [PERS…" at bounding box center [944, 316] width 598 height 31
select select "2"
click at [645, 301] on select "Select Template [Email] 30 Day Check In [SMS] 30 Day Check In SMS [Email] [PERS…" at bounding box center [944, 316] width 598 height 31
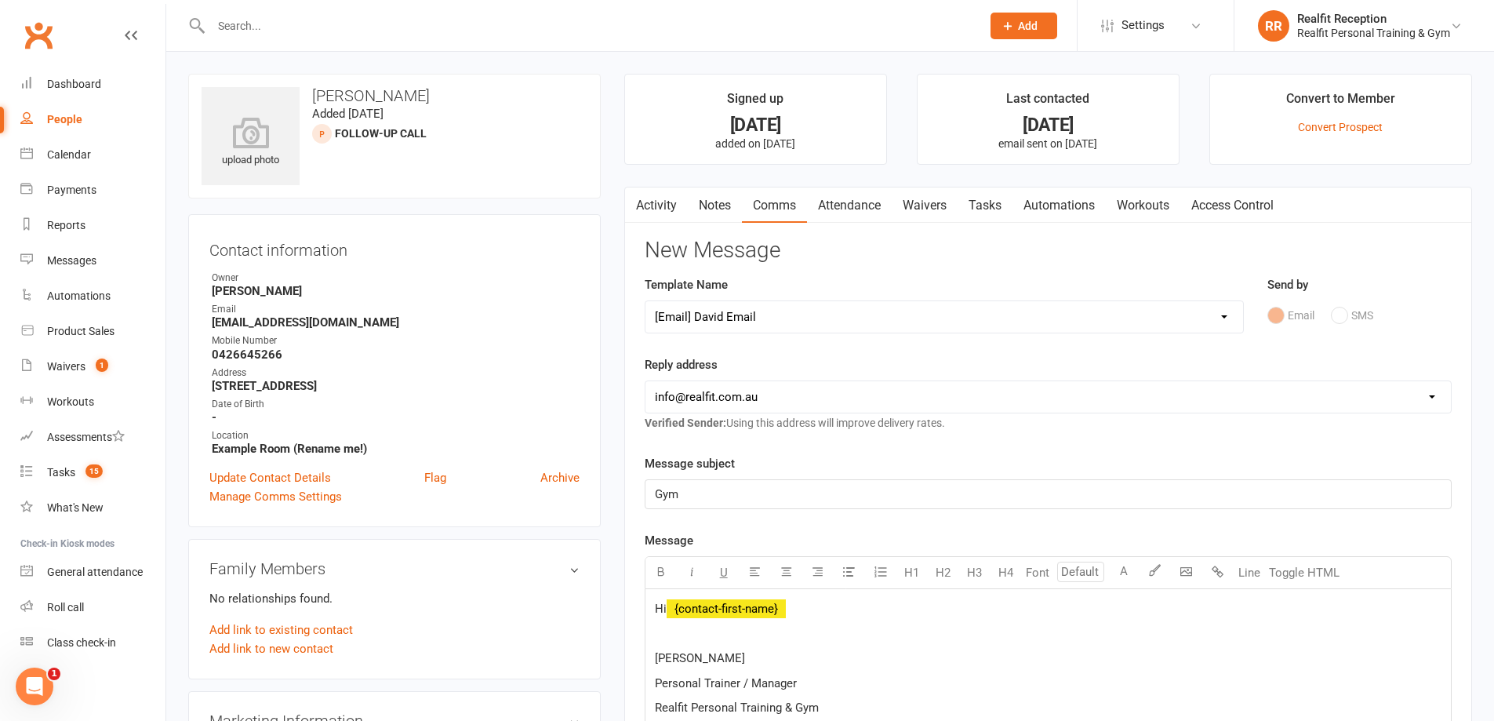
click at [726, 391] on select "[EMAIL_ADDRESS][DOMAIN_NAME] [PERSON_NAME][EMAIL_ADDRESS][DOMAIN_NAME] [PERSON_…" at bounding box center [1047, 396] width 805 height 31
select select "1"
click at [645, 381] on select "[EMAIL_ADDRESS][DOMAIN_NAME] [PERSON_NAME][EMAIL_ADDRESS][DOMAIN_NAME] [PERSON_…" at bounding box center [1047, 396] width 805 height 31
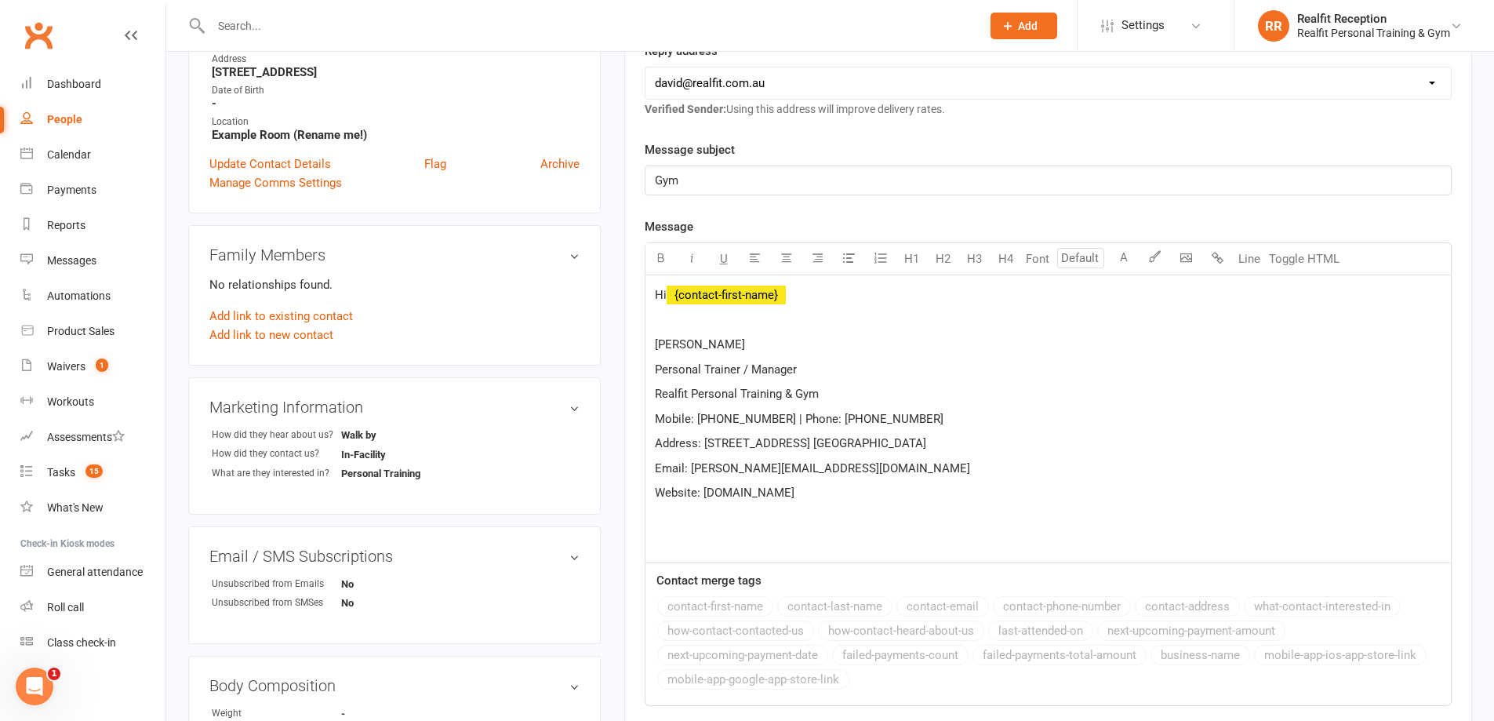
scroll to position [392, 0]
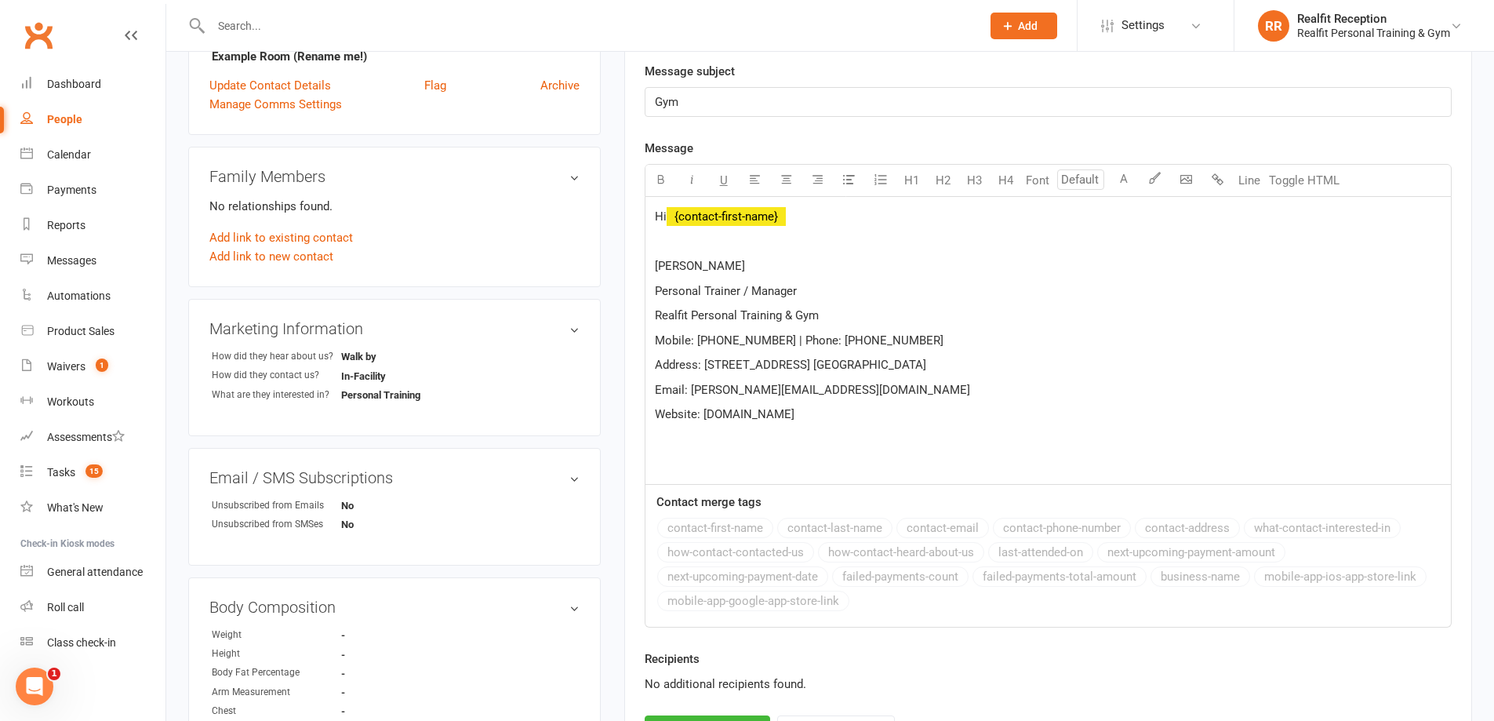
click at [673, 239] on p at bounding box center [1048, 241] width 787 height 19
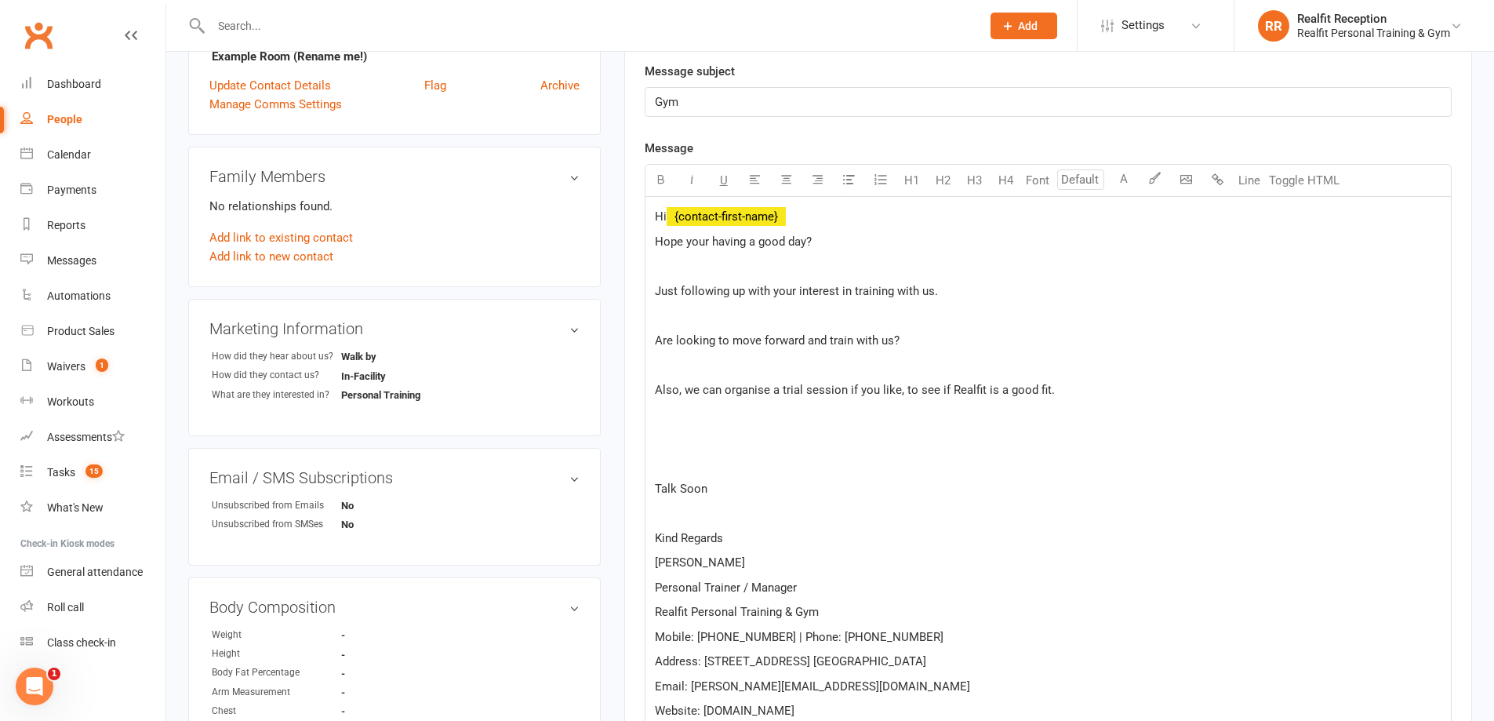
click at [656, 484] on span "Talk Soon" at bounding box center [681, 489] width 53 height 14
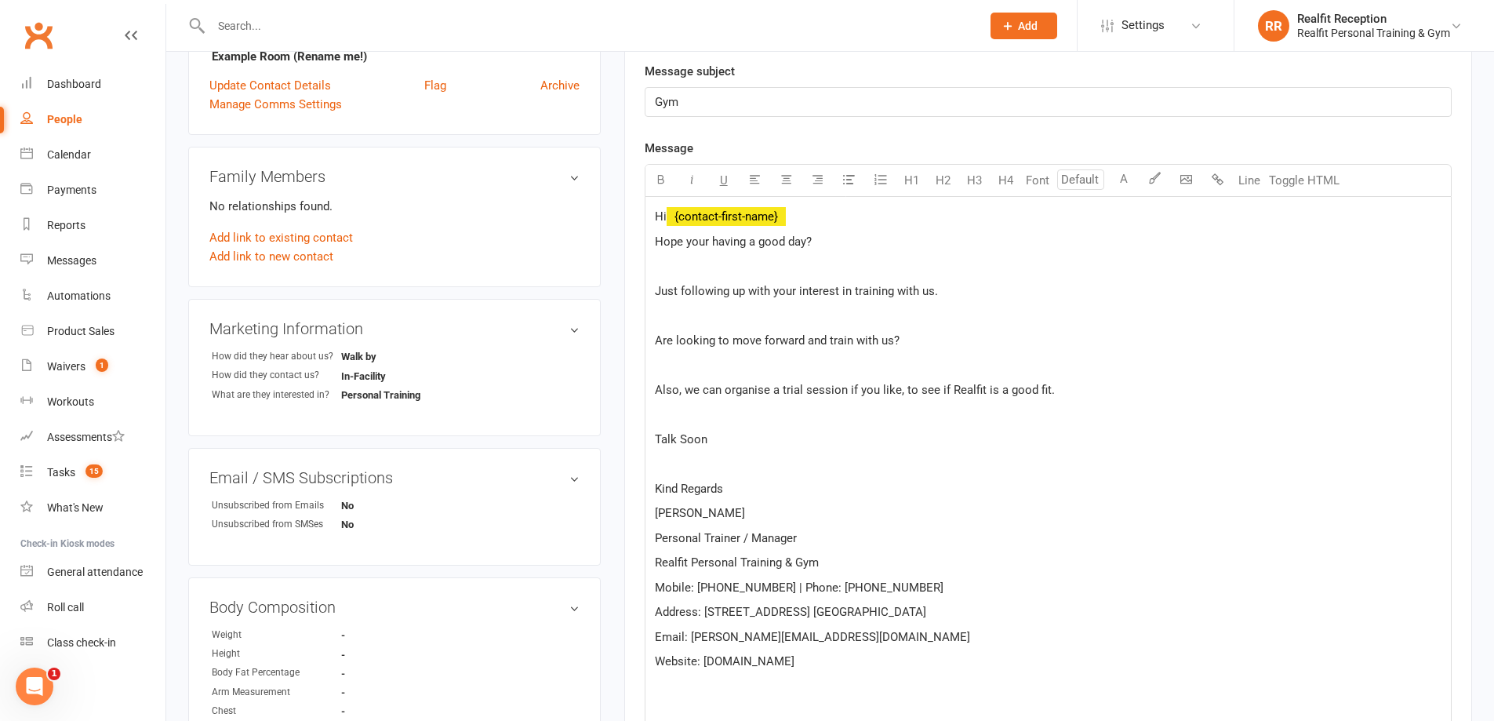
click at [811, 212] on p "Hi ﻿ {contact-first-name}" at bounding box center [1048, 216] width 787 height 19
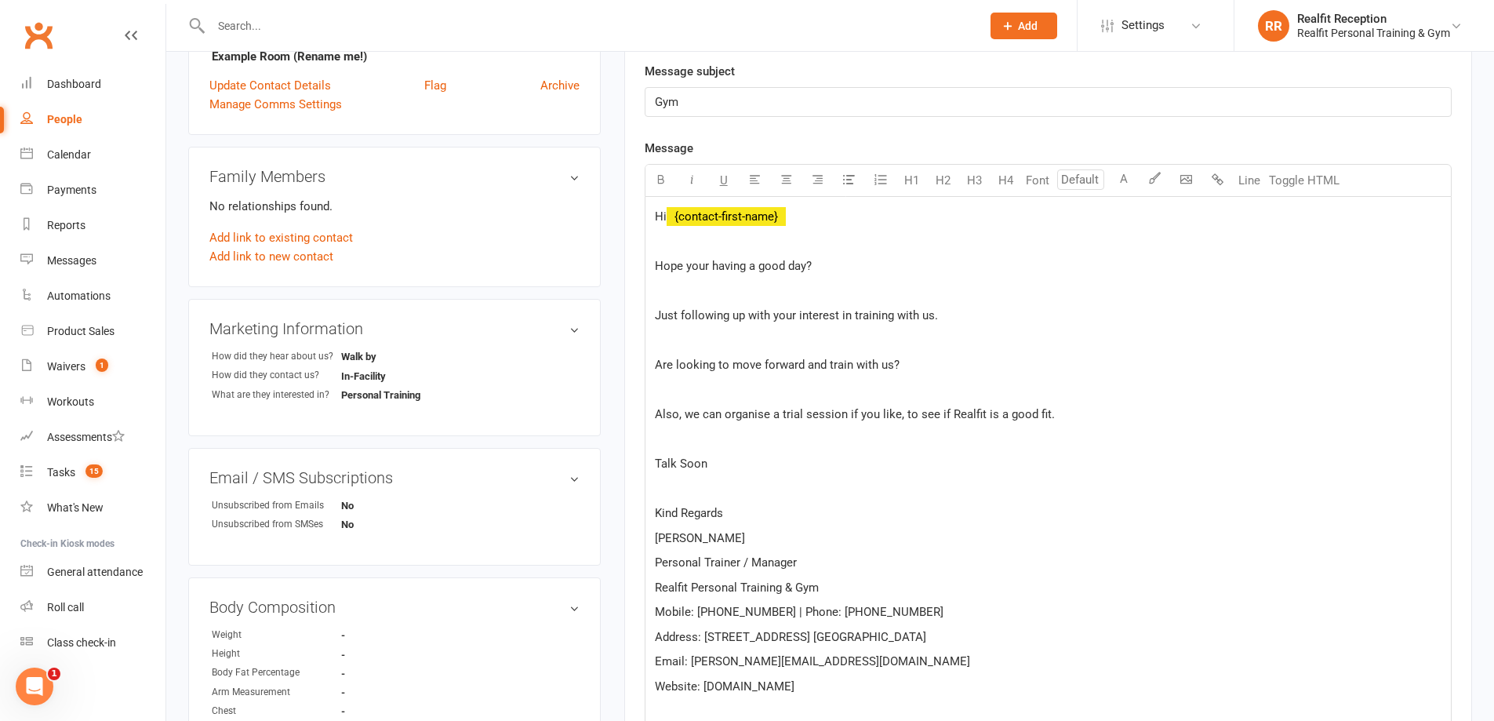
click at [657, 263] on span "Hope your having a good day?" at bounding box center [733, 266] width 157 height 14
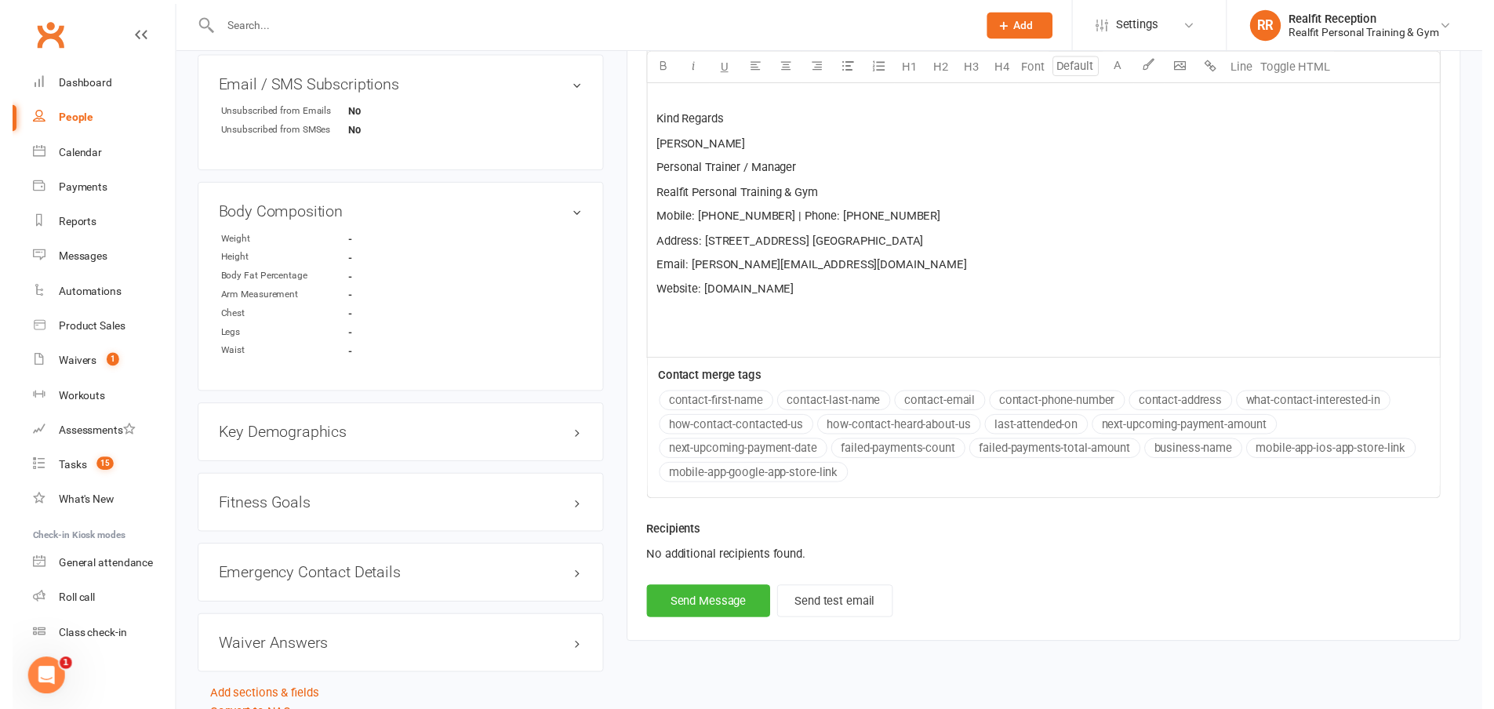
scroll to position [858, 0]
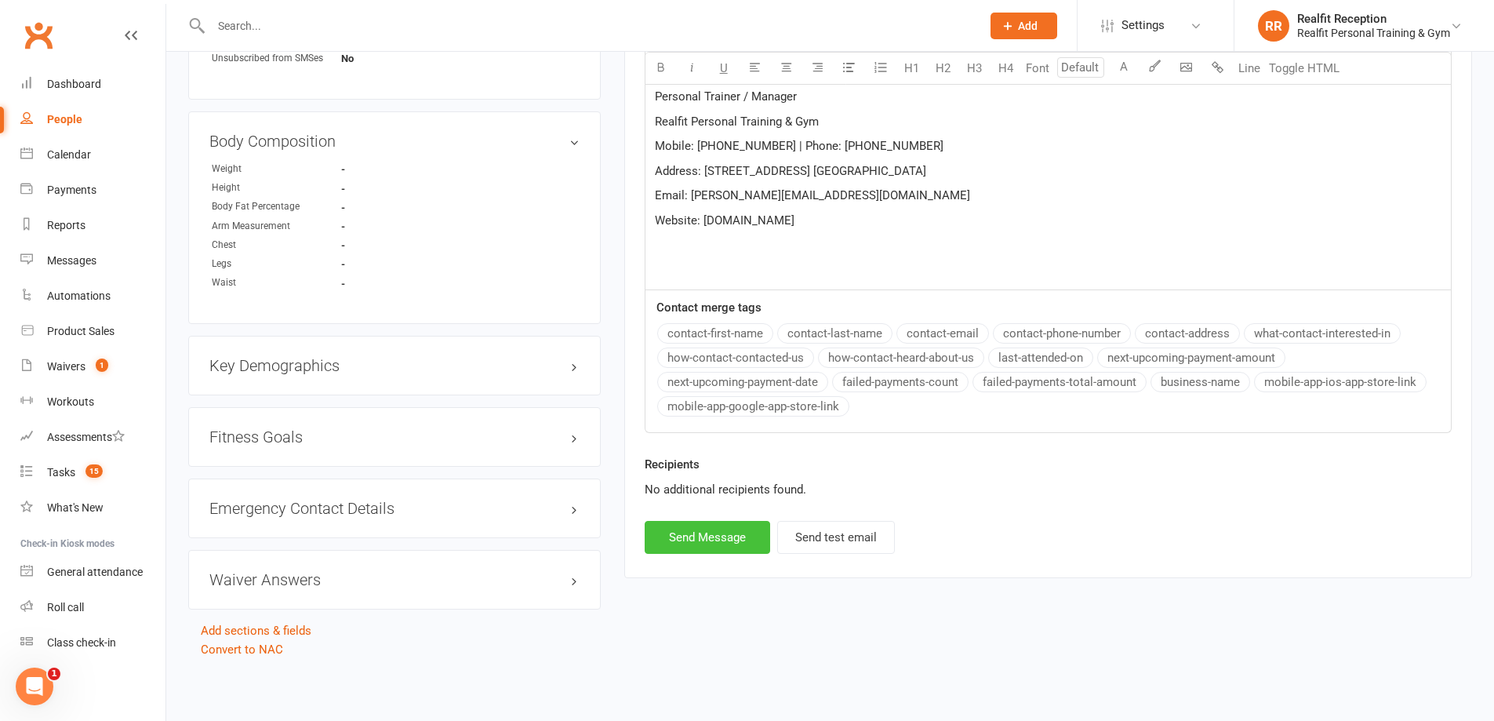
click at [718, 540] on button "Send Message" at bounding box center [707, 537] width 125 height 33
select select
select select "3"
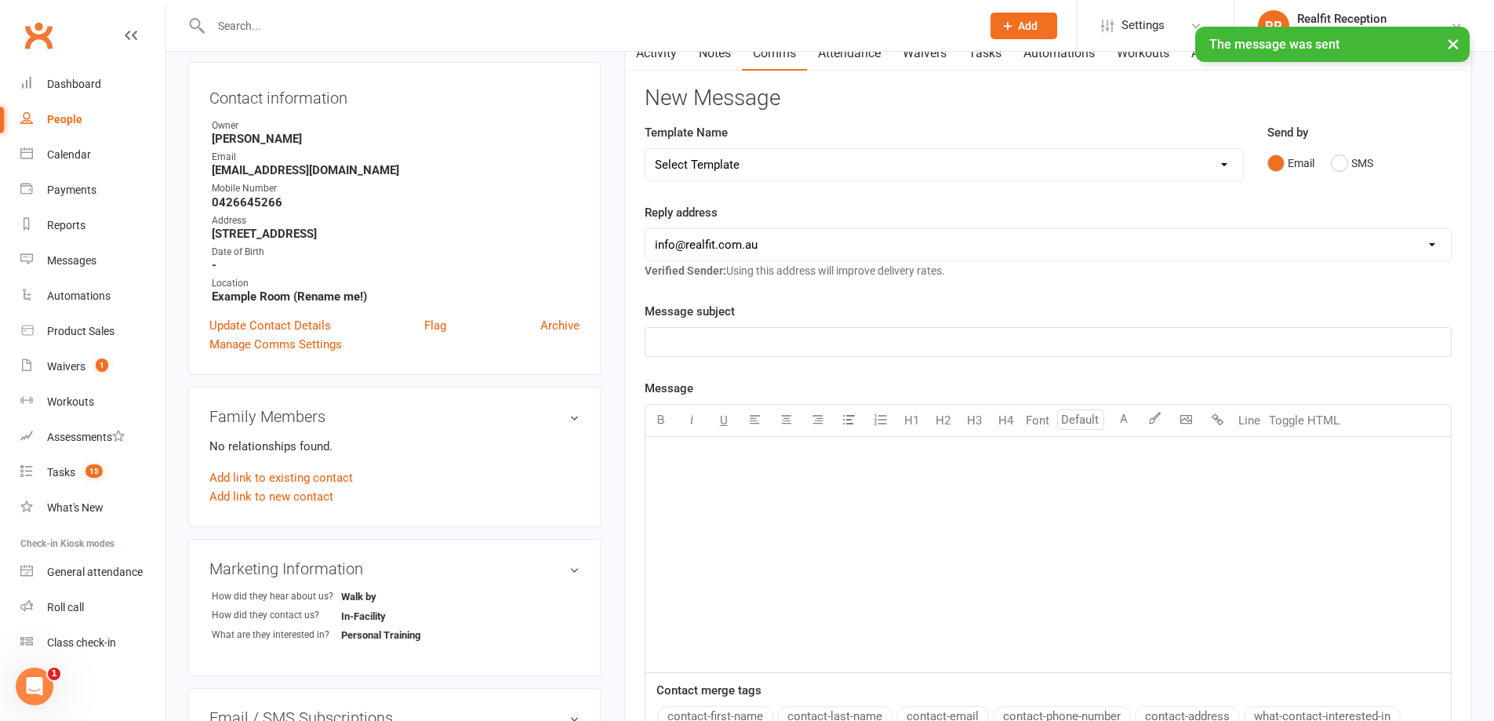
scroll to position [0, 0]
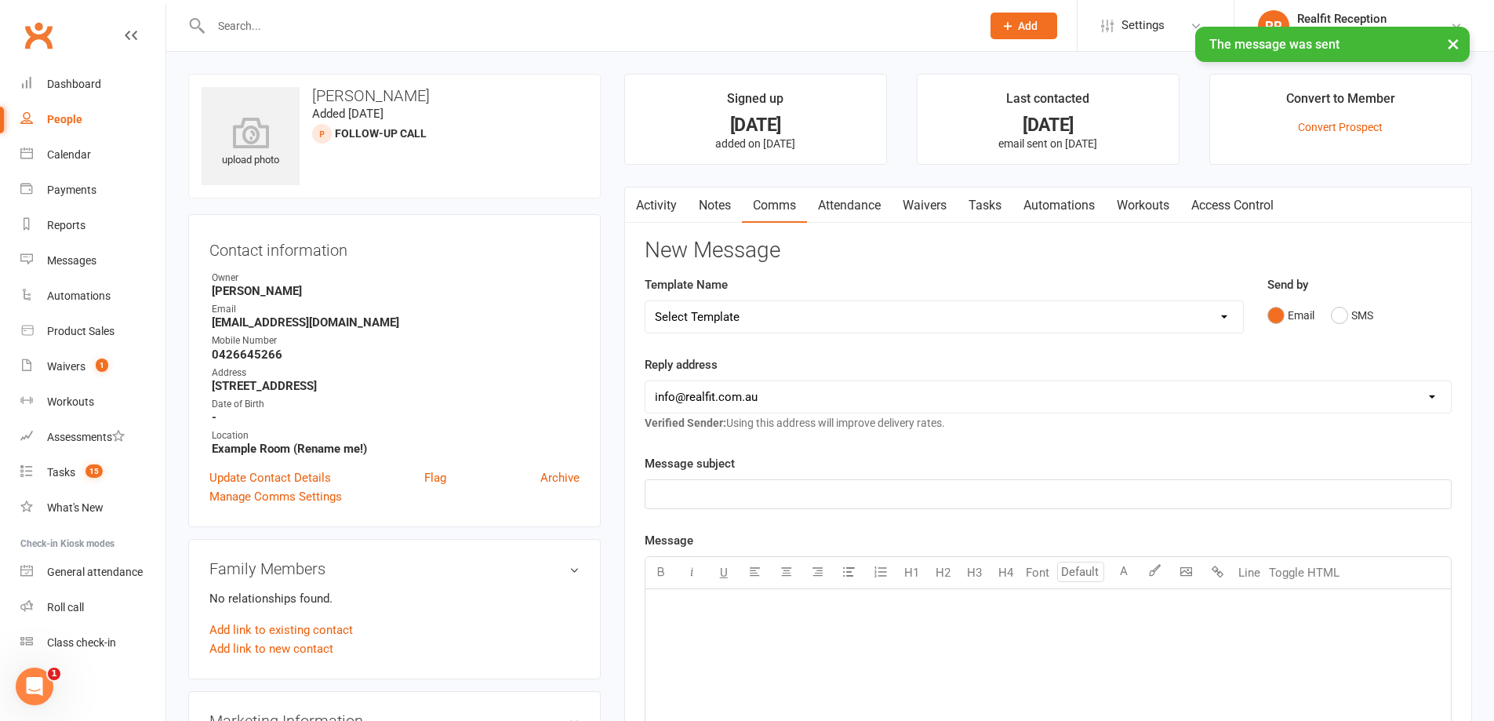
click at [708, 206] on link "Notes" at bounding box center [715, 205] width 54 height 36
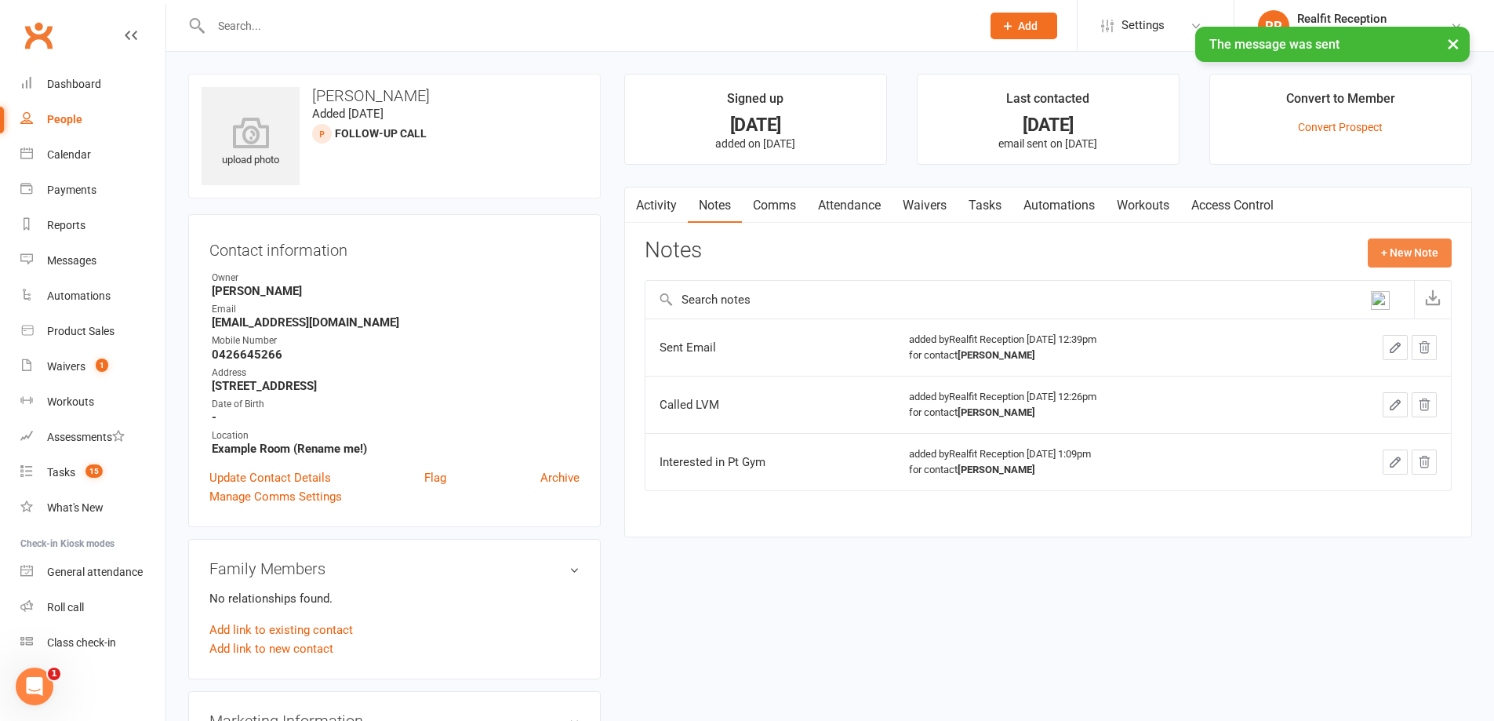
click at [1395, 258] on button "+ New Note" at bounding box center [1410, 252] width 84 height 28
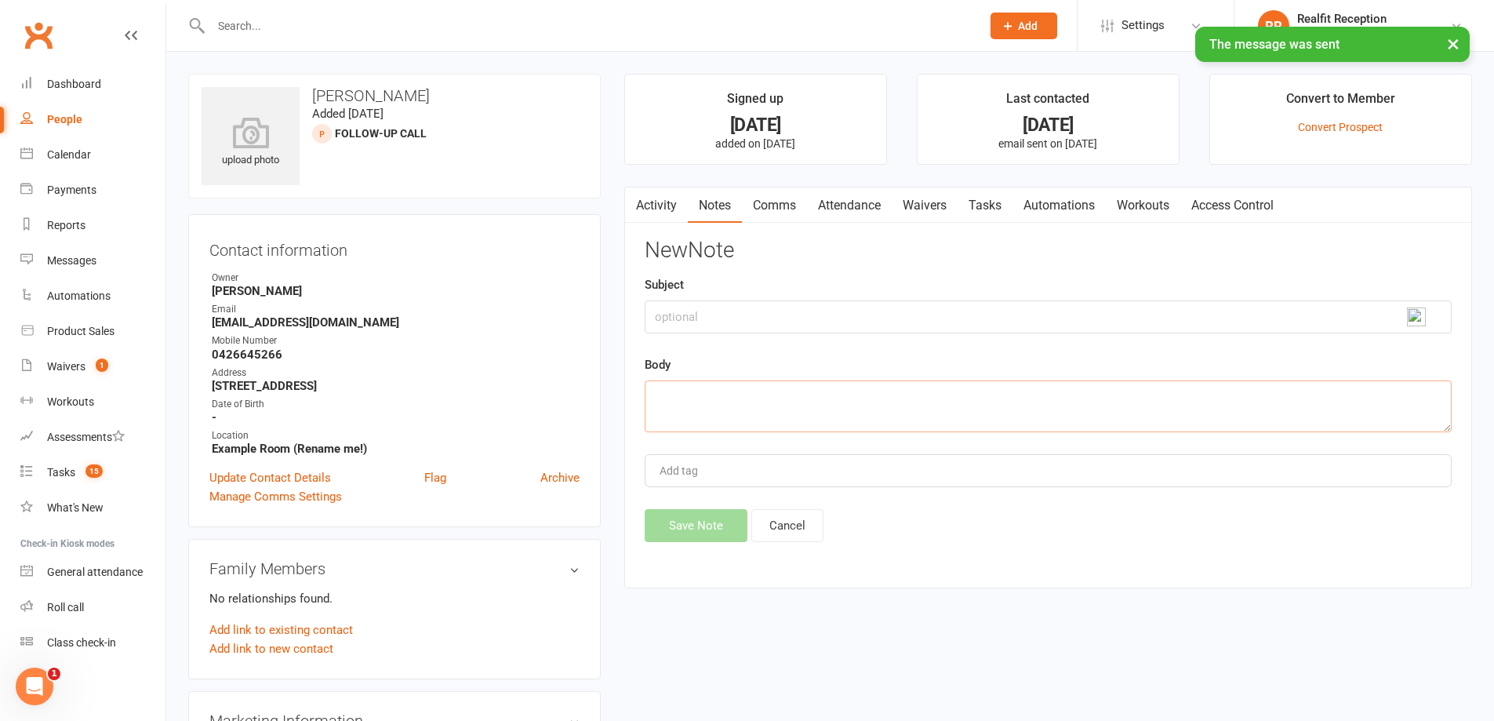
drag, startPoint x: 688, startPoint y: 387, endPoint x: 690, endPoint y: 398, distance: 11.2
click at [688, 393] on textarea at bounding box center [1048, 406] width 807 height 52
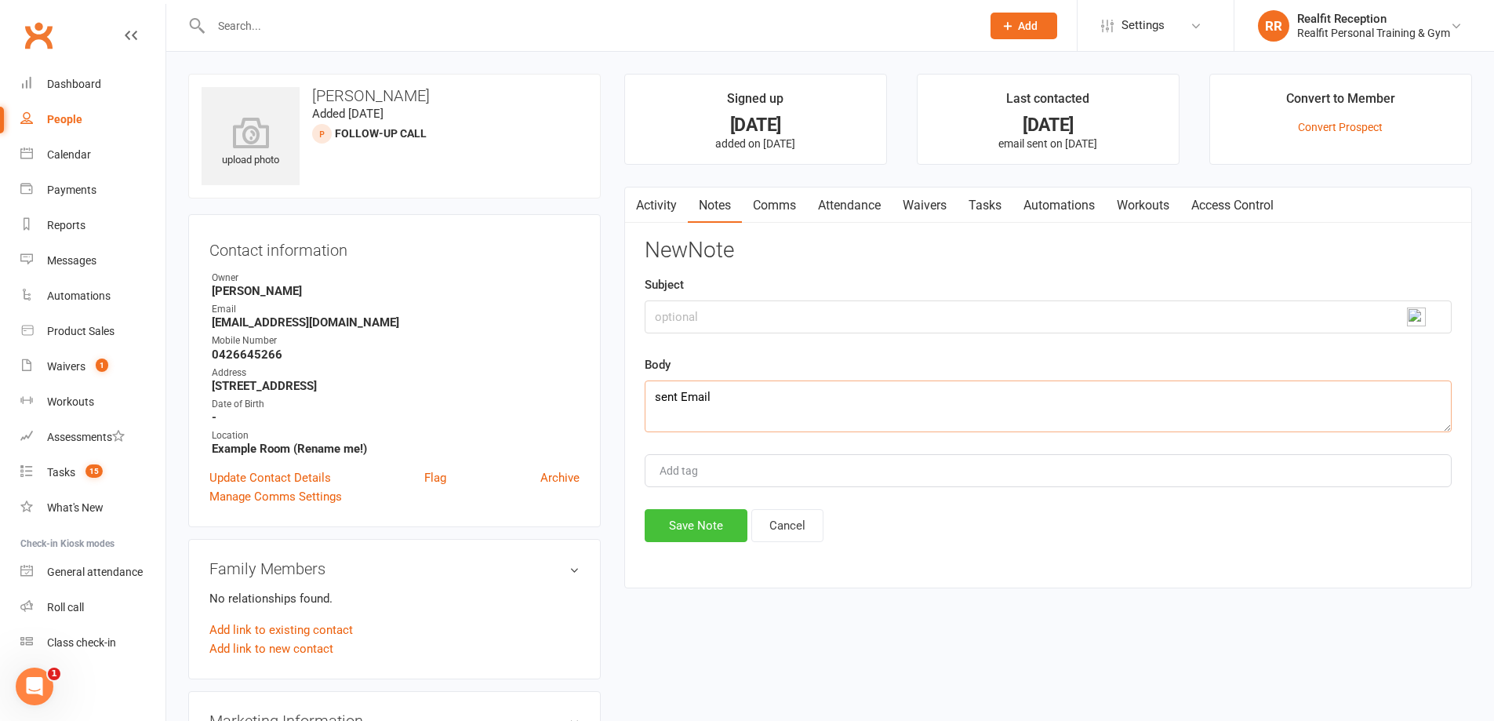
type textarea "sent Email"
click at [718, 522] on button "Save Note" at bounding box center [696, 525] width 103 height 33
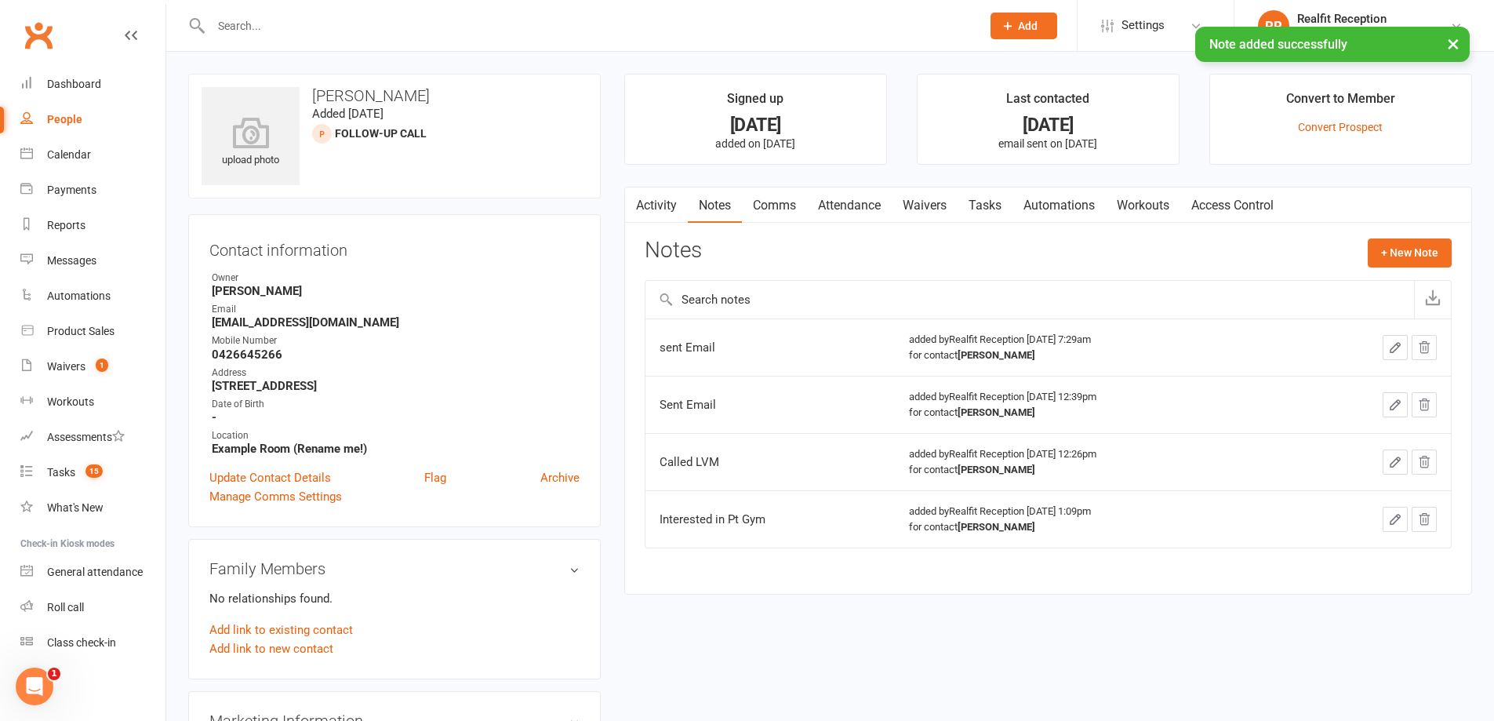
click at [991, 209] on link "Tasks" at bounding box center [985, 205] width 55 height 36
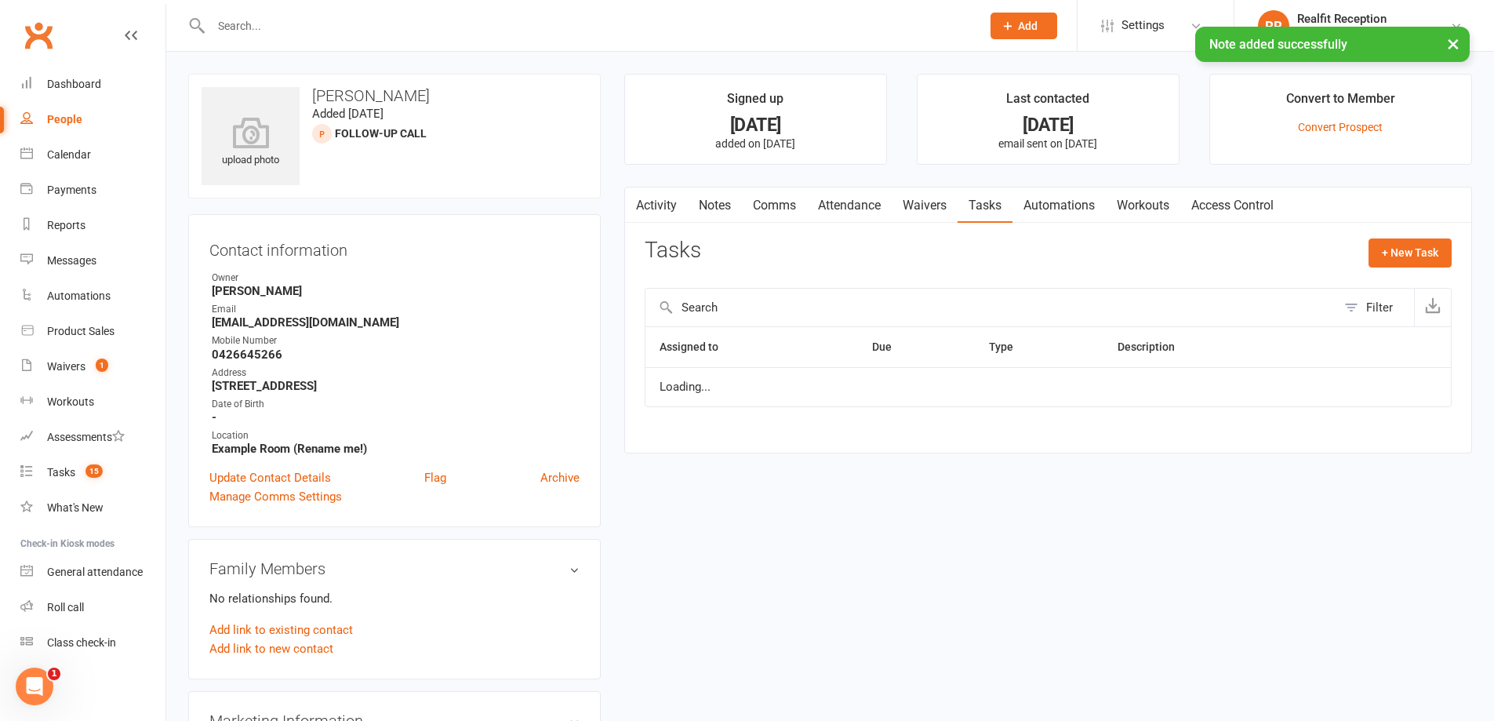
select select "waiting"
click at [1394, 395] on icon "button" at bounding box center [1395, 394] width 14 height 14
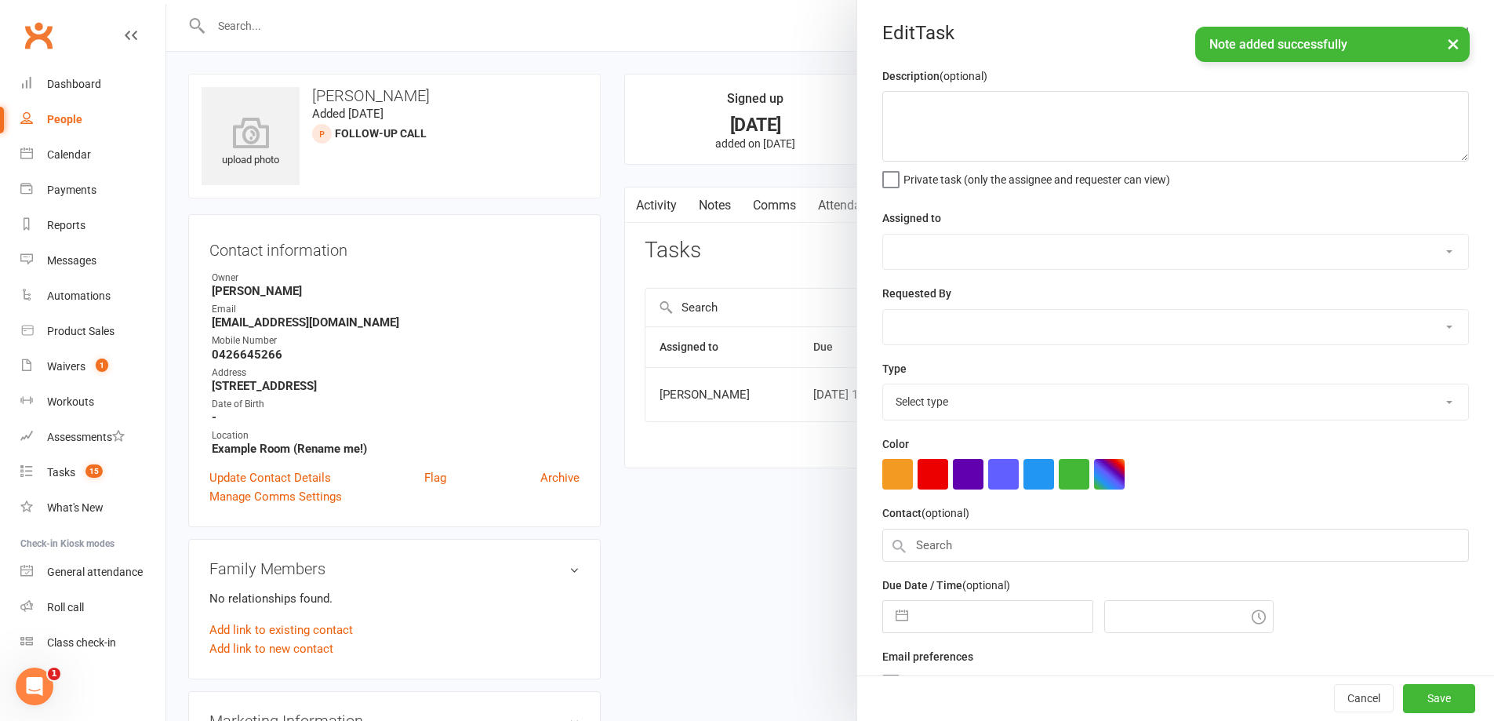
select select "49223"
type input "[DATE]"
type input "1:00pm"
select select "26751"
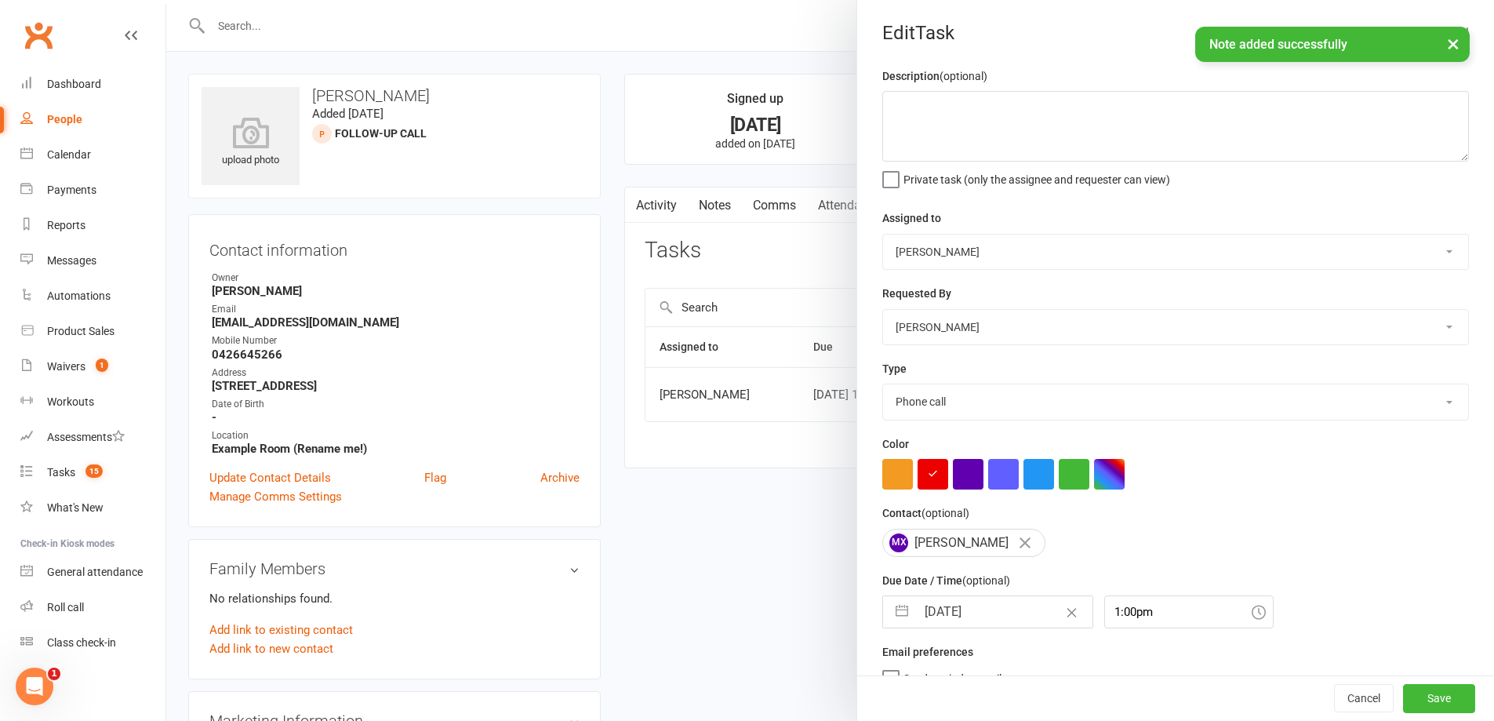
select select "6"
select select "2025"
select select "7"
select select "2025"
select select "8"
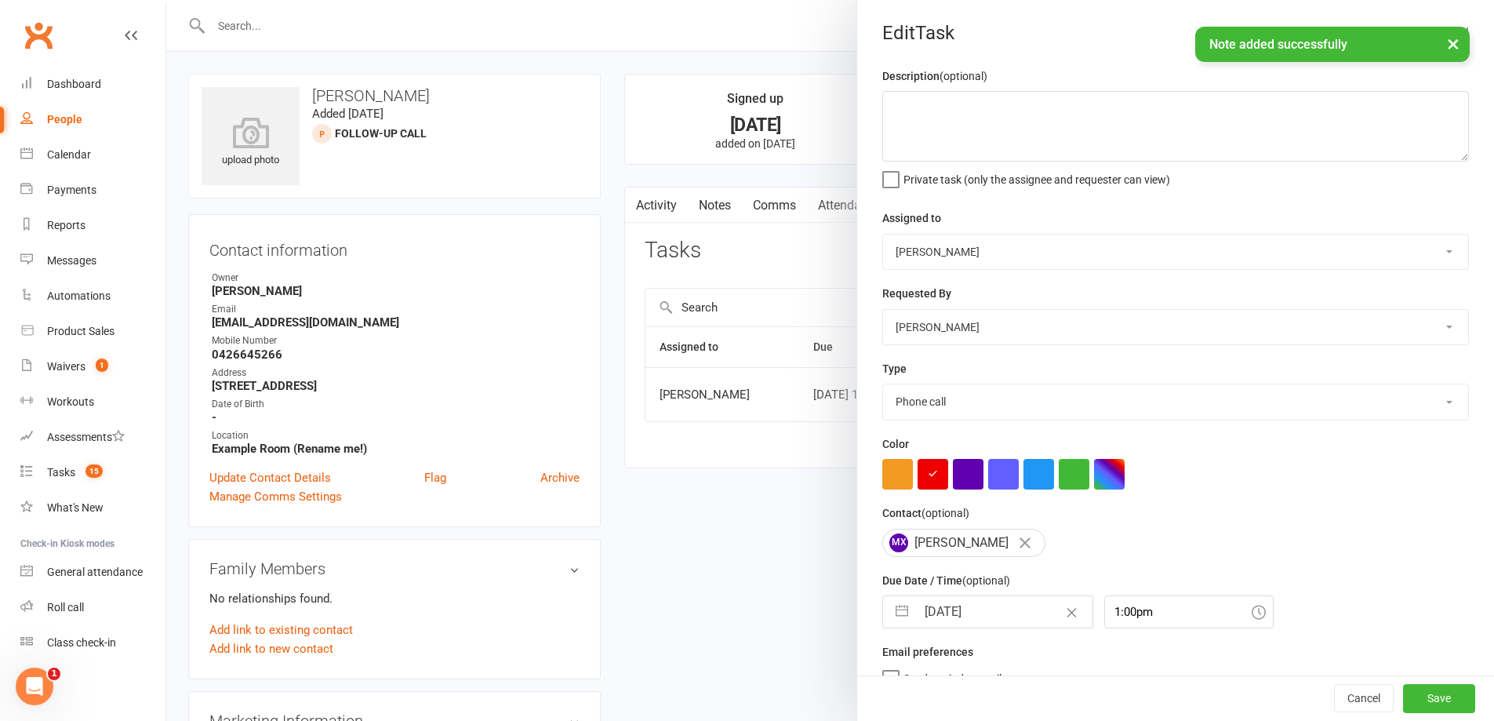
select select "2025"
click at [1011, 601] on input "[DATE]" at bounding box center [1004, 611] width 176 height 31
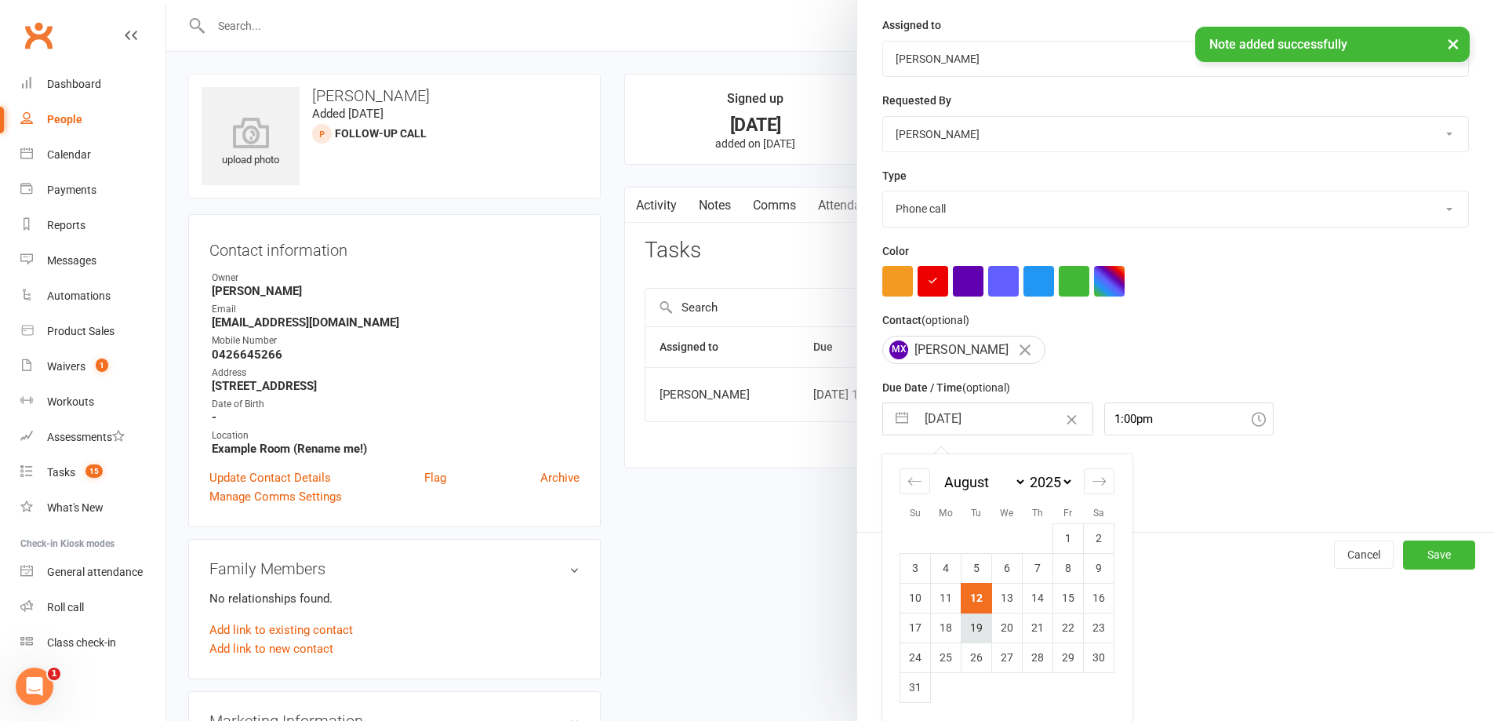
click at [977, 630] on td "19" at bounding box center [977, 628] width 31 height 30
type input "[DATE]"
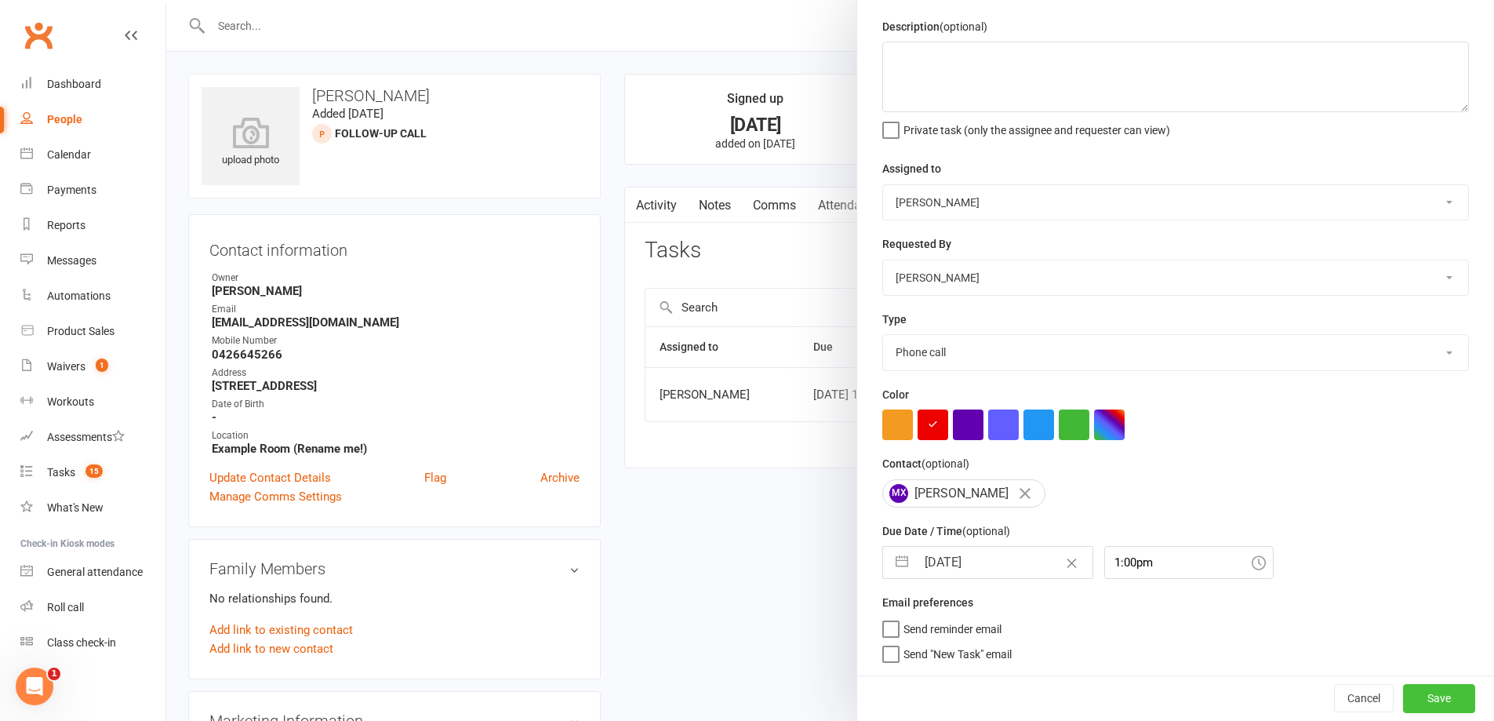
click at [1427, 701] on button "Save" at bounding box center [1439, 698] width 72 height 28
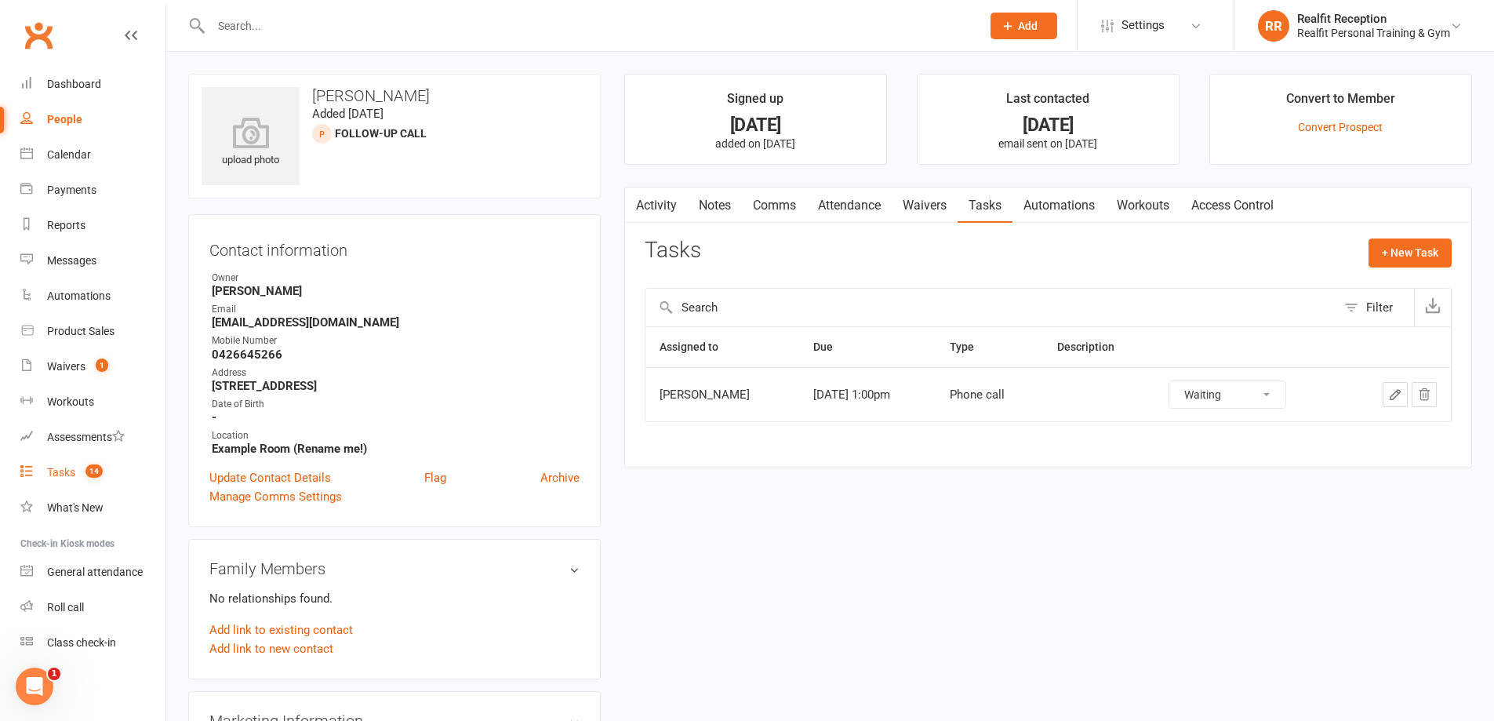
click at [53, 472] on div "Tasks" at bounding box center [61, 472] width 28 height 13
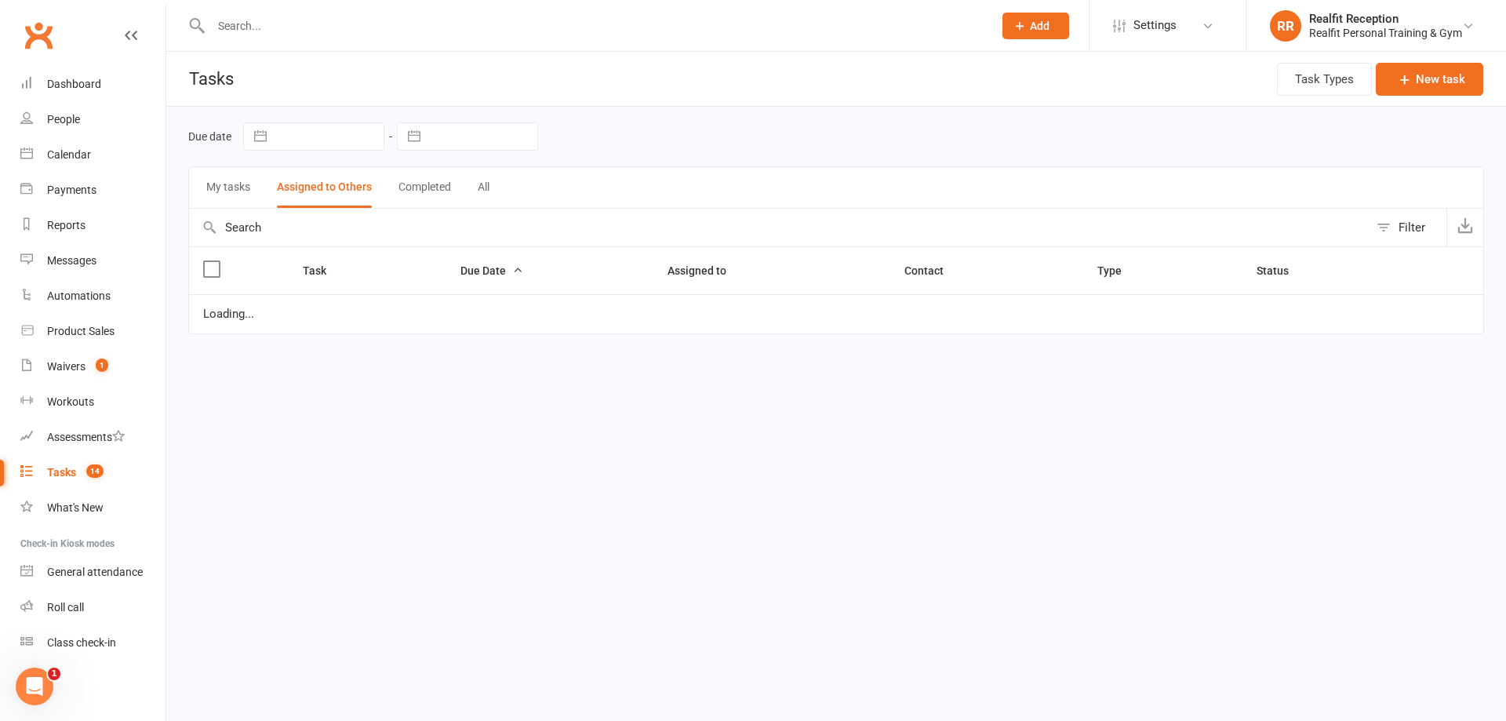
select select "started"
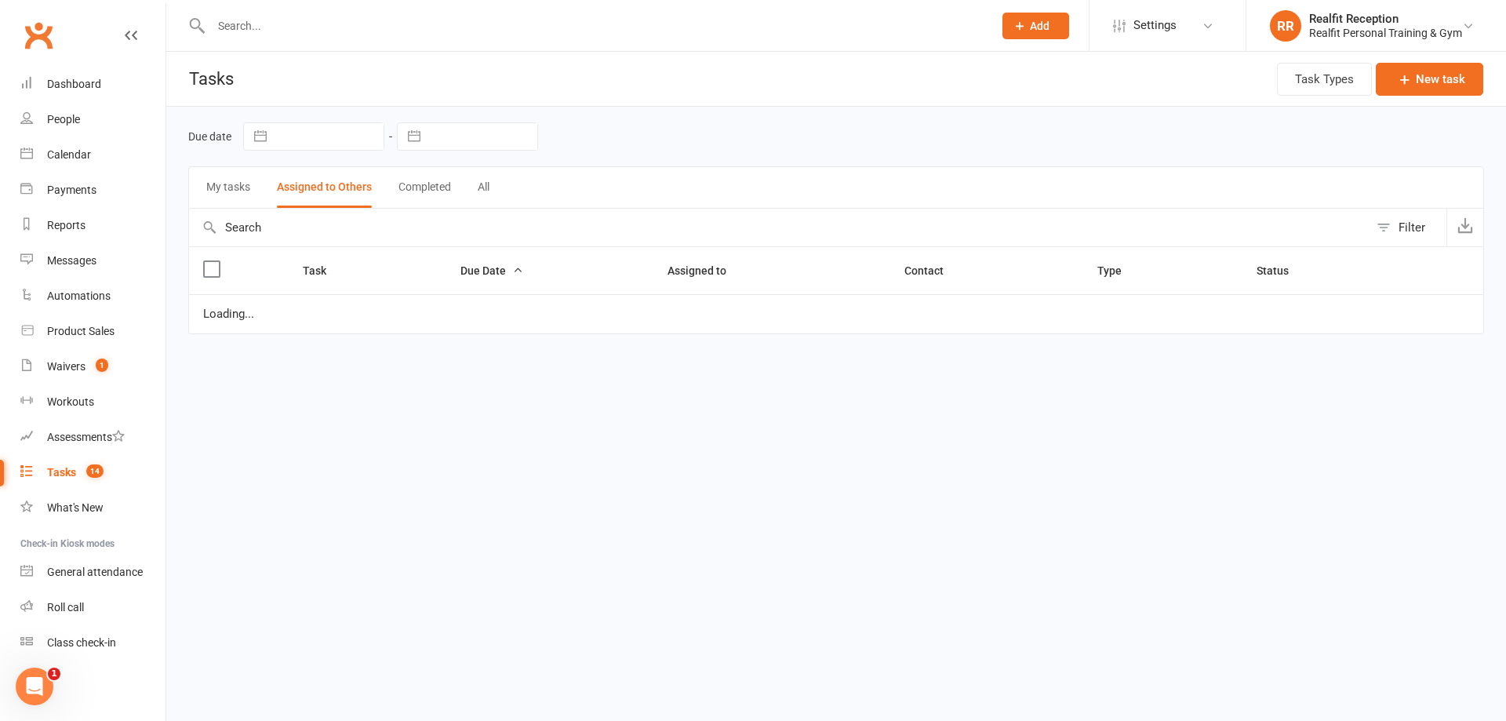
select select "waiting"
select select "started"
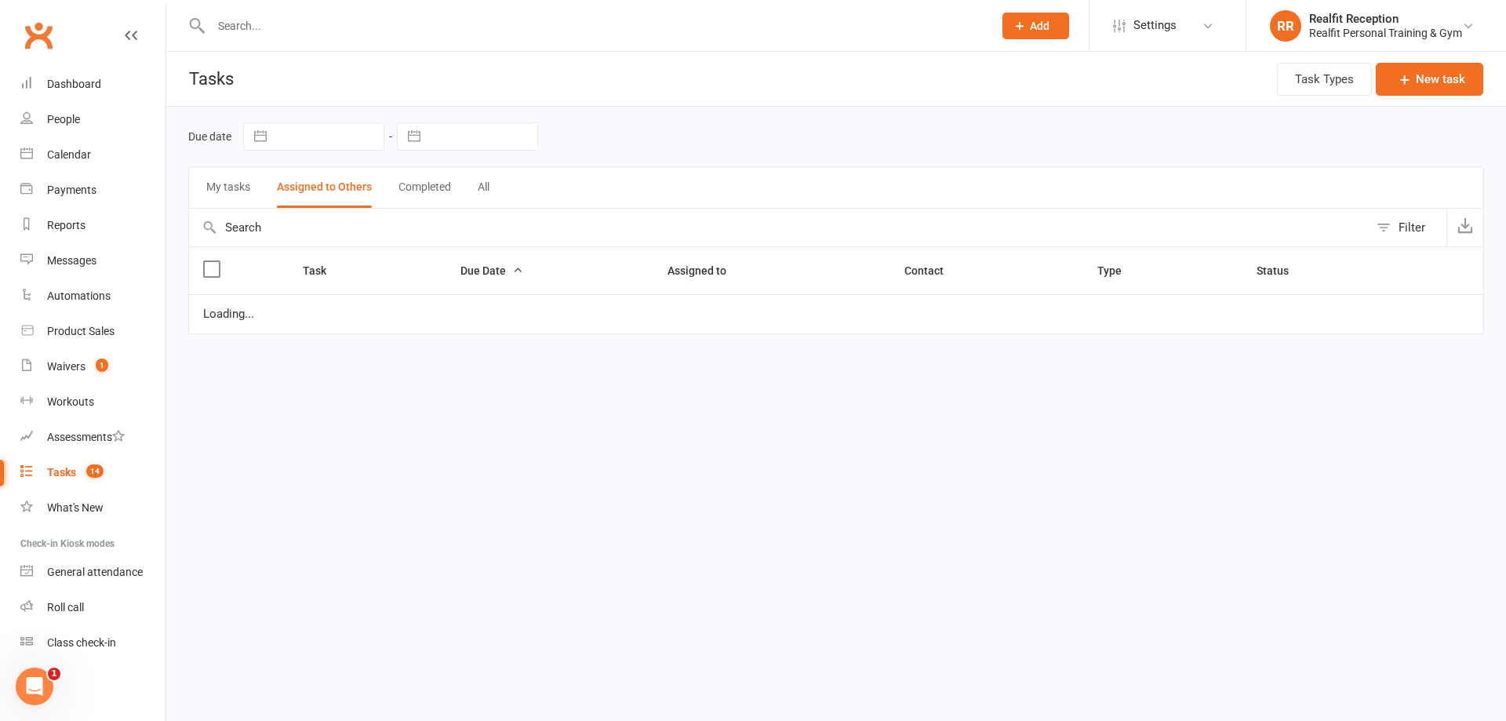
select select "waiting"
select select "started"
select select "waiting"
select select "started"
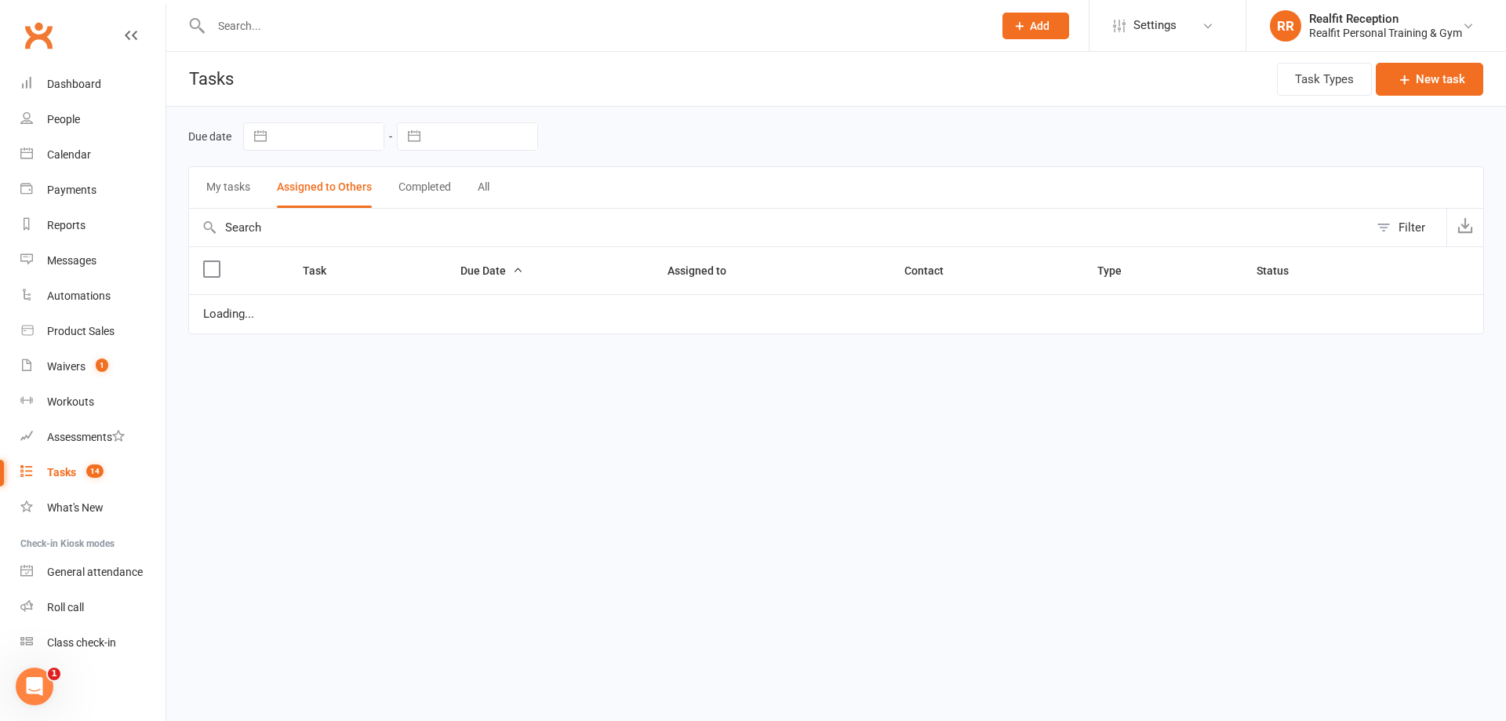
select select "started"
select select "waiting"
select select "started"
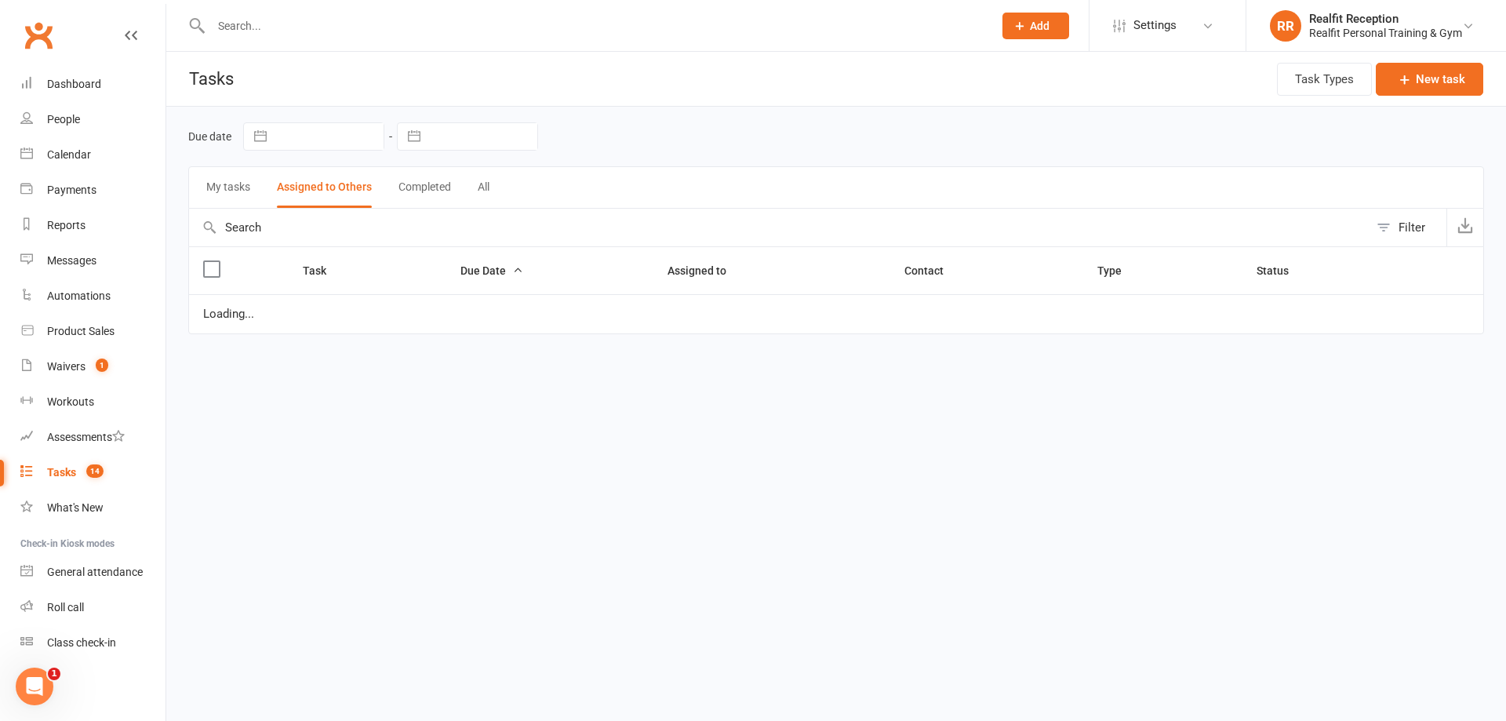
select select "waiting"
select select "started"
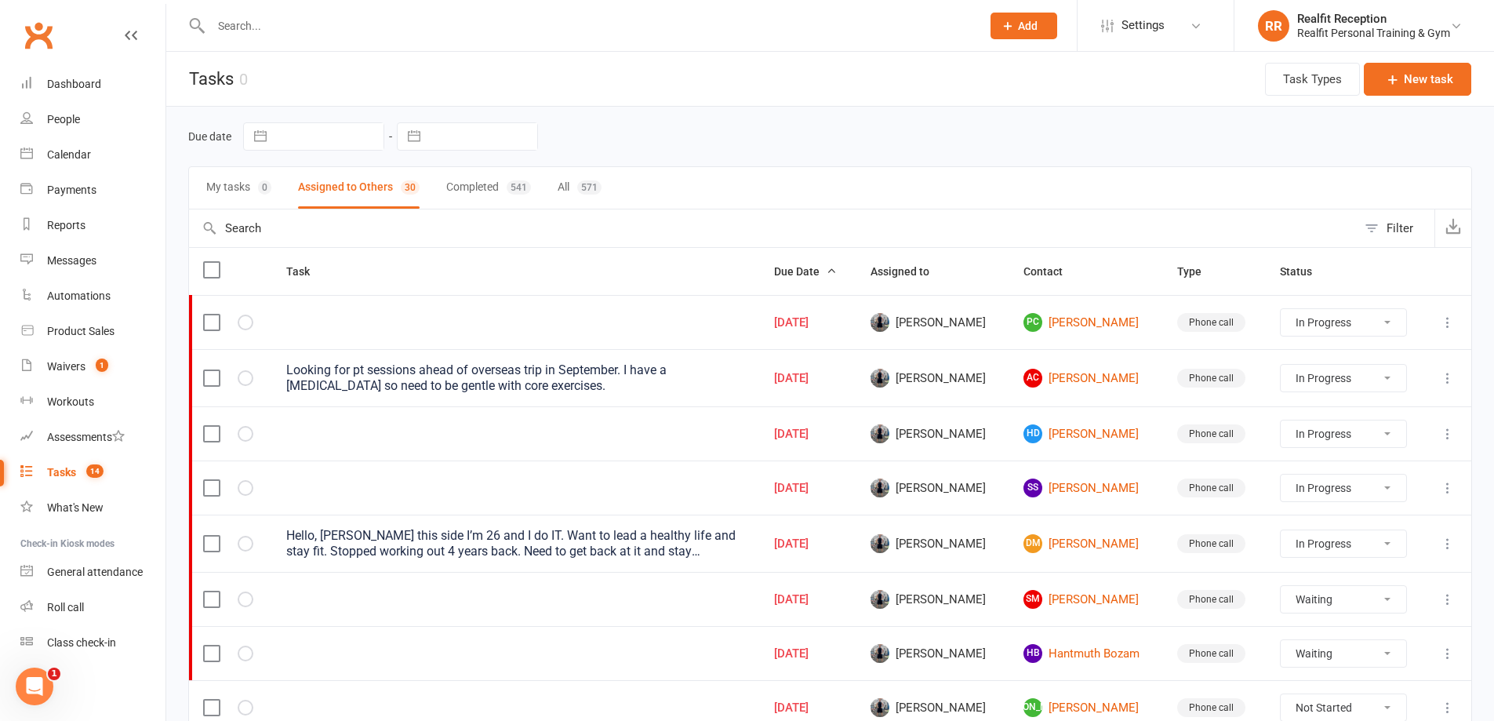
scroll to position [392, 0]
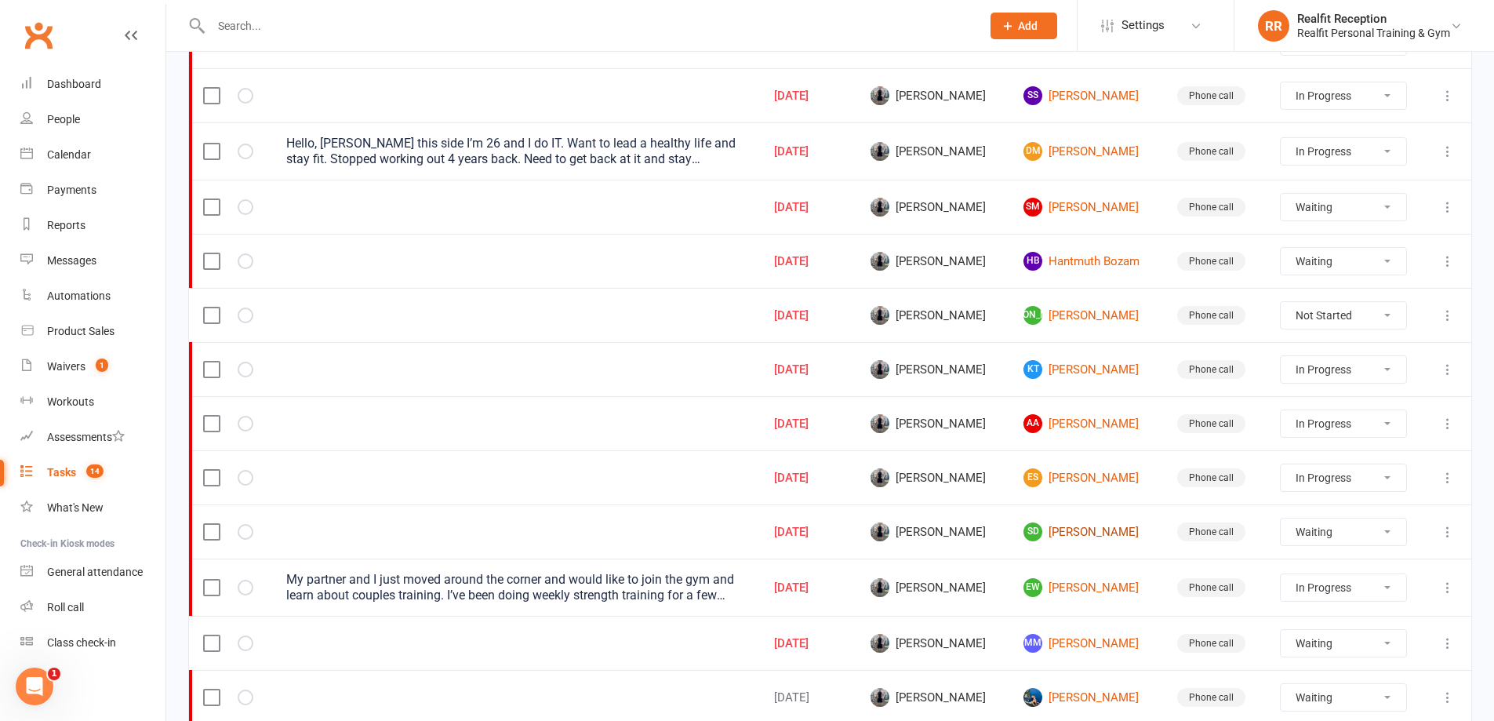
click at [1038, 524] on link "SD [PERSON_NAME]" at bounding box center [1086, 531] width 125 height 19
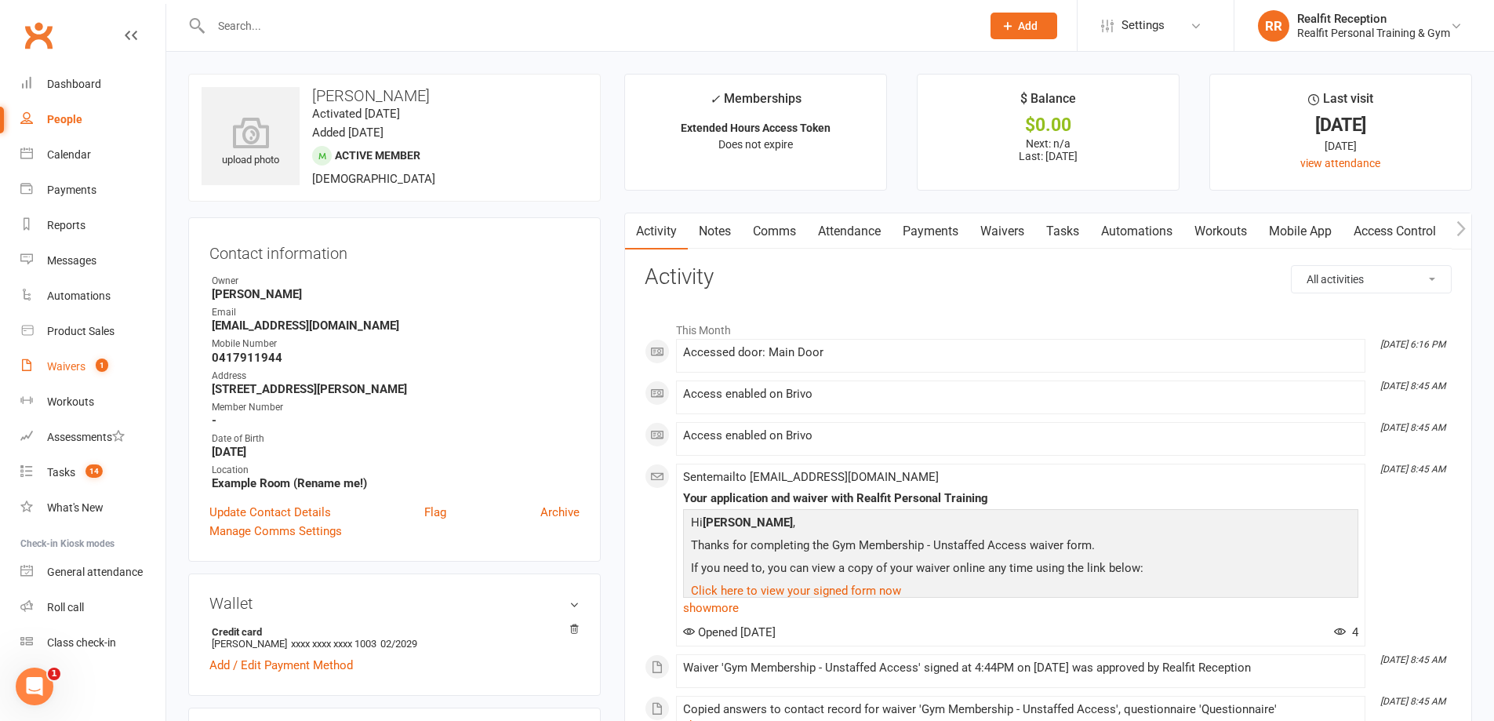
click at [57, 367] on div "Waivers" at bounding box center [66, 366] width 38 height 13
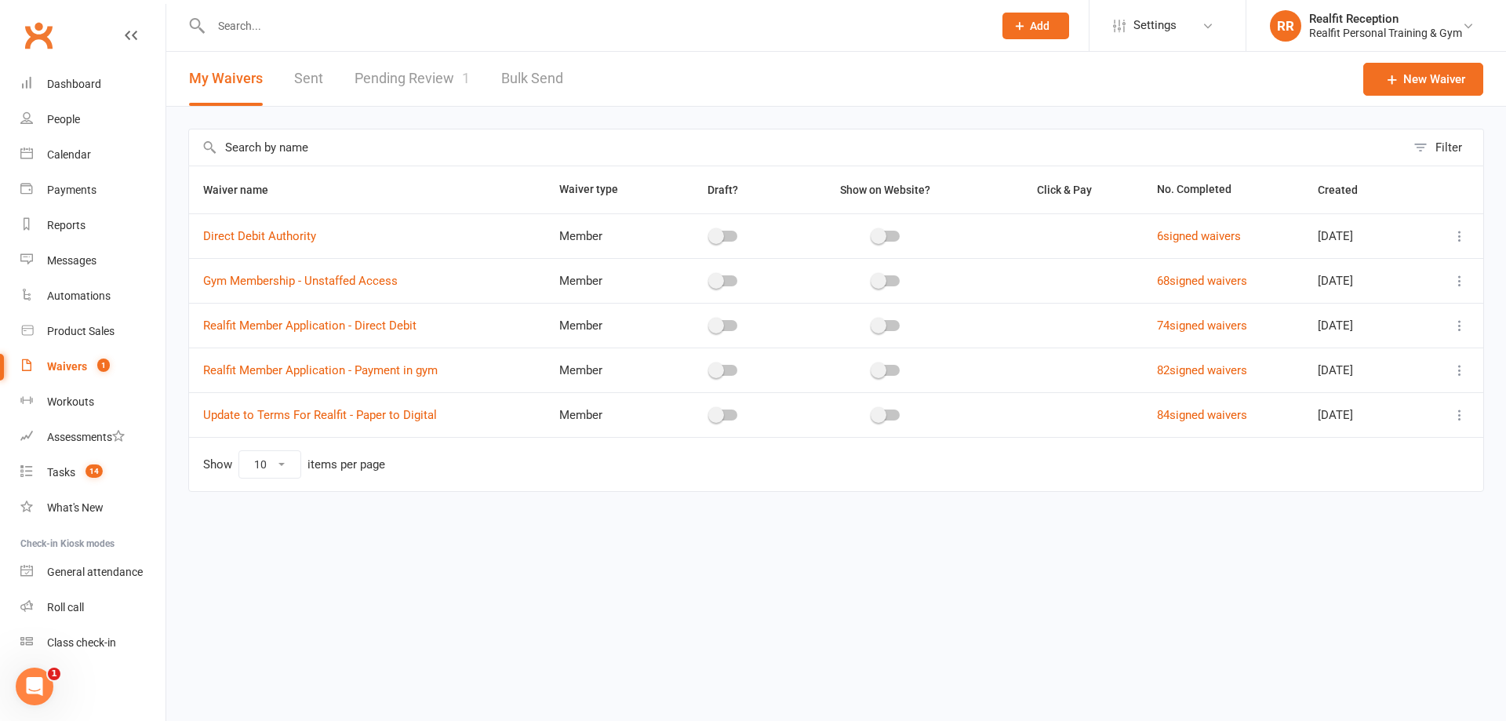
click at [382, 74] on link "Pending Review 1" at bounding box center [412, 79] width 115 height 54
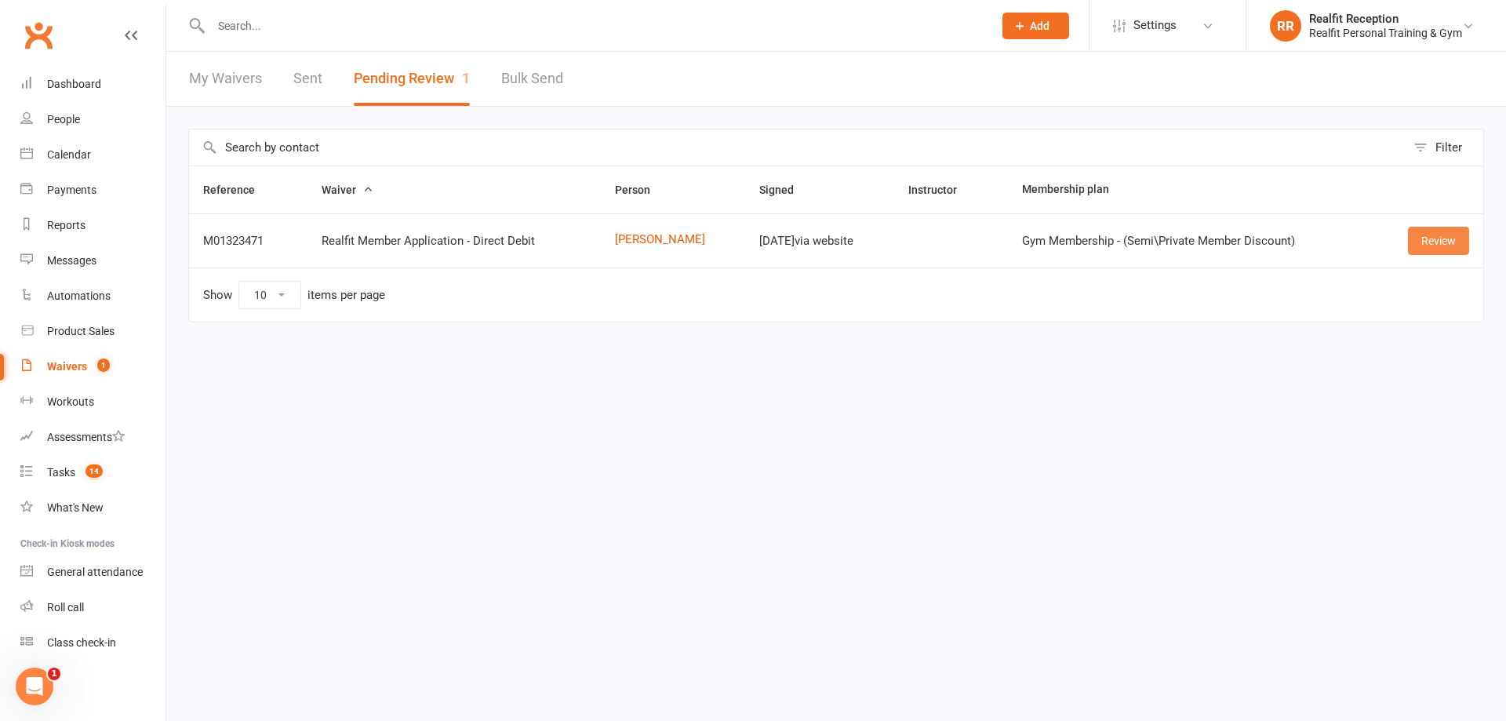
click at [1443, 242] on link "Review" at bounding box center [1438, 241] width 61 height 28
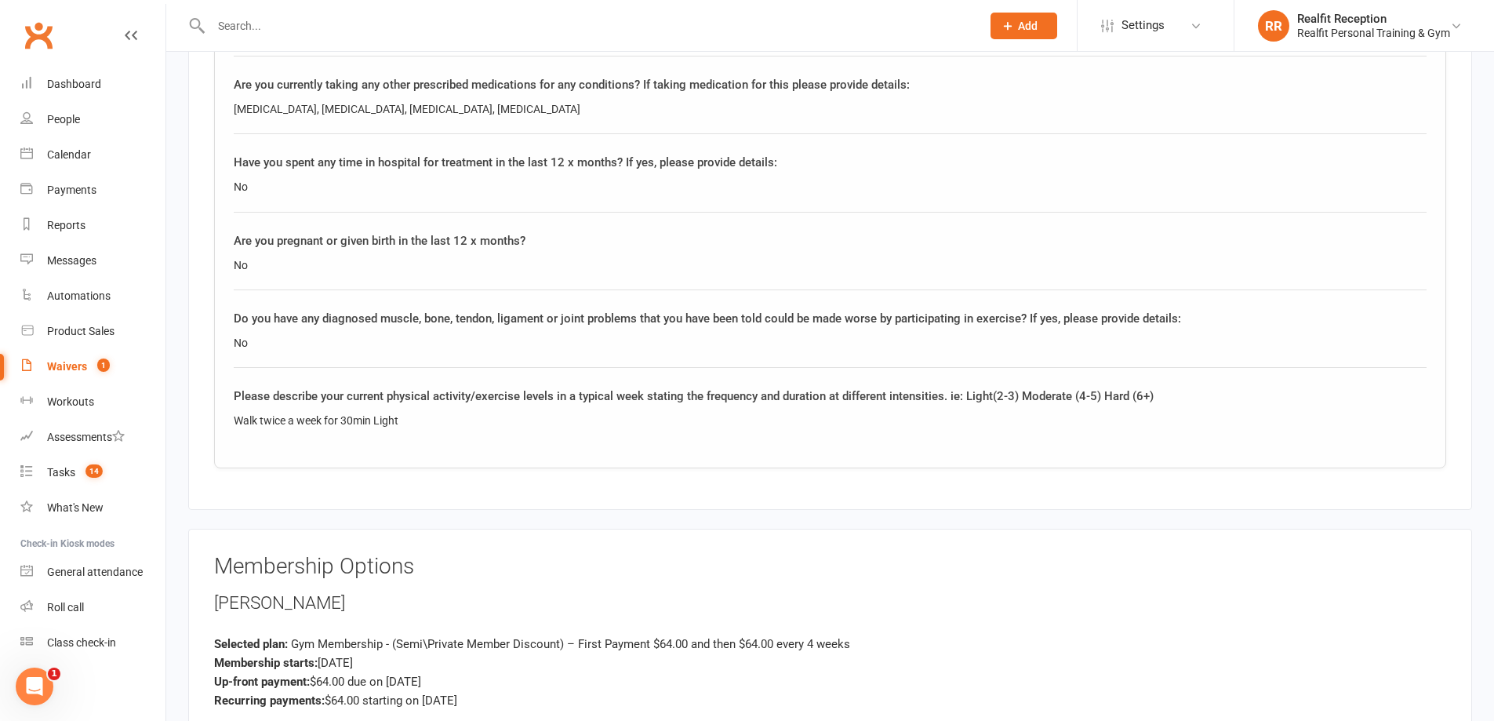
scroll to position [3010, 0]
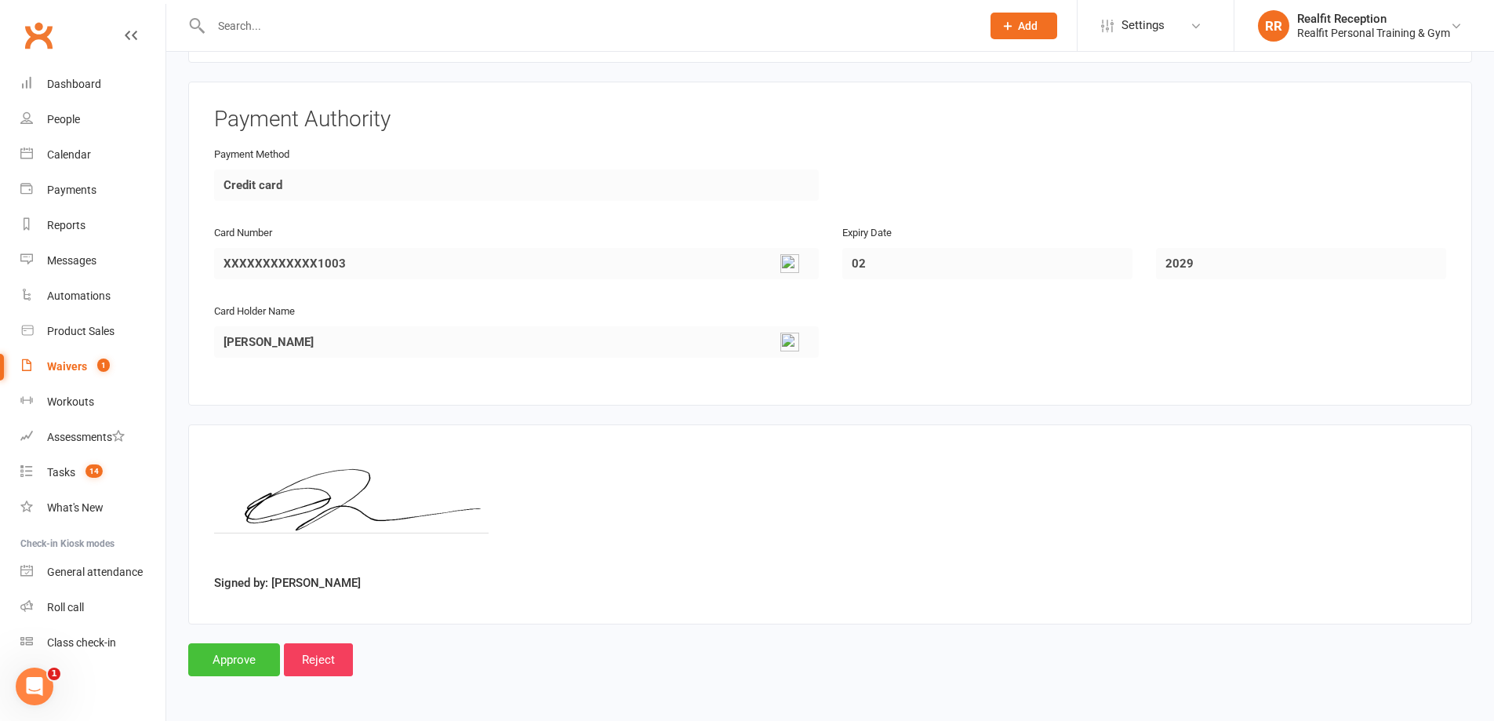
click at [226, 660] on input "Approve" at bounding box center [234, 659] width 92 height 33
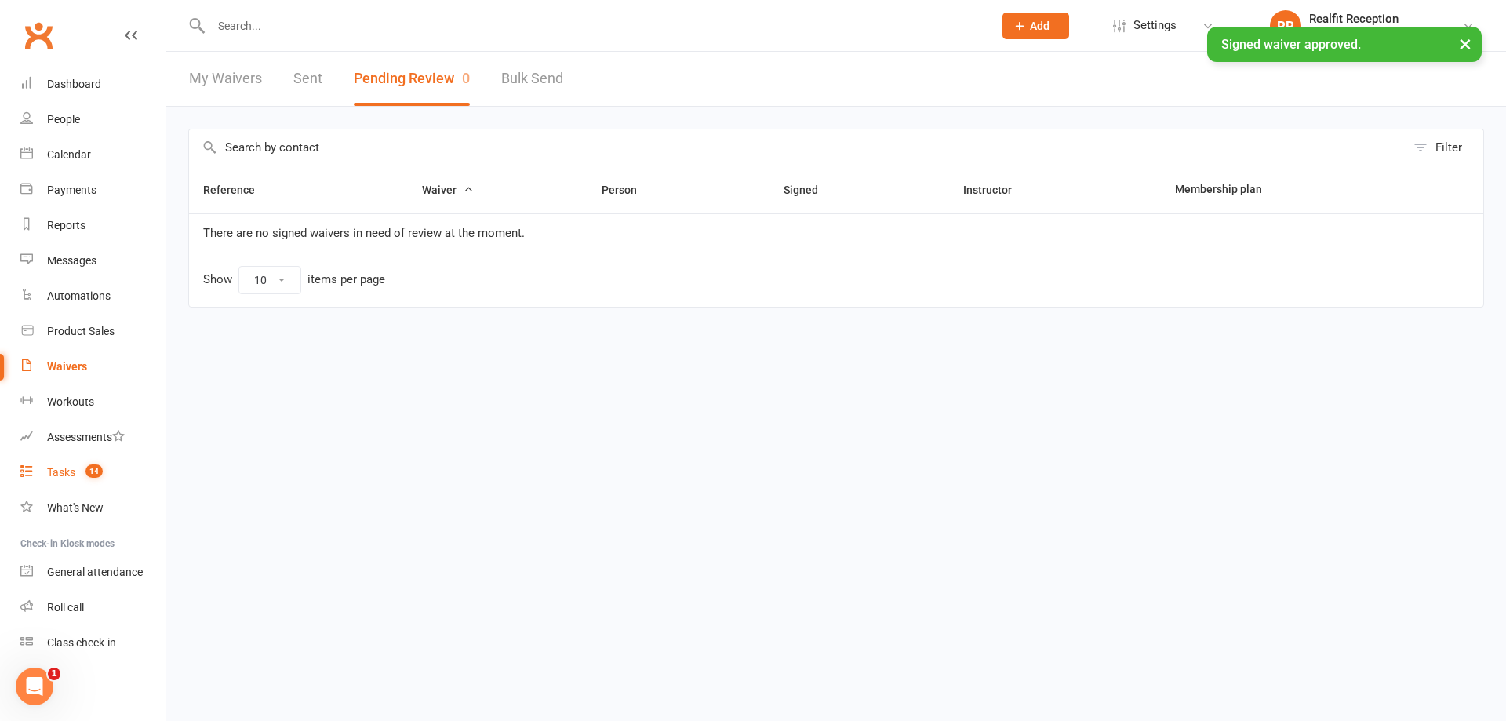
click at [70, 473] on div "Tasks" at bounding box center [61, 472] width 28 height 13
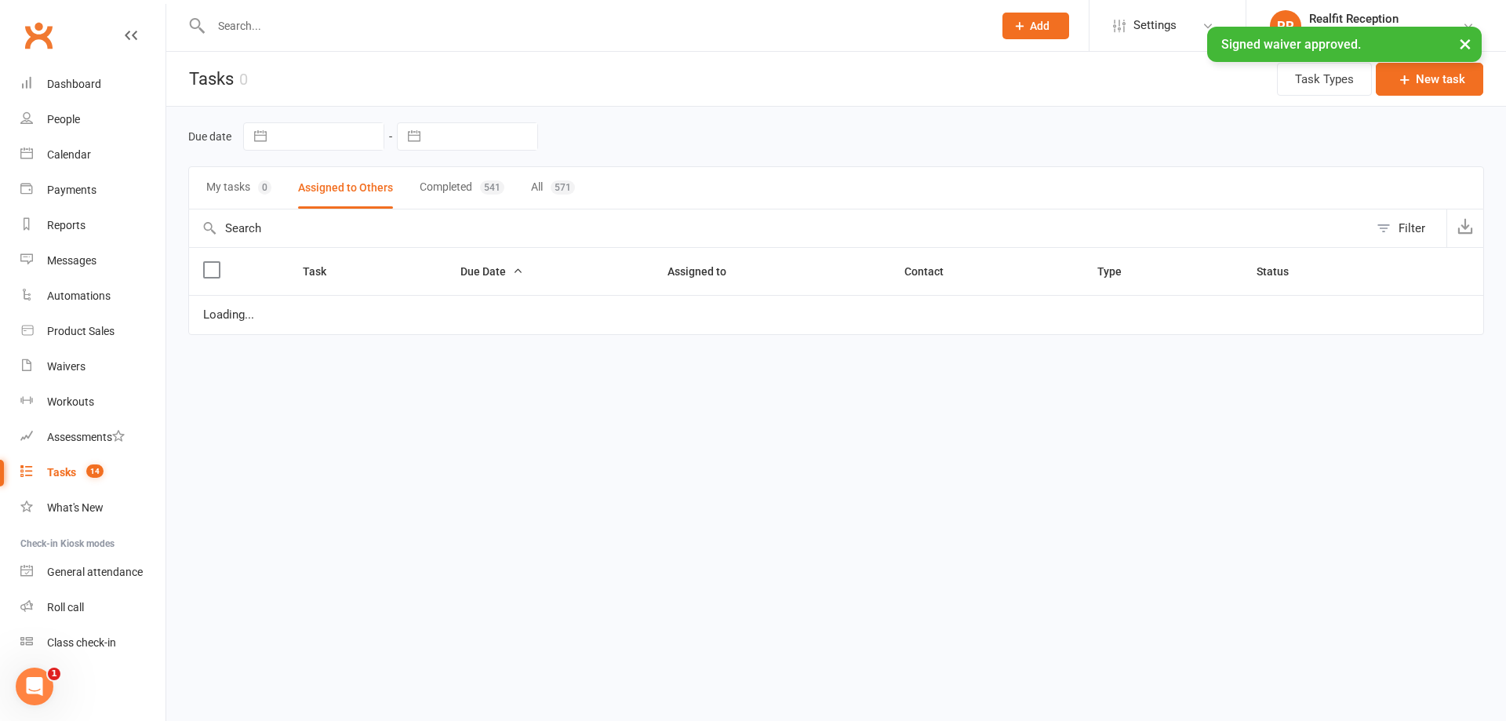
select select "started"
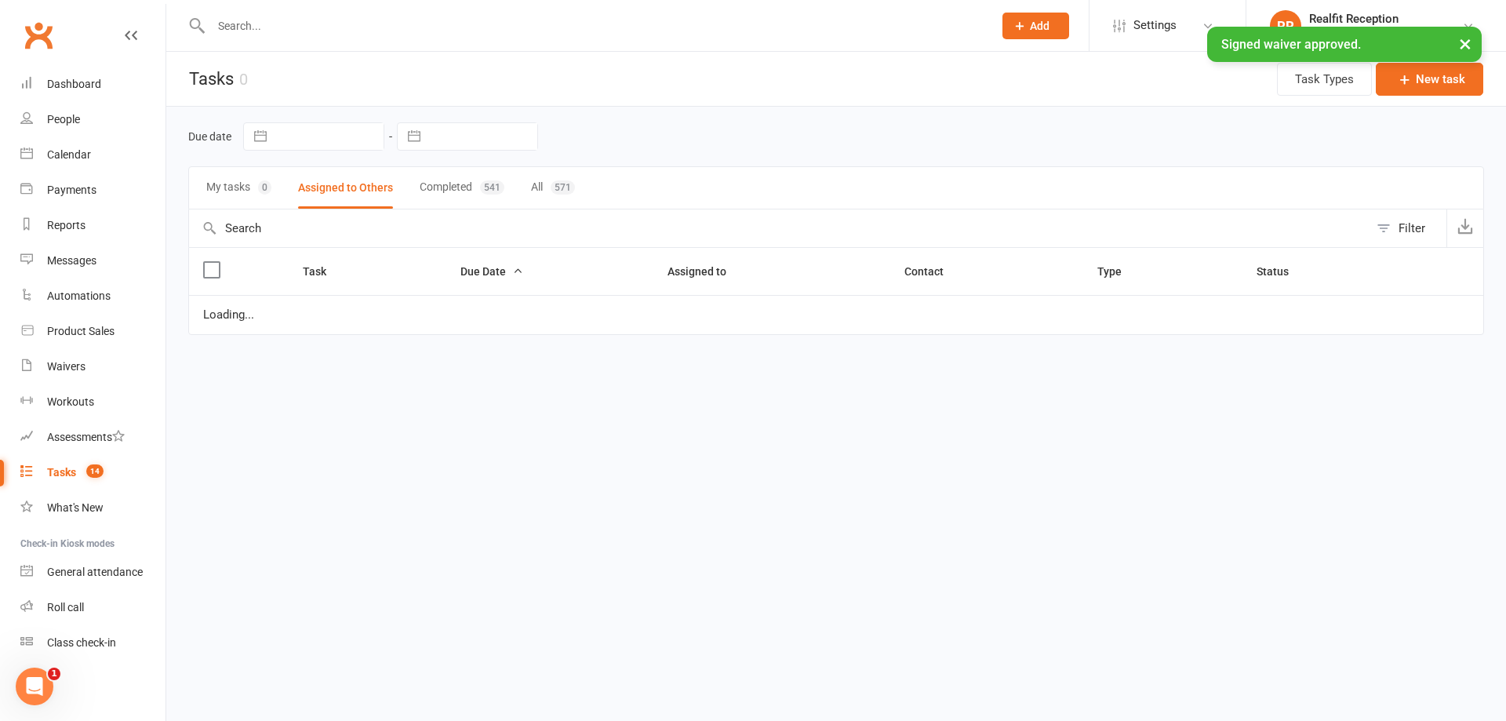
select select "waiting"
select select "started"
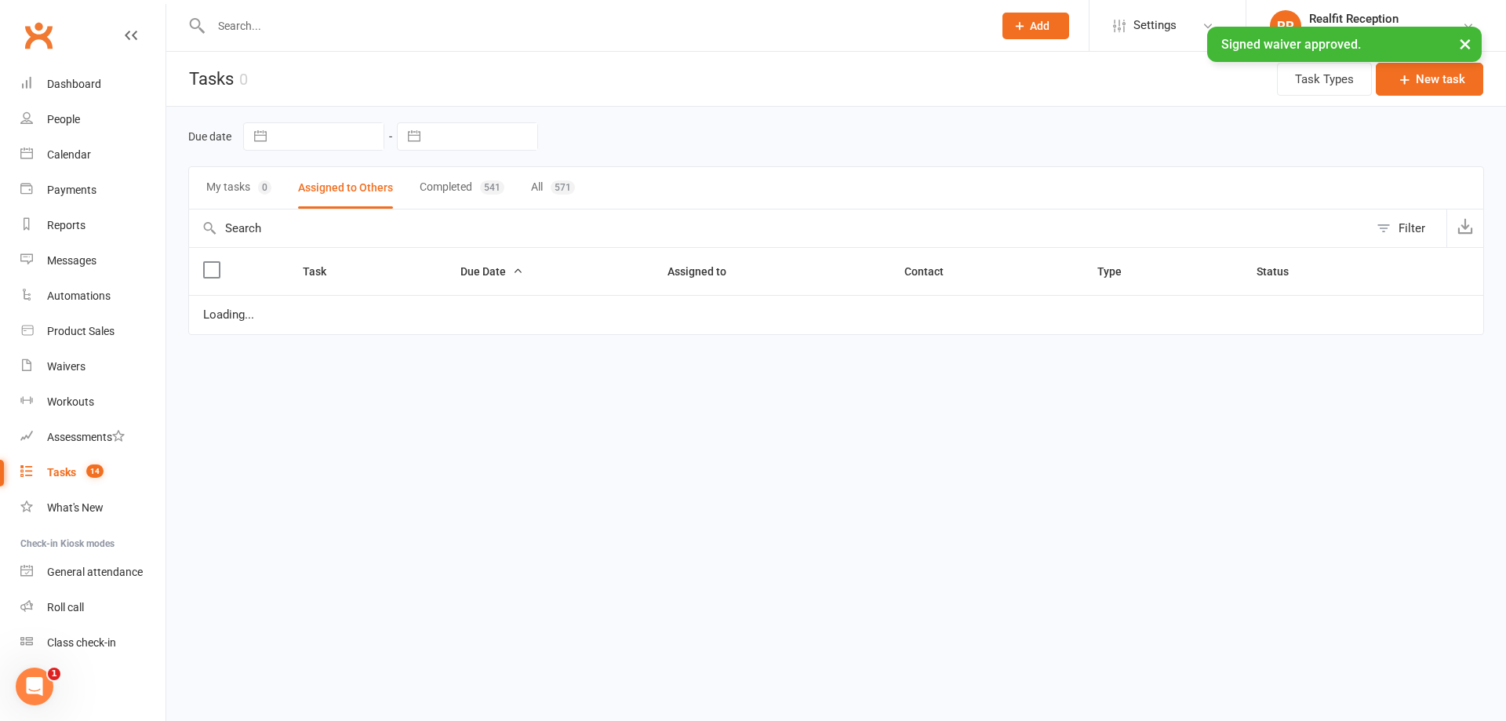
select select "waiting"
select select "started"
select select "waiting"
select select "started"
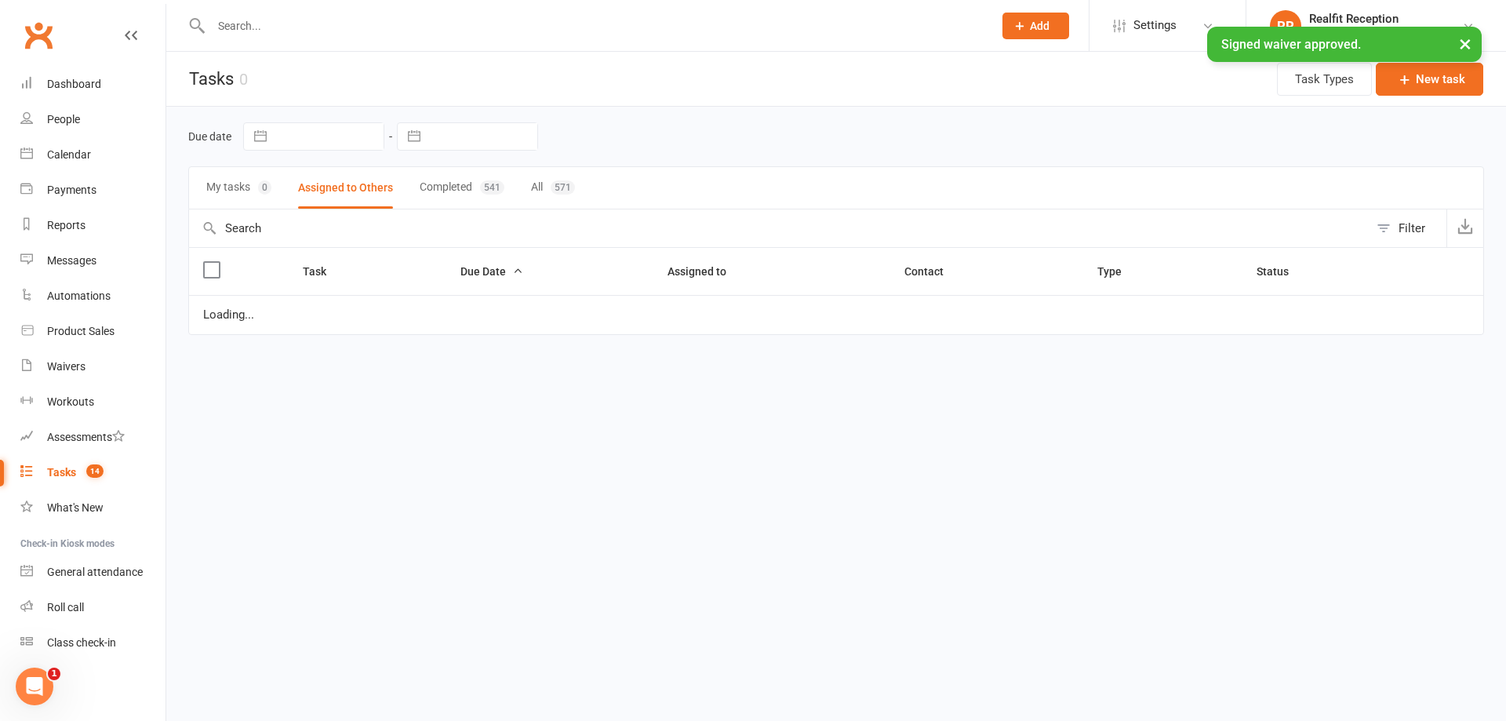
select select "started"
select select "waiting"
select select "started"
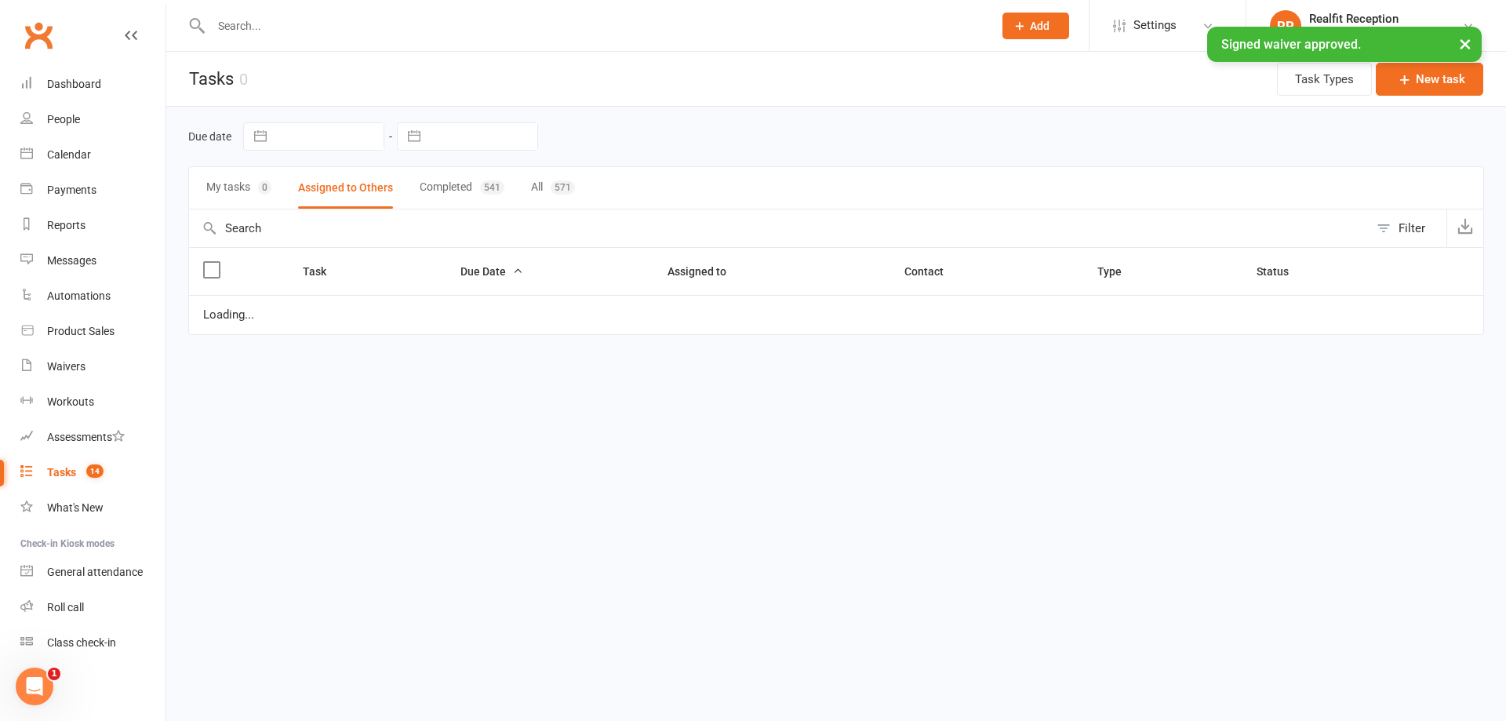
select select "waiting"
select select "started"
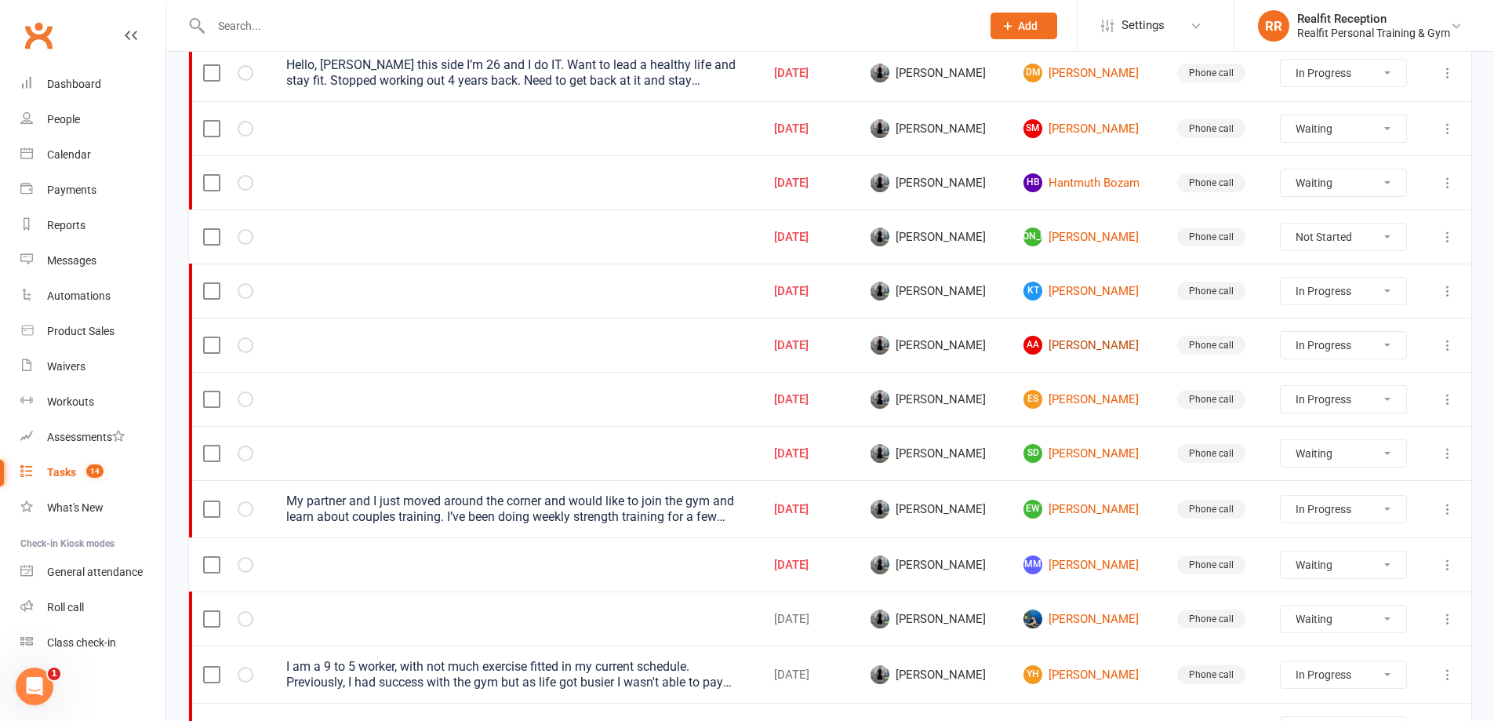
scroll to position [549, 0]
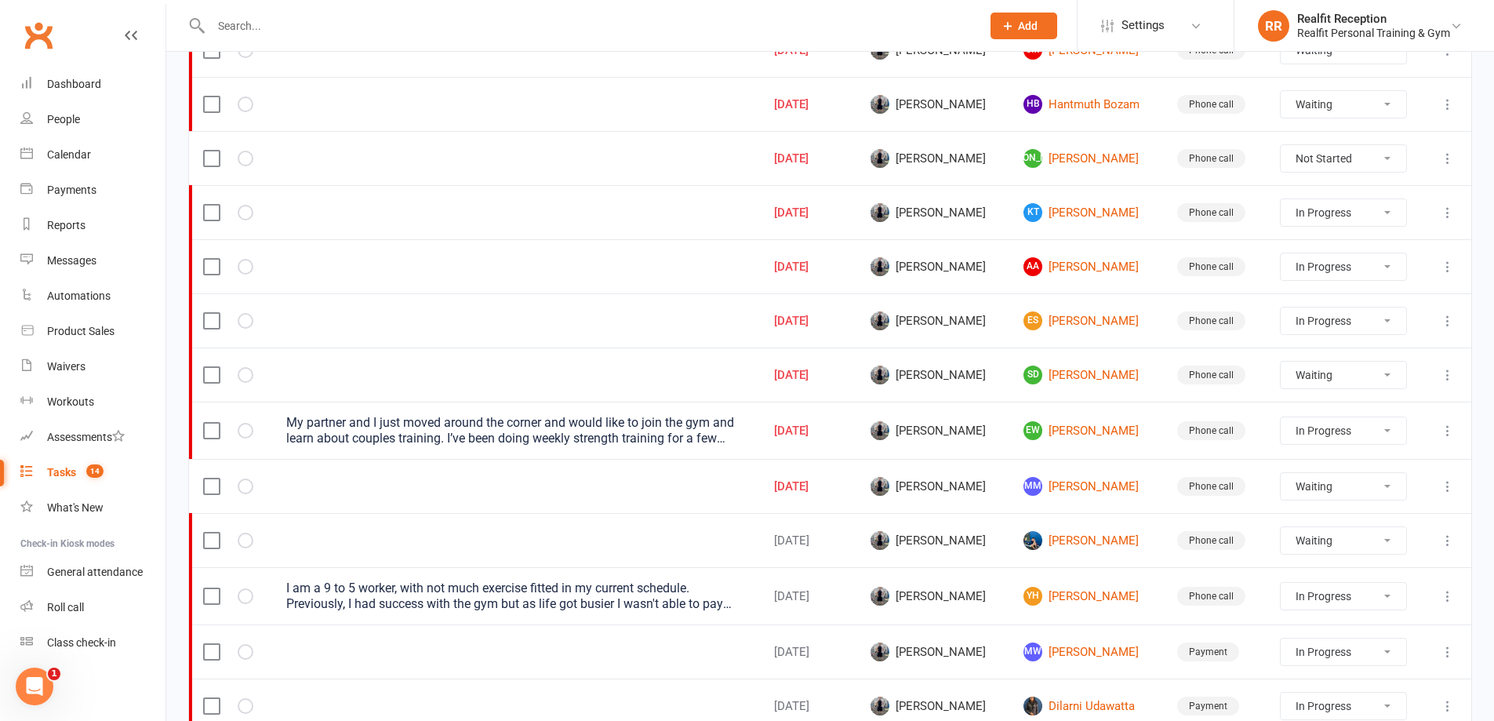
click at [1366, 376] on select "Not Started In Progress Waiting Complete" at bounding box center [1343, 375] width 125 height 27
click at [1288, 362] on select "Not Started In Progress Waiting Complete" at bounding box center [1343, 375] width 125 height 27
select select "waiting"
select select "started"
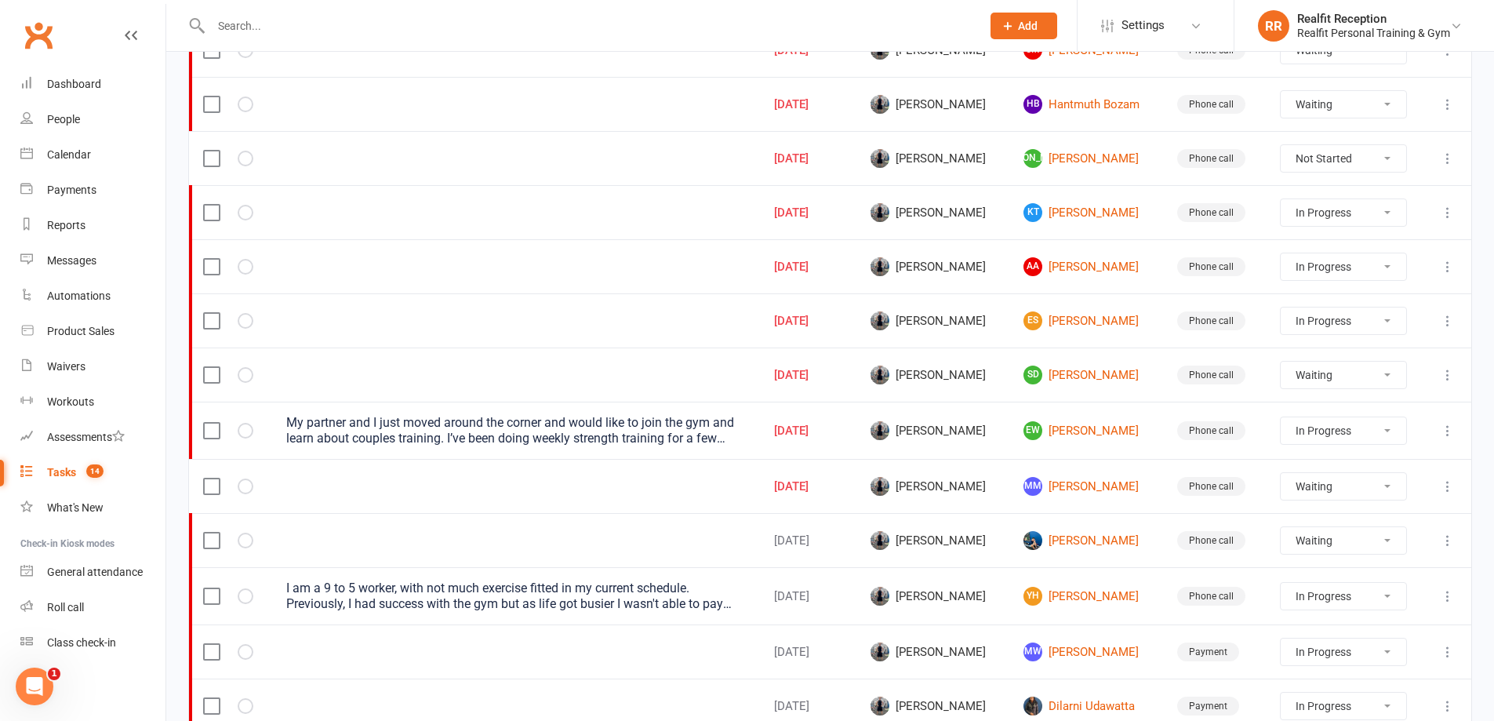
select select "started"
select select "waiting"
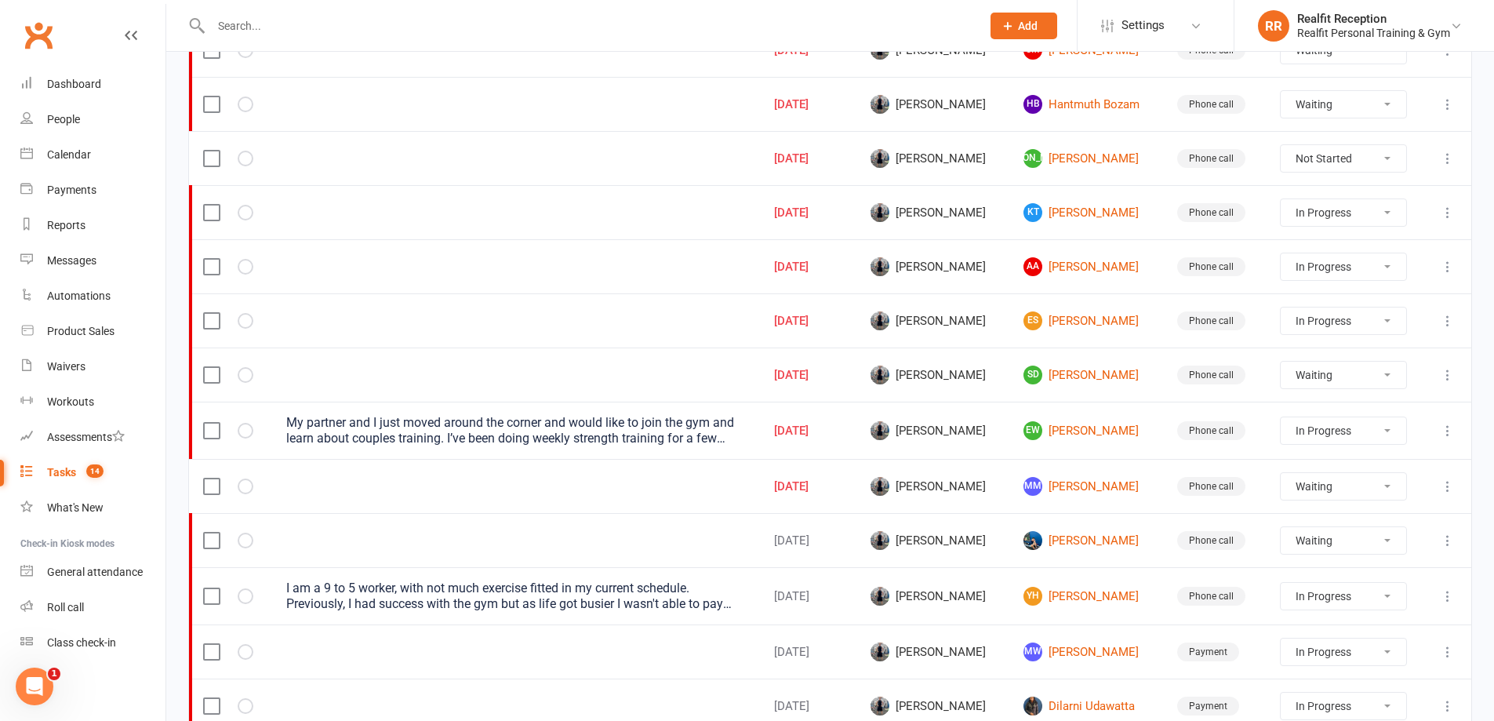
select select "started"
select select "waiting"
select select "started"
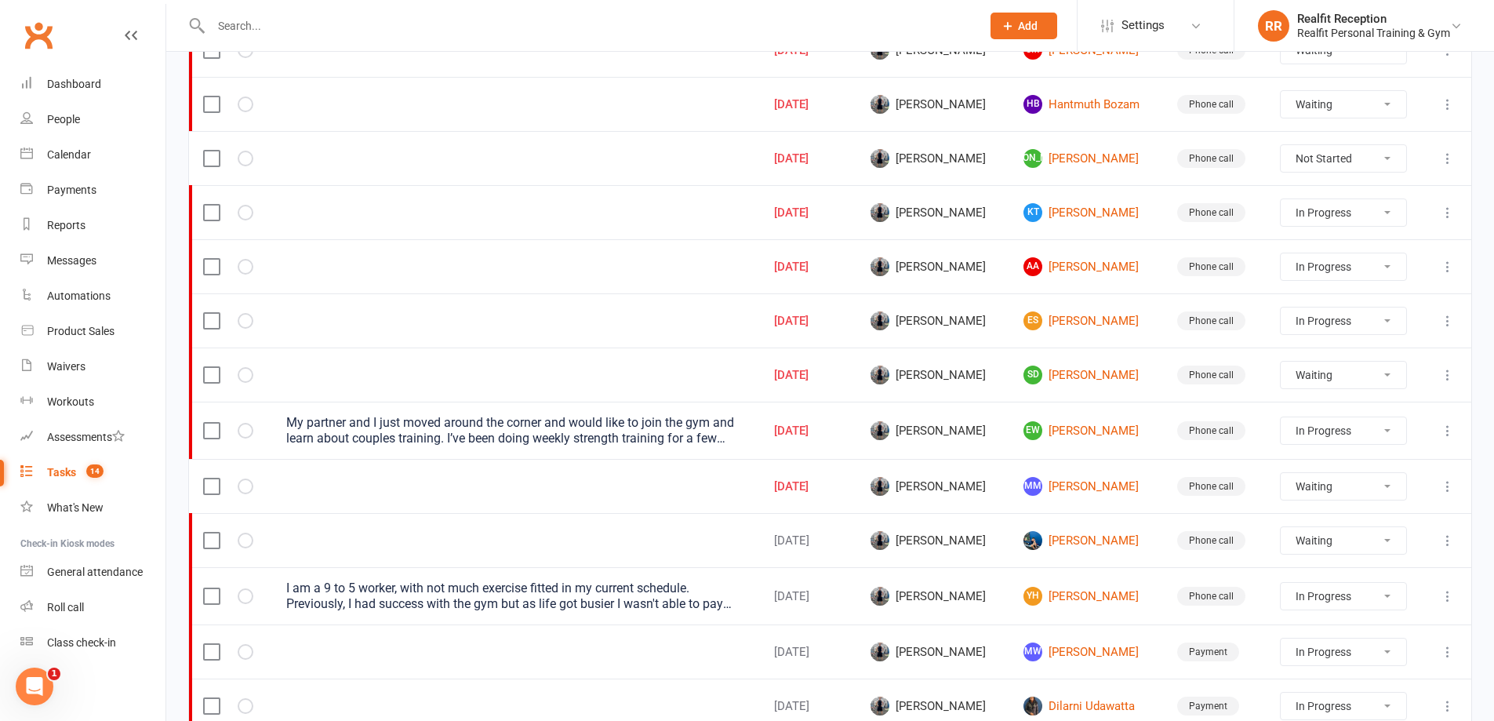
select select "waiting"
select select "started"
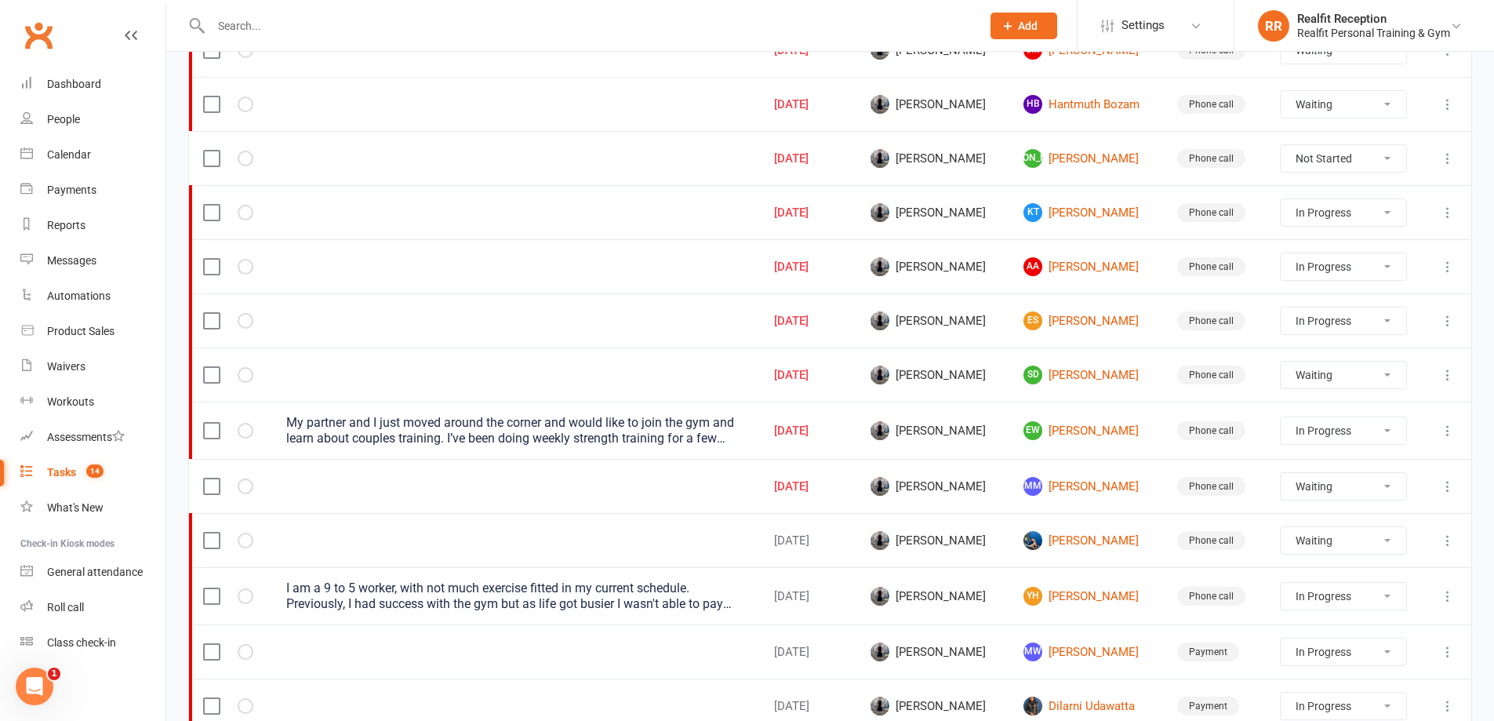
select select "waiting"
select select "started"
select select "waiting"
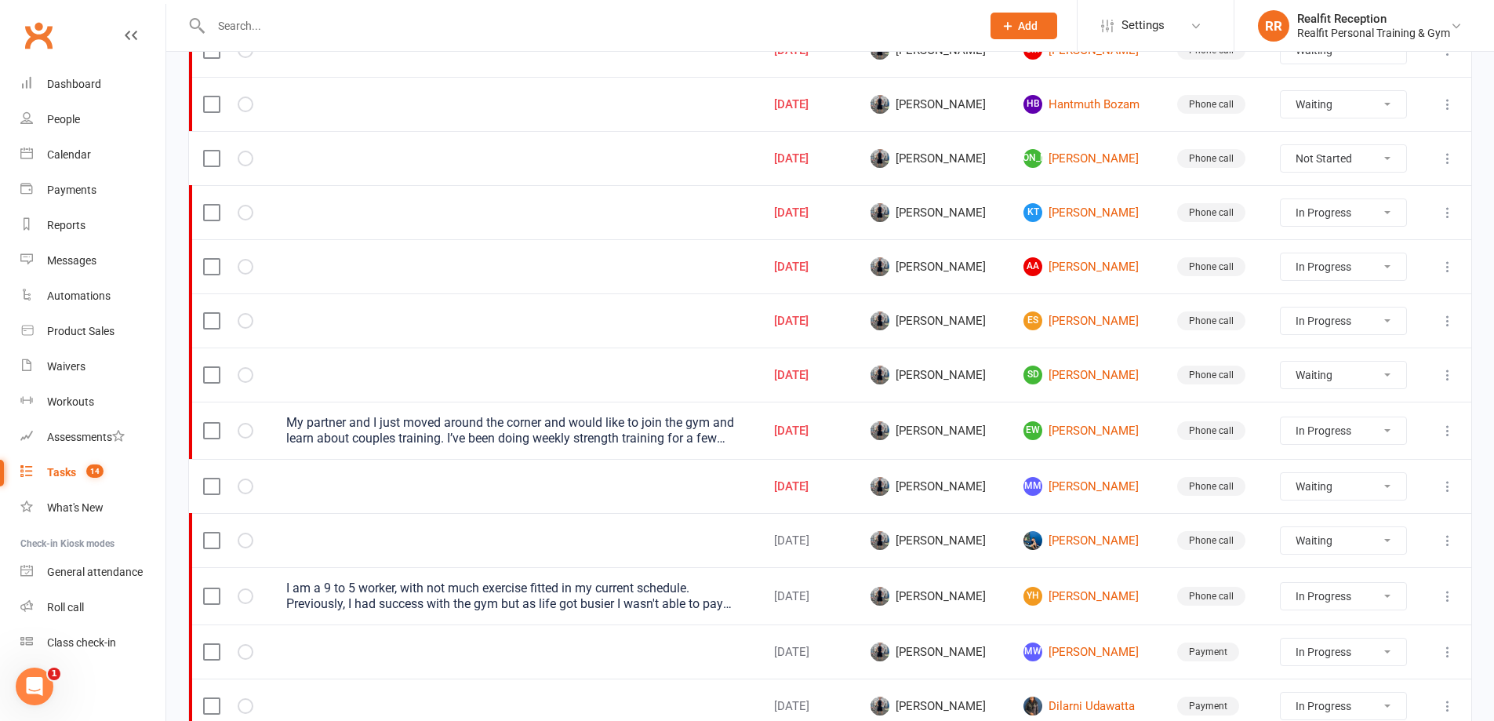
select select "waiting"
select select "started"
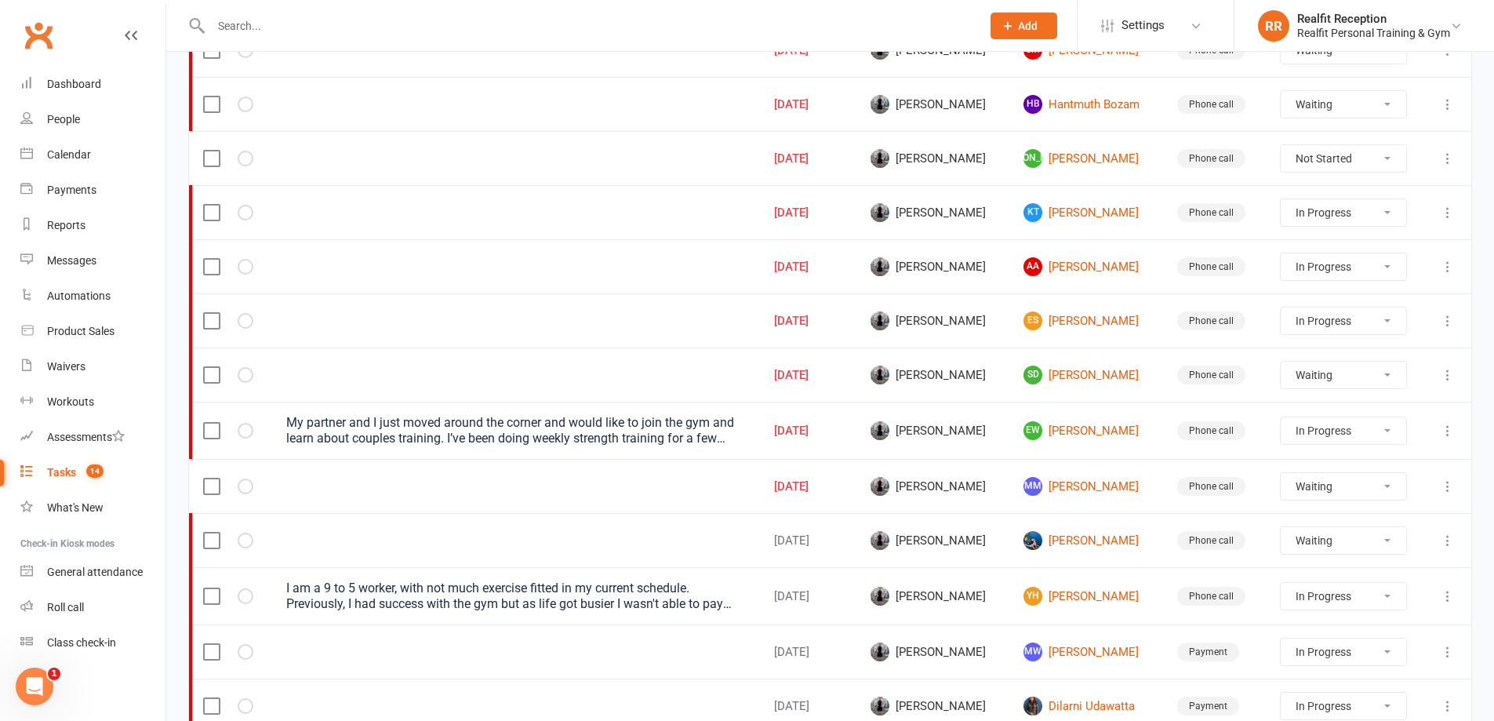
select select "started"
select select "waiting"
select select "started"
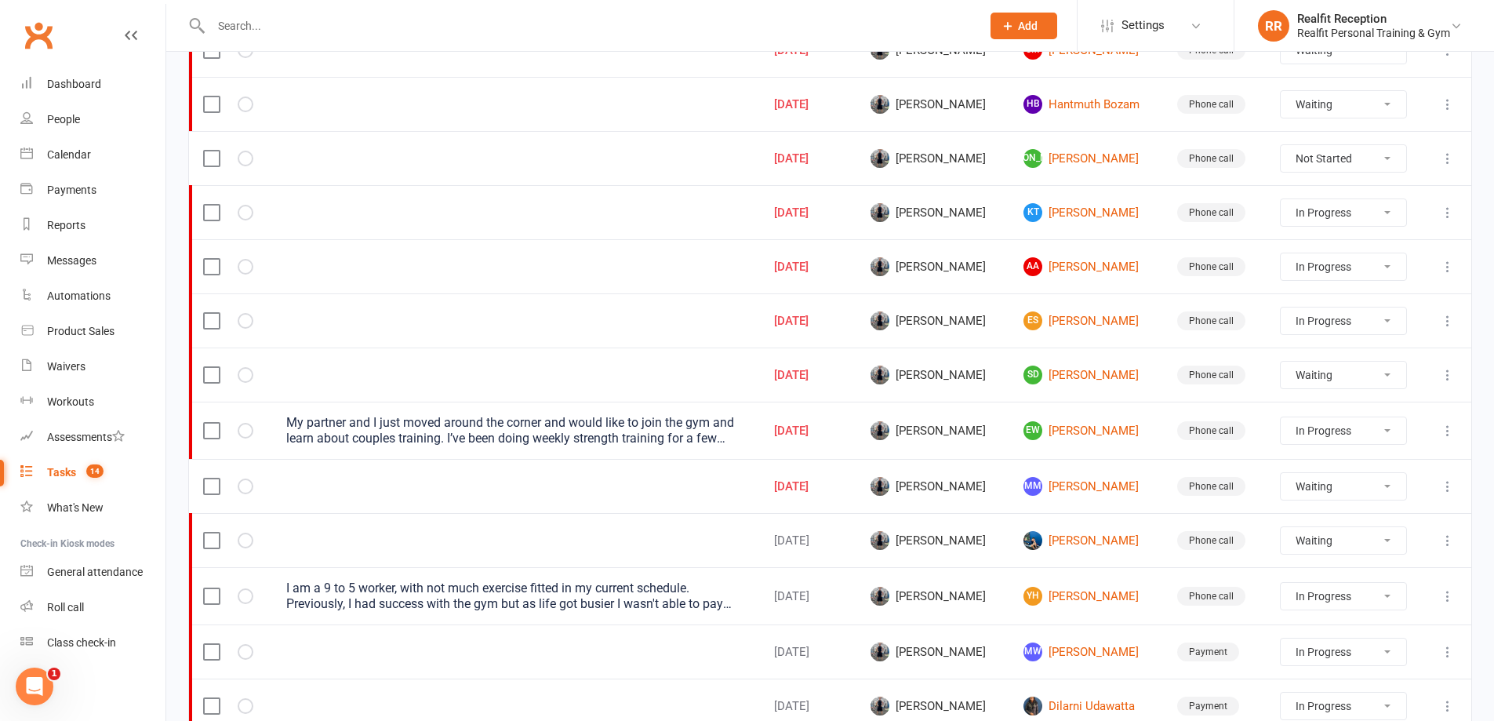
select select "started"
select select "waiting"
select select "started"
select select "waiting"
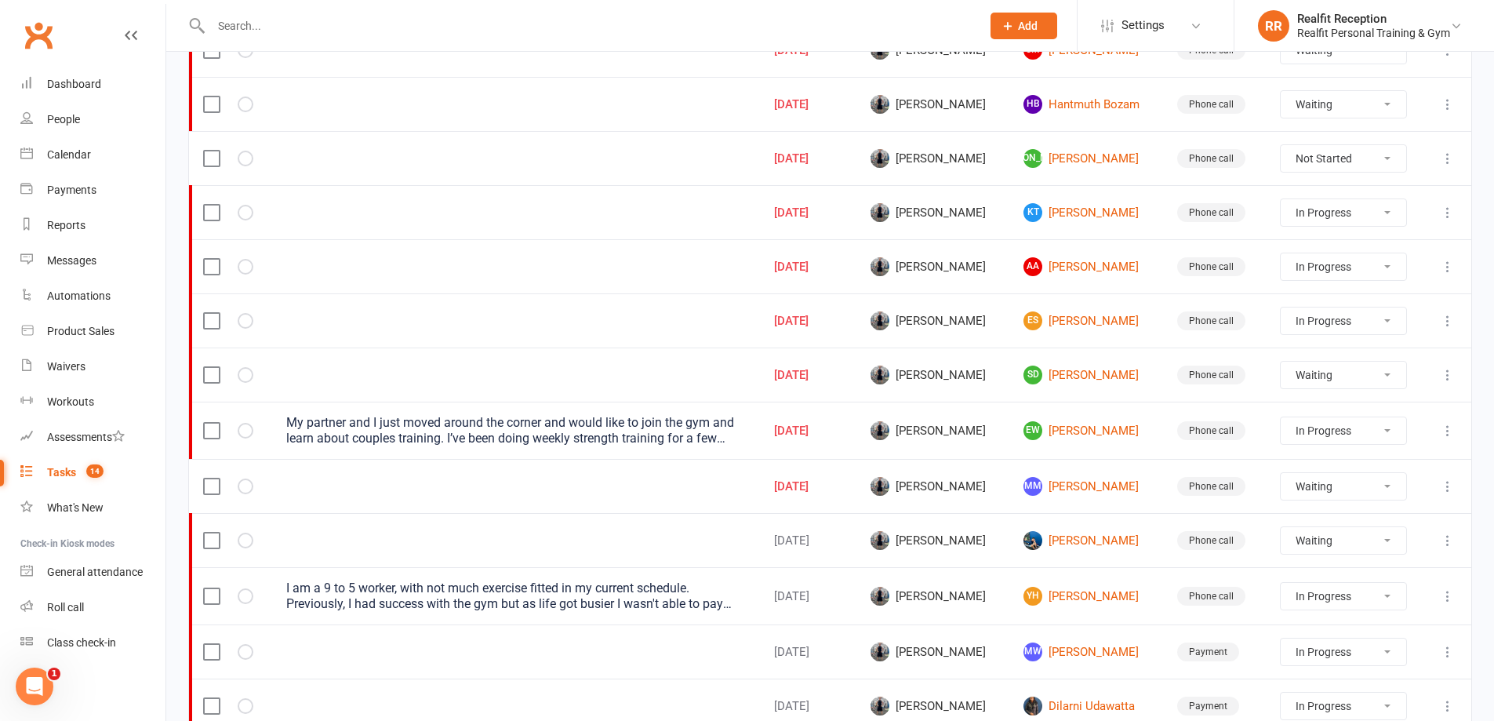
select select "waiting"
select select "started"
select select "waiting"
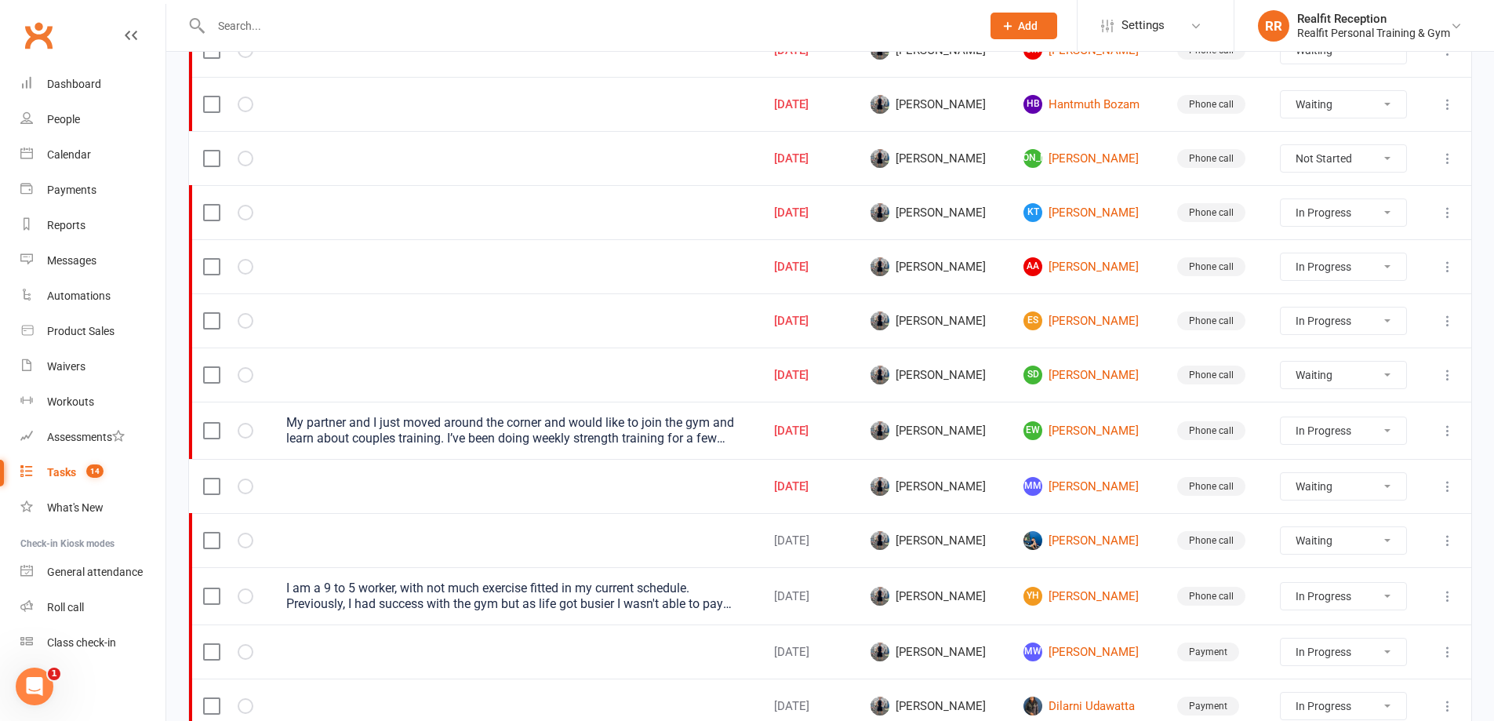
select select "waiting"
select select "started"
select select "waiting"
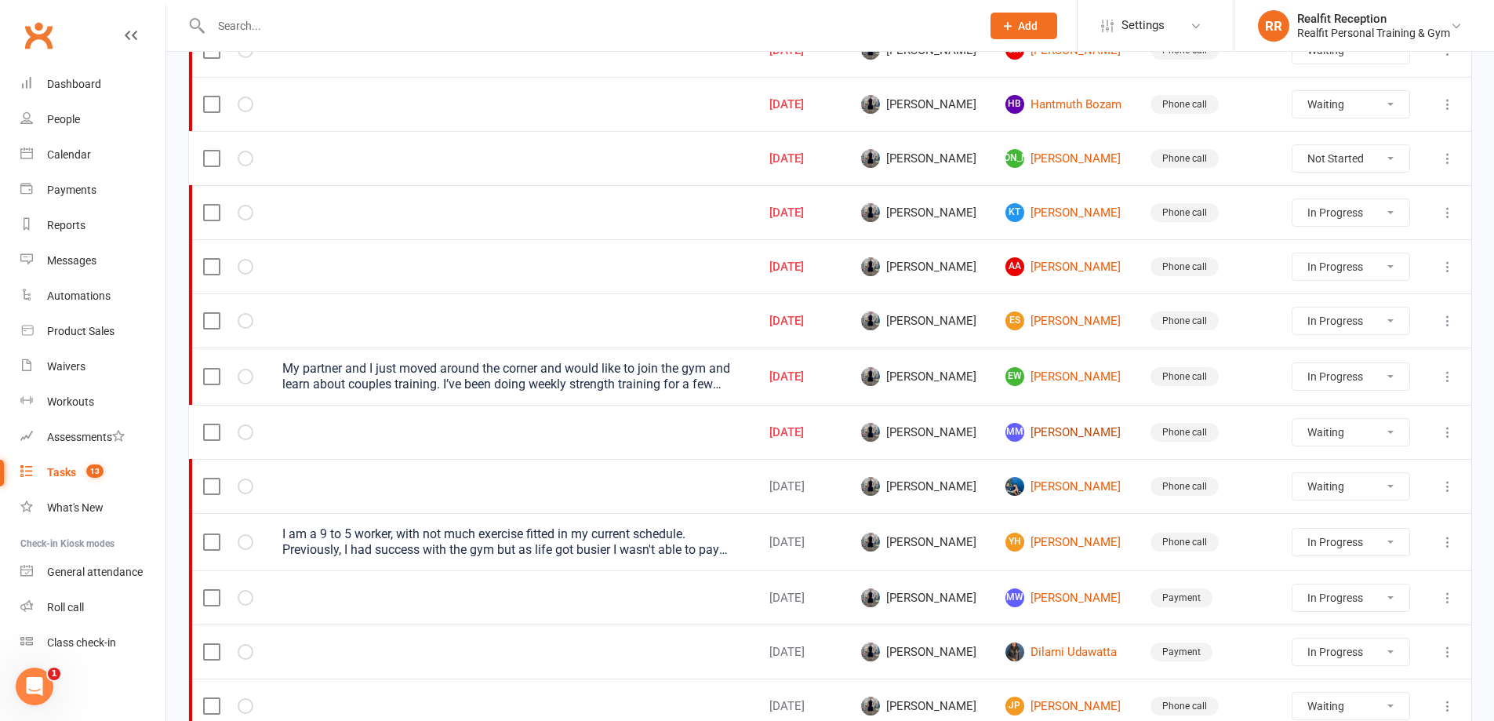
click at [1039, 436] on link "MM [PERSON_NAME]" at bounding box center [1063, 432] width 117 height 19
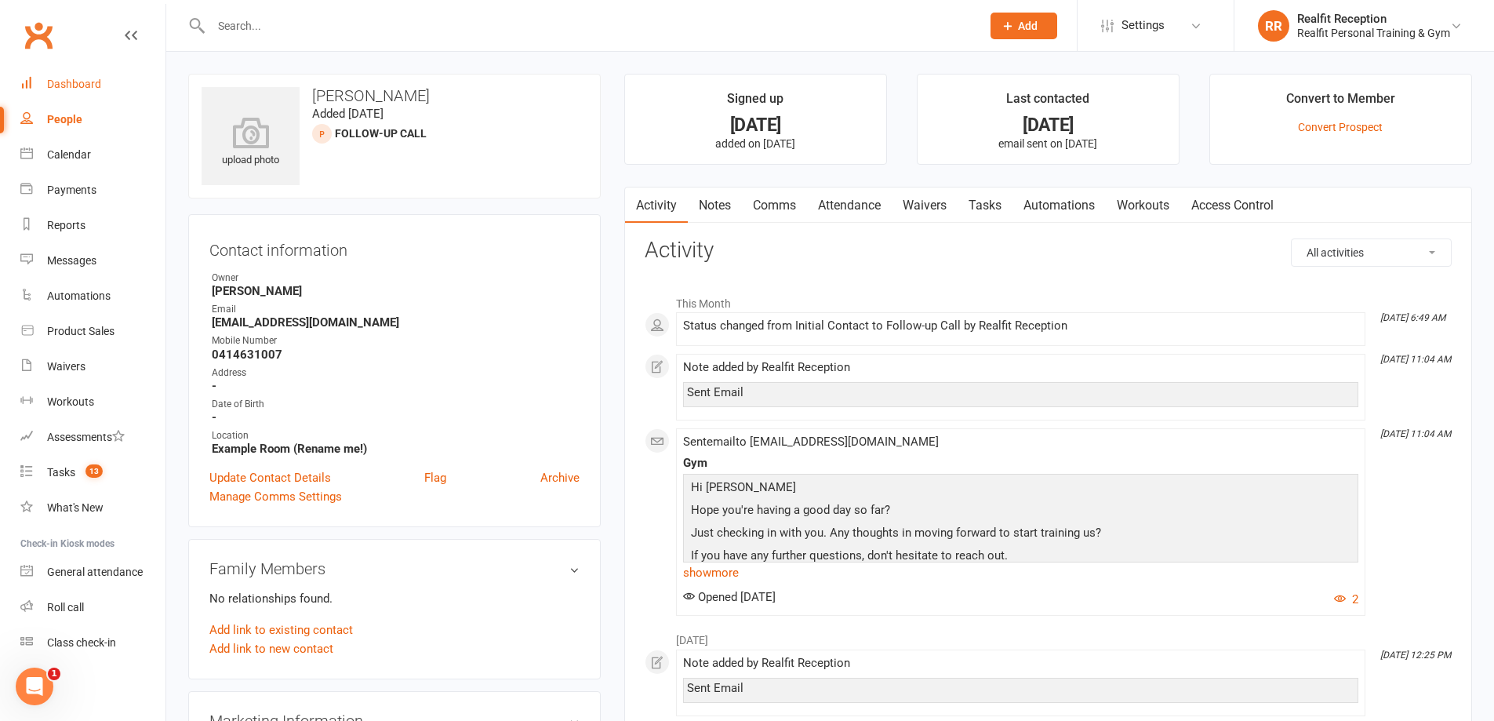
click at [88, 85] on div "Dashboard" at bounding box center [74, 84] width 54 height 13
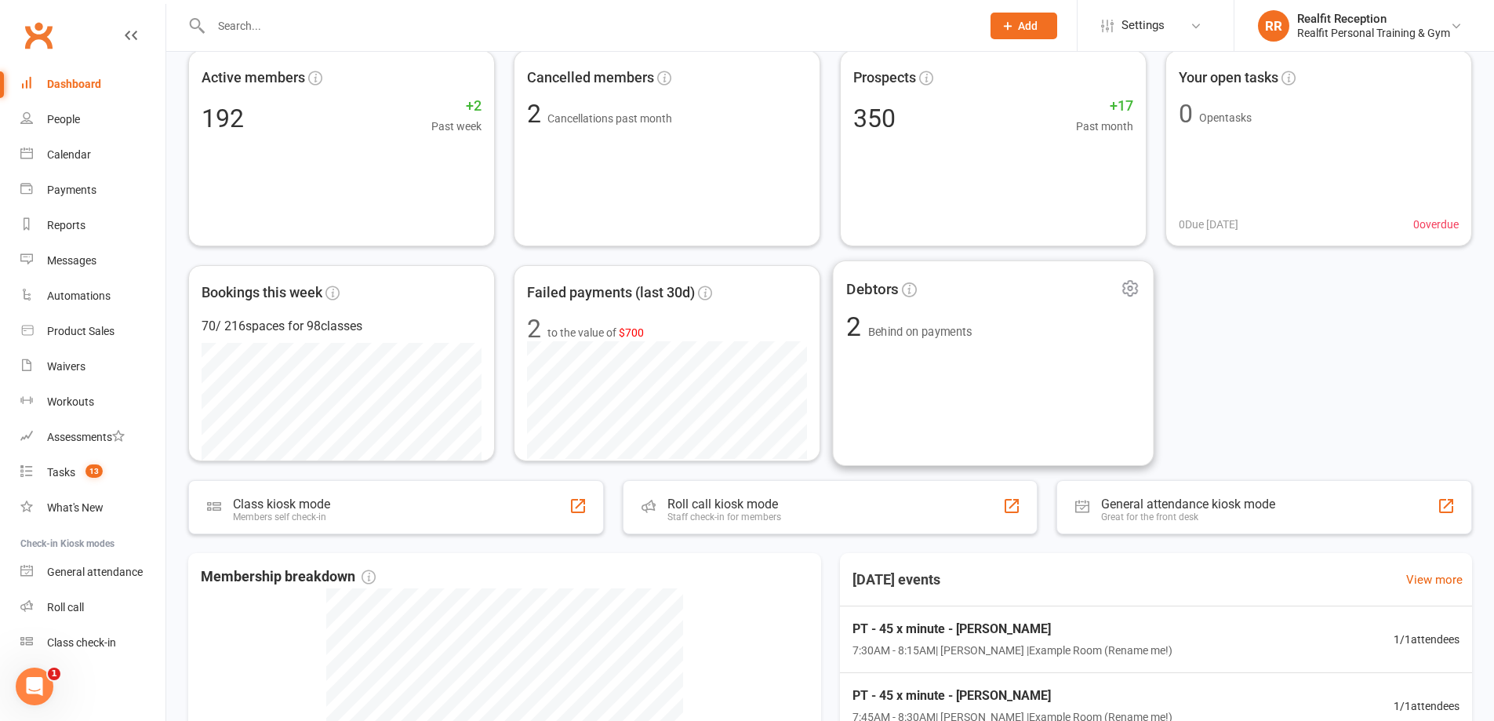
scroll to position [235, 0]
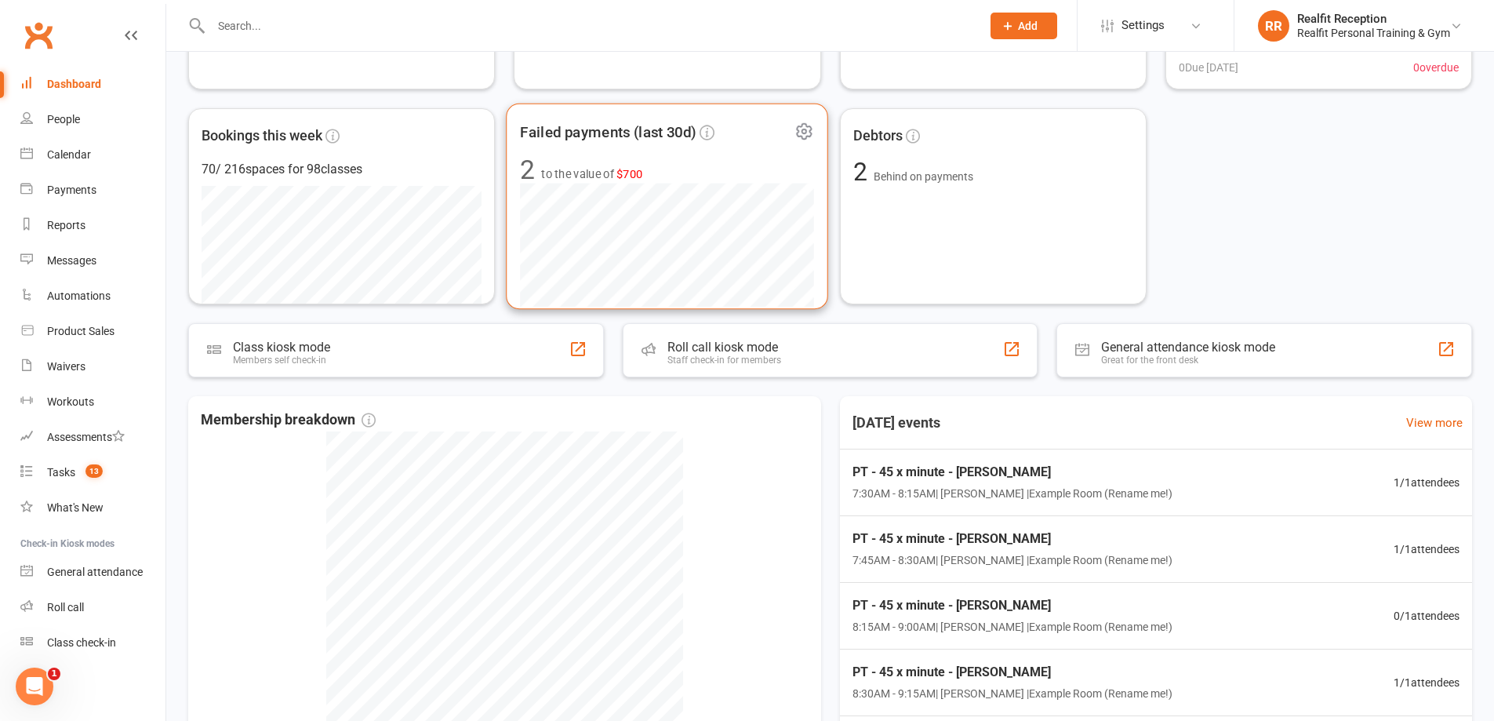
click at [605, 169] on span "to the value of $700" at bounding box center [592, 174] width 101 height 19
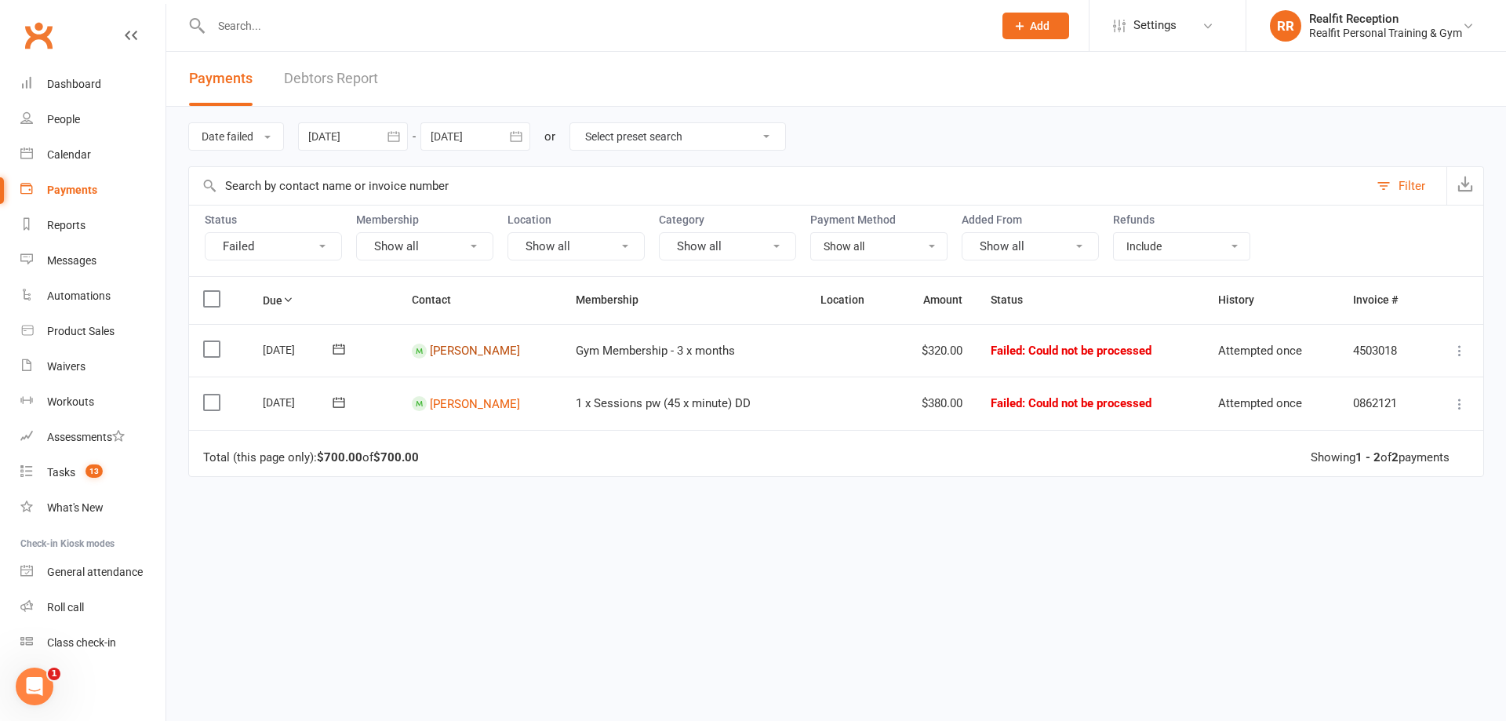
click at [478, 348] on link "[PERSON_NAME]" at bounding box center [475, 351] width 90 height 14
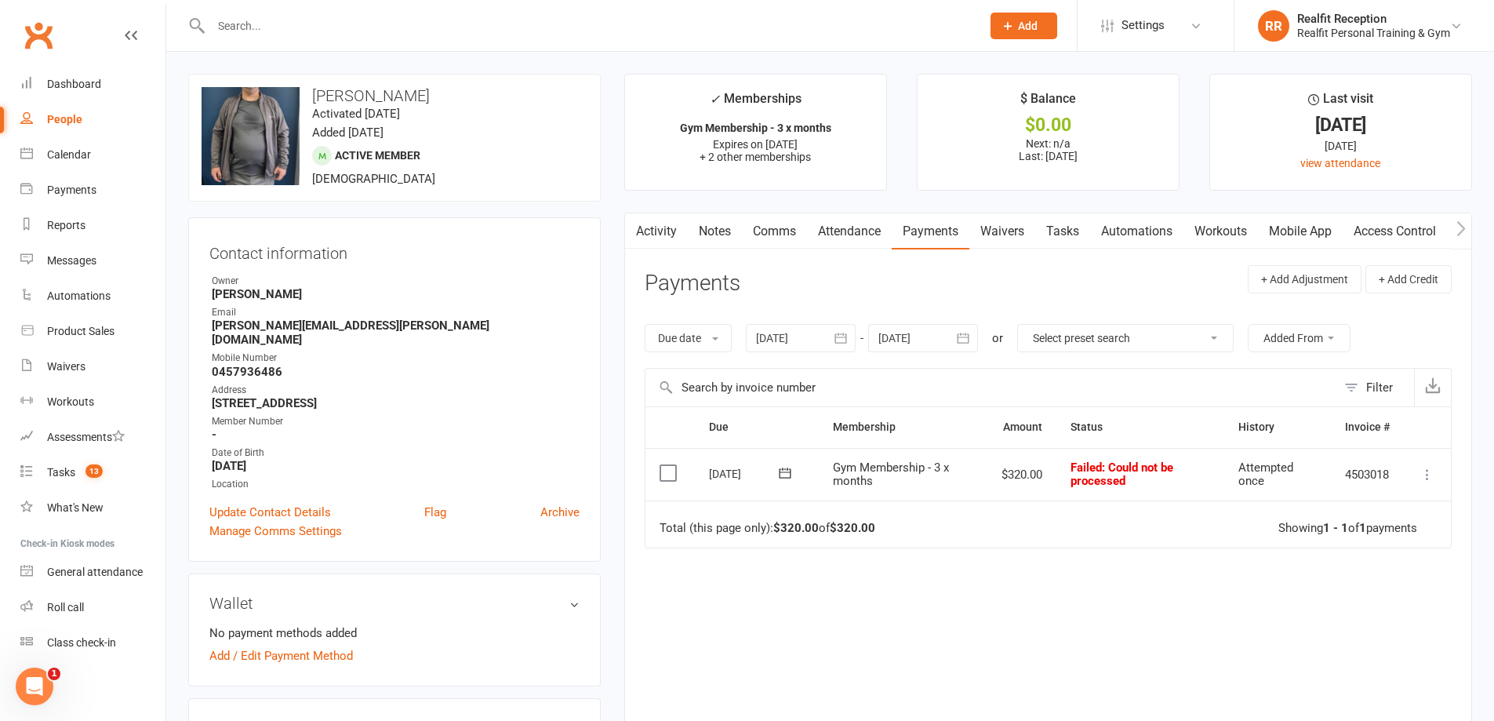
click at [721, 232] on link "Notes" at bounding box center [715, 231] width 54 height 36
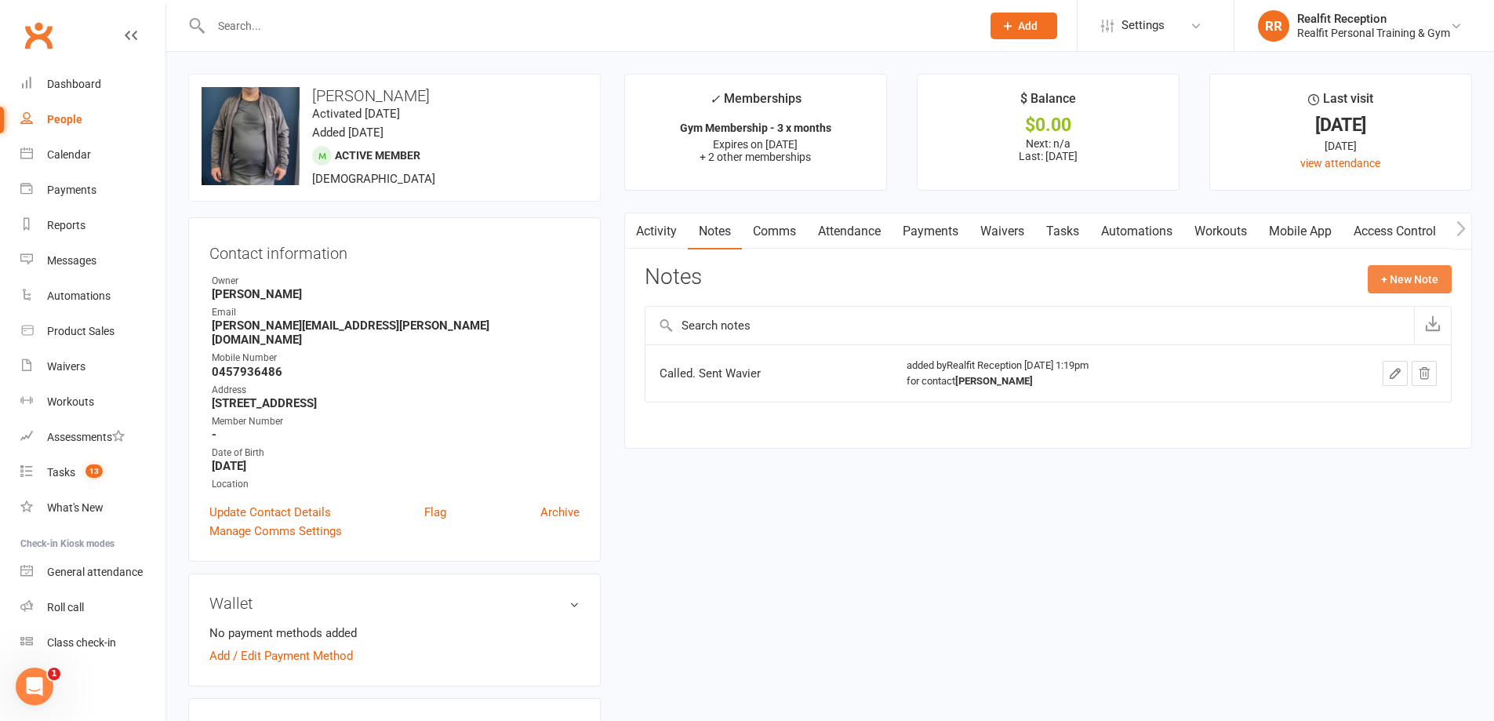
click at [1424, 283] on button "+ New Note" at bounding box center [1410, 279] width 84 height 28
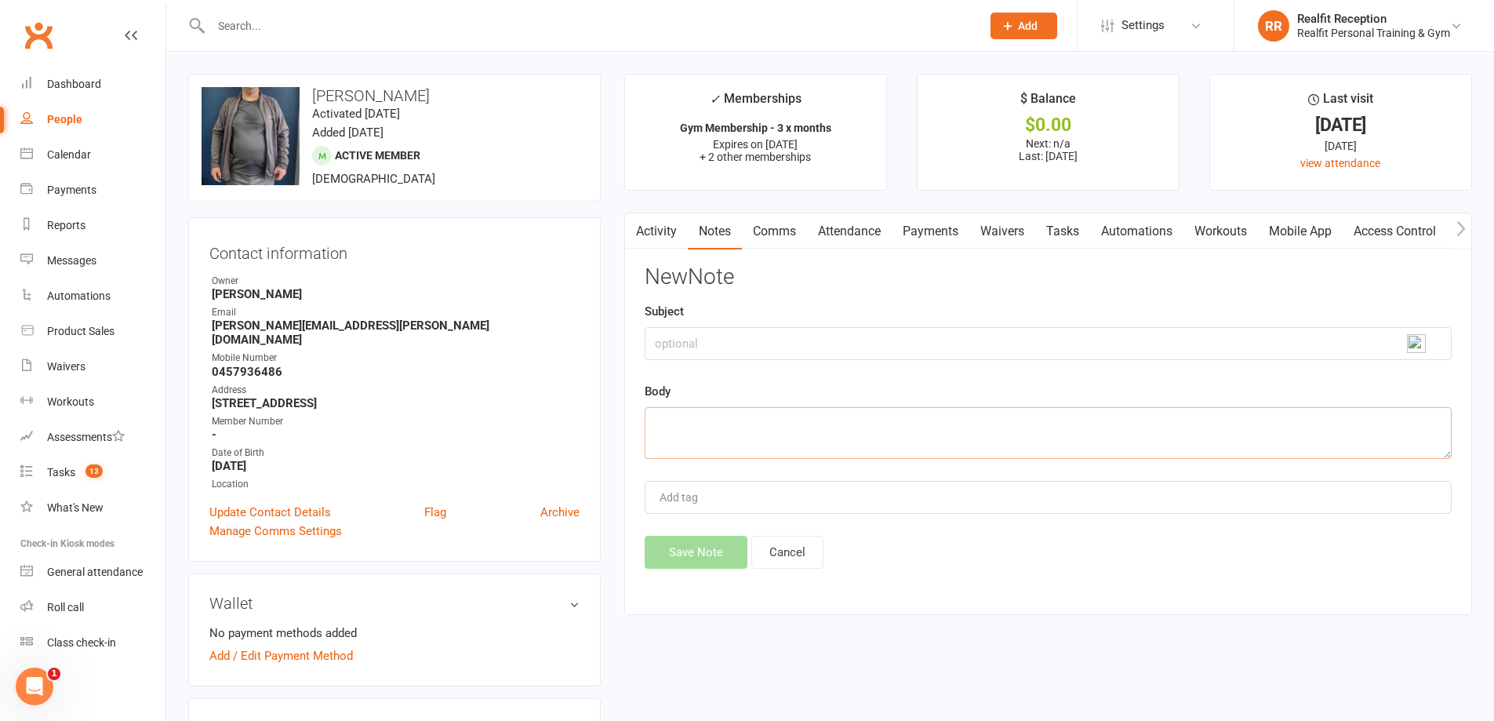
click at [694, 426] on textarea at bounding box center [1048, 433] width 807 height 52
click at [655, 547] on button "Save Note" at bounding box center [696, 552] width 103 height 33
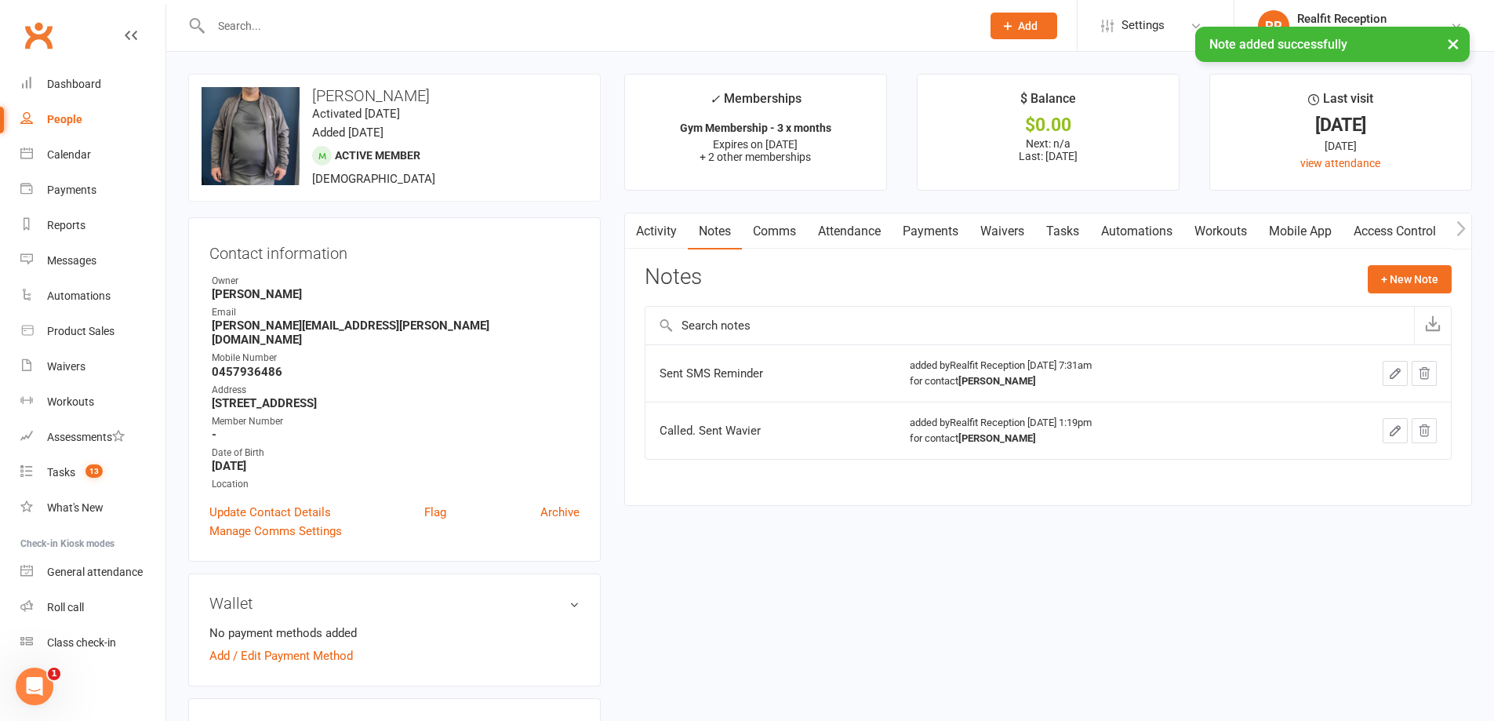
click at [1048, 226] on link "Tasks" at bounding box center [1062, 231] width 55 height 36
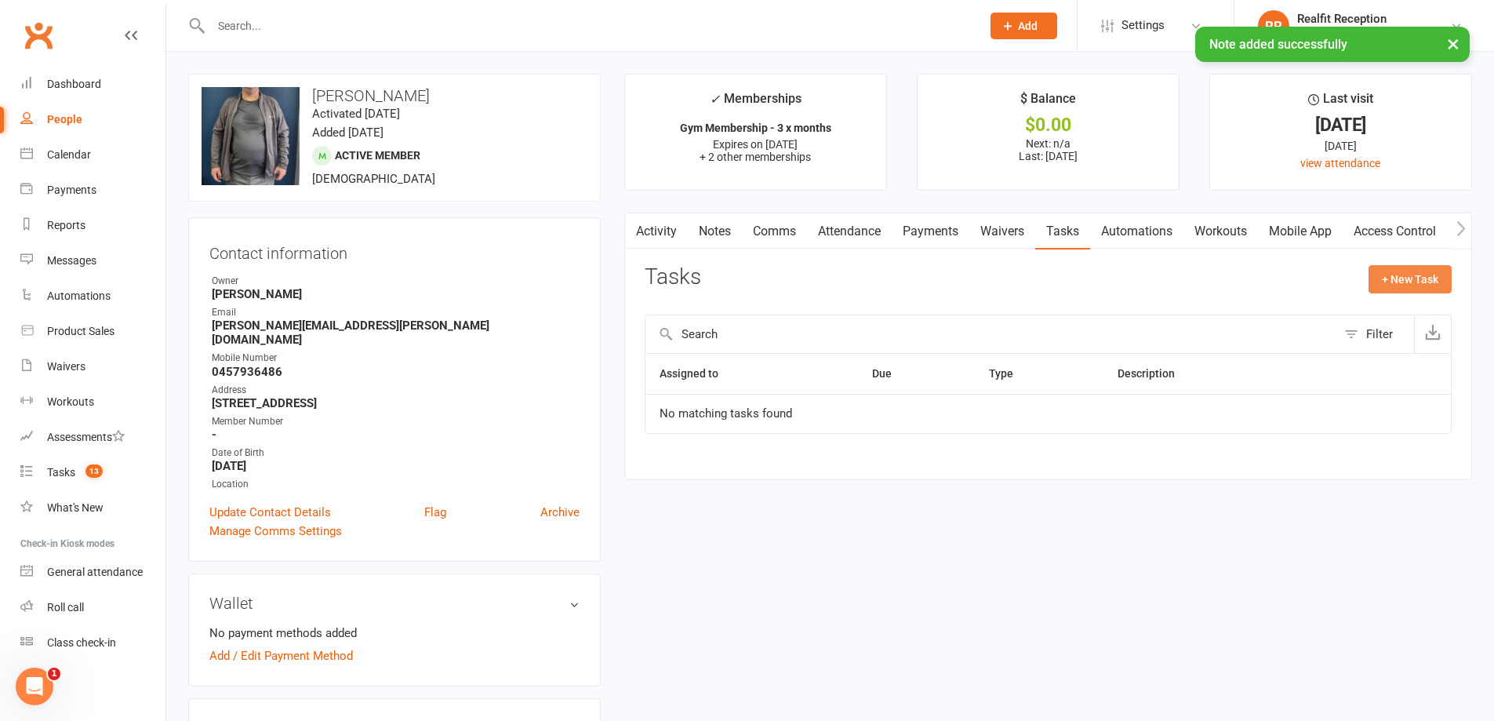
click at [1404, 282] on button "+ New Task" at bounding box center [1410, 279] width 83 height 28
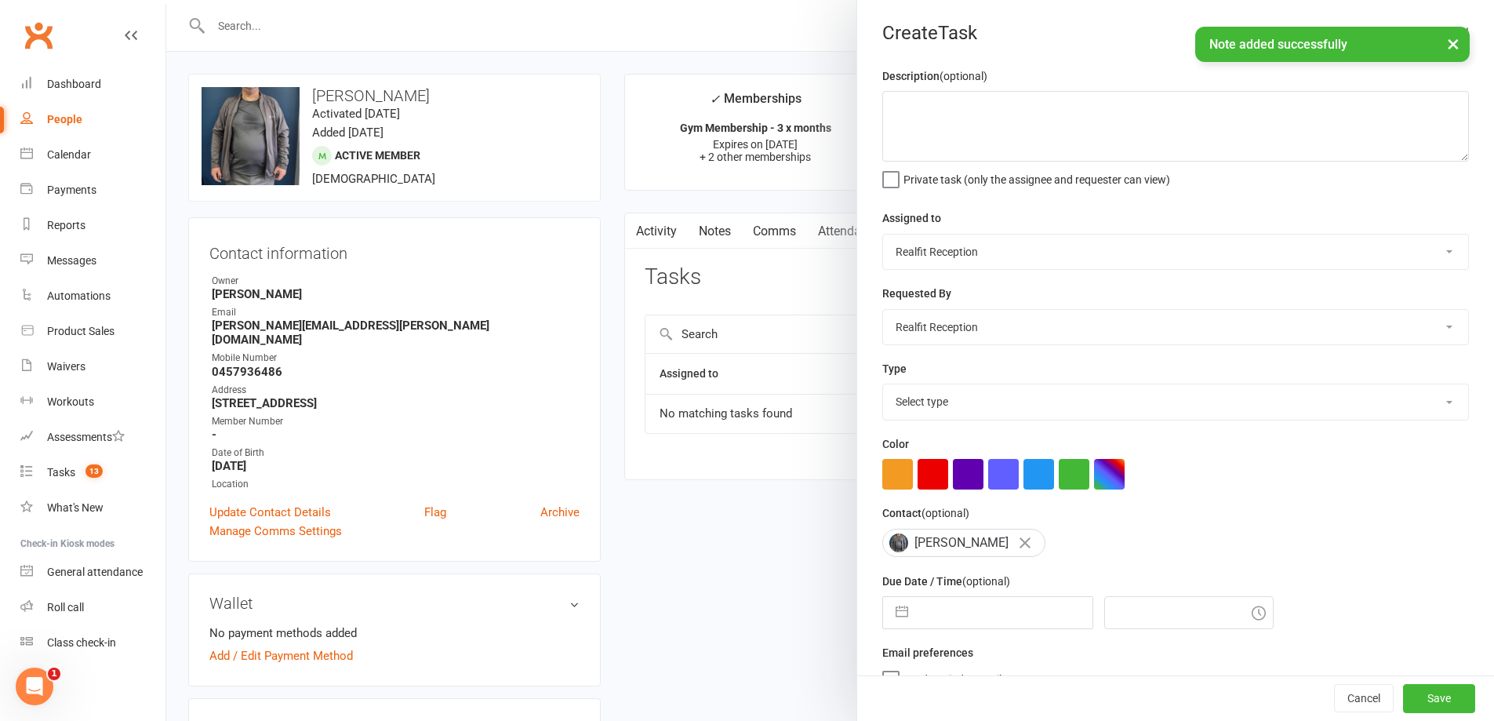
drag, startPoint x: 1005, startPoint y: 249, endPoint x: 983, endPoint y: 260, distance: 24.2
click at [1005, 249] on select "[PERSON_NAME] [PERSON_NAME] Realfit Reception [PERSON_NAME] [PERSON_NAME] [PERS…" at bounding box center [1175, 252] width 585 height 35
click at [883, 235] on select "[PERSON_NAME] [PERSON_NAME] Realfit Reception [PERSON_NAME] [PERSON_NAME] [PERS…" at bounding box center [1175, 252] width 585 height 35
click at [978, 256] on select "[PERSON_NAME] [PERSON_NAME] Realfit Reception [PERSON_NAME] [PERSON_NAME] [PERS…" at bounding box center [1175, 252] width 585 height 35
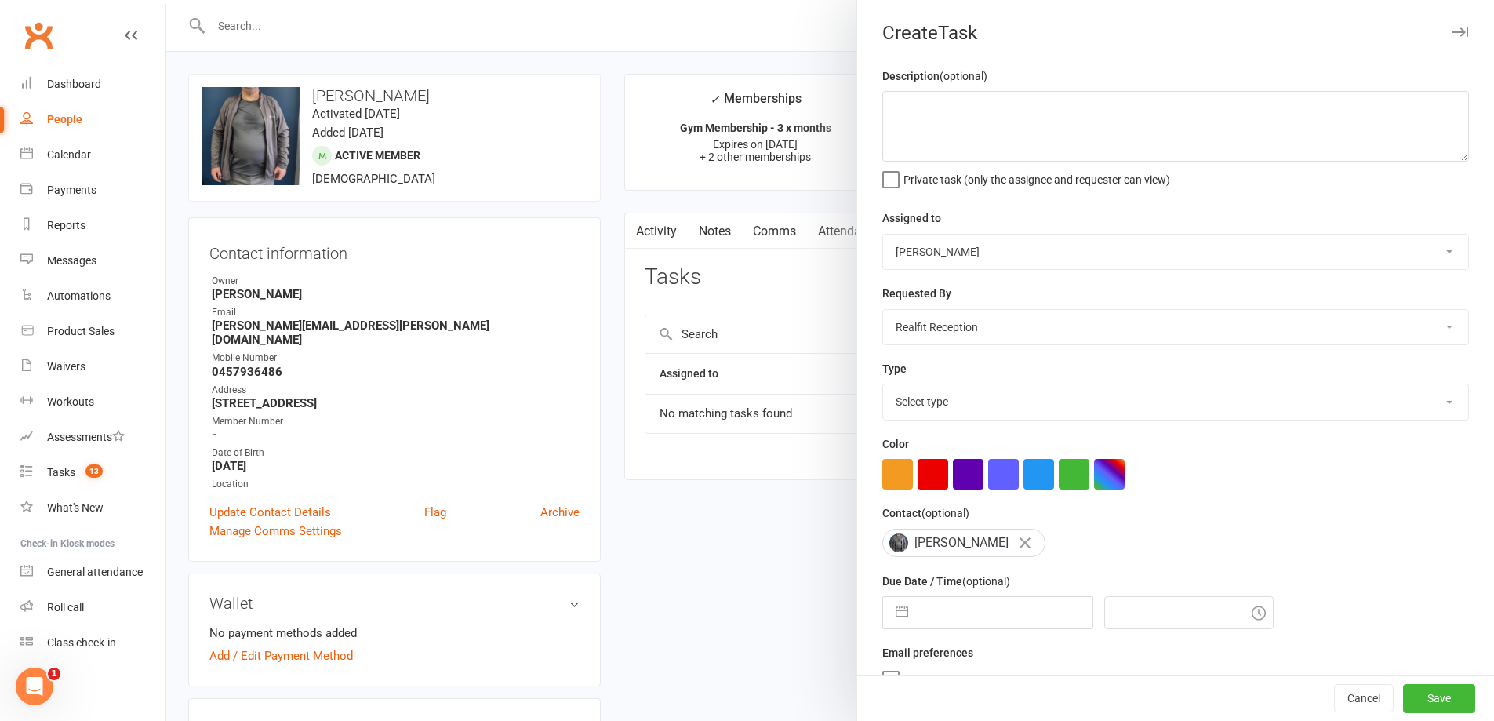
click at [883, 235] on select "[PERSON_NAME] [PERSON_NAME] Realfit Reception [PERSON_NAME] [PERSON_NAME] [PERS…" at bounding box center [1175, 252] width 585 height 35
click at [955, 336] on select "[PERSON_NAME] [PERSON_NAME] Realfit Reception [PERSON_NAME] [PERSON_NAME] [PERS…" at bounding box center [1175, 327] width 585 height 35
click at [883, 311] on select "[PERSON_NAME] [PERSON_NAME] Realfit Reception [PERSON_NAME] [PERSON_NAME] [PERS…" at bounding box center [1175, 327] width 585 height 35
click at [918, 477] on button "button" at bounding box center [933, 474] width 31 height 31
drag, startPoint x: 962, startPoint y: 404, endPoint x: 955, endPoint y: 419, distance: 16.5
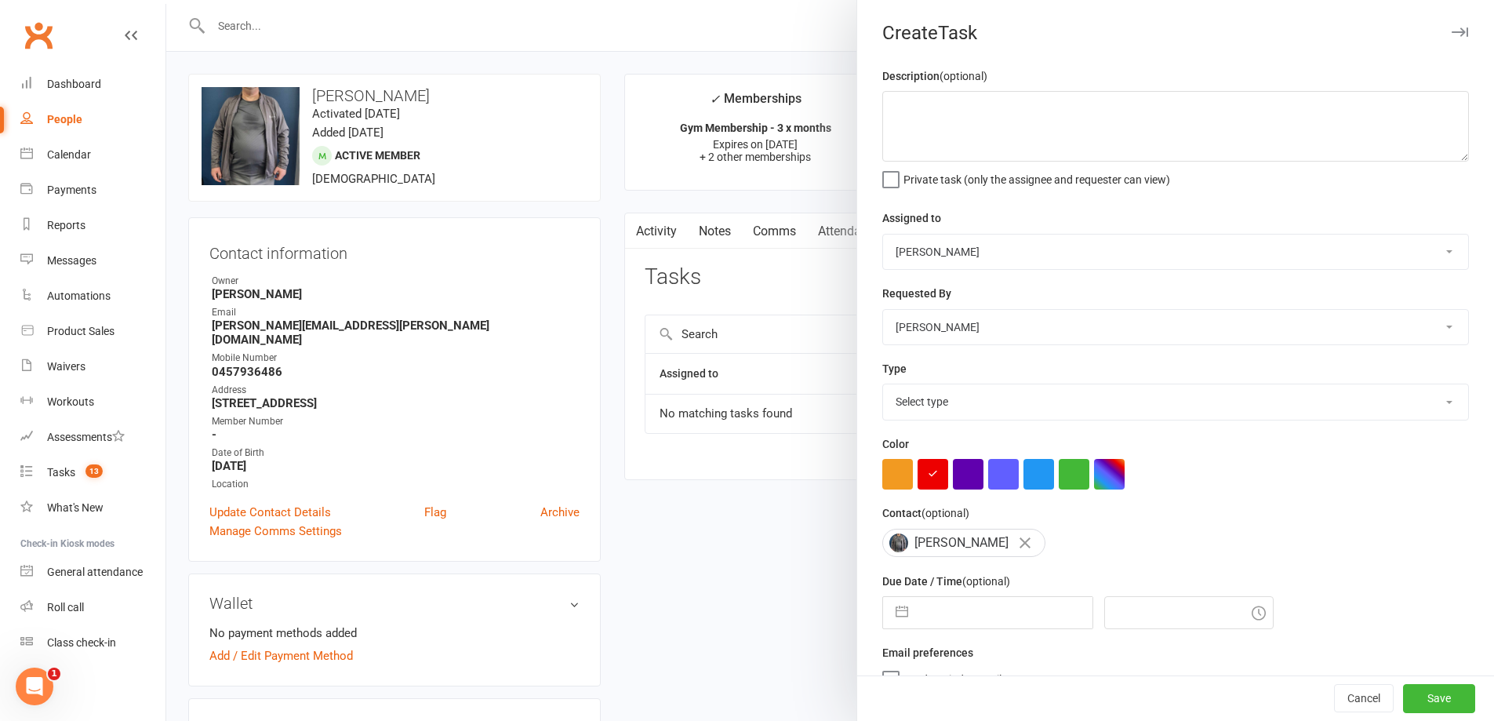
click at [962, 404] on select "Select type Building maintenance E-mail Gym floor Incident process and manageme…" at bounding box center [1175, 401] width 585 height 35
click at [883, 387] on select "Select type Building maintenance E-mail Gym floor Incident process and manageme…" at bounding box center [1175, 401] width 585 height 35
click at [947, 605] on input "text" at bounding box center [1004, 612] width 176 height 31
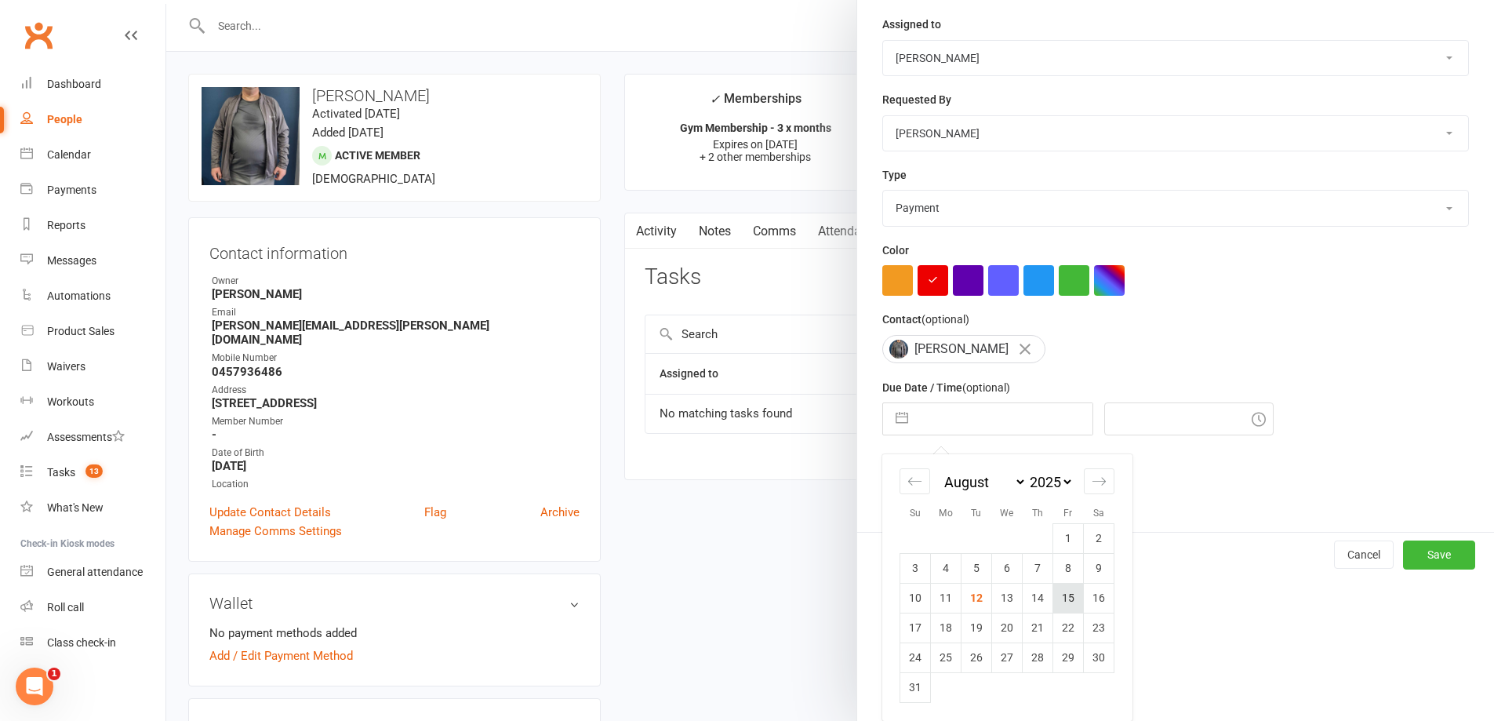
click at [1066, 602] on td "15" at bounding box center [1068, 598] width 31 height 30
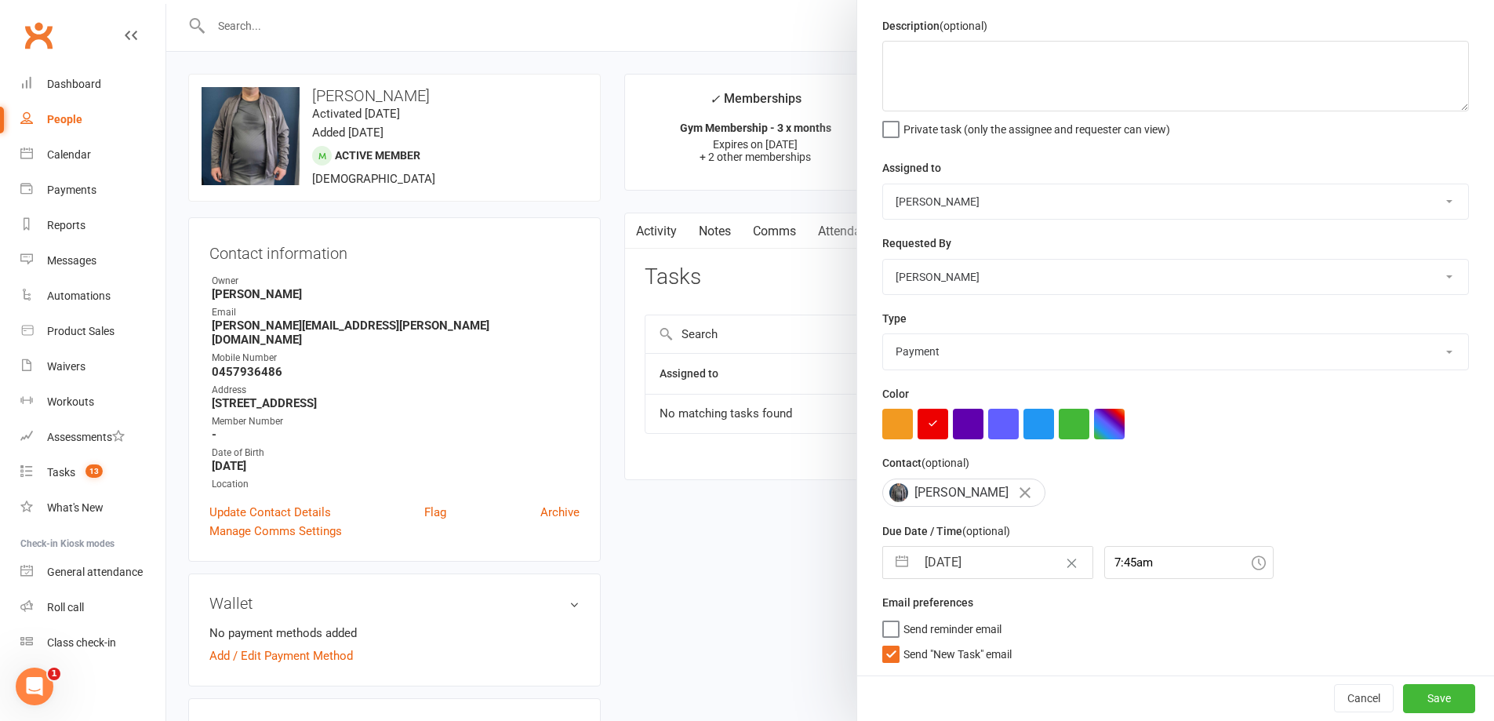
click at [904, 655] on span "Send "New Task" email" at bounding box center [958, 651] width 108 height 18
click at [900, 642] on input "Send "New Task" email" at bounding box center [946, 642] width 129 height 0
click at [1414, 696] on button "Save" at bounding box center [1439, 698] width 72 height 28
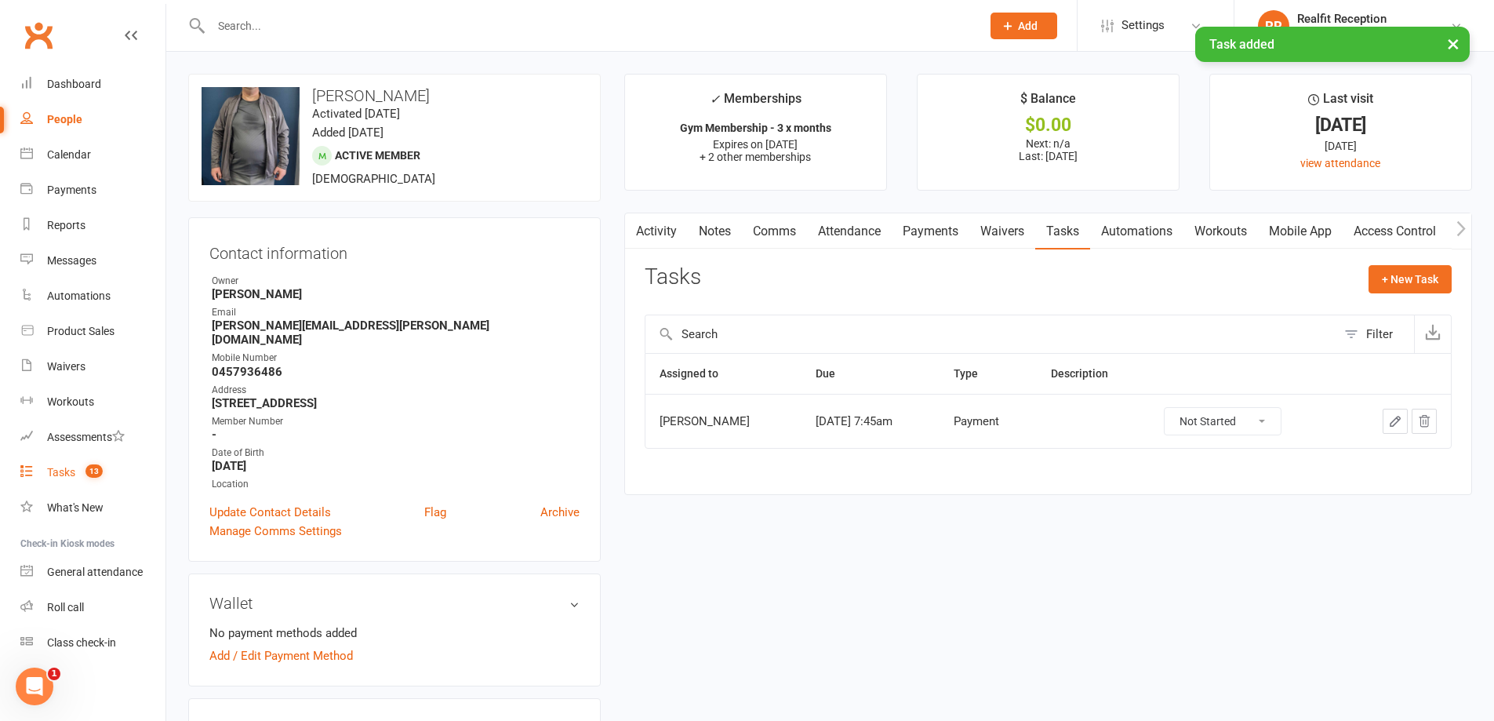
click at [59, 464] on link "Tasks 13" at bounding box center [92, 472] width 145 height 35
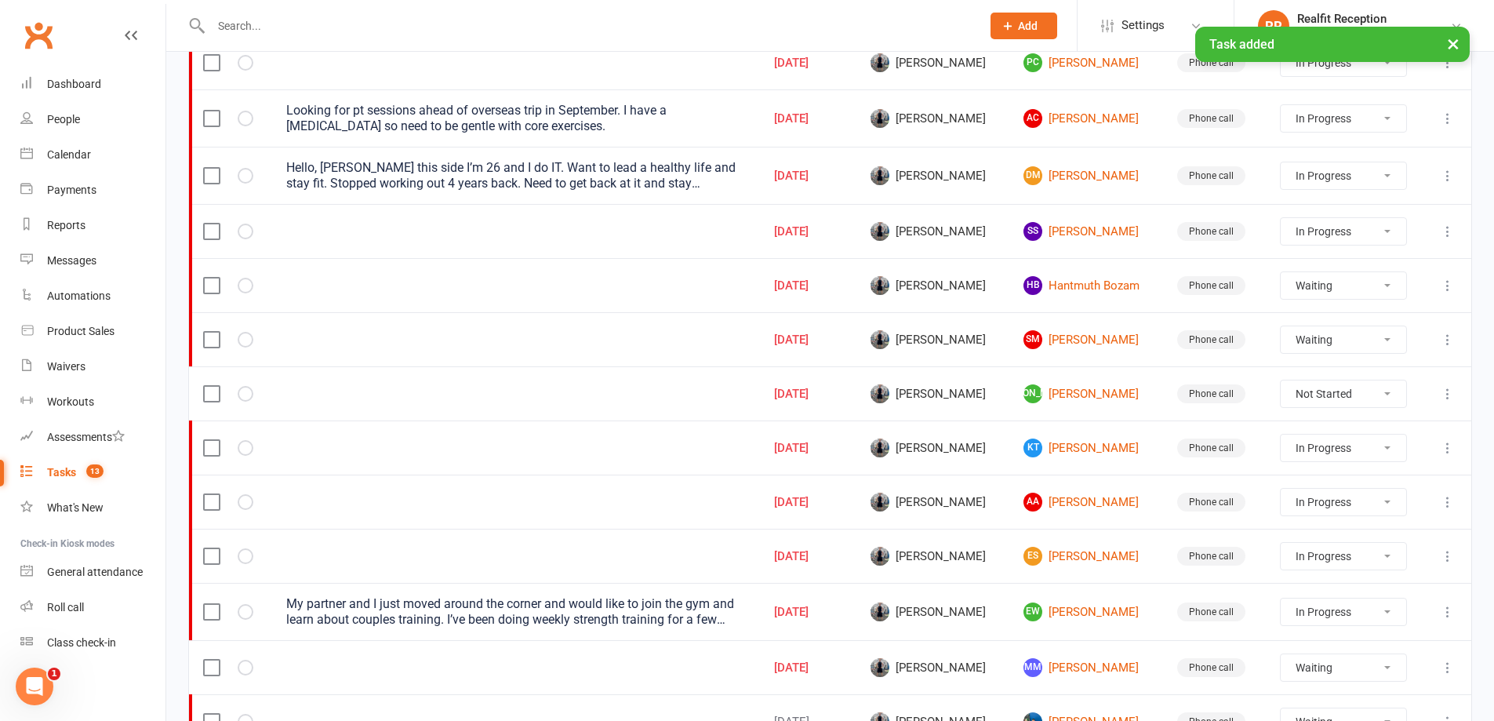
scroll to position [471, 0]
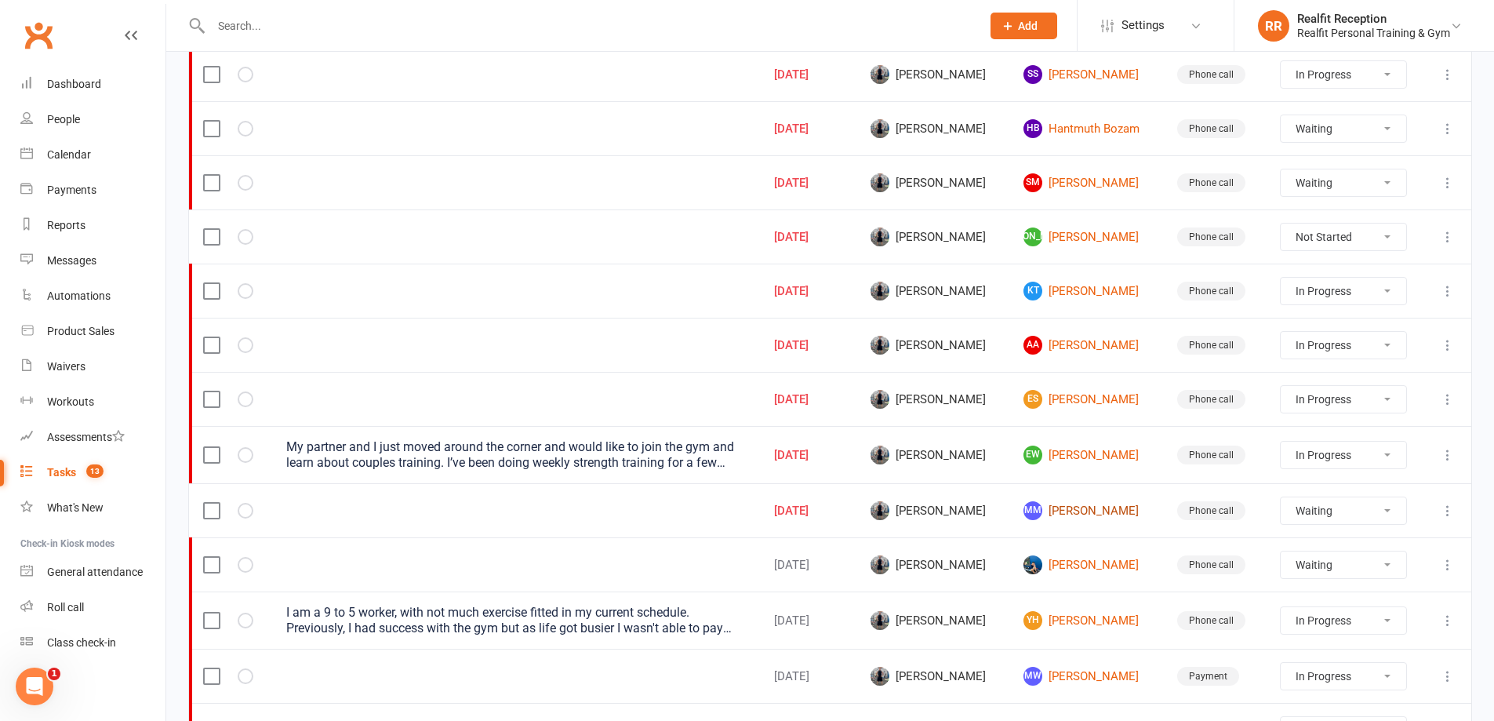
click at [1112, 504] on link "MM [PERSON_NAME]" at bounding box center [1086, 510] width 125 height 19
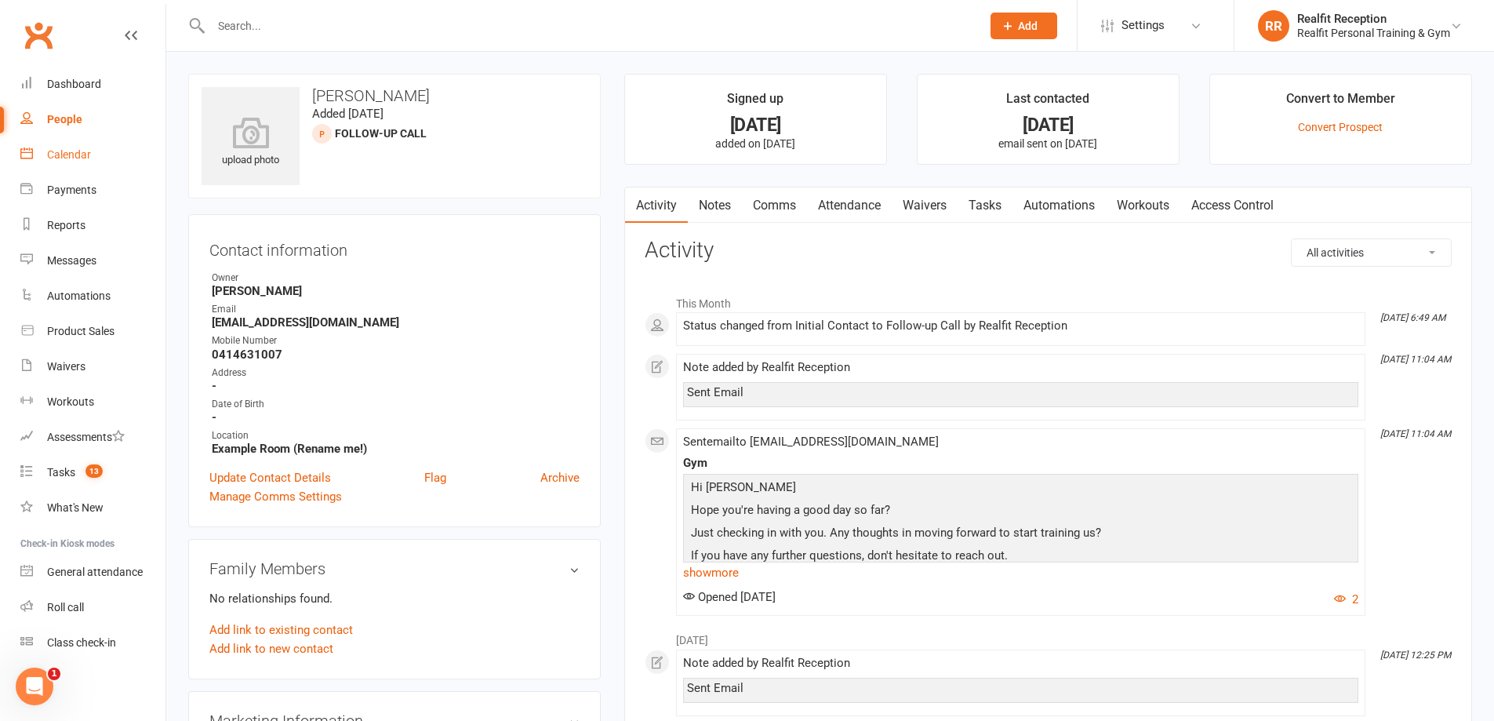
click at [67, 154] on div "Calendar" at bounding box center [69, 154] width 44 height 13
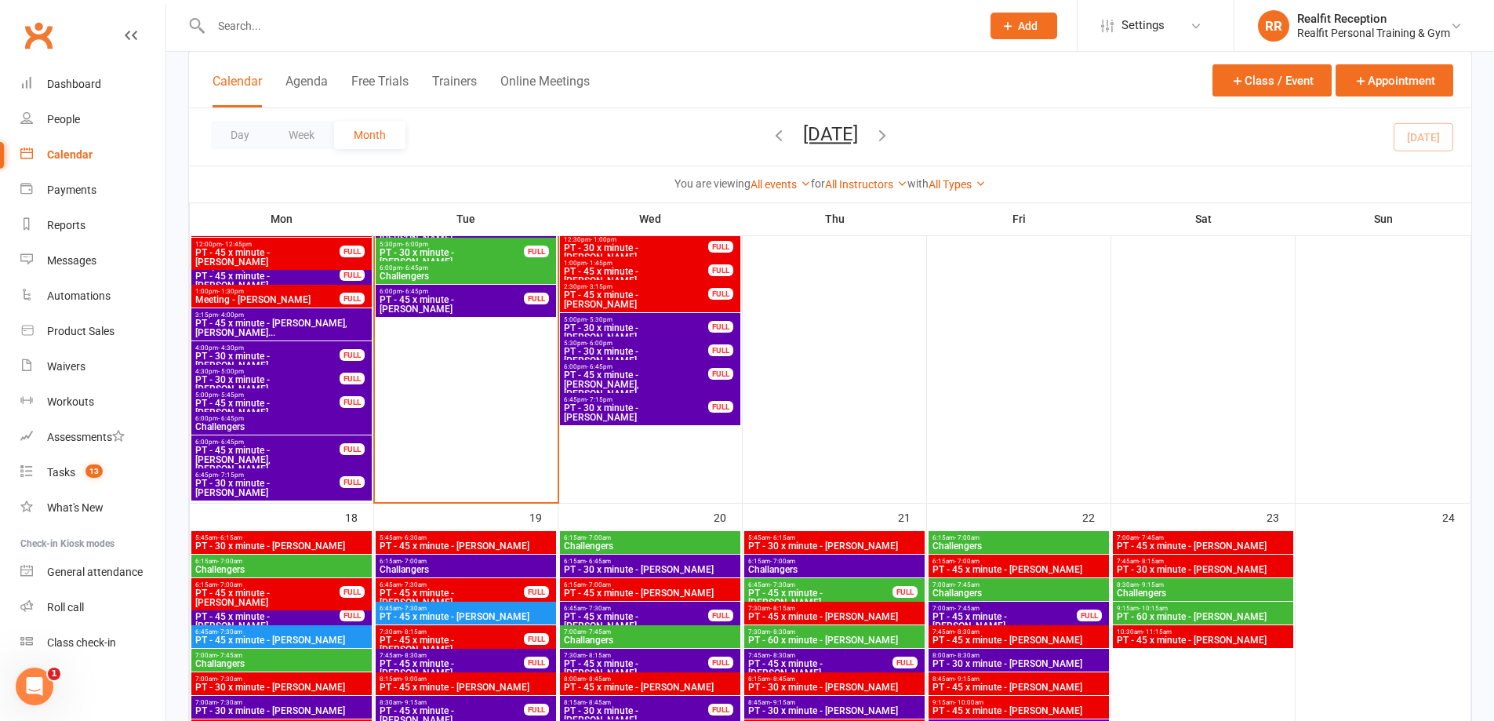
scroll to position [1569, 0]
